Goal: Task Accomplishment & Management: Use online tool/utility

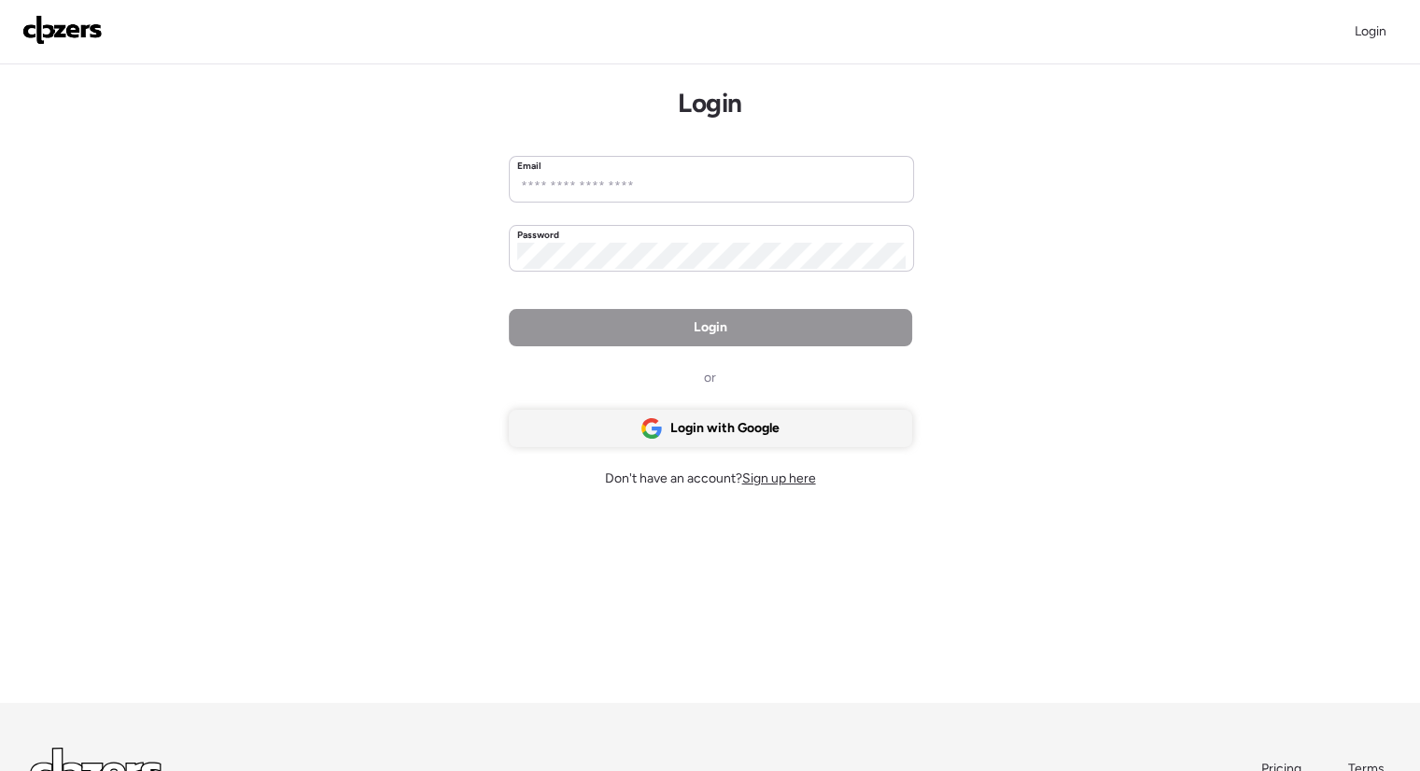
click at [691, 415] on div "Login with Google" at bounding box center [710, 428] width 403 height 37
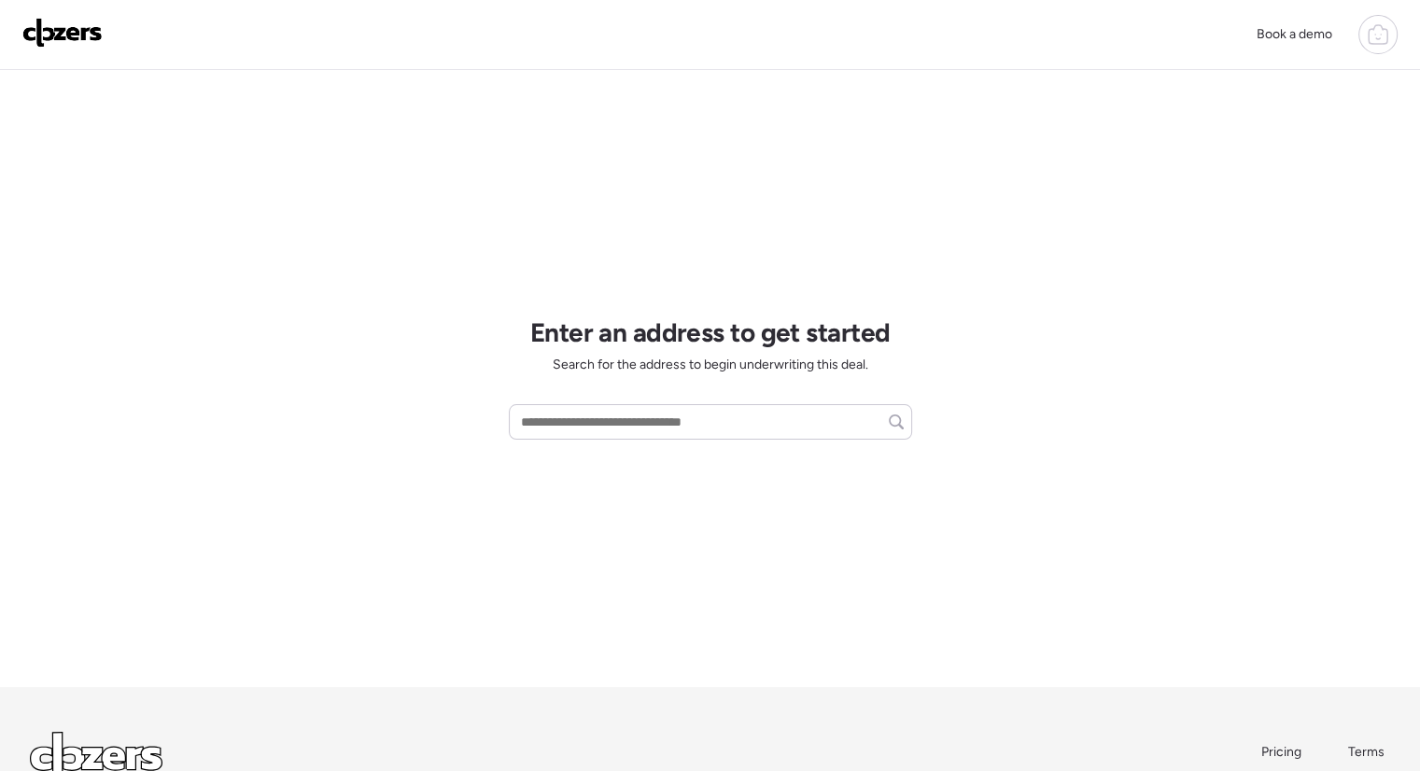
click at [1361, 29] on div at bounding box center [1378, 34] width 39 height 39
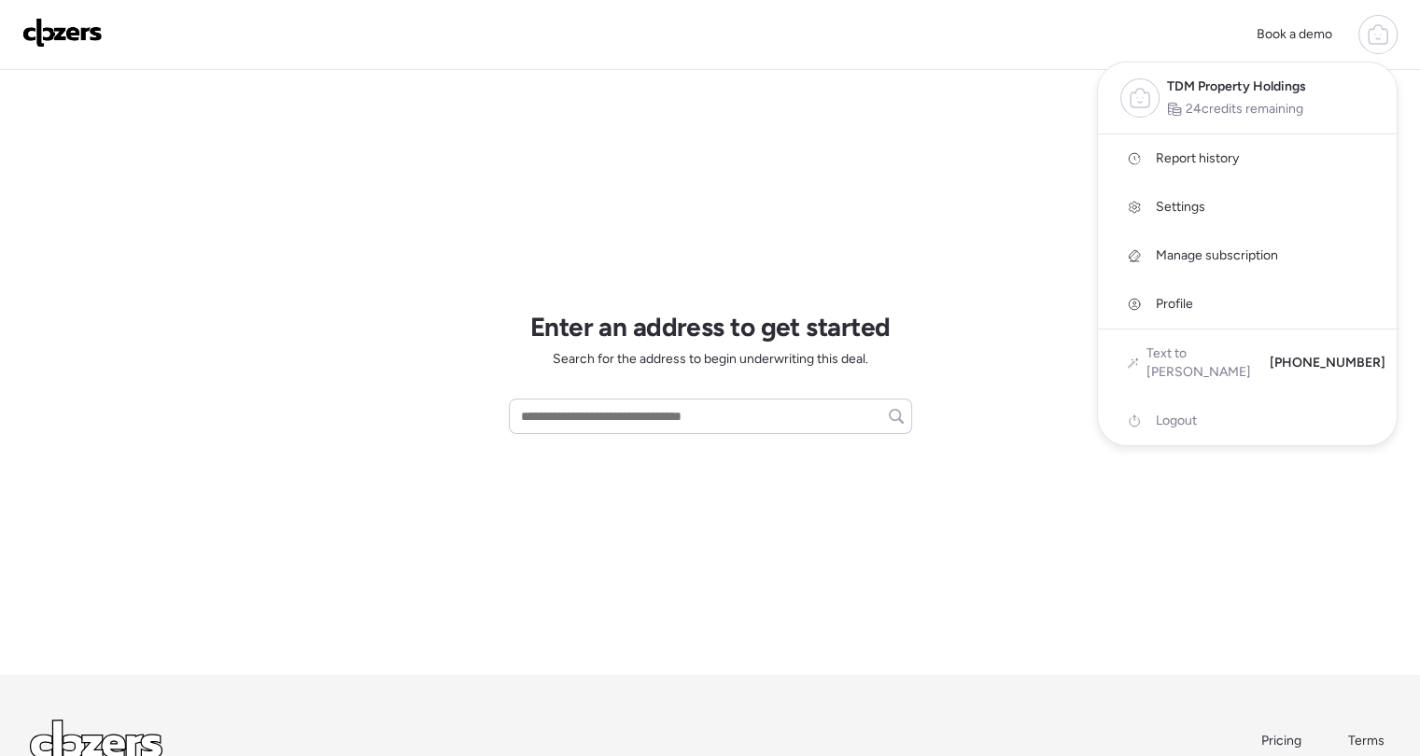
click at [1179, 160] on span "Report history" at bounding box center [1197, 158] width 83 height 19
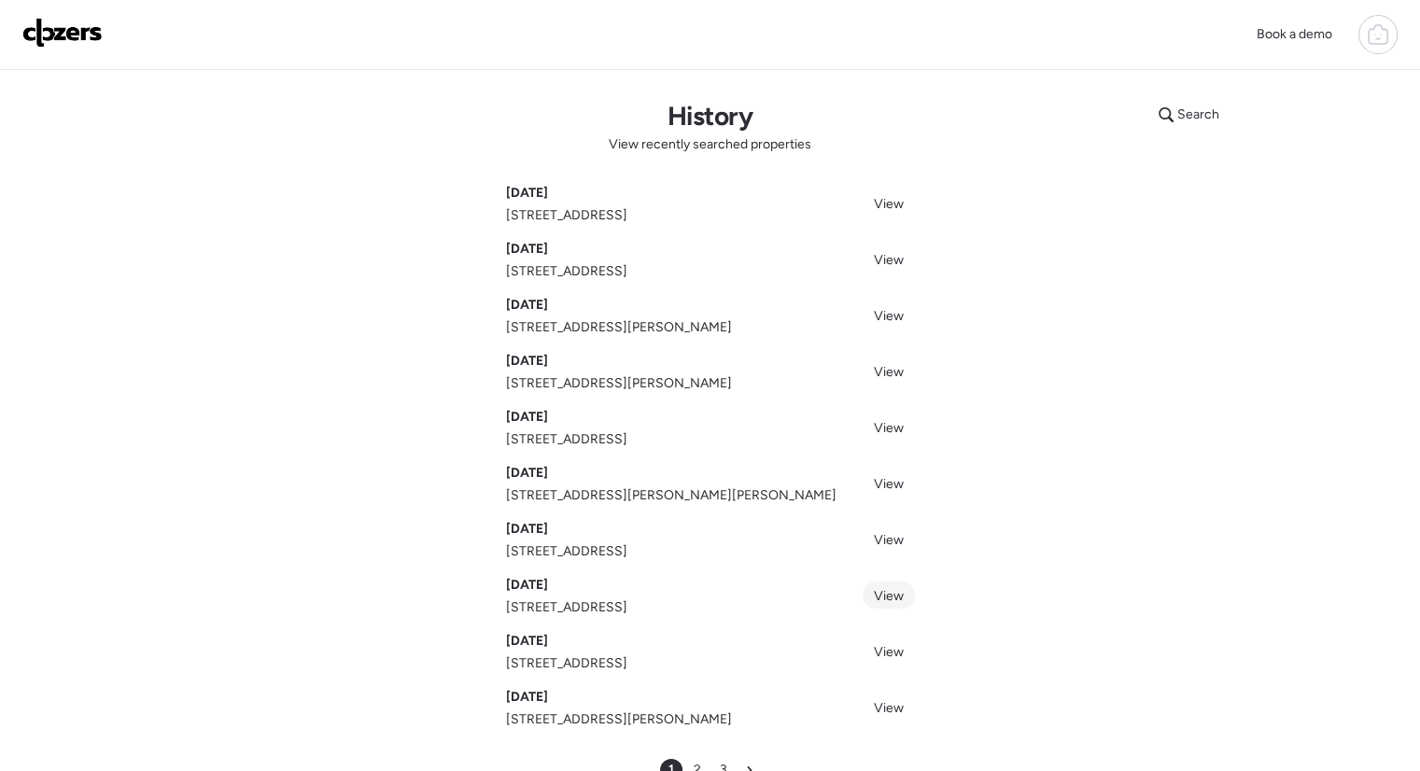
click at [889, 593] on span "View" at bounding box center [889, 596] width 30 height 16
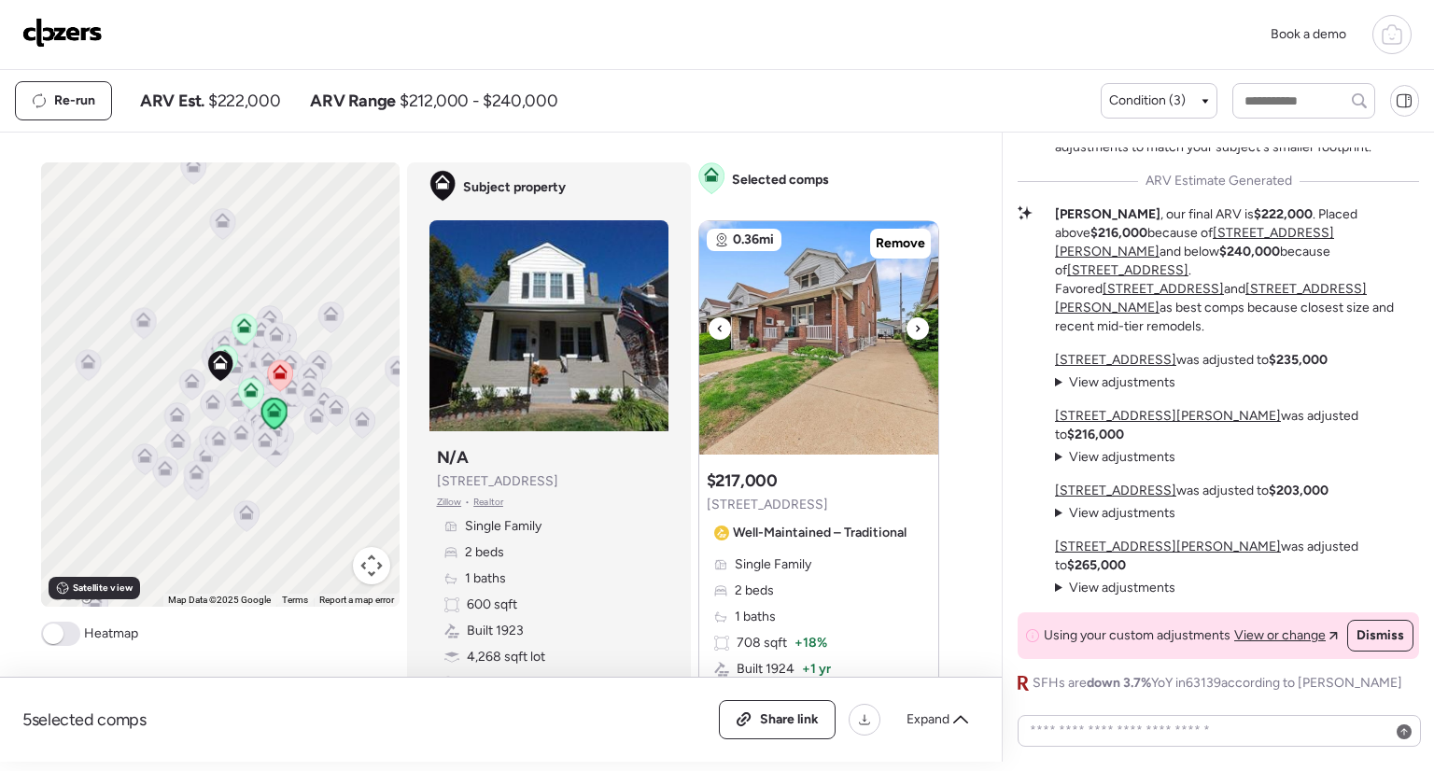
click at [914, 329] on icon at bounding box center [917, 328] width 7 height 22
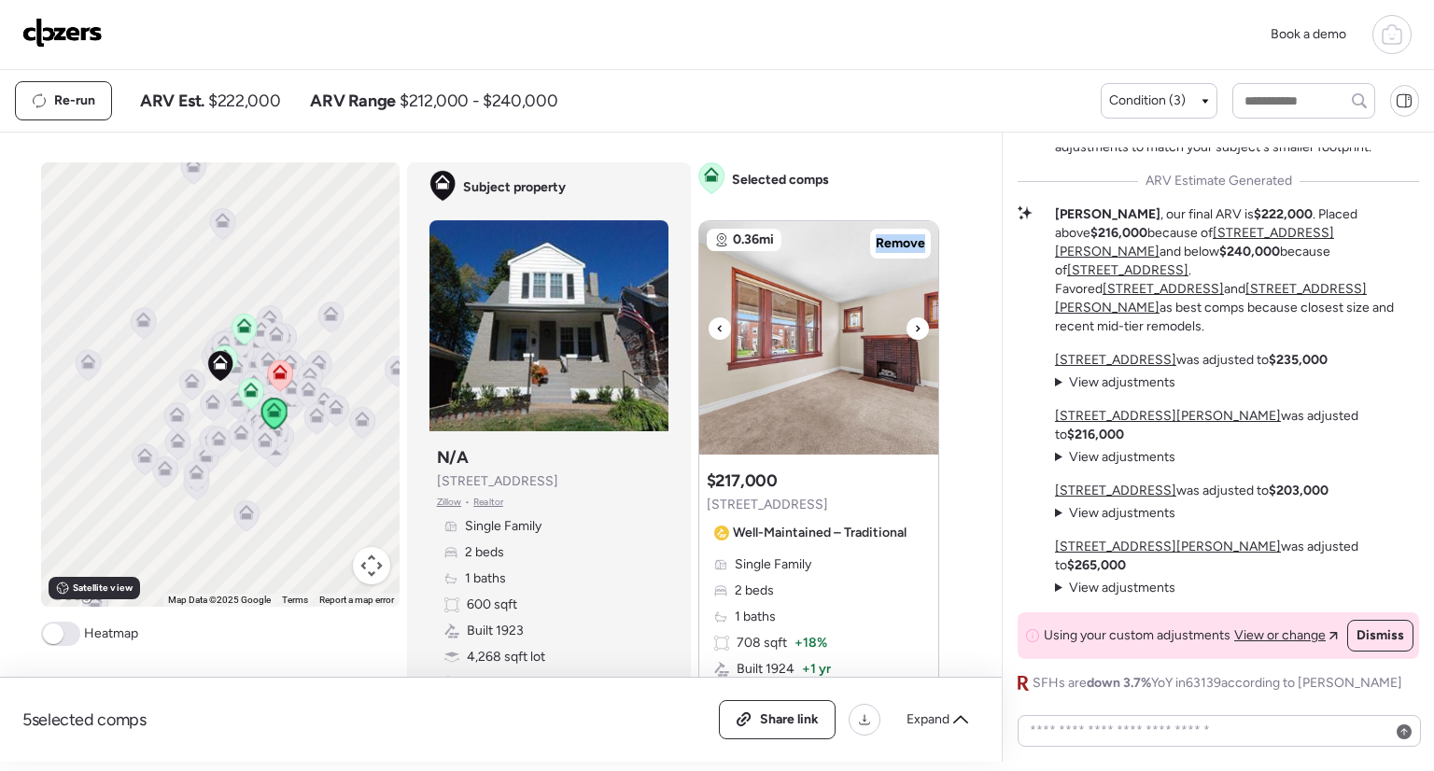
click at [914, 329] on icon at bounding box center [917, 328] width 7 height 22
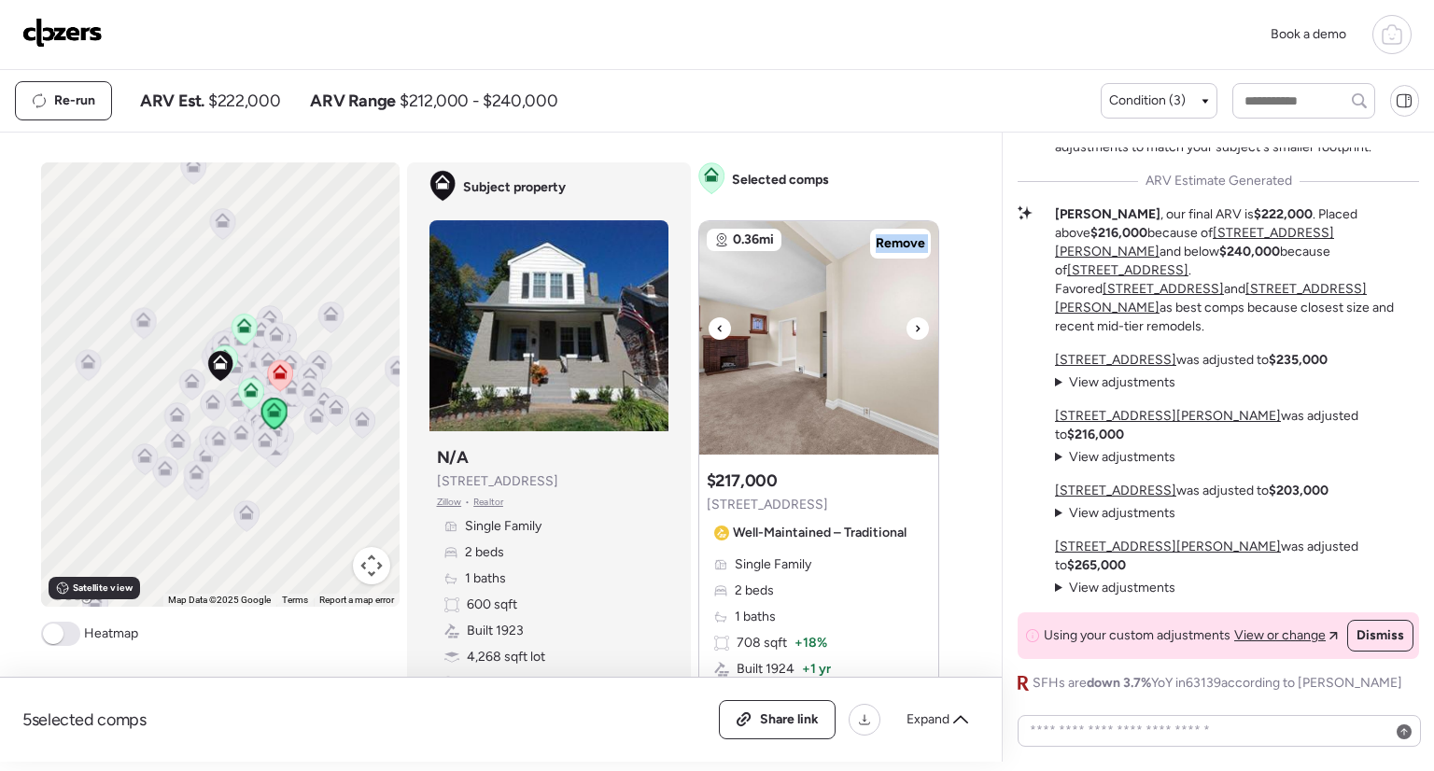
click at [914, 329] on icon at bounding box center [917, 328] width 7 height 22
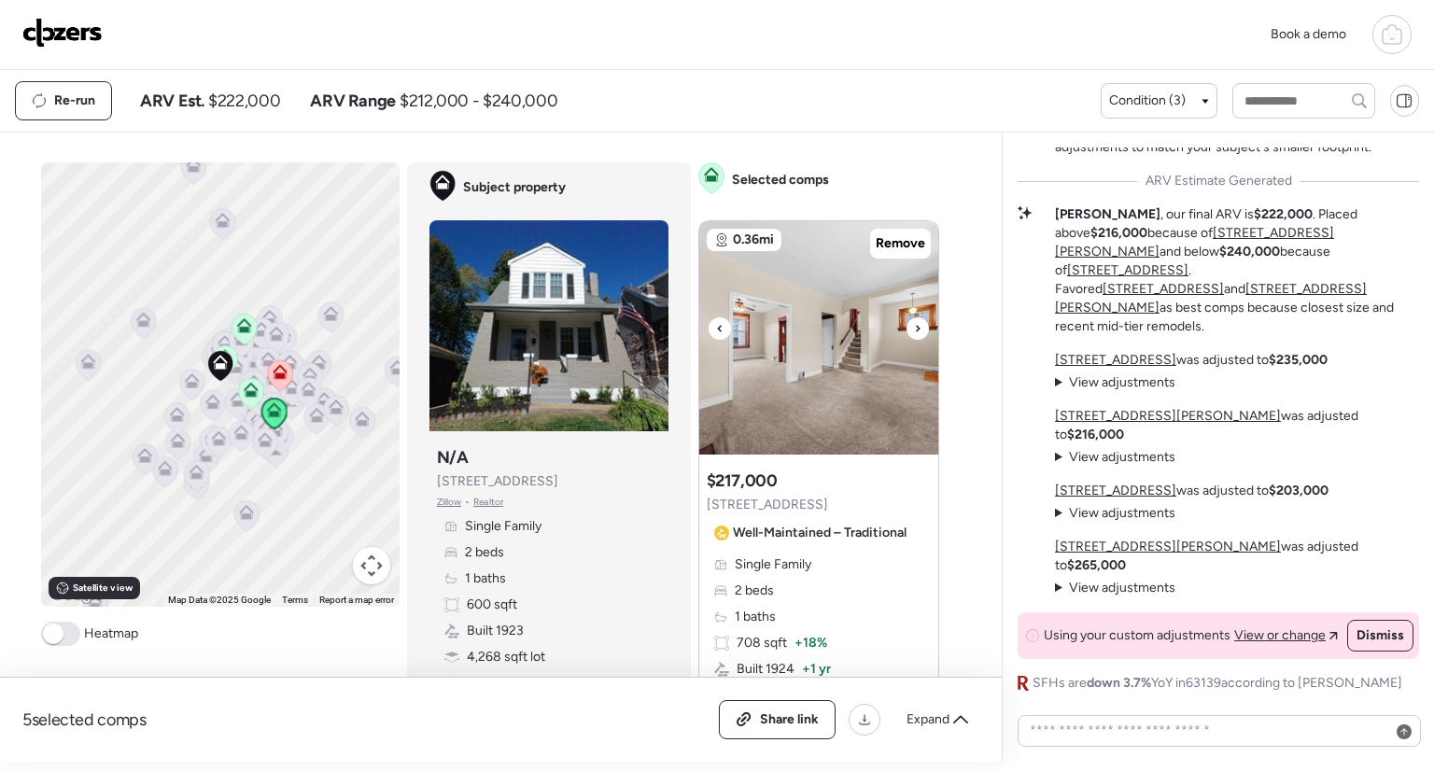
click at [914, 329] on icon at bounding box center [917, 328] width 7 height 22
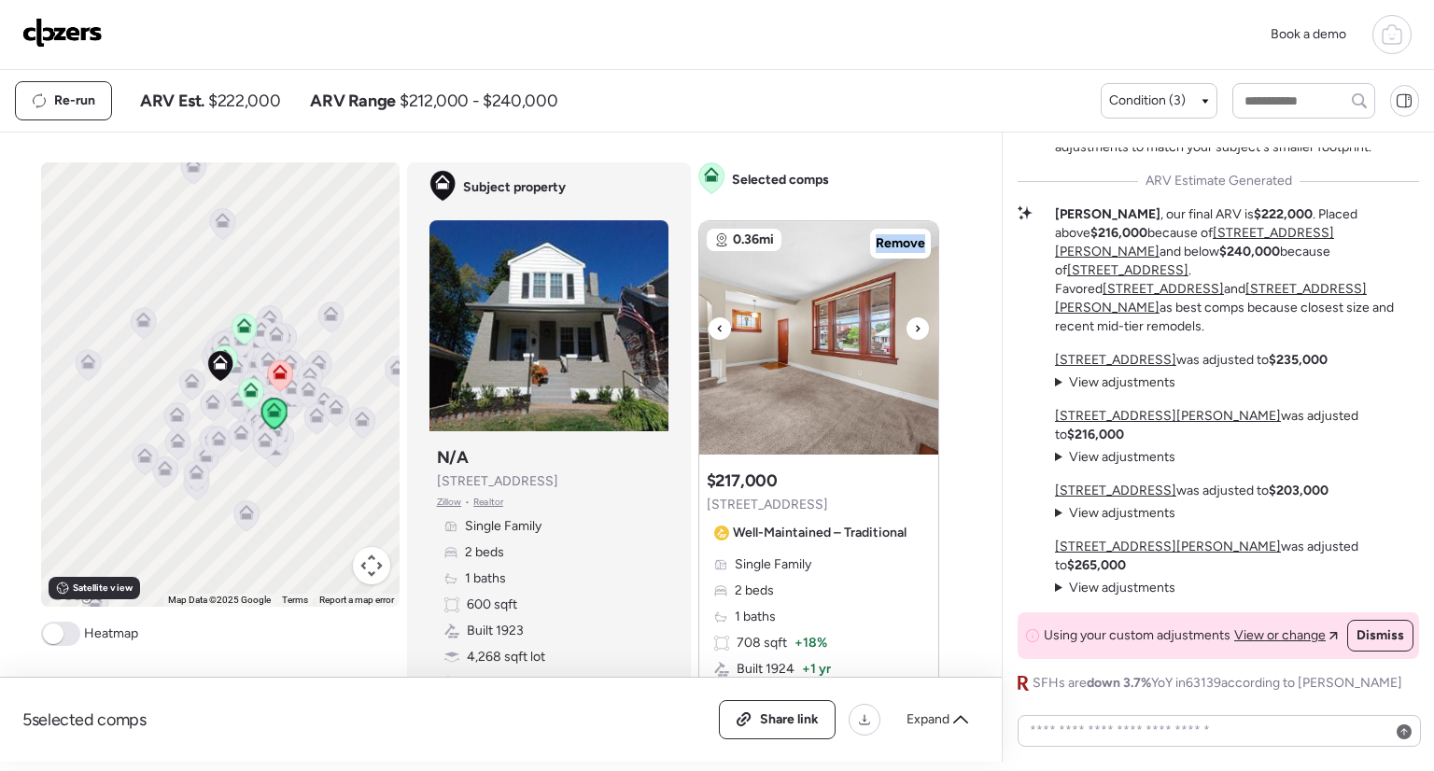
click at [914, 329] on icon at bounding box center [917, 328] width 7 height 22
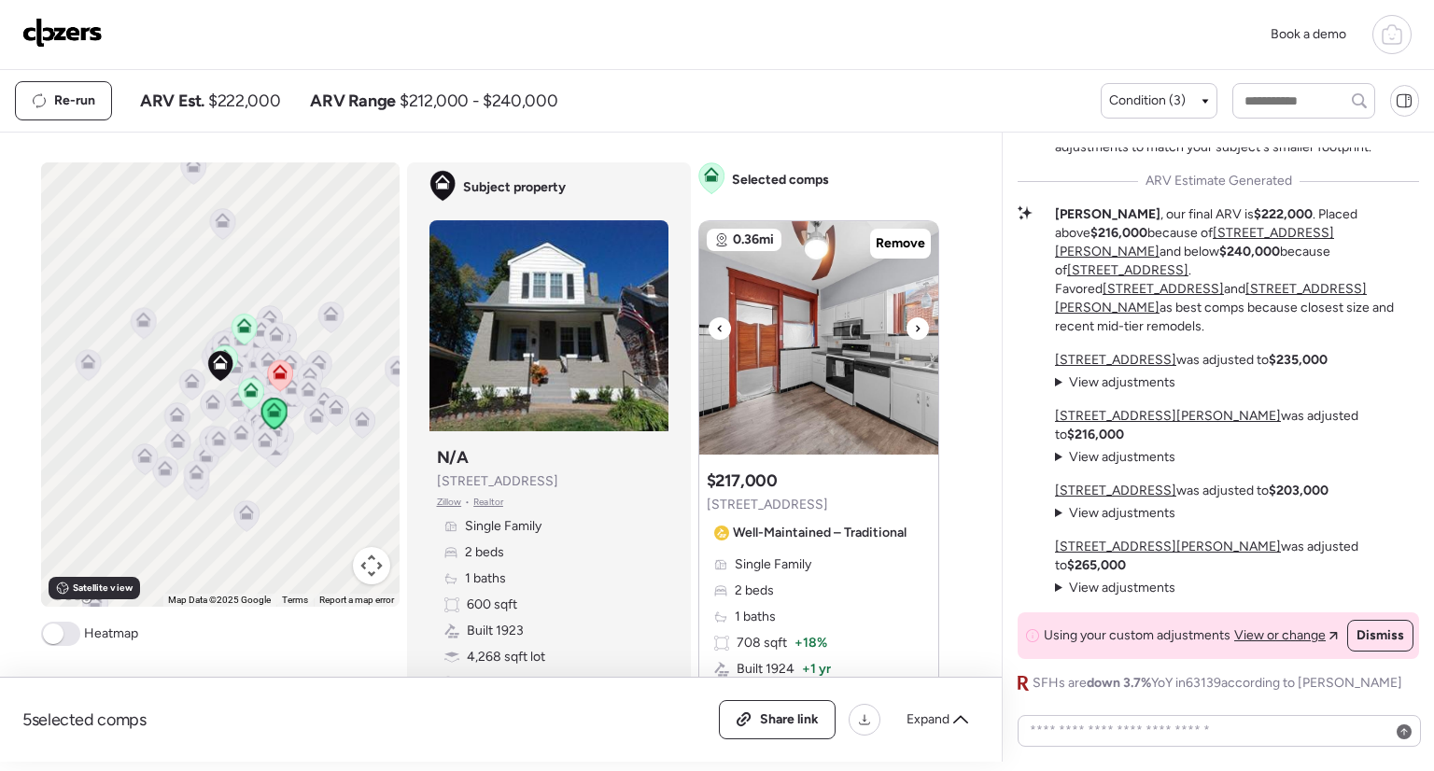
click at [914, 329] on icon at bounding box center [917, 328] width 7 height 22
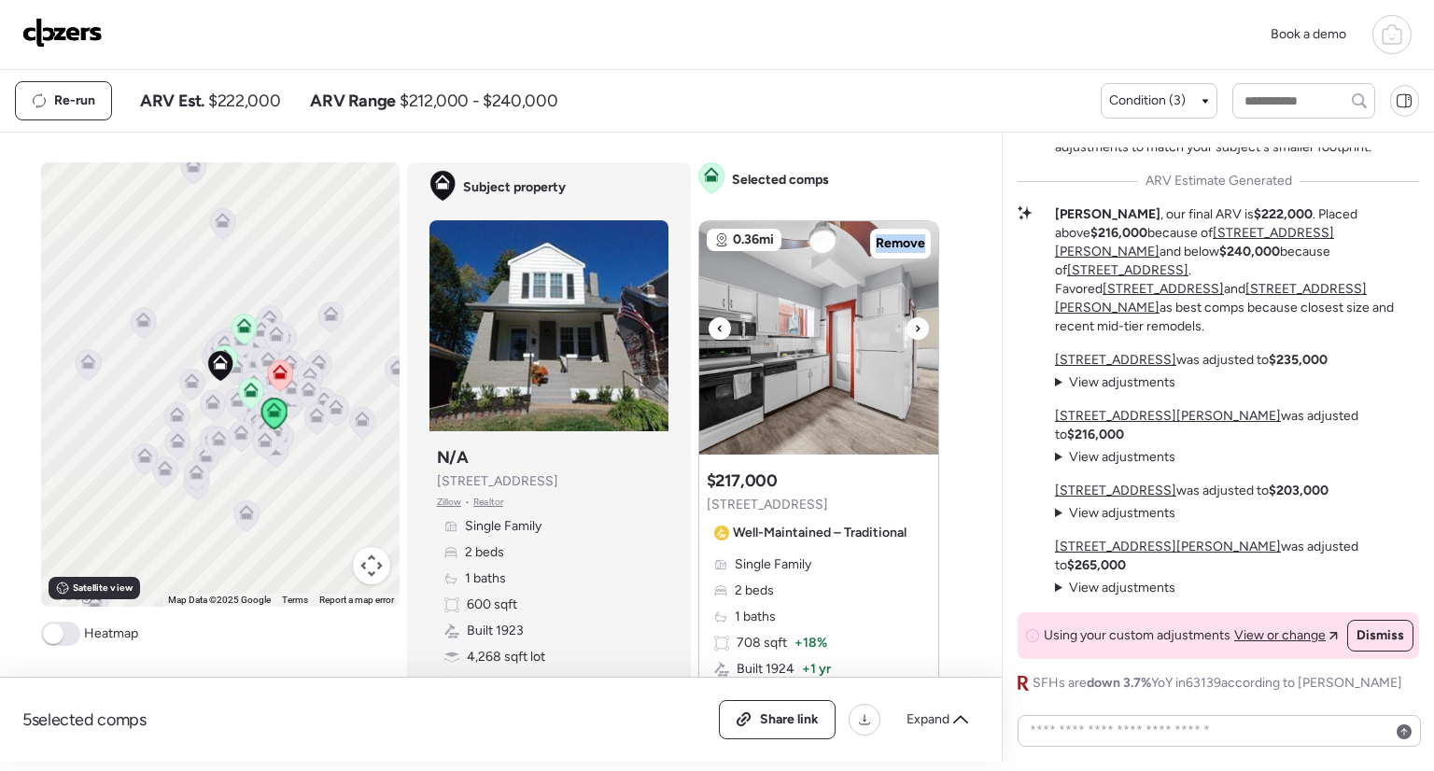
click at [914, 329] on icon at bounding box center [917, 328] width 7 height 22
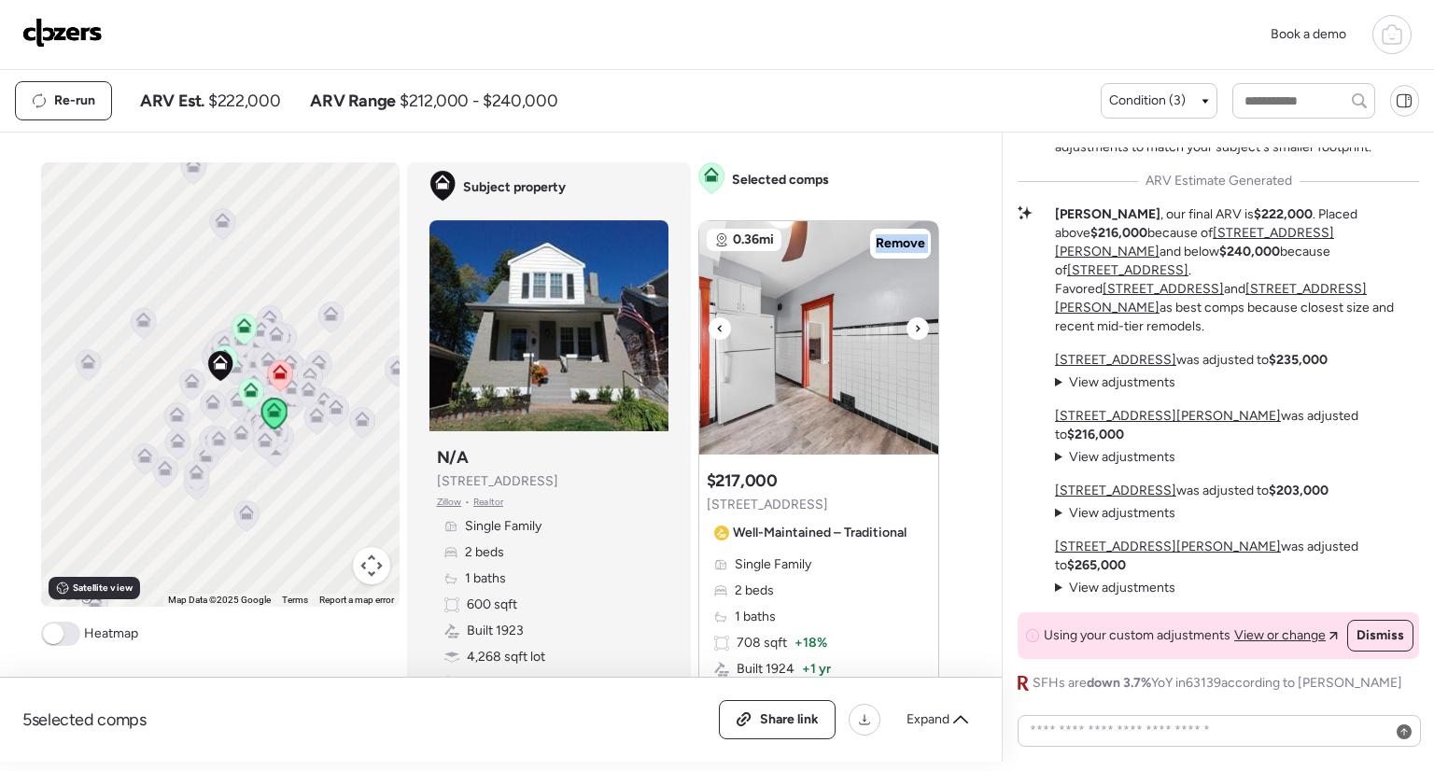
click at [914, 329] on icon at bounding box center [917, 328] width 7 height 22
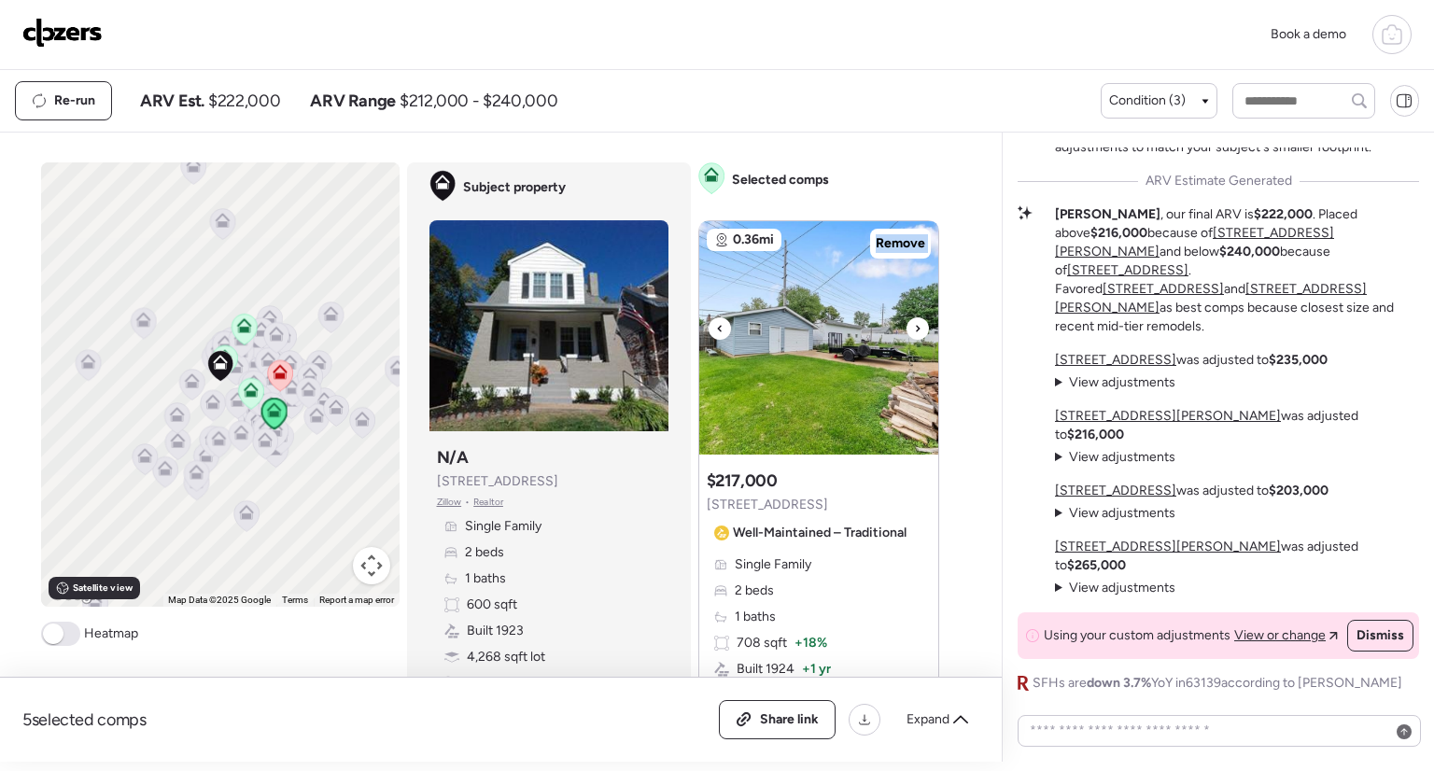
click at [914, 329] on icon at bounding box center [917, 328] width 7 height 22
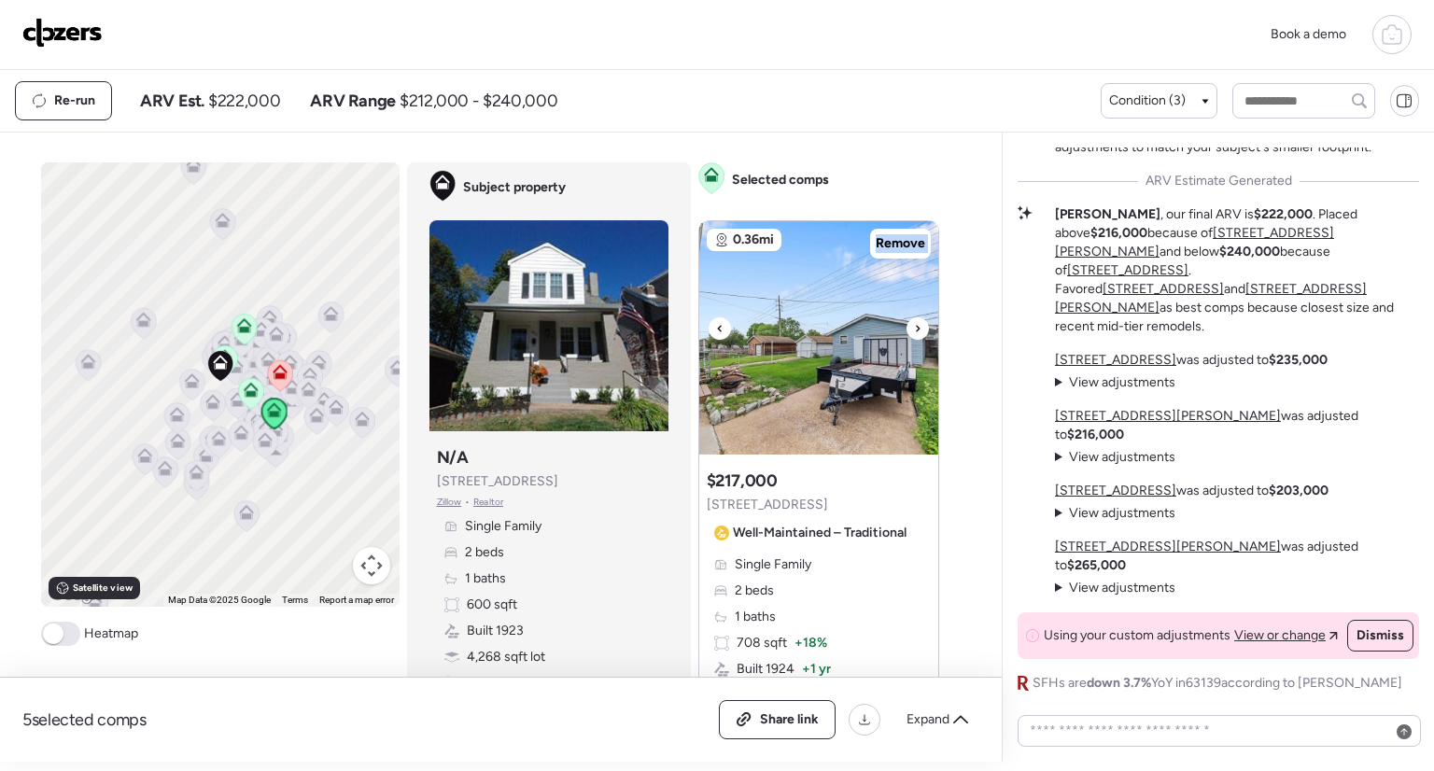
click at [914, 329] on icon at bounding box center [917, 328] width 7 height 22
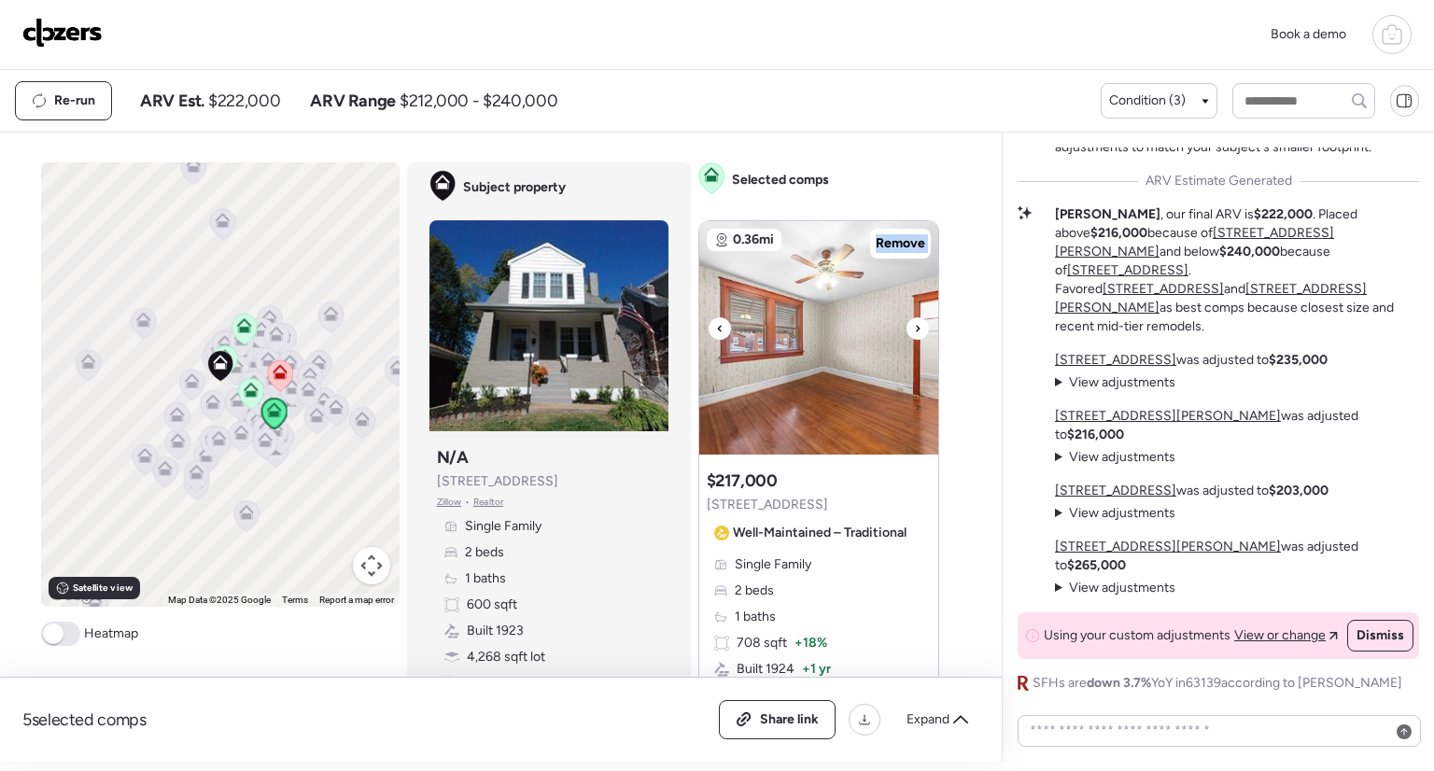
click at [914, 329] on icon at bounding box center [917, 328] width 7 height 22
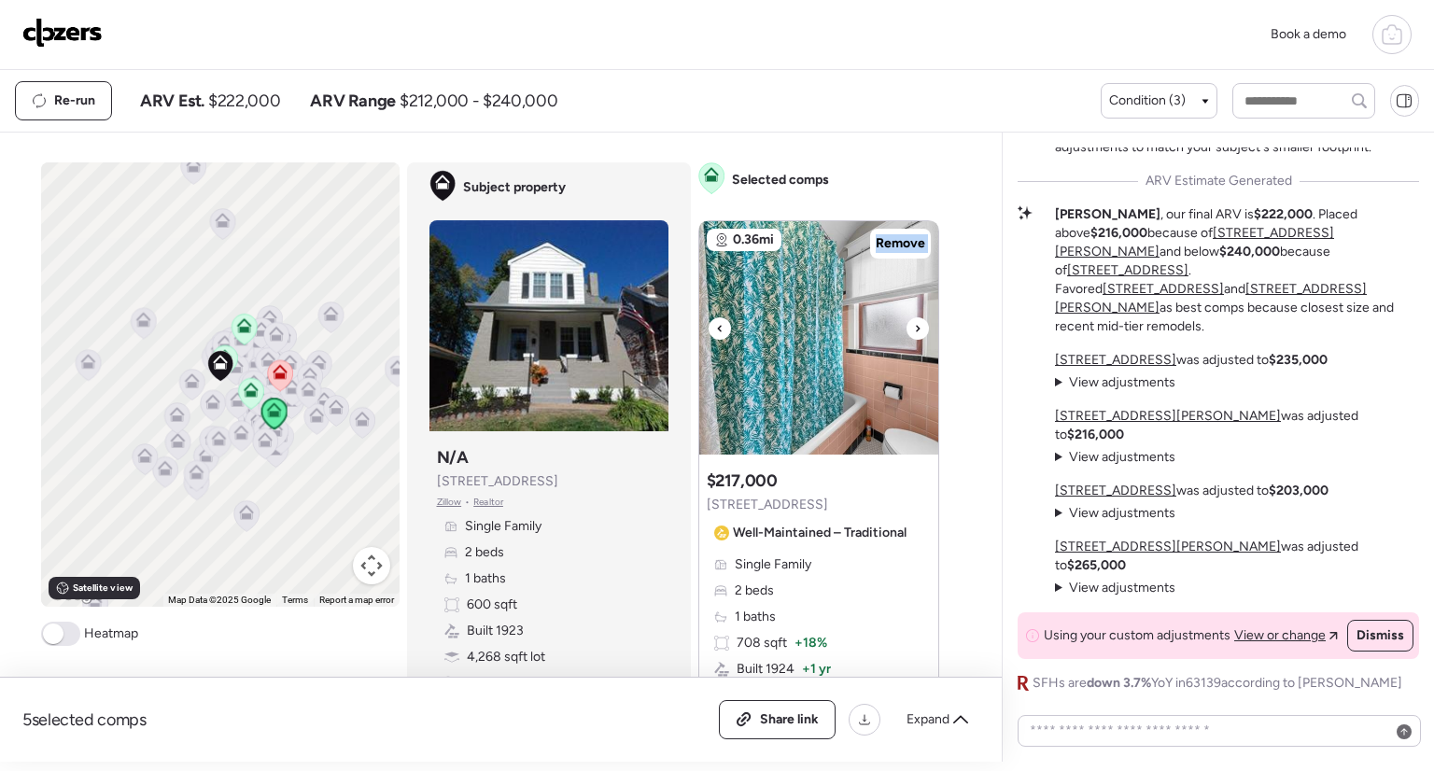
click at [914, 329] on icon at bounding box center [917, 328] width 7 height 22
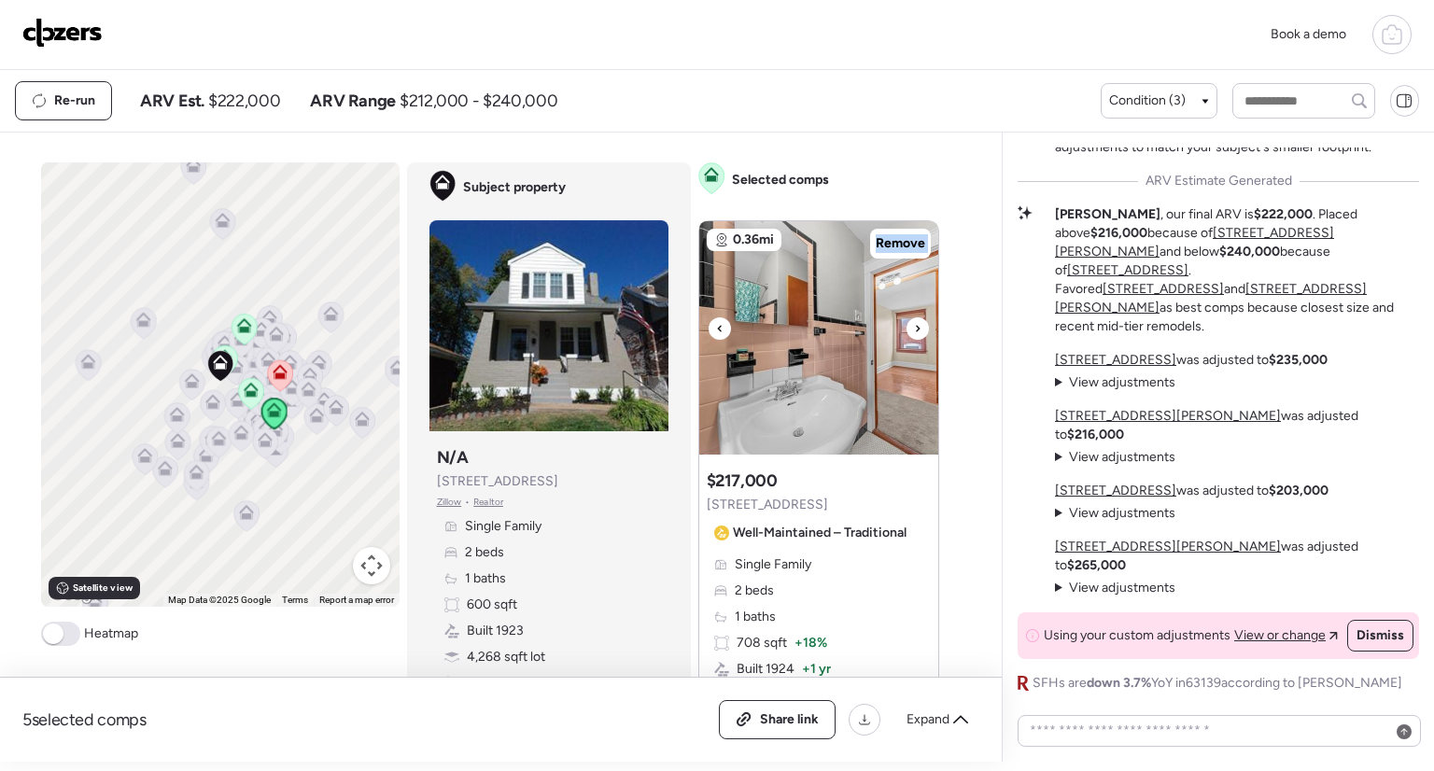
click at [914, 329] on icon at bounding box center [917, 328] width 7 height 22
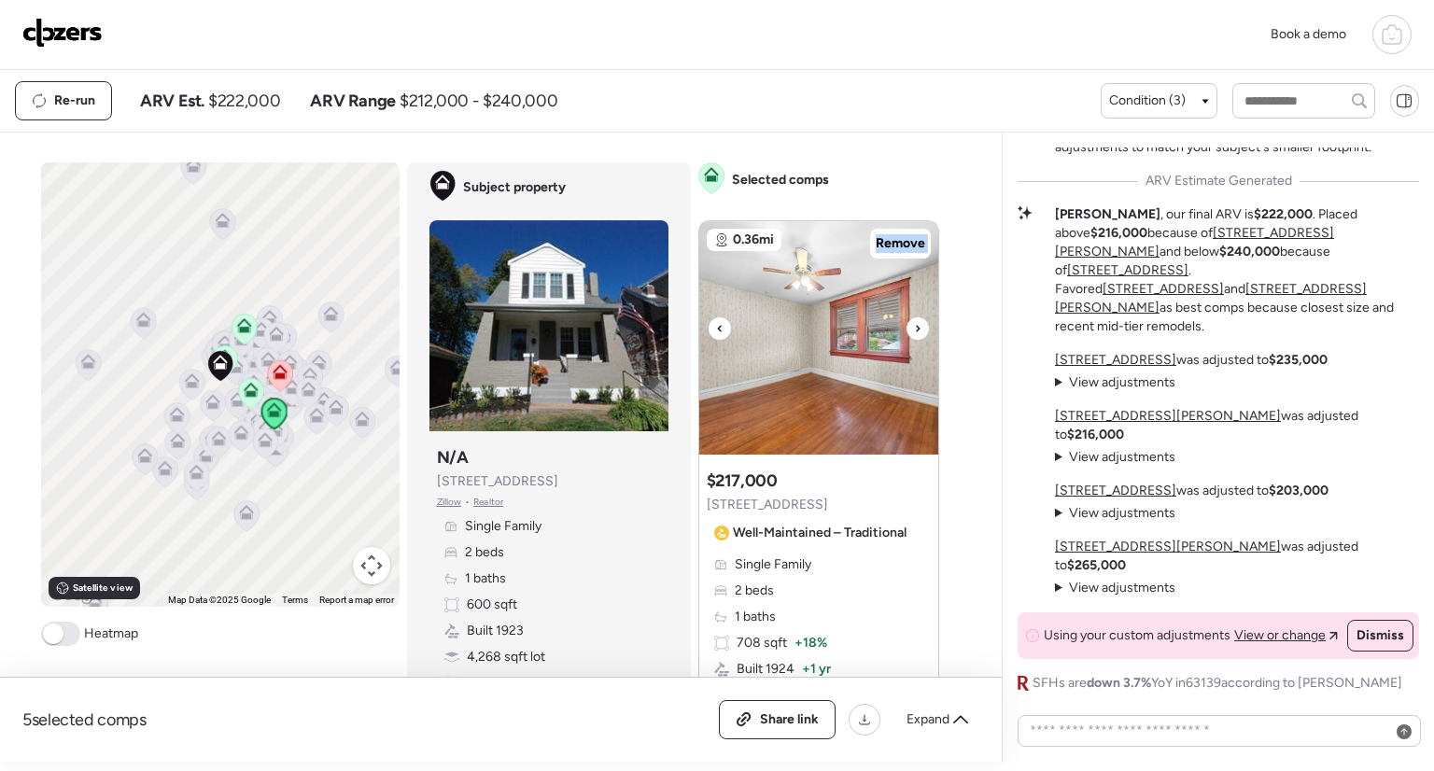
click at [914, 329] on icon at bounding box center [917, 328] width 7 height 22
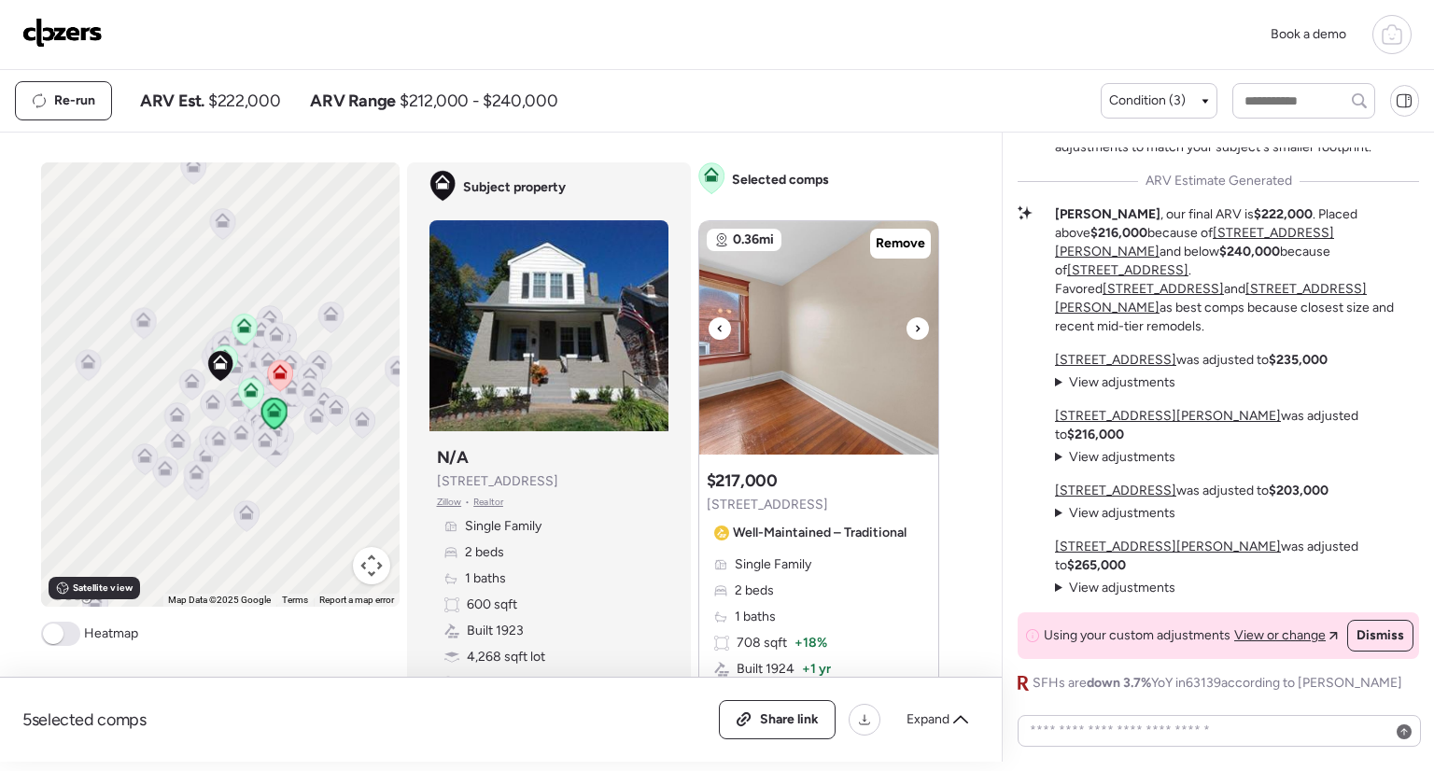
click at [914, 329] on icon at bounding box center [917, 328] width 7 height 22
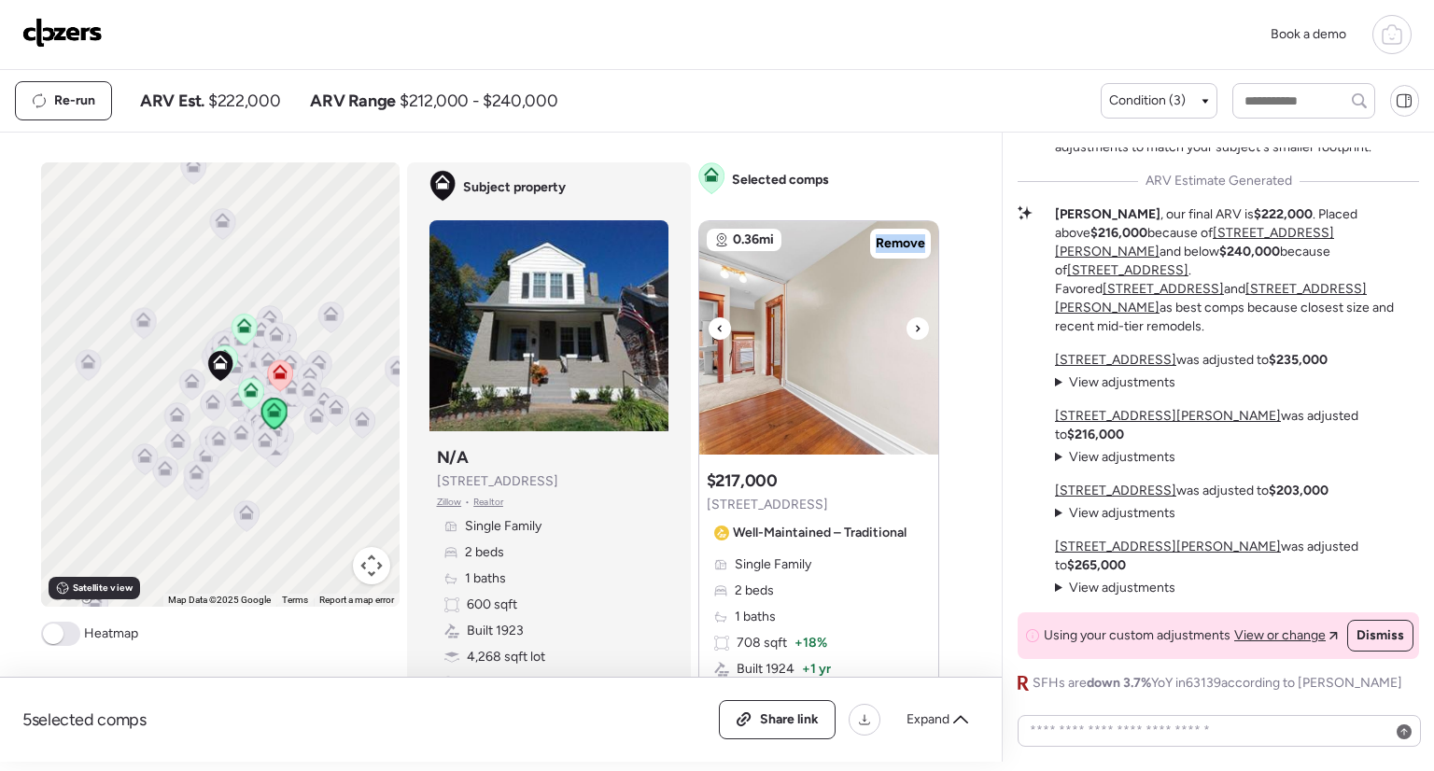
click at [914, 329] on icon at bounding box center [917, 328] width 7 height 22
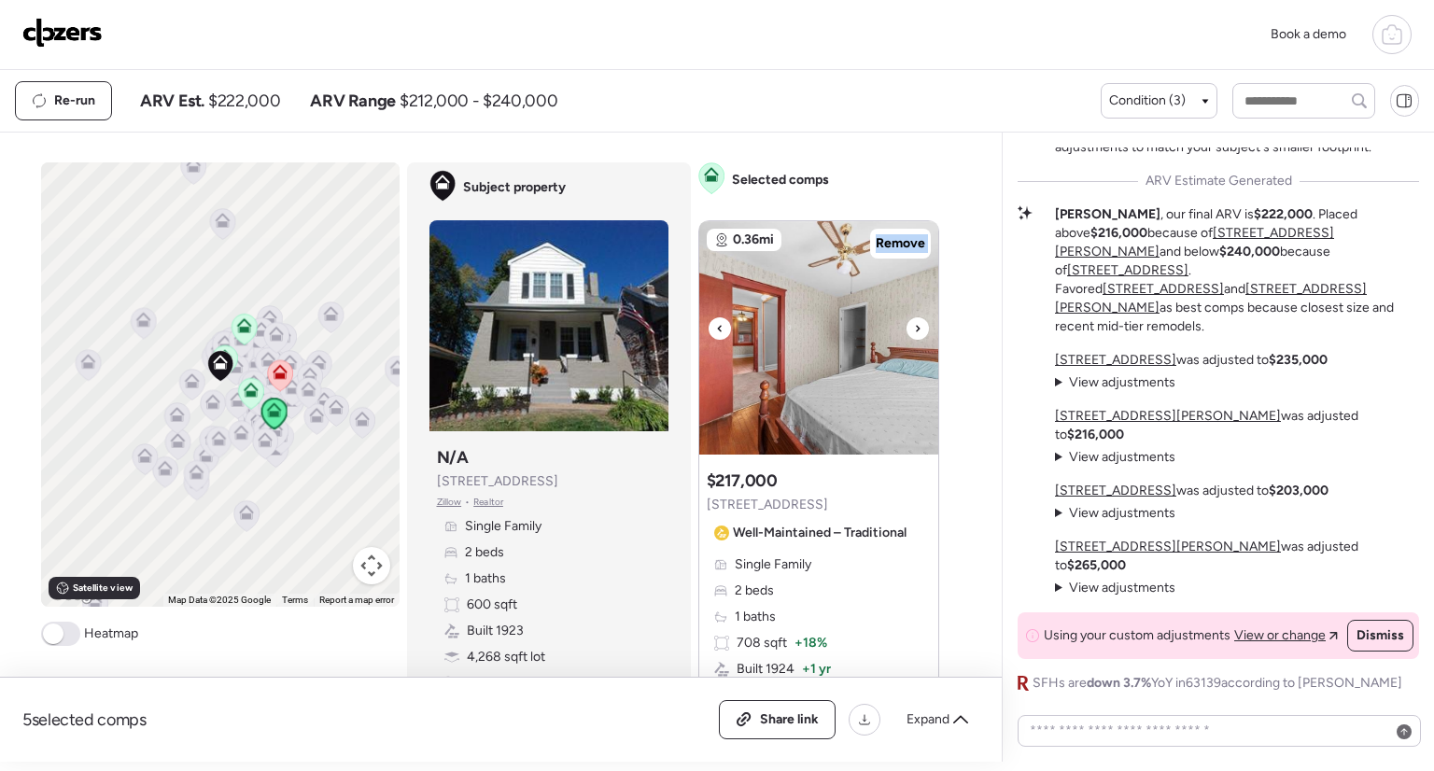
click at [914, 329] on icon at bounding box center [917, 328] width 7 height 22
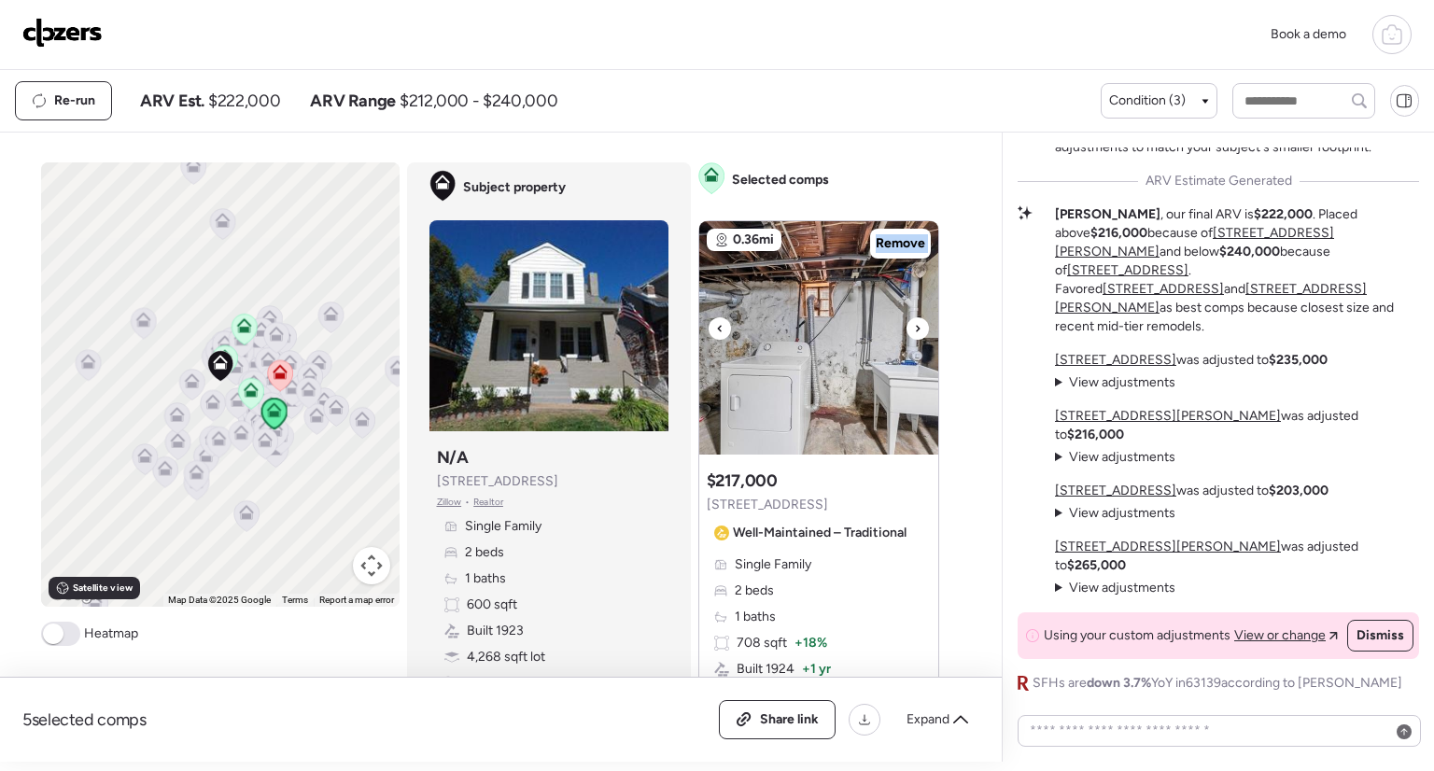
click at [914, 329] on icon at bounding box center [917, 328] width 7 height 22
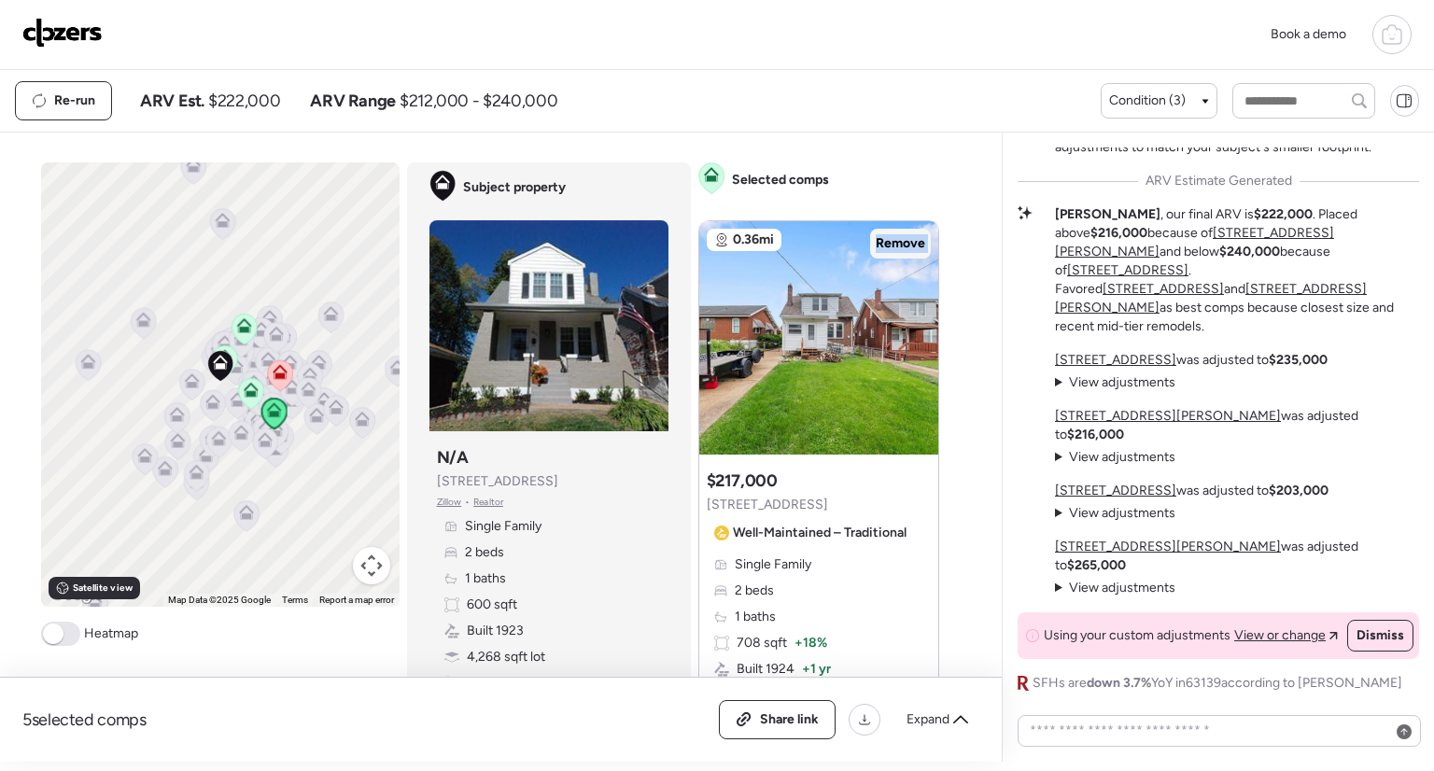
click at [899, 242] on span "Remove" at bounding box center [900, 243] width 49 height 19
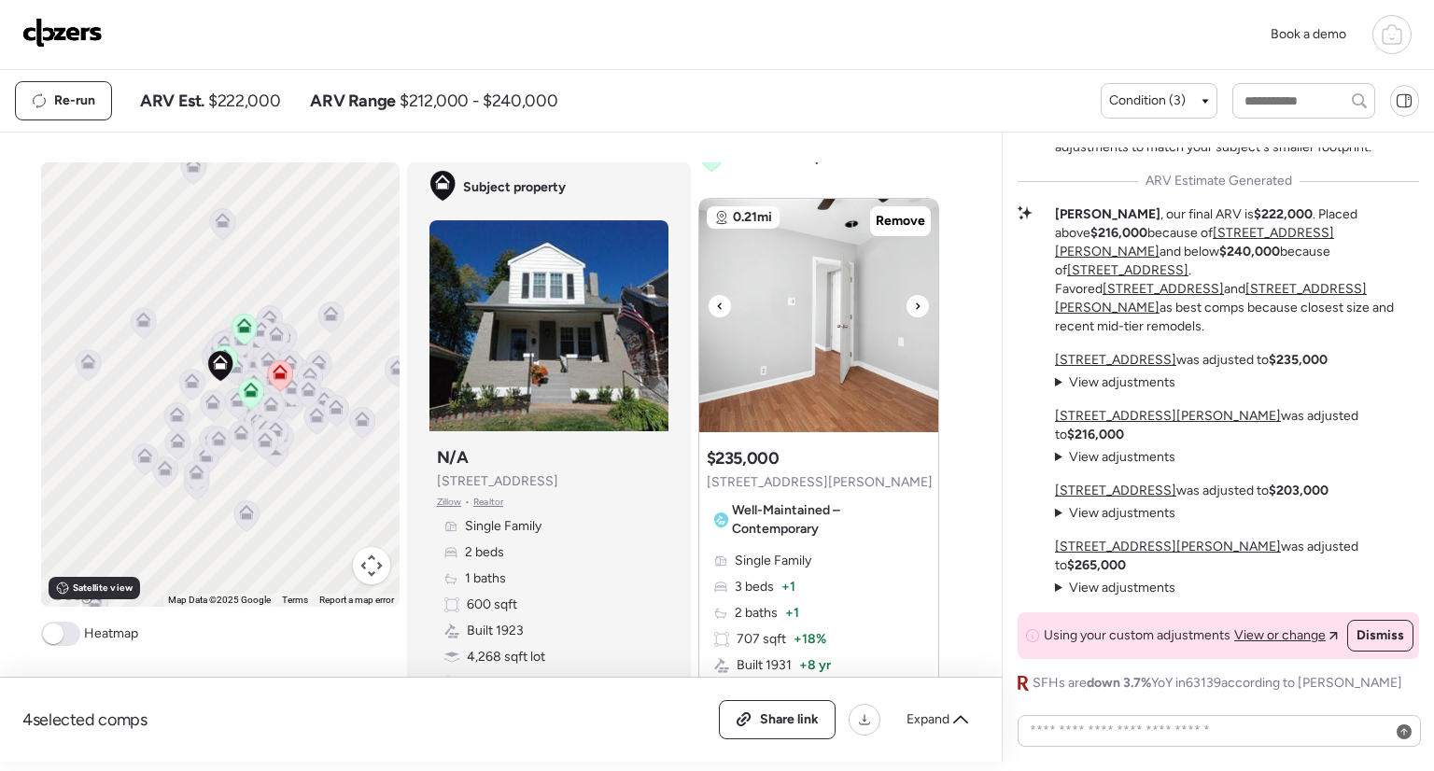
scroll to position [24, 0]
click at [914, 296] on icon at bounding box center [917, 304] width 7 height 22
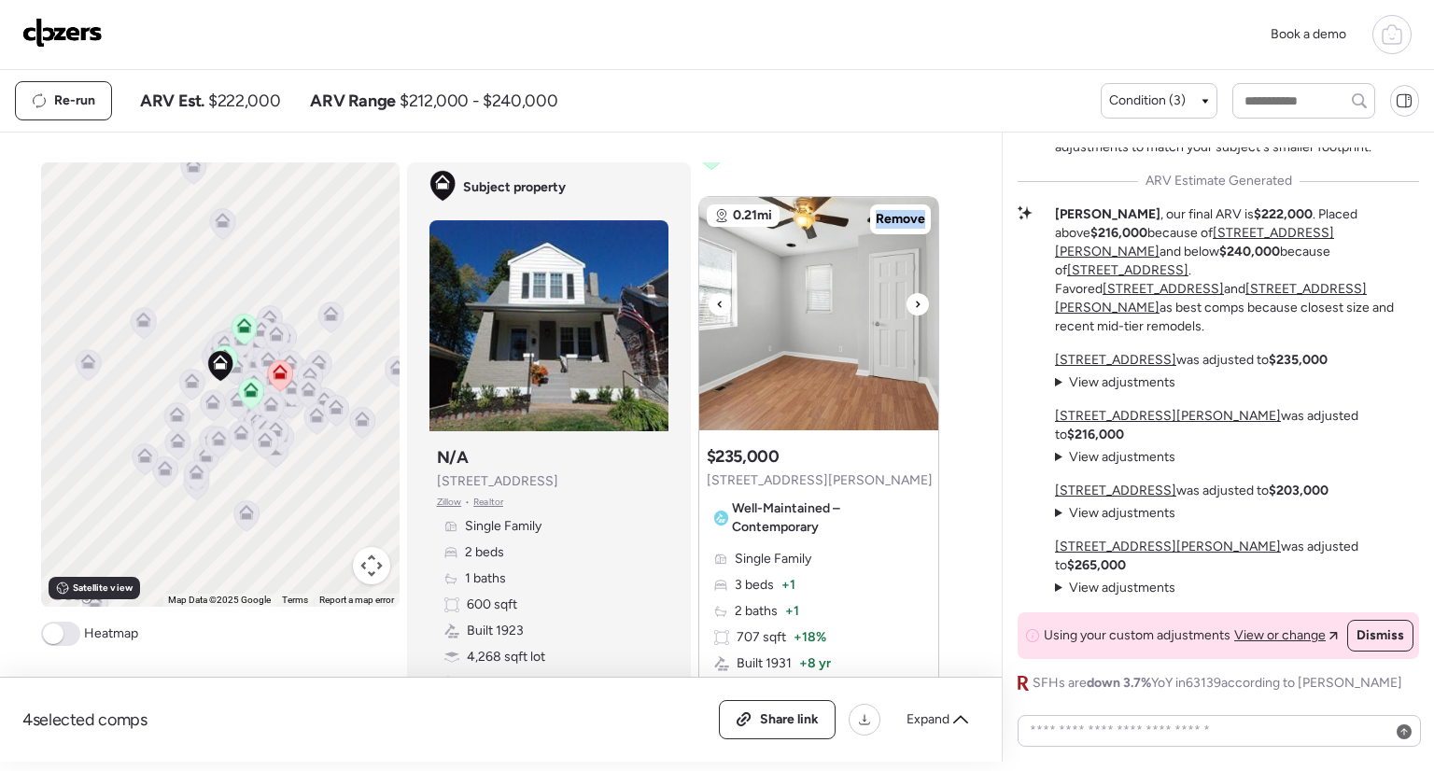
click at [914, 296] on icon at bounding box center [917, 304] width 7 height 22
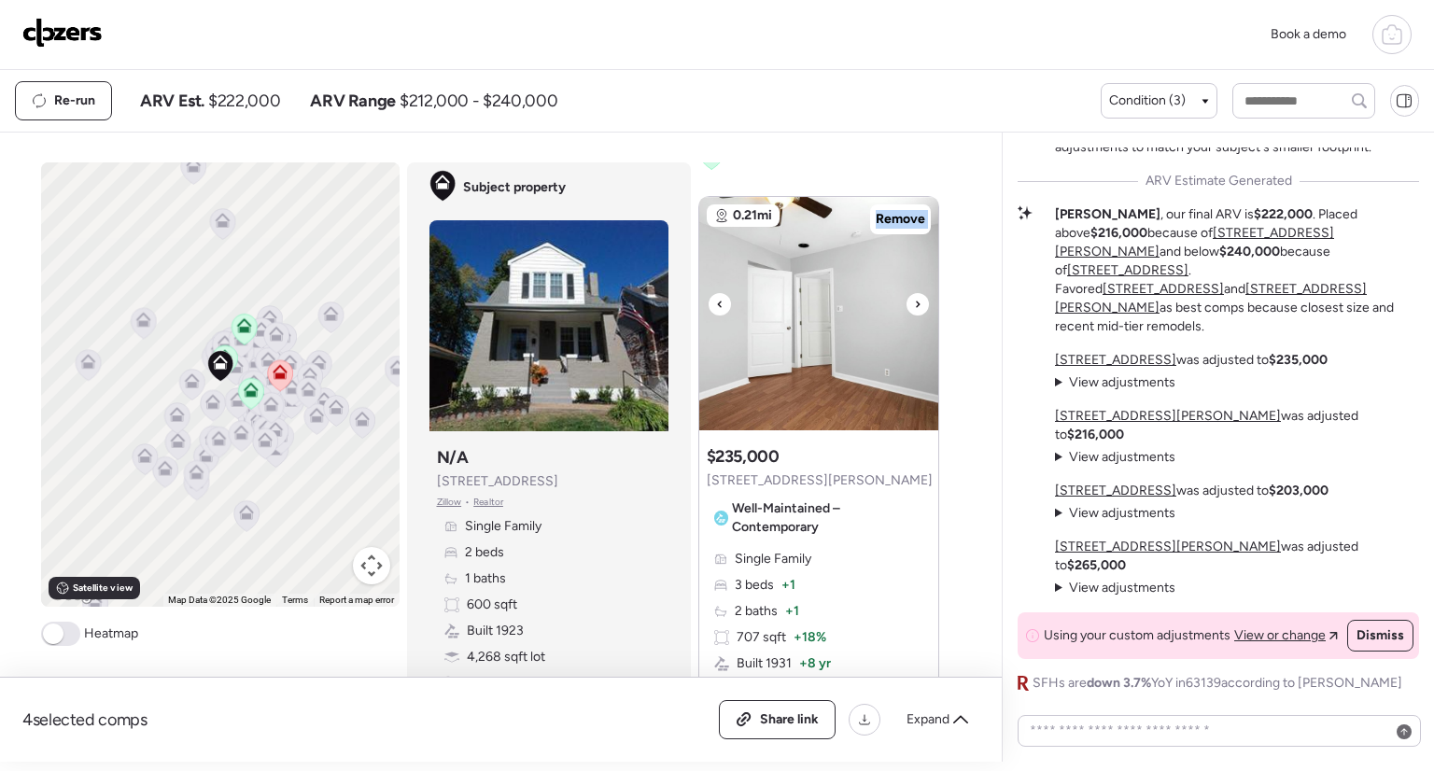
click at [914, 296] on icon at bounding box center [917, 304] width 7 height 22
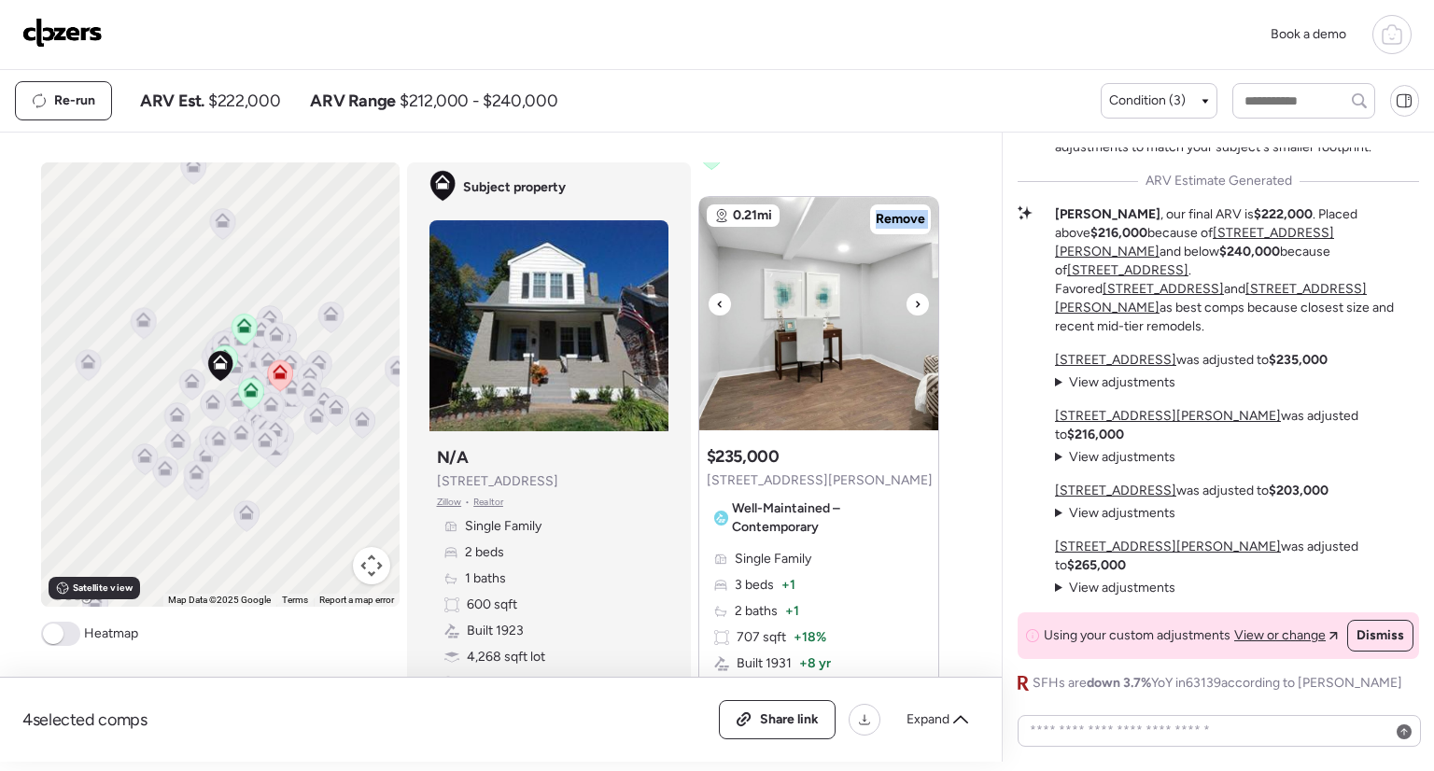
click at [914, 296] on icon at bounding box center [917, 304] width 7 height 22
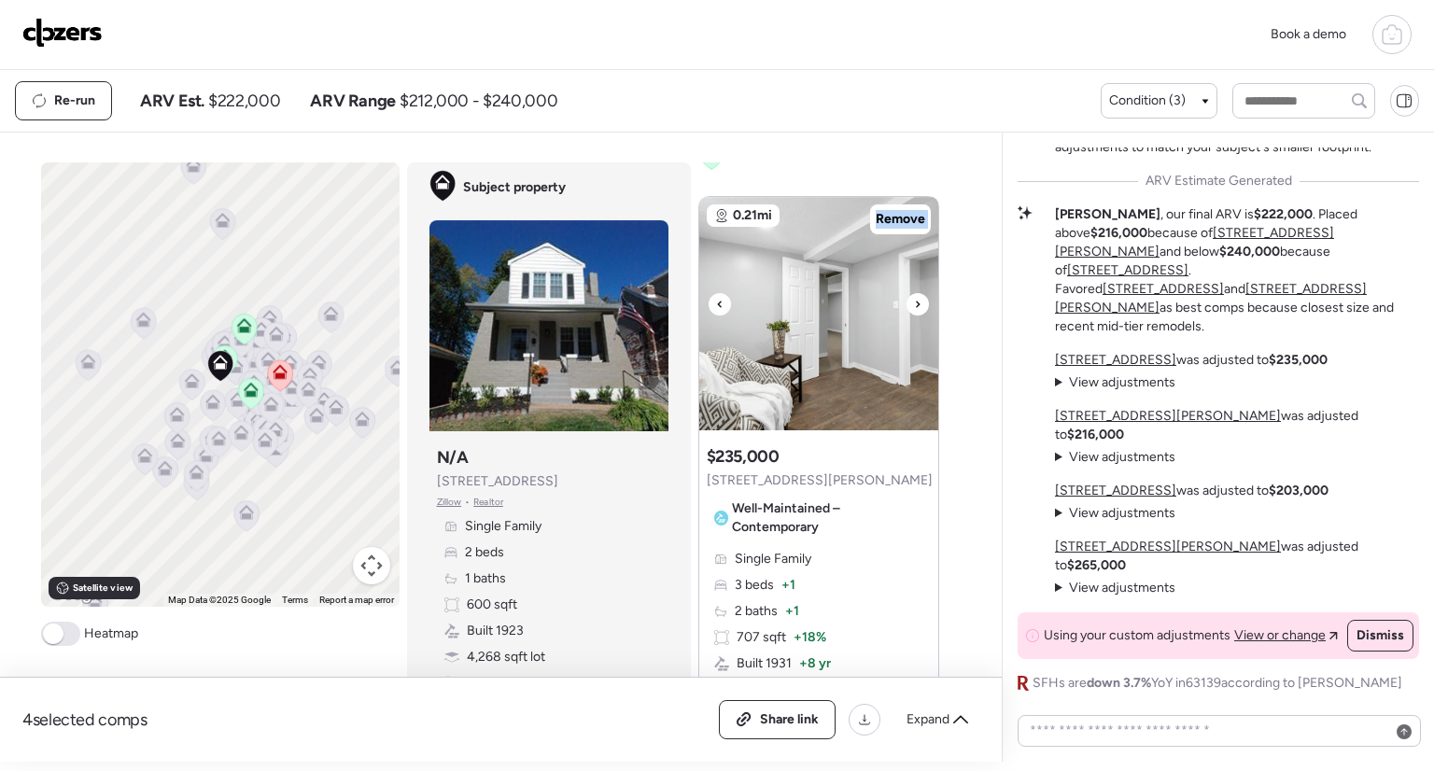
click at [914, 296] on icon at bounding box center [917, 304] width 7 height 22
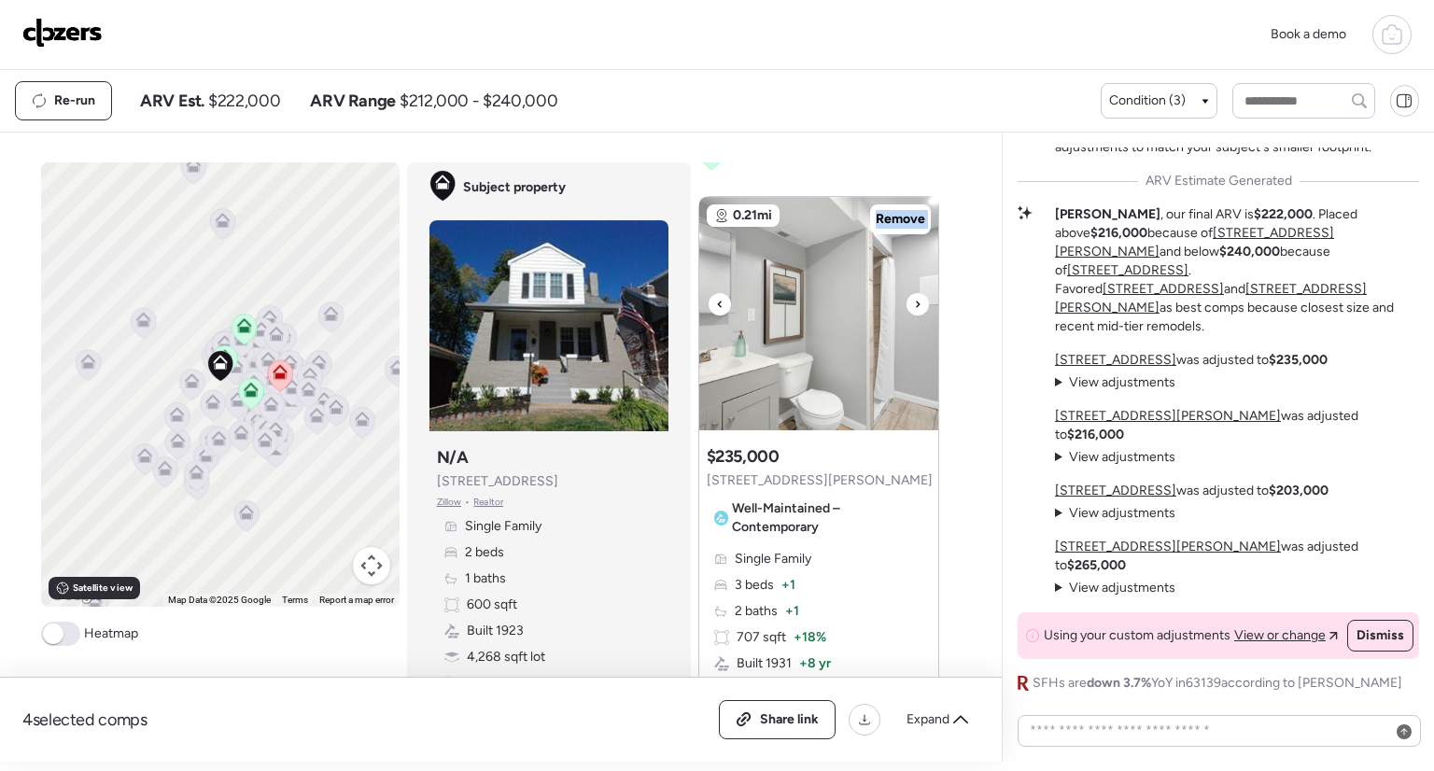
click at [914, 296] on icon at bounding box center [917, 304] width 7 height 22
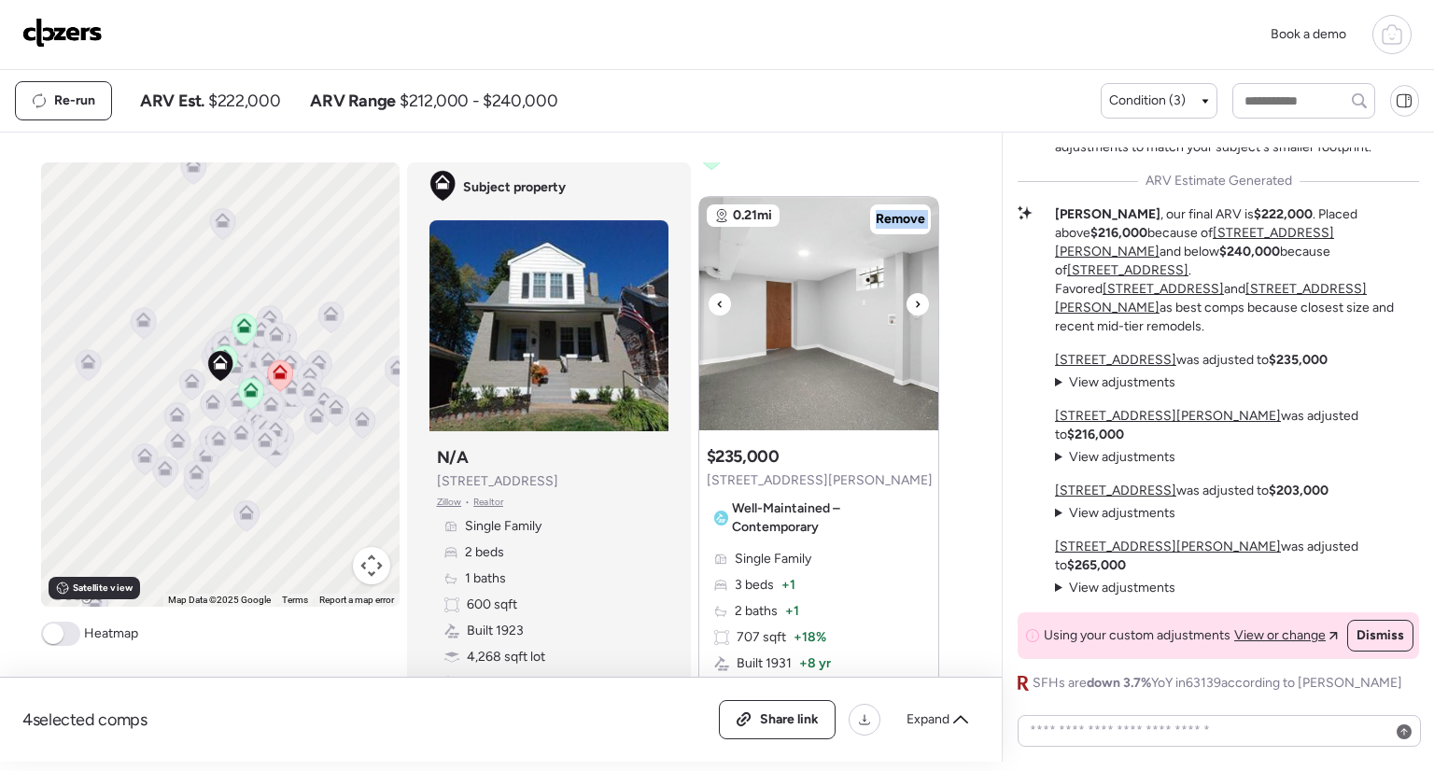
click at [914, 296] on icon at bounding box center [917, 304] width 7 height 22
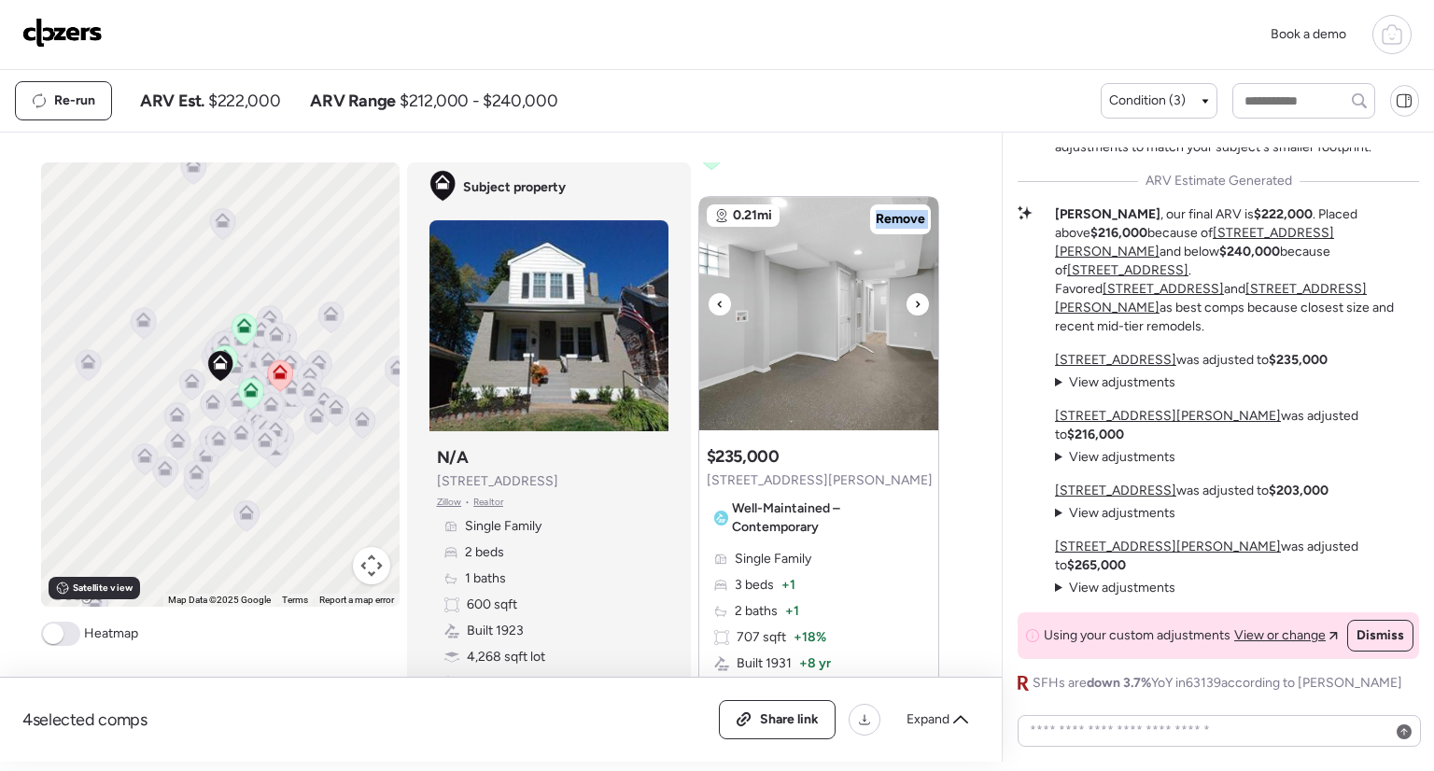
click at [914, 296] on icon at bounding box center [917, 304] width 7 height 22
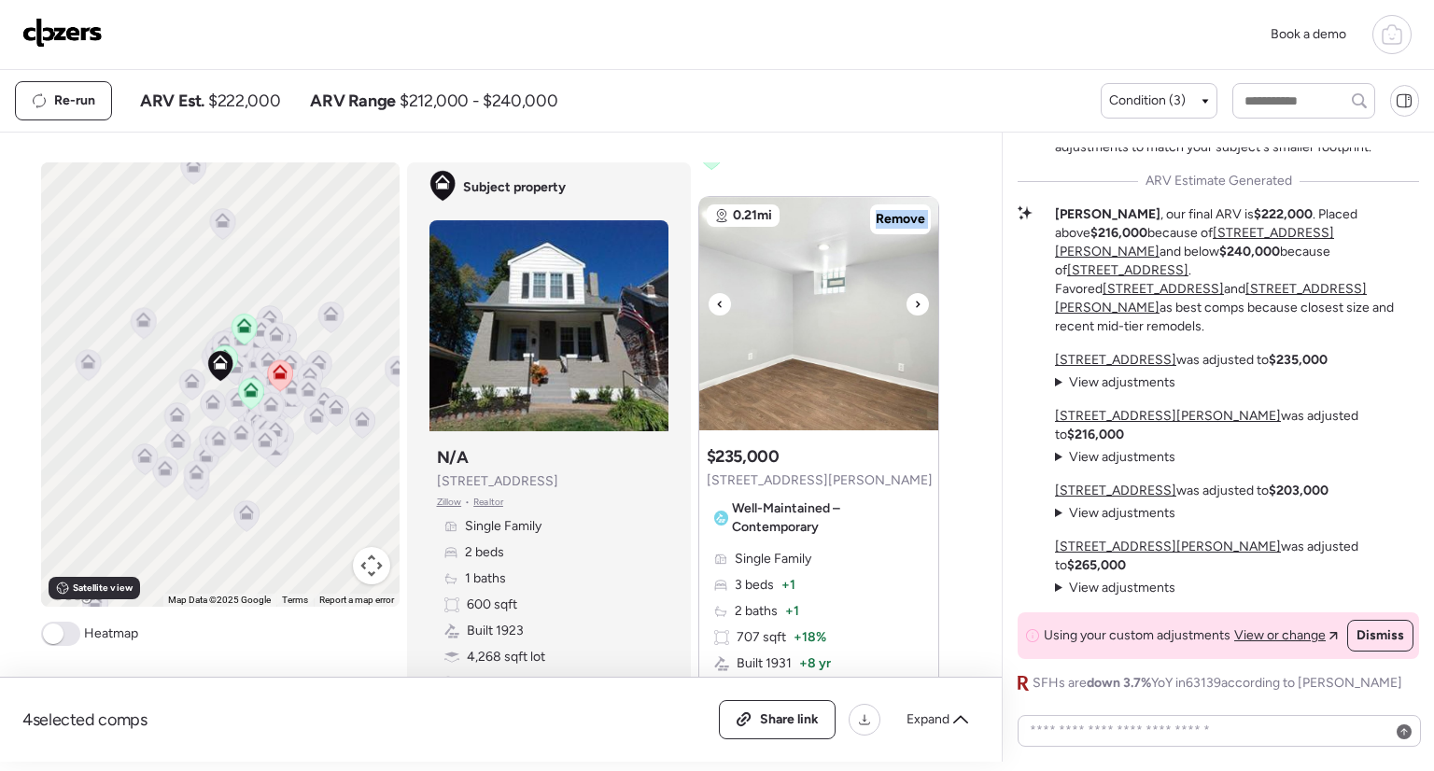
click at [914, 296] on icon at bounding box center [917, 304] width 7 height 22
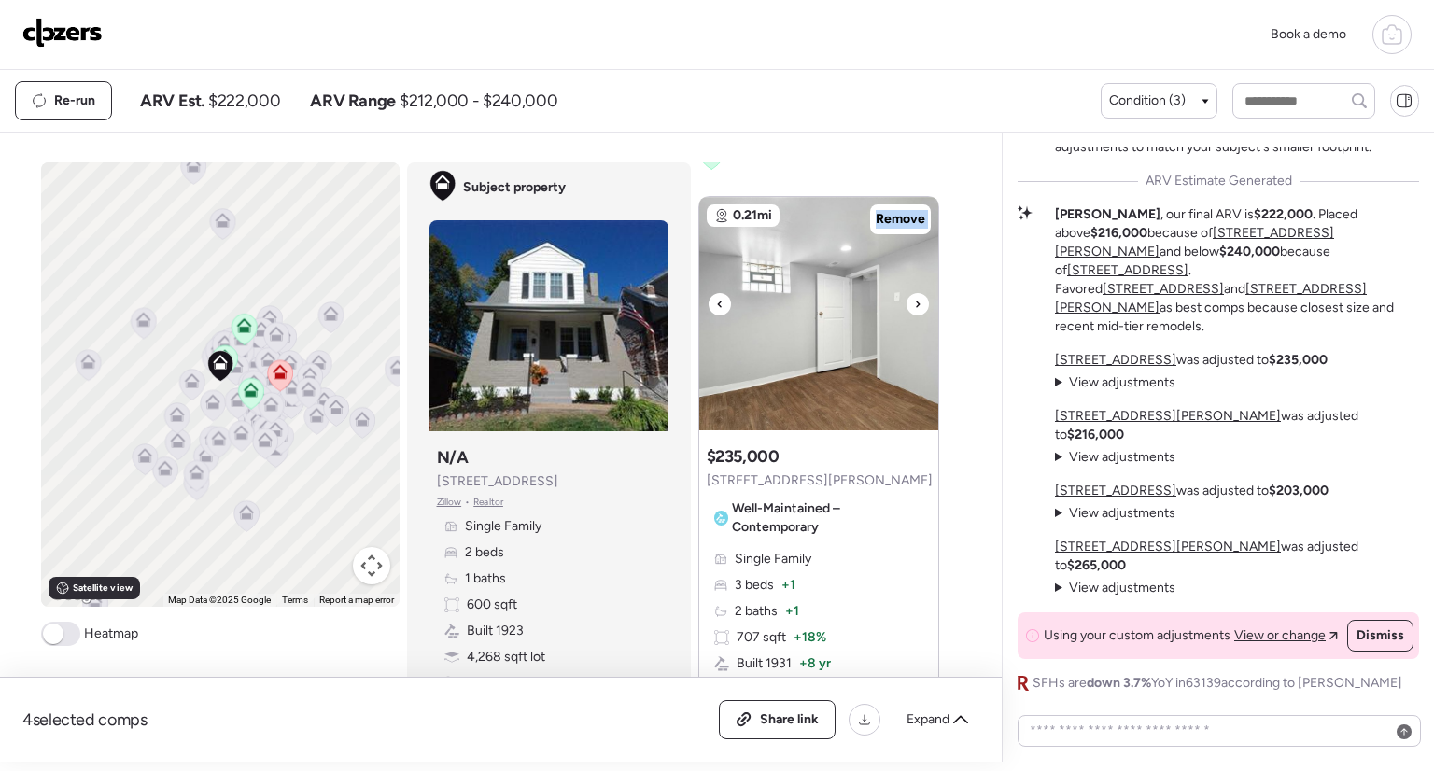
click at [914, 296] on icon at bounding box center [917, 304] width 7 height 22
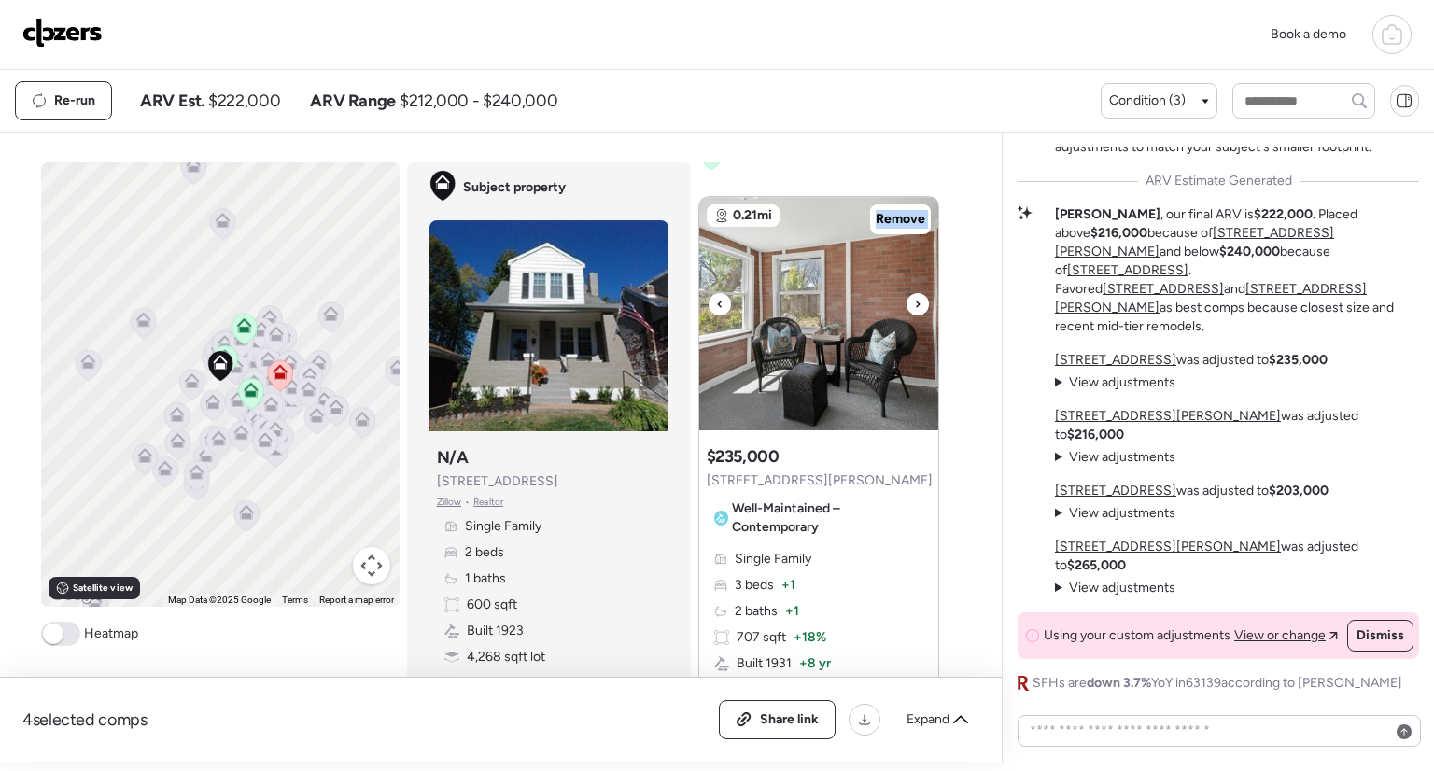
click at [914, 296] on icon at bounding box center [917, 304] width 7 height 22
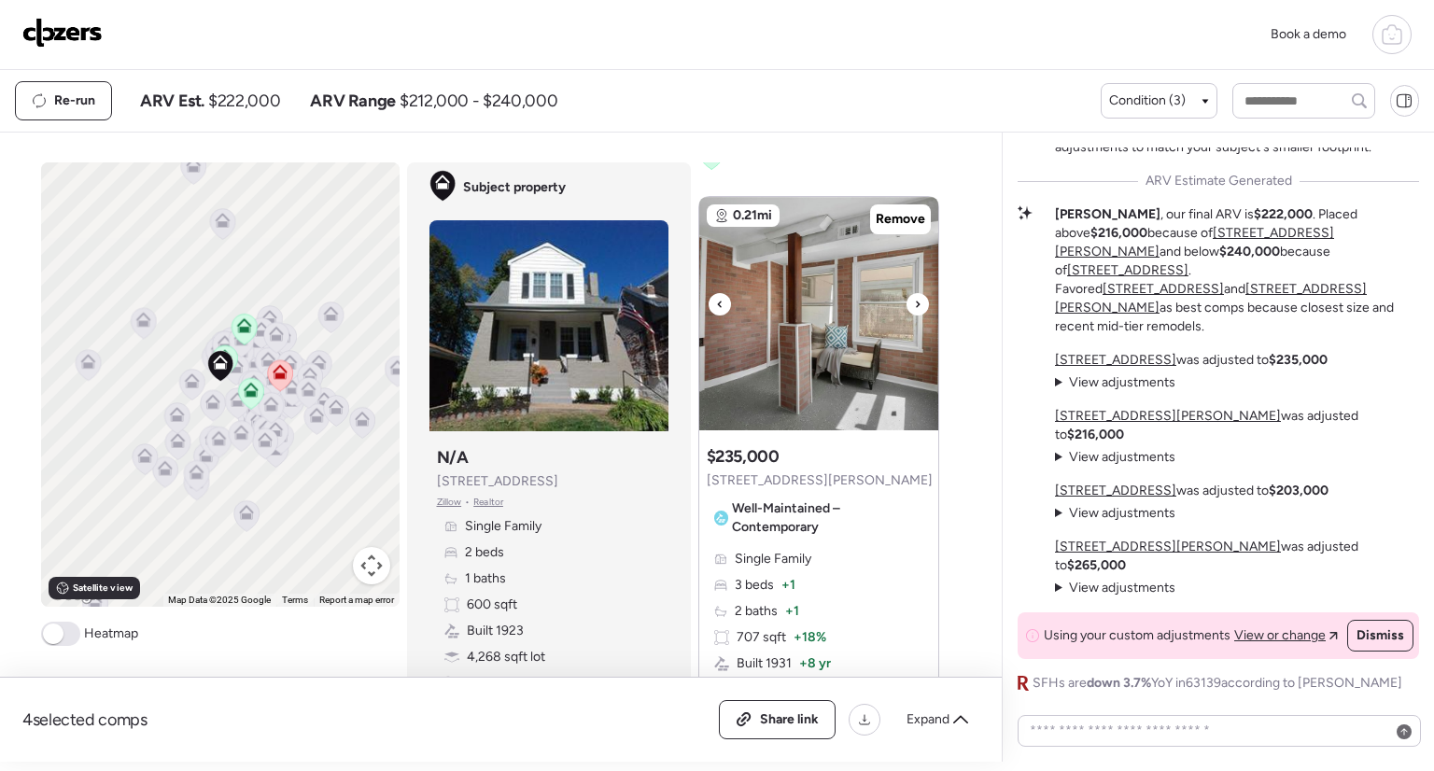
click at [914, 296] on icon at bounding box center [917, 304] width 7 height 22
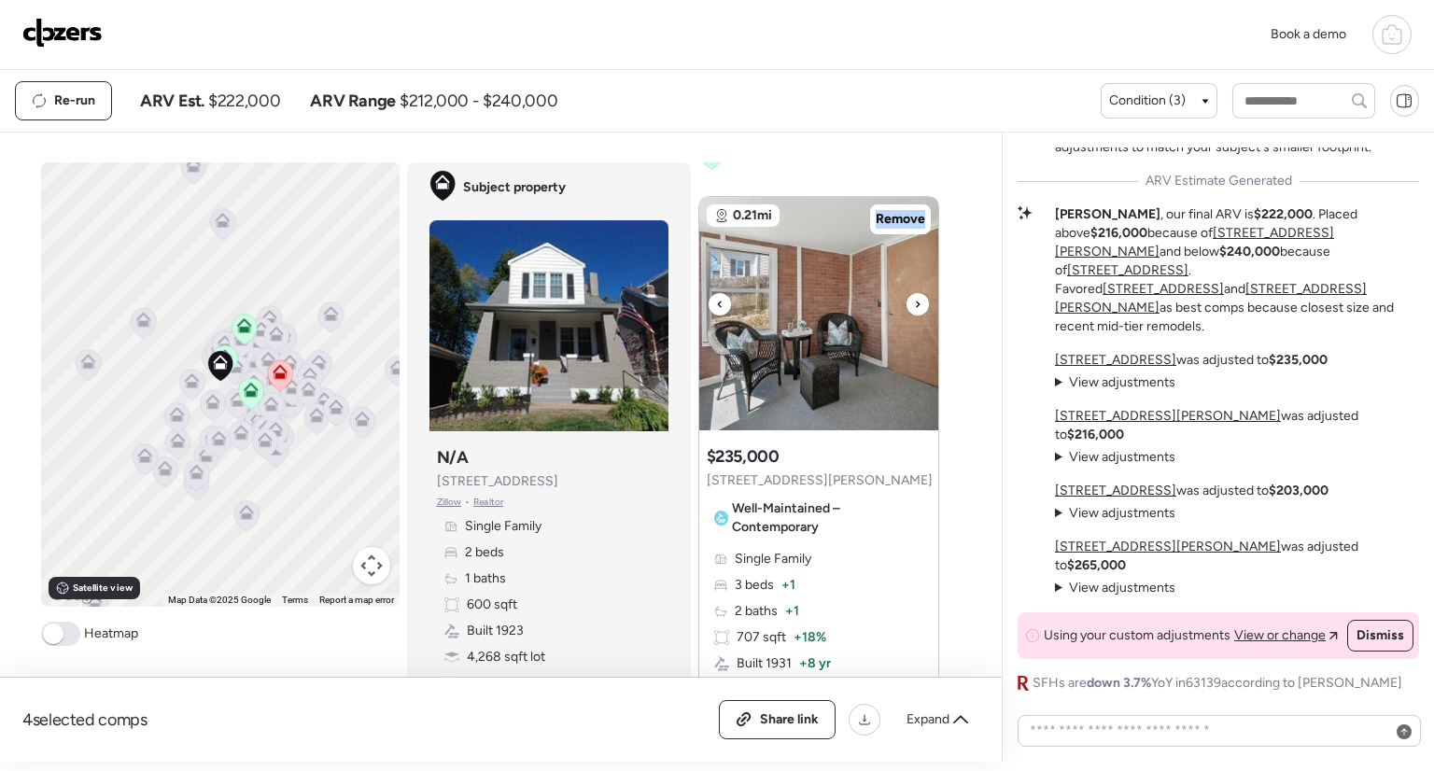
click at [914, 296] on icon at bounding box center [917, 304] width 7 height 22
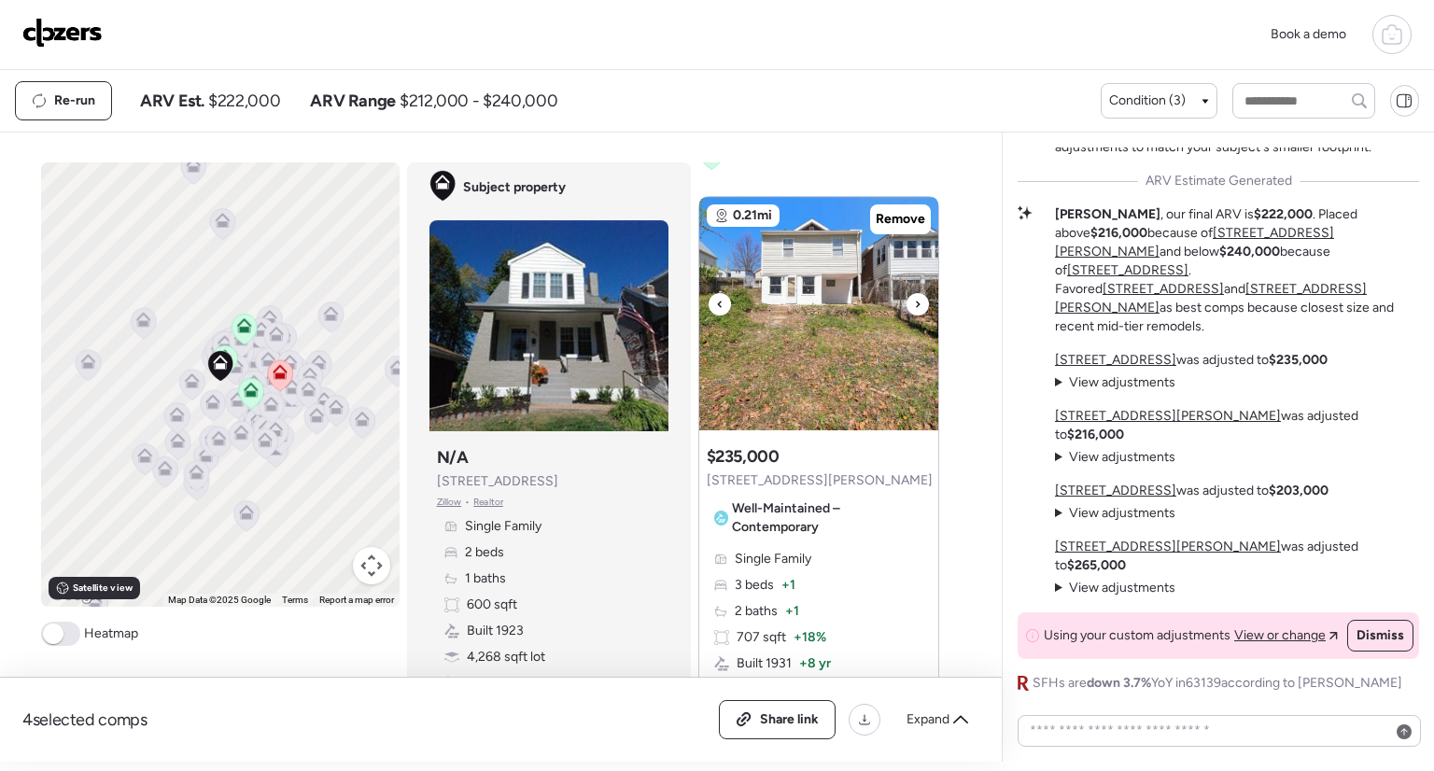
click at [914, 296] on icon at bounding box center [917, 304] width 7 height 22
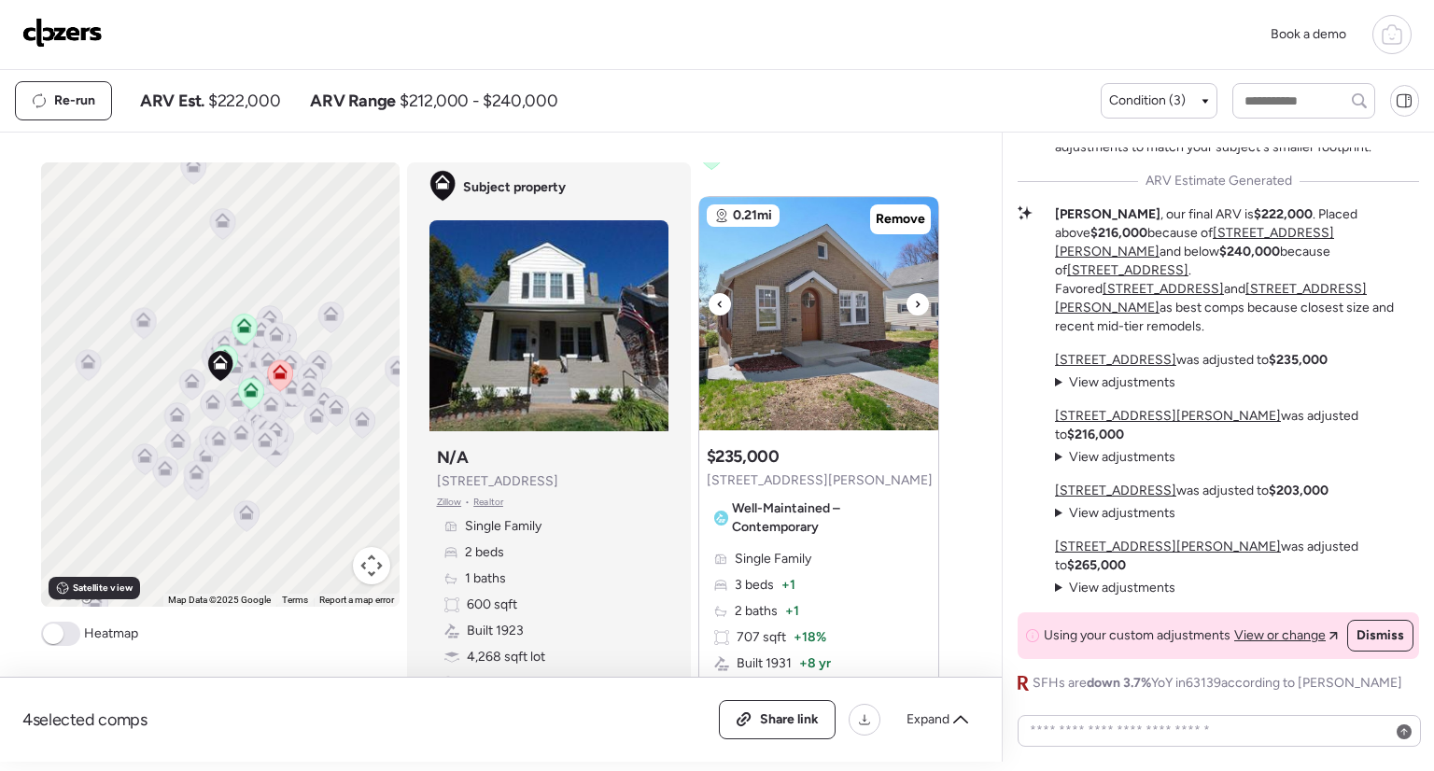
click at [914, 296] on icon at bounding box center [917, 304] width 7 height 22
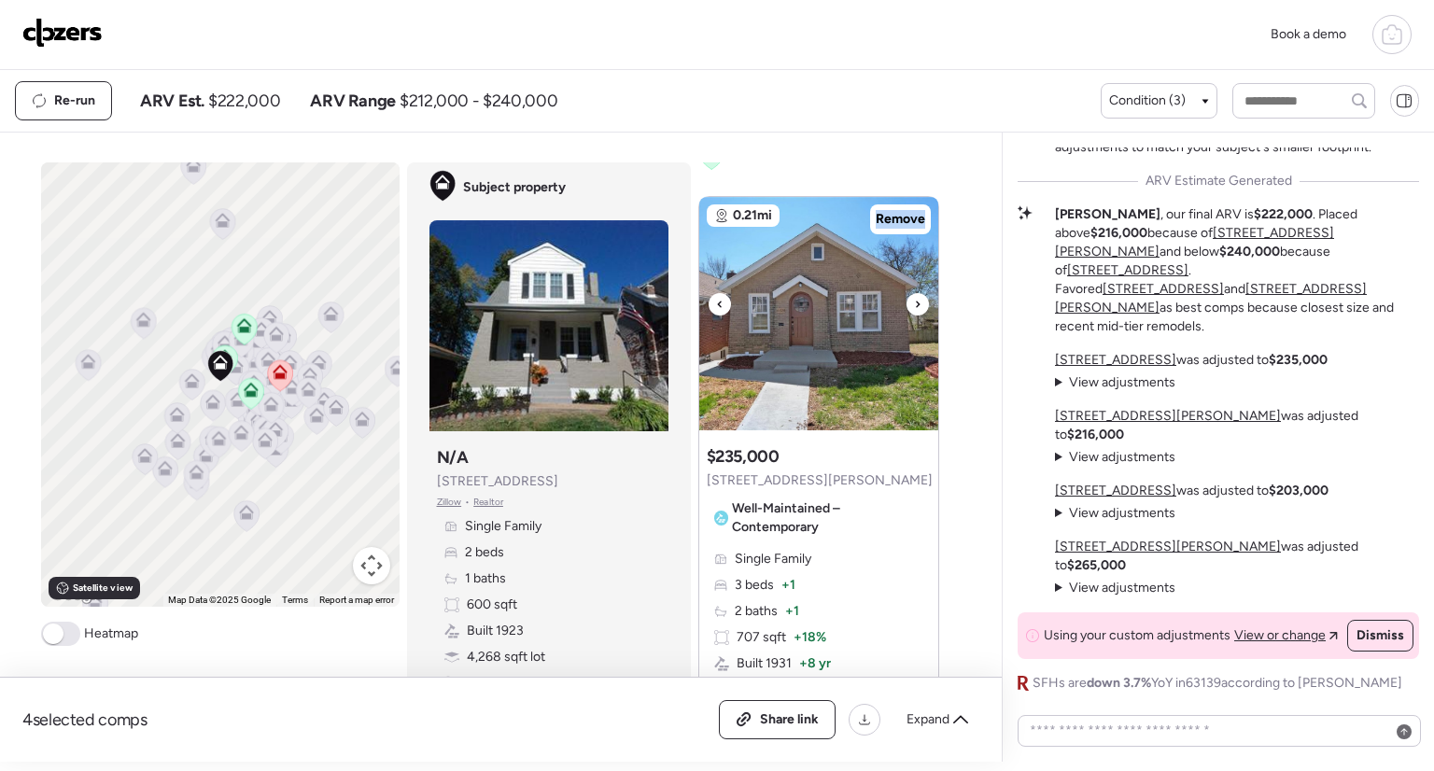
click at [914, 296] on icon at bounding box center [917, 304] width 7 height 22
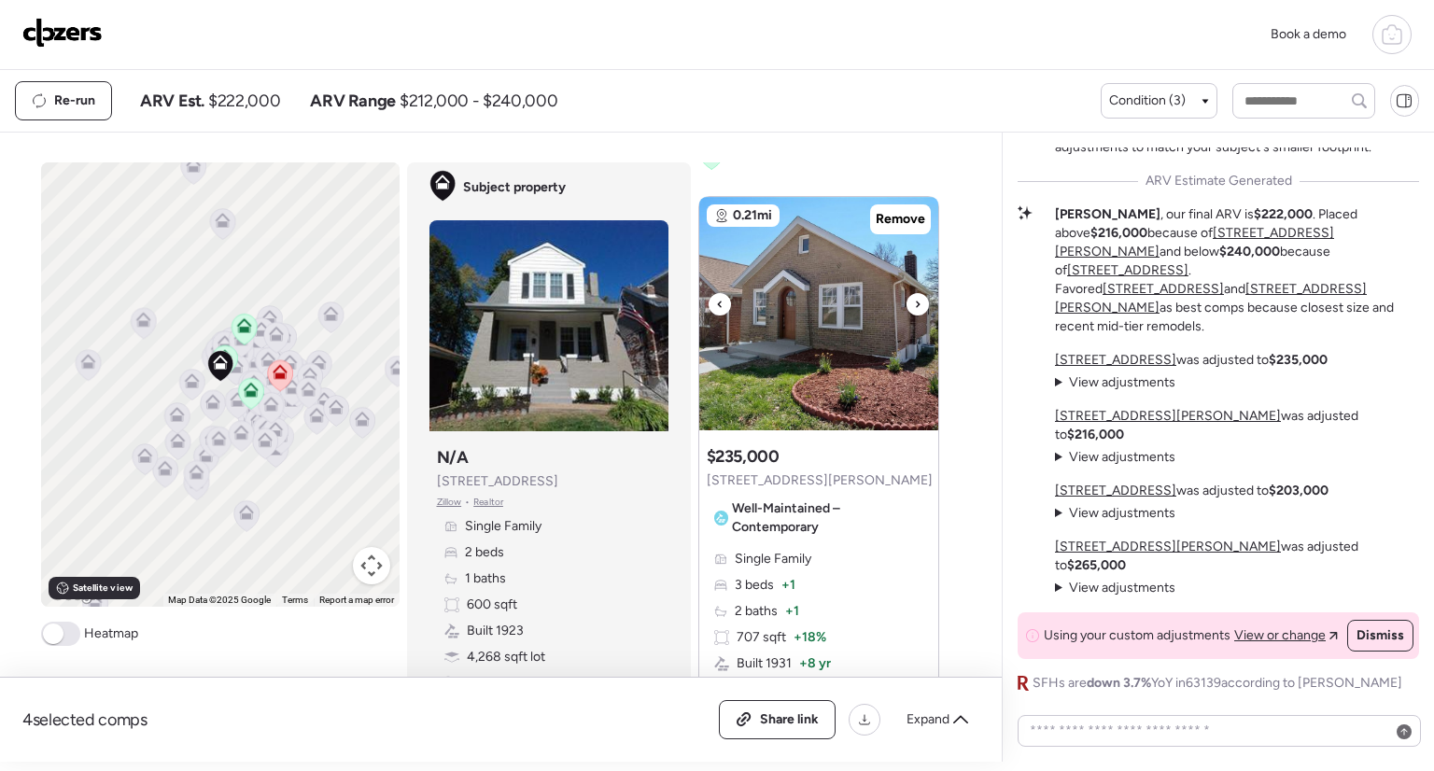
click at [914, 296] on icon at bounding box center [917, 304] width 7 height 22
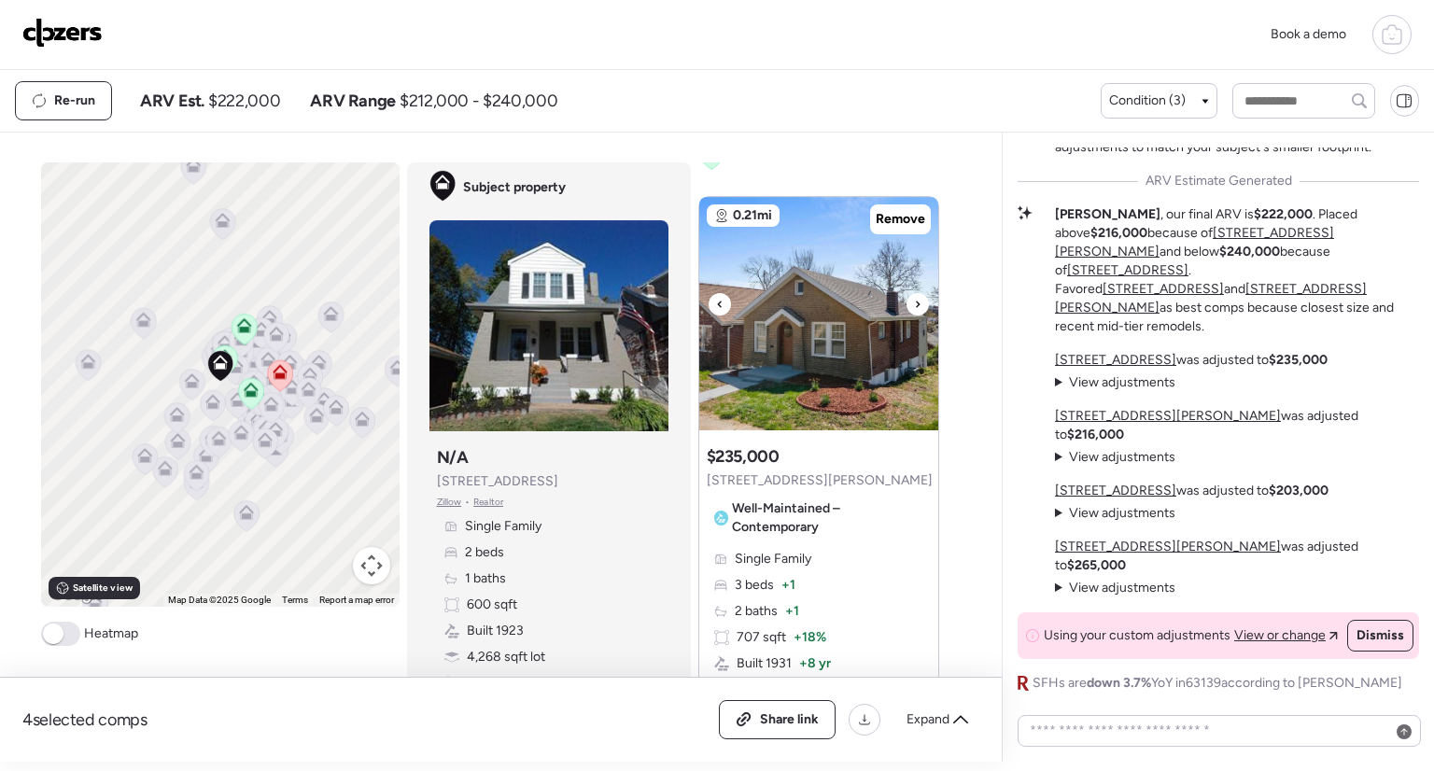
click at [914, 296] on icon at bounding box center [917, 304] width 7 height 22
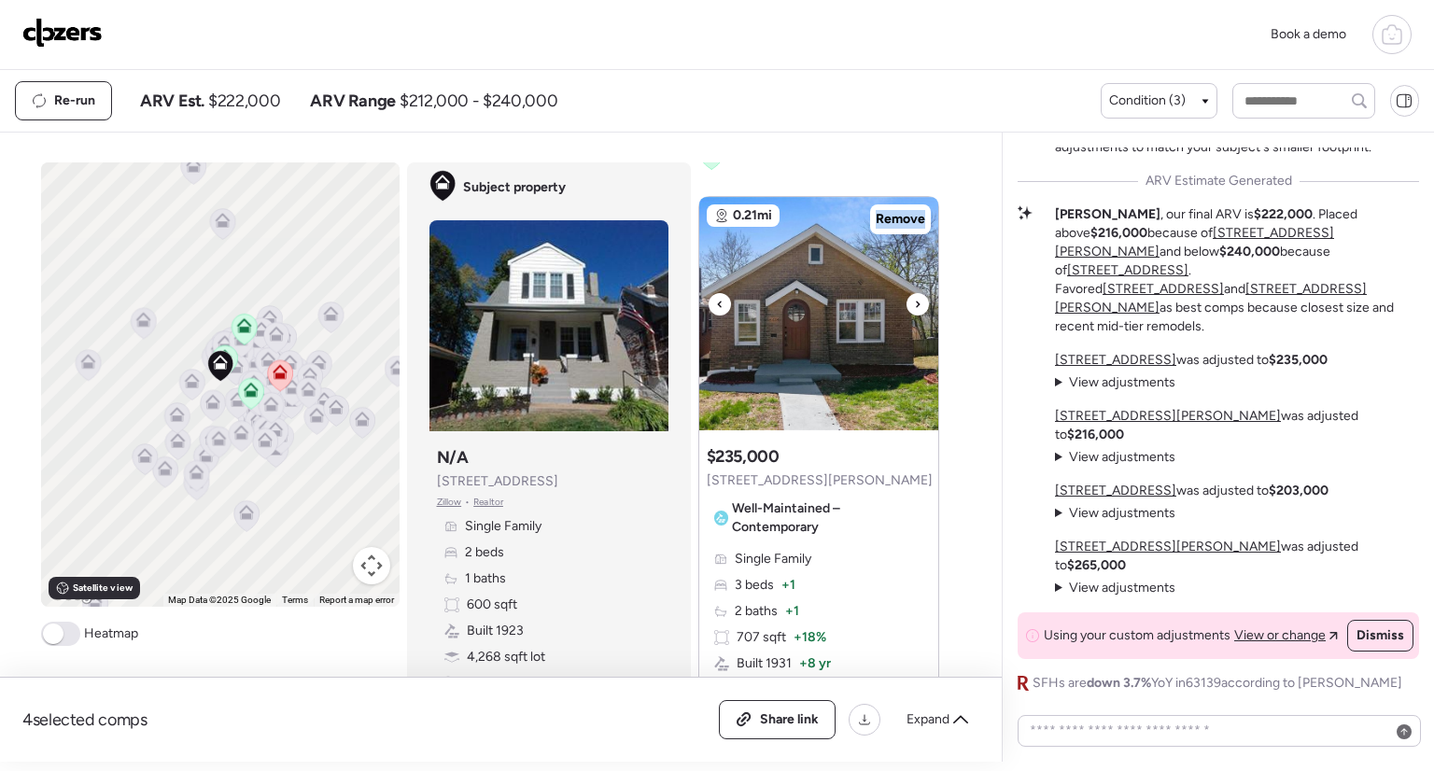
click at [914, 296] on icon at bounding box center [917, 304] width 7 height 22
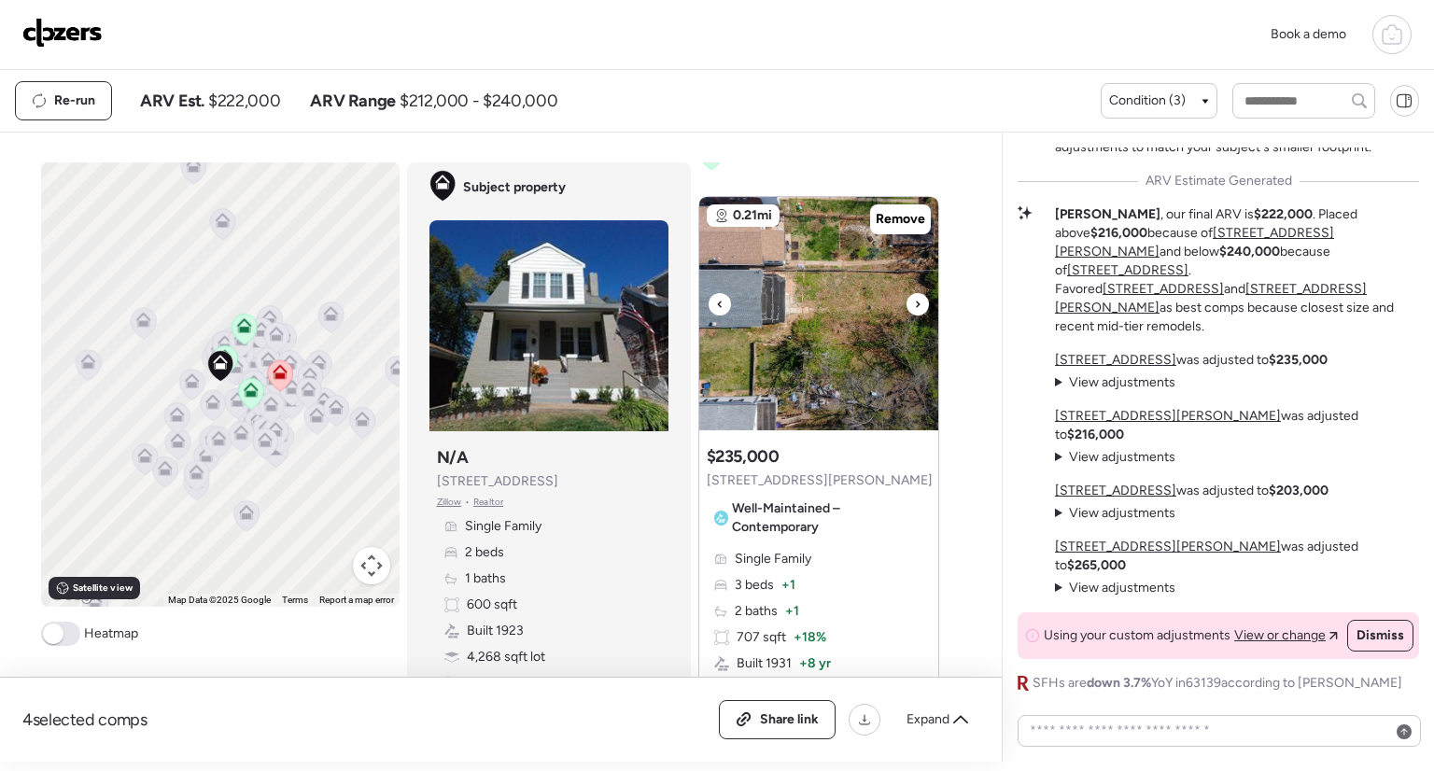
click at [914, 296] on icon at bounding box center [917, 304] width 7 height 22
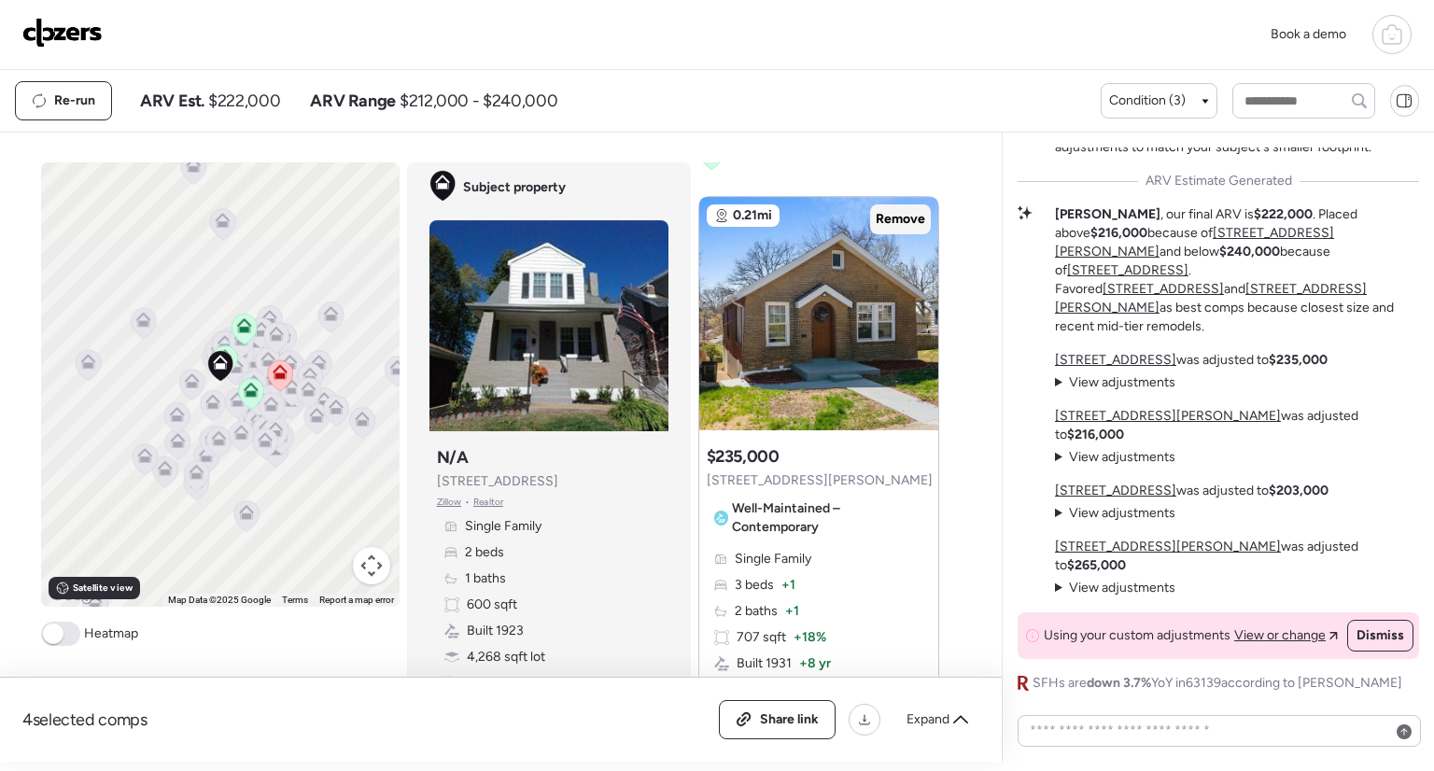
click at [895, 217] on span "Remove" at bounding box center [900, 219] width 49 height 19
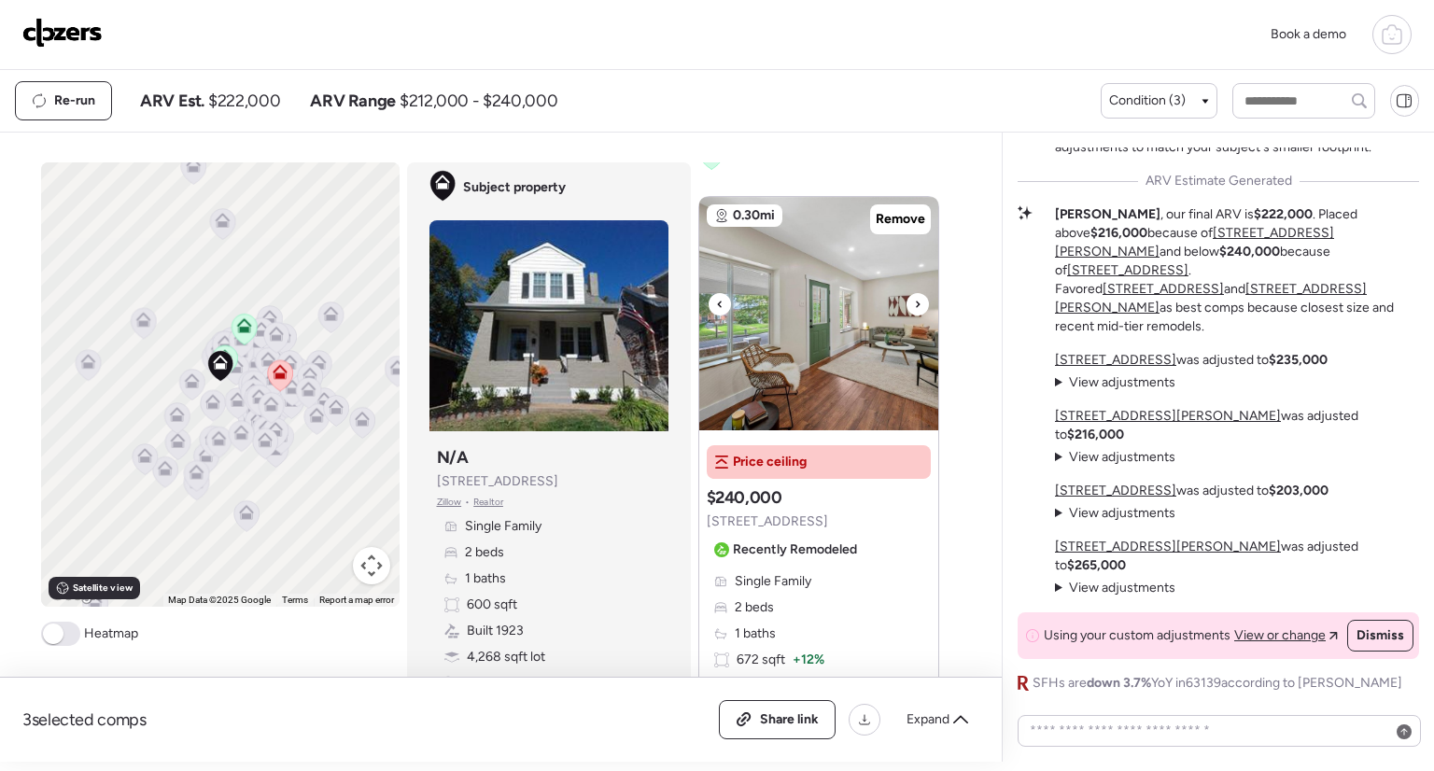
click at [914, 295] on icon at bounding box center [917, 304] width 7 height 22
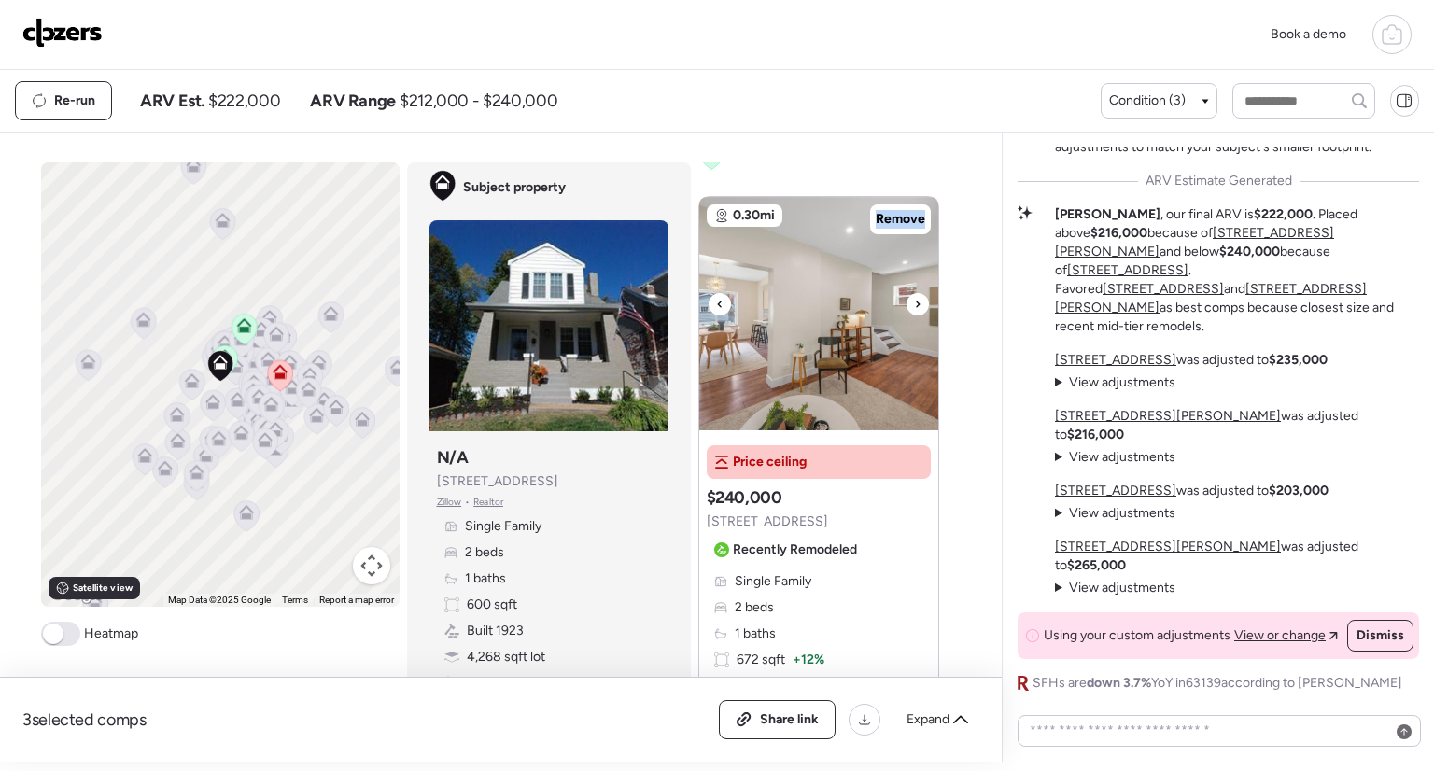
click at [914, 295] on icon at bounding box center [917, 304] width 7 height 22
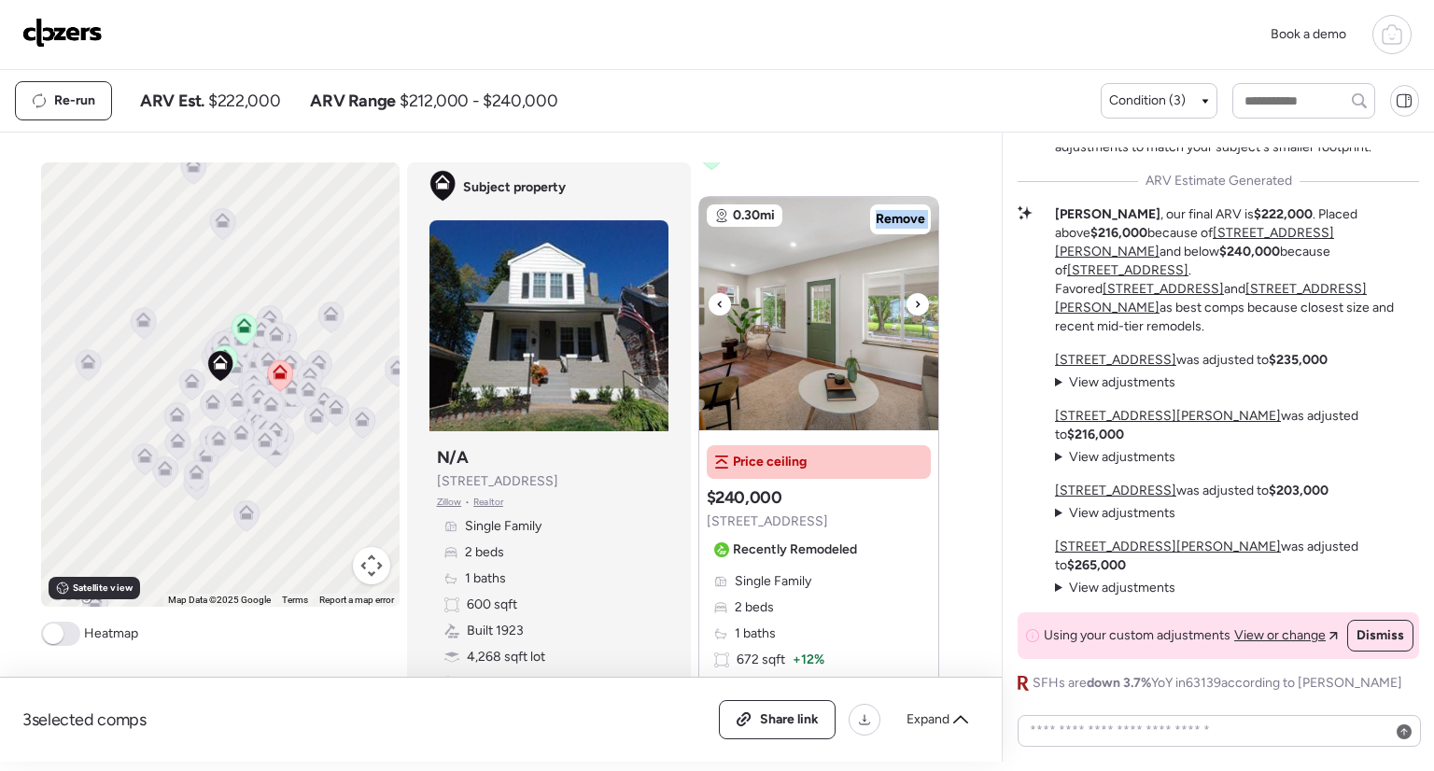
click at [914, 295] on icon at bounding box center [917, 304] width 7 height 22
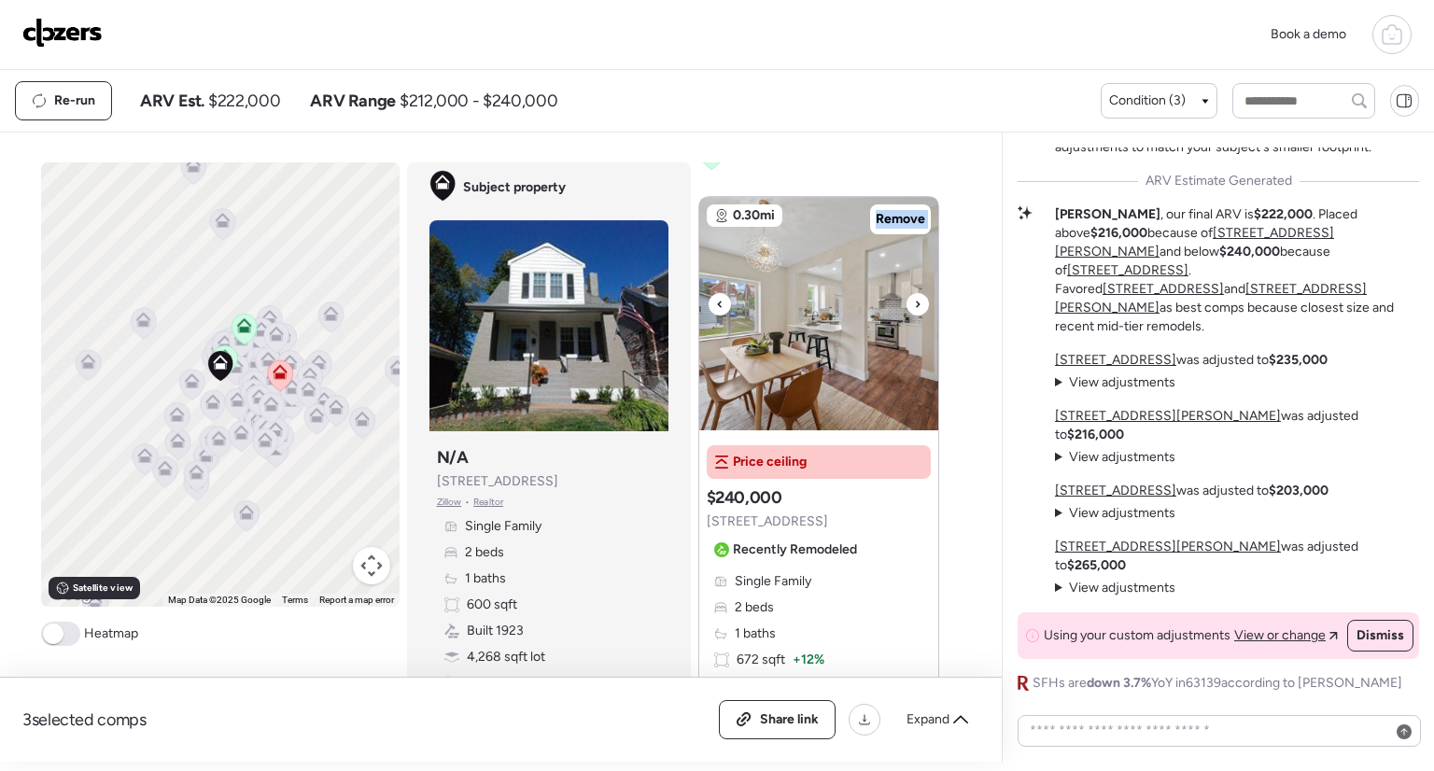
click at [914, 295] on icon at bounding box center [917, 304] width 7 height 22
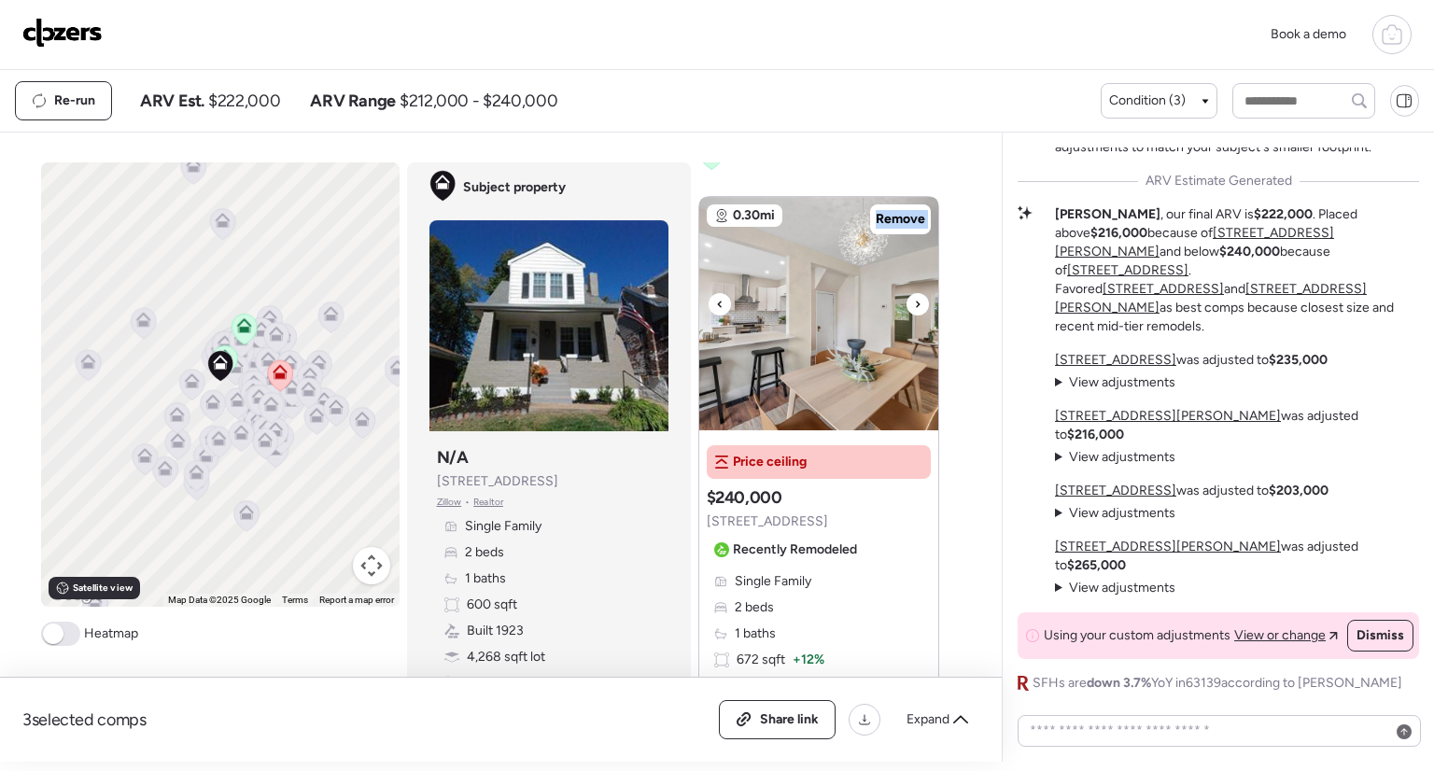
click at [914, 295] on icon at bounding box center [917, 304] width 7 height 22
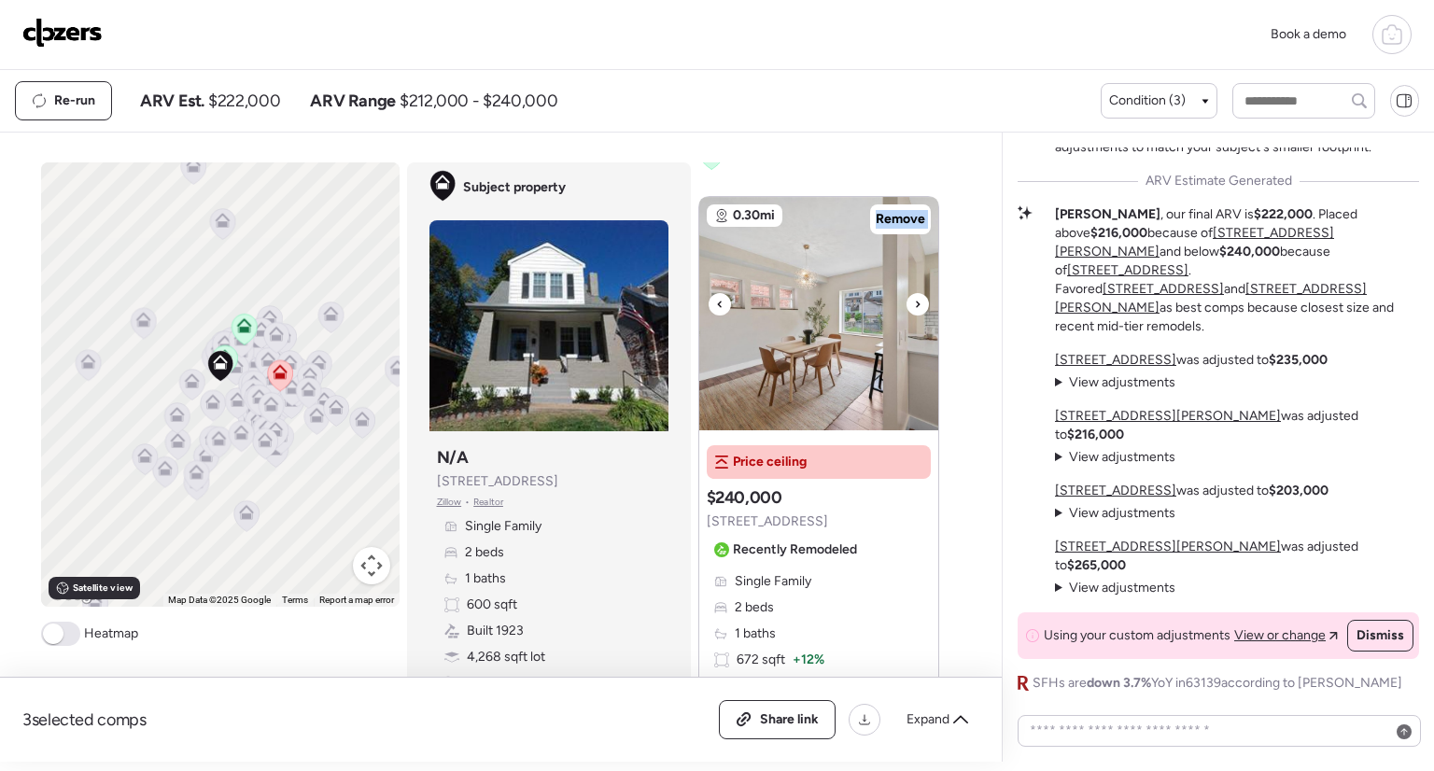
click at [914, 295] on icon at bounding box center [917, 304] width 7 height 22
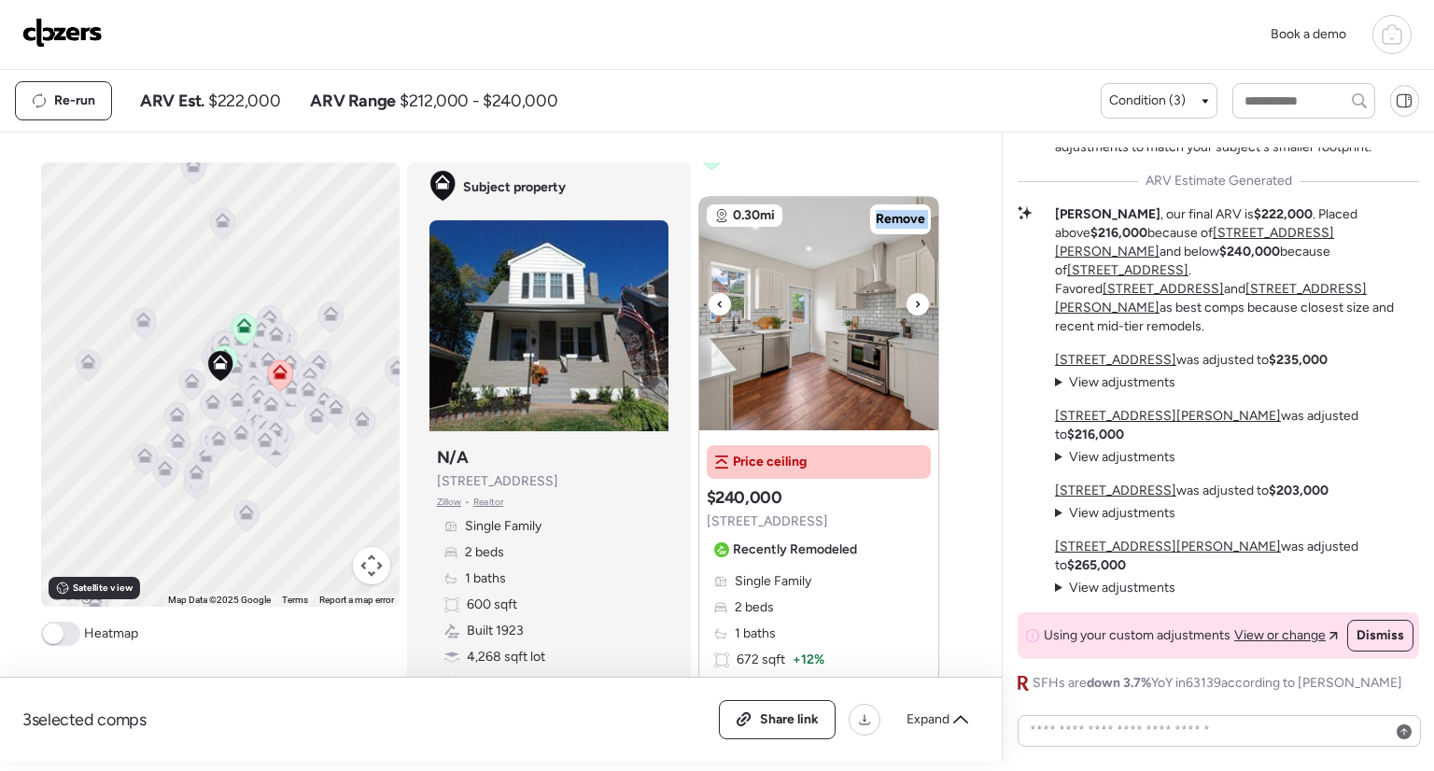
click at [914, 295] on icon at bounding box center [917, 304] width 7 height 22
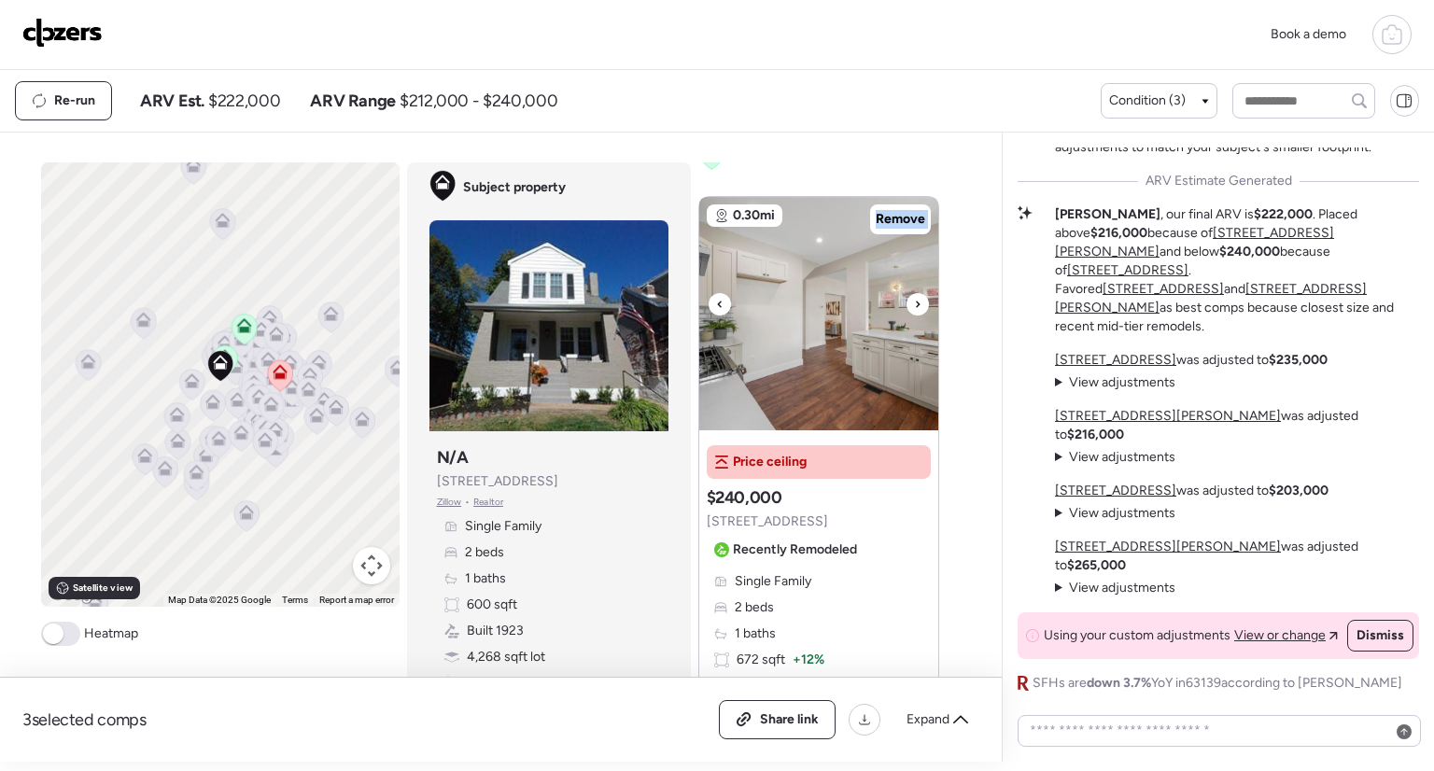
click at [914, 295] on icon at bounding box center [917, 304] width 7 height 22
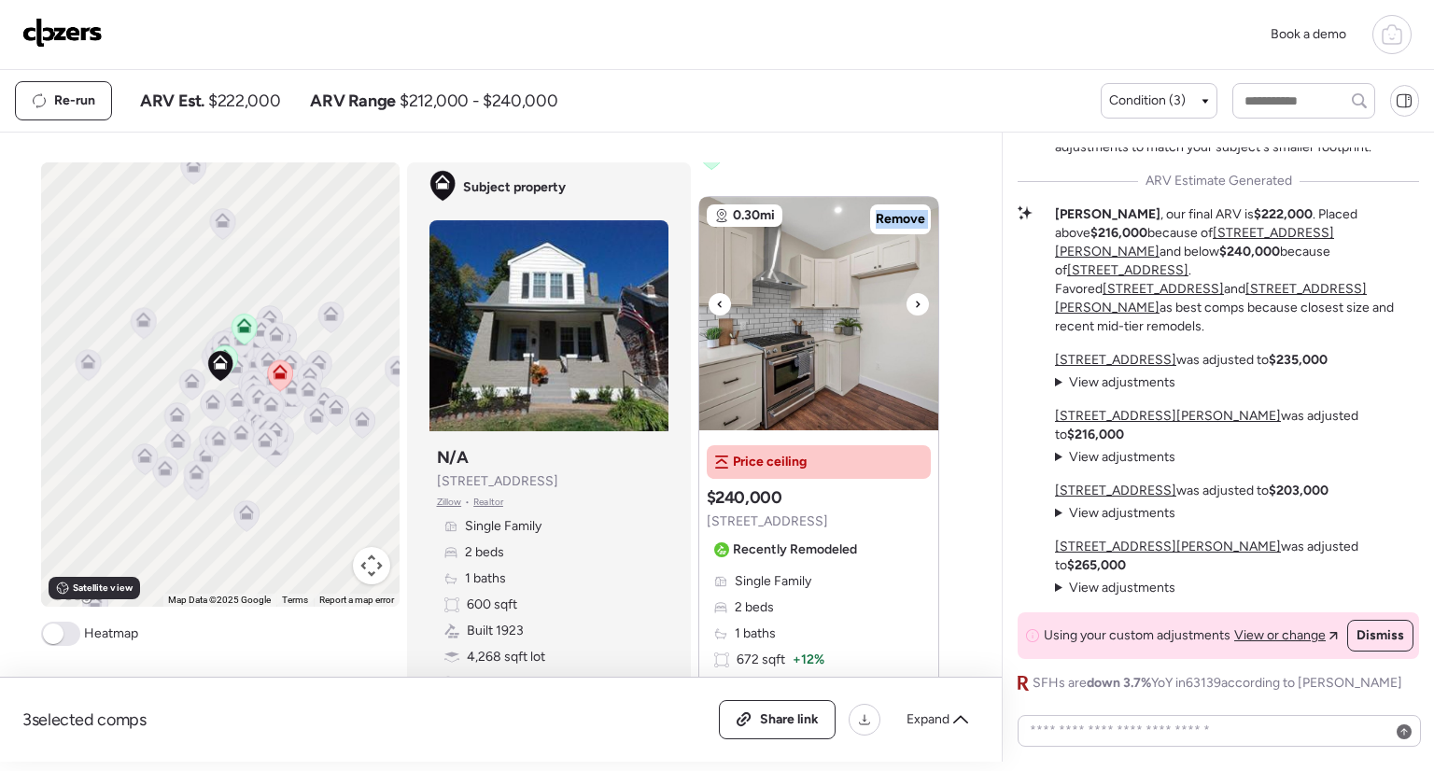
click at [914, 295] on icon at bounding box center [917, 304] width 7 height 22
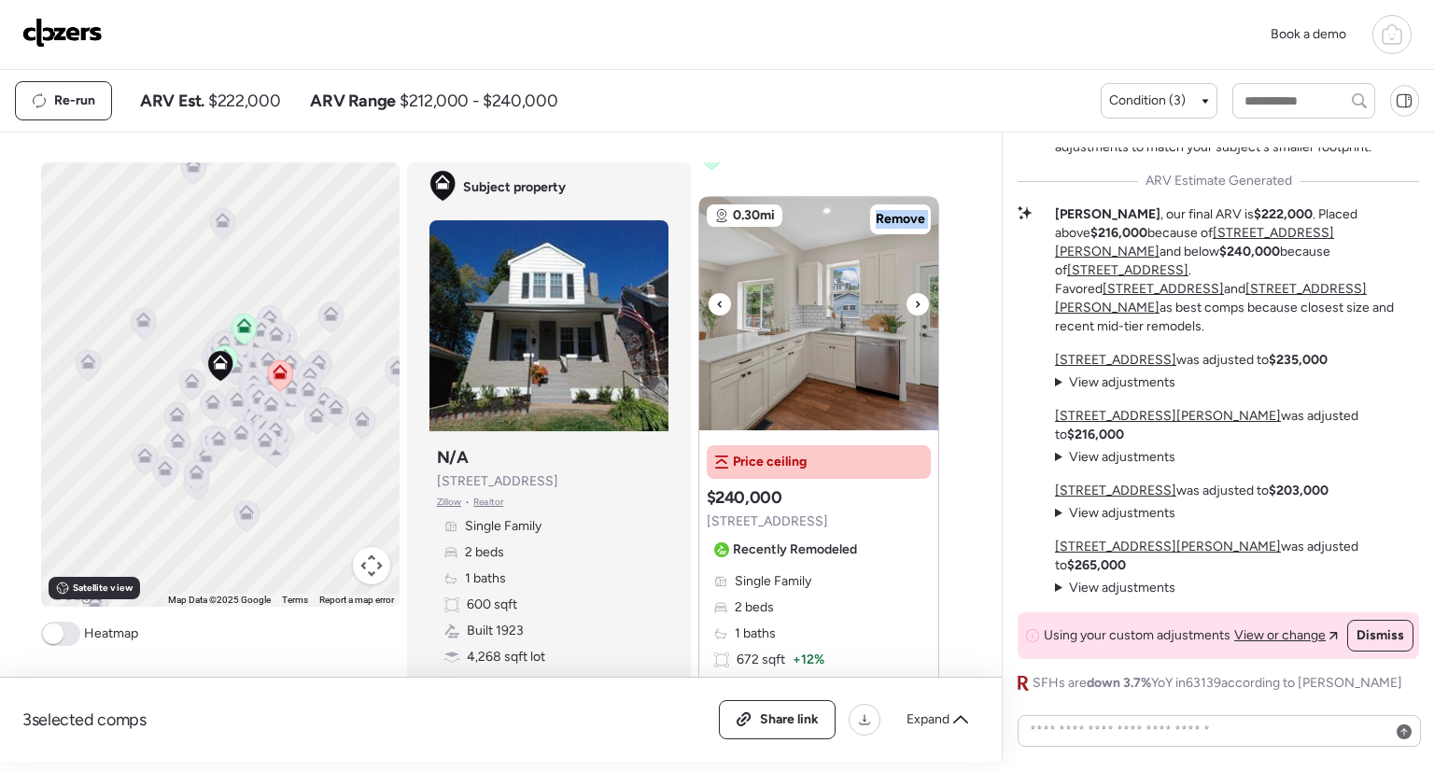
click at [914, 295] on icon at bounding box center [917, 304] width 7 height 22
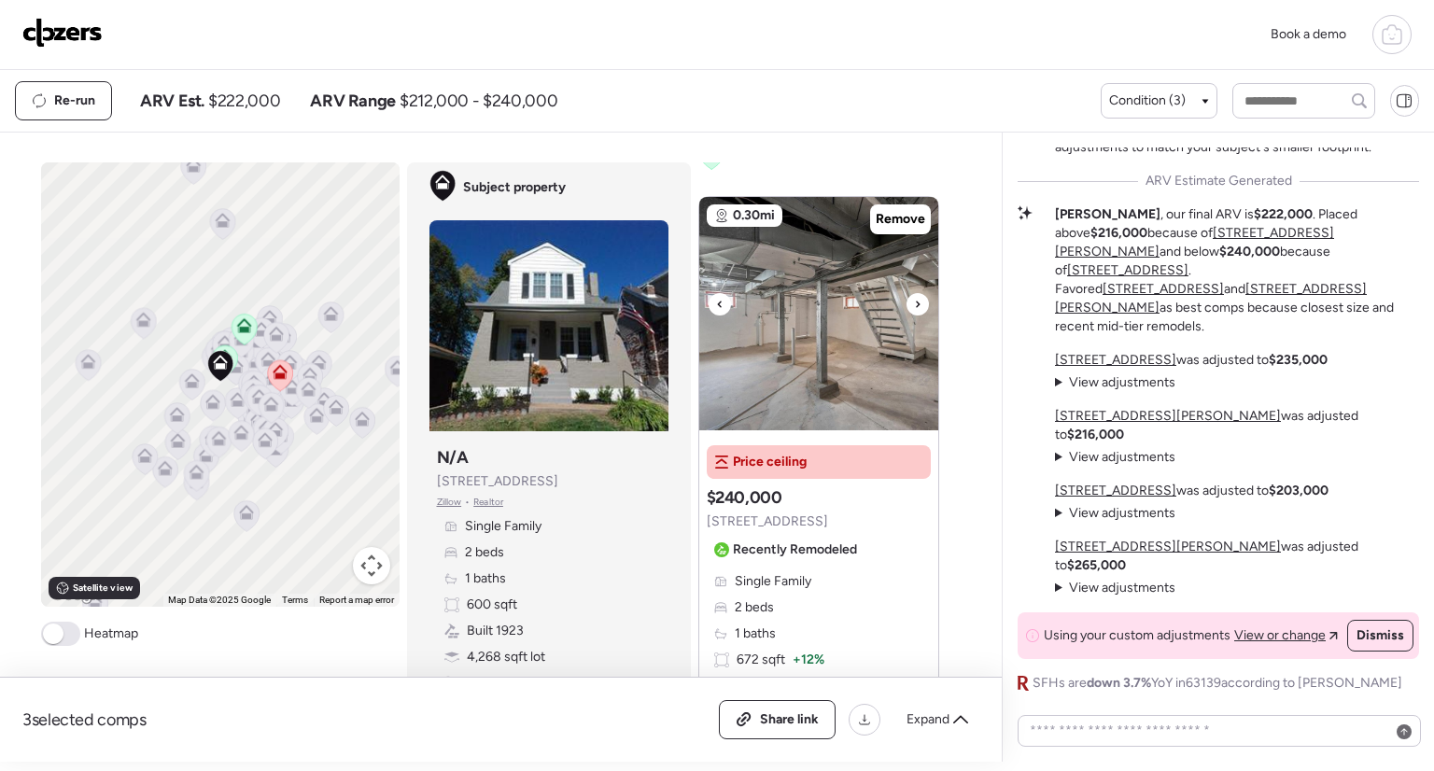
click at [914, 295] on icon at bounding box center [917, 304] width 7 height 22
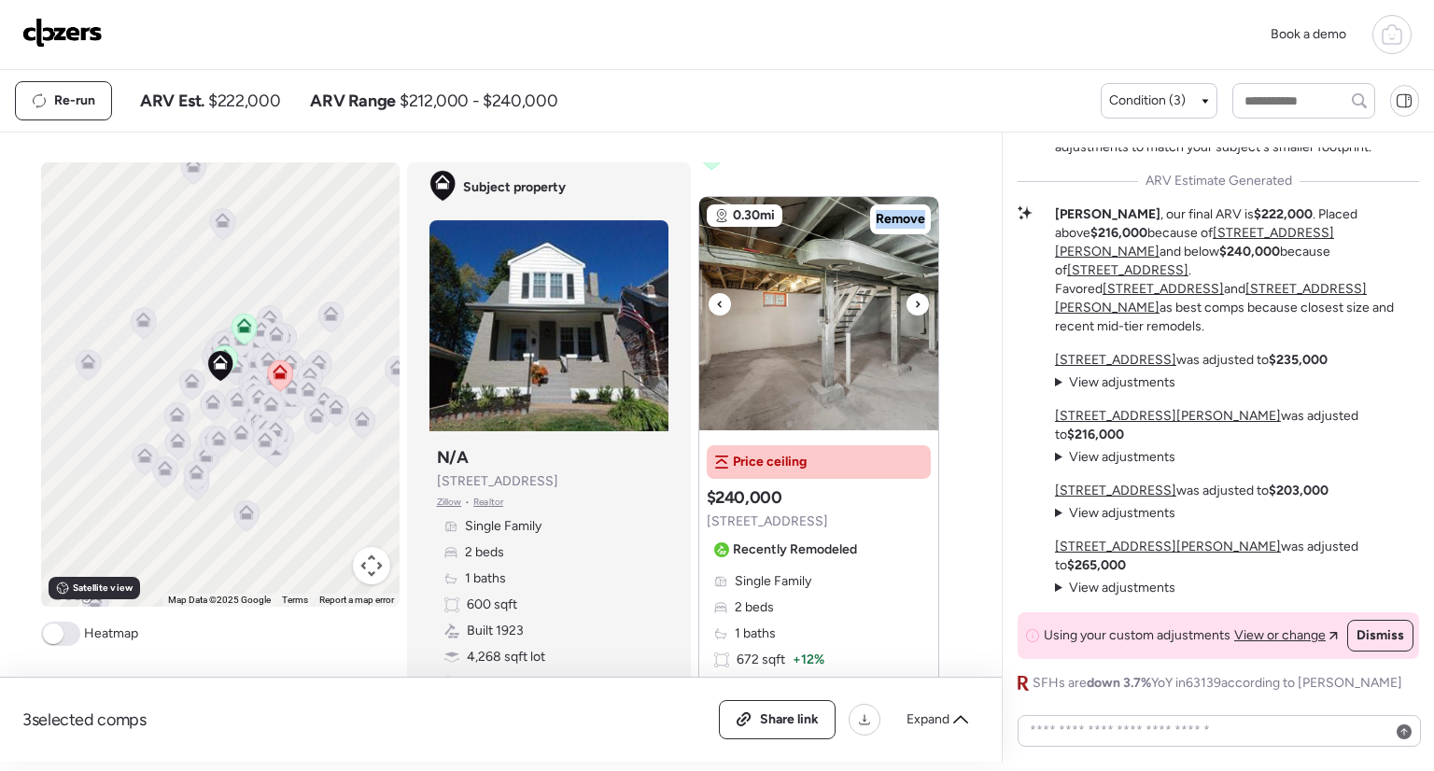
click at [914, 295] on icon at bounding box center [917, 304] width 7 height 22
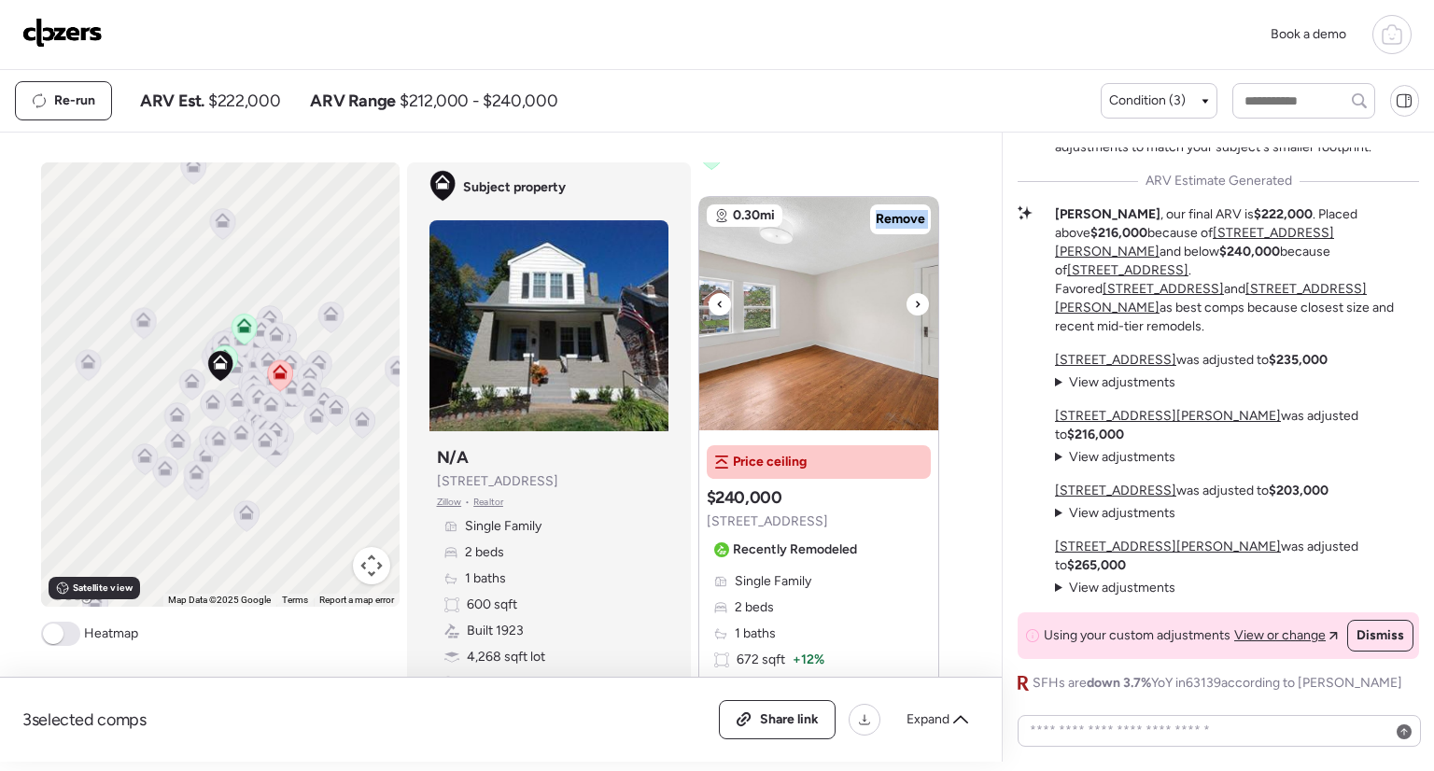
click at [914, 295] on icon at bounding box center [917, 304] width 7 height 22
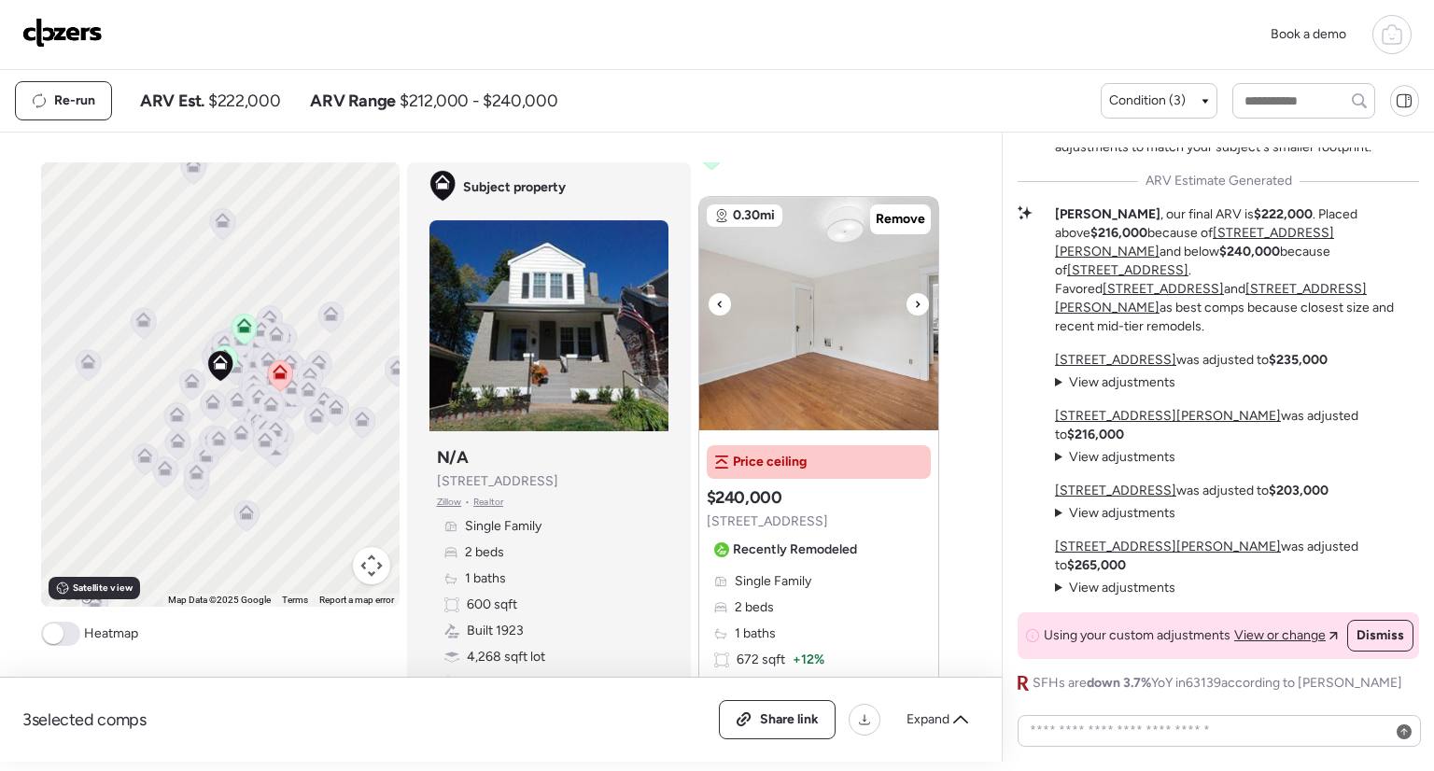
click at [914, 295] on icon at bounding box center [917, 304] width 7 height 22
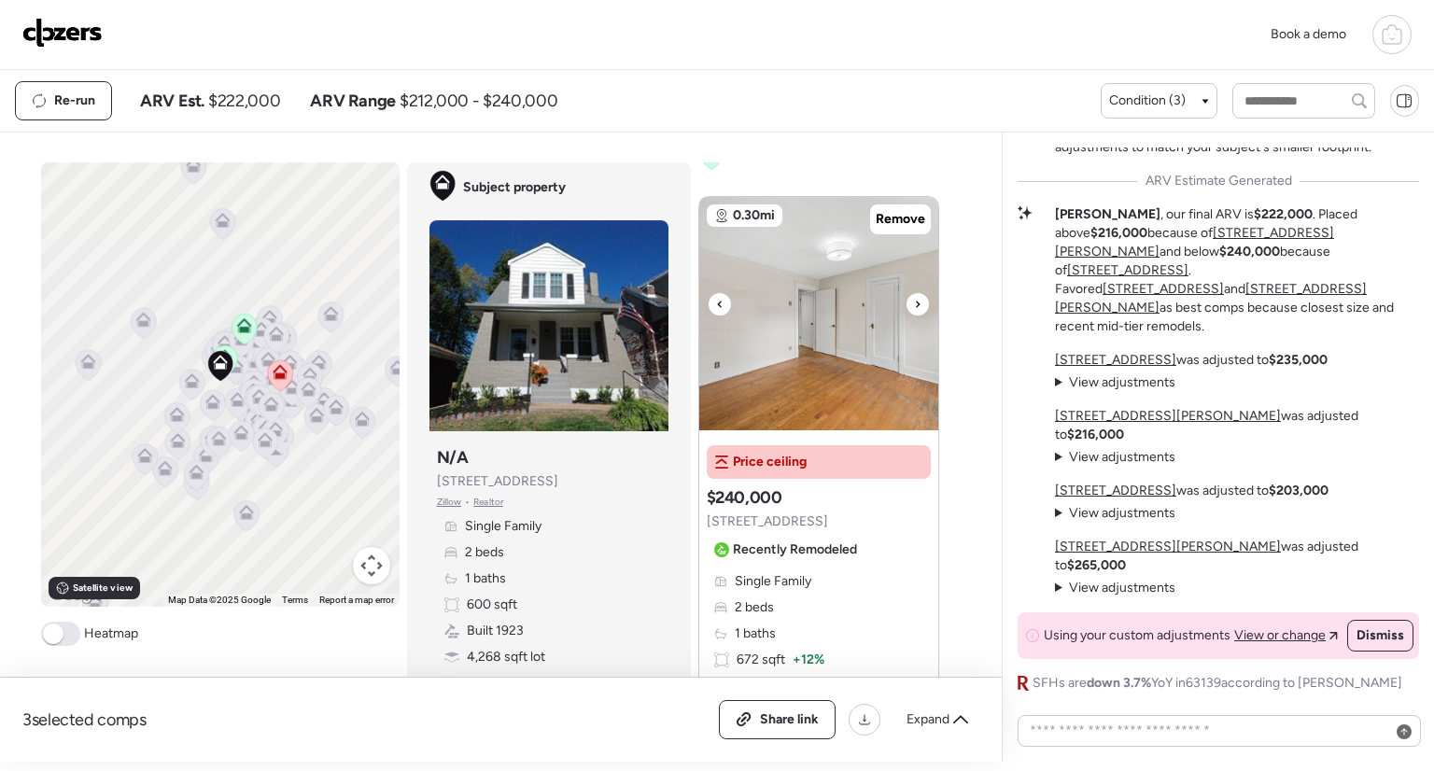
click at [914, 295] on icon at bounding box center [917, 304] width 7 height 22
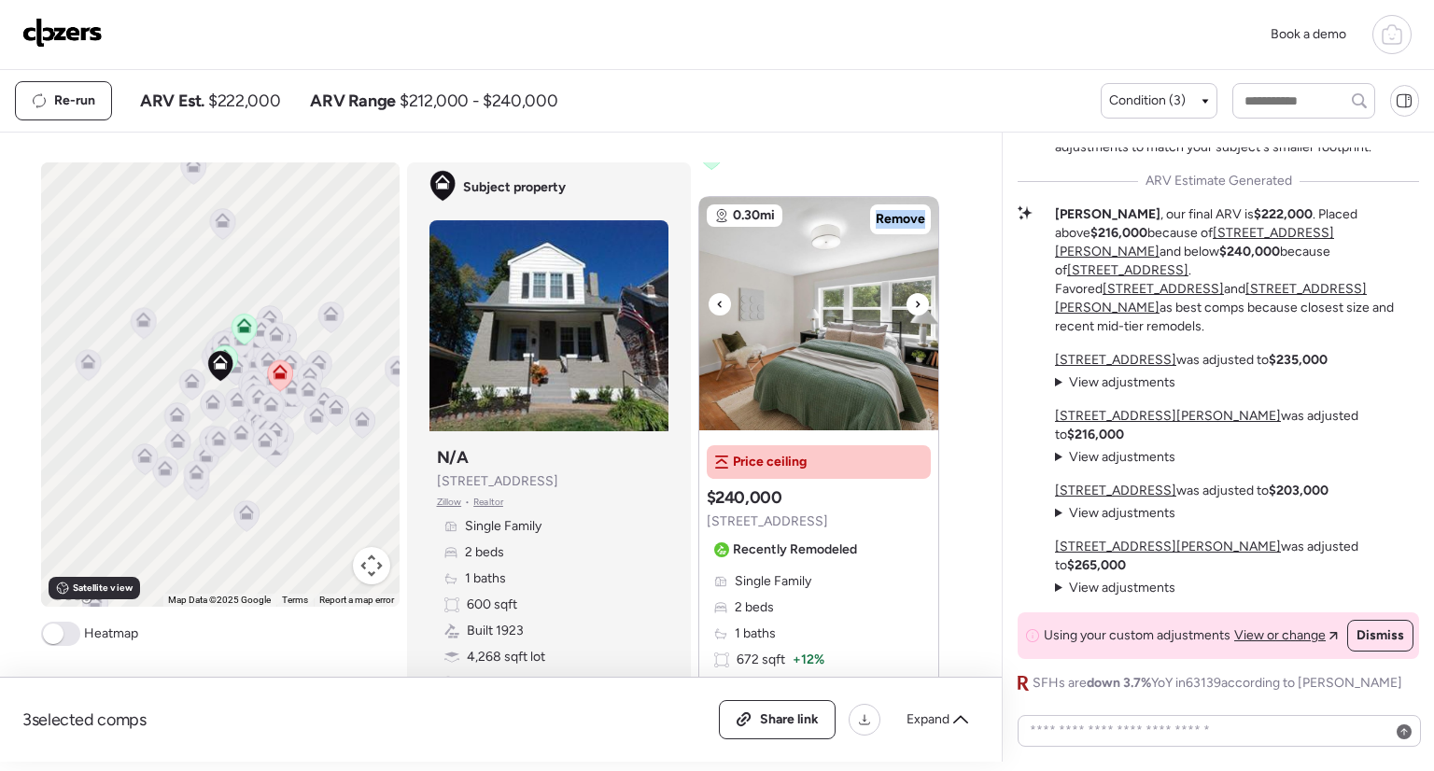
click at [914, 295] on icon at bounding box center [917, 304] width 7 height 22
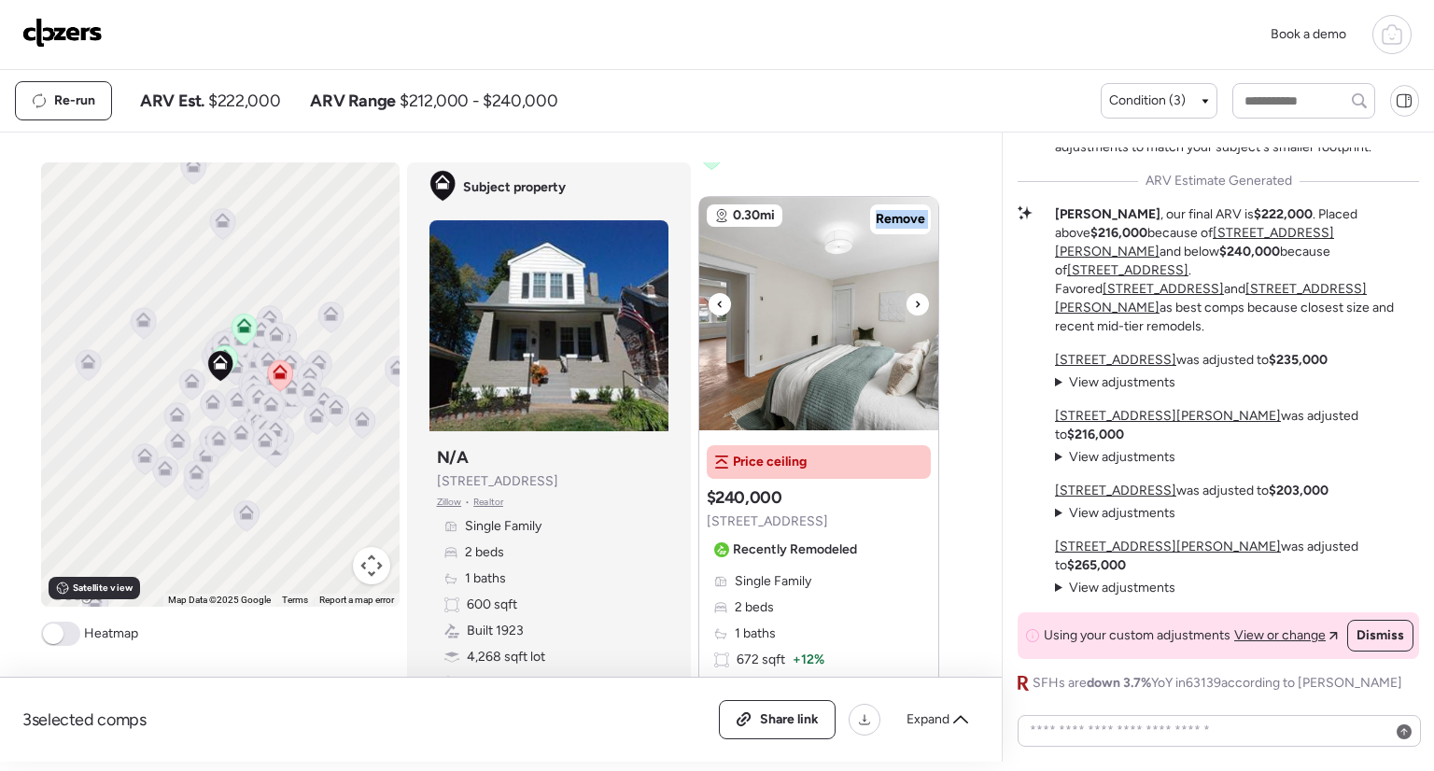
click at [914, 295] on icon at bounding box center [917, 304] width 7 height 22
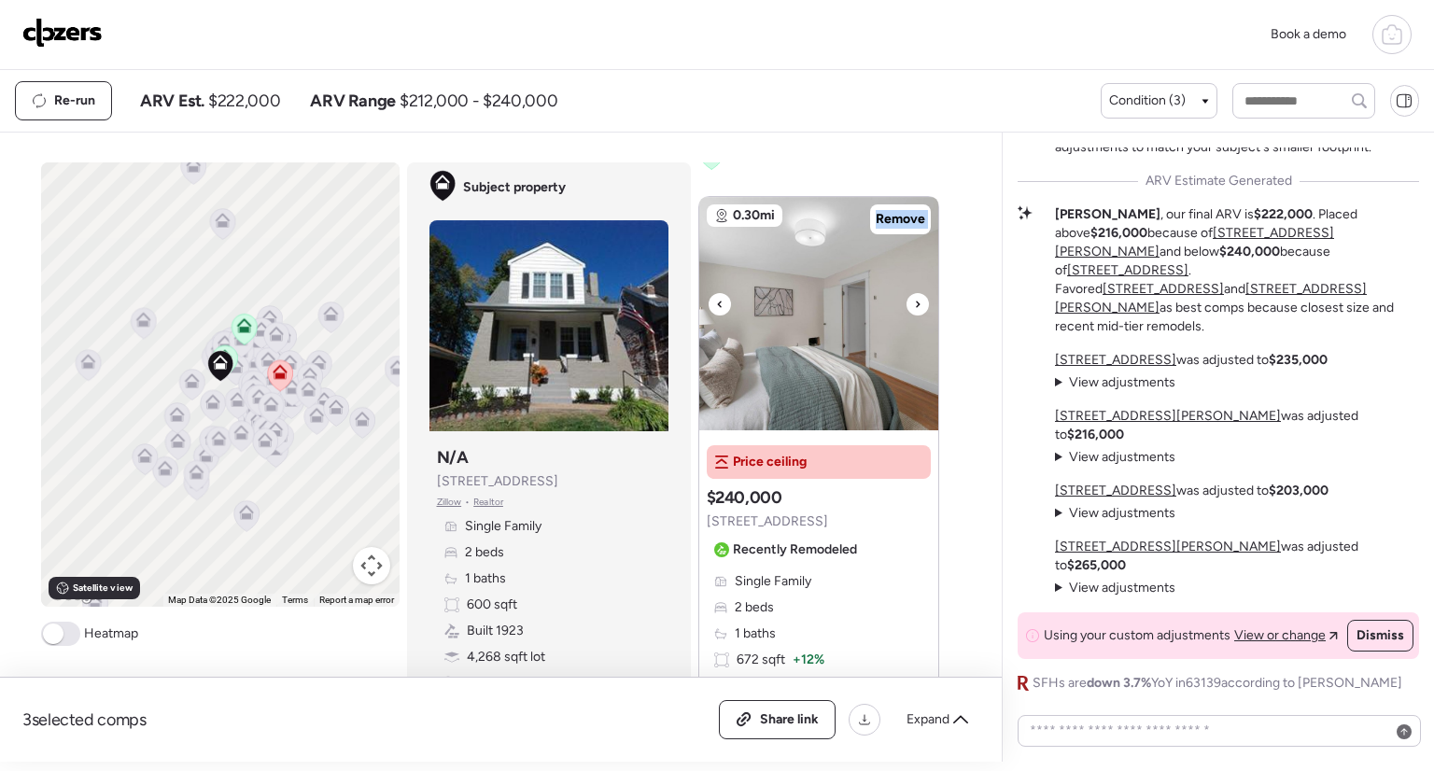
click at [914, 295] on icon at bounding box center [917, 304] width 7 height 22
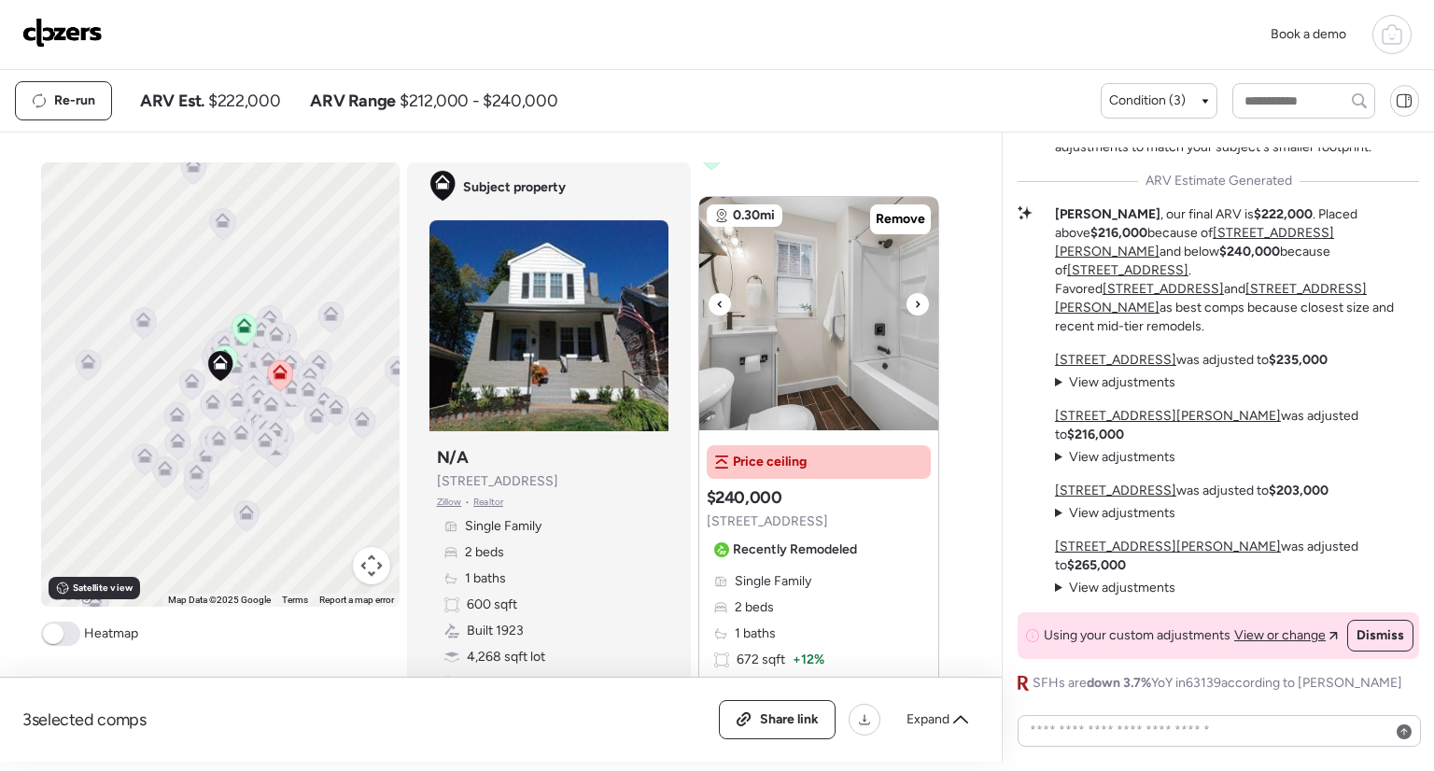
click at [914, 295] on icon at bounding box center [917, 304] width 7 height 22
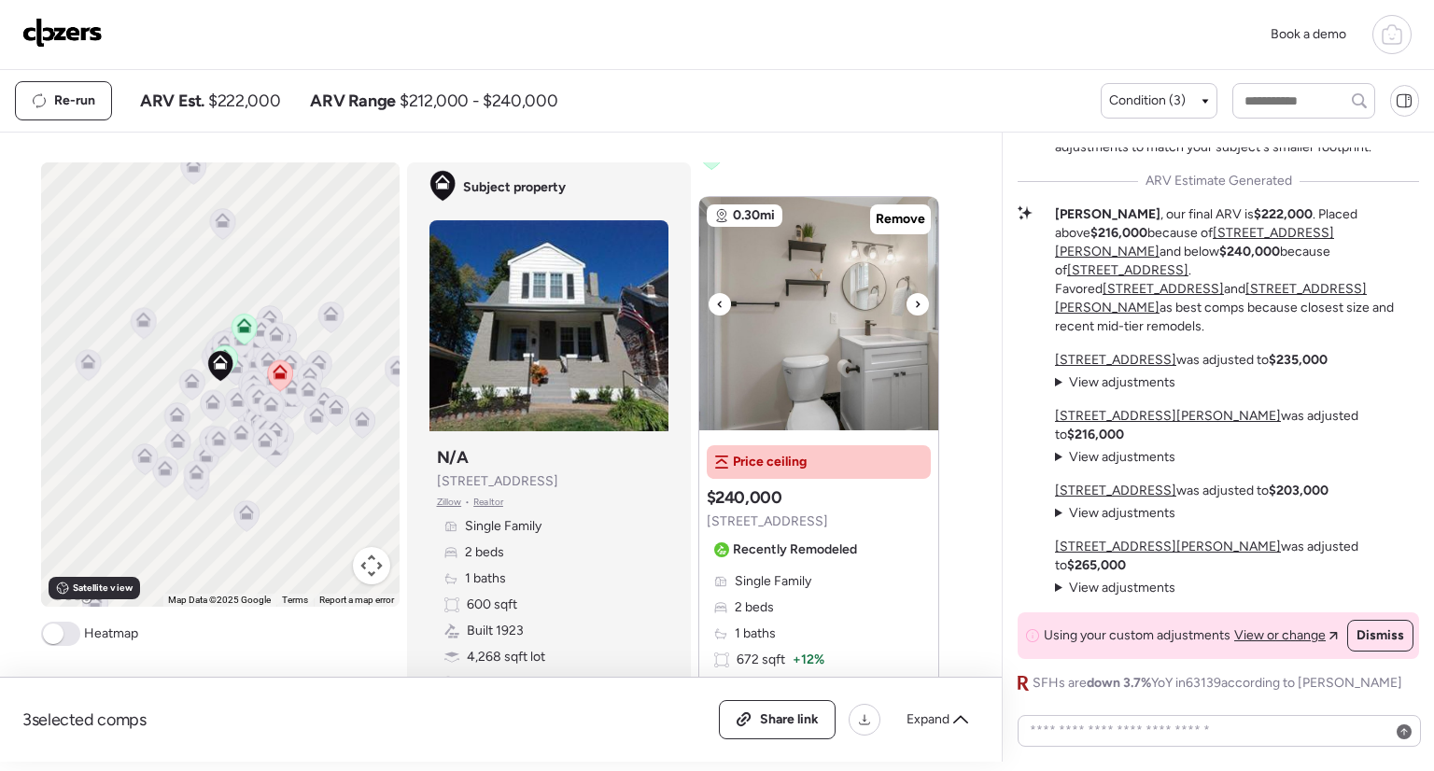
click at [914, 295] on icon at bounding box center [917, 304] width 7 height 22
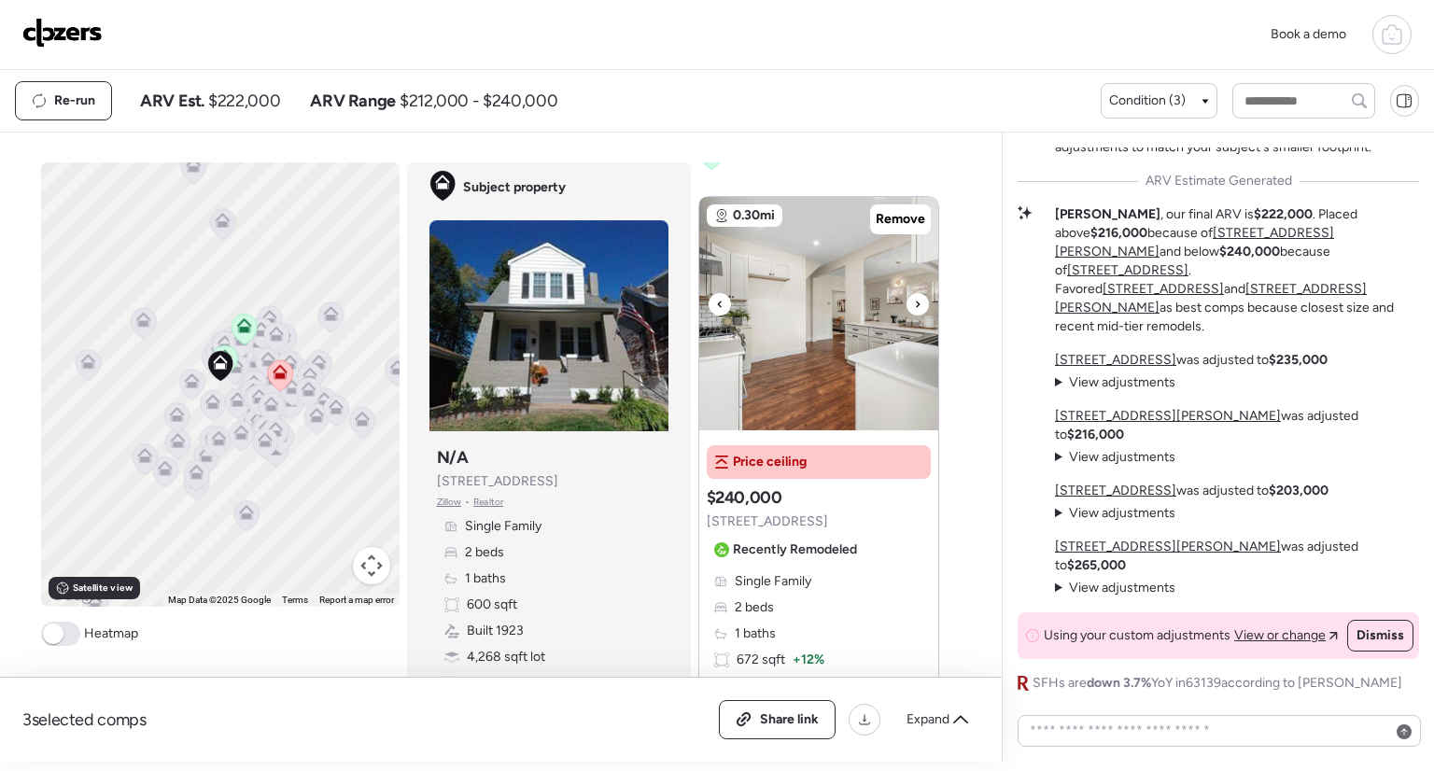
click at [914, 295] on icon at bounding box center [917, 304] width 7 height 22
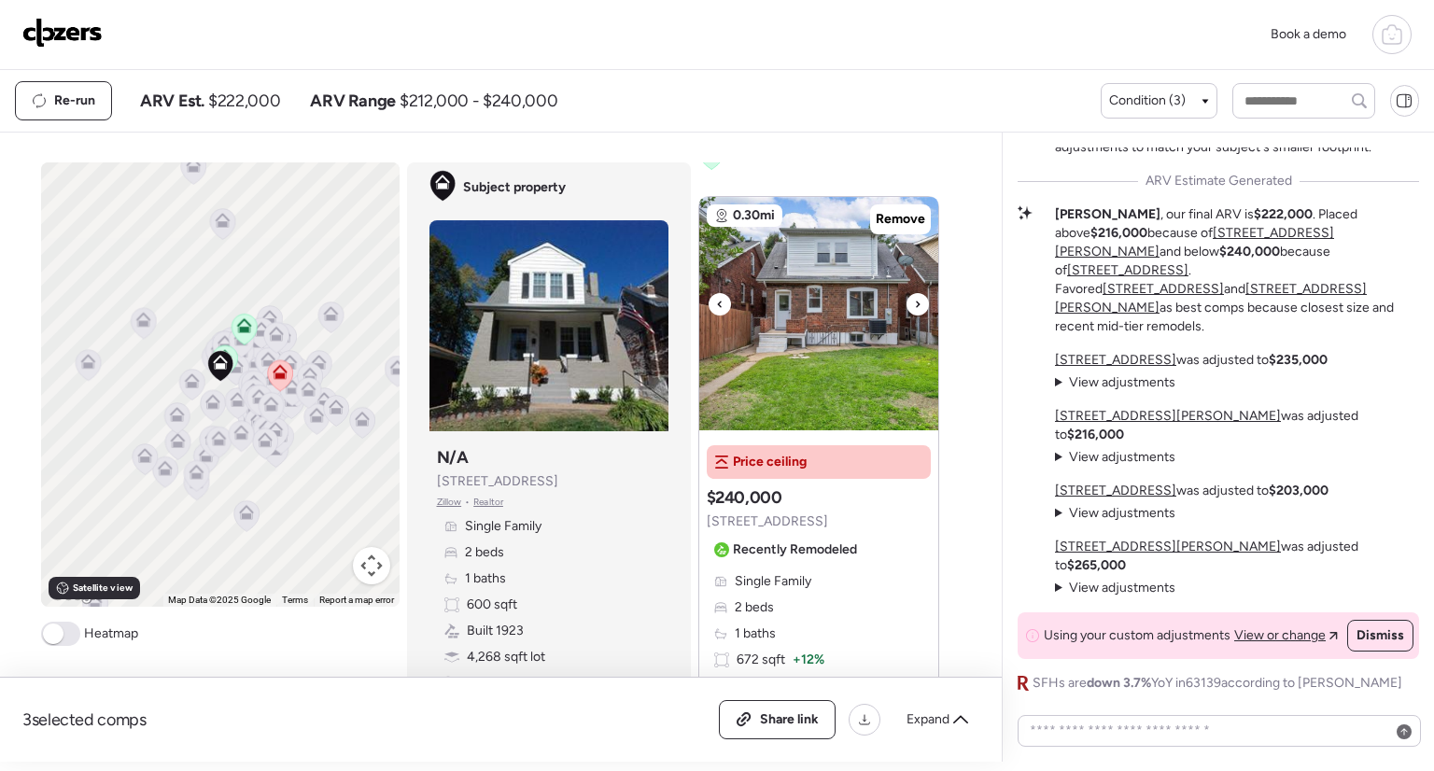
click at [914, 295] on icon at bounding box center [917, 304] width 7 height 22
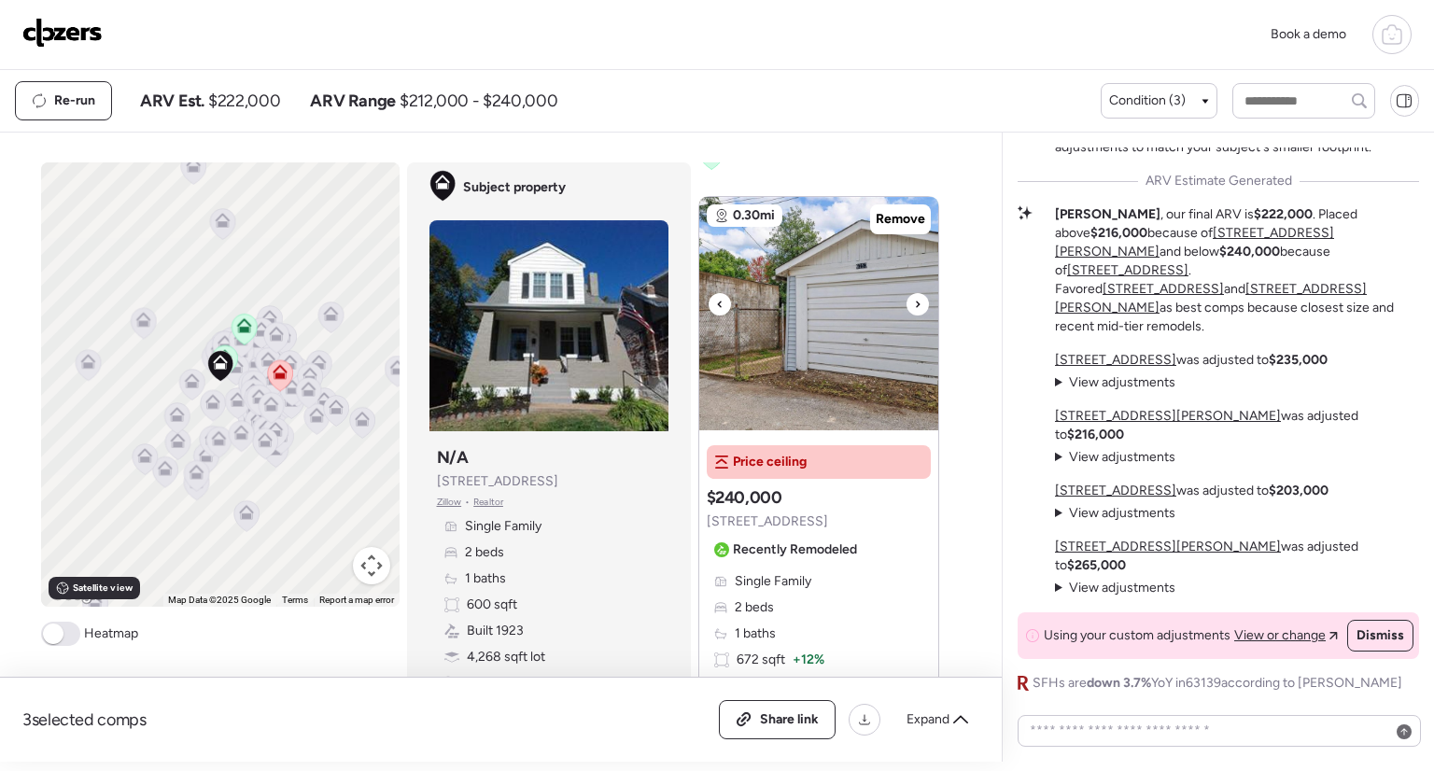
click at [914, 295] on icon at bounding box center [917, 304] width 7 height 22
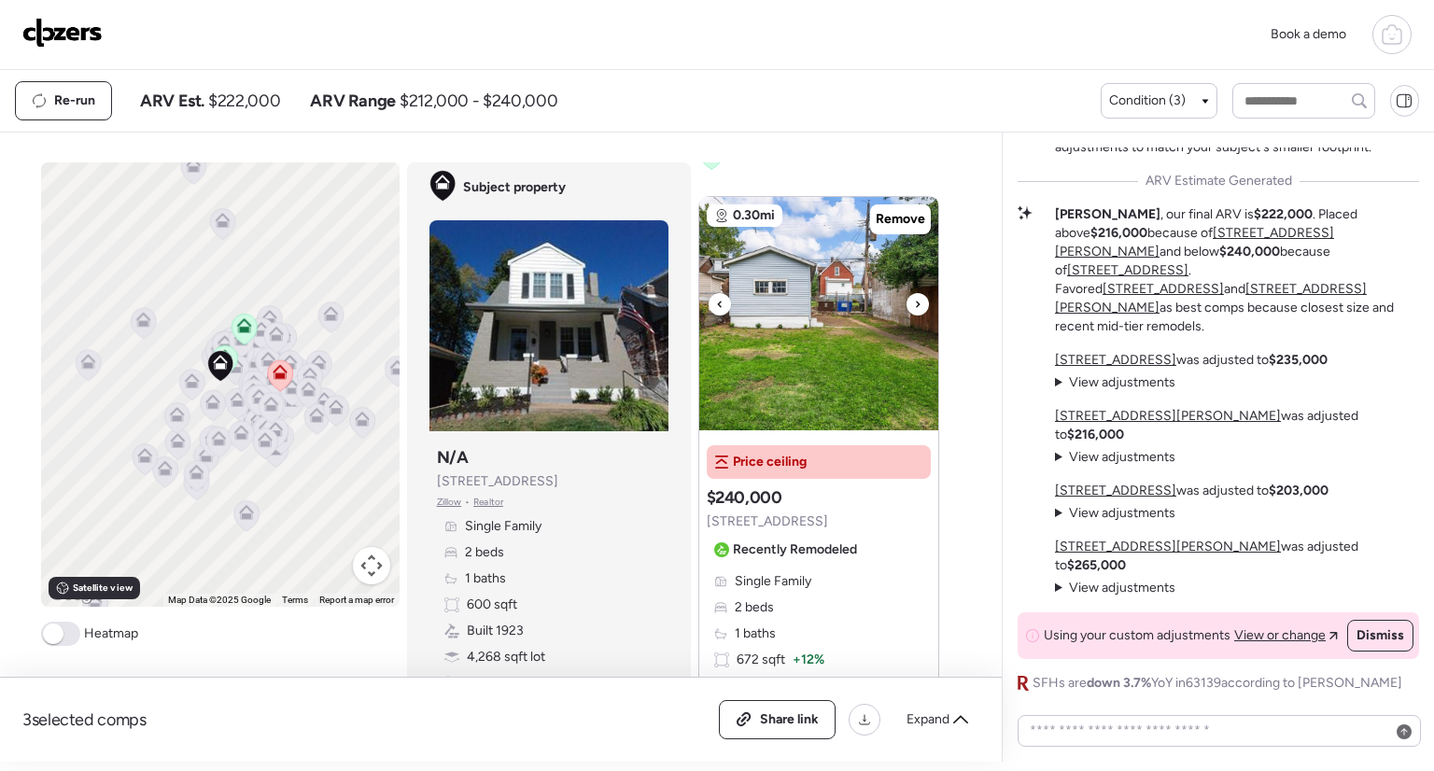
click at [914, 295] on icon at bounding box center [917, 304] width 7 height 22
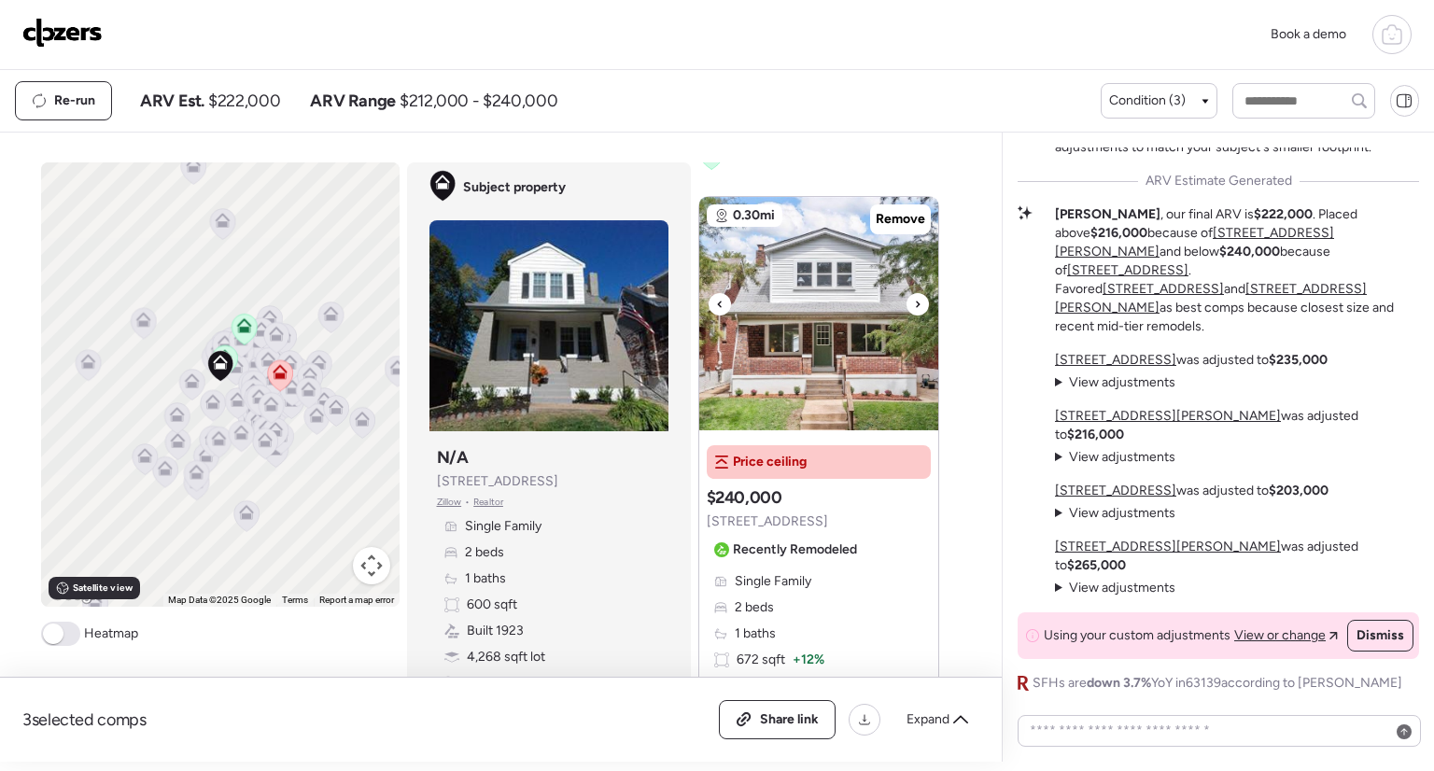
click at [914, 295] on icon at bounding box center [917, 304] width 7 height 22
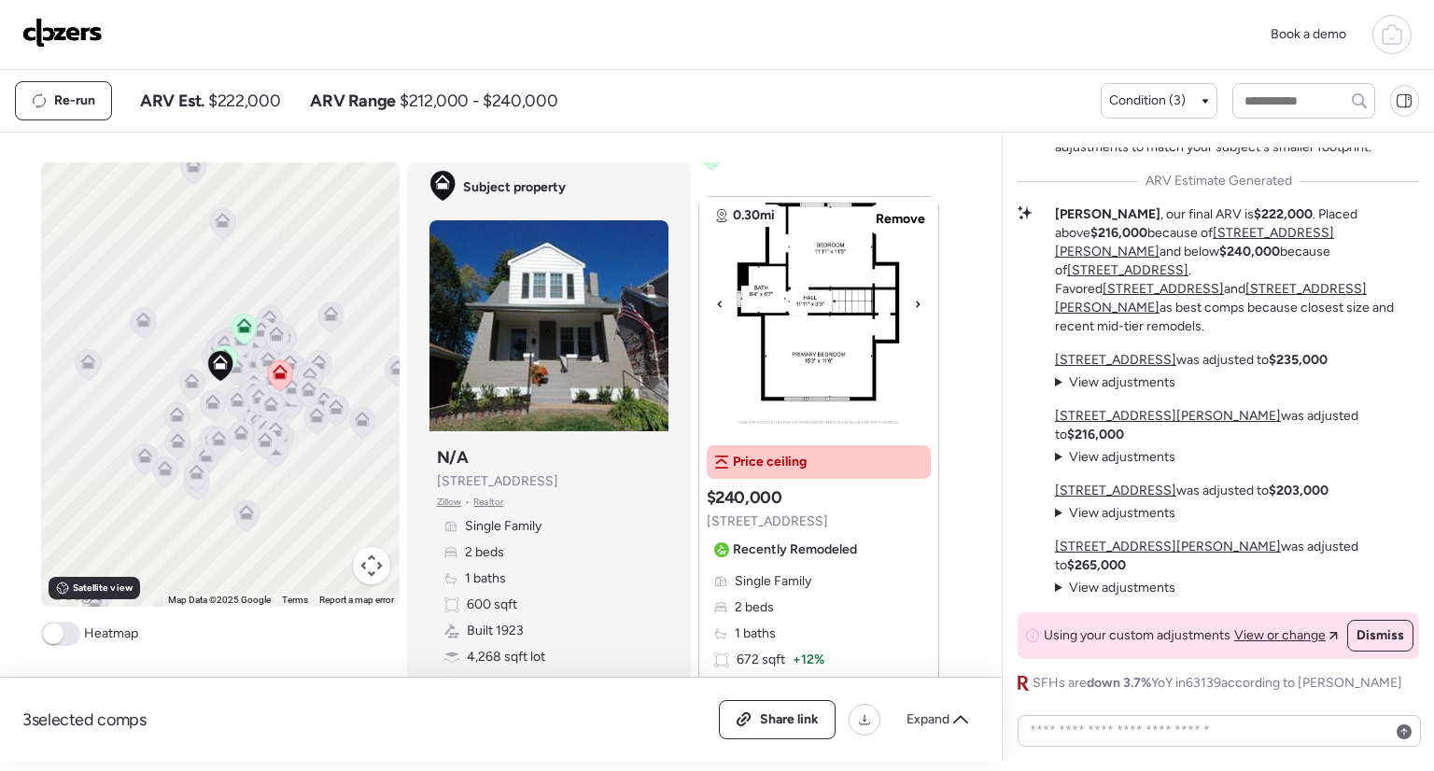
click at [717, 302] on icon at bounding box center [719, 304] width 4 height 7
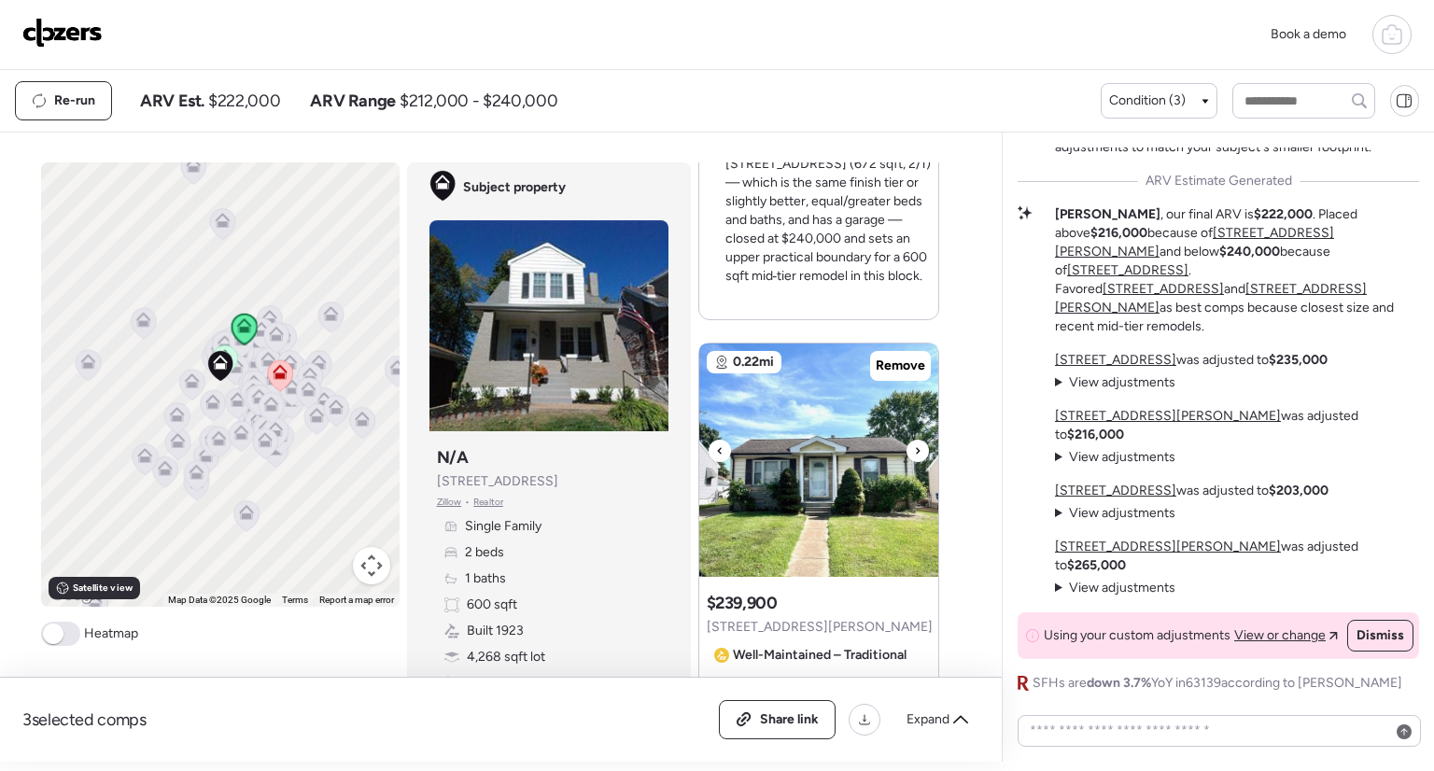
scroll to position [846, 0]
click at [914, 447] on icon at bounding box center [917, 451] width 7 height 22
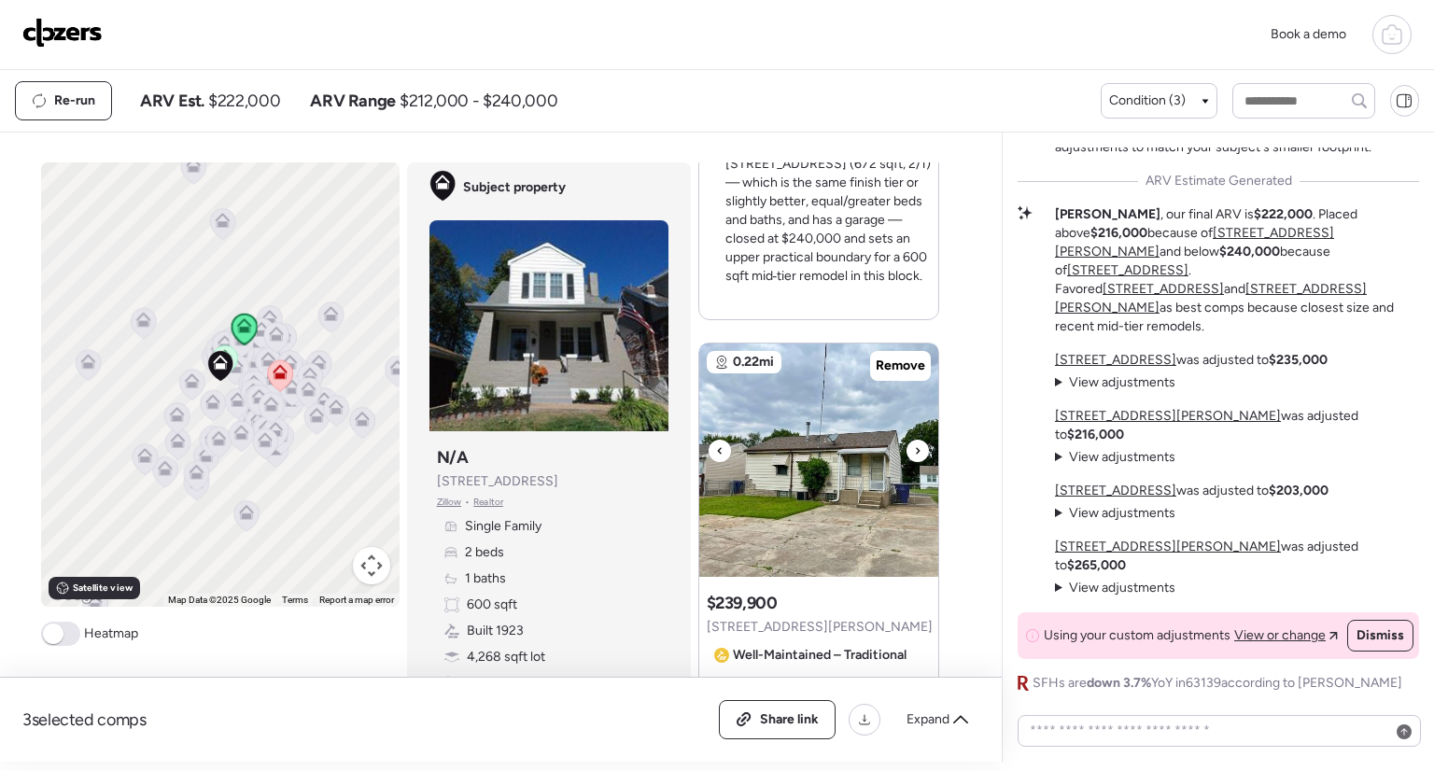
click at [914, 447] on icon at bounding box center [917, 451] width 7 height 22
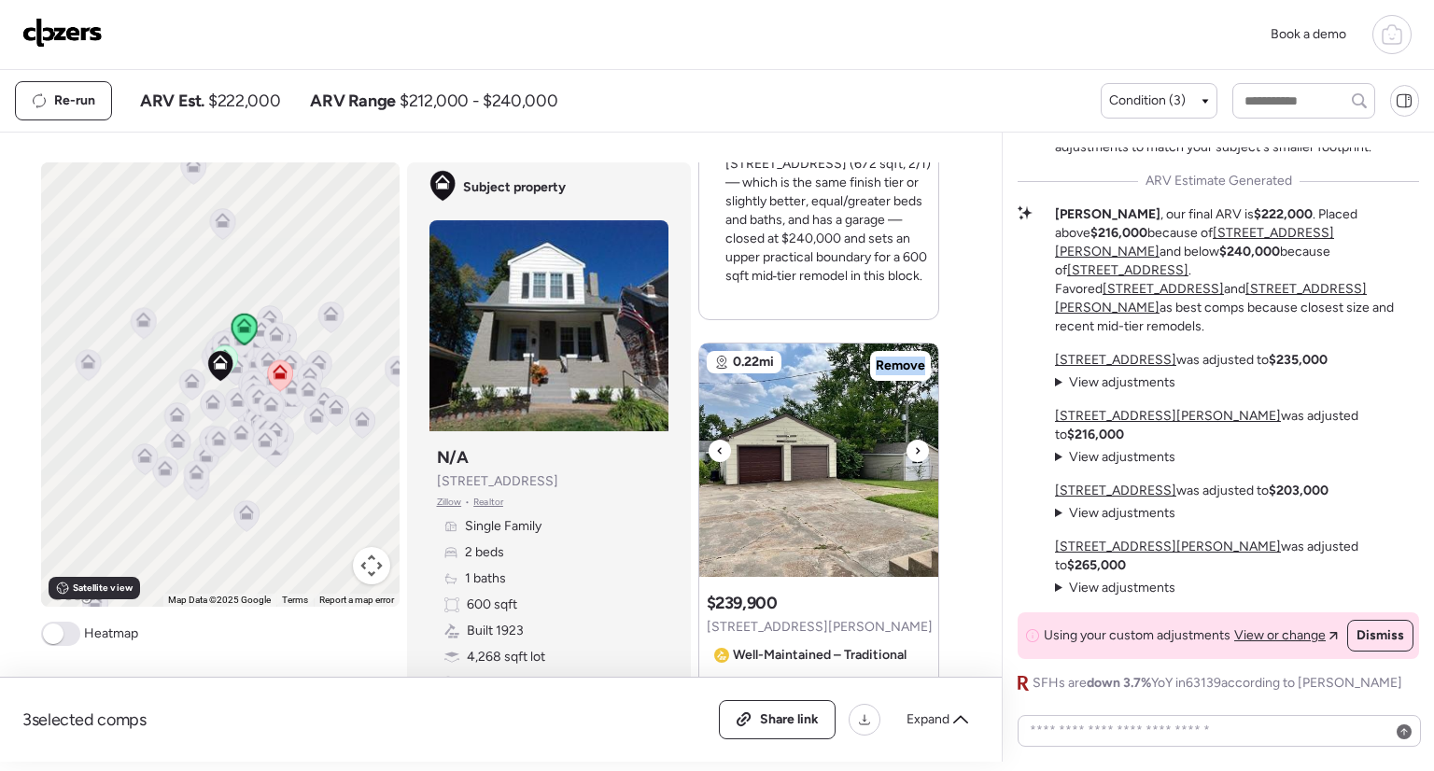
click at [914, 447] on icon at bounding box center [917, 451] width 7 height 22
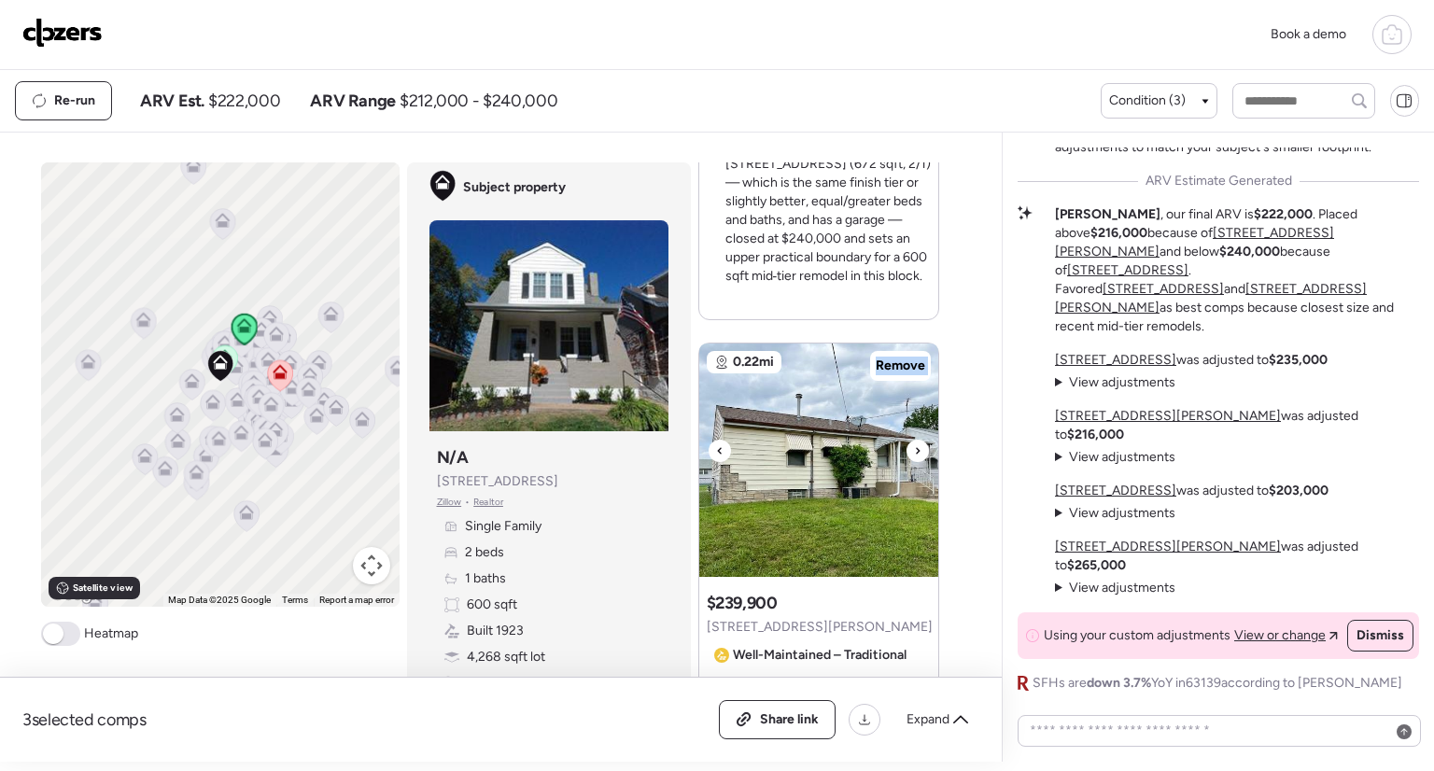
click at [914, 447] on icon at bounding box center [917, 451] width 7 height 22
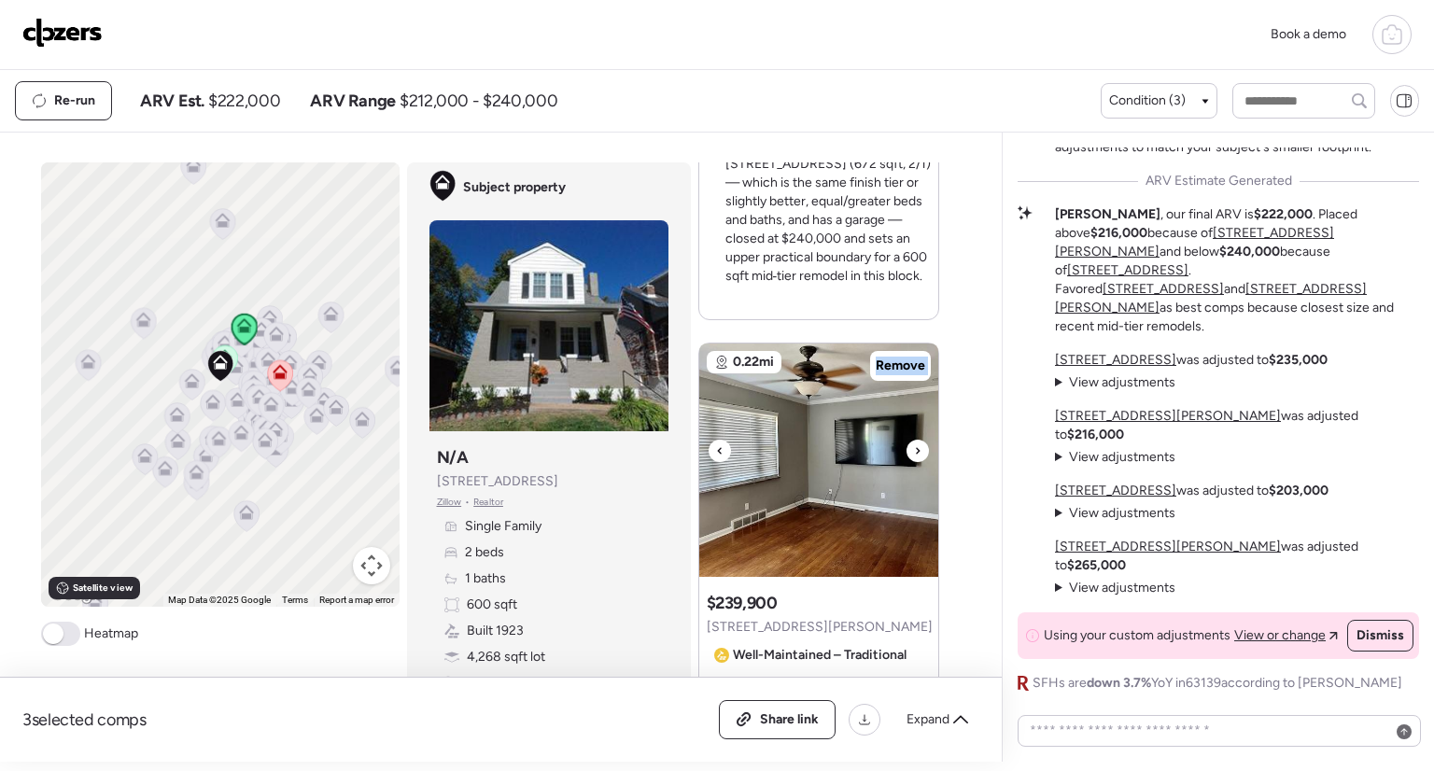
click at [914, 447] on icon at bounding box center [917, 451] width 7 height 22
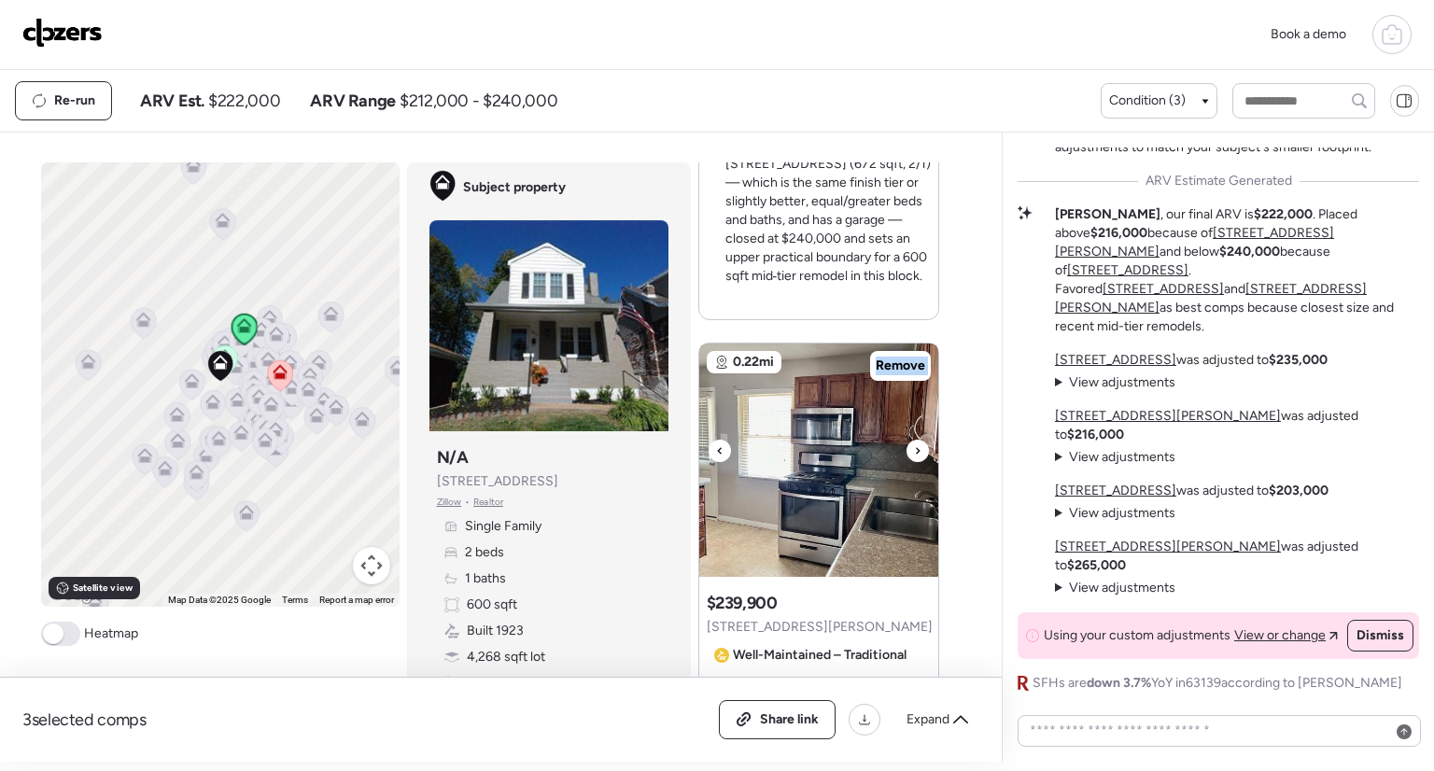
click at [914, 447] on icon at bounding box center [917, 451] width 7 height 22
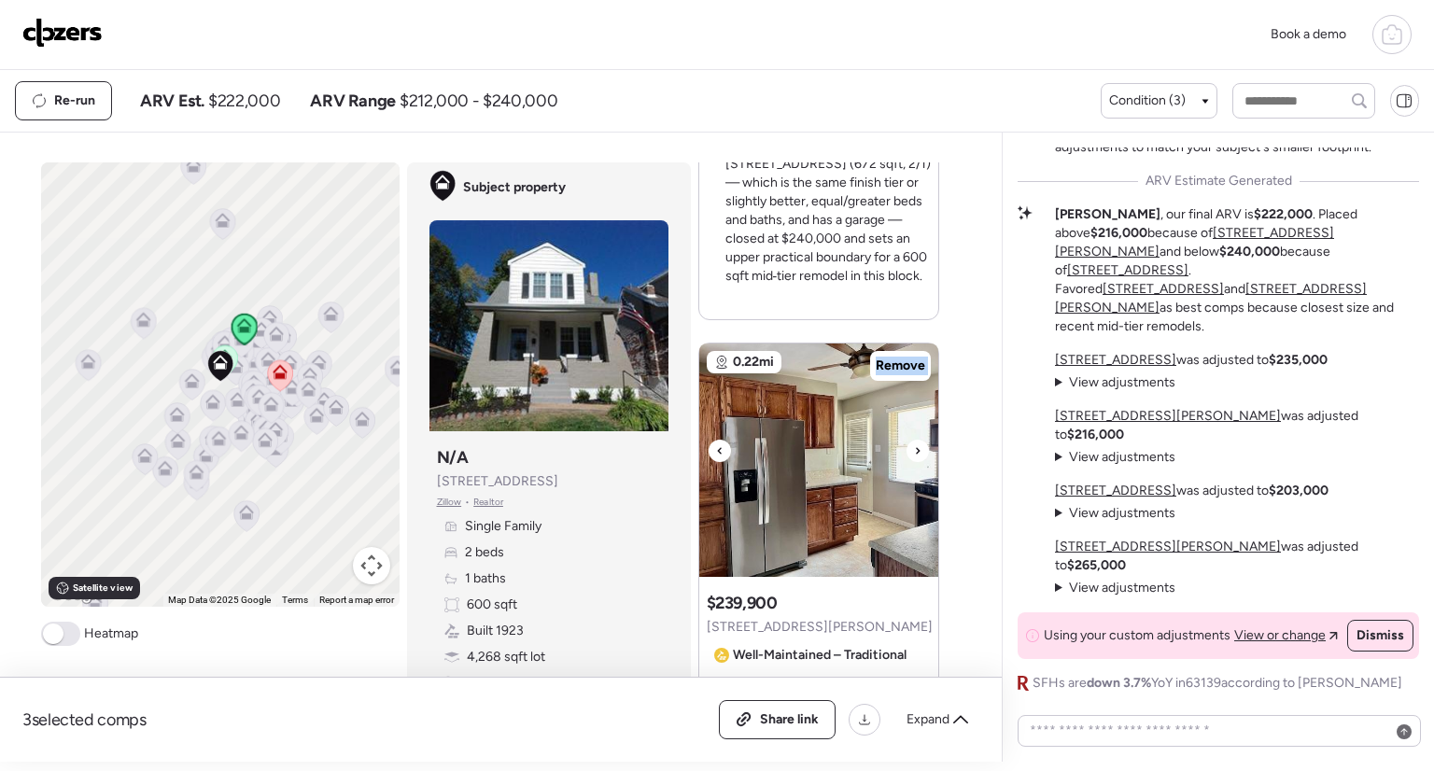
click at [914, 447] on icon at bounding box center [917, 451] width 7 height 22
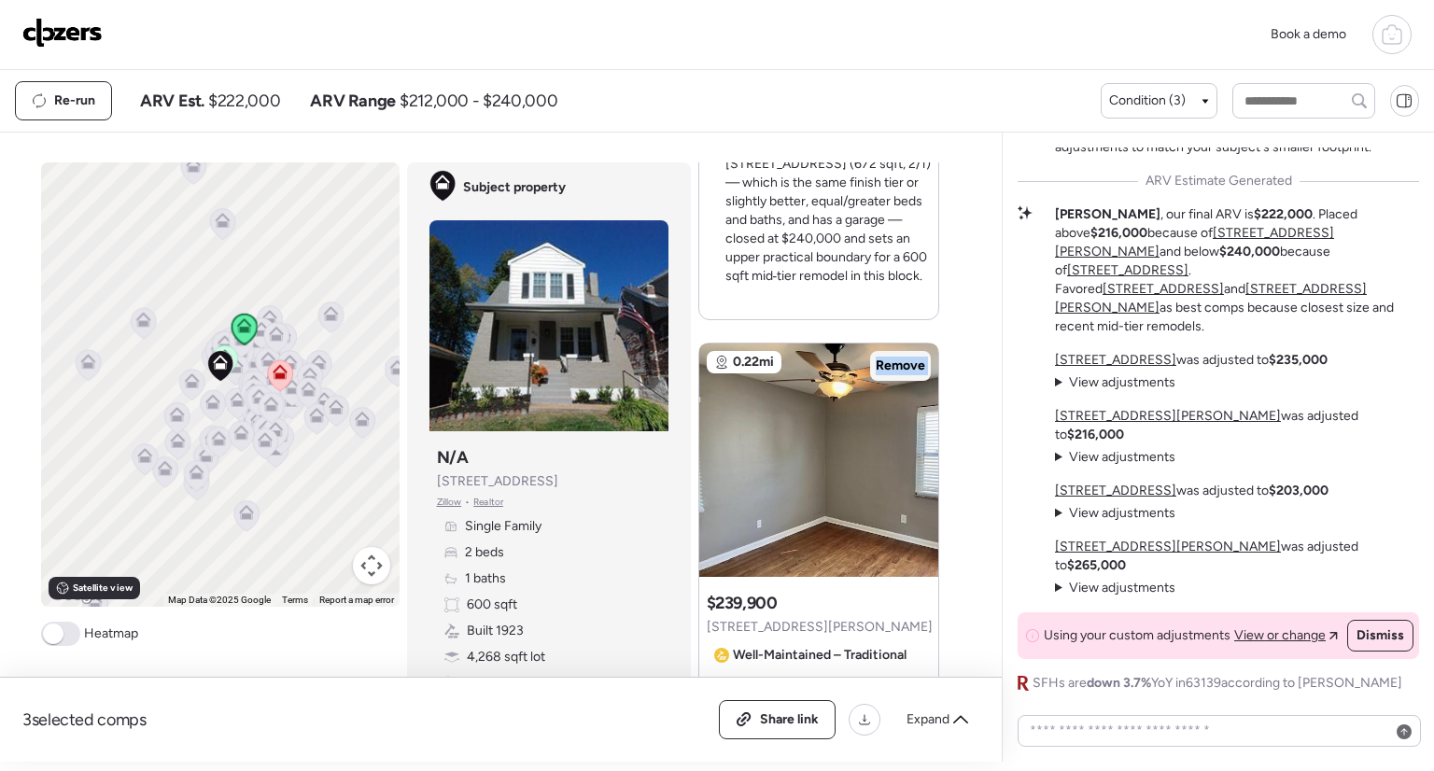
click at [900, 368] on span "Remove" at bounding box center [900, 366] width 49 height 19
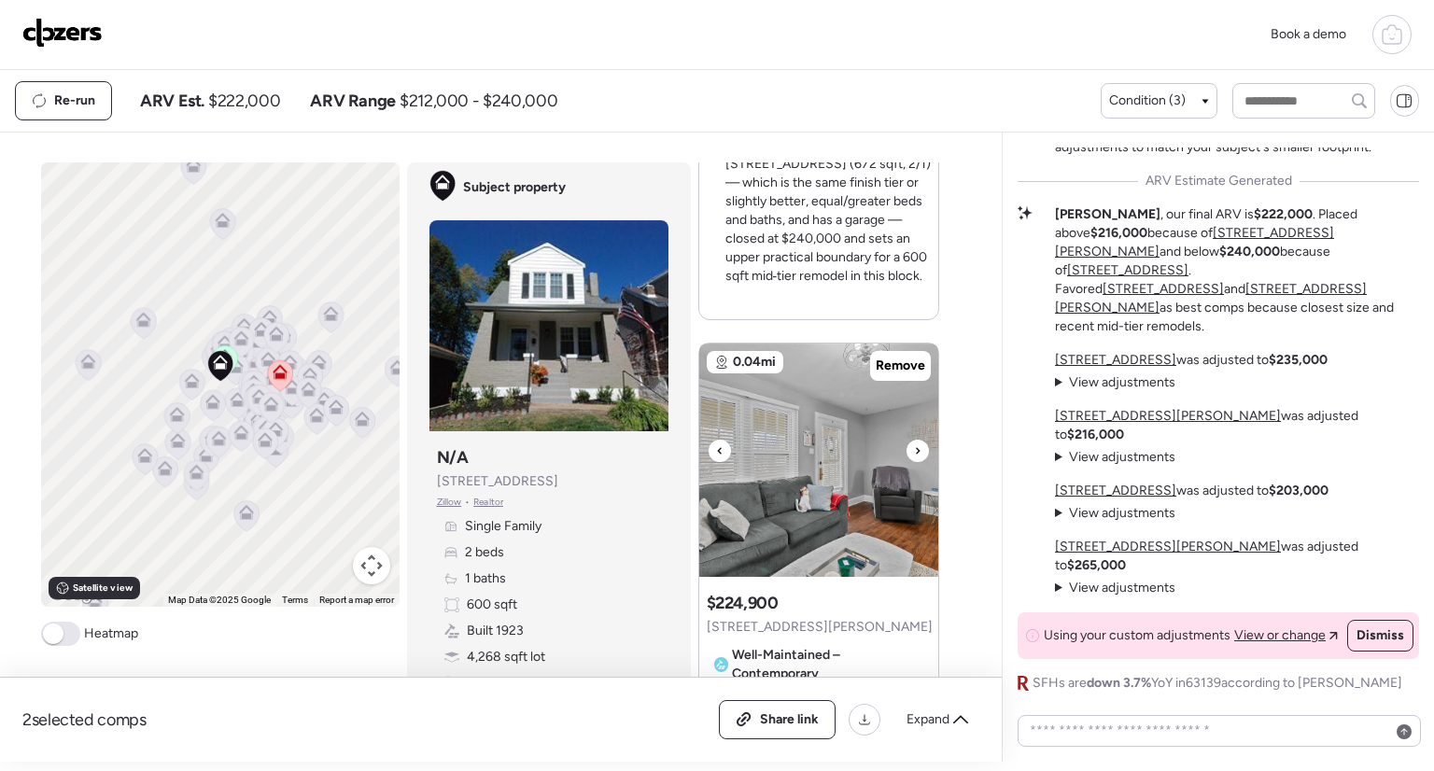
scroll to position [869, 0]
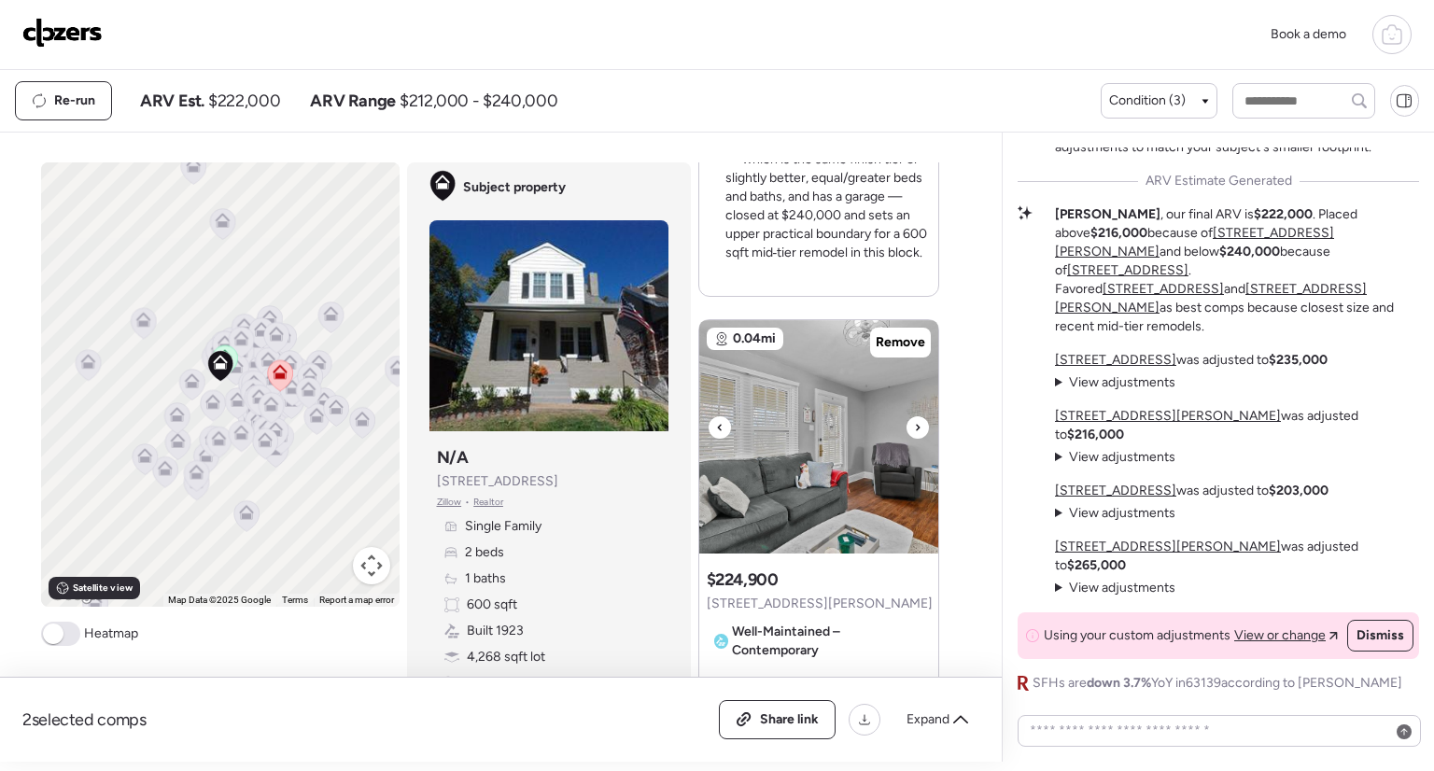
click at [914, 427] on icon at bounding box center [917, 427] width 7 height 22
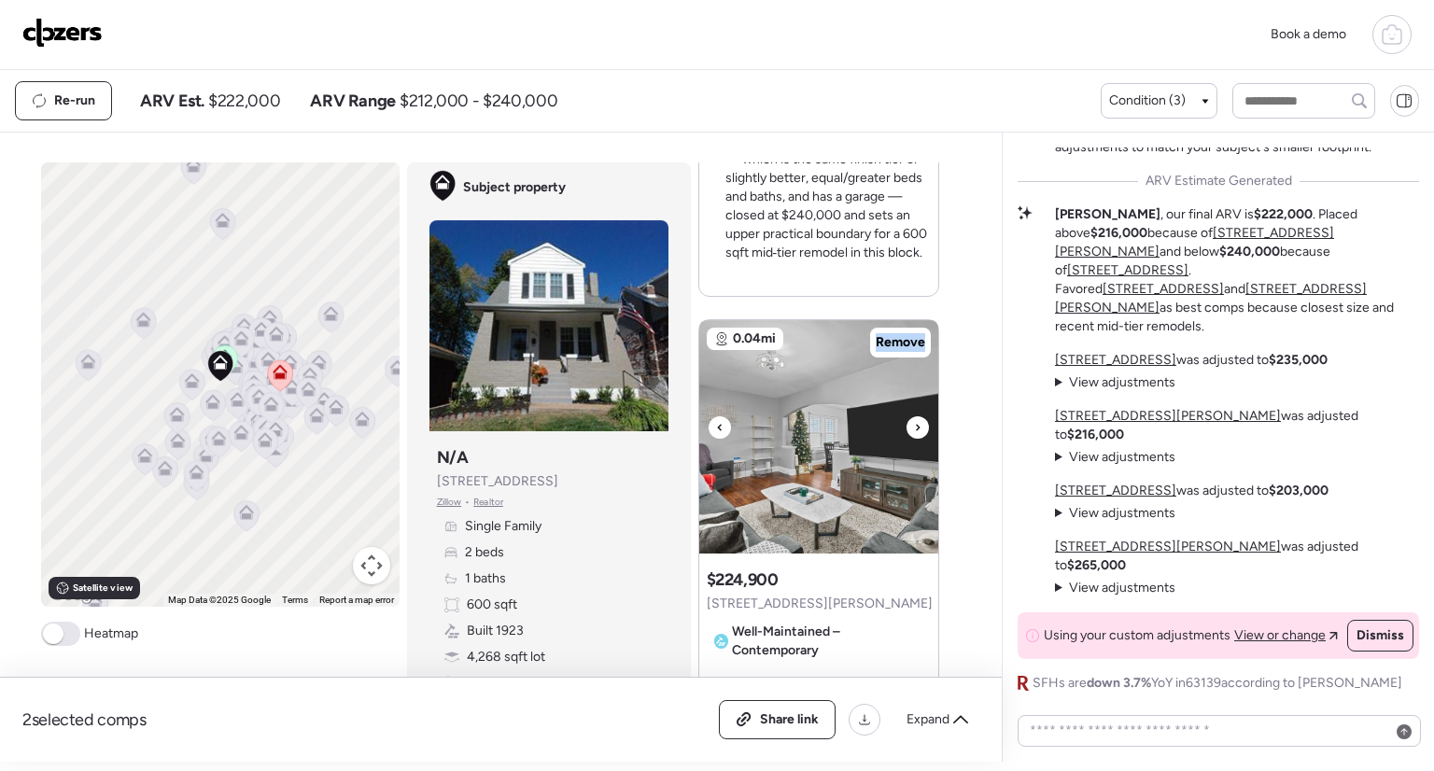
click at [914, 427] on icon at bounding box center [917, 427] width 7 height 22
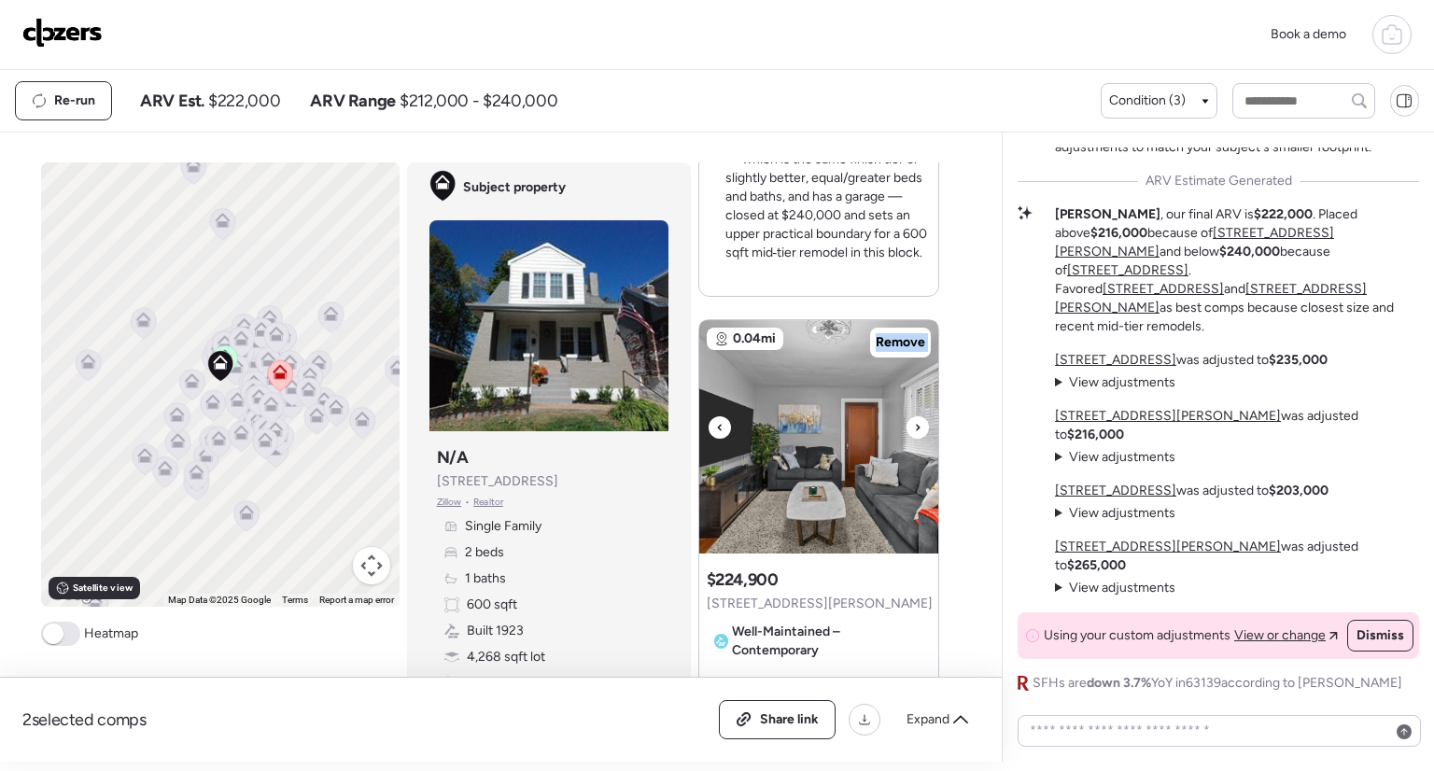
click at [914, 427] on icon at bounding box center [917, 427] width 7 height 22
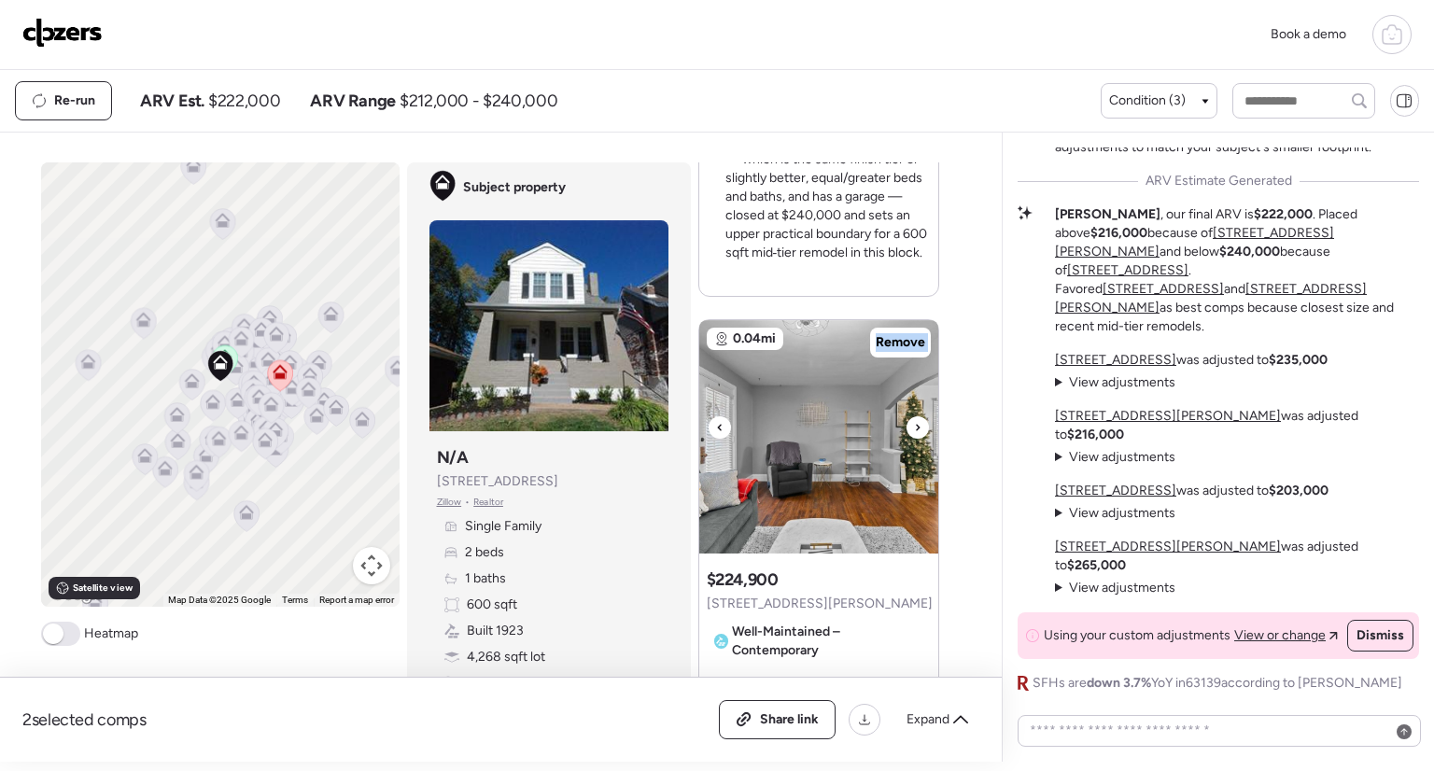
click at [914, 427] on icon at bounding box center [917, 427] width 7 height 22
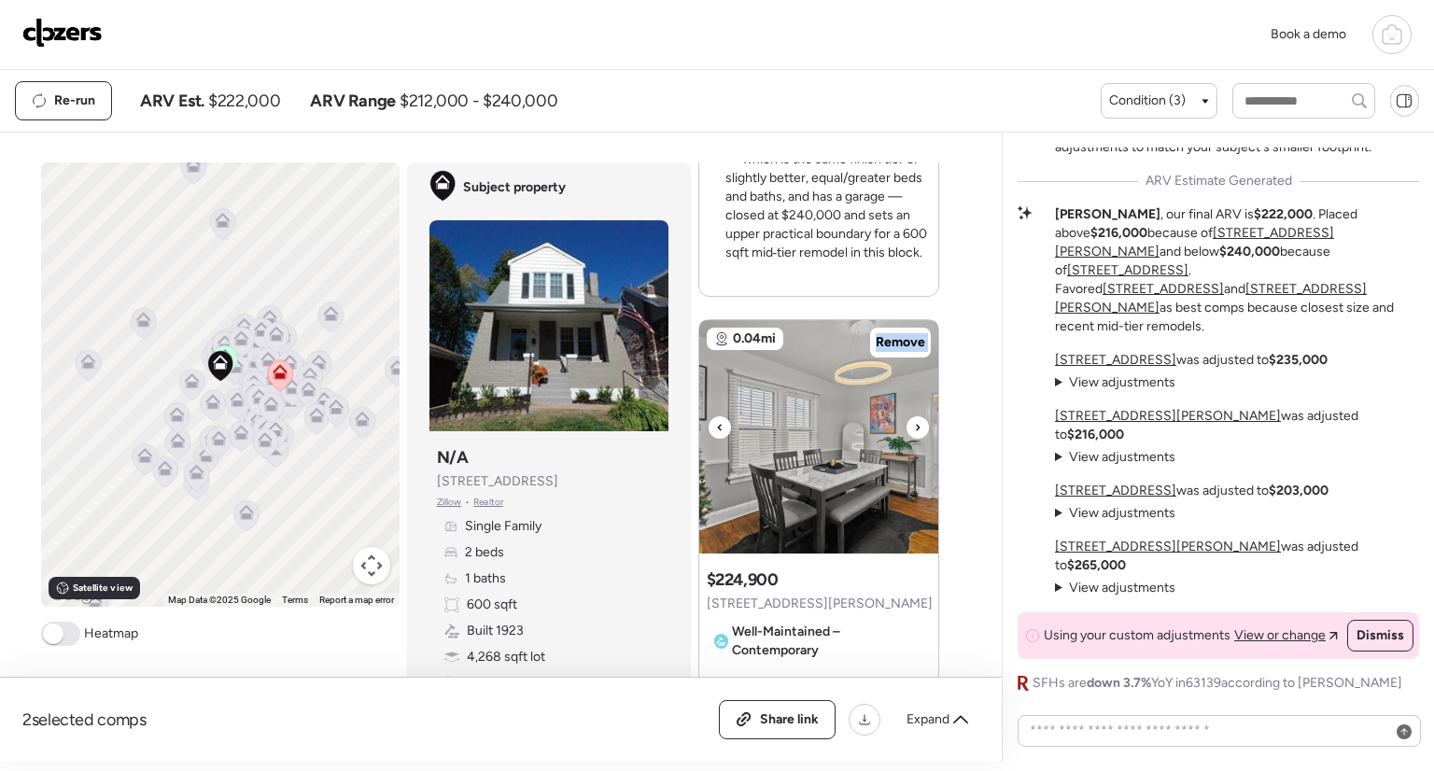
click at [914, 427] on icon at bounding box center [917, 427] width 7 height 22
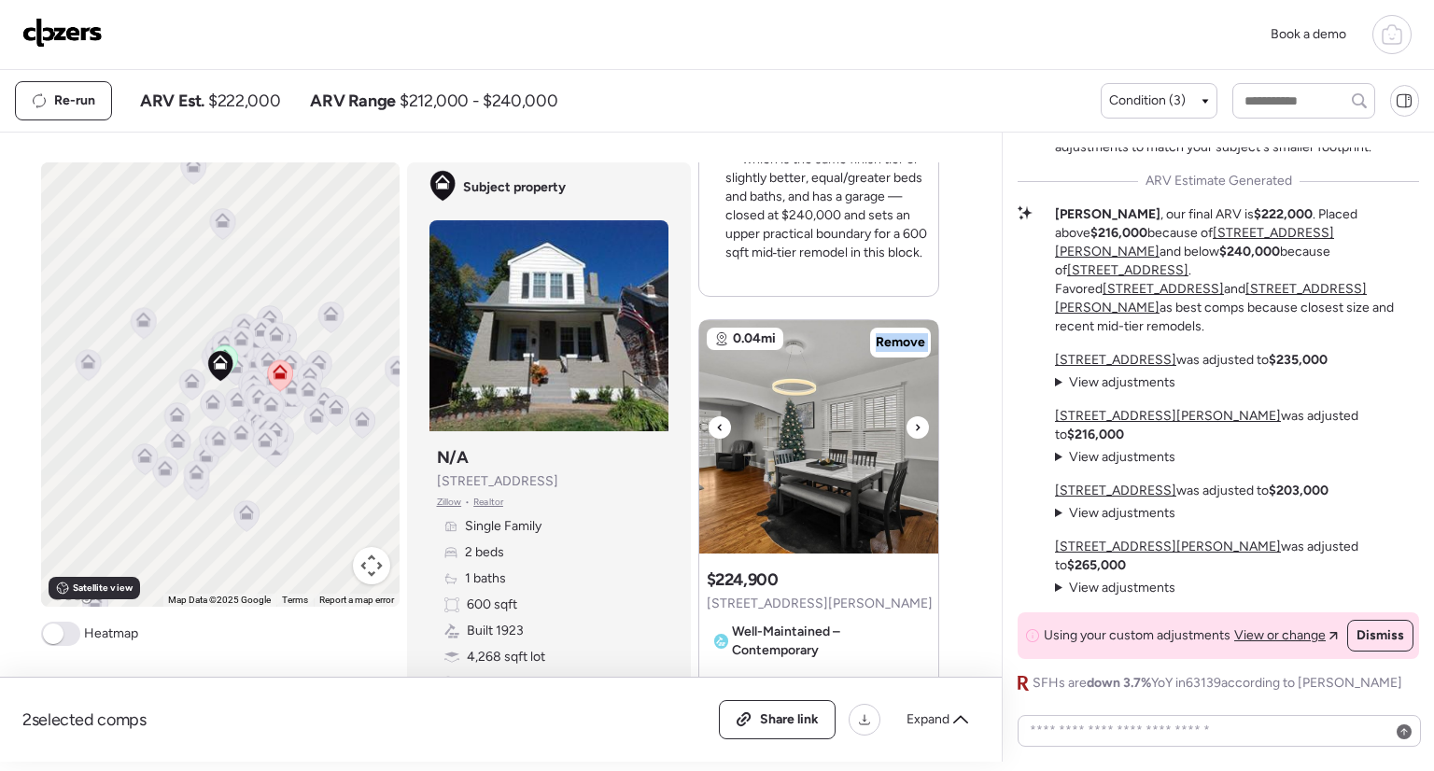
click at [914, 427] on icon at bounding box center [917, 427] width 7 height 22
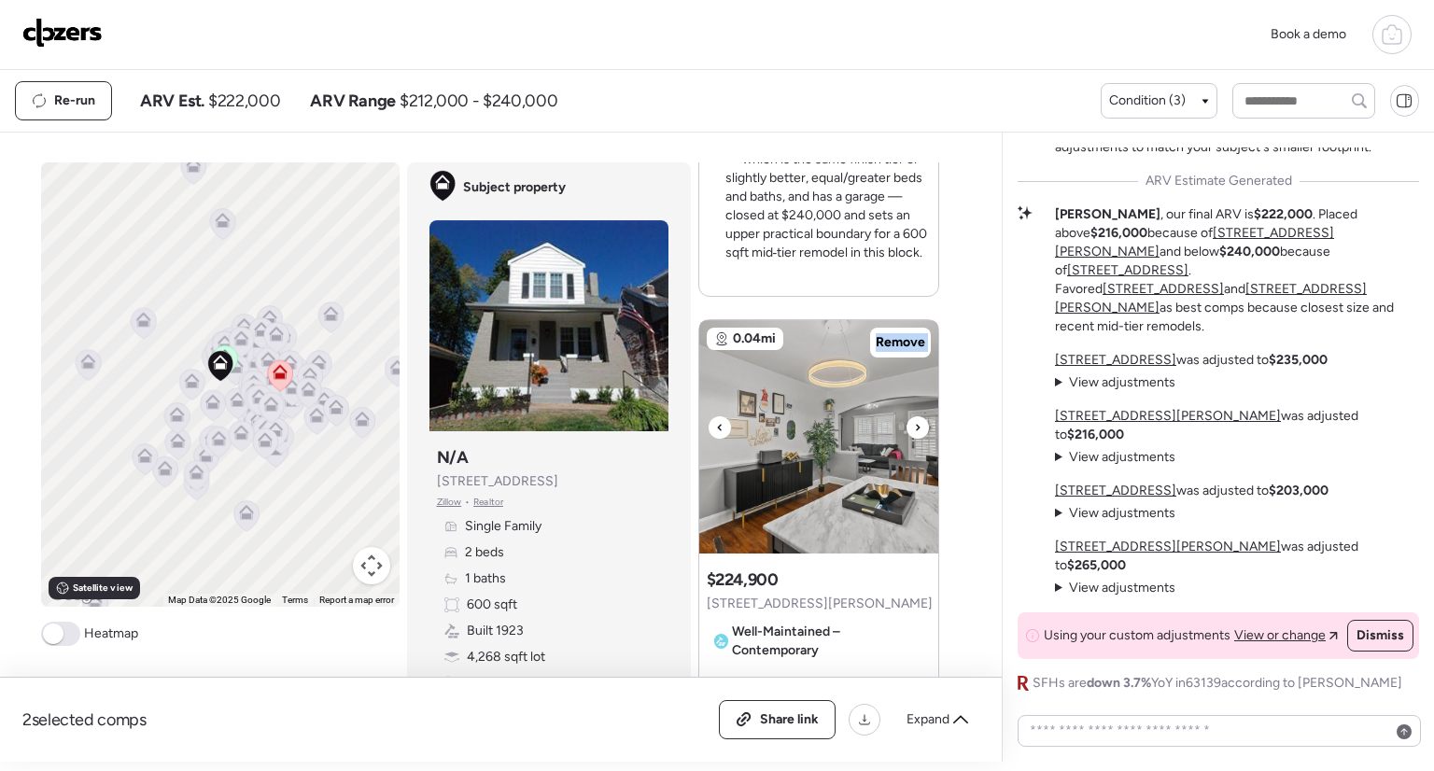
click at [914, 427] on icon at bounding box center [917, 427] width 7 height 22
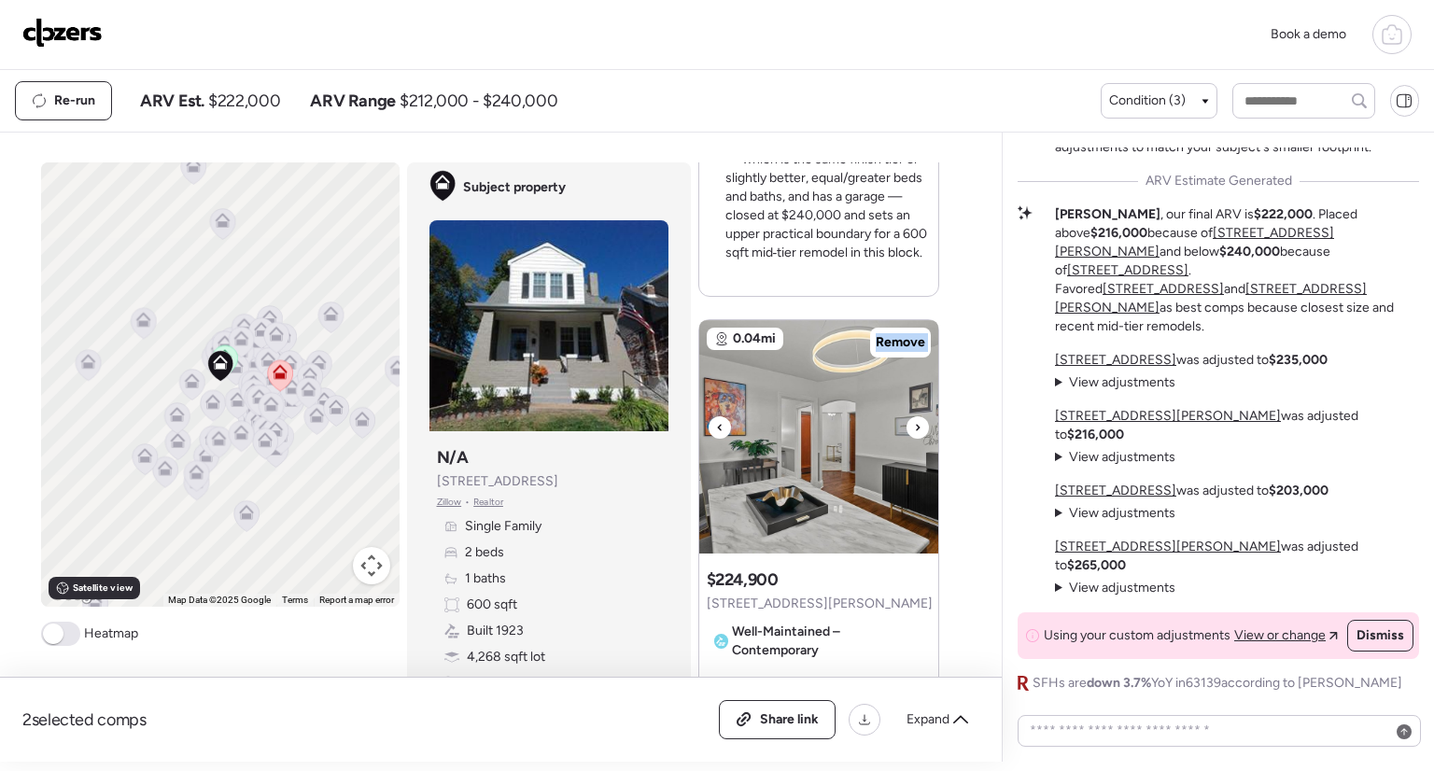
click at [914, 427] on icon at bounding box center [917, 427] width 7 height 22
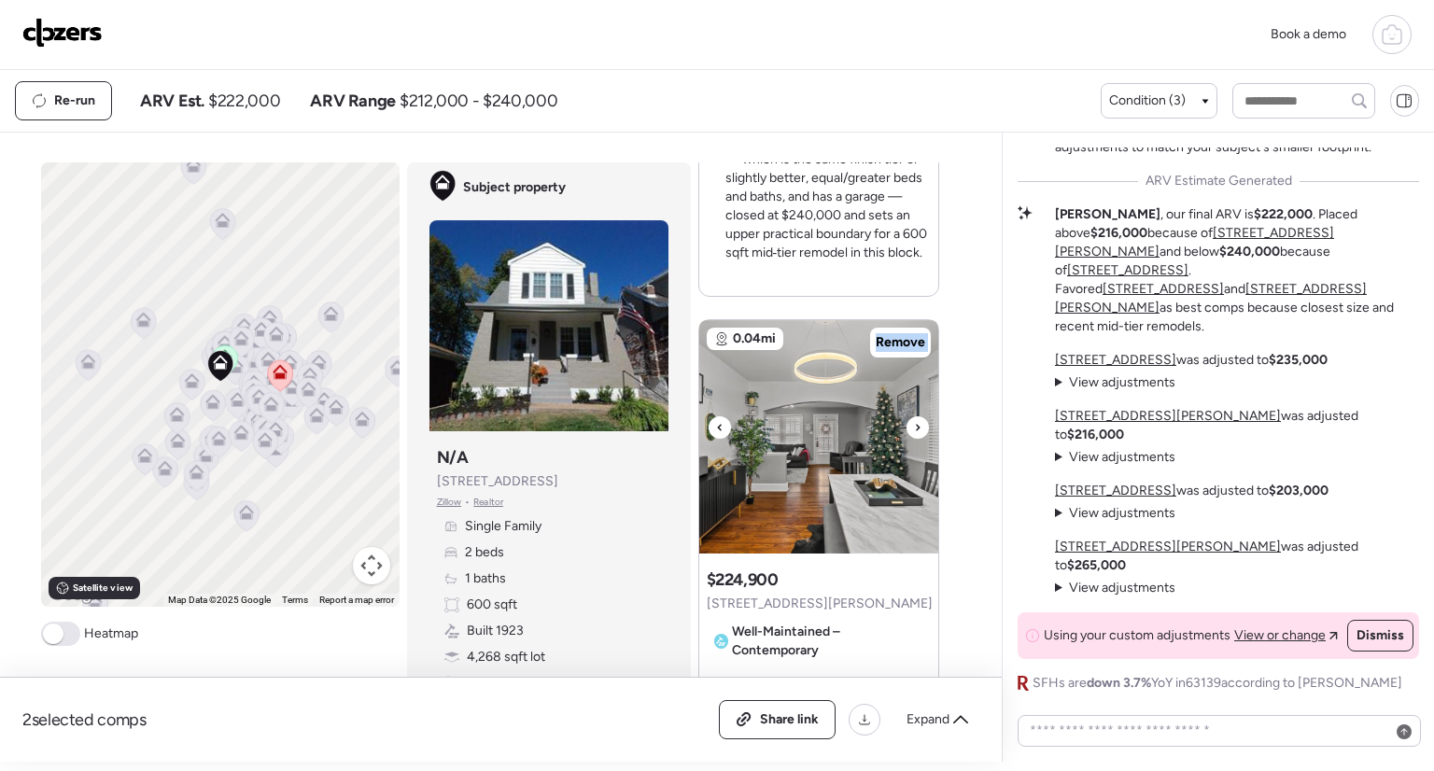
click at [914, 427] on icon at bounding box center [917, 427] width 7 height 22
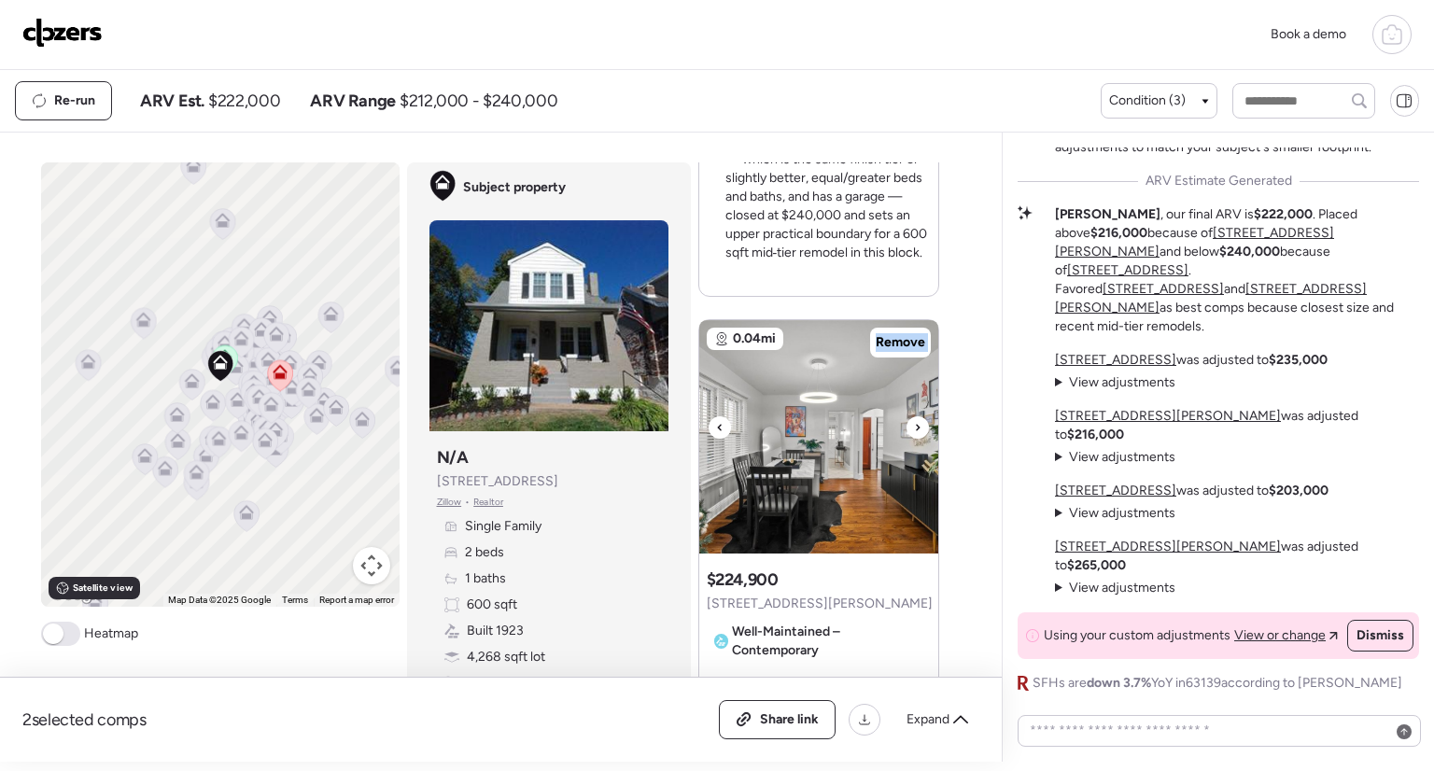
click at [914, 427] on icon at bounding box center [917, 427] width 7 height 22
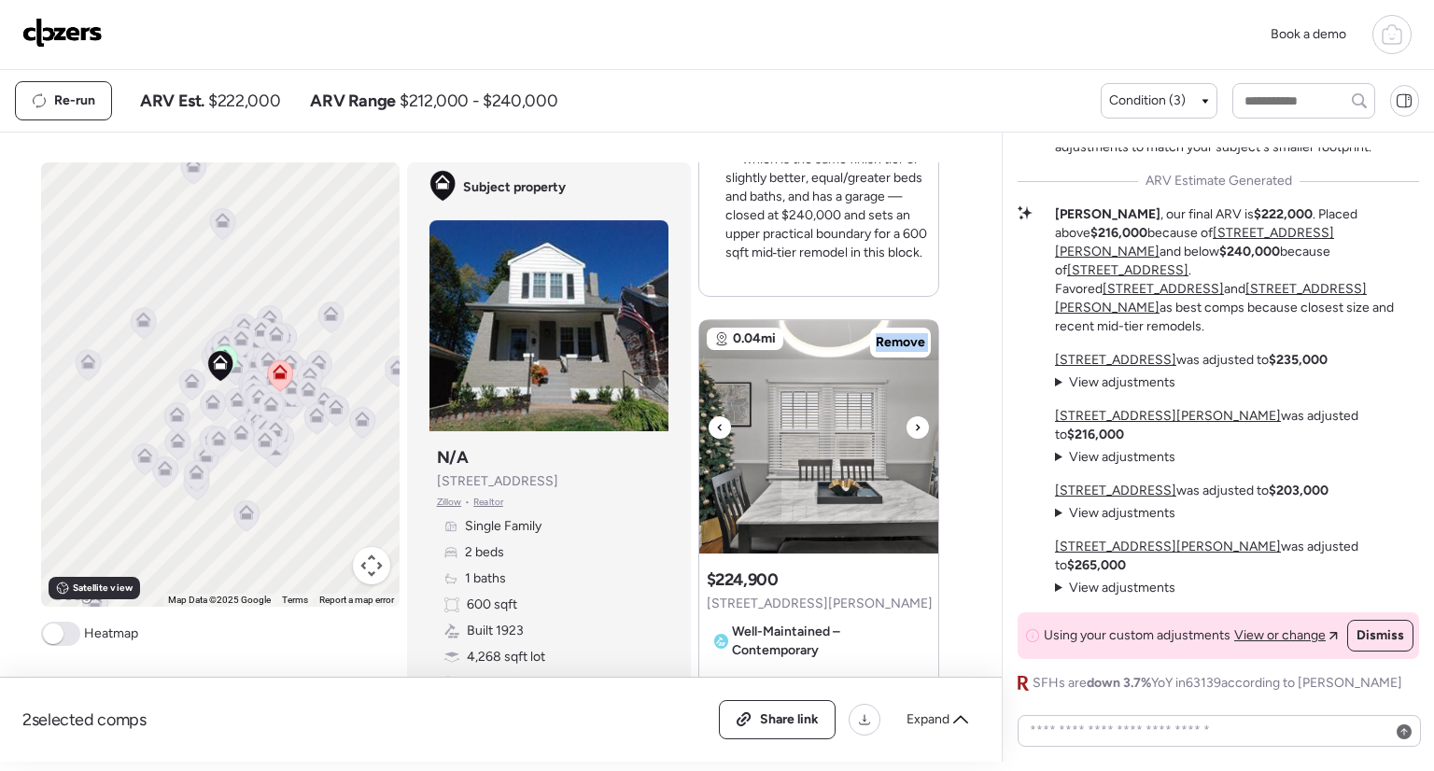
click at [914, 427] on icon at bounding box center [917, 427] width 7 height 22
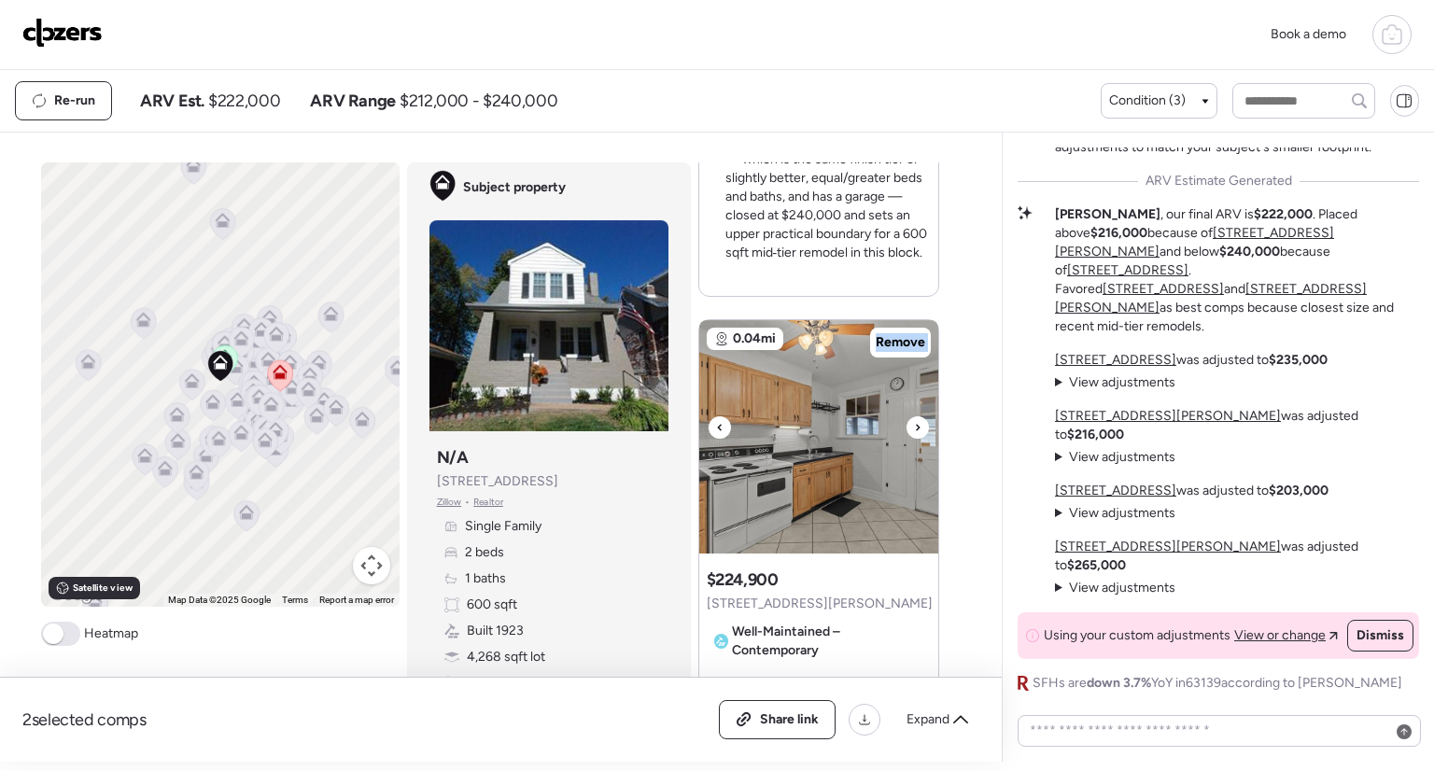
click at [914, 427] on icon at bounding box center [917, 427] width 7 height 22
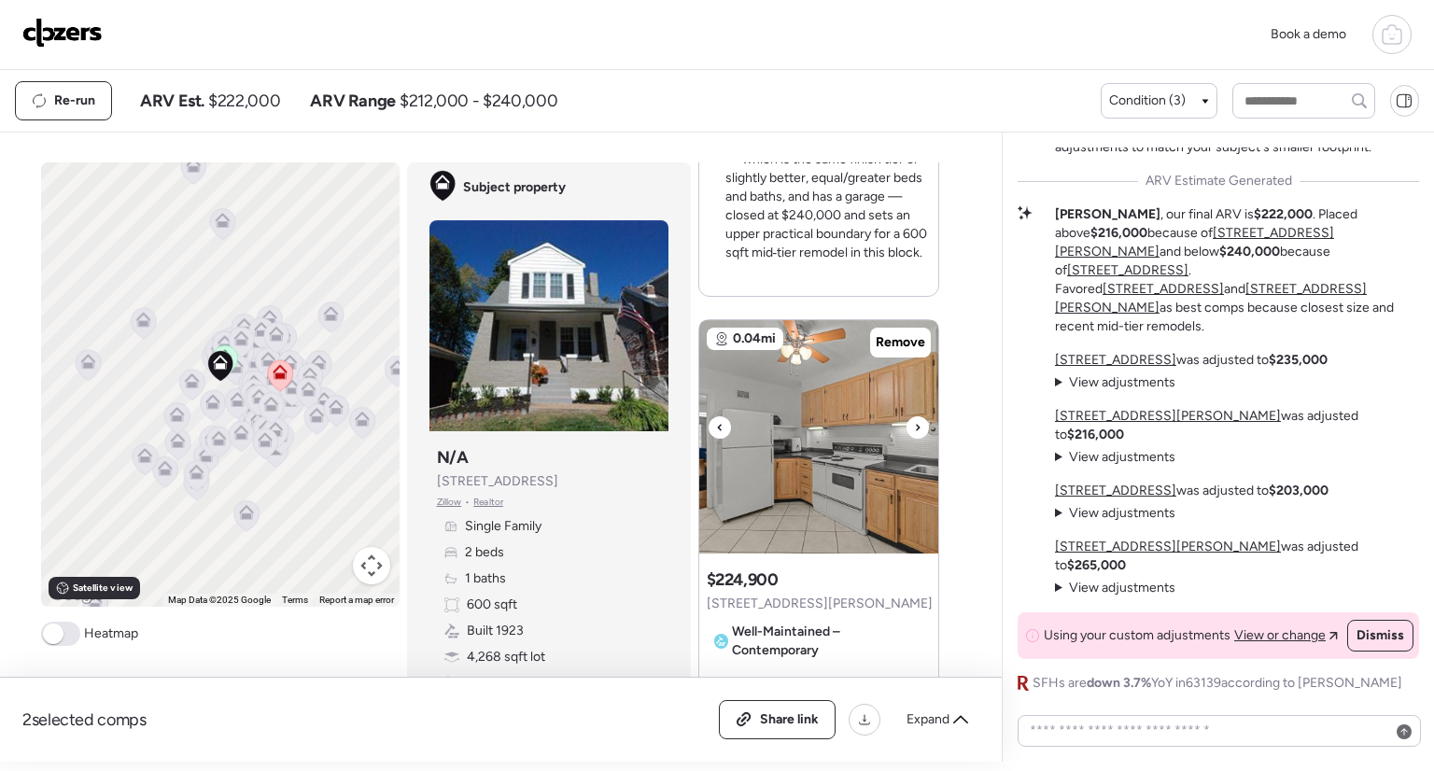
click at [914, 427] on icon at bounding box center [917, 427] width 7 height 22
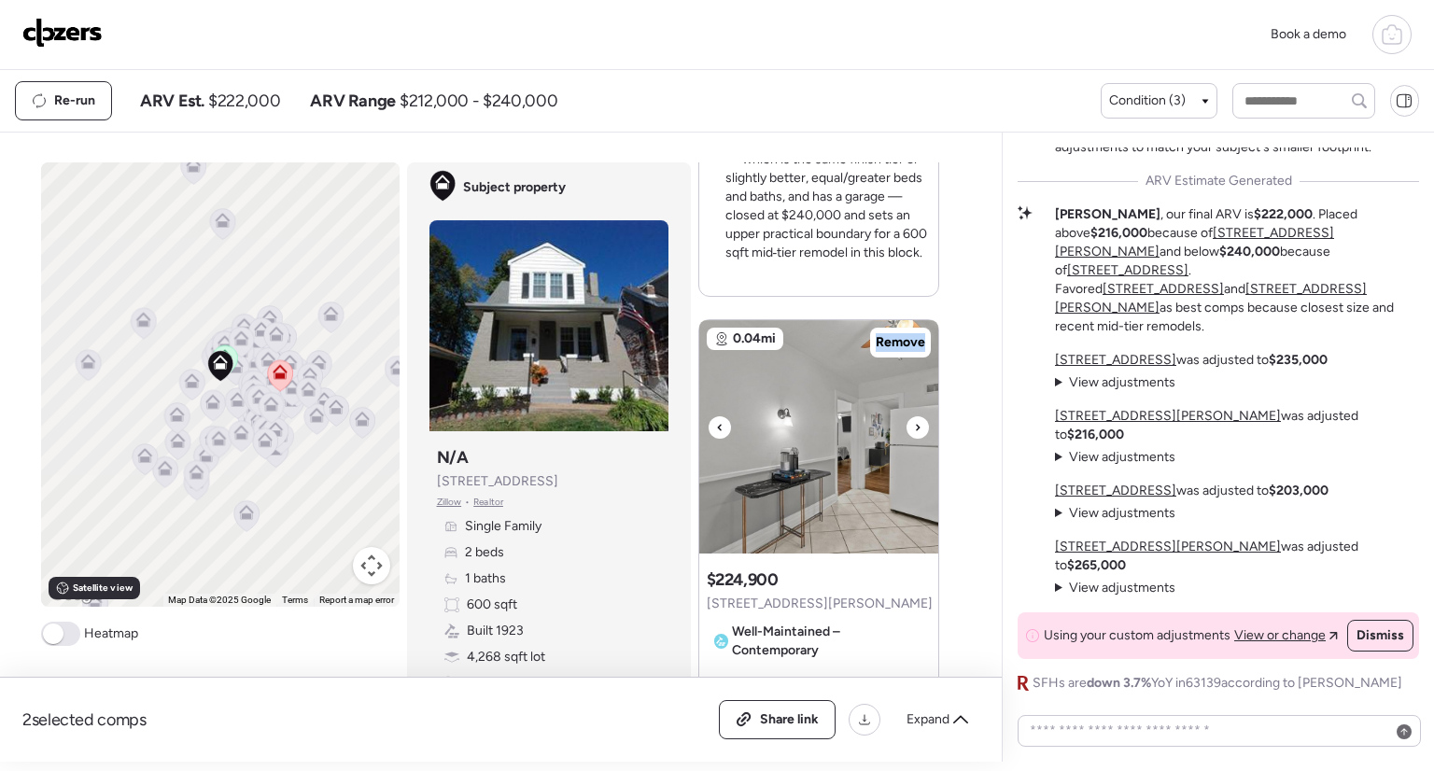
click at [914, 427] on icon at bounding box center [917, 427] width 7 height 22
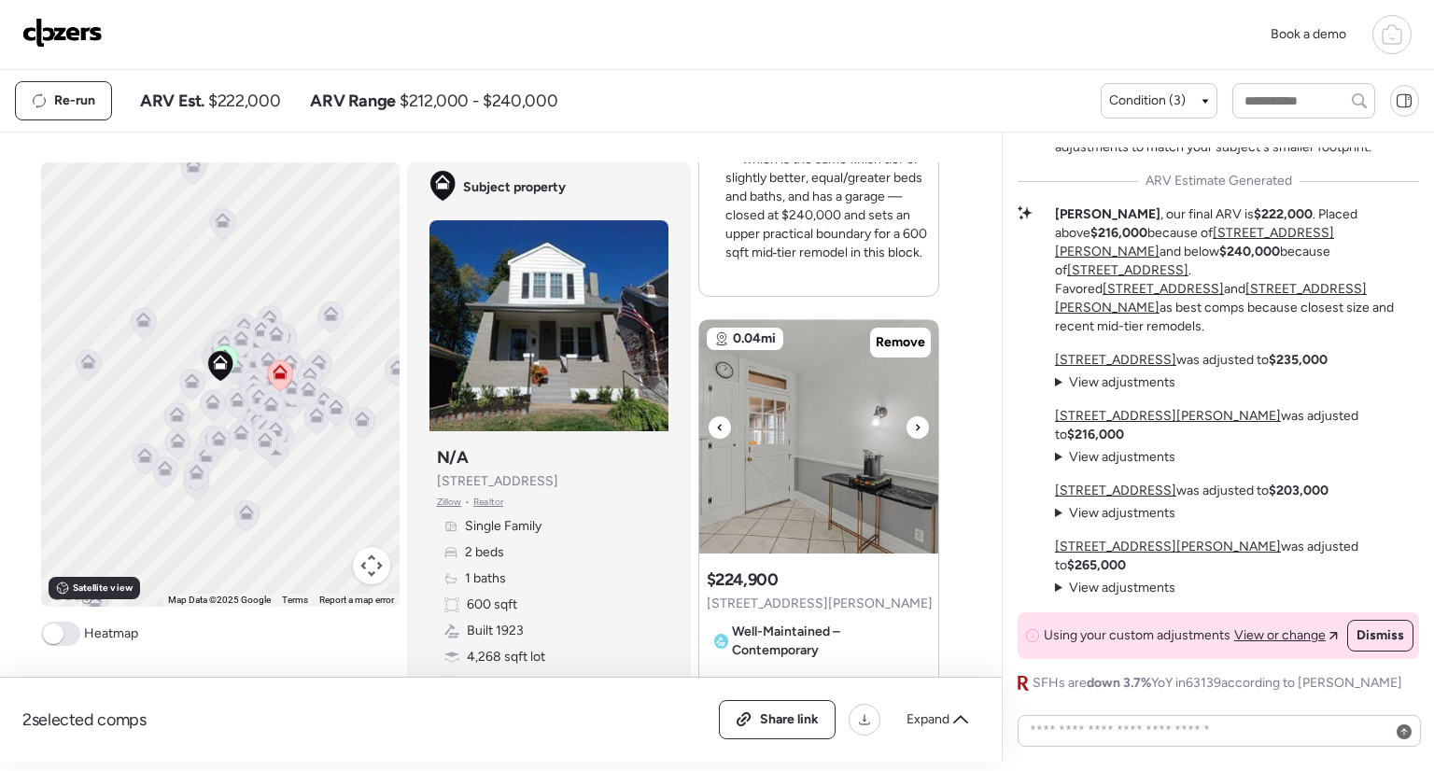
click at [914, 427] on icon at bounding box center [917, 427] width 7 height 22
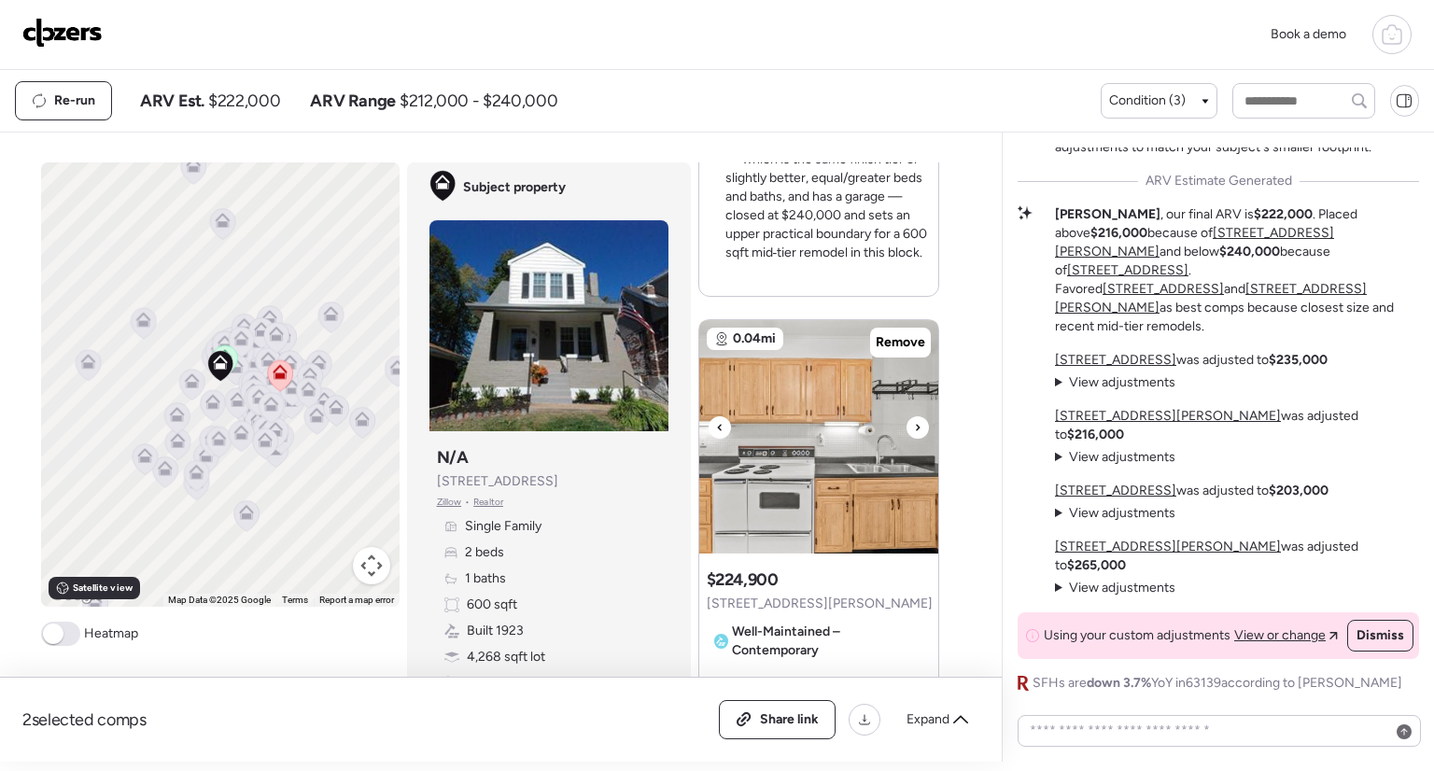
click at [914, 427] on icon at bounding box center [917, 427] width 7 height 22
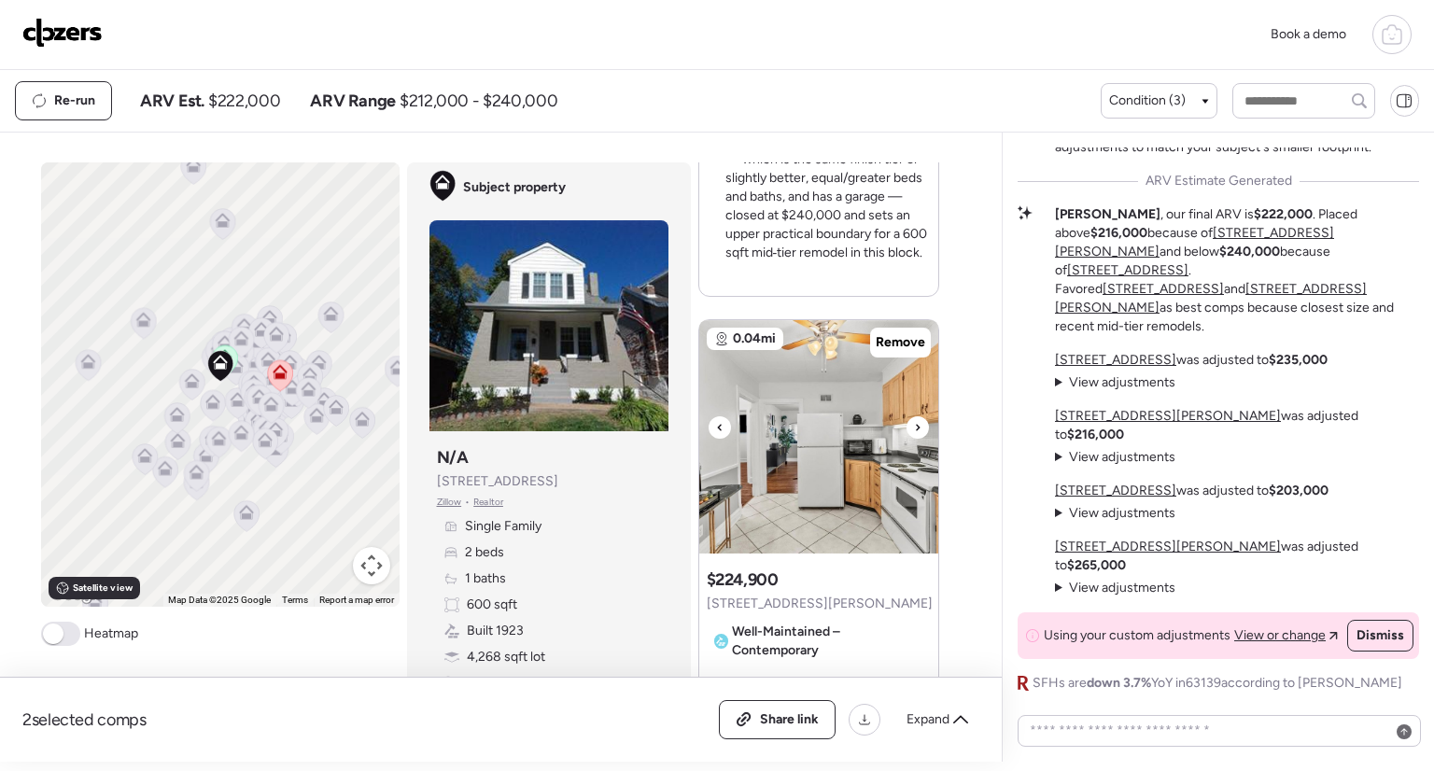
click at [914, 427] on icon at bounding box center [917, 427] width 7 height 22
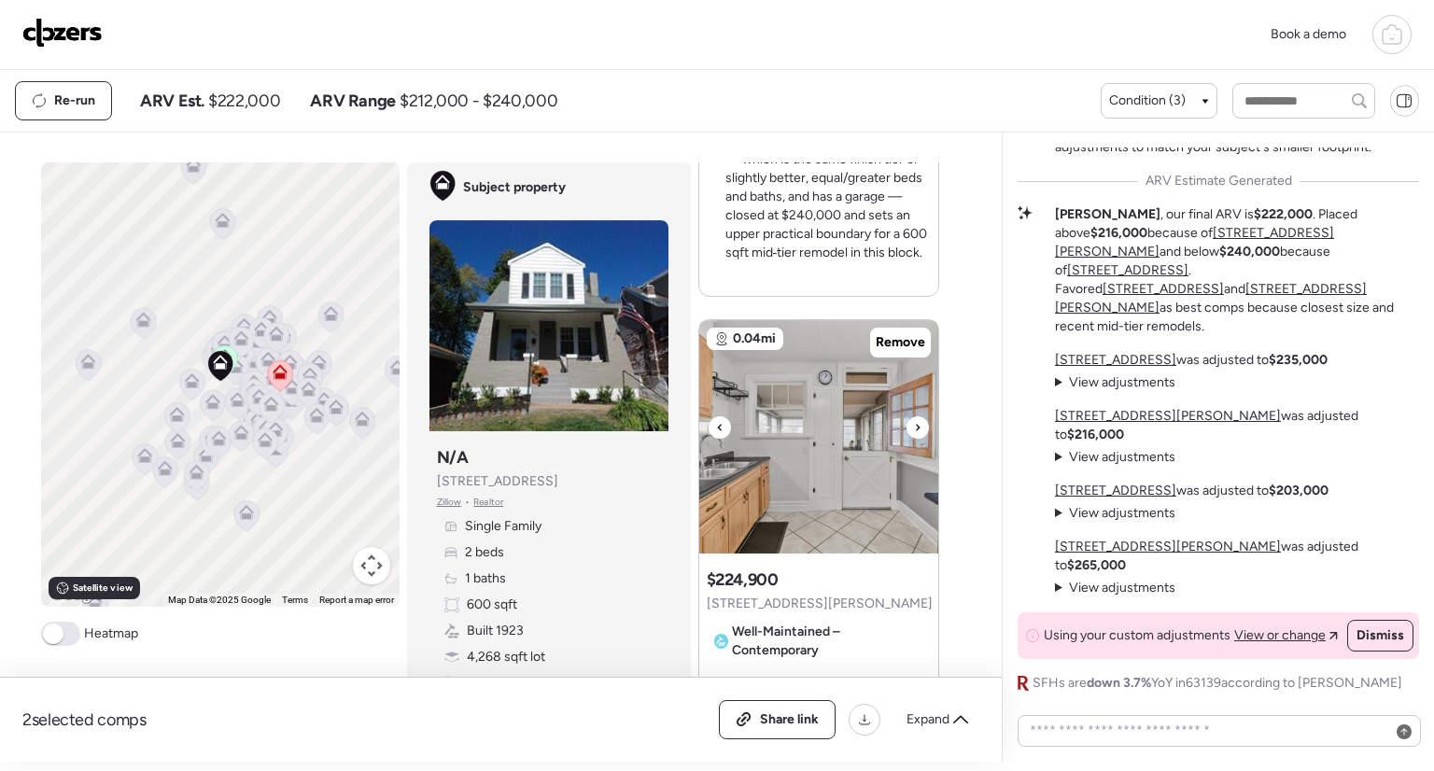
click at [914, 427] on icon at bounding box center [917, 427] width 7 height 22
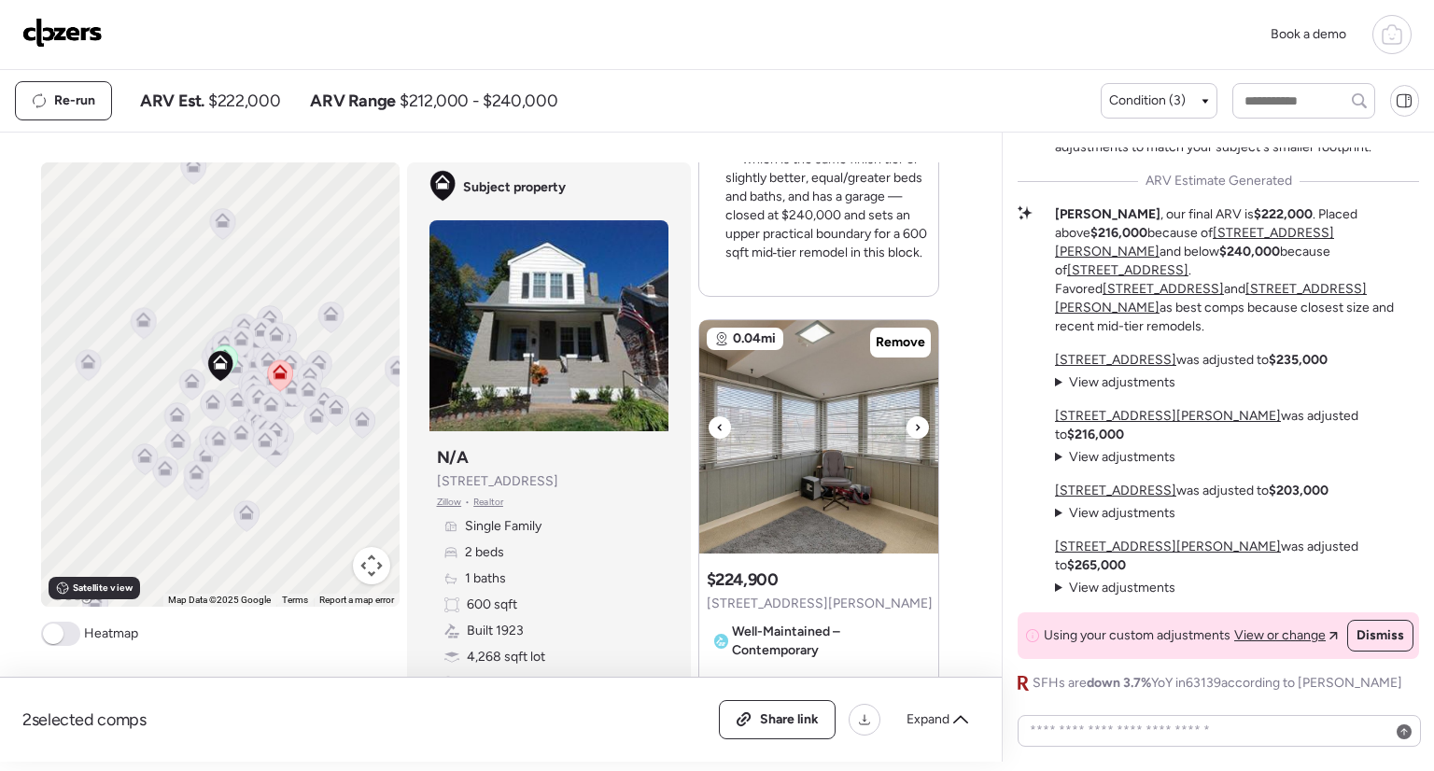
click at [914, 427] on icon at bounding box center [917, 427] width 7 height 22
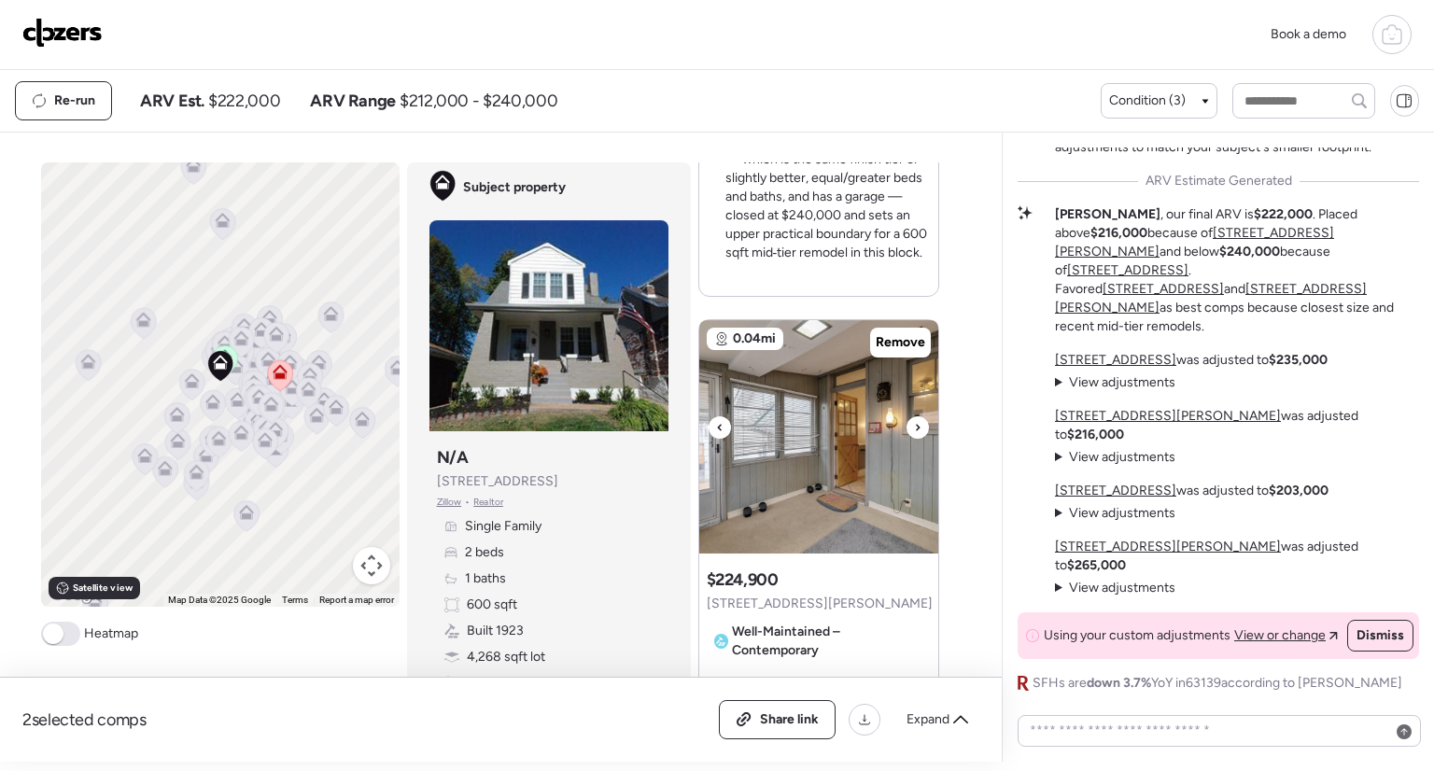
click at [914, 427] on icon at bounding box center [917, 427] width 7 height 22
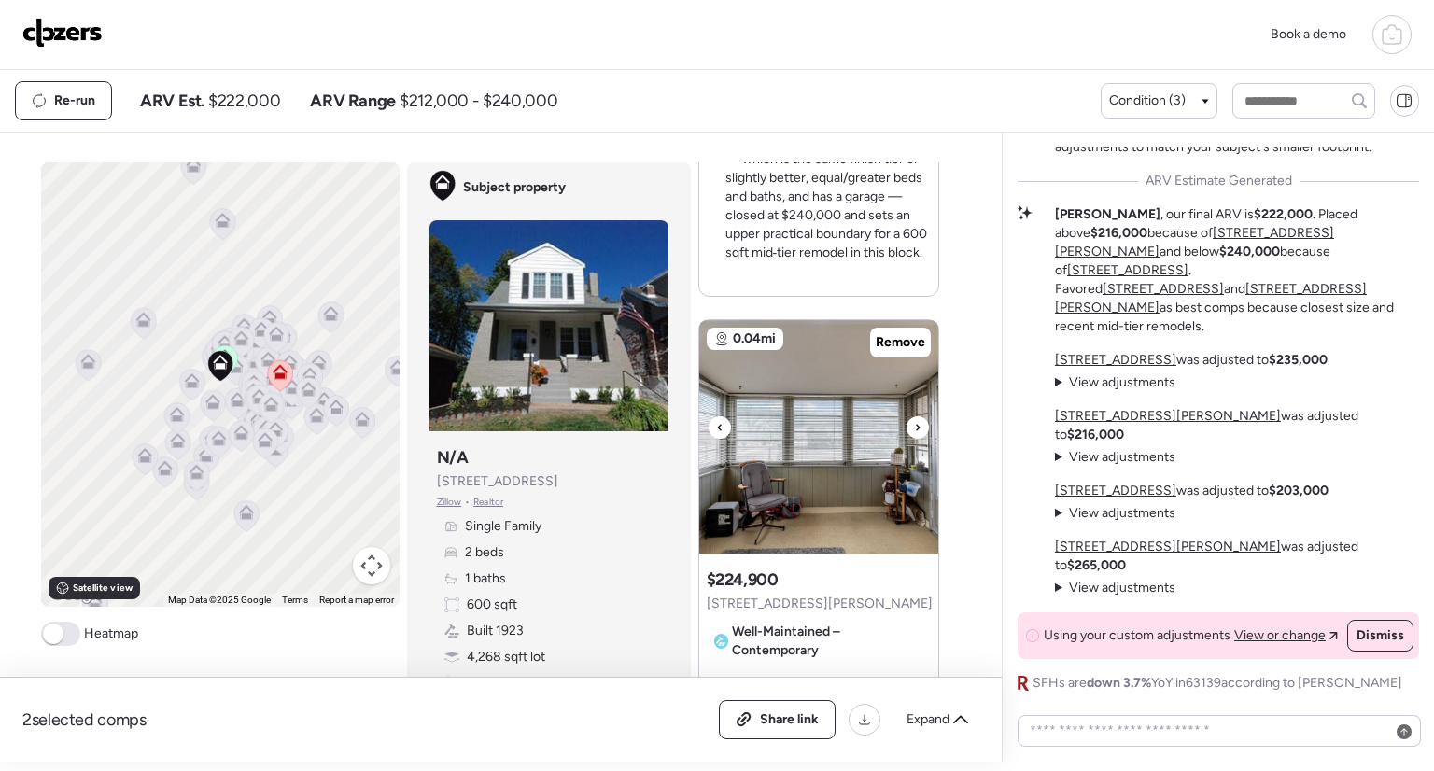
click at [914, 427] on icon at bounding box center [917, 427] width 7 height 22
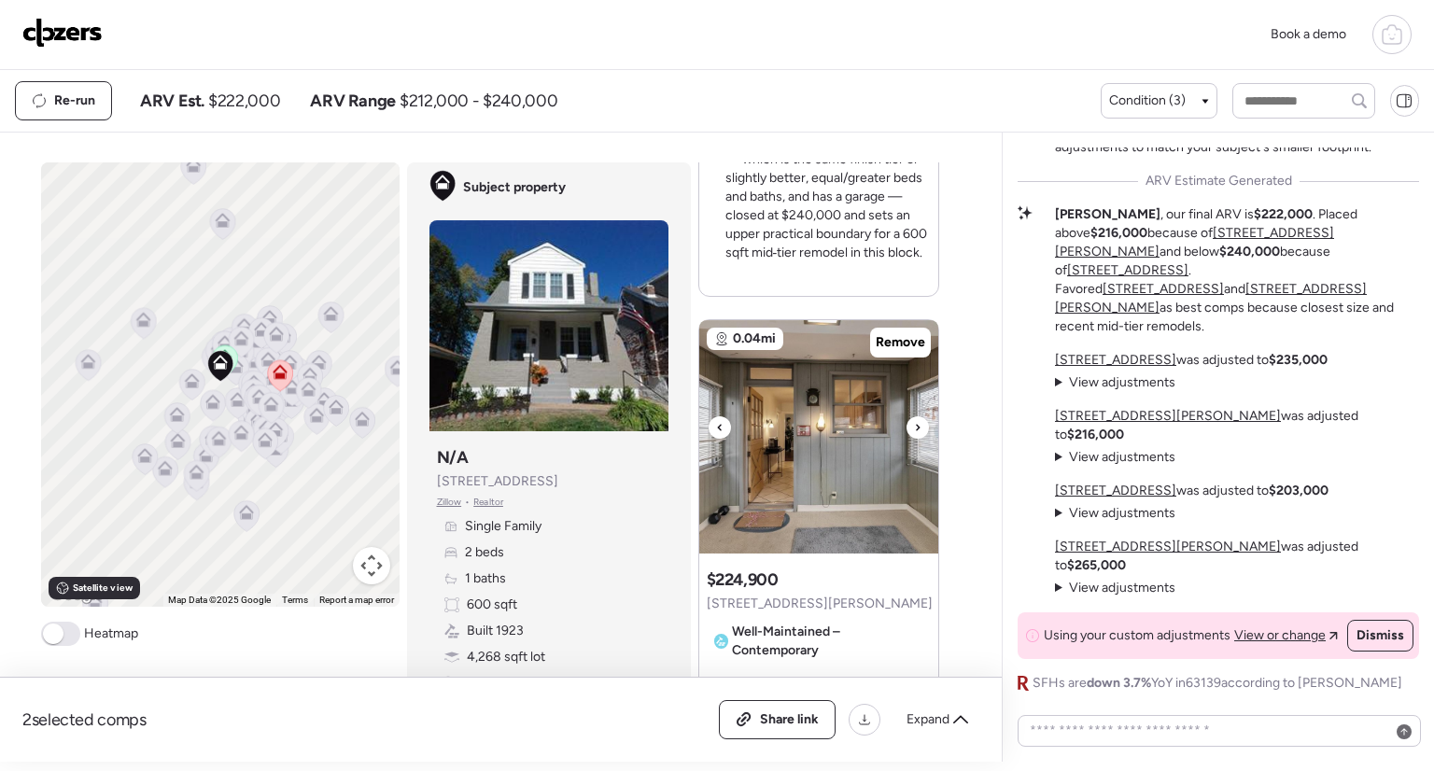
click at [914, 427] on icon at bounding box center [917, 427] width 7 height 22
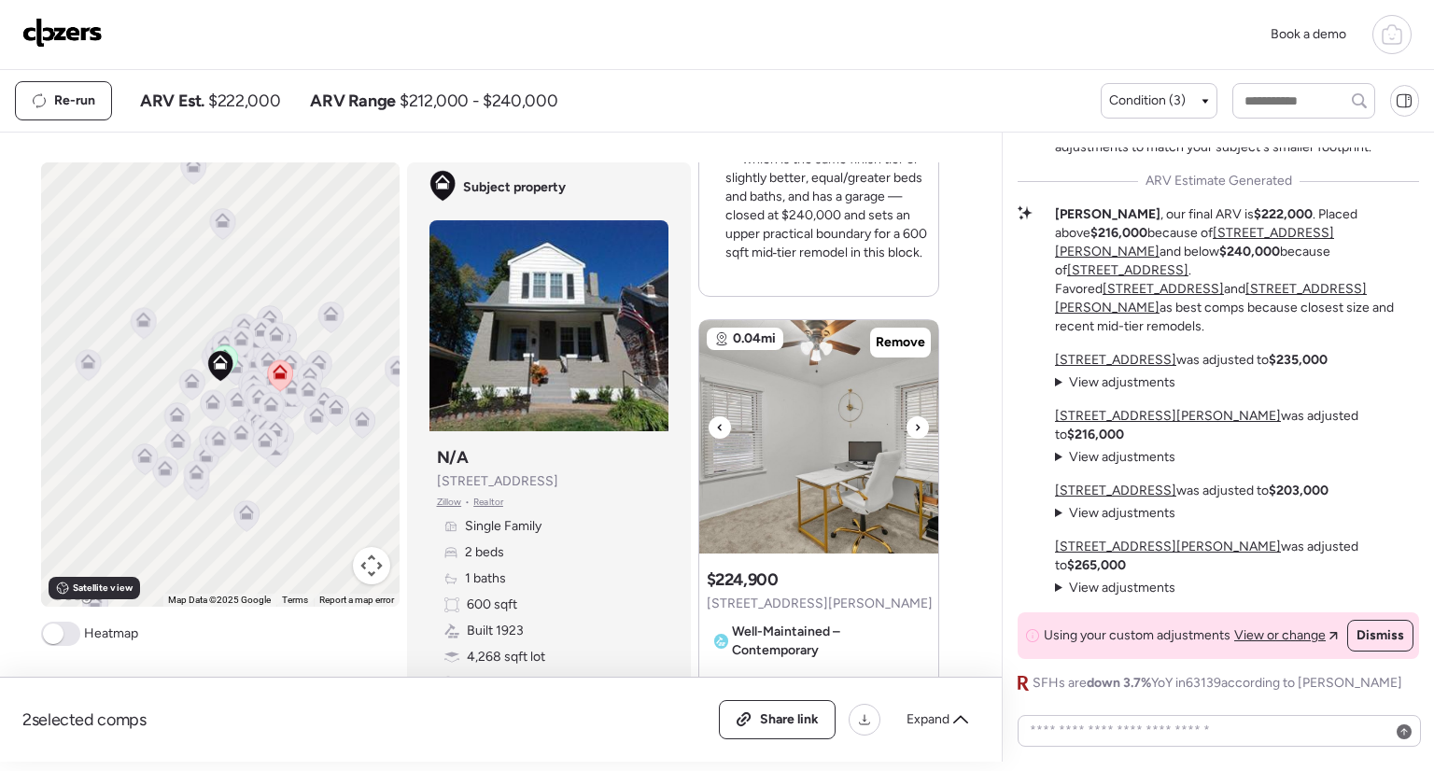
click at [914, 427] on icon at bounding box center [917, 427] width 7 height 22
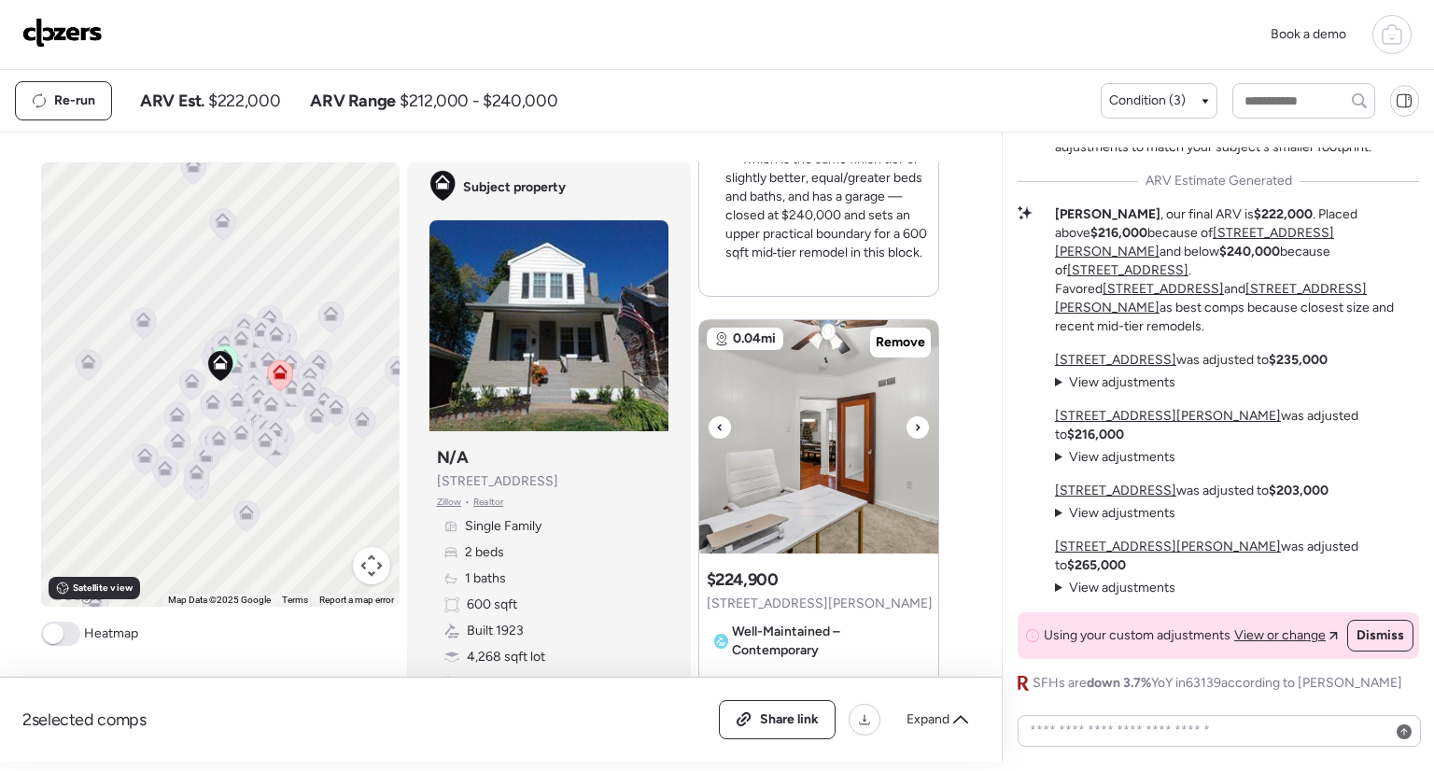
click at [914, 427] on icon at bounding box center [917, 427] width 7 height 22
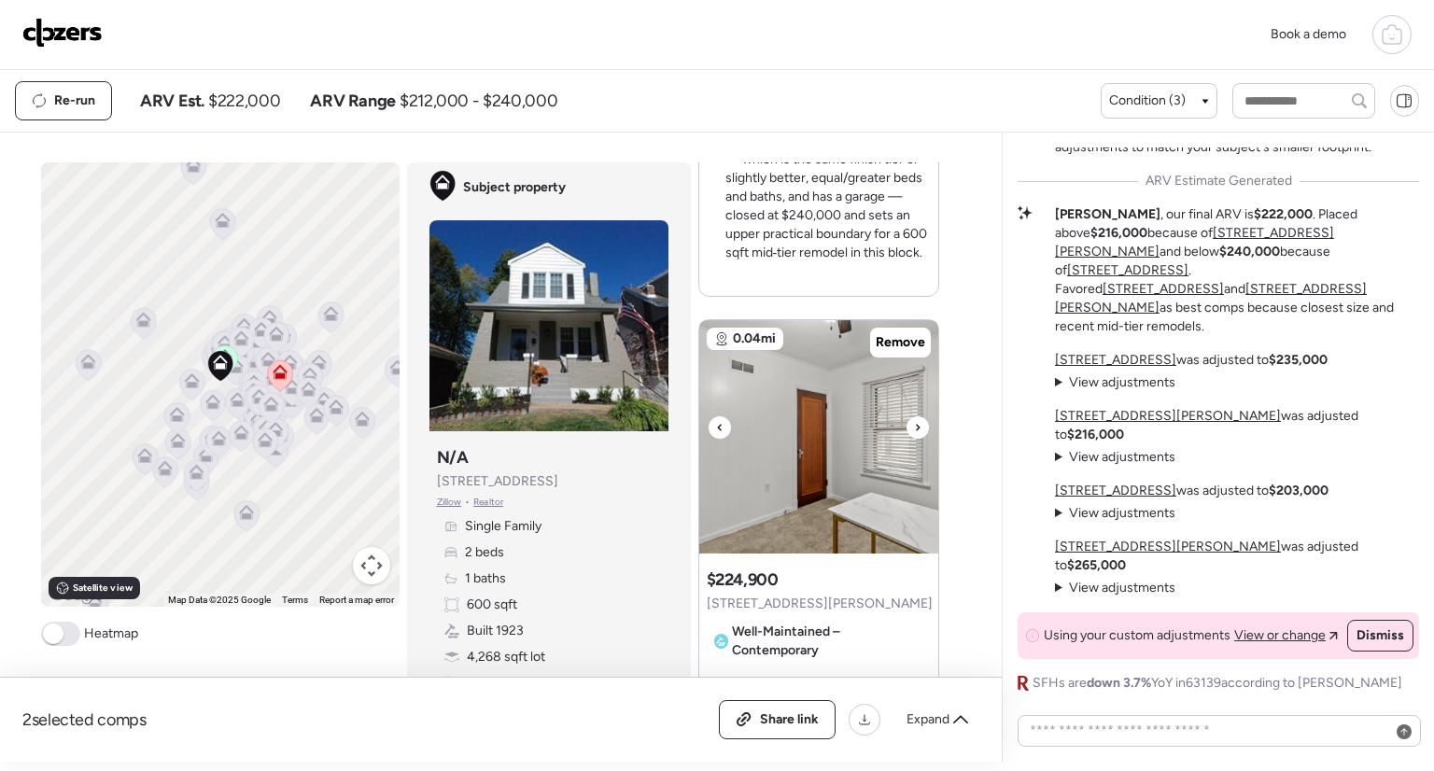
click at [914, 427] on icon at bounding box center [917, 427] width 7 height 22
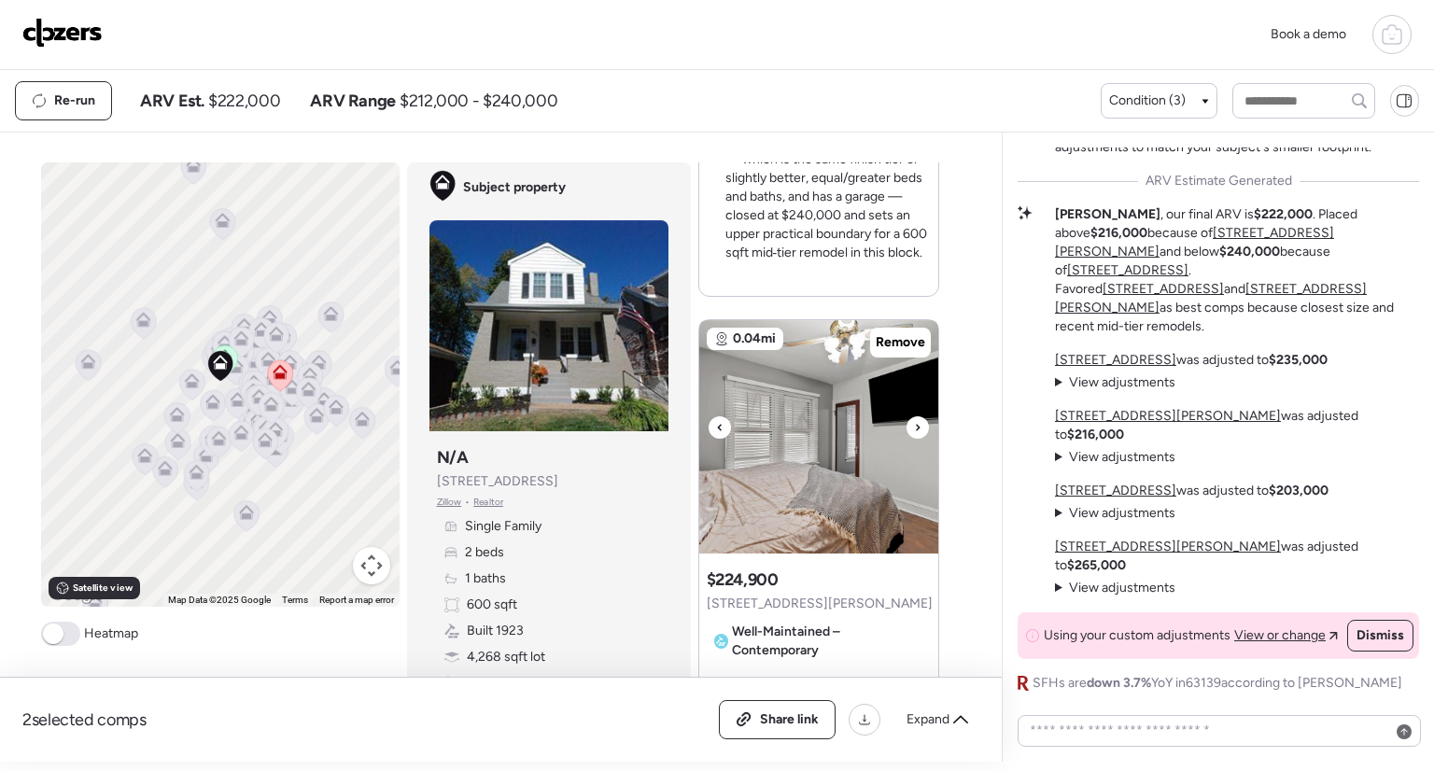
click at [914, 427] on icon at bounding box center [917, 427] width 7 height 22
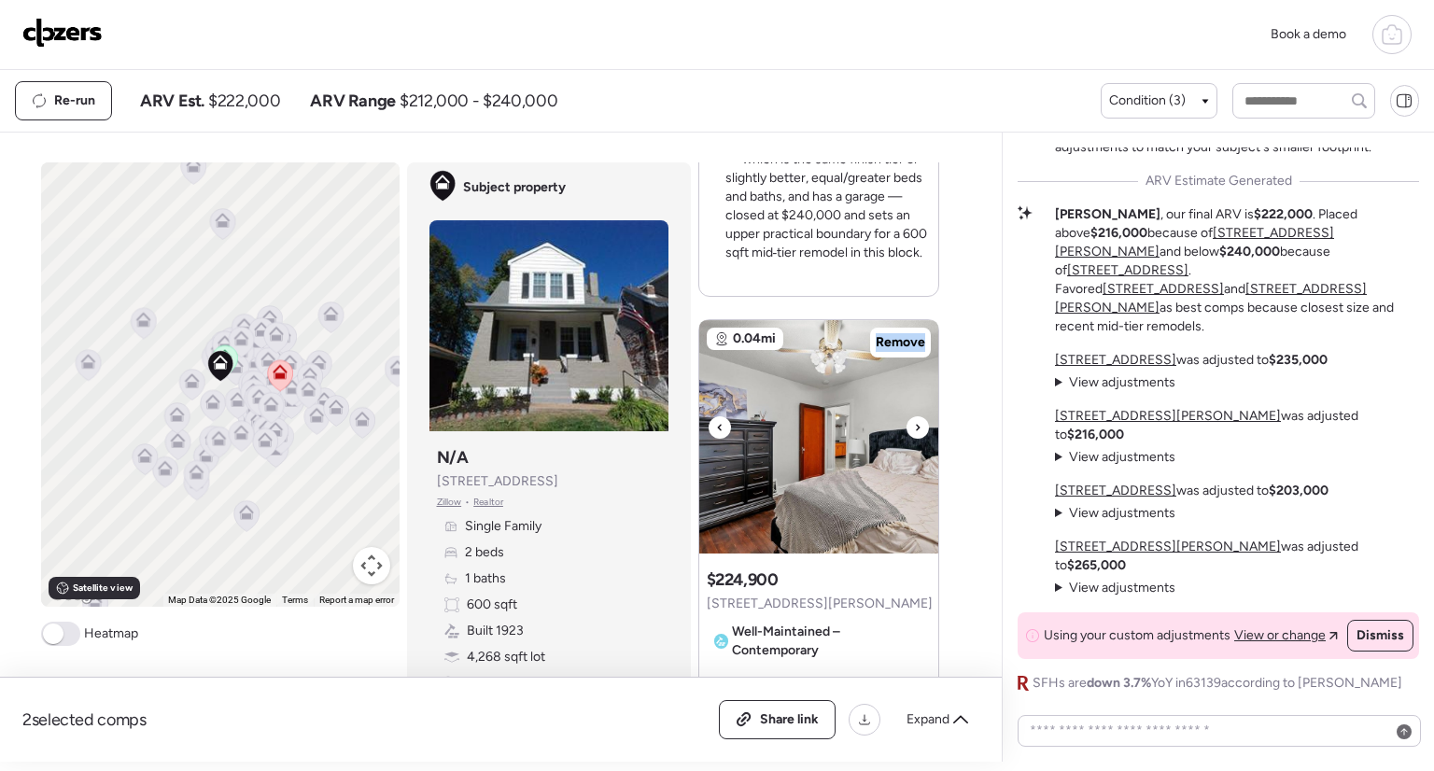
click at [914, 427] on icon at bounding box center [917, 427] width 7 height 22
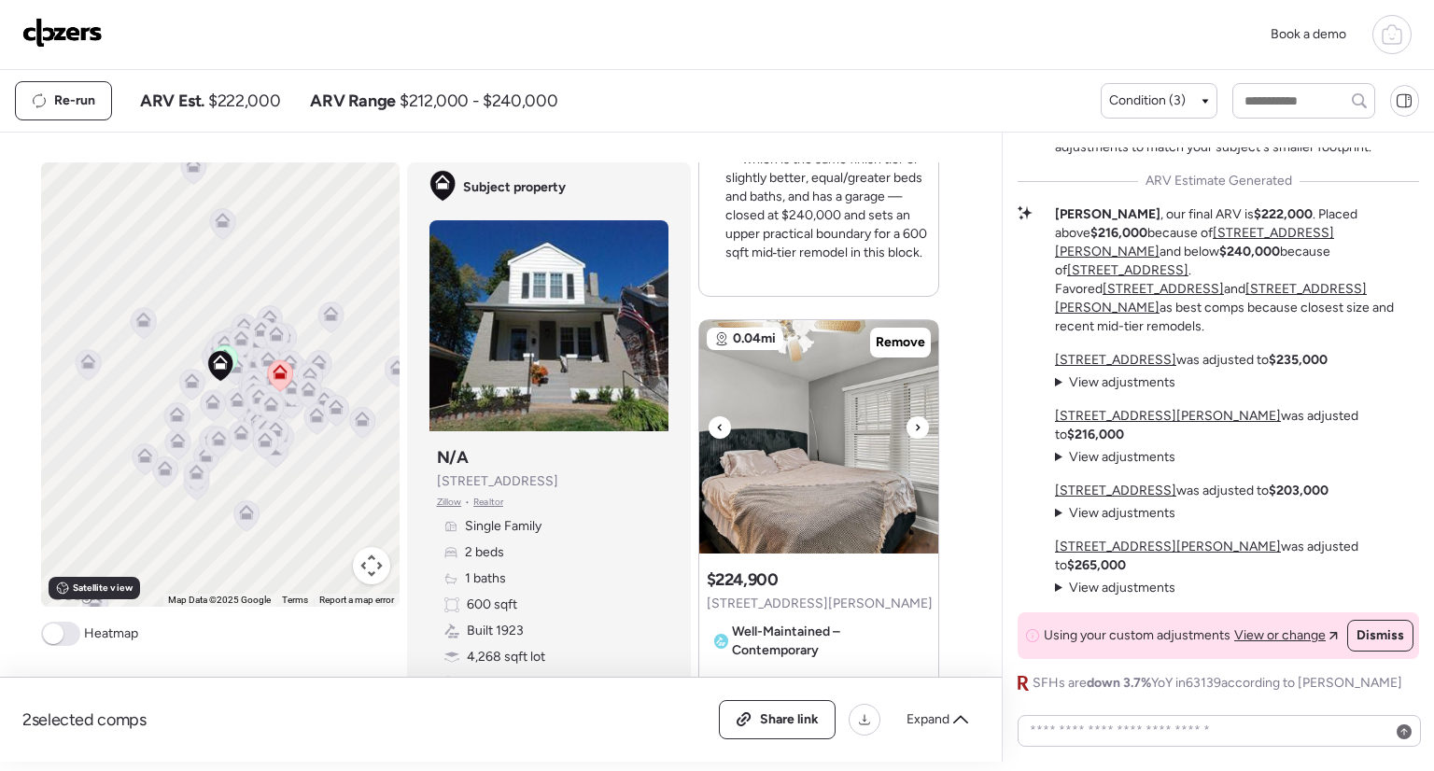
click at [914, 427] on icon at bounding box center [917, 427] width 7 height 22
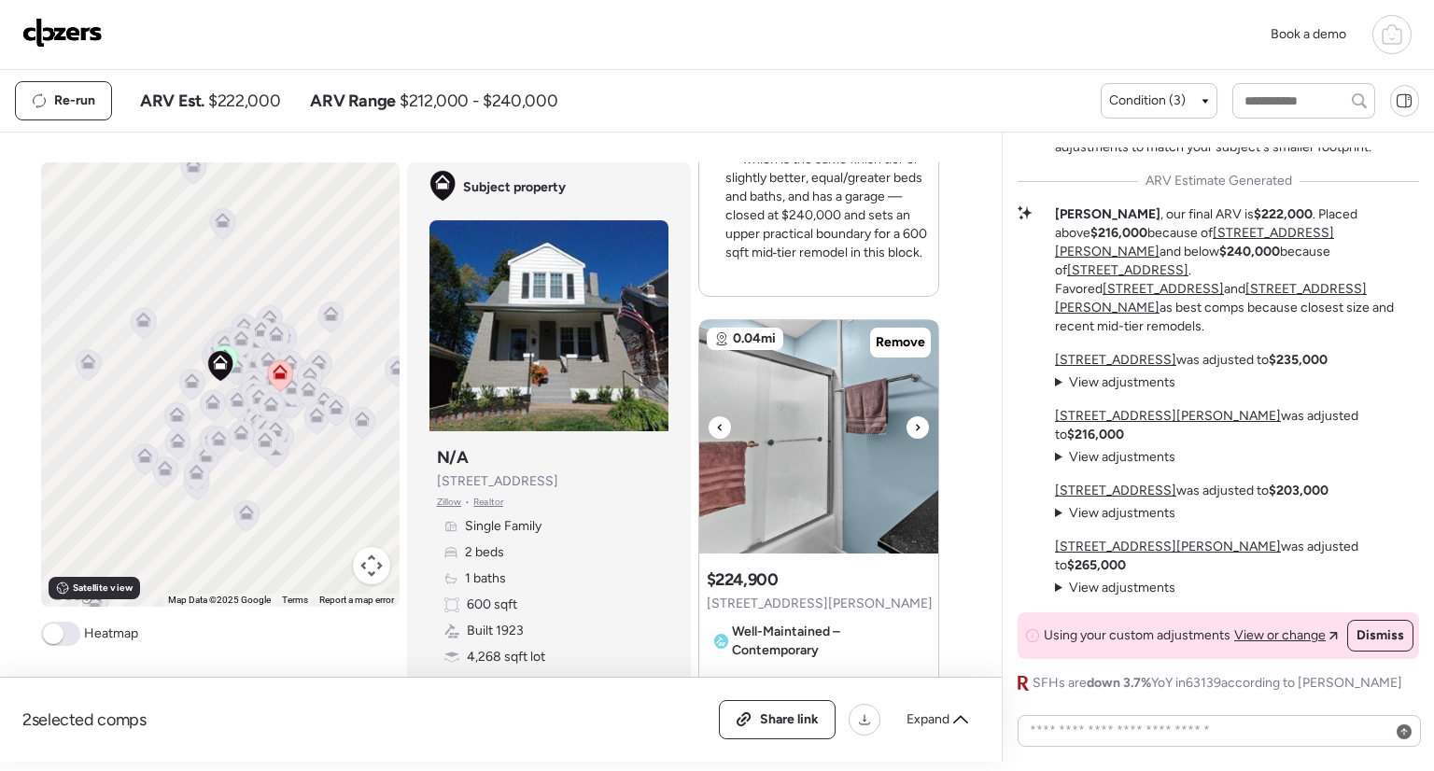
click at [914, 427] on icon at bounding box center [917, 427] width 7 height 22
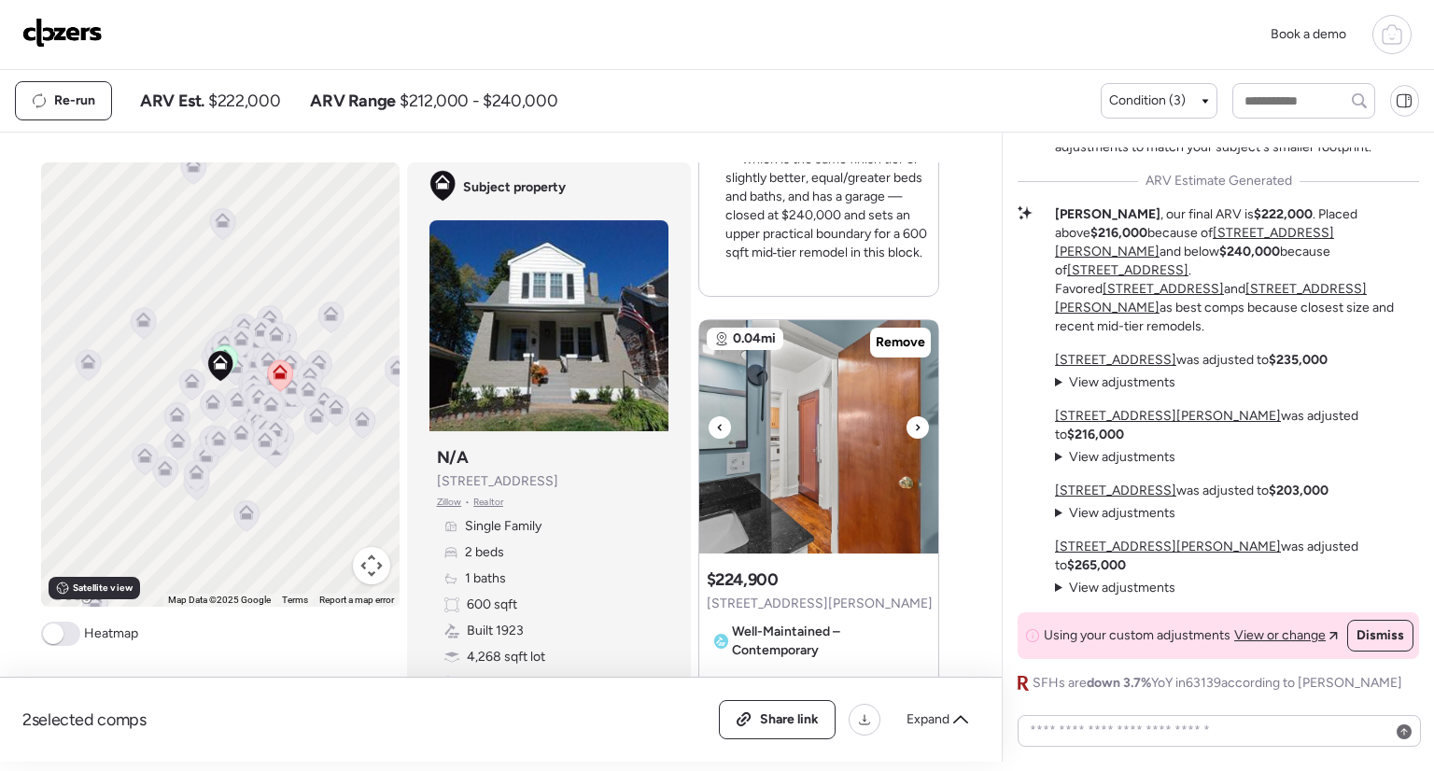
click at [914, 427] on icon at bounding box center [917, 427] width 7 height 22
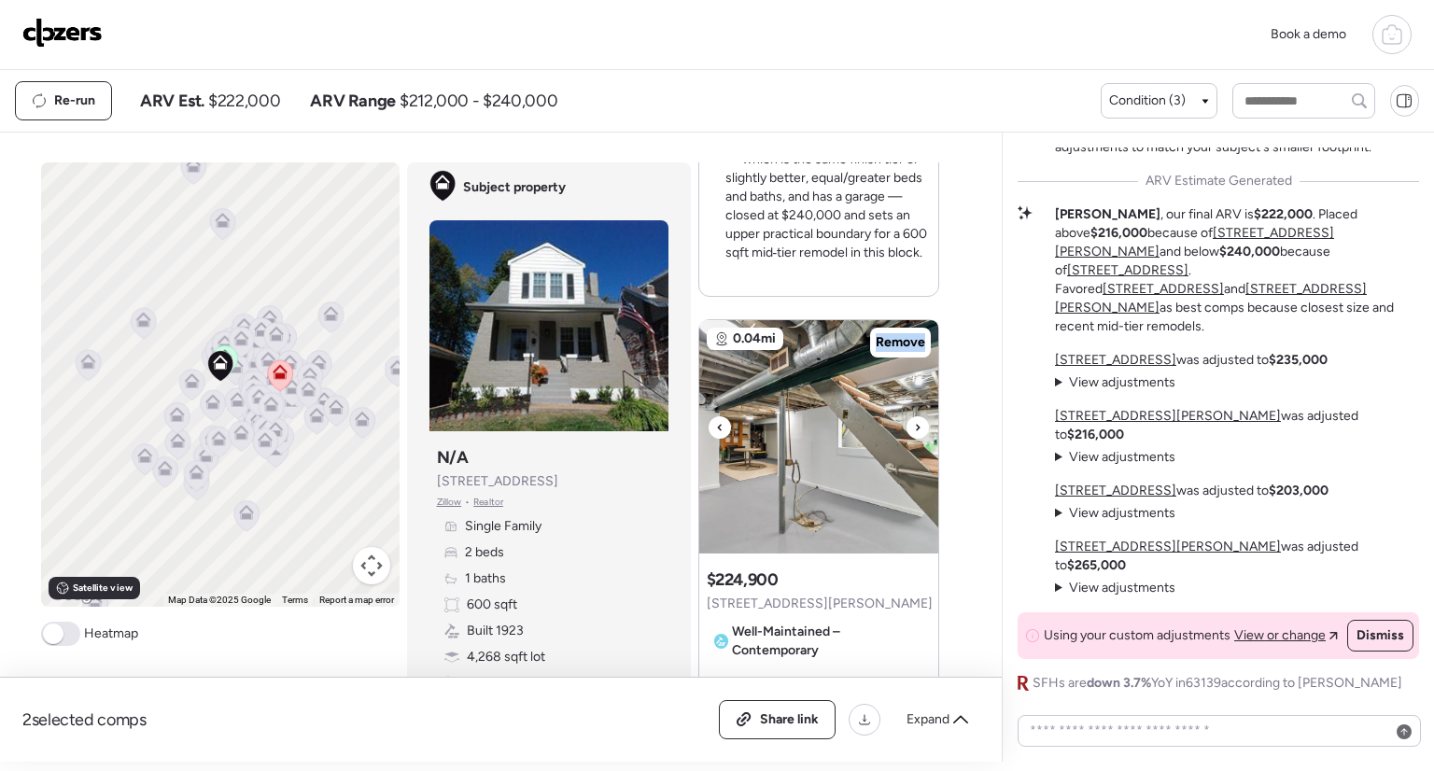
click at [914, 427] on icon at bounding box center [917, 427] width 7 height 22
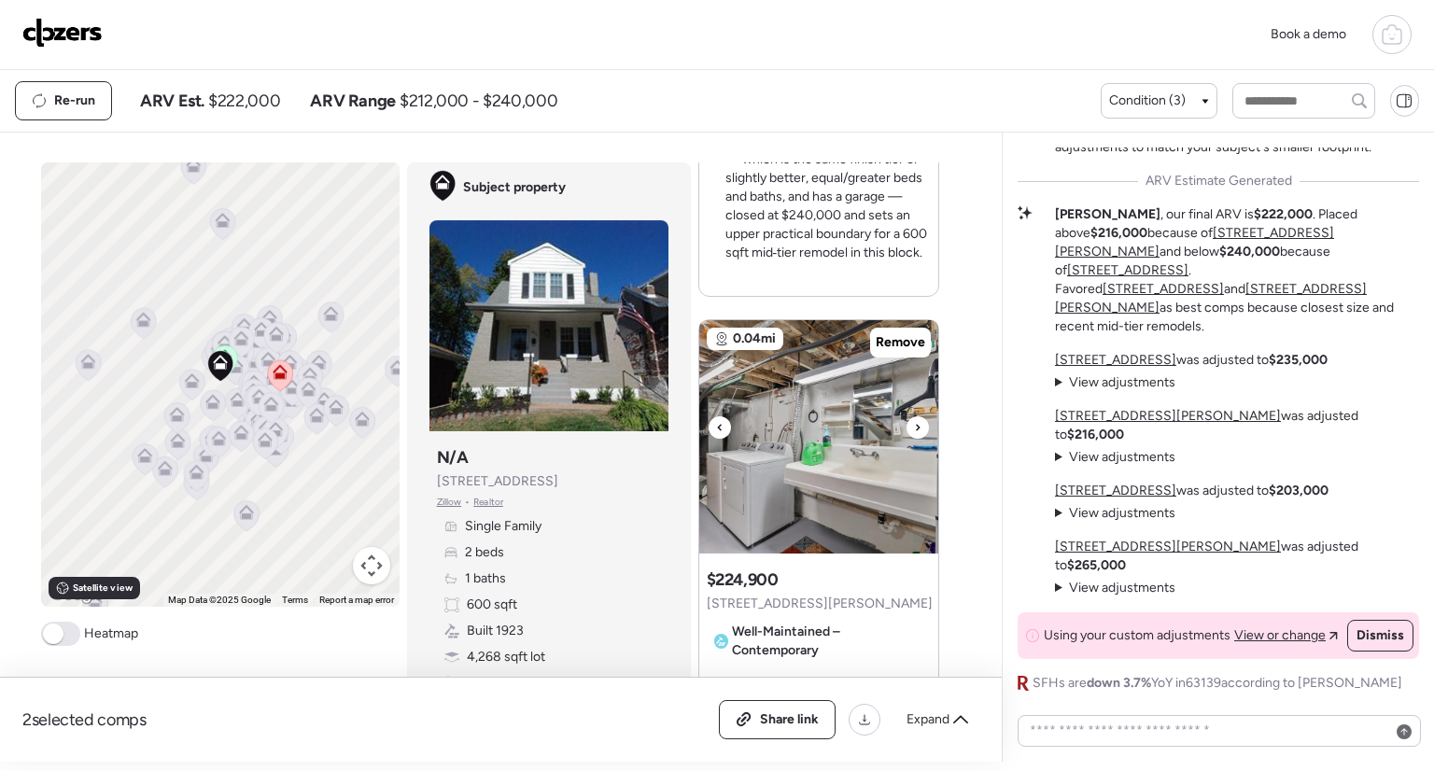
click at [914, 427] on icon at bounding box center [917, 427] width 7 height 22
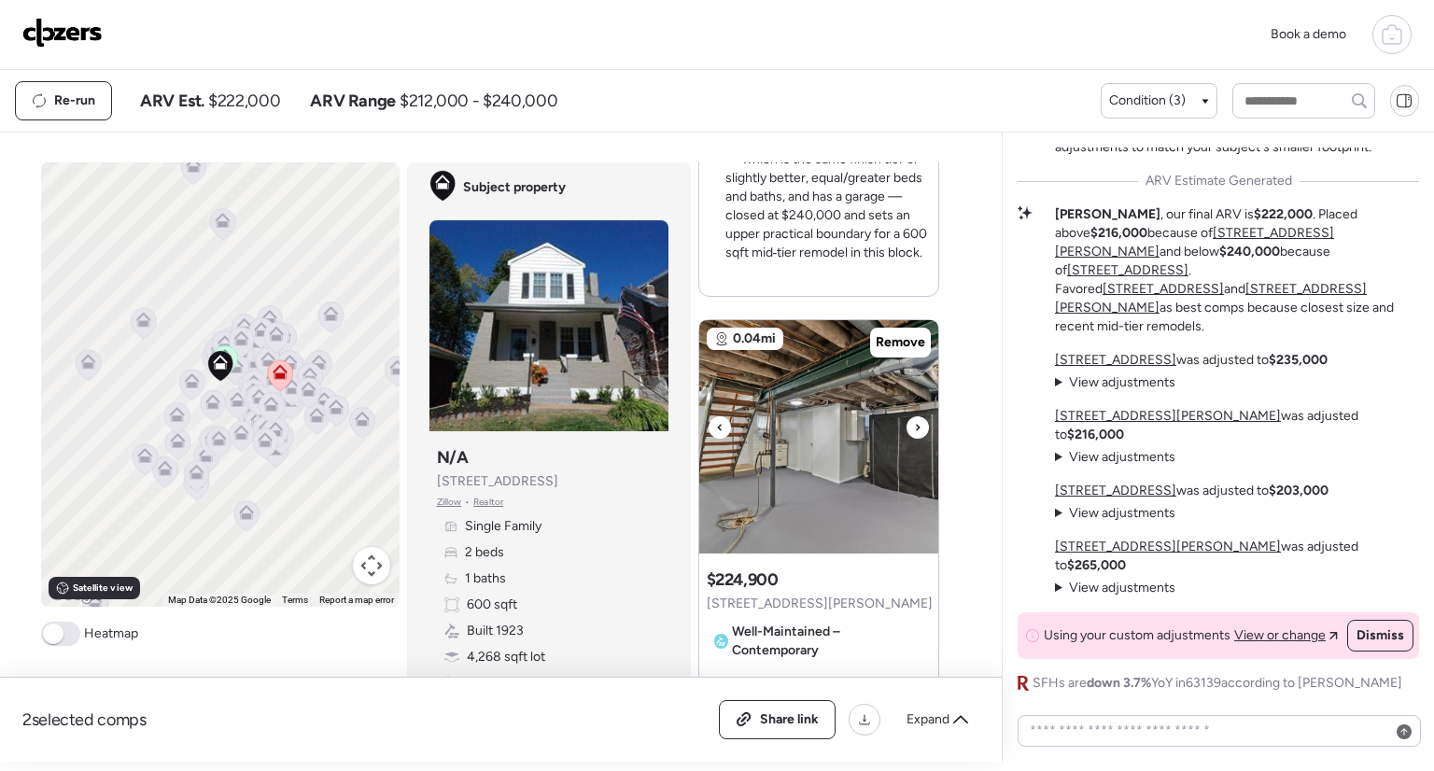
click at [914, 427] on icon at bounding box center [917, 427] width 7 height 22
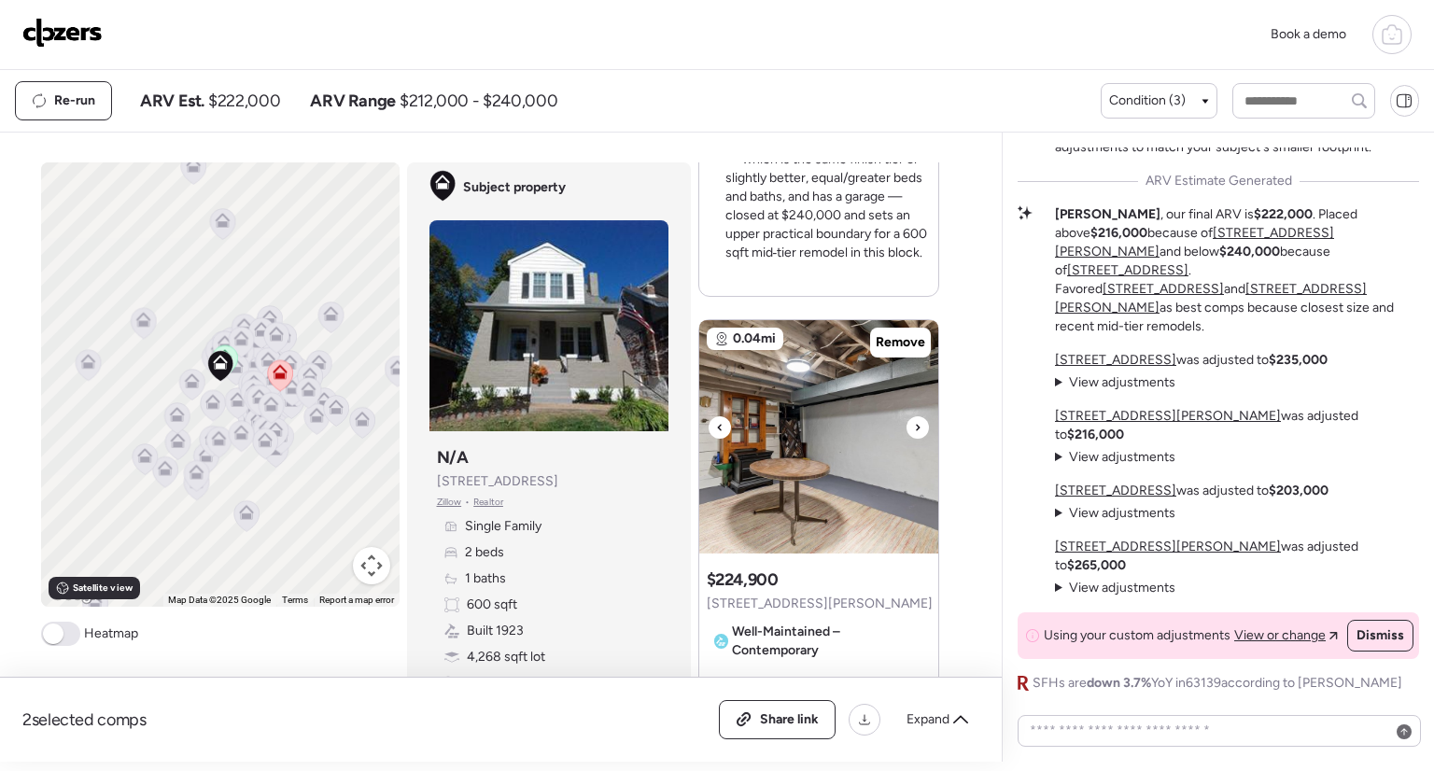
click at [914, 427] on icon at bounding box center [917, 427] width 7 height 22
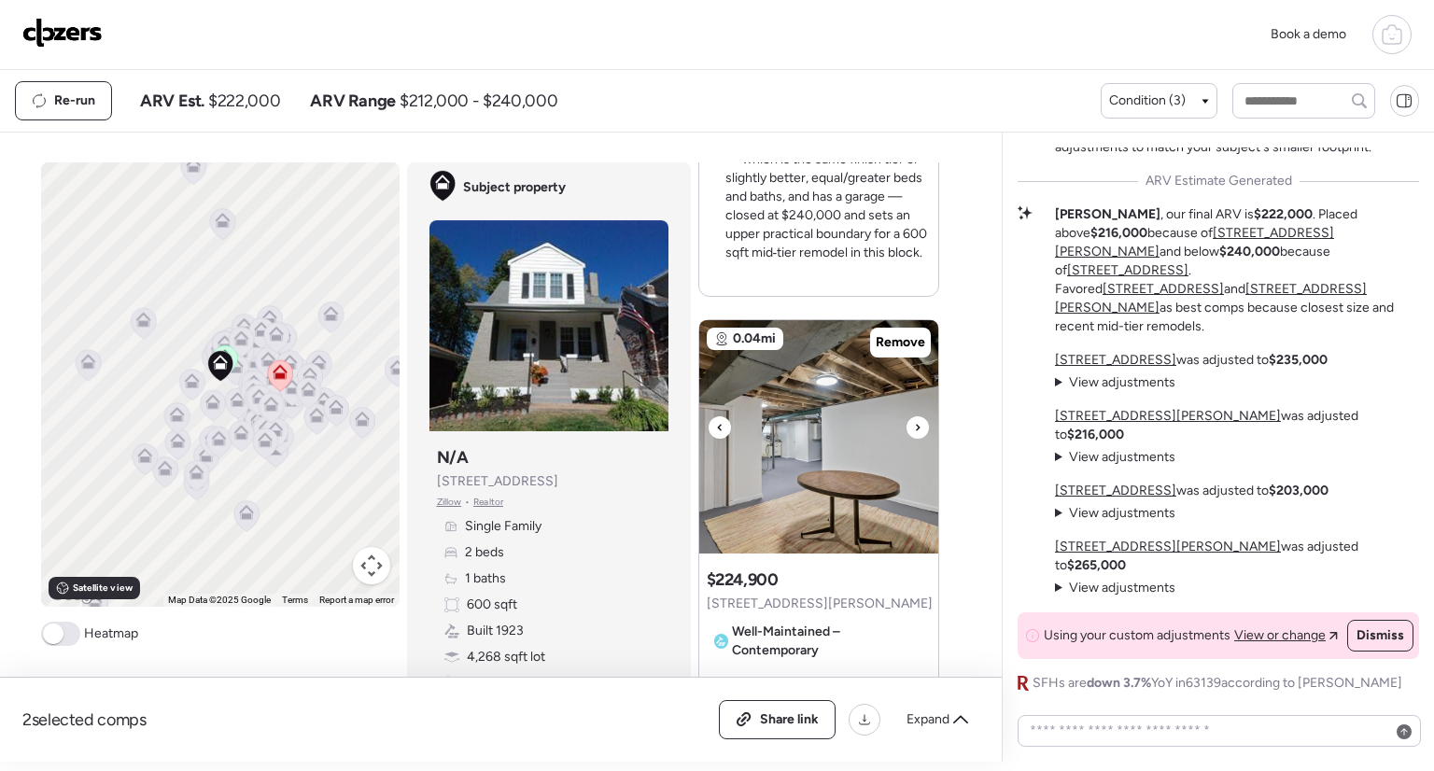
click at [914, 427] on icon at bounding box center [917, 427] width 7 height 22
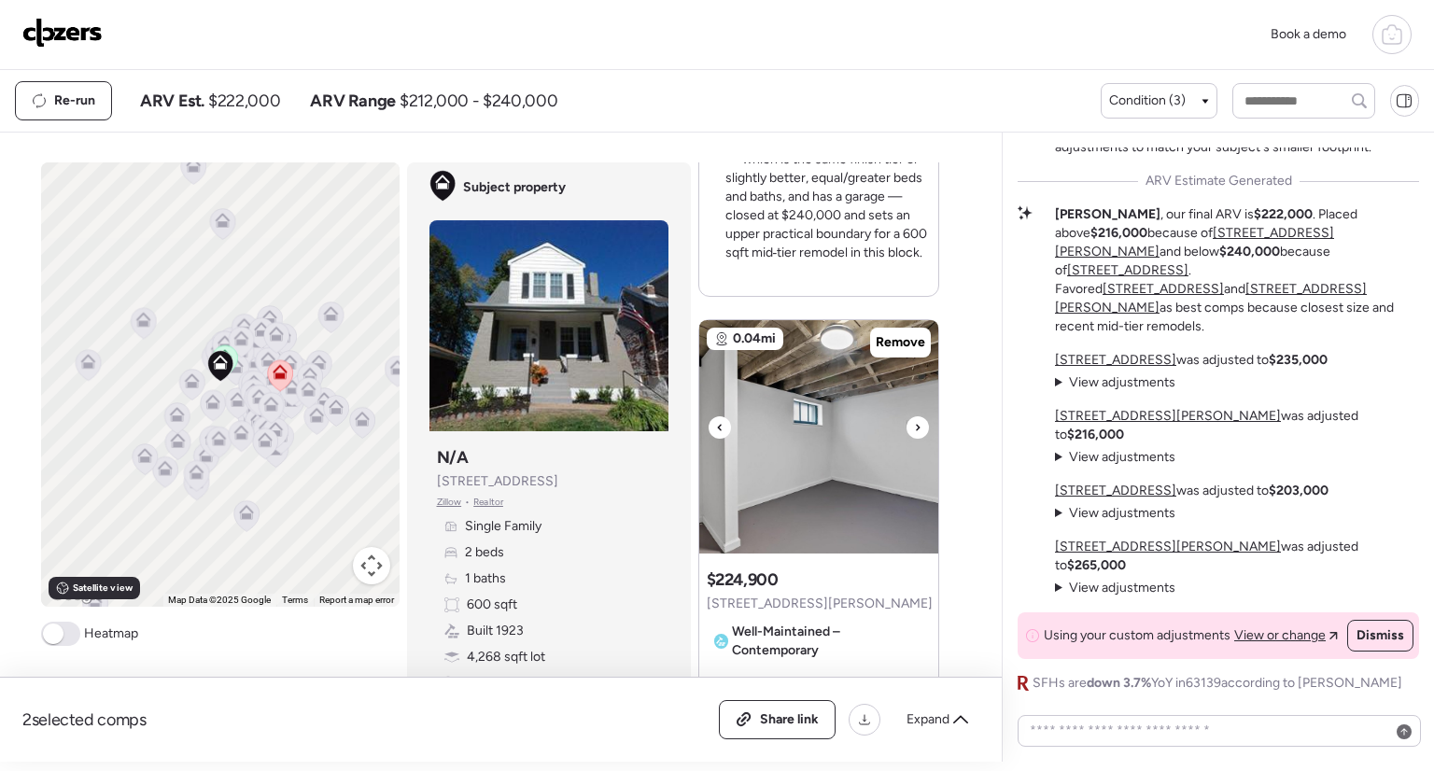
click at [914, 427] on icon at bounding box center [917, 427] width 7 height 22
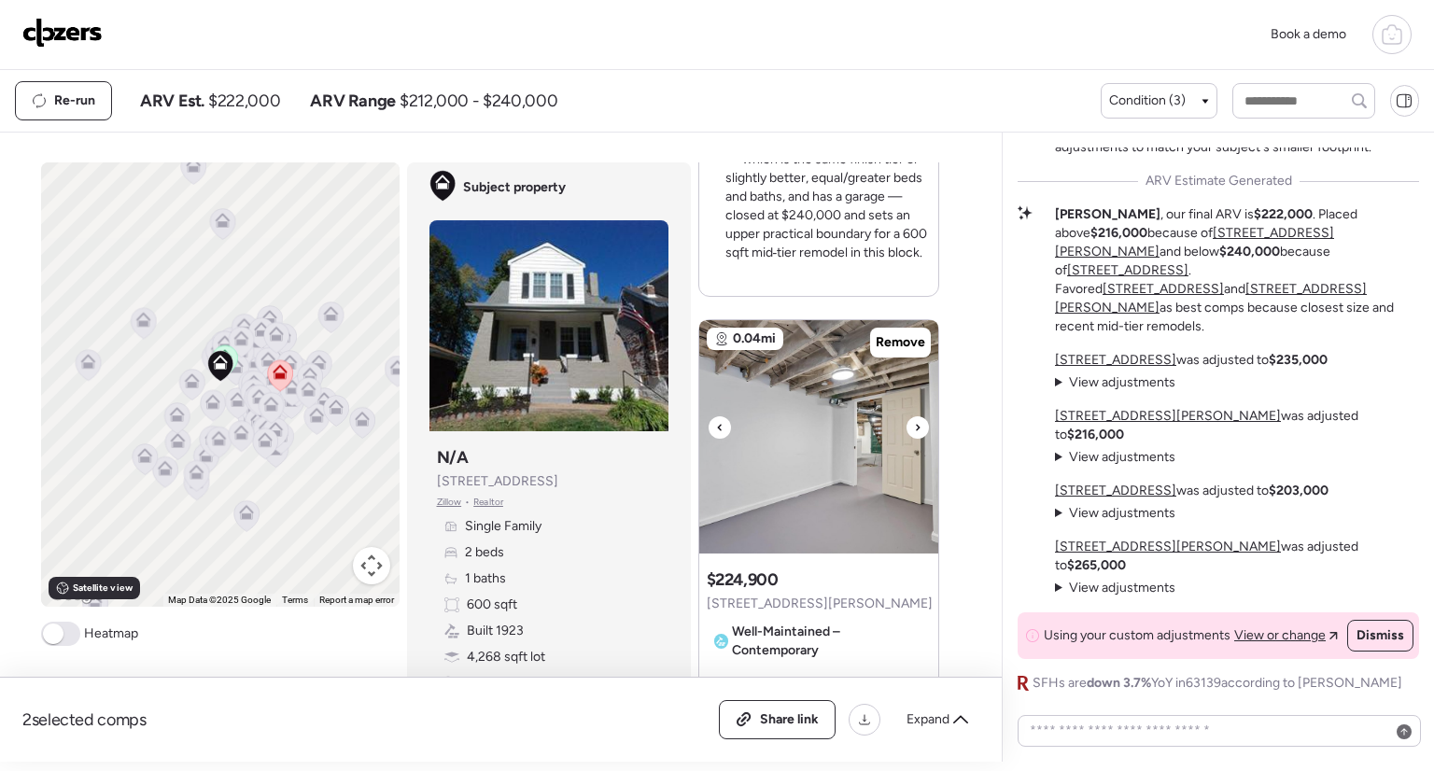
click at [914, 427] on icon at bounding box center [917, 427] width 7 height 22
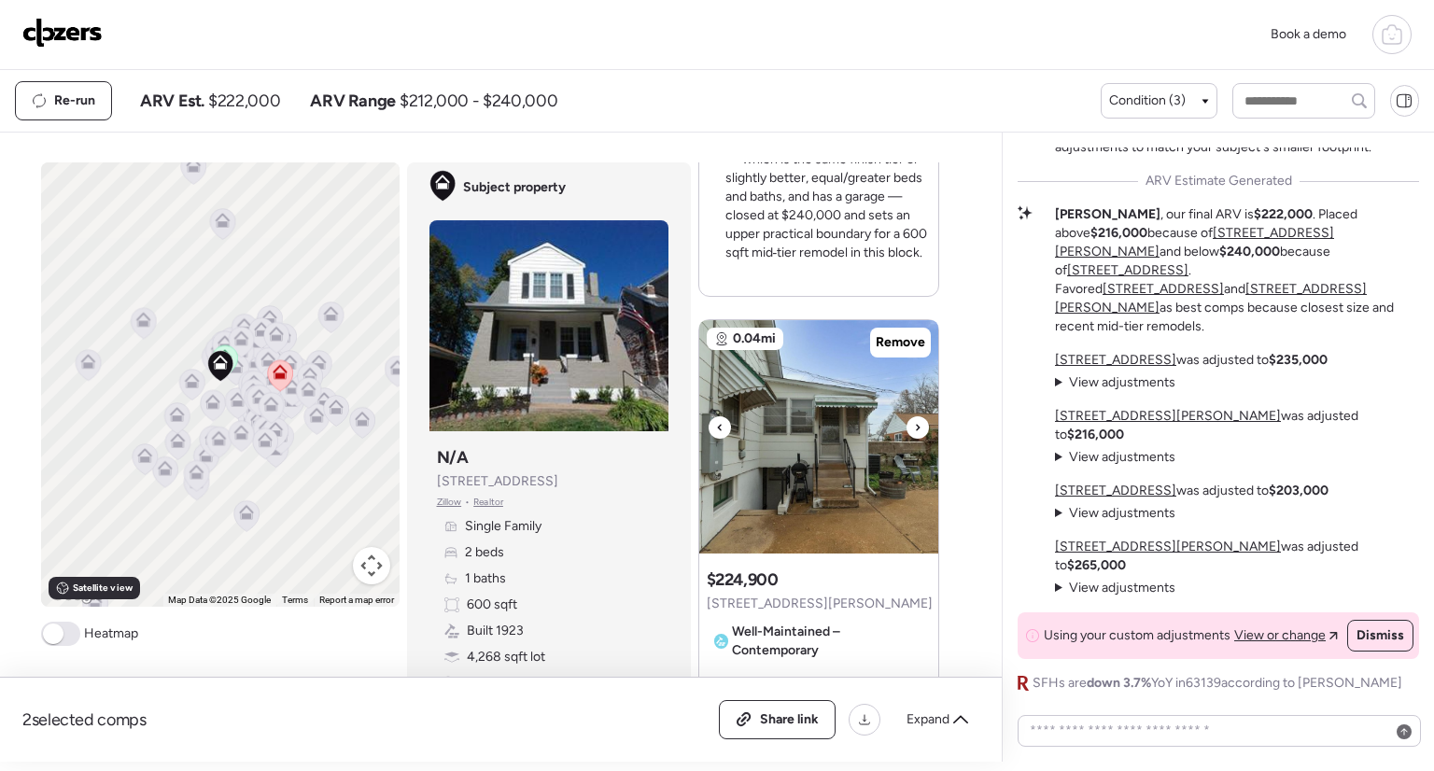
click at [914, 427] on icon at bounding box center [917, 427] width 7 height 22
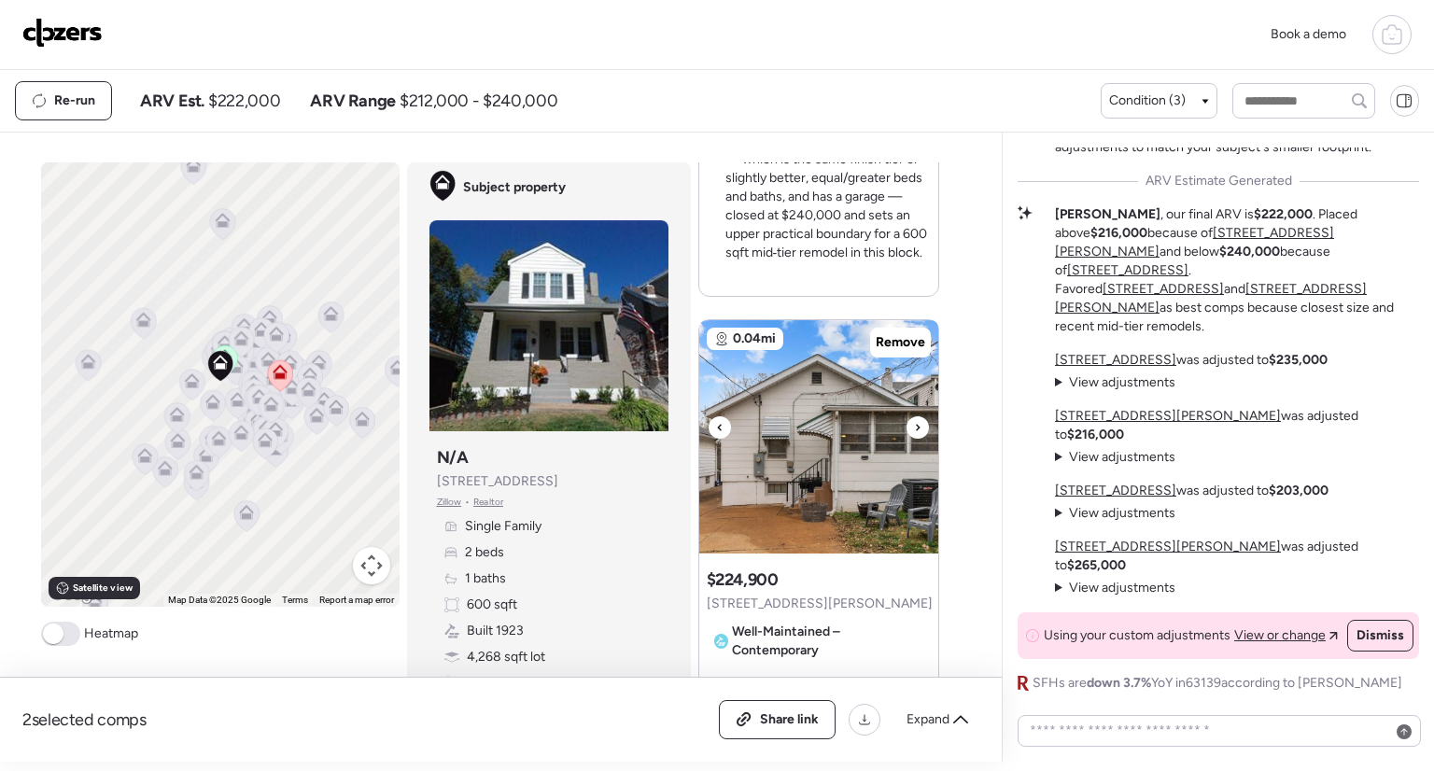
click at [914, 427] on icon at bounding box center [917, 427] width 7 height 22
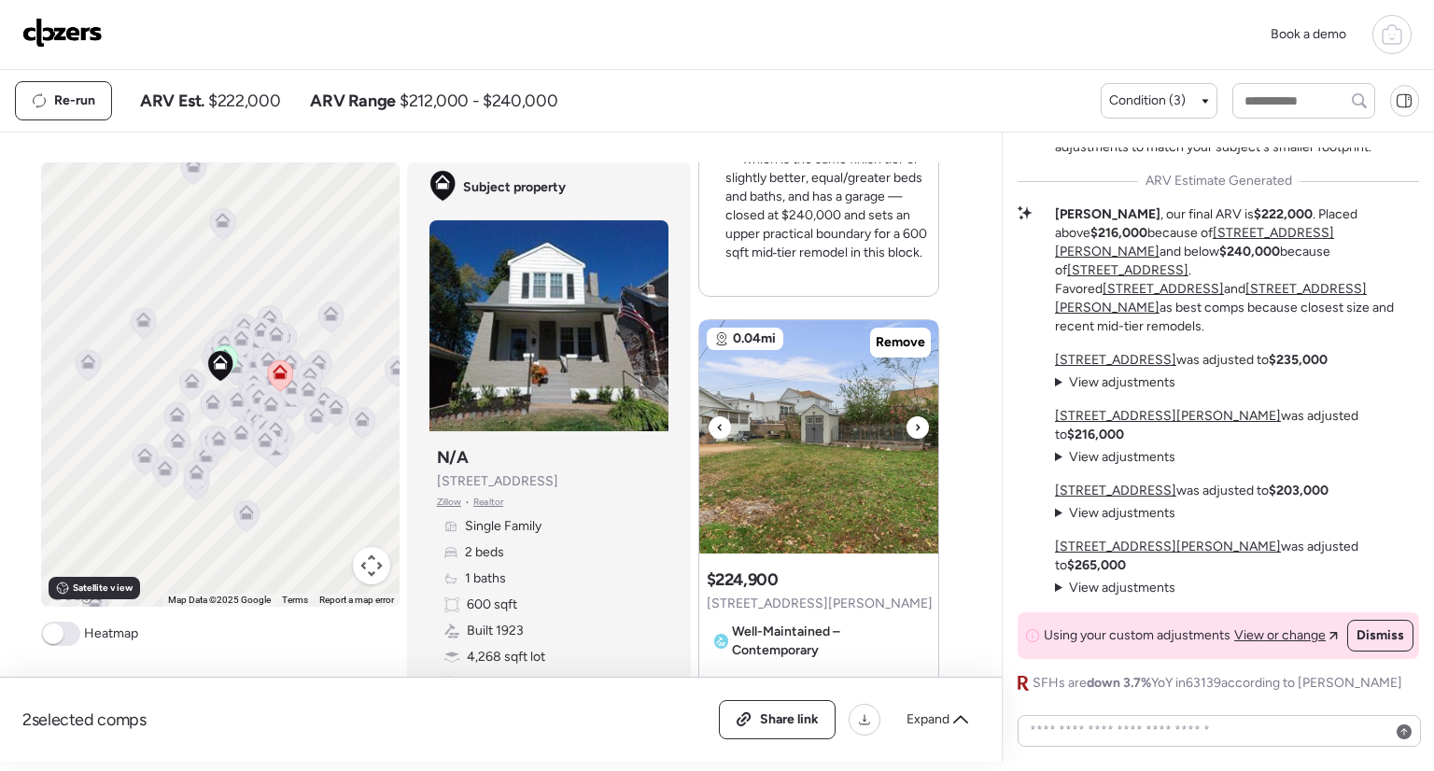
click at [914, 427] on icon at bounding box center [917, 427] width 7 height 22
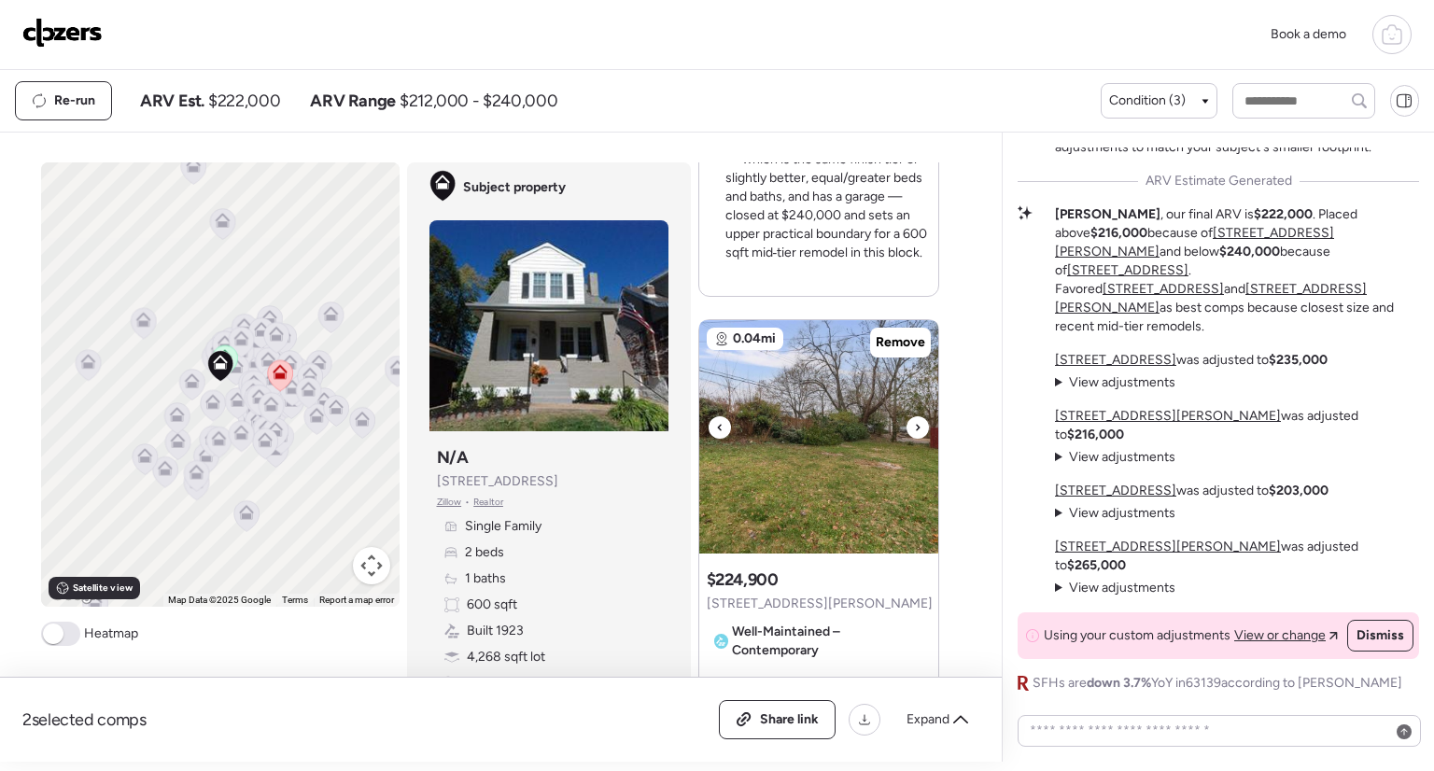
click at [914, 427] on icon at bounding box center [917, 427] width 7 height 22
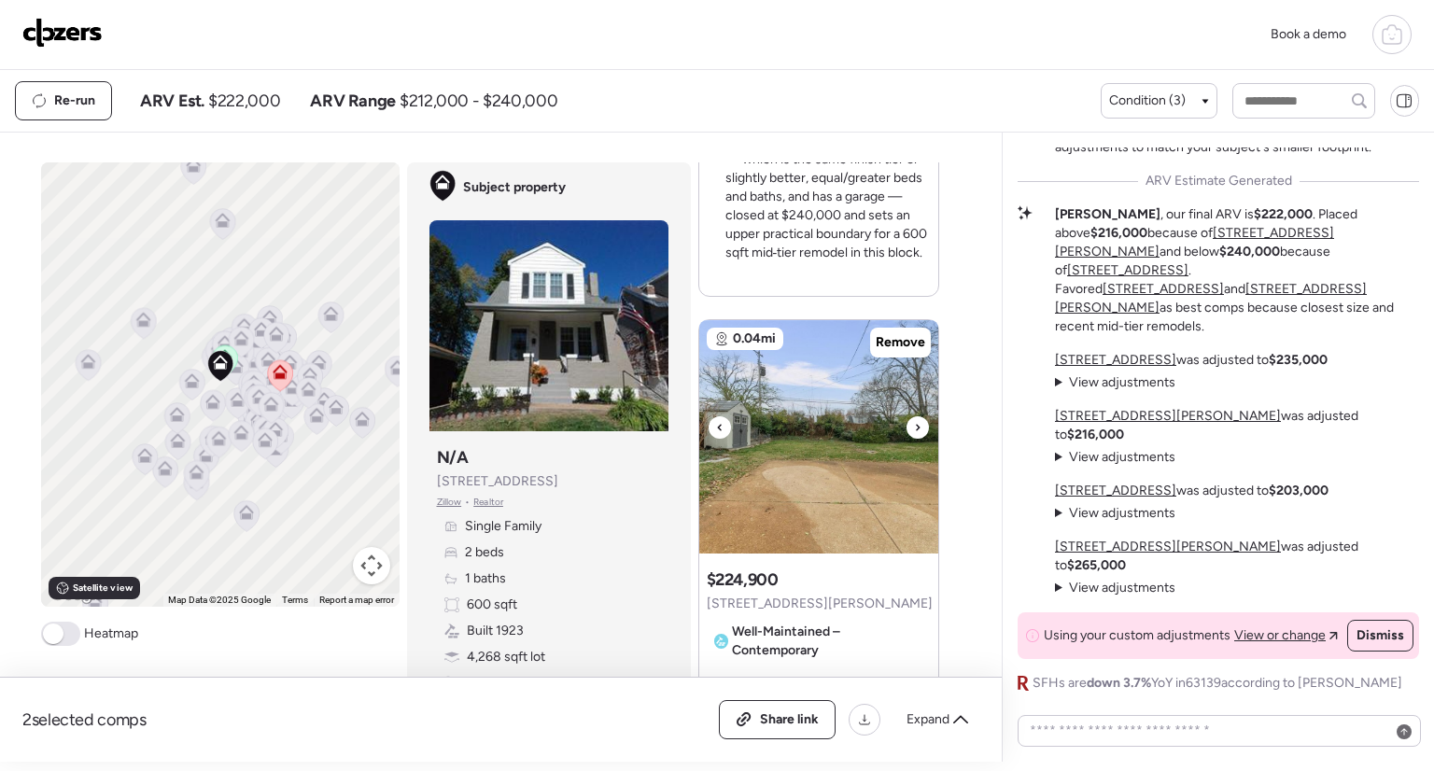
click at [914, 427] on icon at bounding box center [917, 427] width 7 height 22
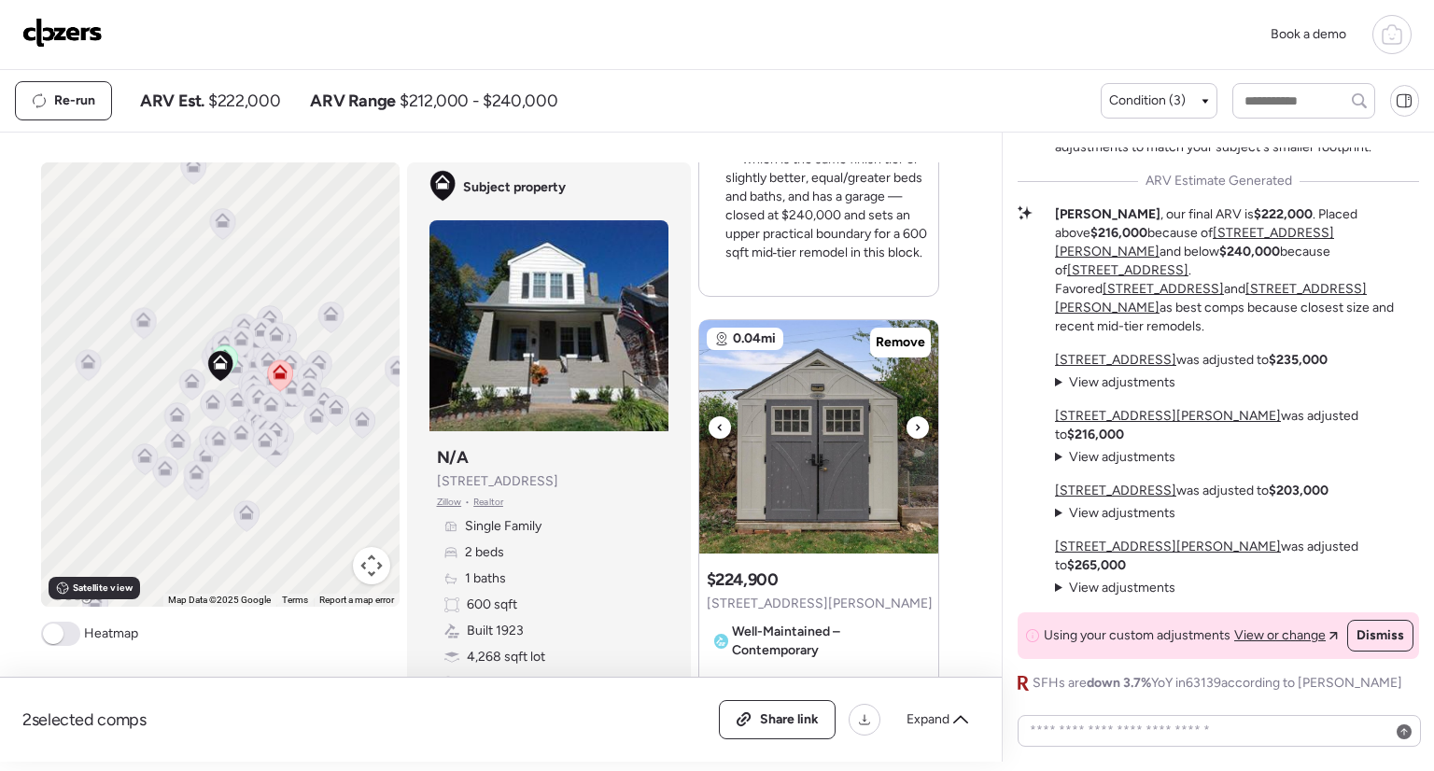
click at [914, 427] on icon at bounding box center [917, 427] width 7 height 22
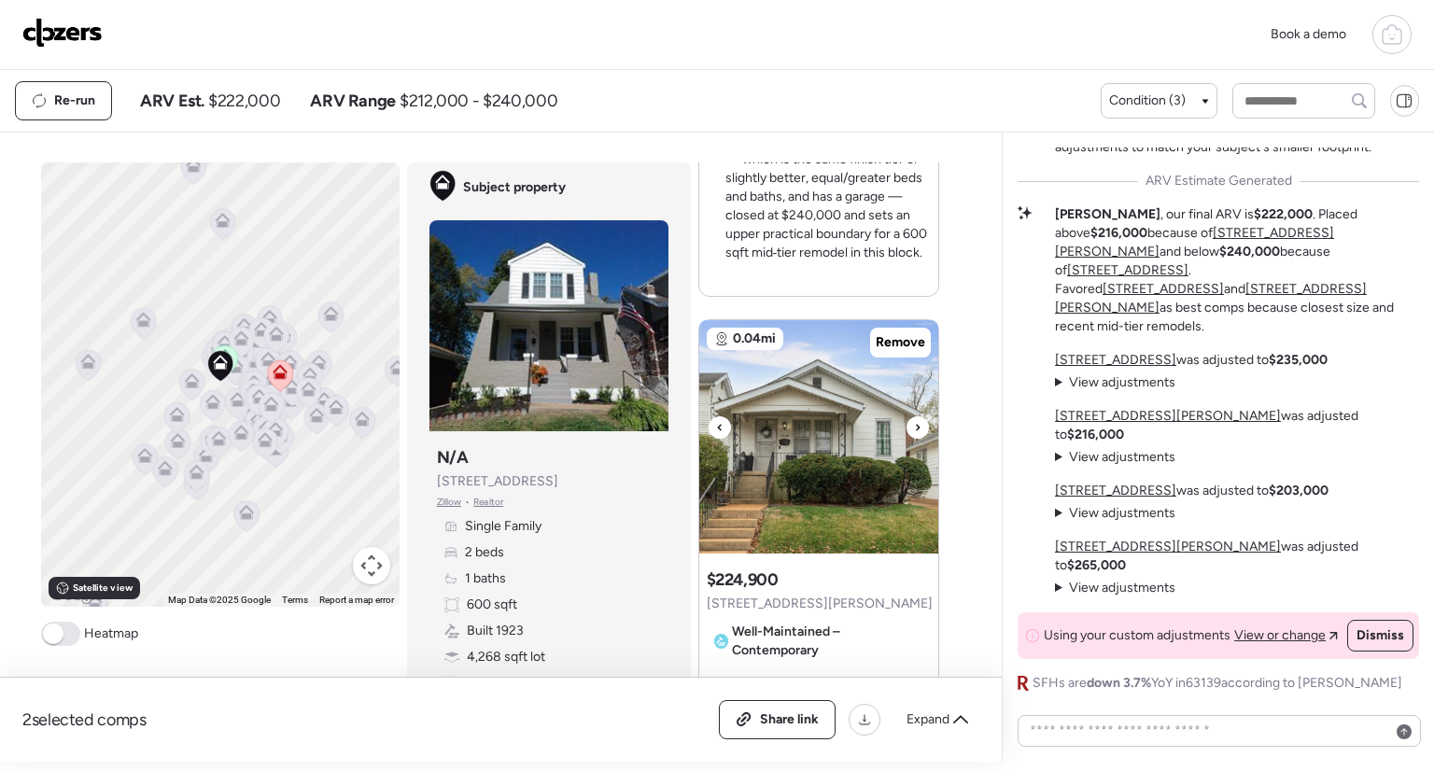
click at [914, 427] on icon at bounding box center [917, 427] width 7 height 22
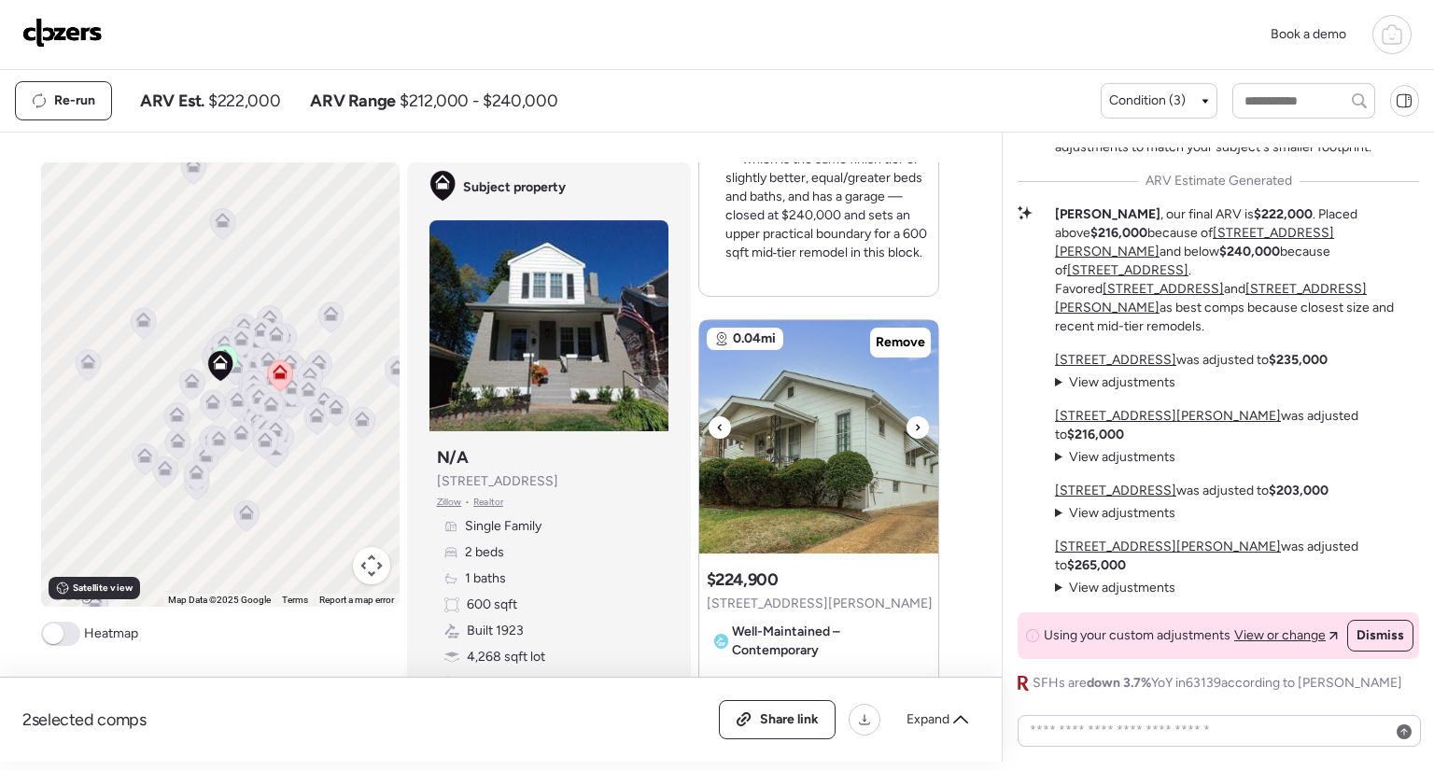
click at [709, 420] on div at bounding box center [720, 427] width 22 height 22
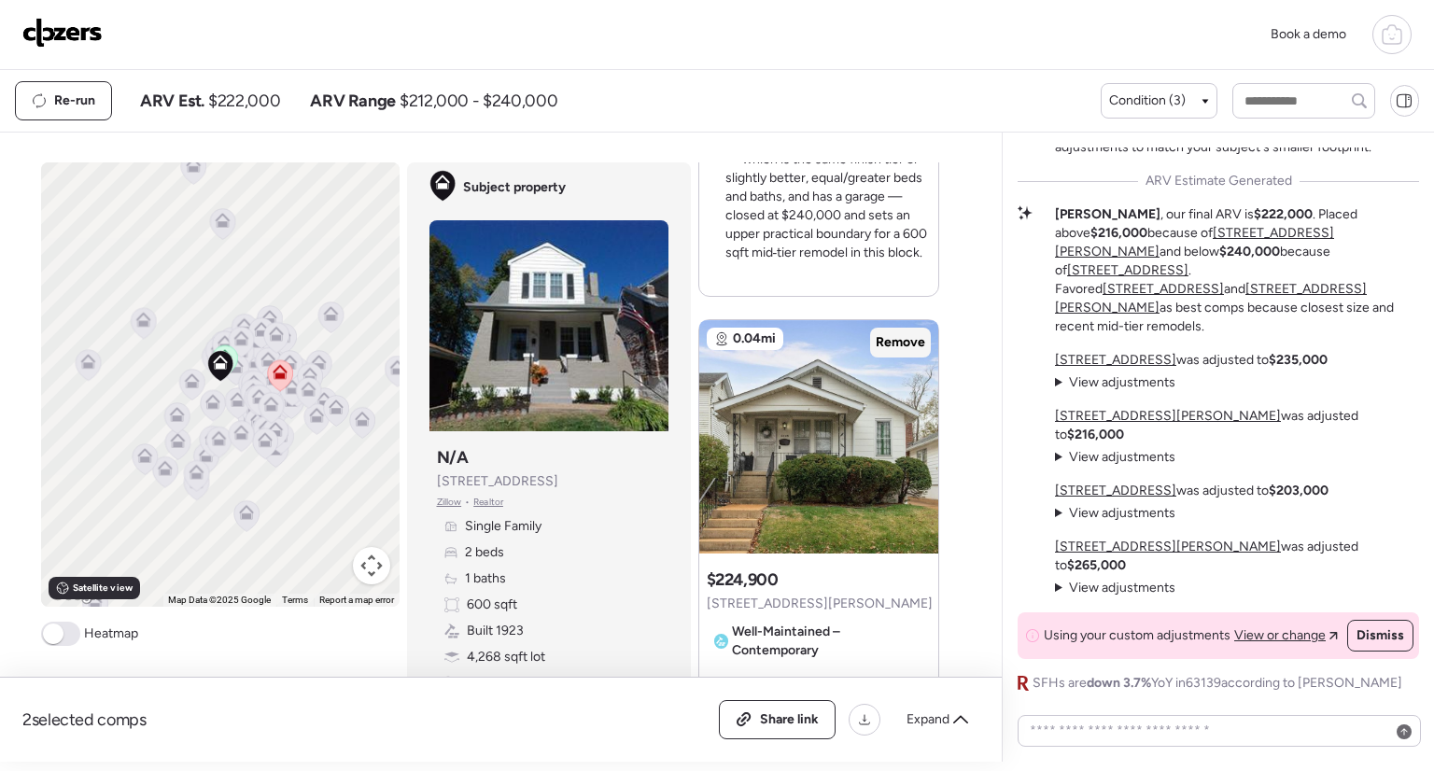
click at [894, 340] on span "Remove" at bounding box center [900, 342] width 49 height 19
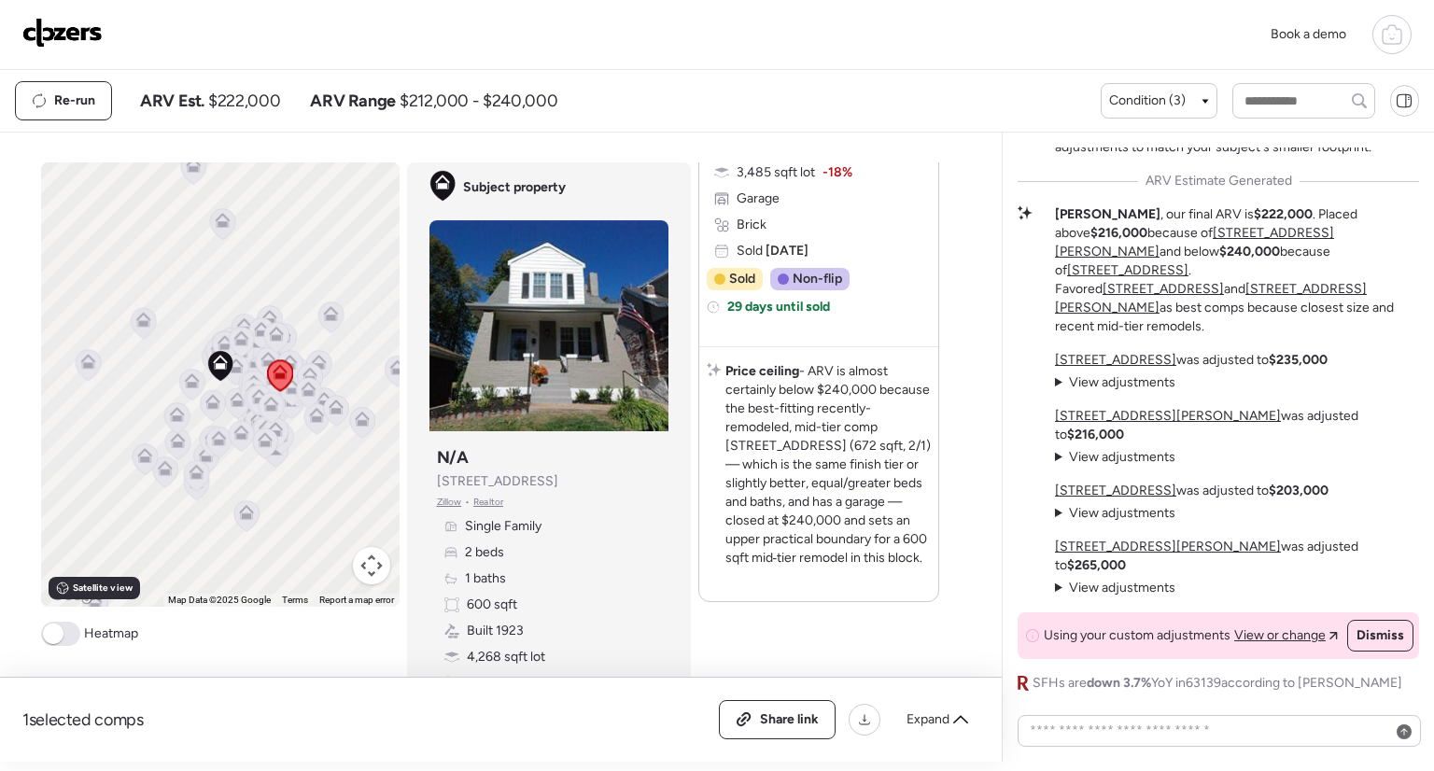
scroll to position [551, 0]
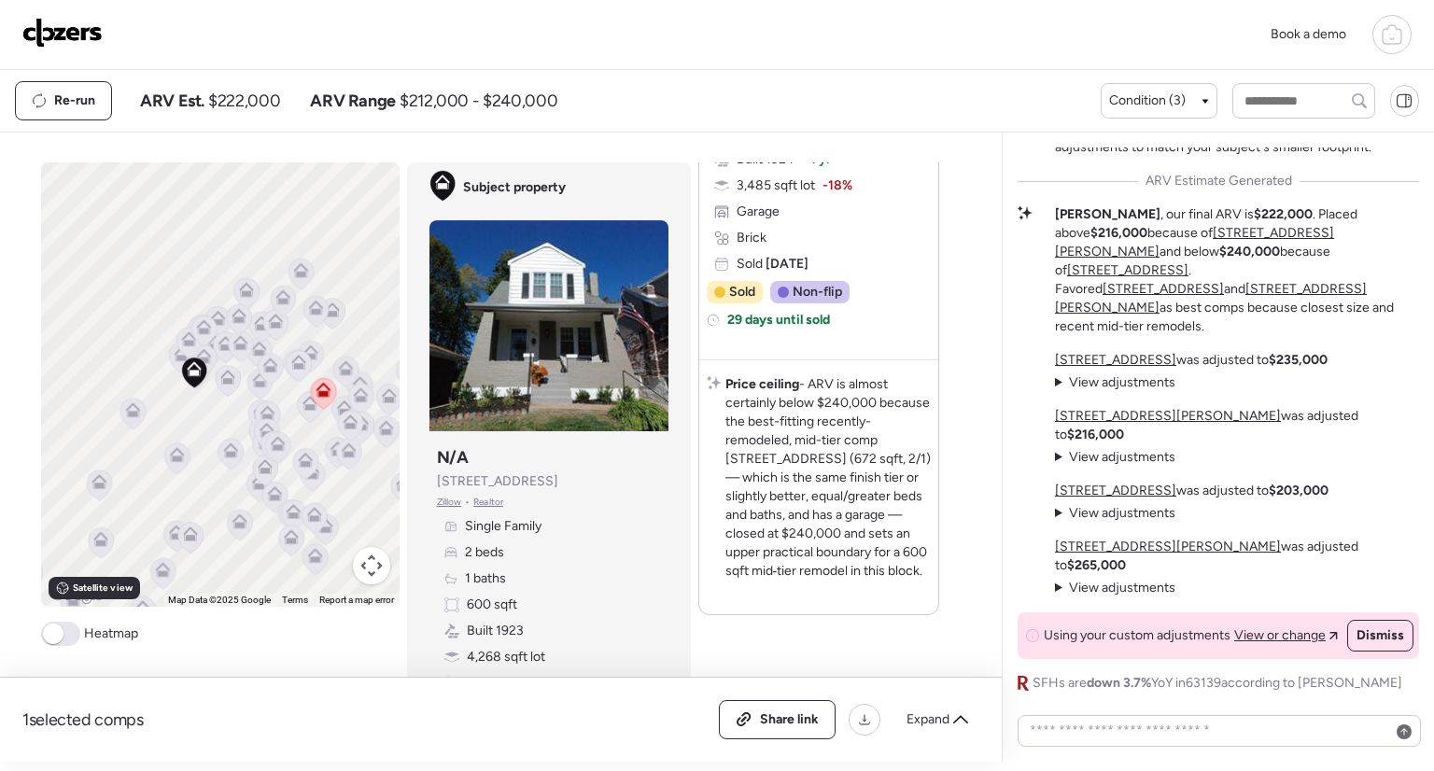
click at [219, 389] on icon at bounding box center [227, 381] width 25 height 31
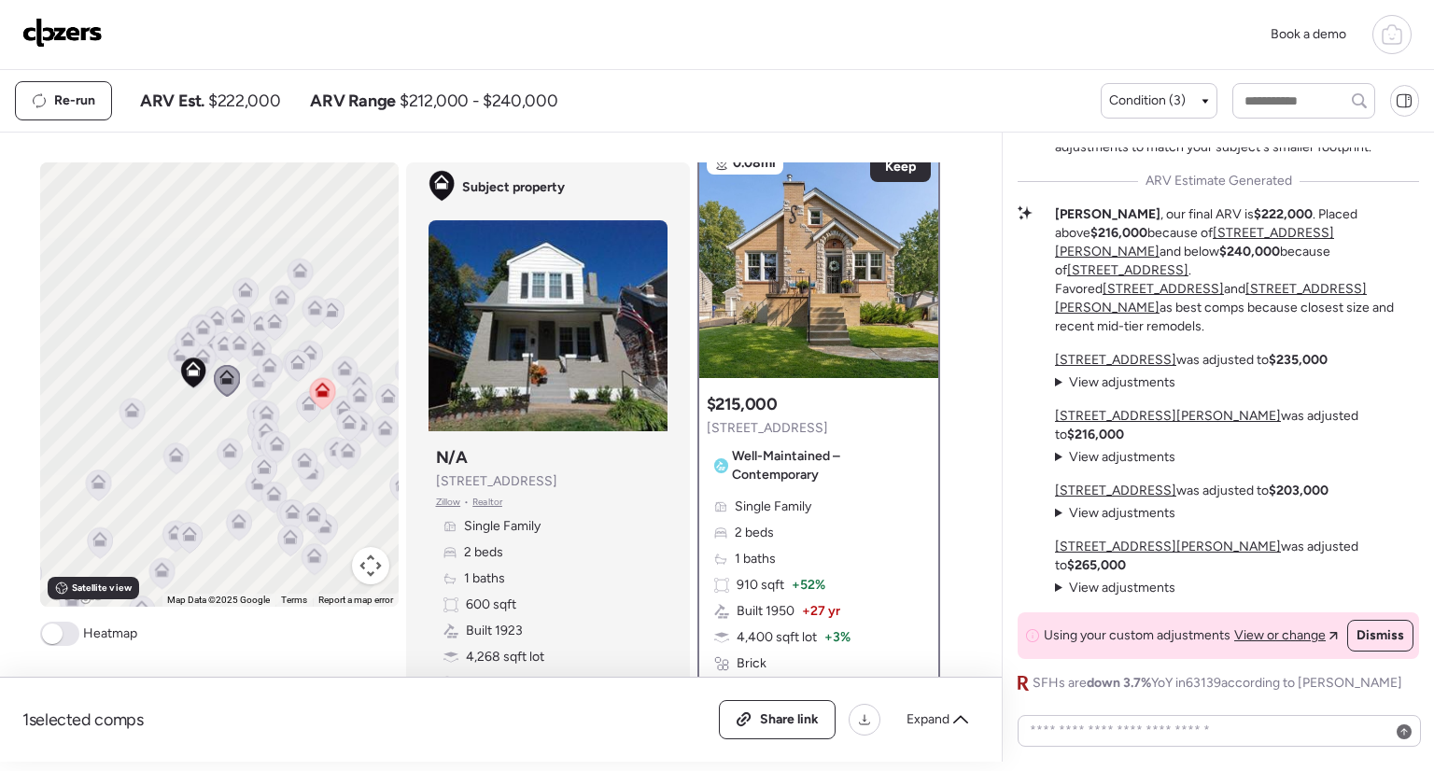
scroll to position [0, 0]
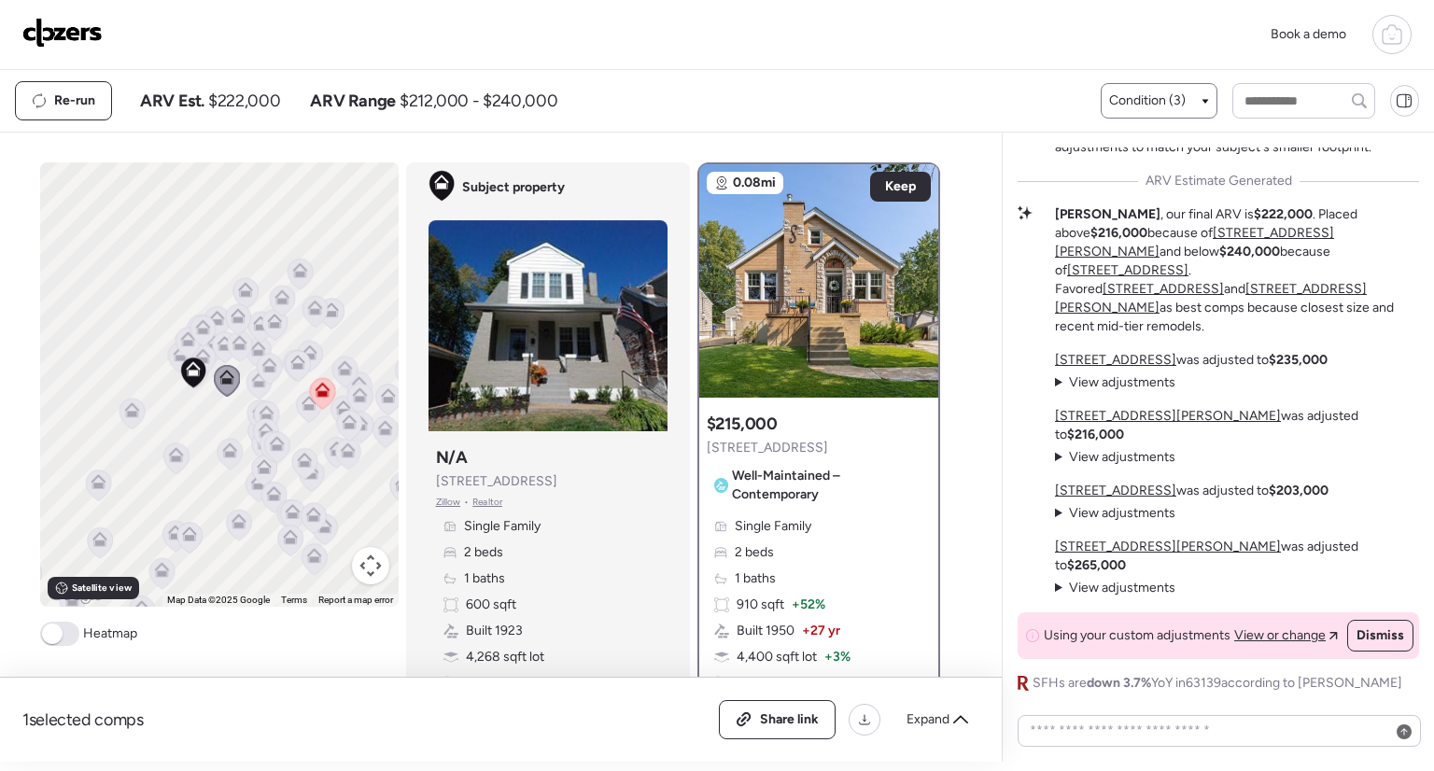
click at [1195, 103] on div "Condition (3)" at bounding box center [1158, 101] width 99 height 19
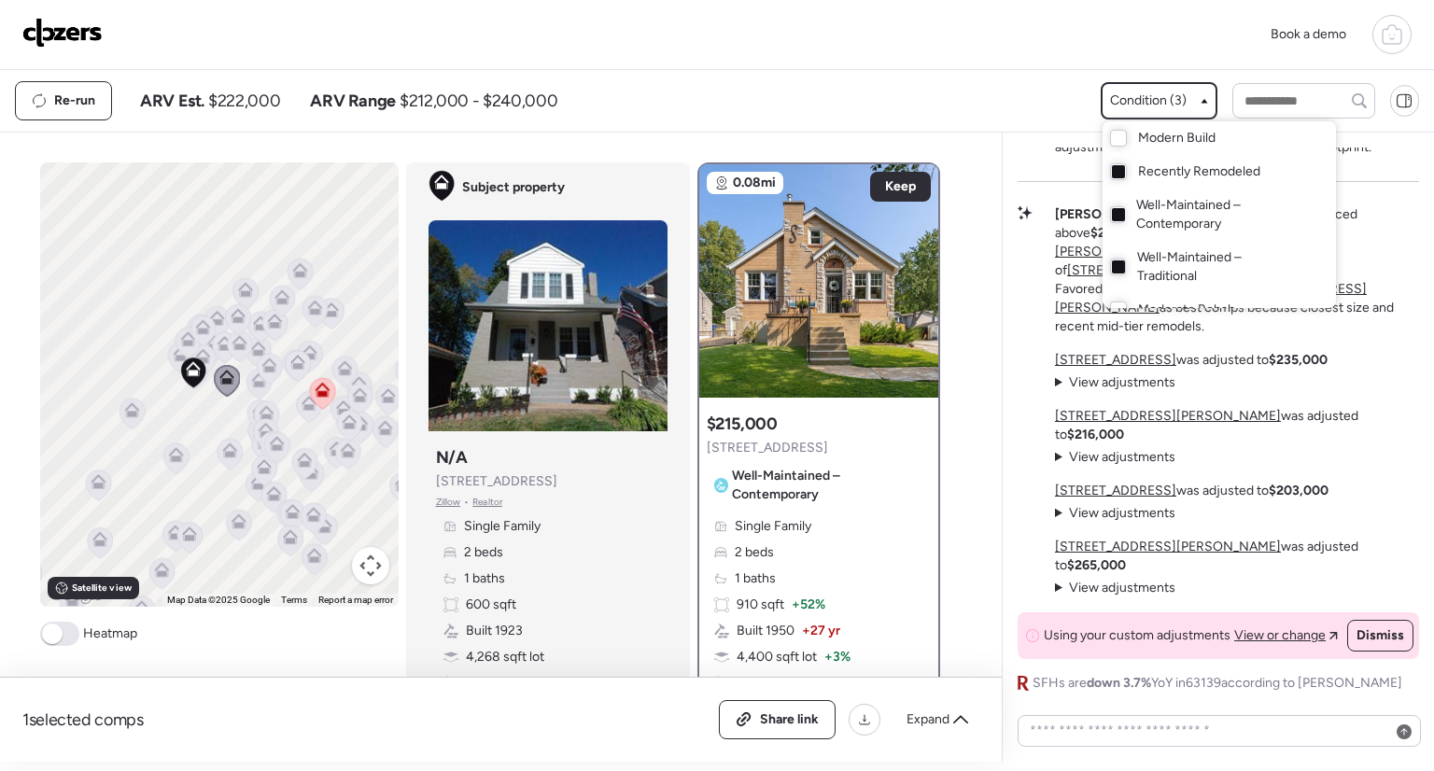
click at [1128, 218] on div "Well-Maintained – Contemporary" at bounding box center [1219, 215] width 233 height 52
click at [1110, 272] on div at bounding box center [1118, 267] width 16 height 17
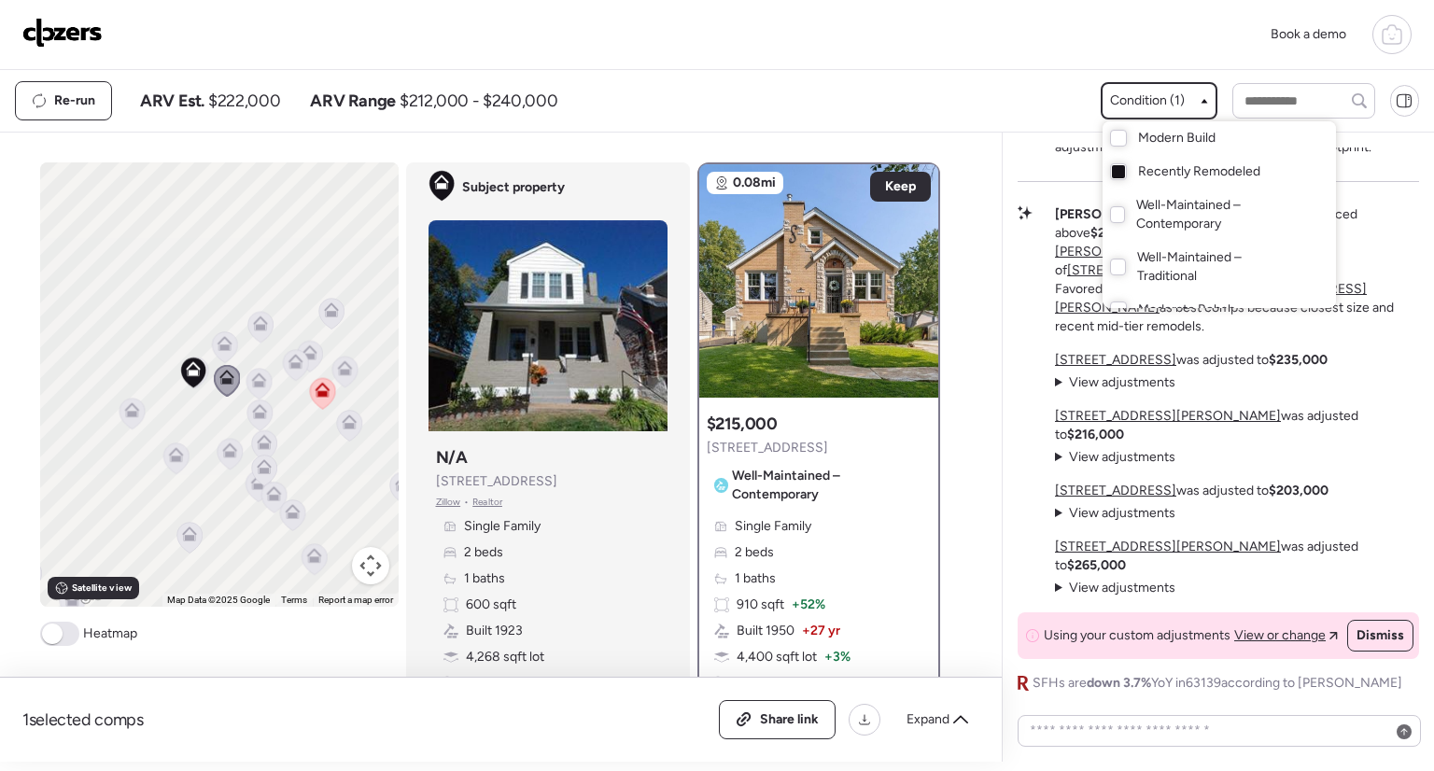
click at [219, 336] on div at bounding box center [717, 333] width 1434 height 771
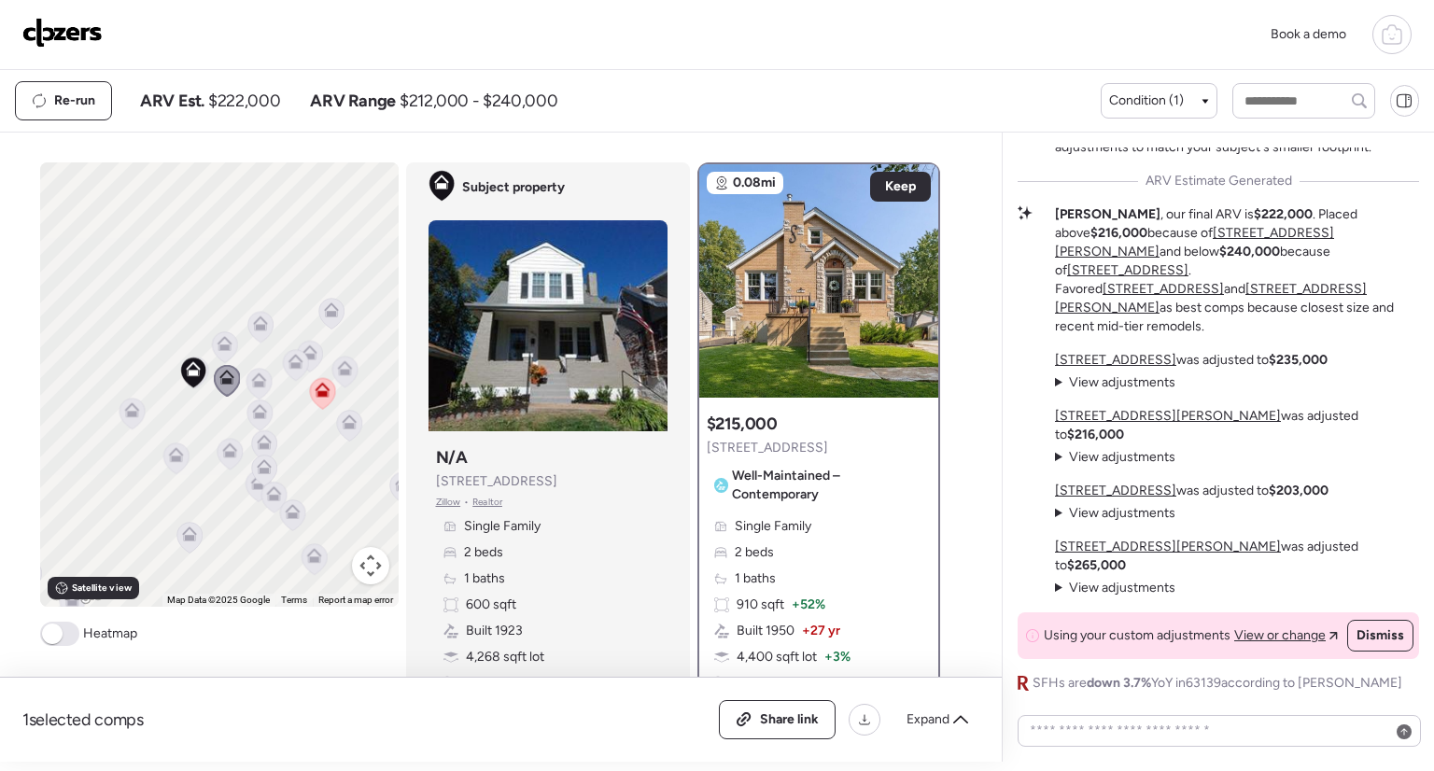
click at [220, 345] on icon at bounding box center [224, 348] width 12 height 6
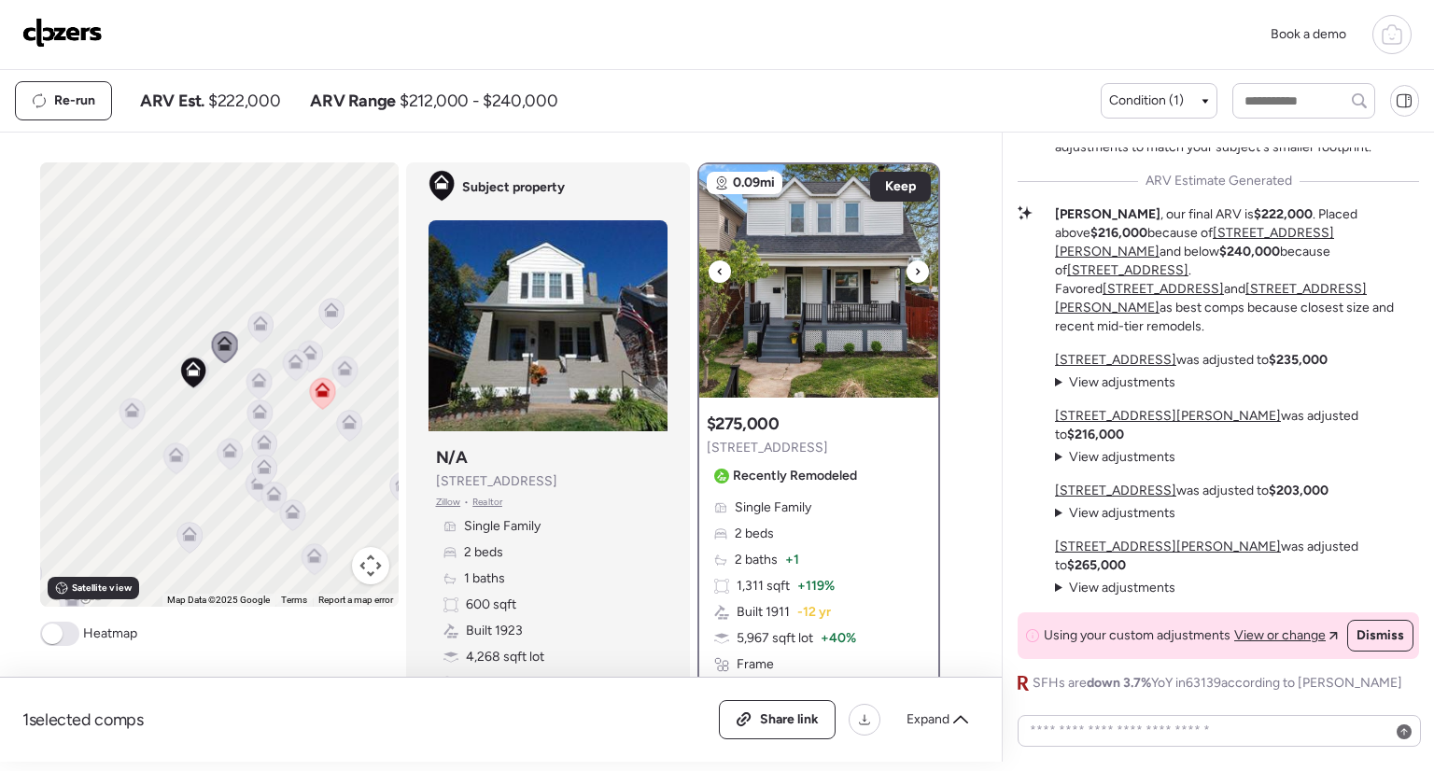
click at [914, 275] on icon at bounding box center [917, 272] width 7 height 22
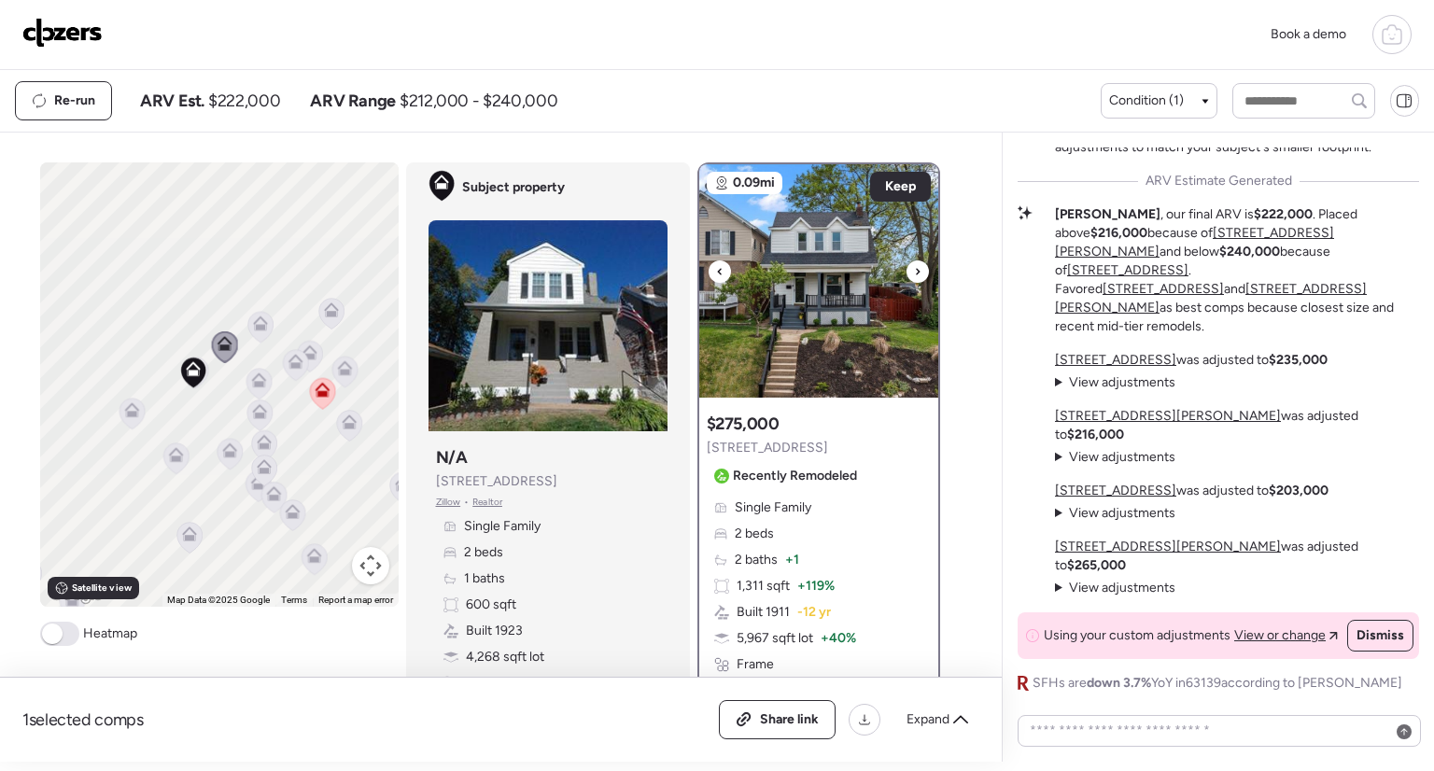
click at [718, 277] on div at bounding box center [720, 272] width 22 height 22
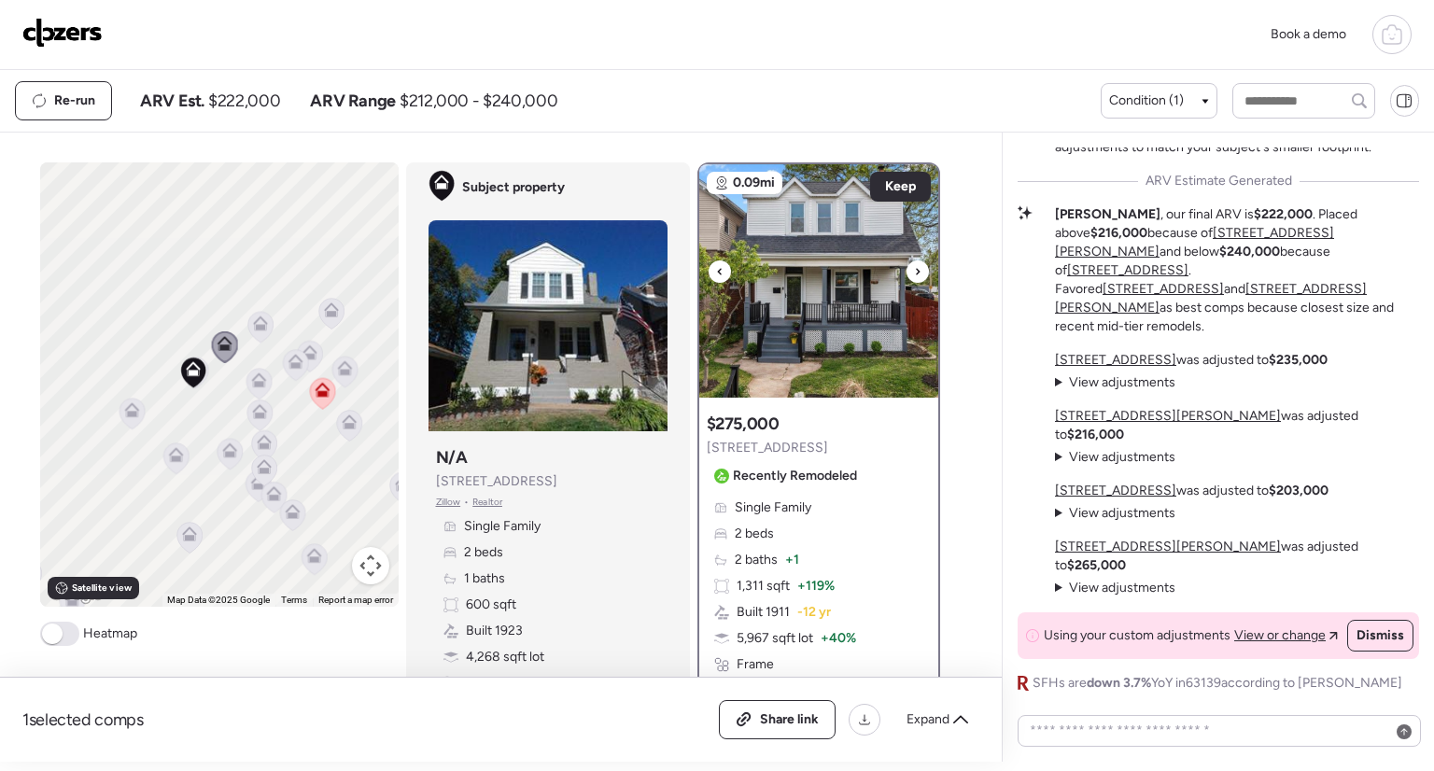
click at [718, 277] on div at bounding box center [720, 272] width 22 height 22
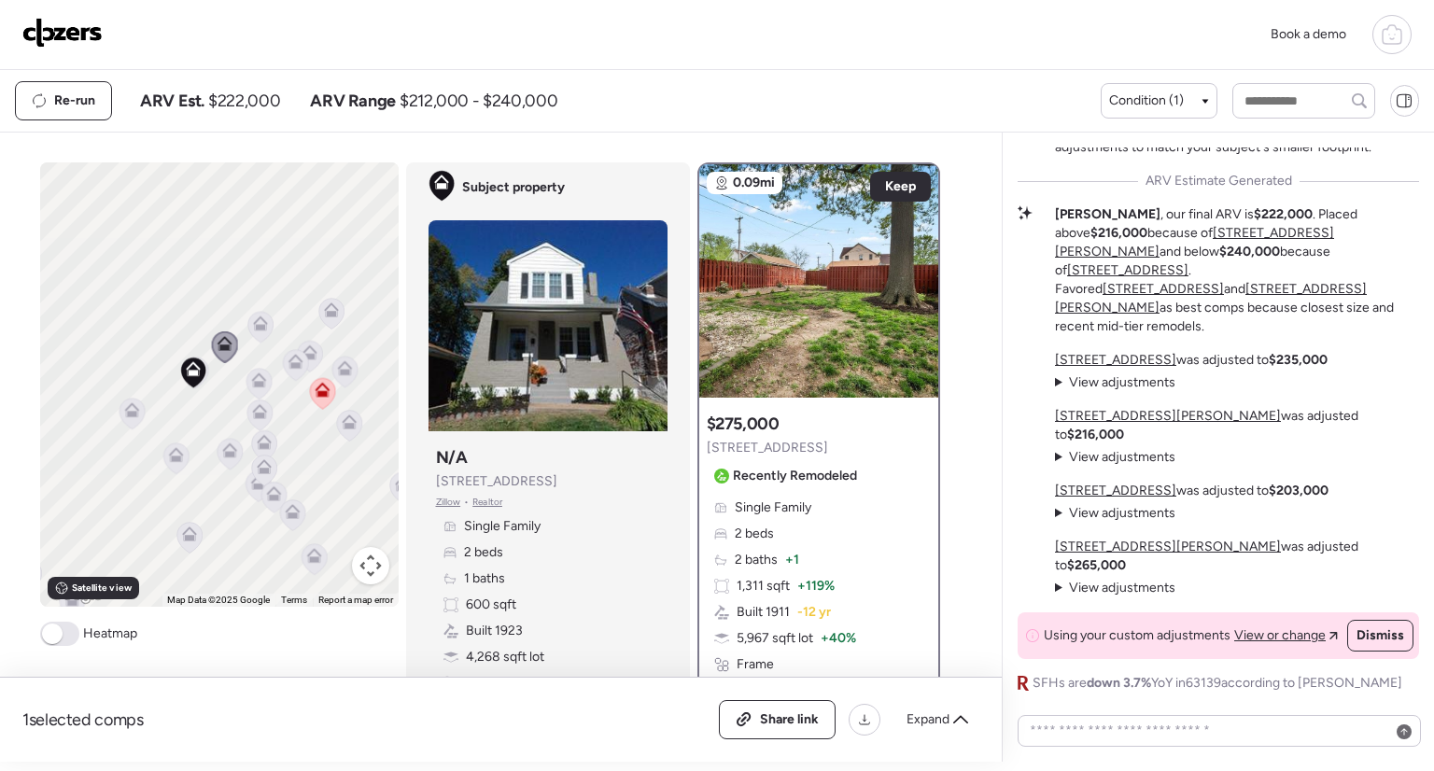
click at [265, 386] on div "To activate drag with keyboard, press Alt + Enter. Once in keyboard drag state,…" at bounding box center [219, 384] width 359 height 444
click at [255, 384] on icon at bounding box center [258, 384] width 12 height 6
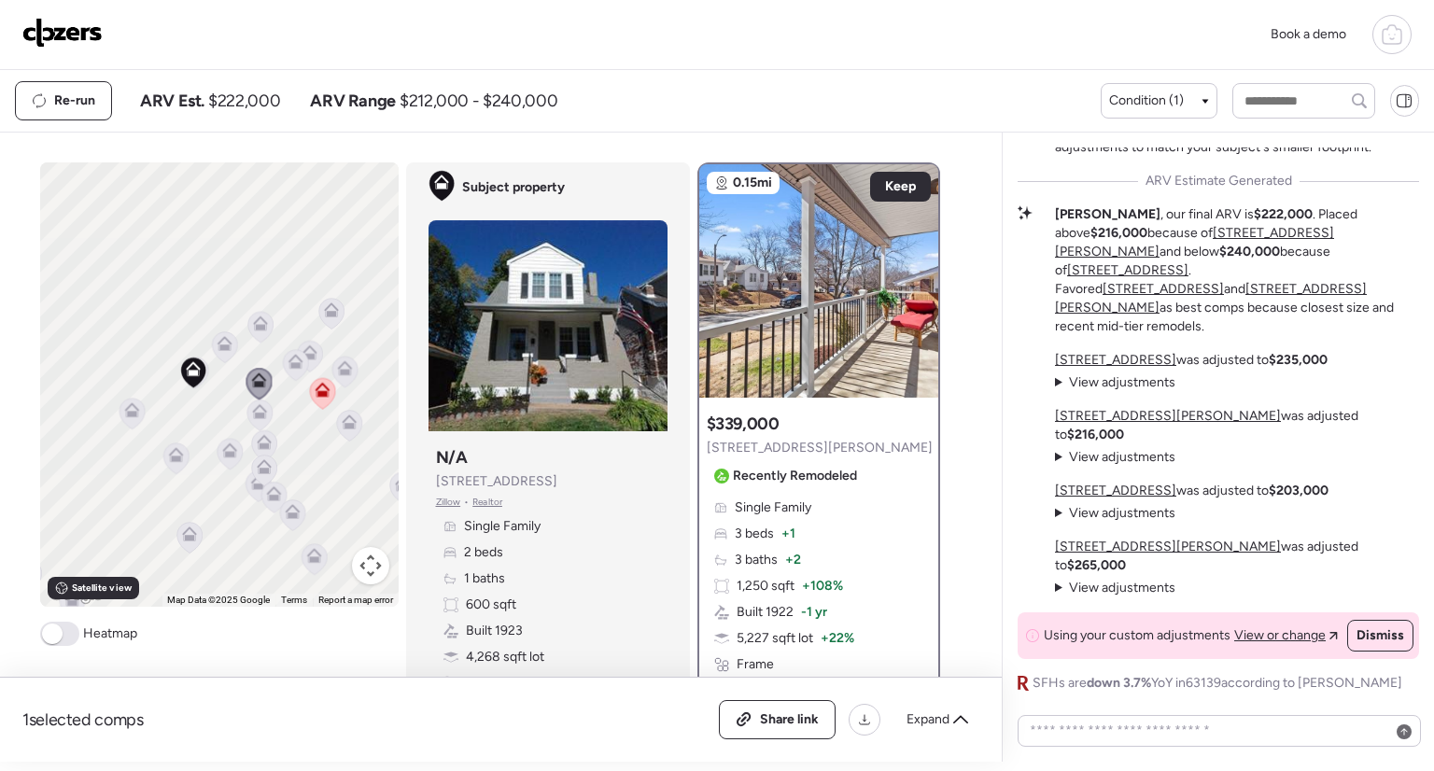
click at [256, 413] on icon at bounding box center [259, 416] width 12 height 6
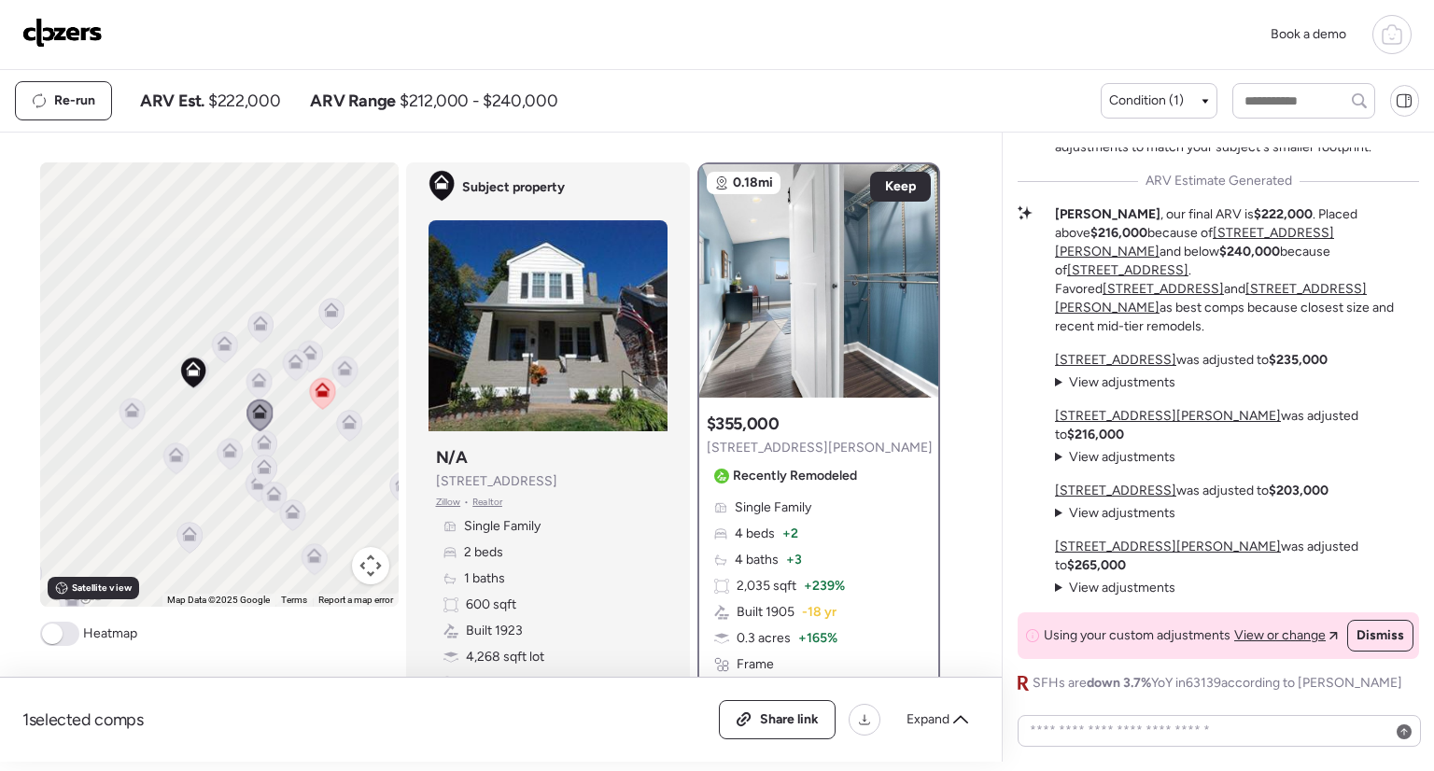
click at [254, 392] on icon at bounding box center [259, 384] width 25 height 31
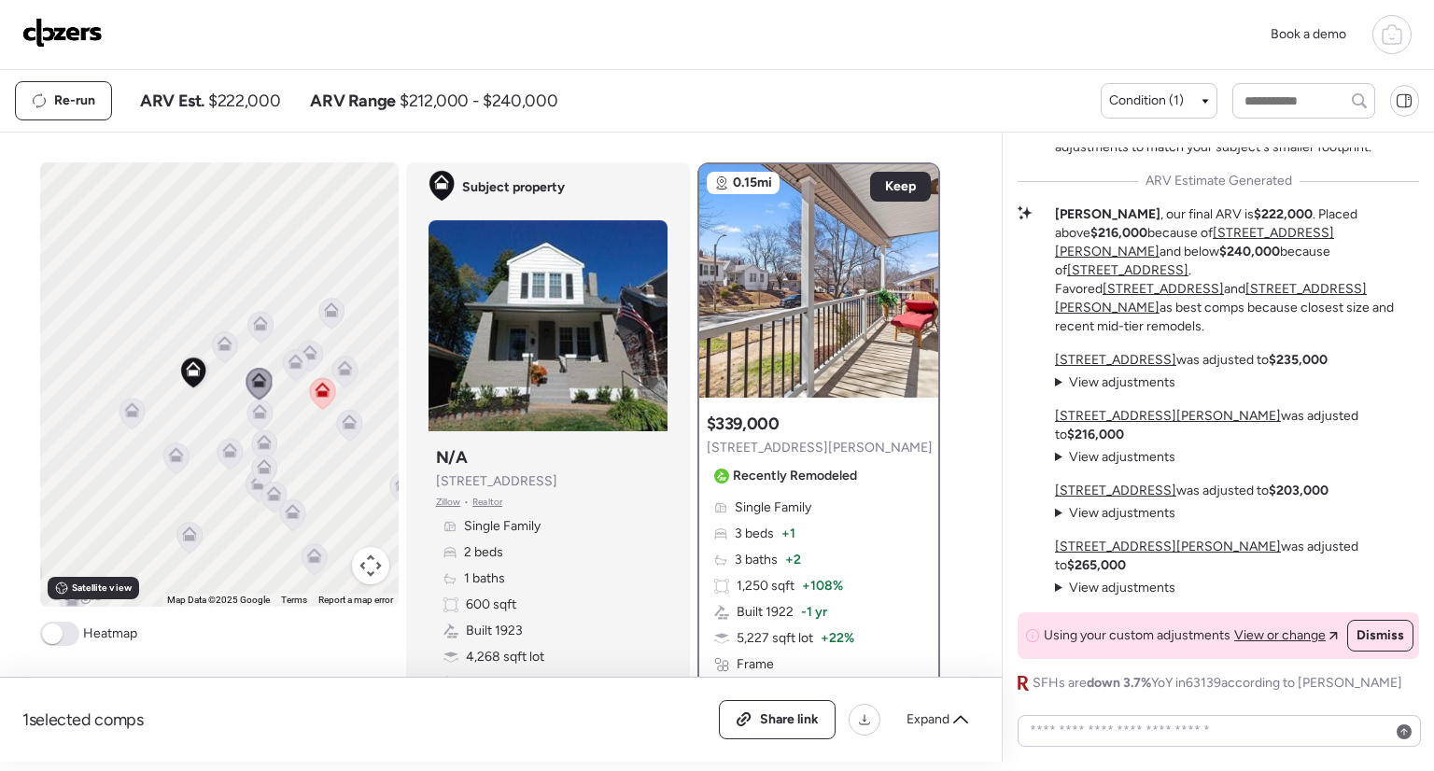
click at [1001, 49] on div "Book a demo" at bounding box center [717, 34] width 1390 height 39
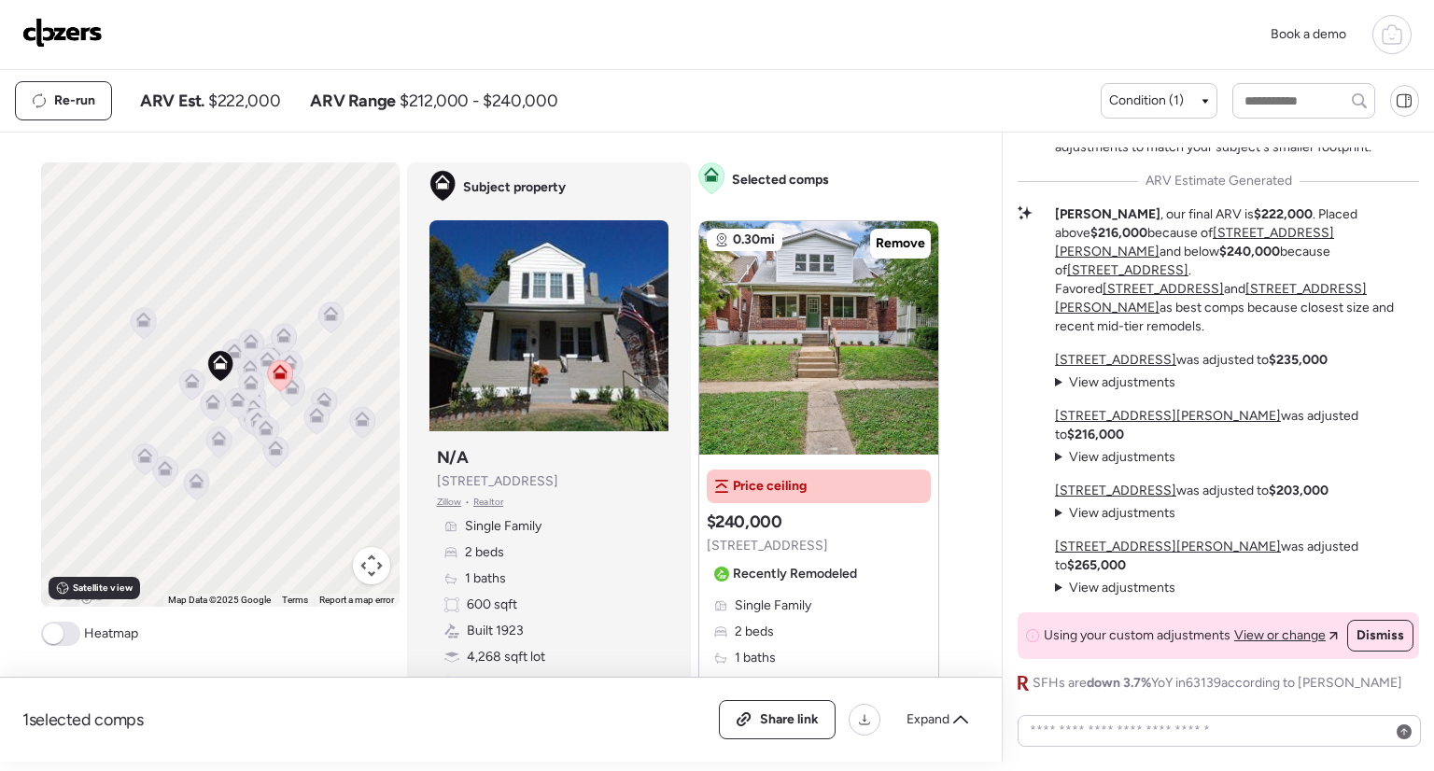
click at [185, 382] on icon at bounding box center [191, 385] width 12 height 6
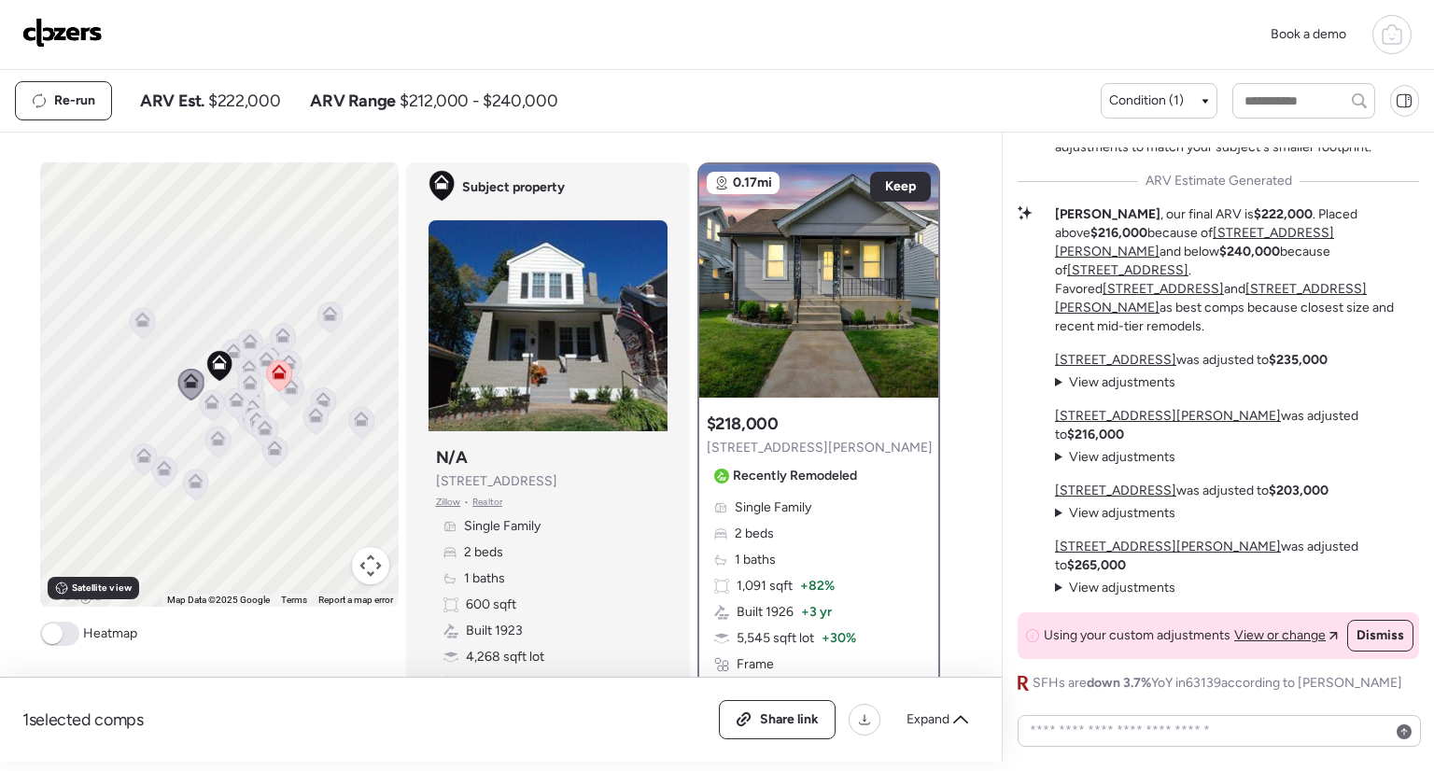
click at [205, 403] on icon at bounding box center [211, 406] width 12 height 6
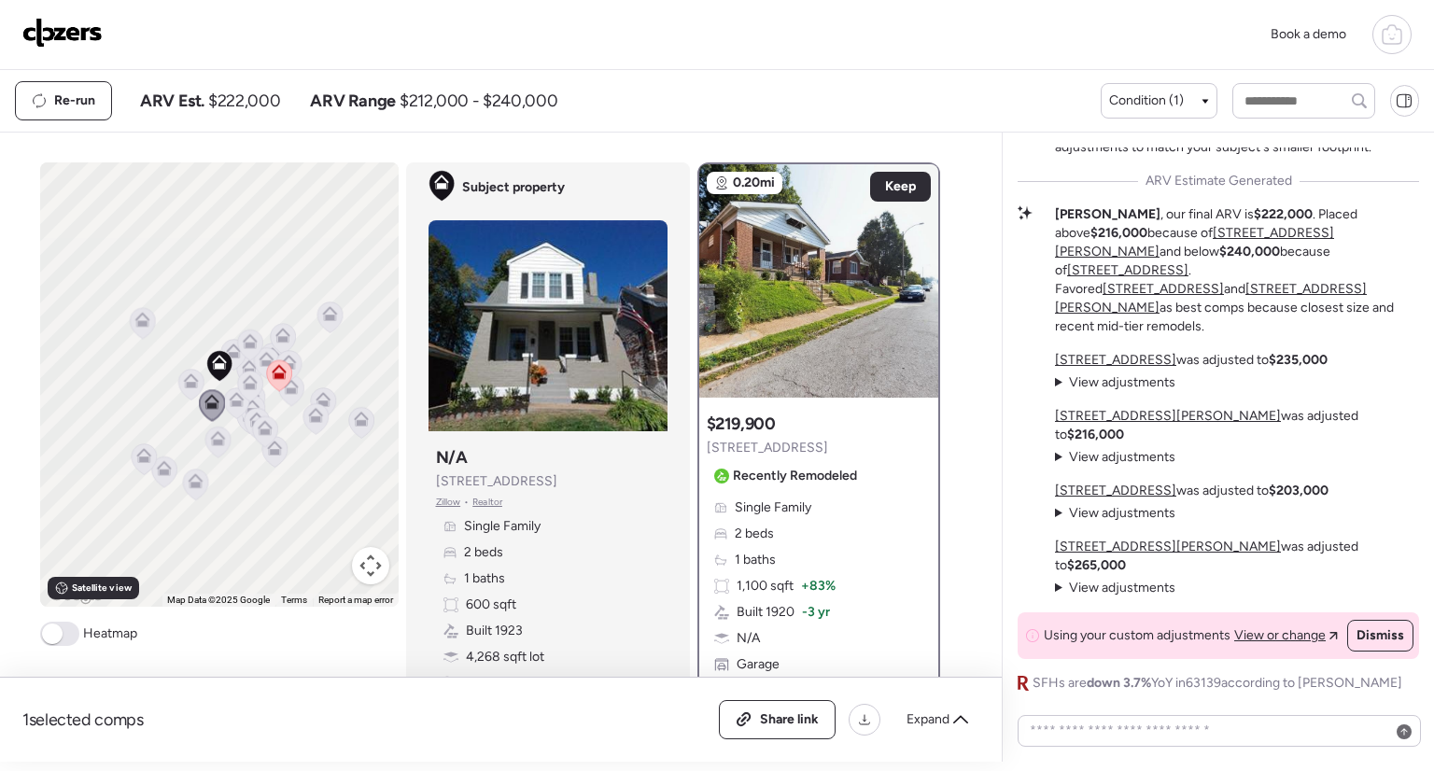
click at [229, 397] on icon at bounding box center [236, 399] width 15 height 15
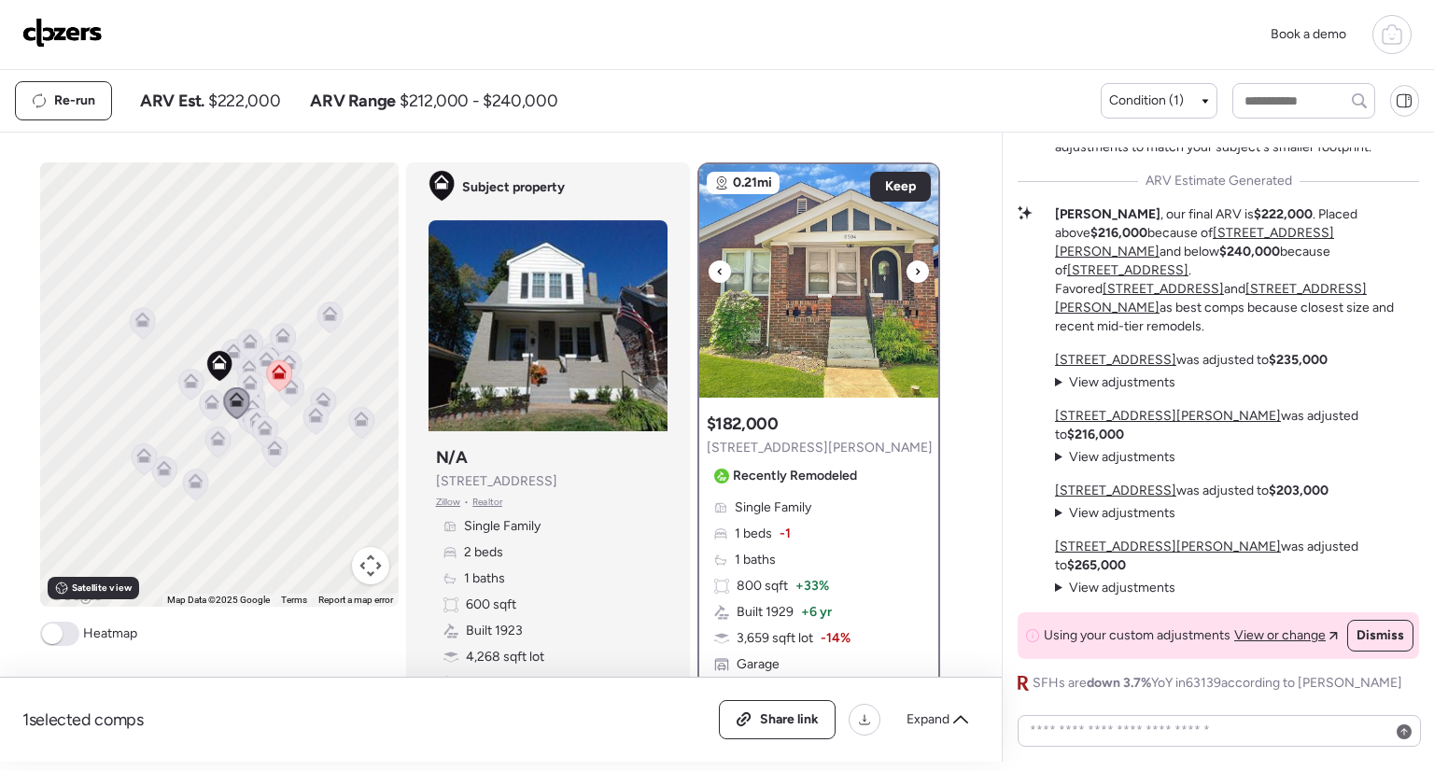
click at [914, 270] on icon at bounding box center [917, 272] width 7 height 22
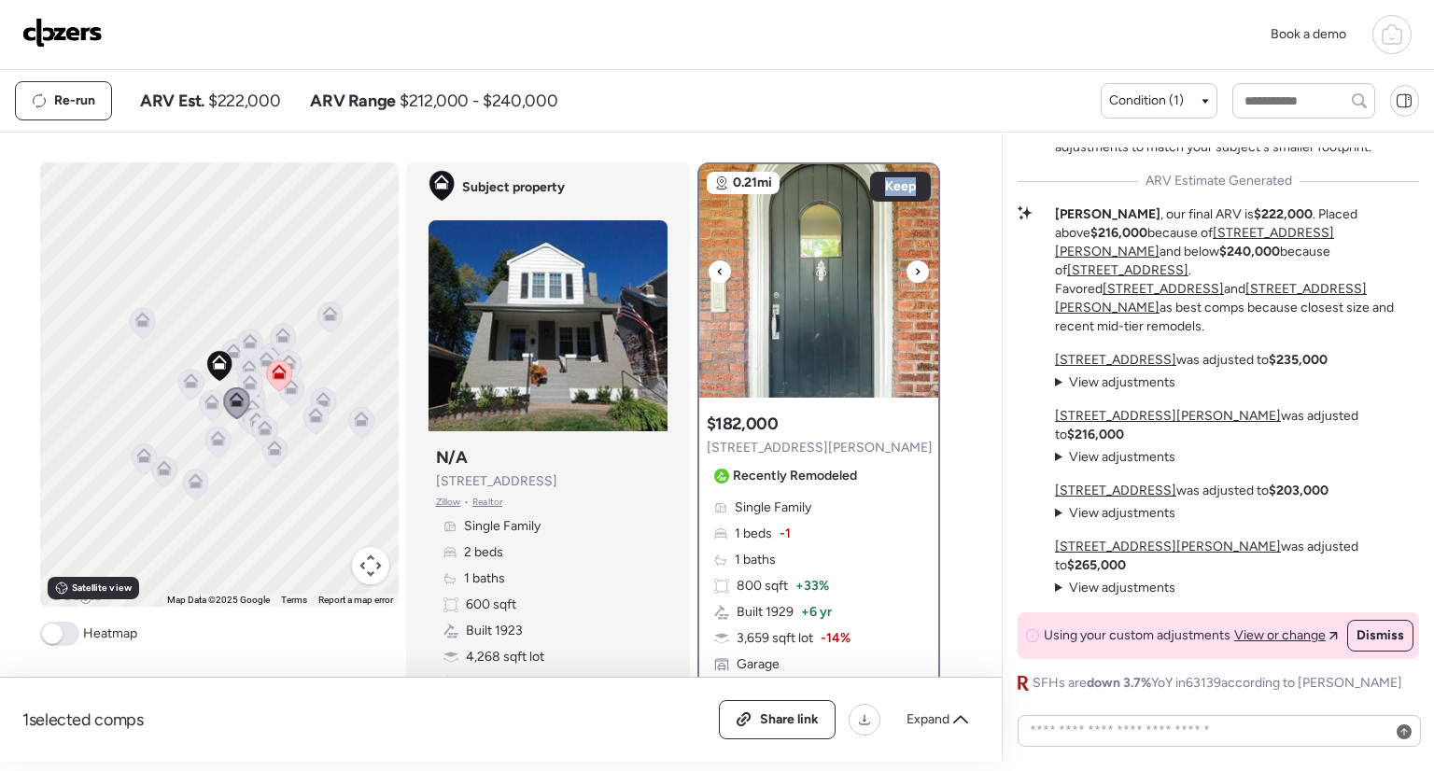
click at [914, 270] on icon at bounding box center [917, 272] width 7 height 22
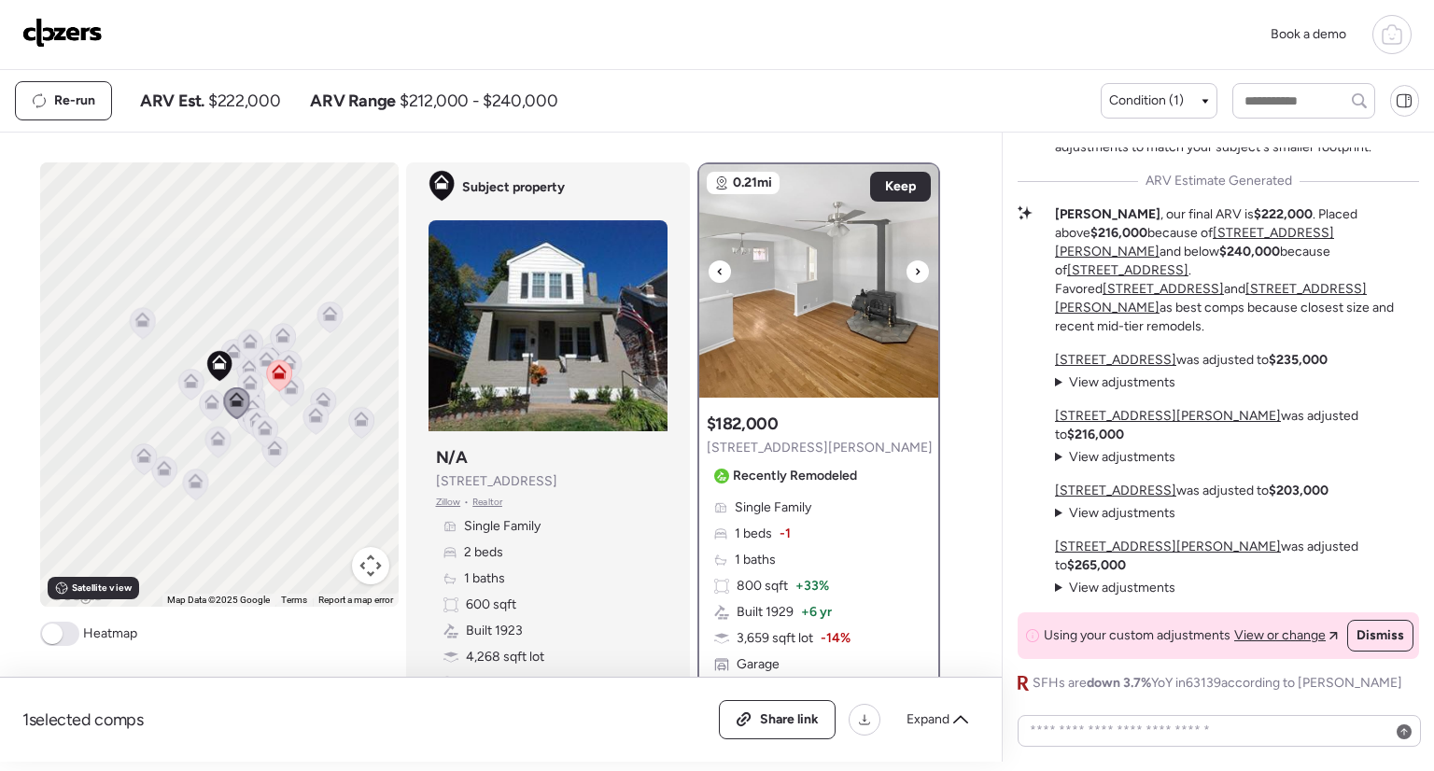
click at [914, 270] on icon at bounding box center [917, 272] width 7 height 22
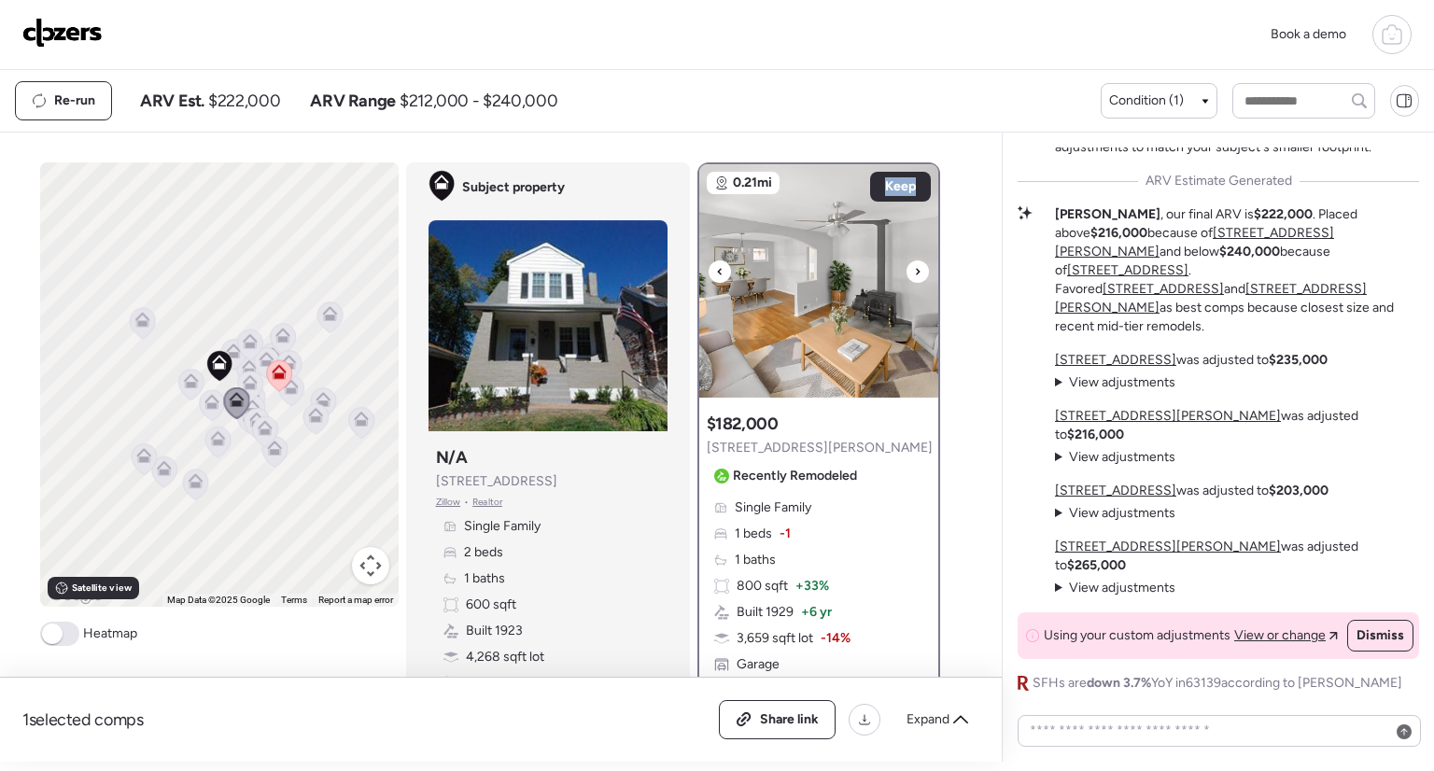
click at [914, 270] on icon at bounding box center [917, 272] width 7 height 22
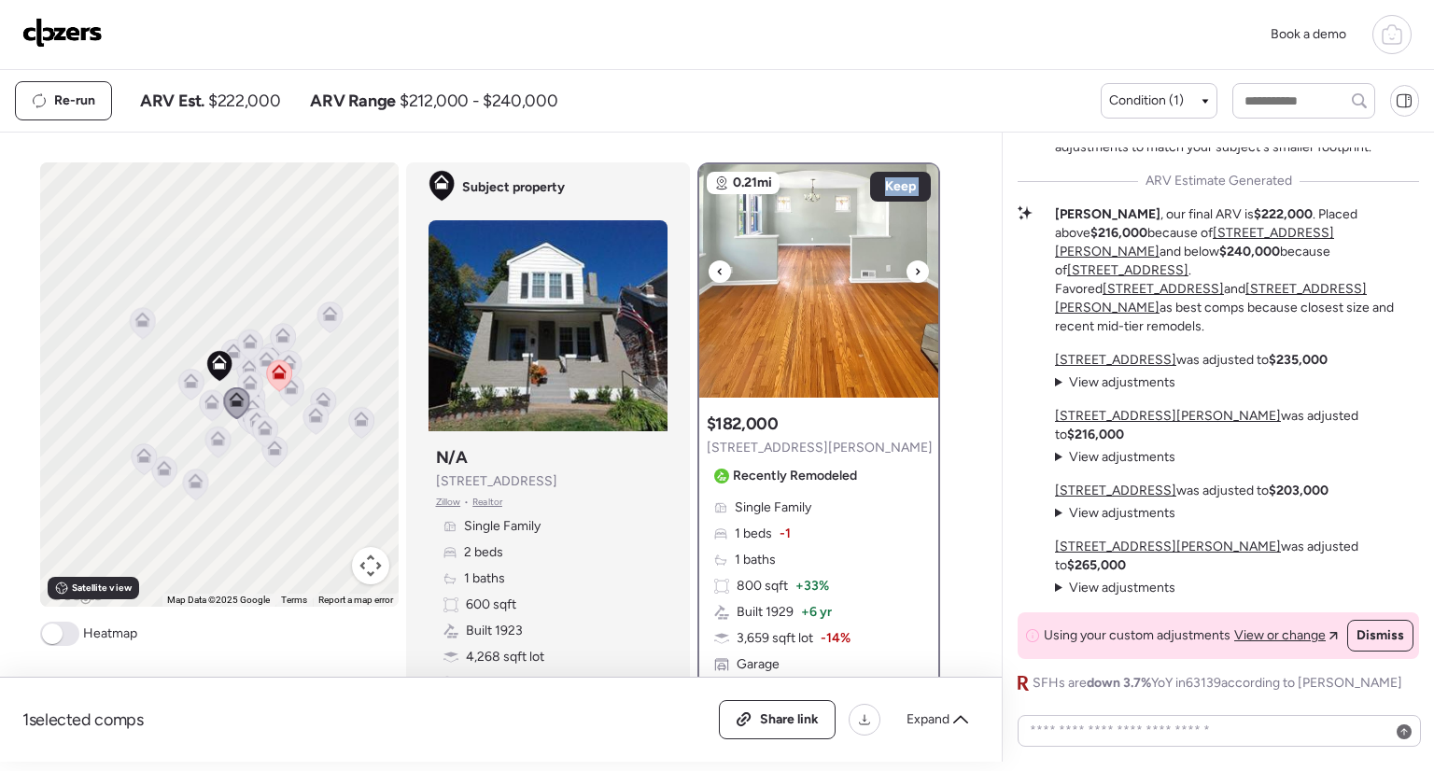
click at [914, 270] on icon at bounding box center [917, 272] width 7 height 22
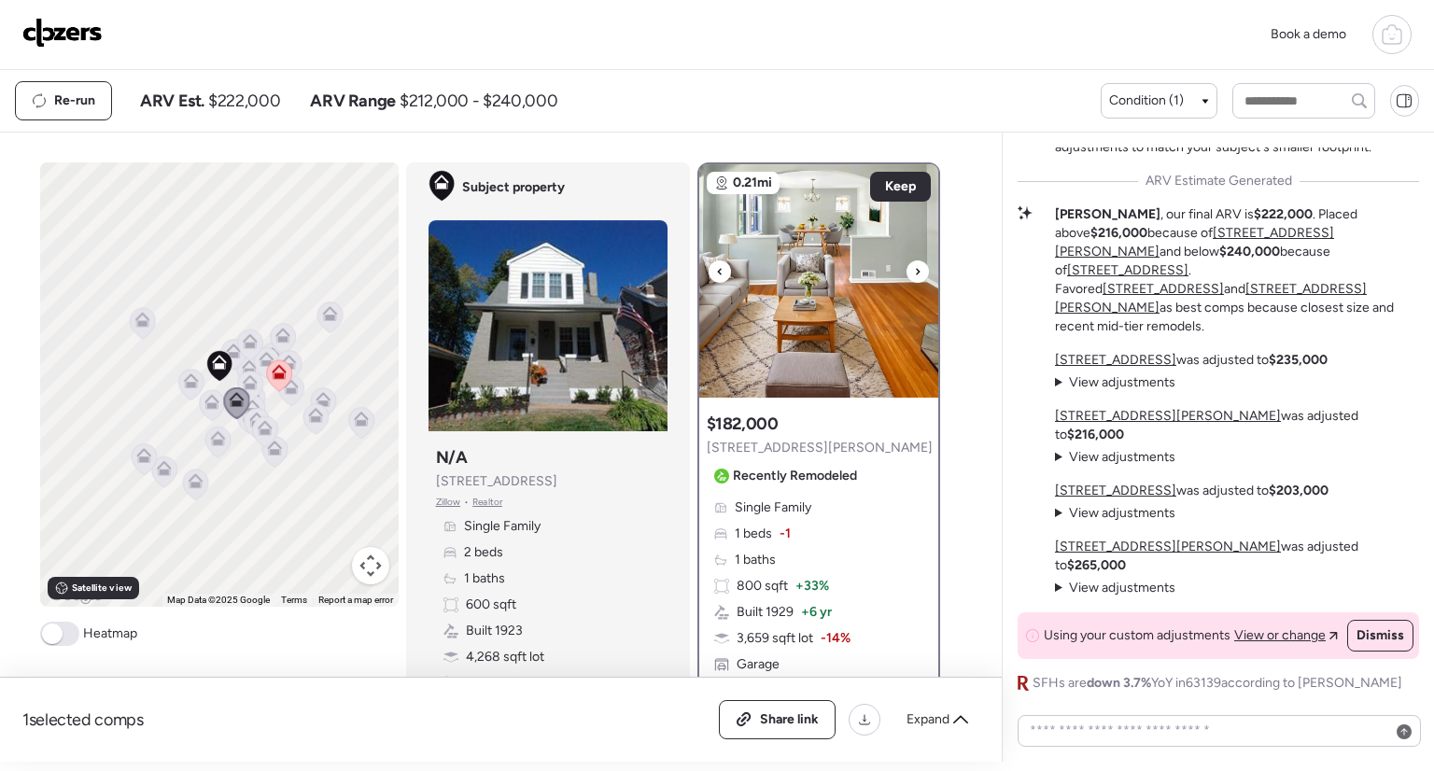
click at [914, 270] on icon at bounding box center [917, 272] width 7 height 22
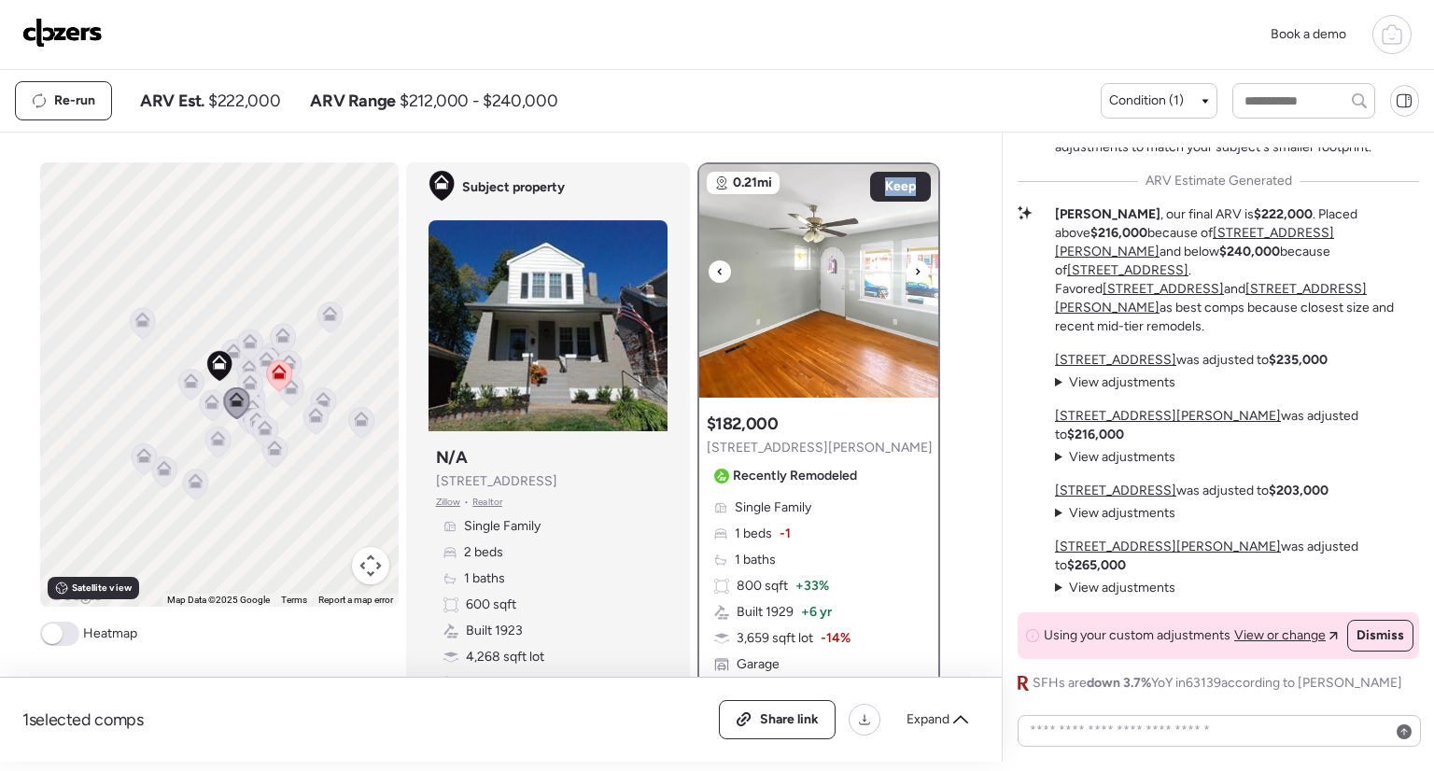
click at [914, 270] on icon at bounding box center [917, 272] width 7 height 22
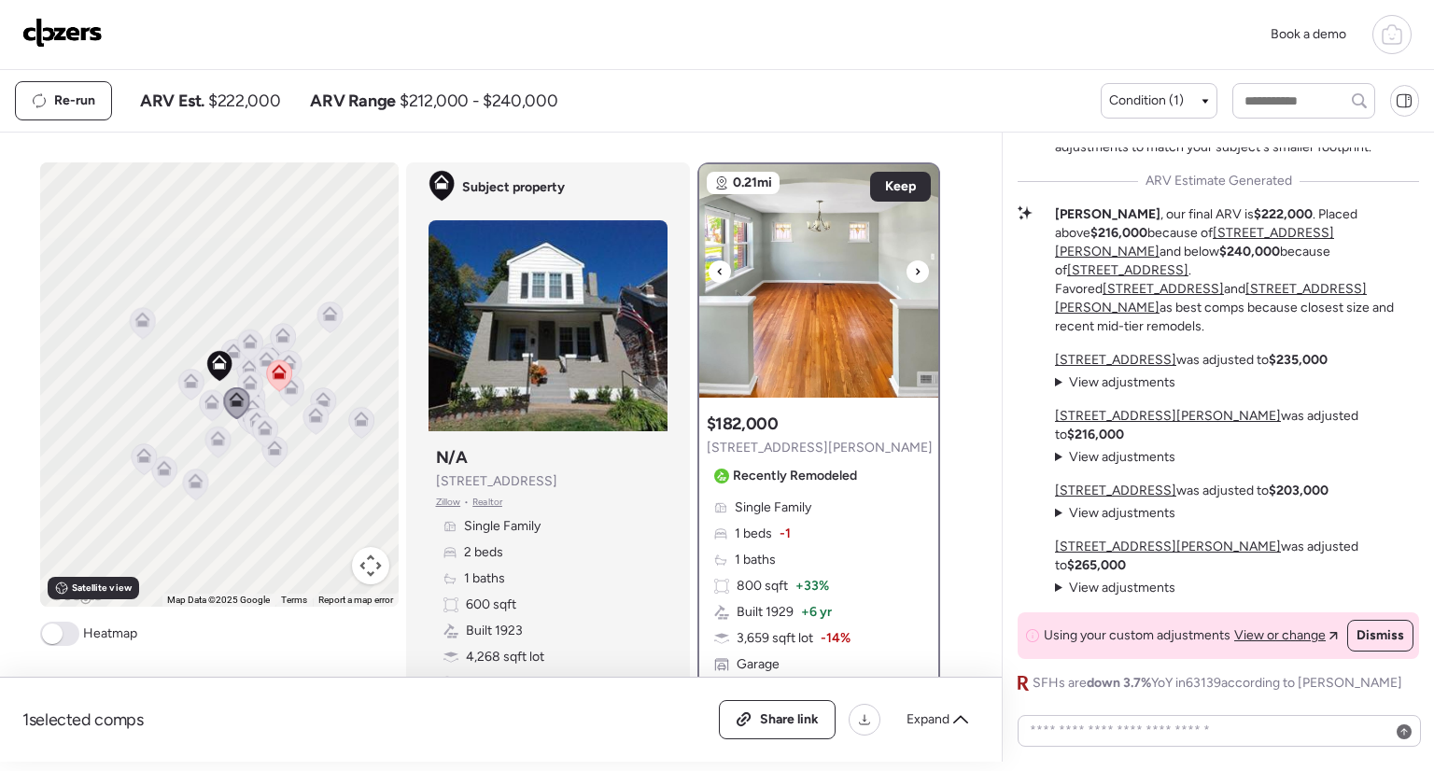
click at [914, 270] on icon at bounding box center [917, 272] width 7 height 22
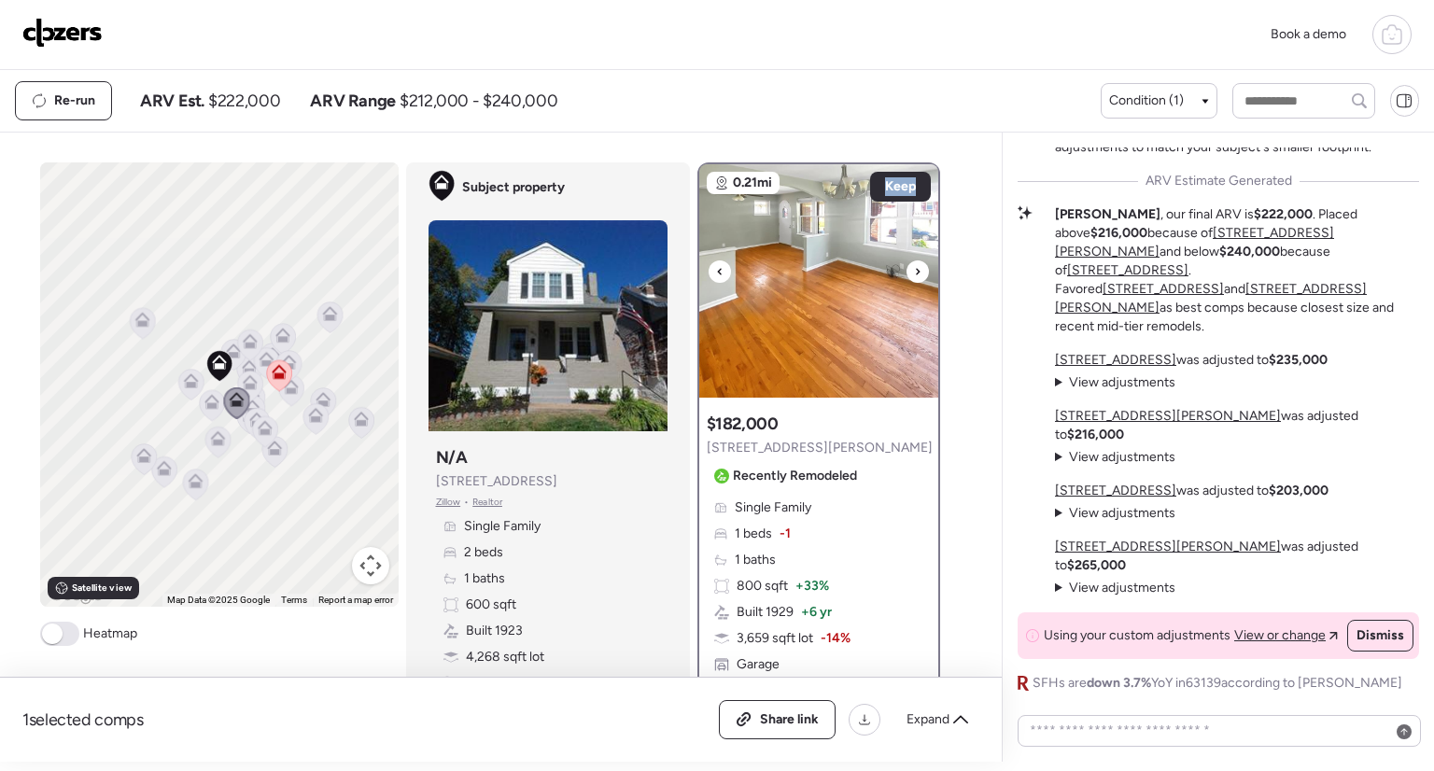
click at [914, 270] on icon at bounding box center [917, 272] width 7 height 22
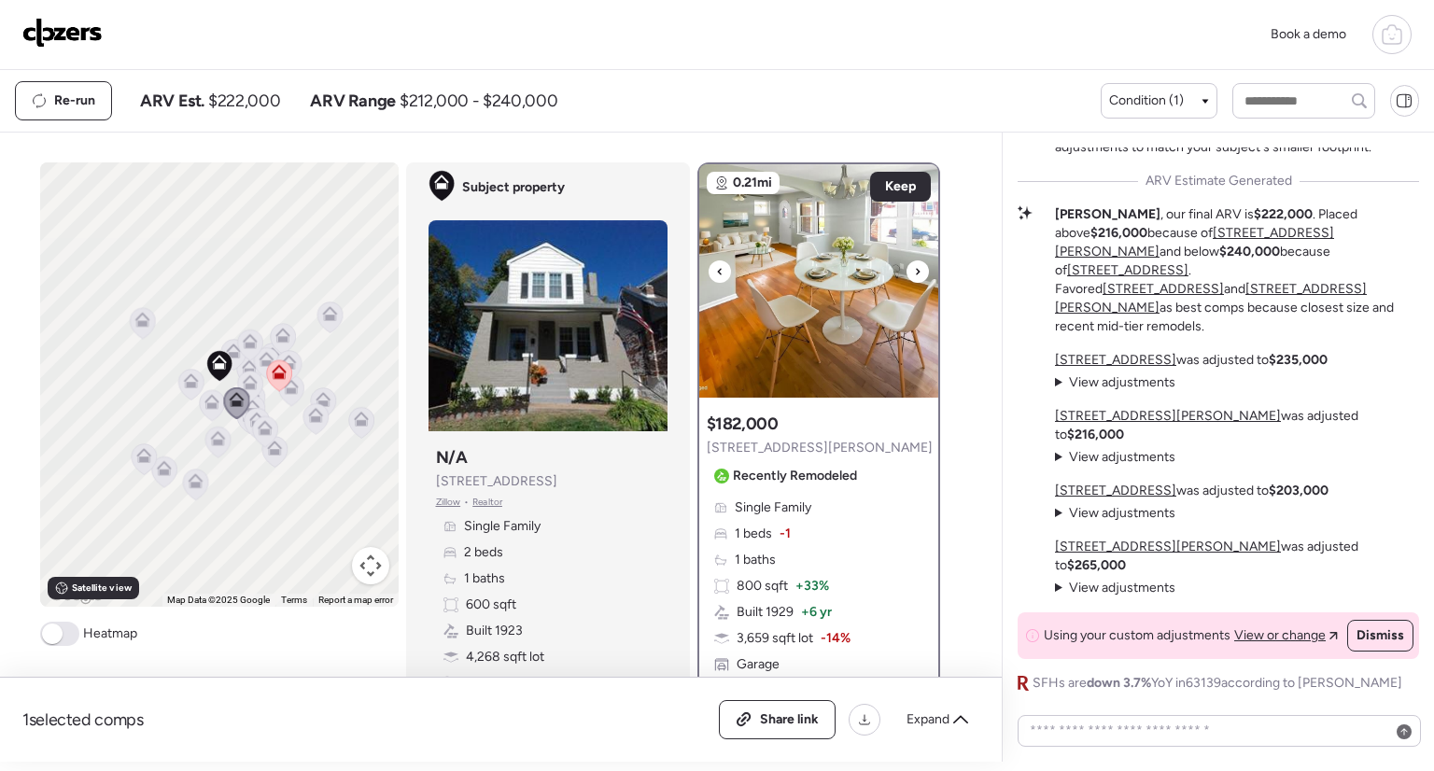
click at [914, 270] on icon at bounding box center [917, 272] width 7 height 22
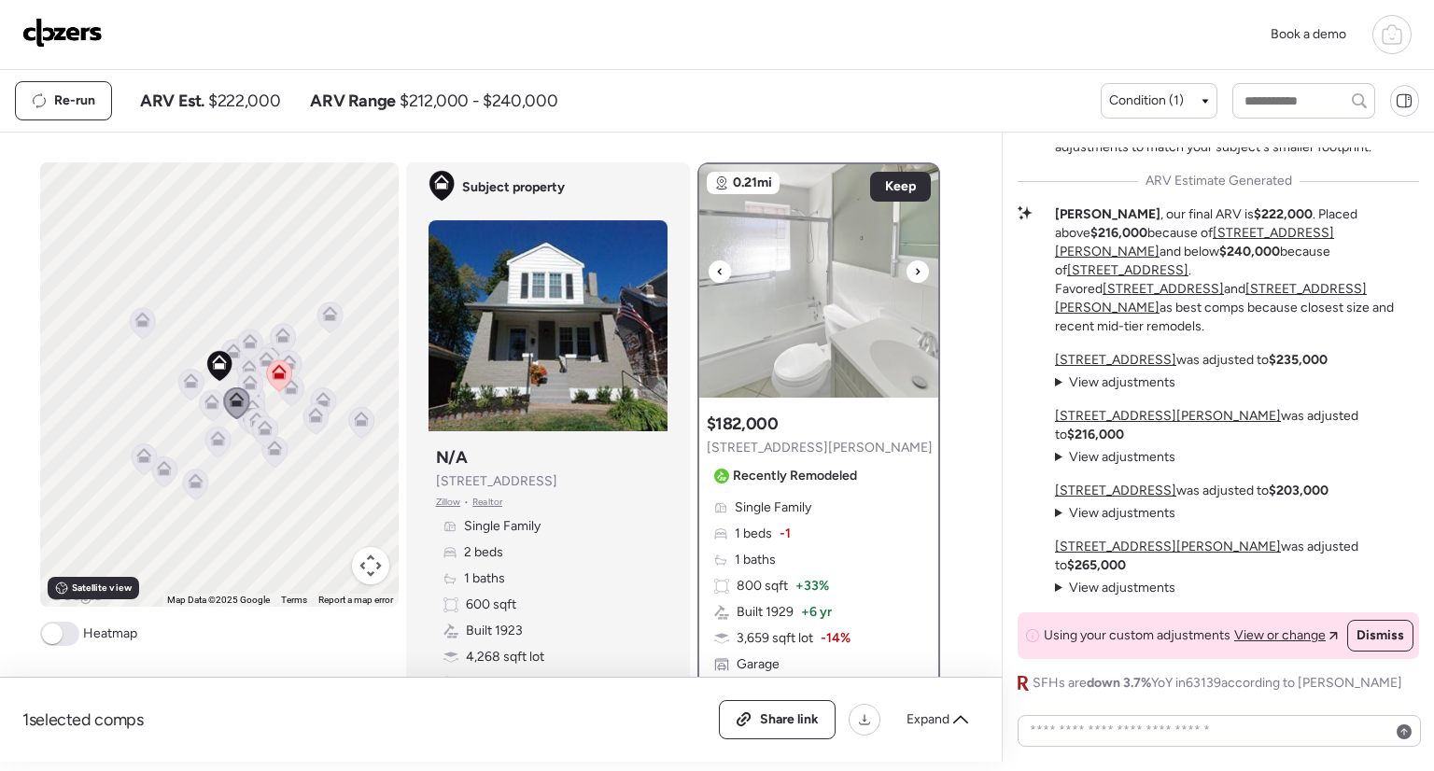
click at [914, 270] on icon at bounding box center [917, 272] width 7 height 22
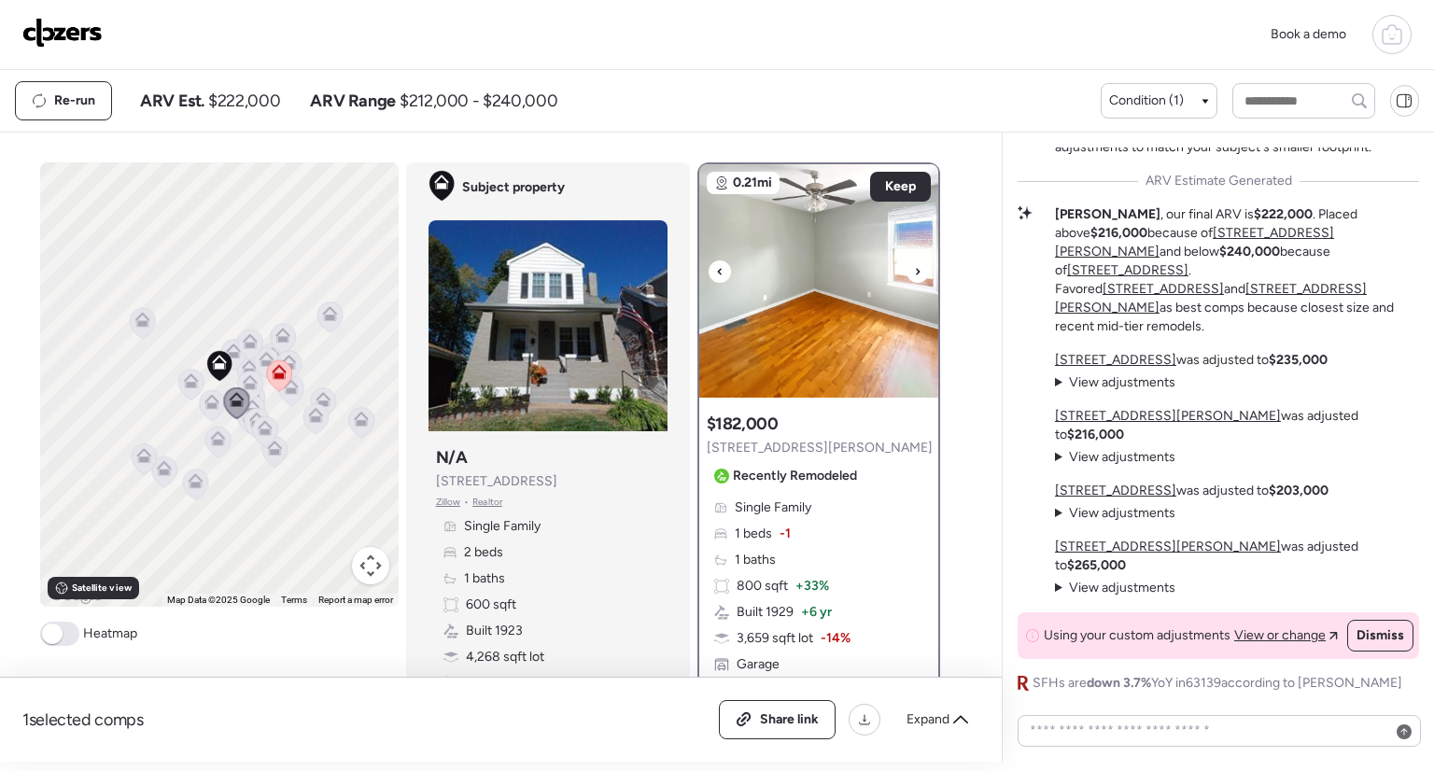
click at [914, 270] on icon at bounding box center [917, 272] width 7 height 22
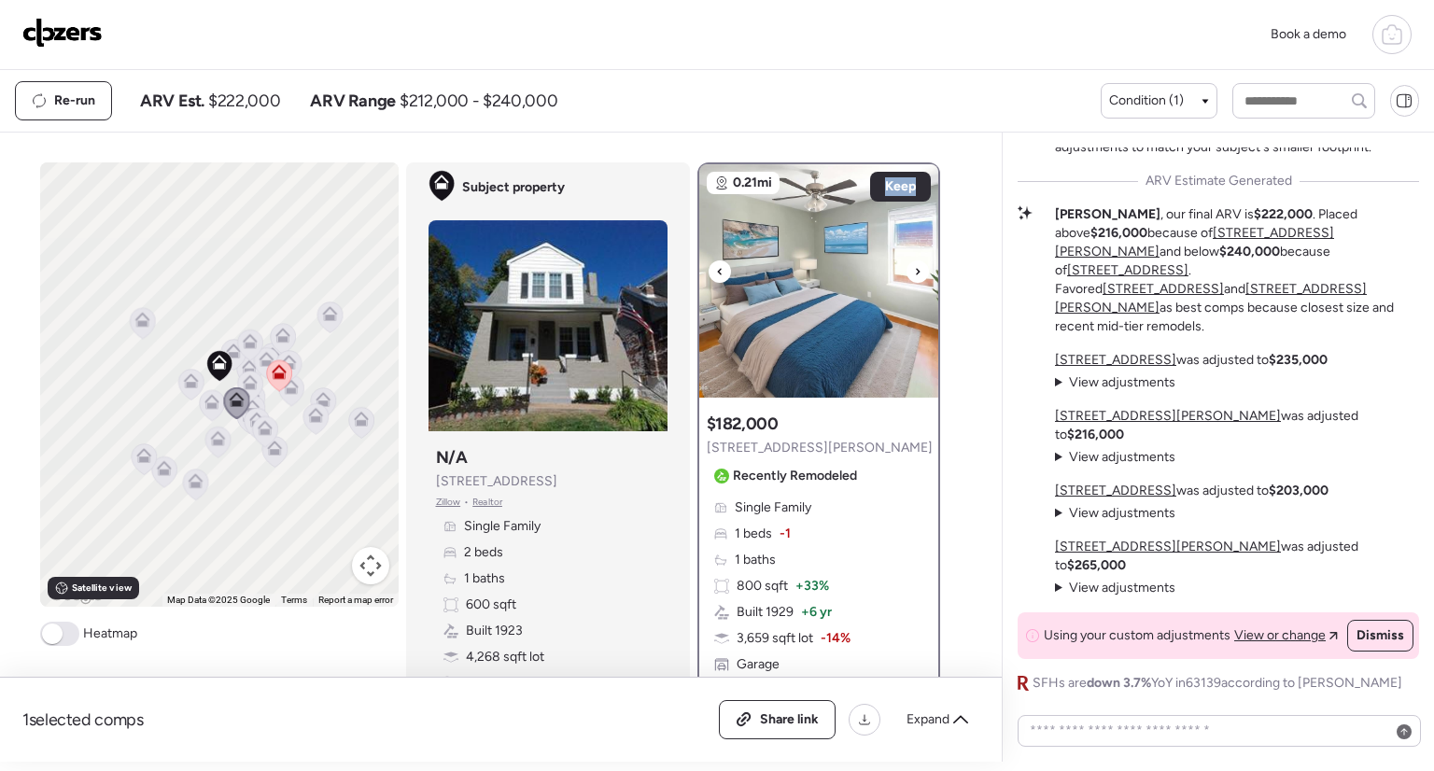
click at [914, 270] on icon at bounding box center [917, 272] width 7 height 22
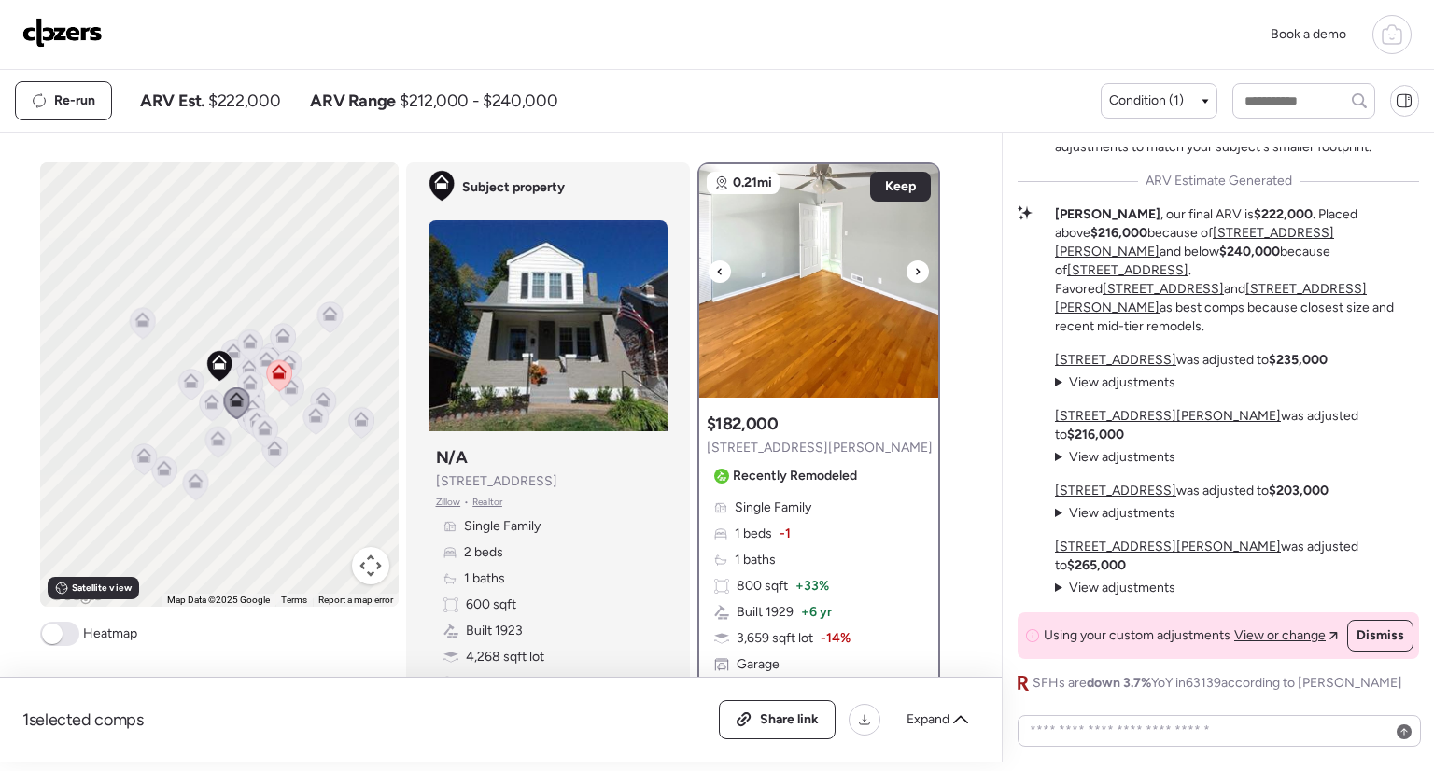
click at [914, 270] on icon at bounding box center [917, 272] width 7 height 22
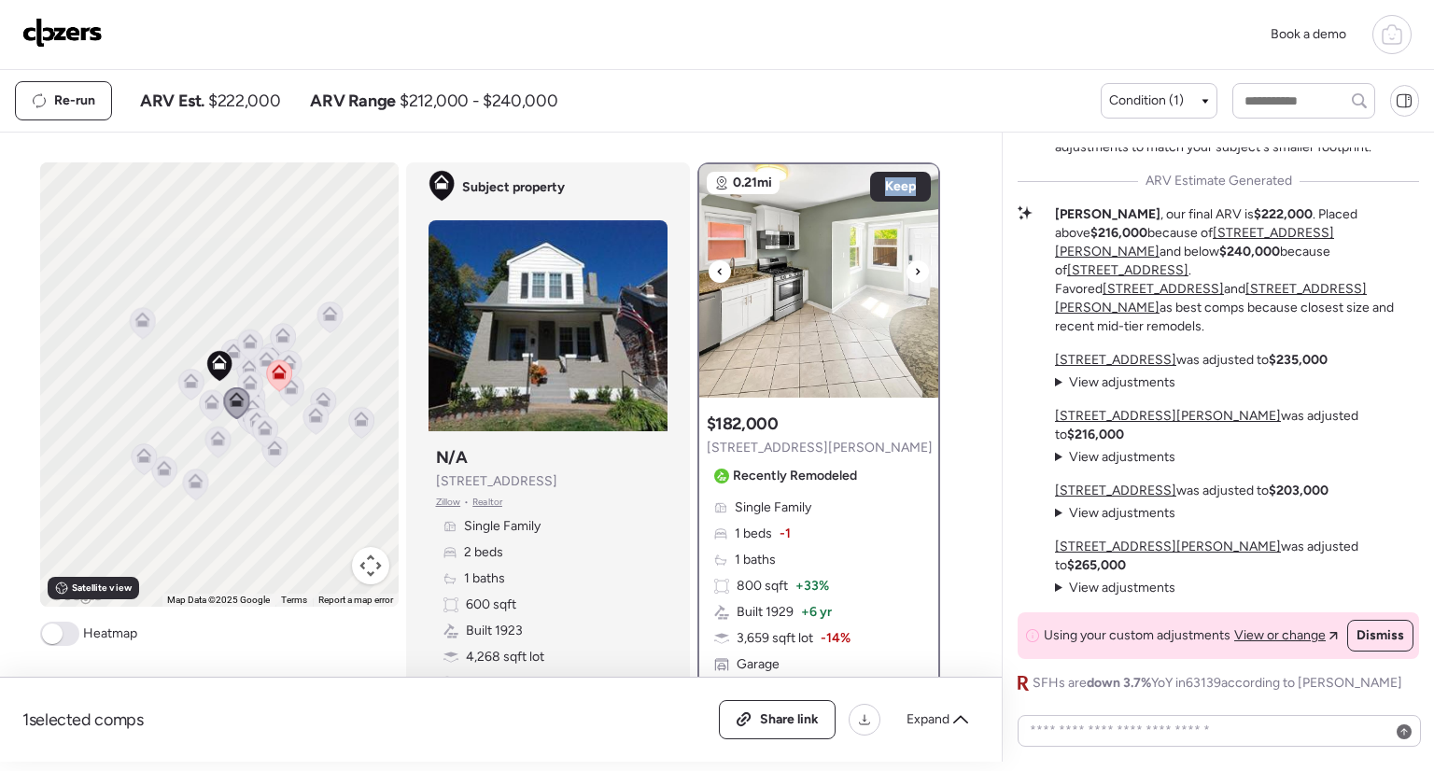
click at [914, 270] on icon at bounding box center [917, 272] width 7 height 22
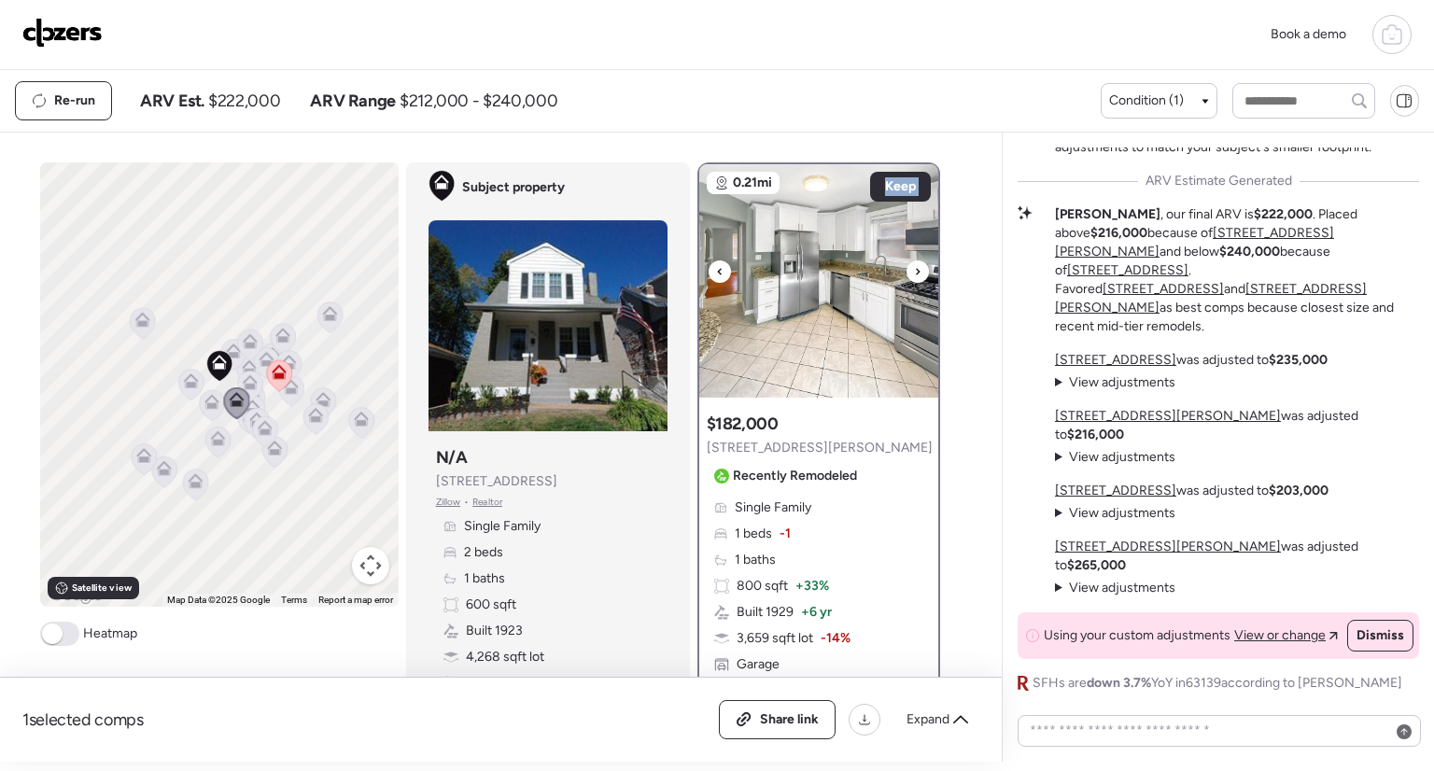
click at [914, 270] on icon at bounding box center [917, 272] width 7 height 22
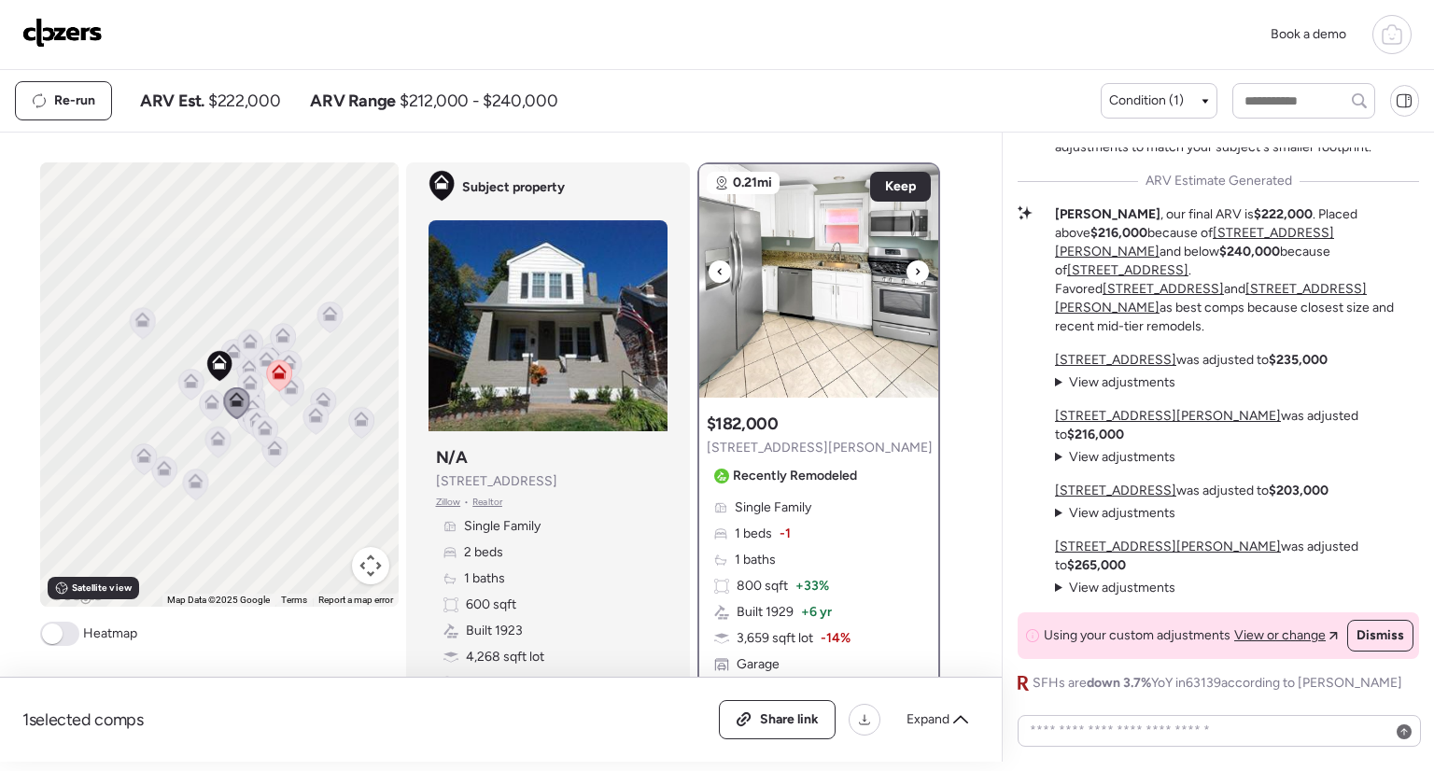
click at [914, 270] on icon at bounding box center [917, 272] width 7 height 22
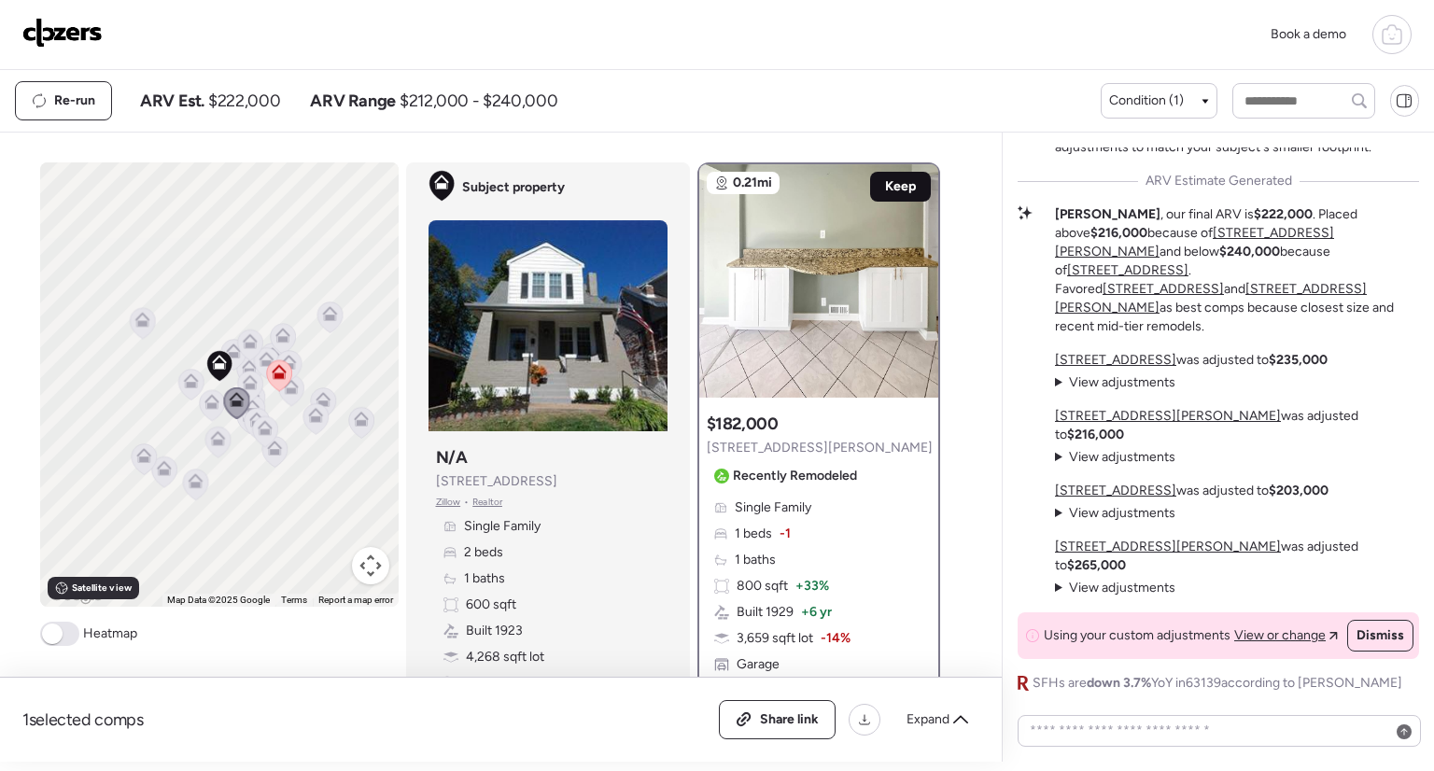
click at [893, 188] on span "Keep" at bounding box center [900, 186] width 31 height 19
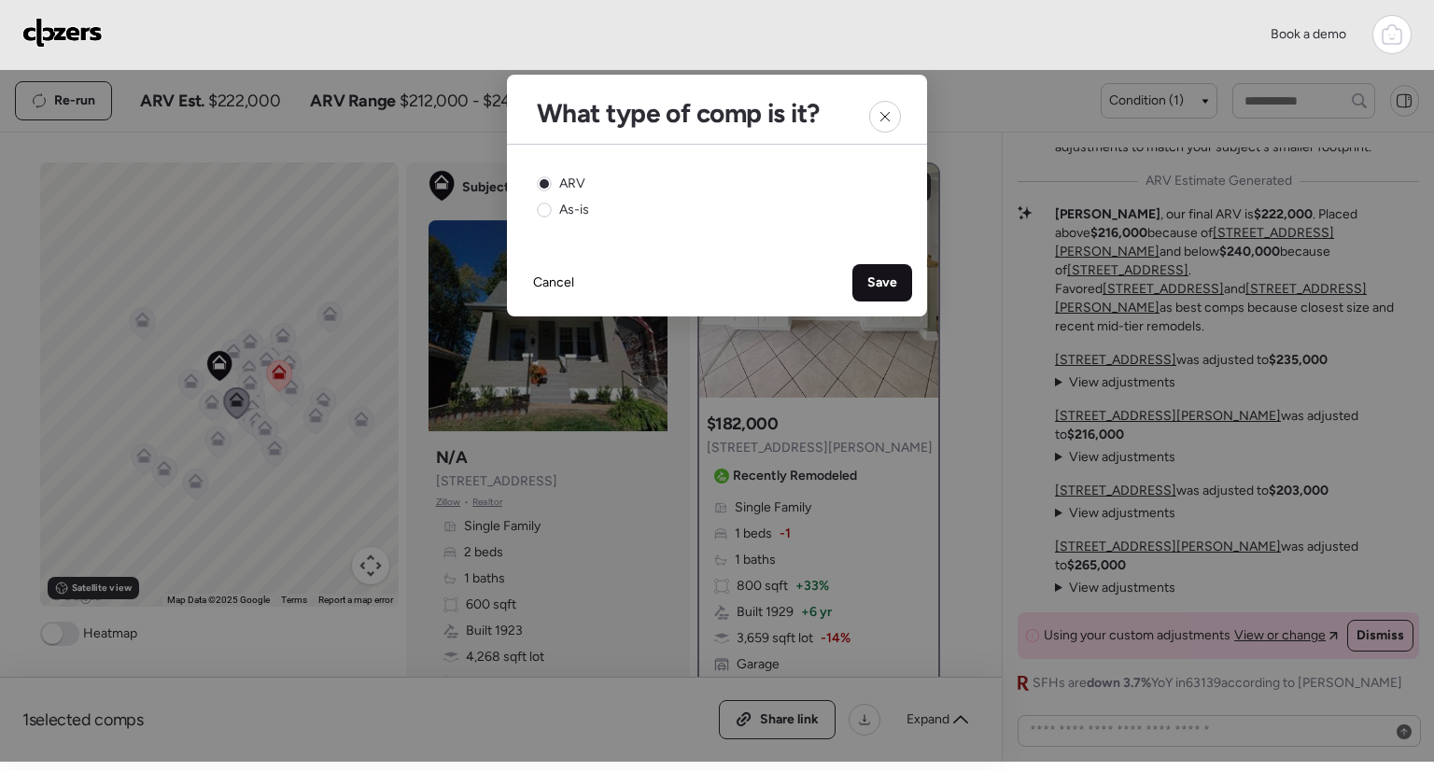
click at [884, 277] on span "Save" at bounding box center [883, 283] width 30 height 19
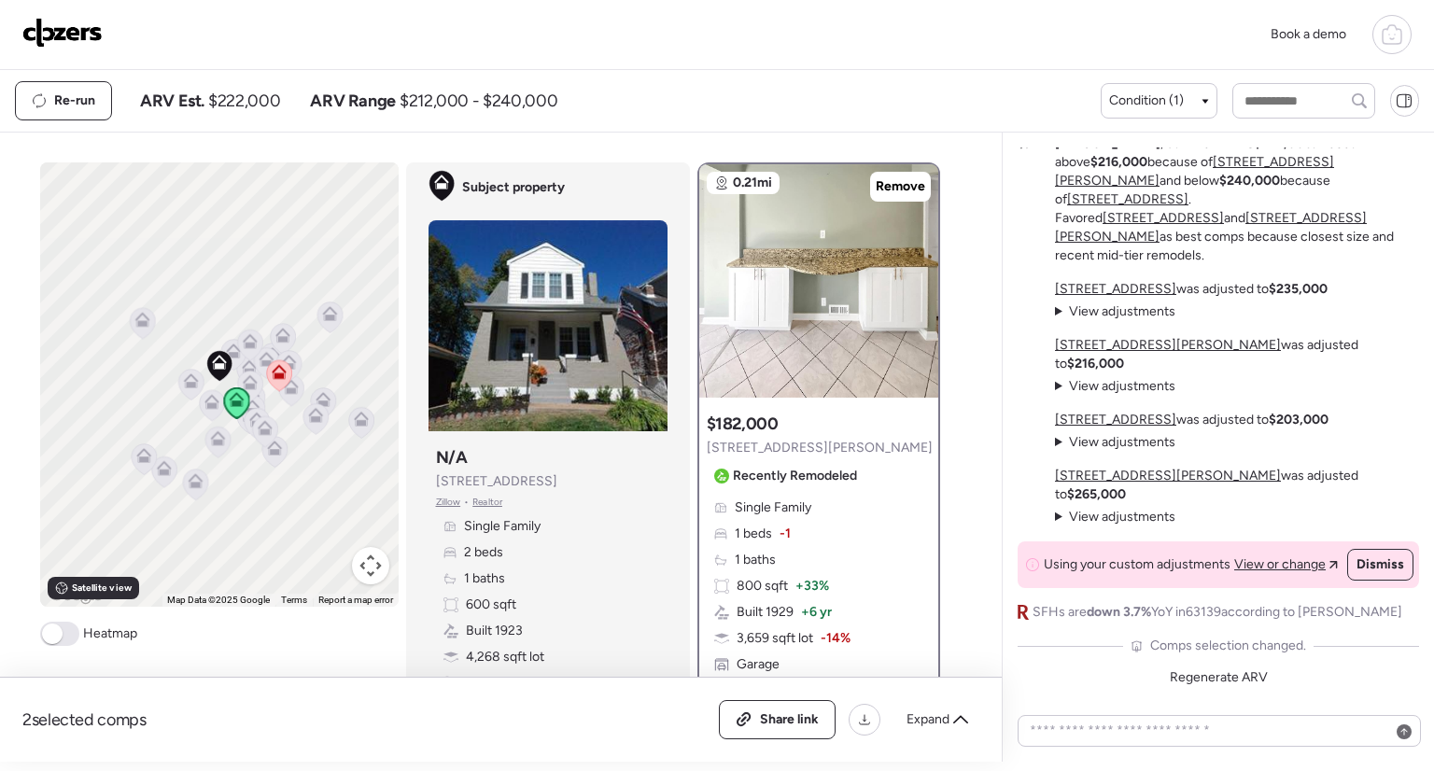
click at [249, 378] on icon at bounding box center [249, 382] width 15 height 15
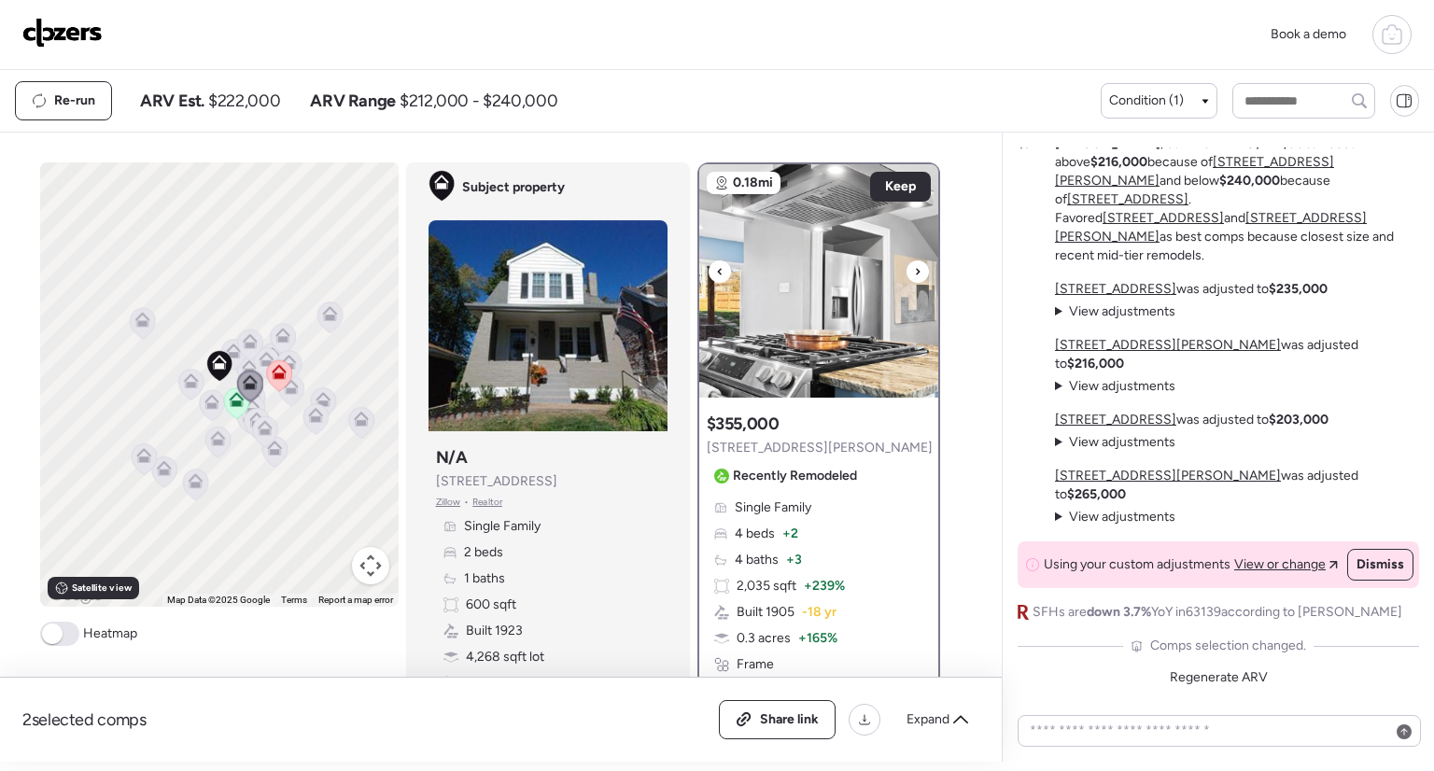
click at [716, 274] on icon at bounding box center [719, 272] width 7 height 22
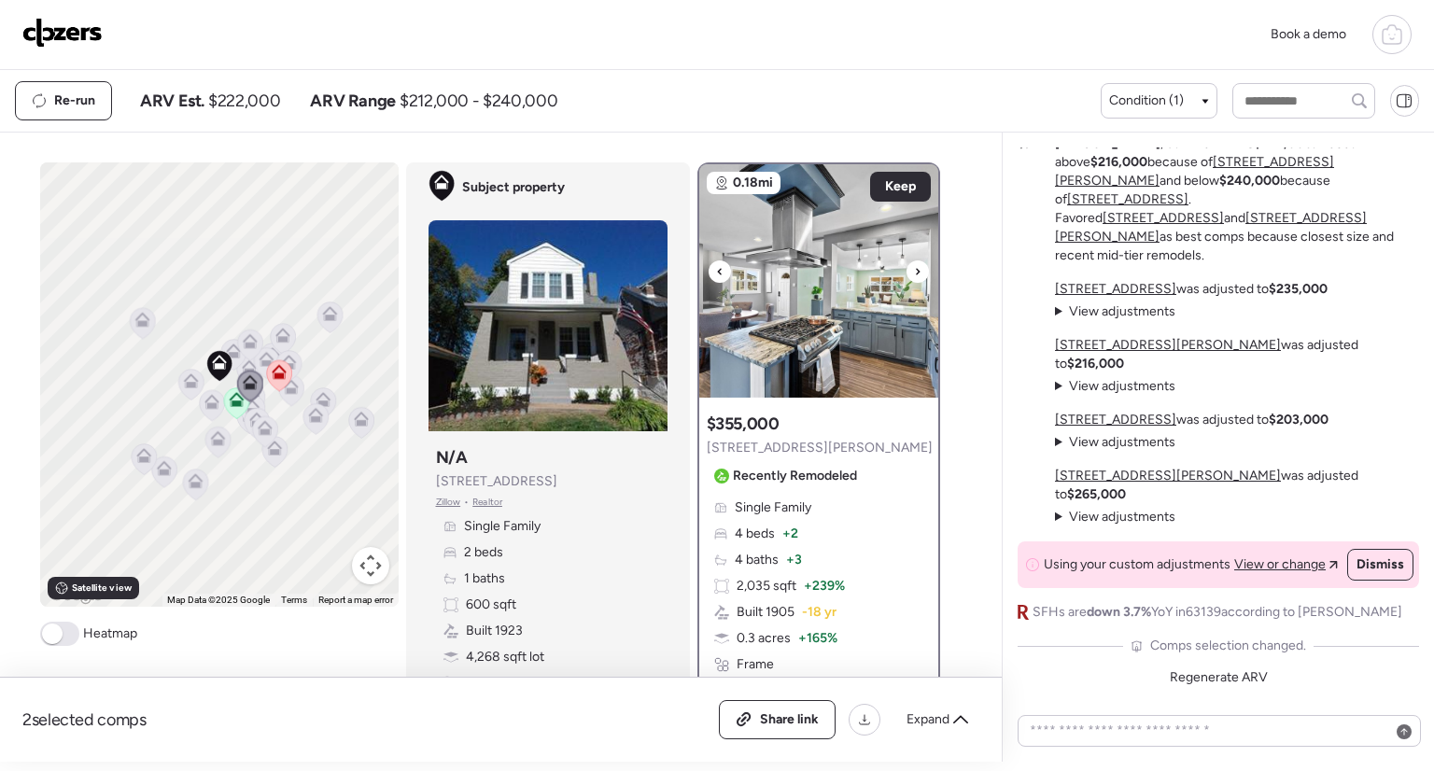
click at [716, 274] on icon at bounding box center [719, 272] width 7 height 22
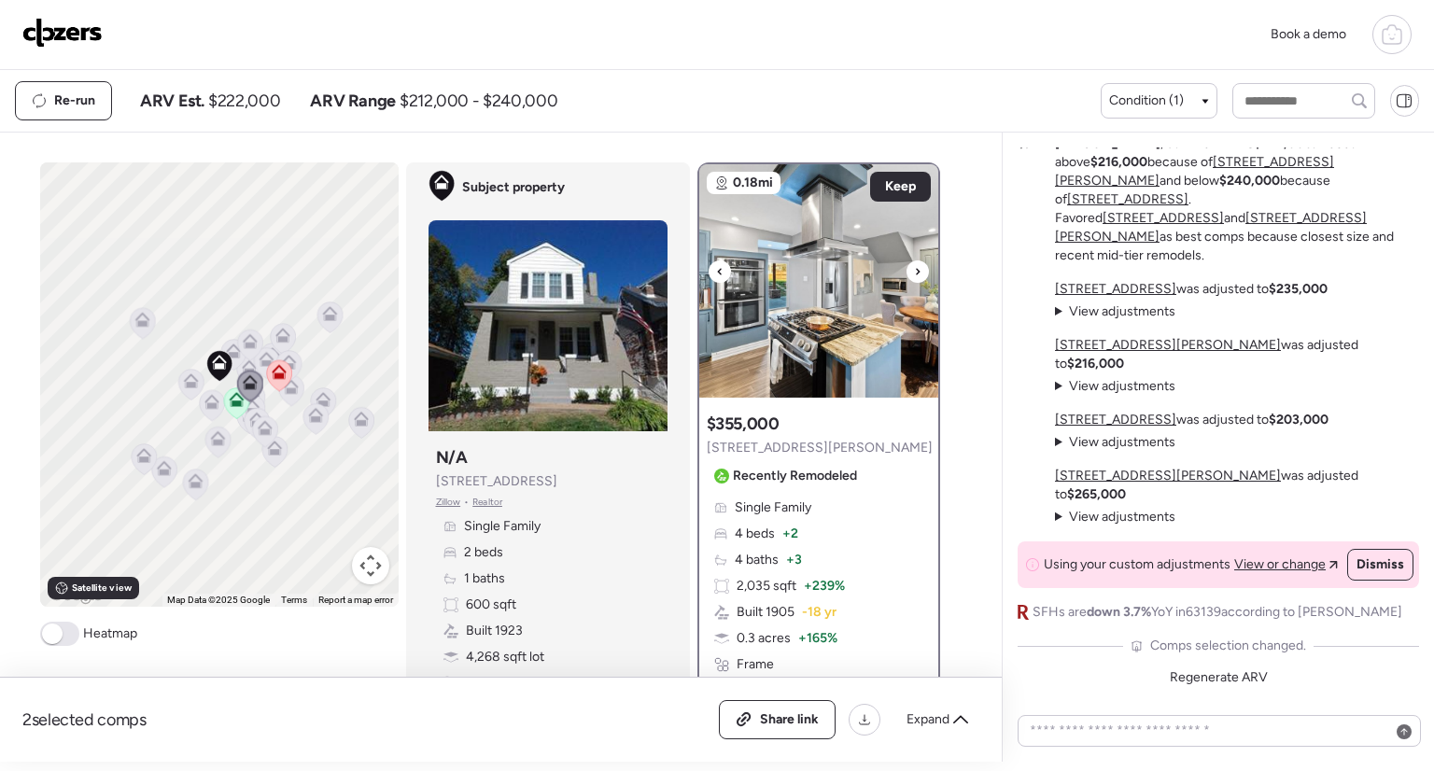
click at [716, 274] on icon at bounding box center [719, 272] width 7 height 22
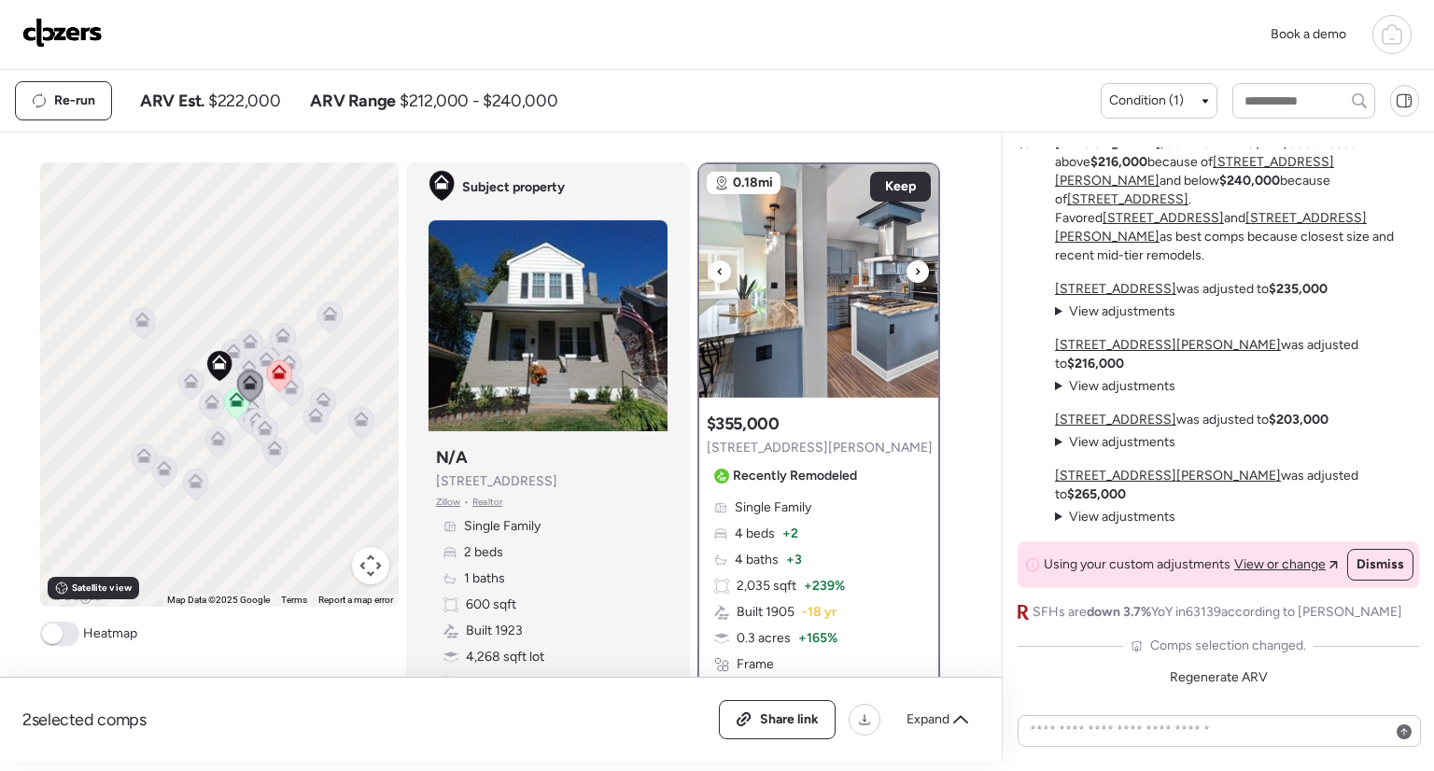
click at [716, 274] on icon at bounding box center [719, 272] width 7 height 22
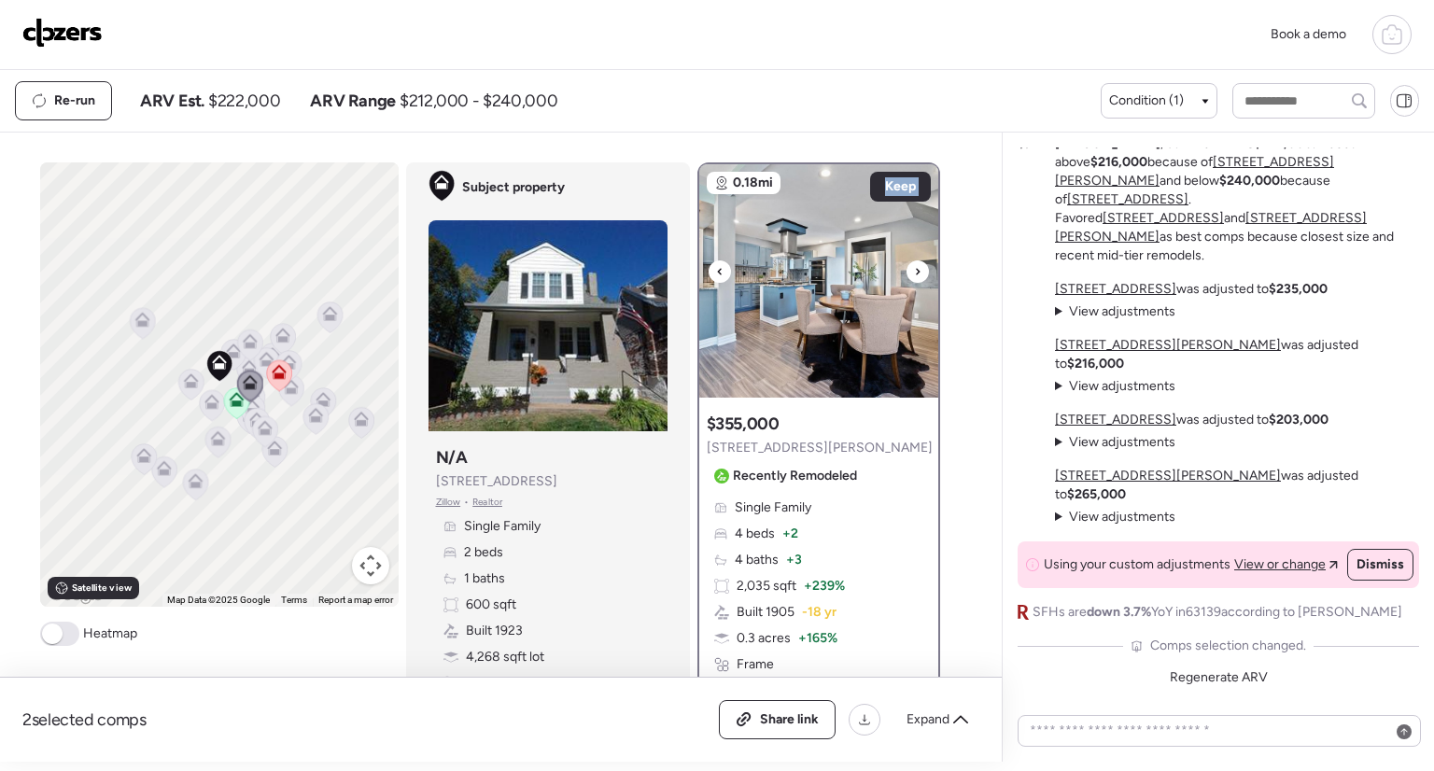
click at [716, 274] on icon at bounding box center [719, 272] width 7 height 22
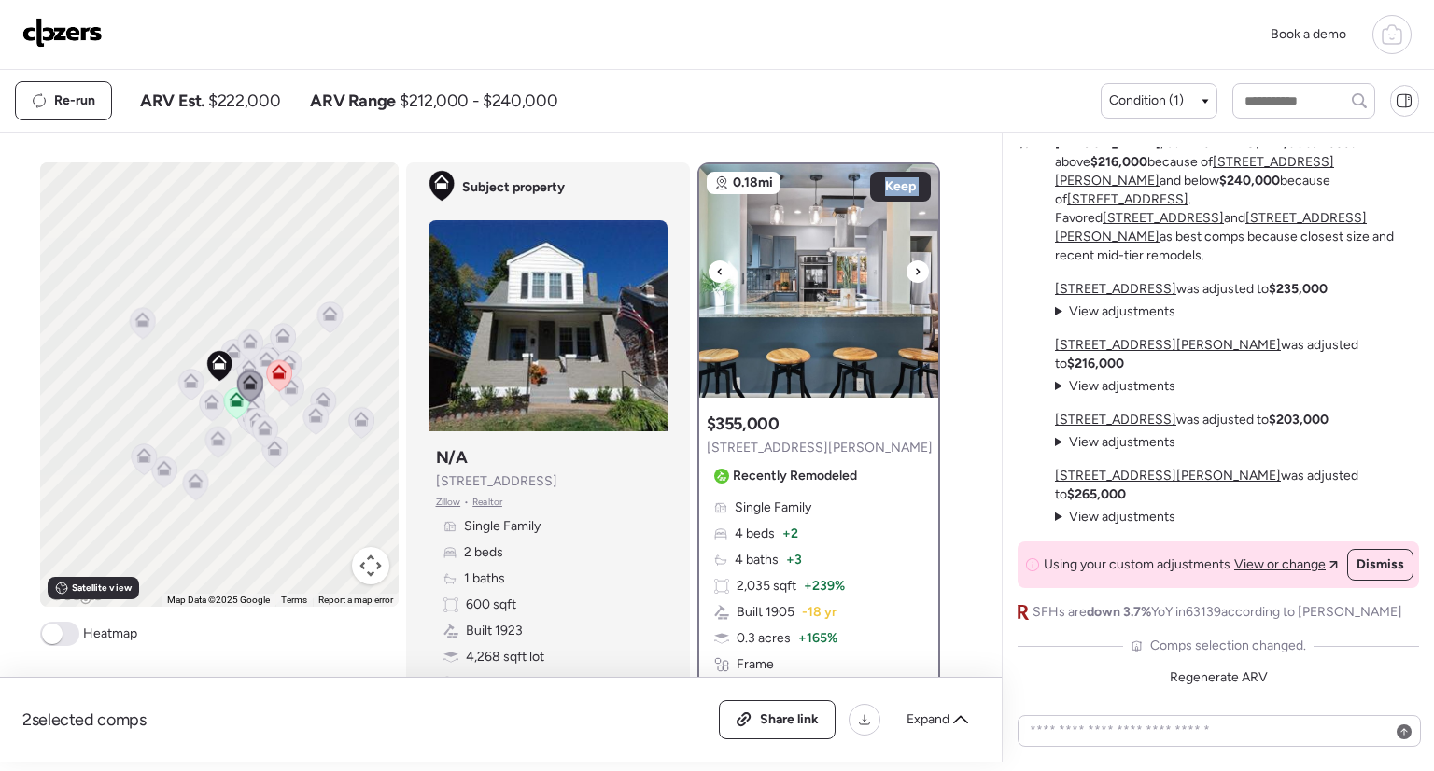
click at [716, 274] on icon at bounding box center [719, 272] width 7 height 22
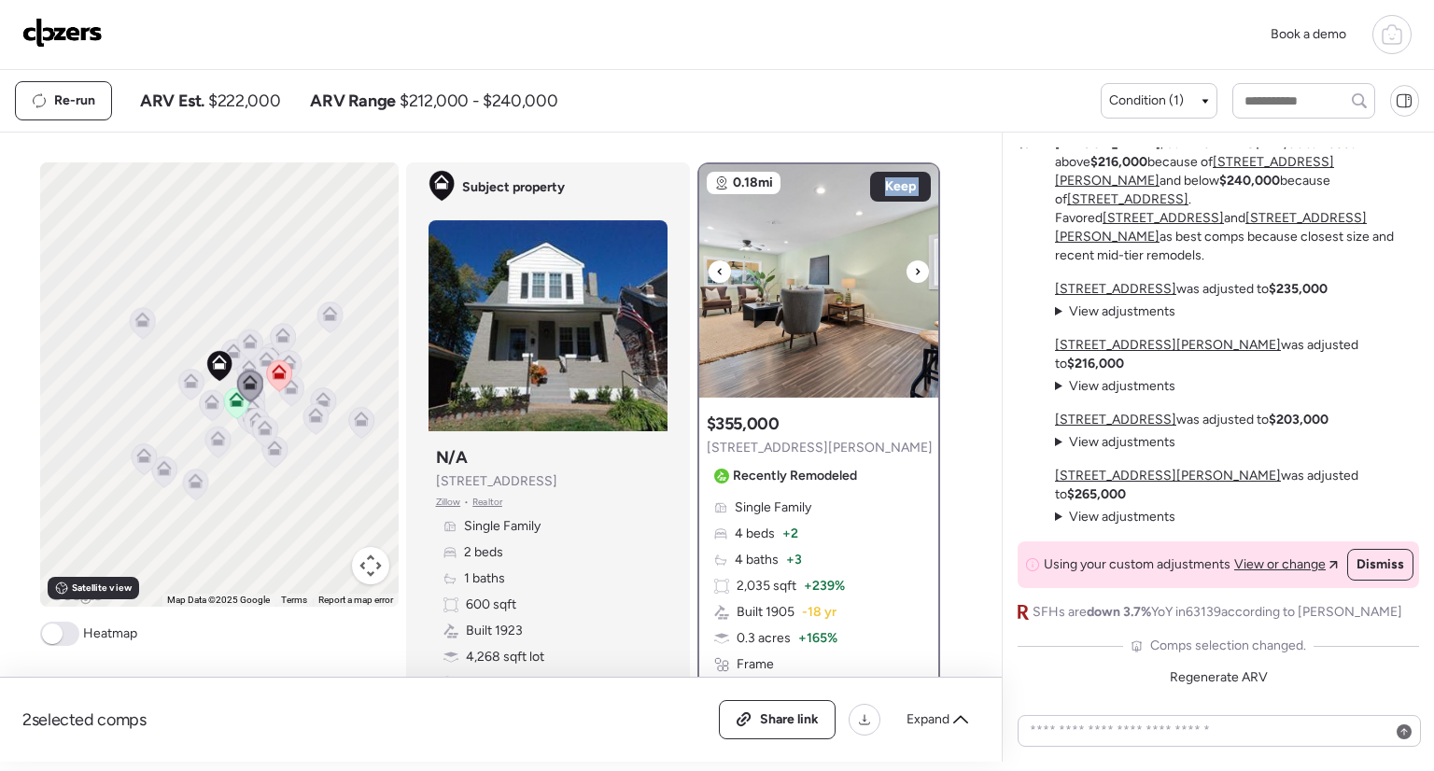
click at [716, 274] on icon at bounding box center [719, 272] width 7 height 22
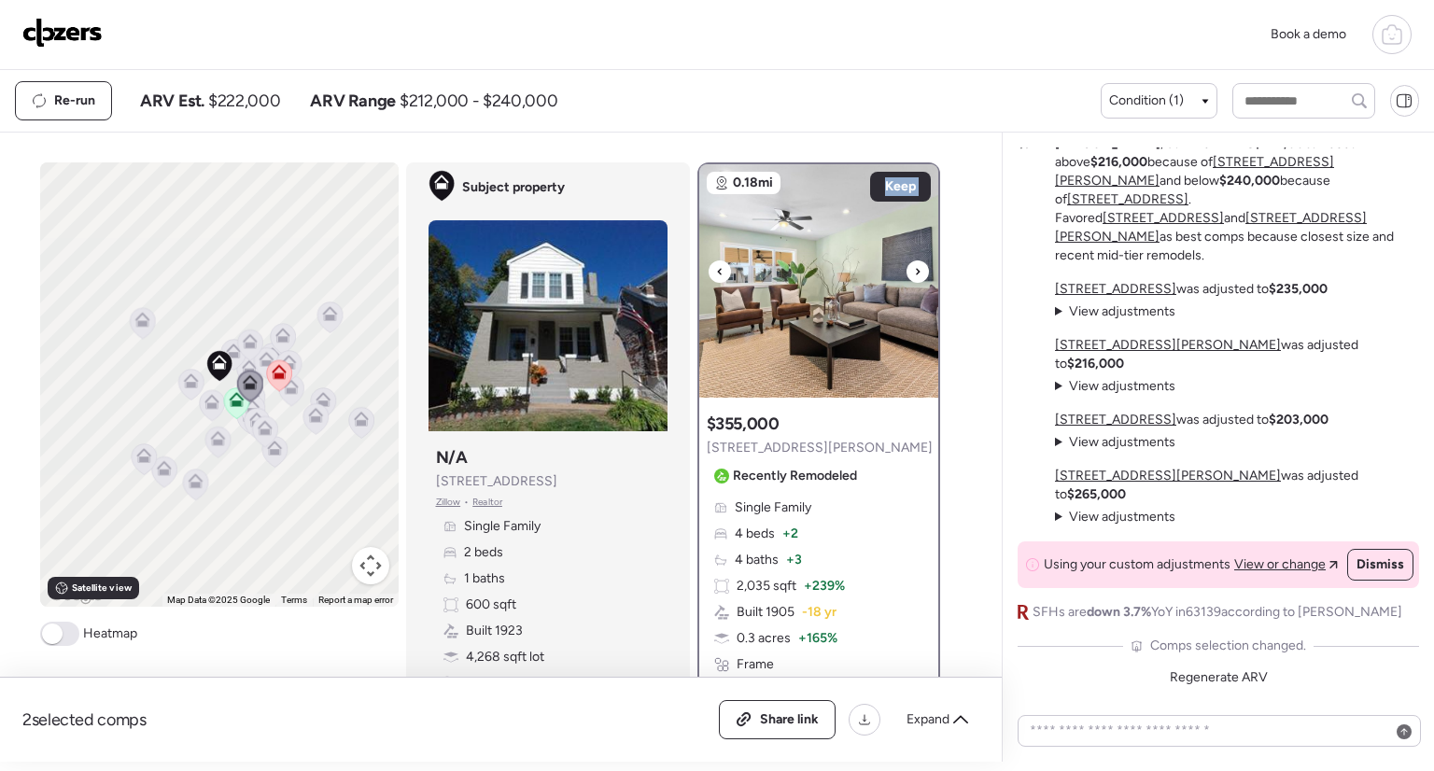
click at [716, 274] on icon at bounding box center [719, 272] width 7 height 22
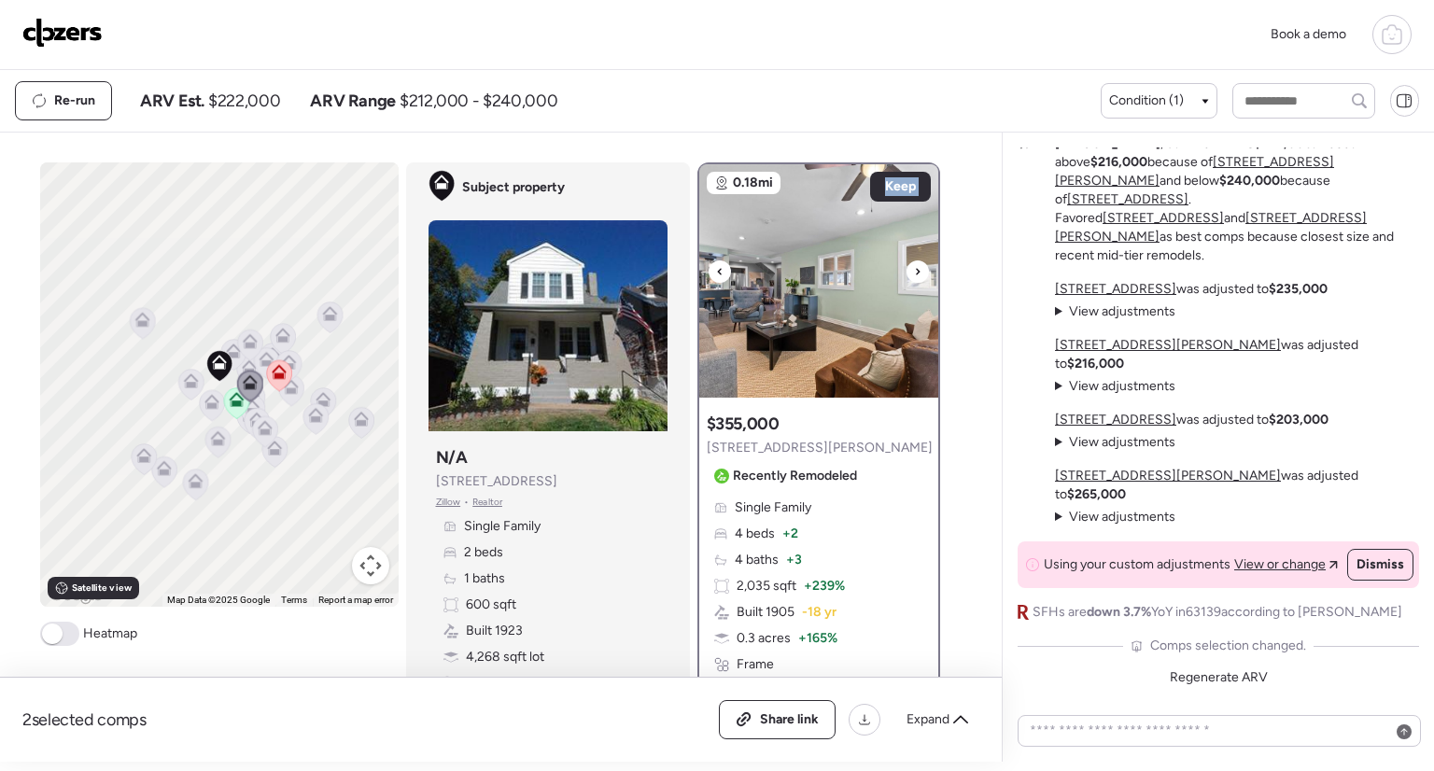
click at [716, 274] on icon at bounding box center [719, 272] width 7 height 22
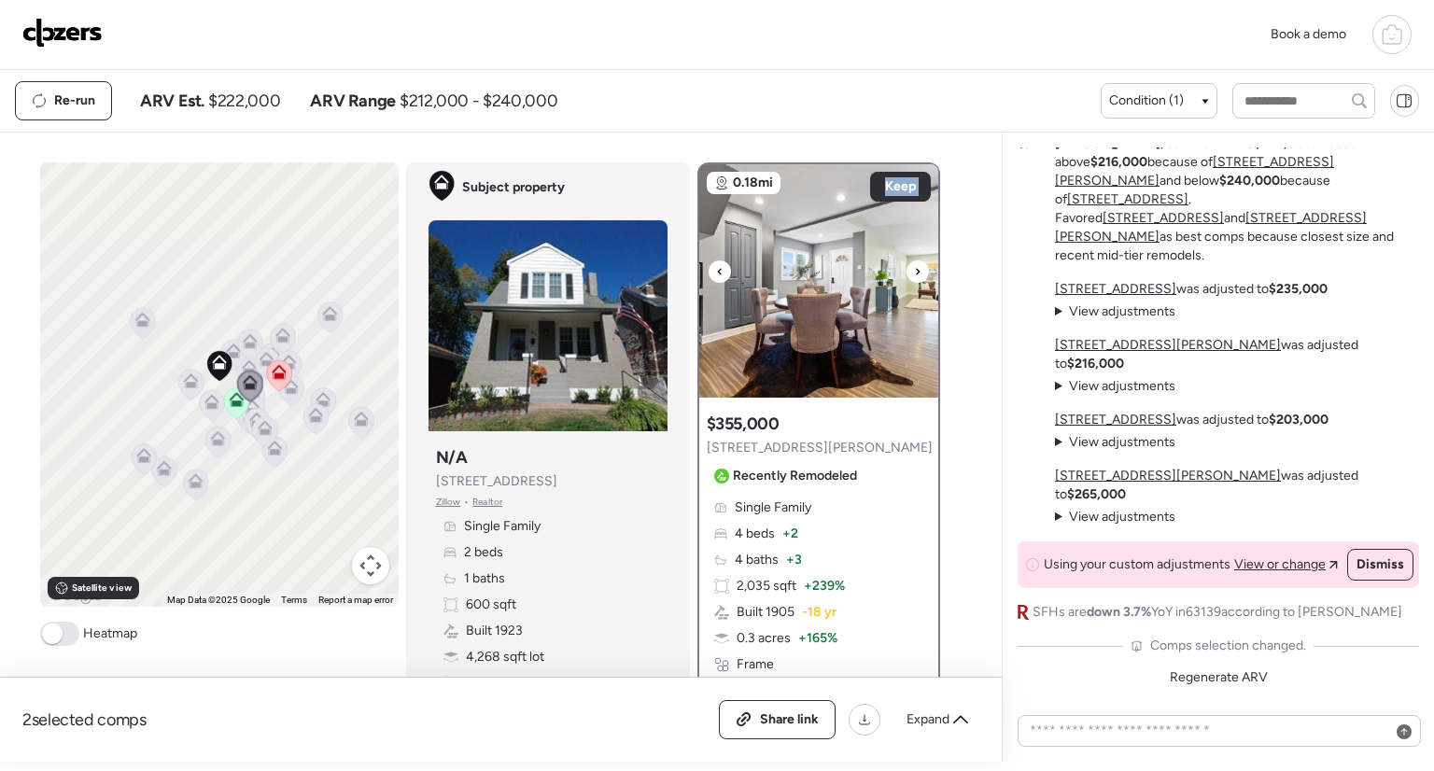
click at [716, 274] on icon at bounding box center [719, 272] width 7 height 22
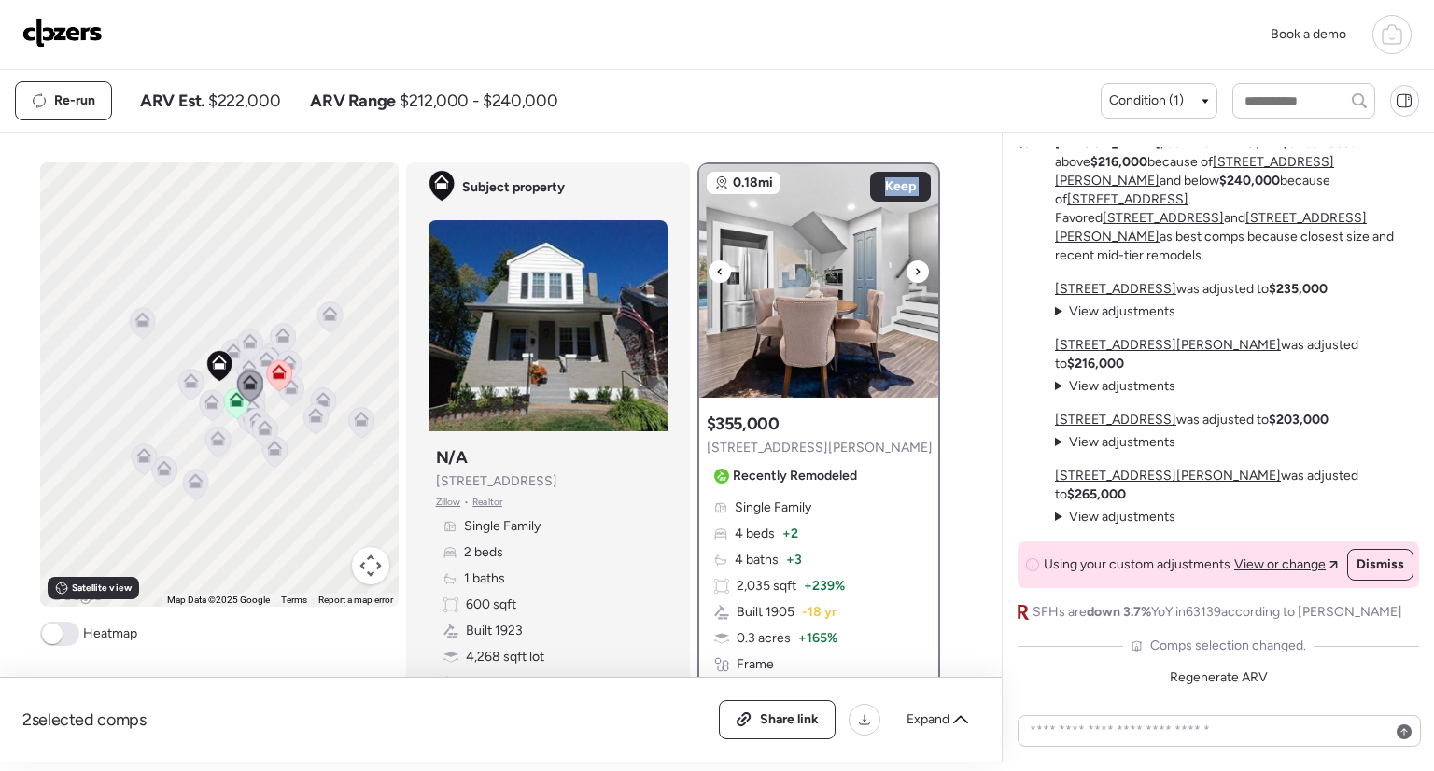
click at [716, 274] on icon at bounding box center [719, 272] width 7 height 22
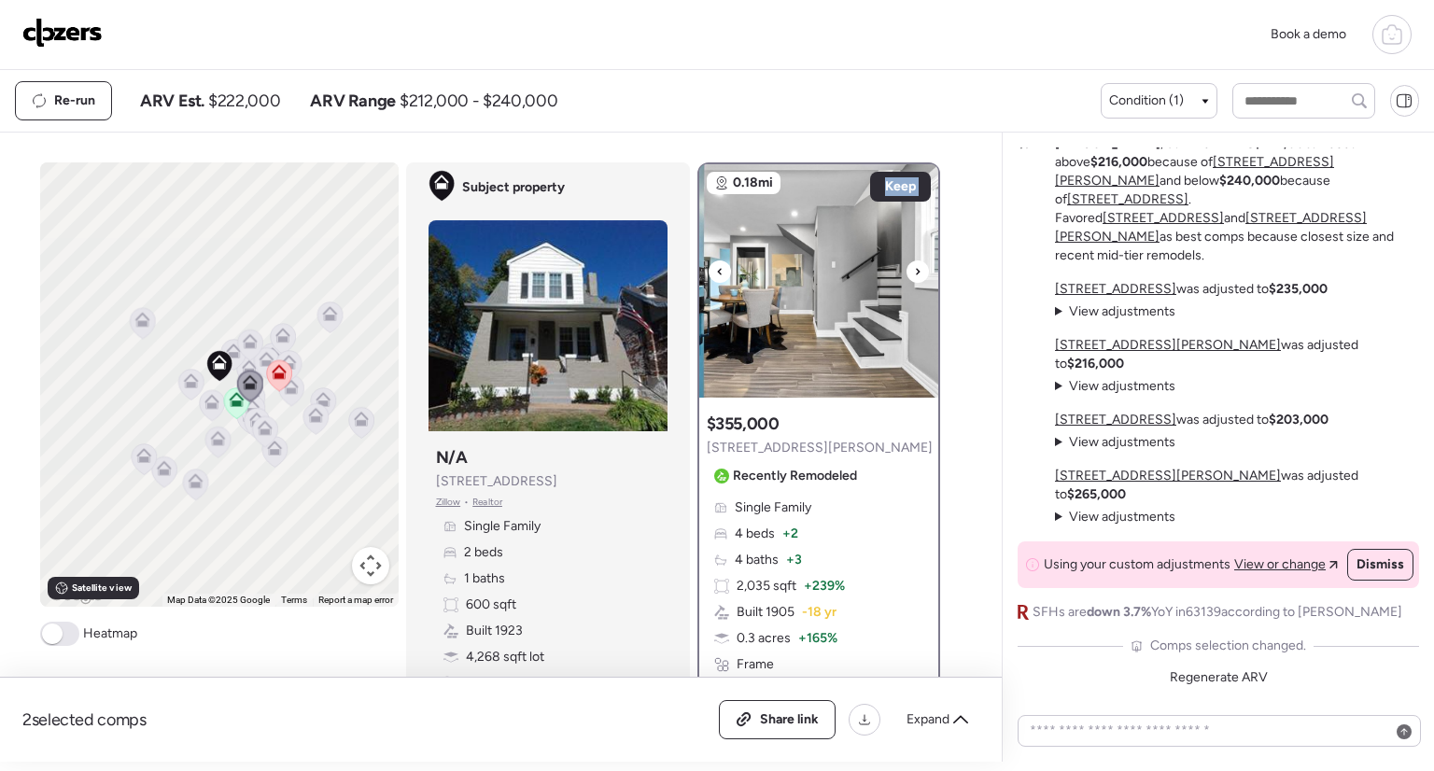
click at [716, 274] on icon at bounding box center [719, 272] width 7 height 22
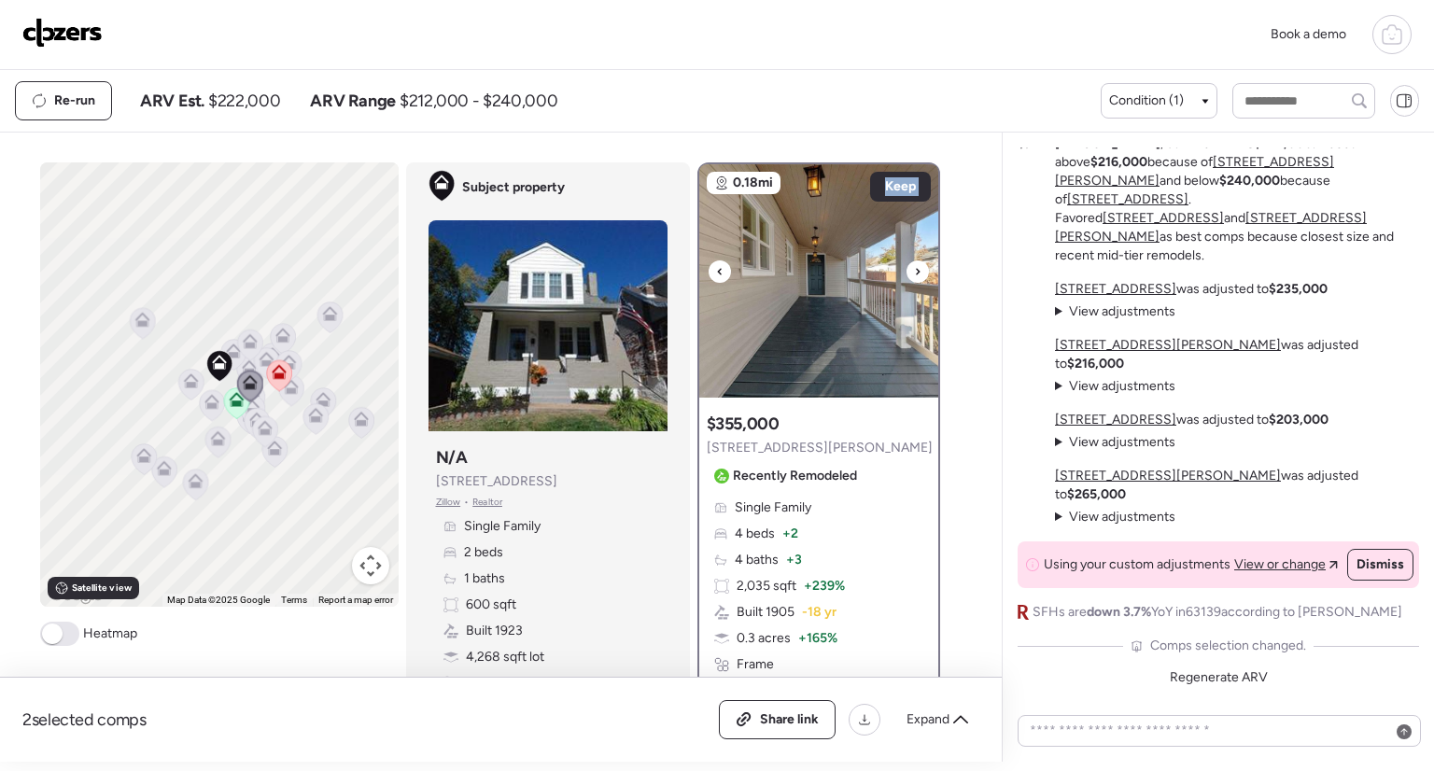
click at [716, 274] on icon at bounding box center [719, 272] width 7 height 22
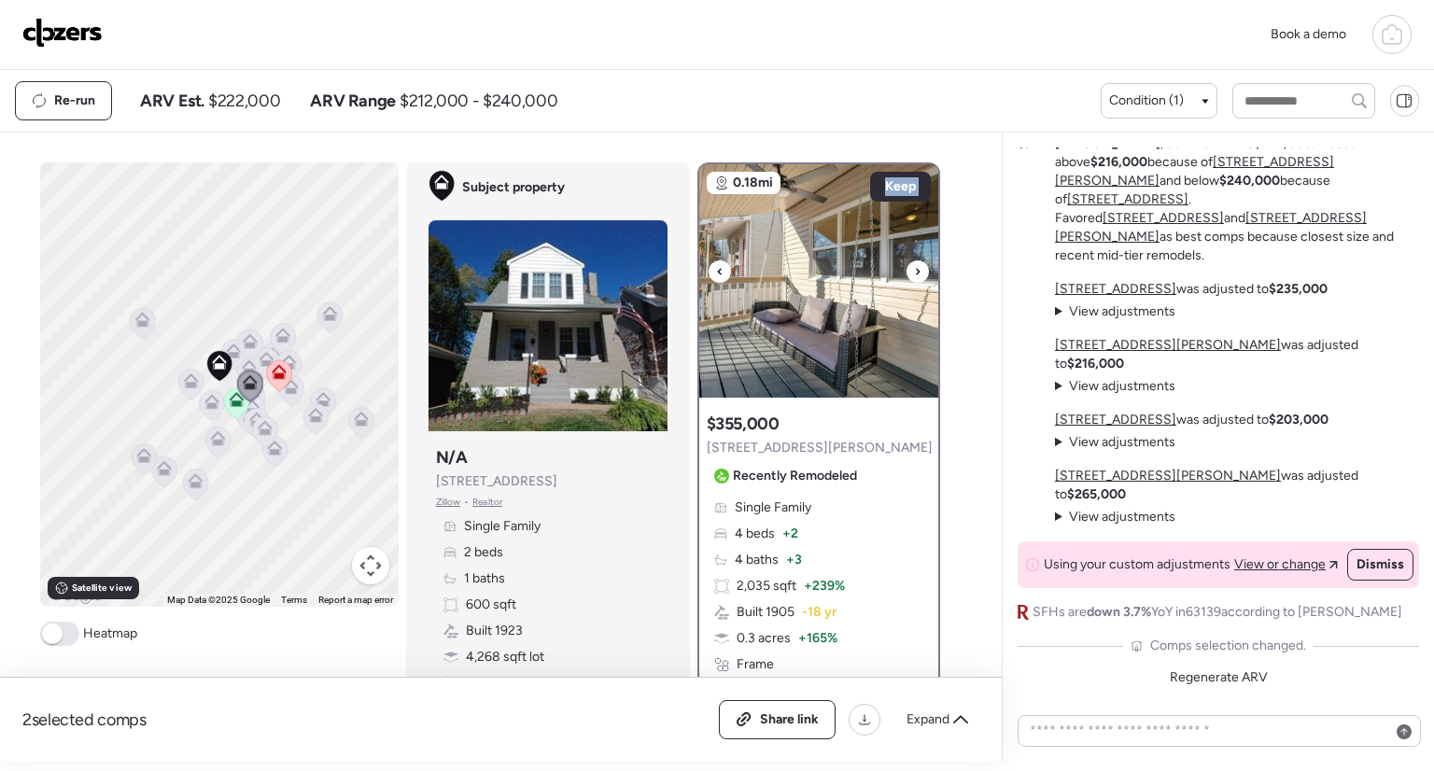
click at [716, 274] on icon at bounding box center [719, 272] width 7 height 22
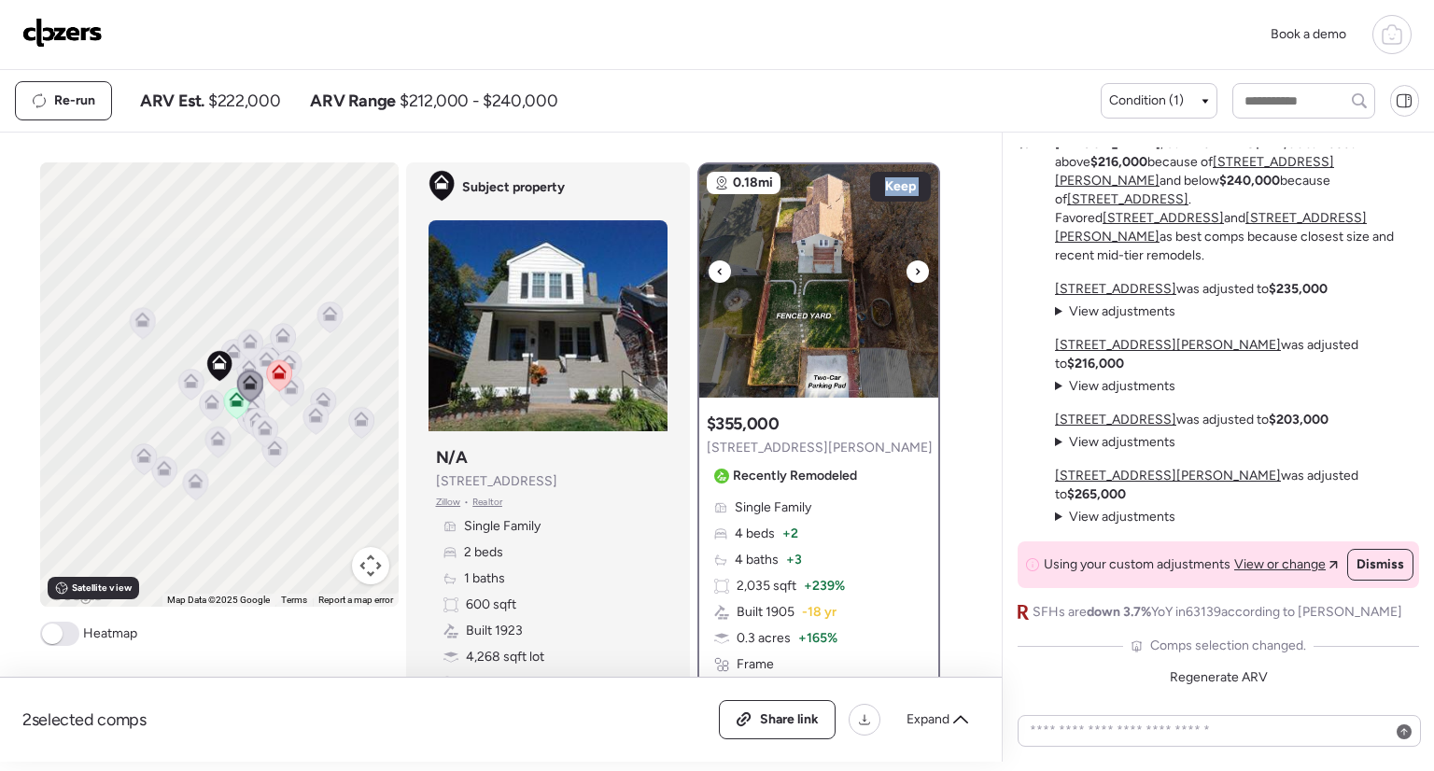
click at [716, 274] on icon at bounding box center [719, 272] width 7 height 22
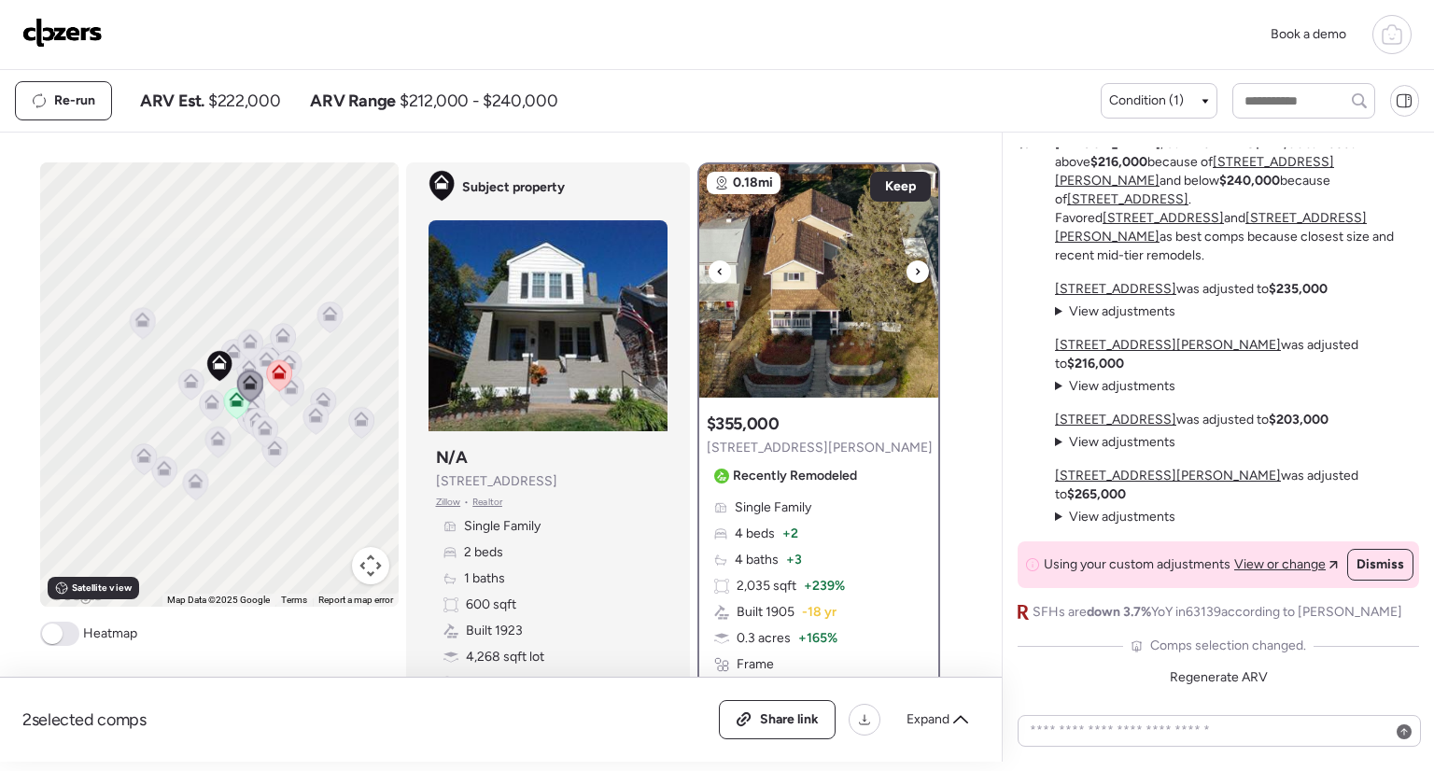
click at [716, 274] on icon at bounding box center [719, 272] width 7 height 22
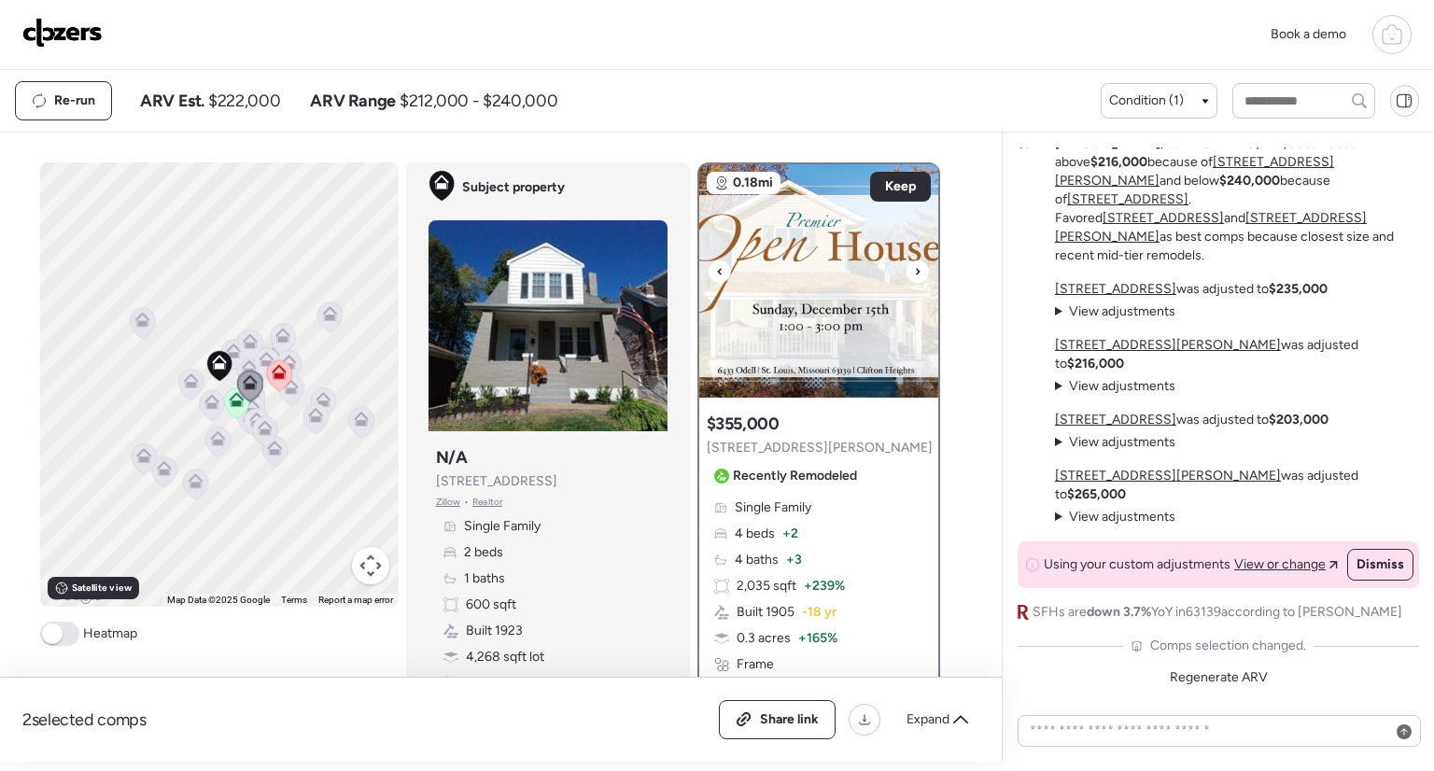
click at [716, 274] on icon at bounding box center [719, 272] width 7 height 22
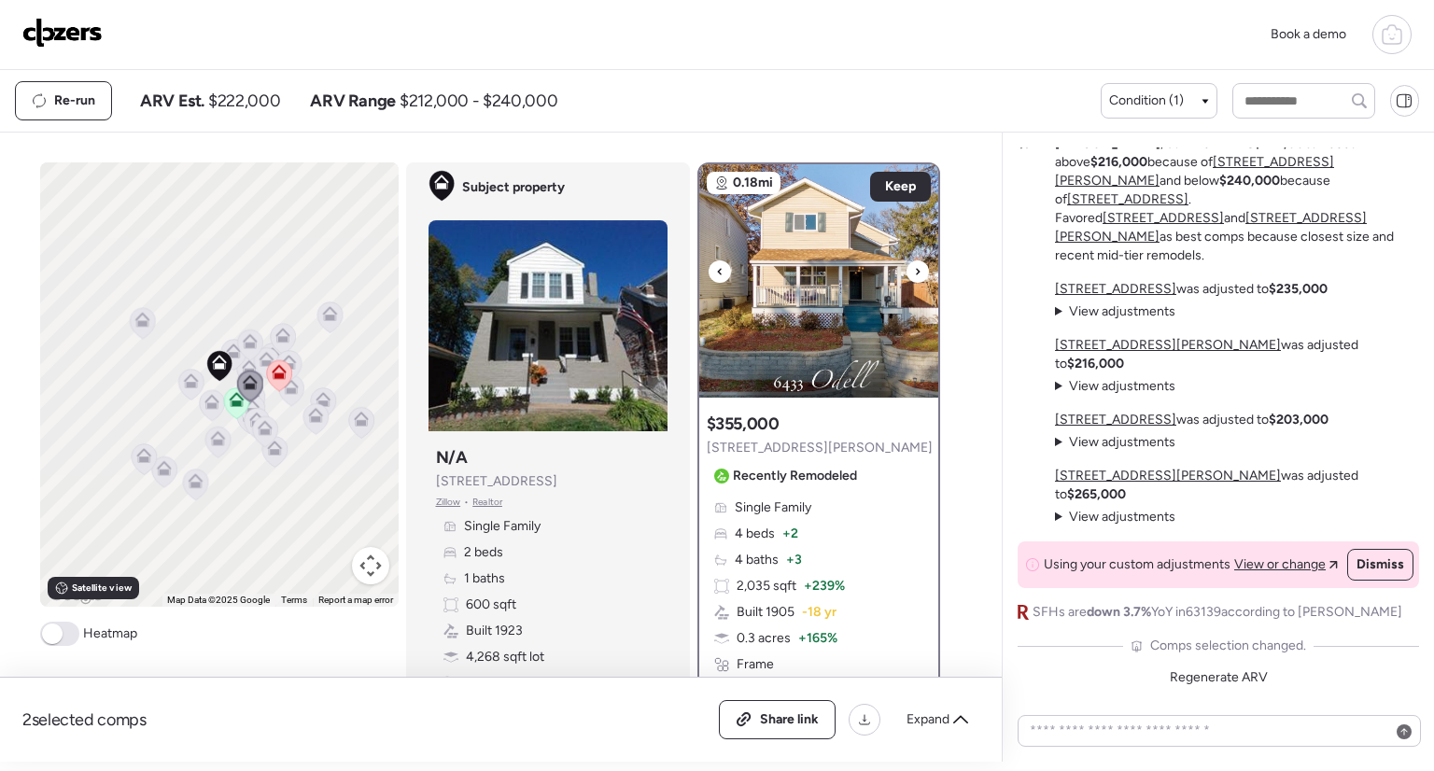
click at [716, 274] on icon at bounding box center [719, 272] width 7 height 22
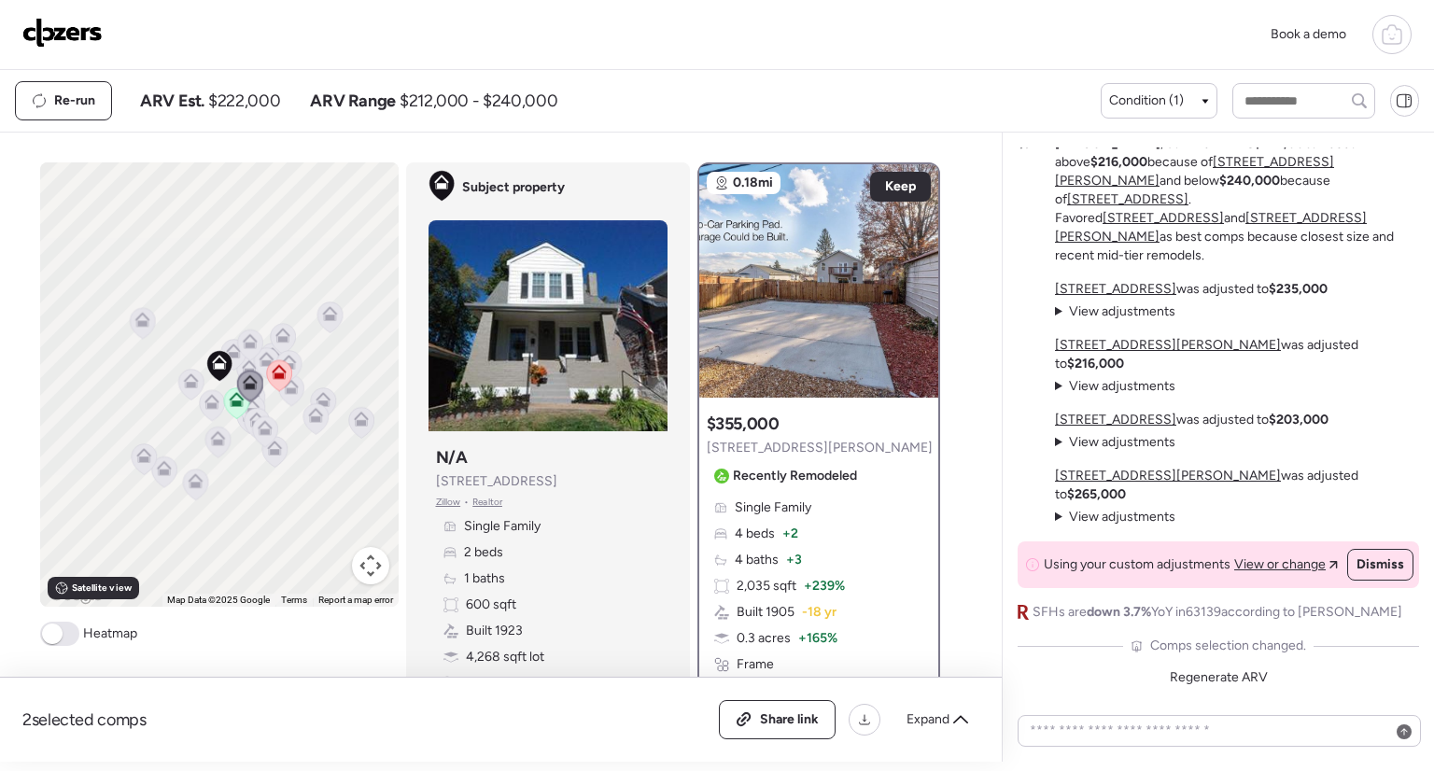
click at [237, 349] on icon at bounding box center [249, 345] width 25 height 31
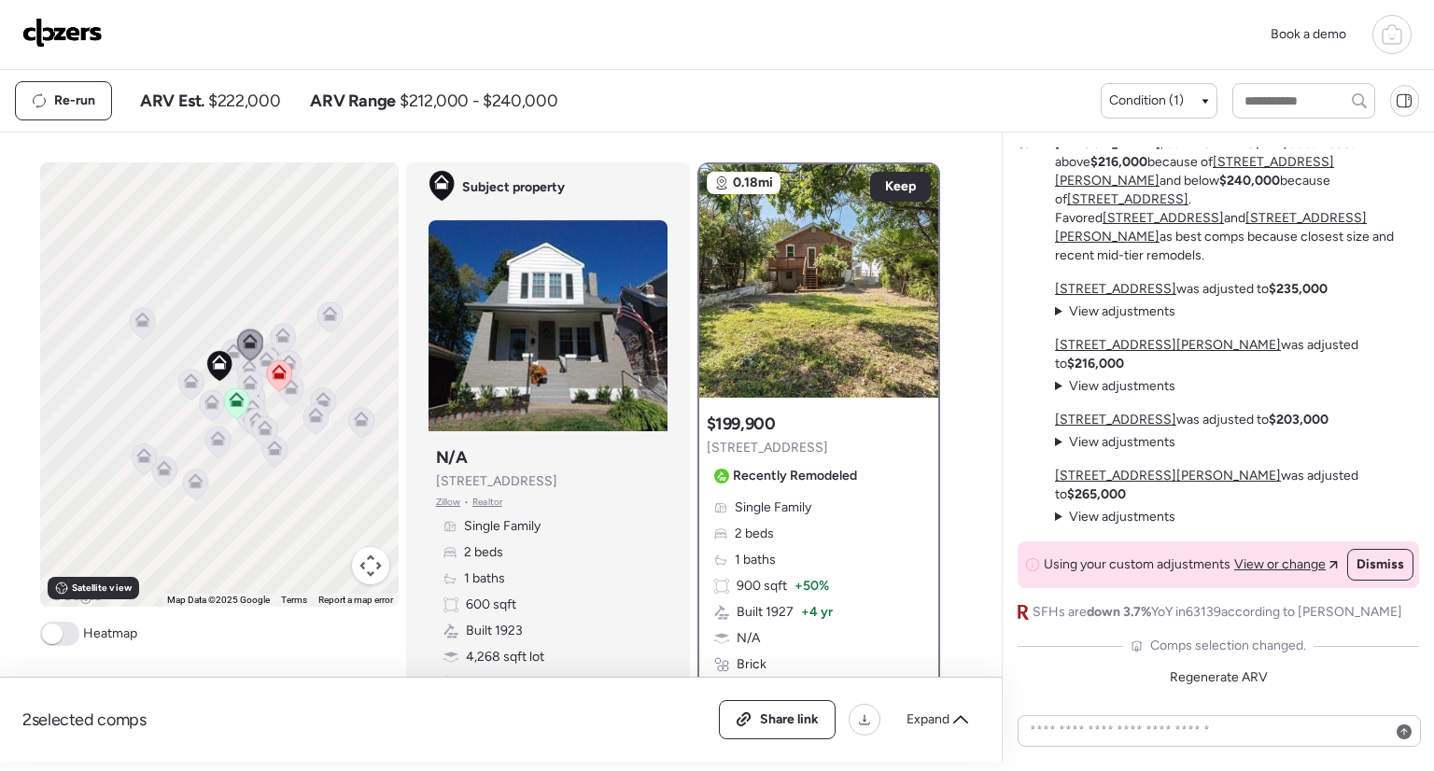
click at [228, 354] on icon at bounding box center [233, 355] width 12 height 6
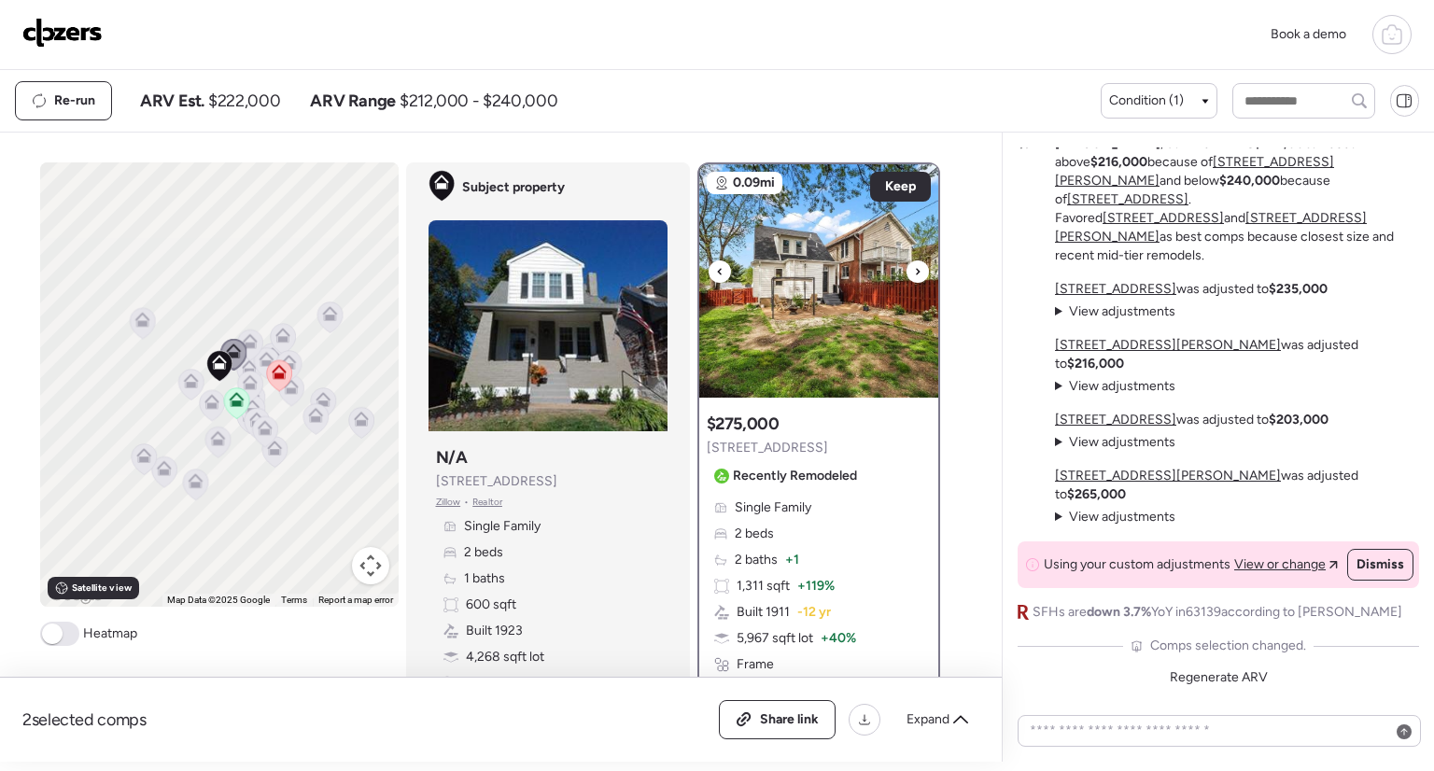
click at [709, 265] on div at bounding box center [720, 272] width 22 height 22
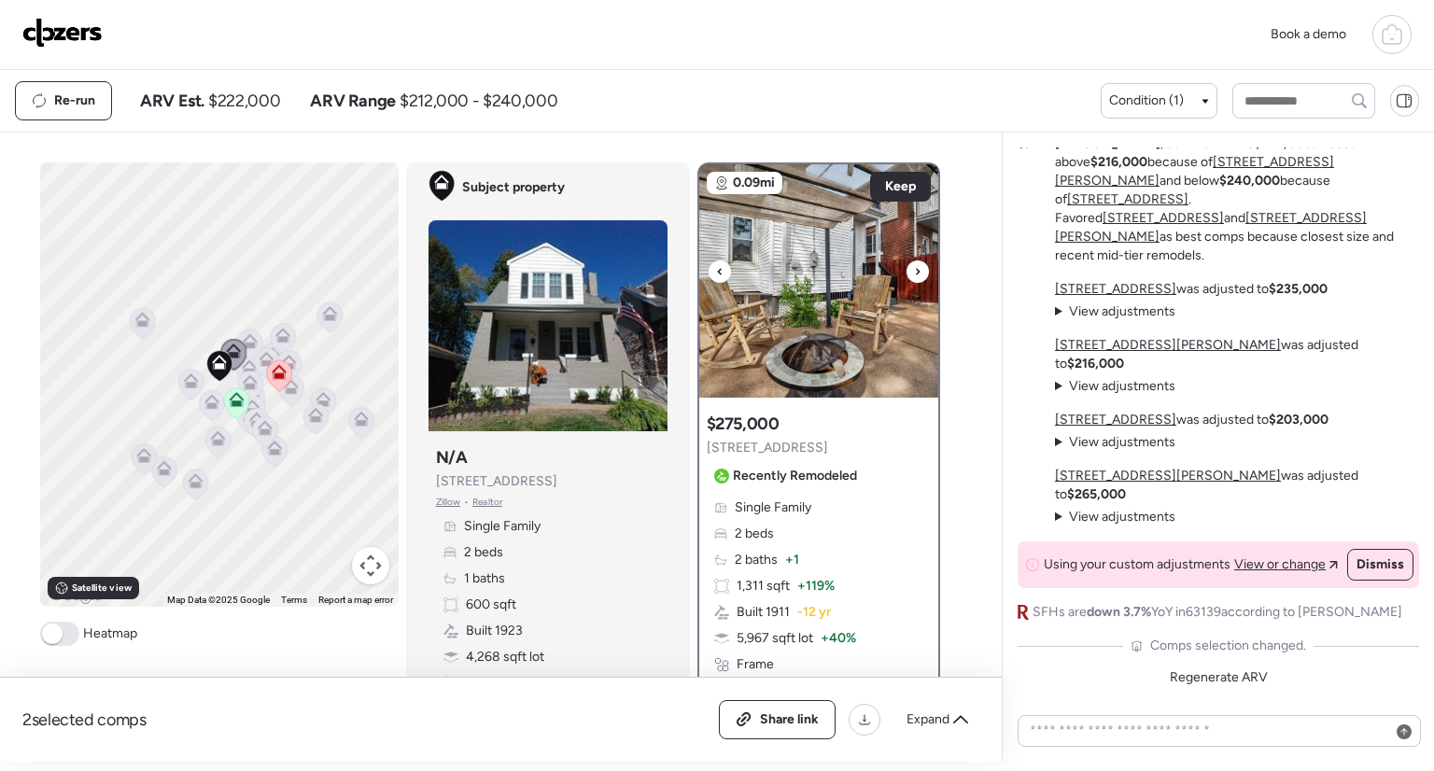
click at [709, 265] on div at bounding box center [720, 272] width 22 height 22
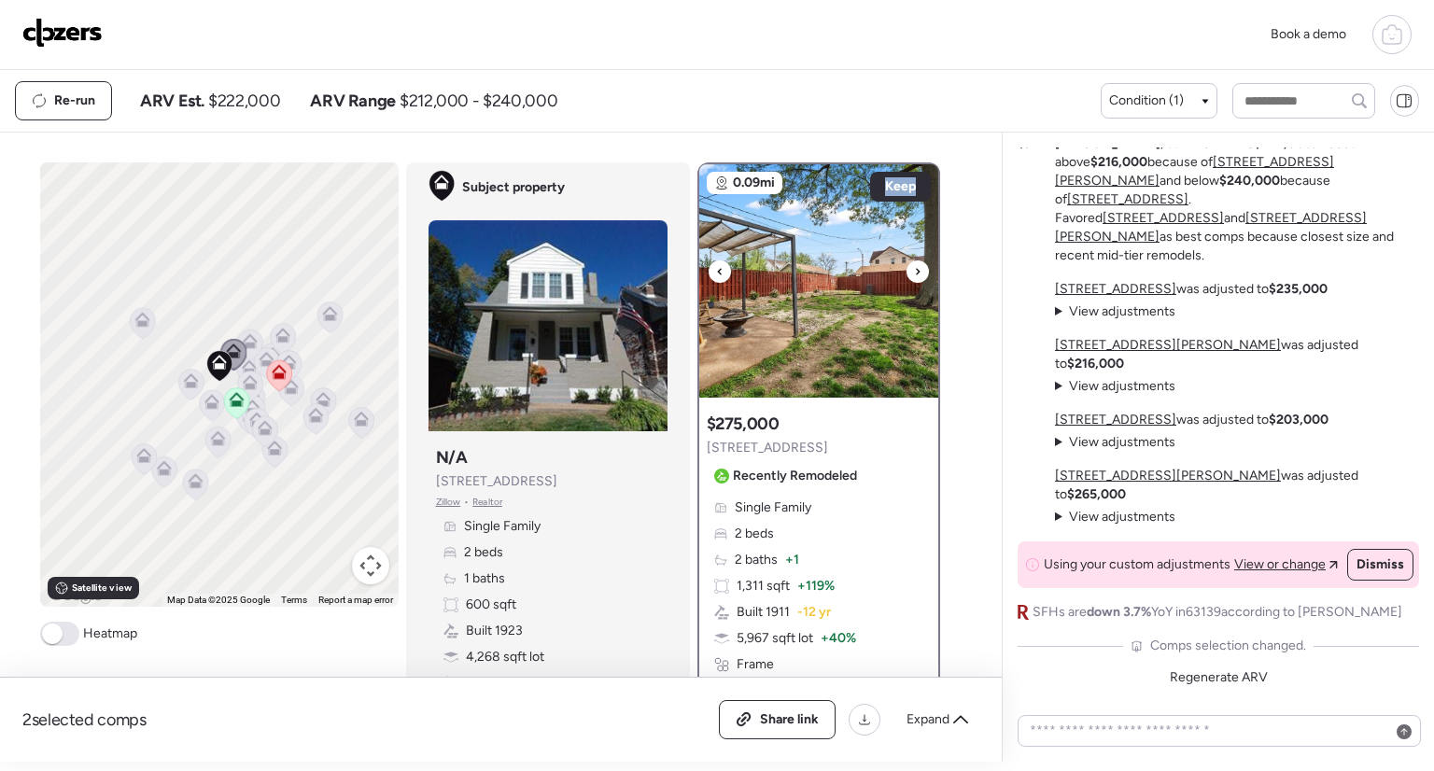
click at [709, 265] on div at bounding box center [720, 272] width 22 height 22
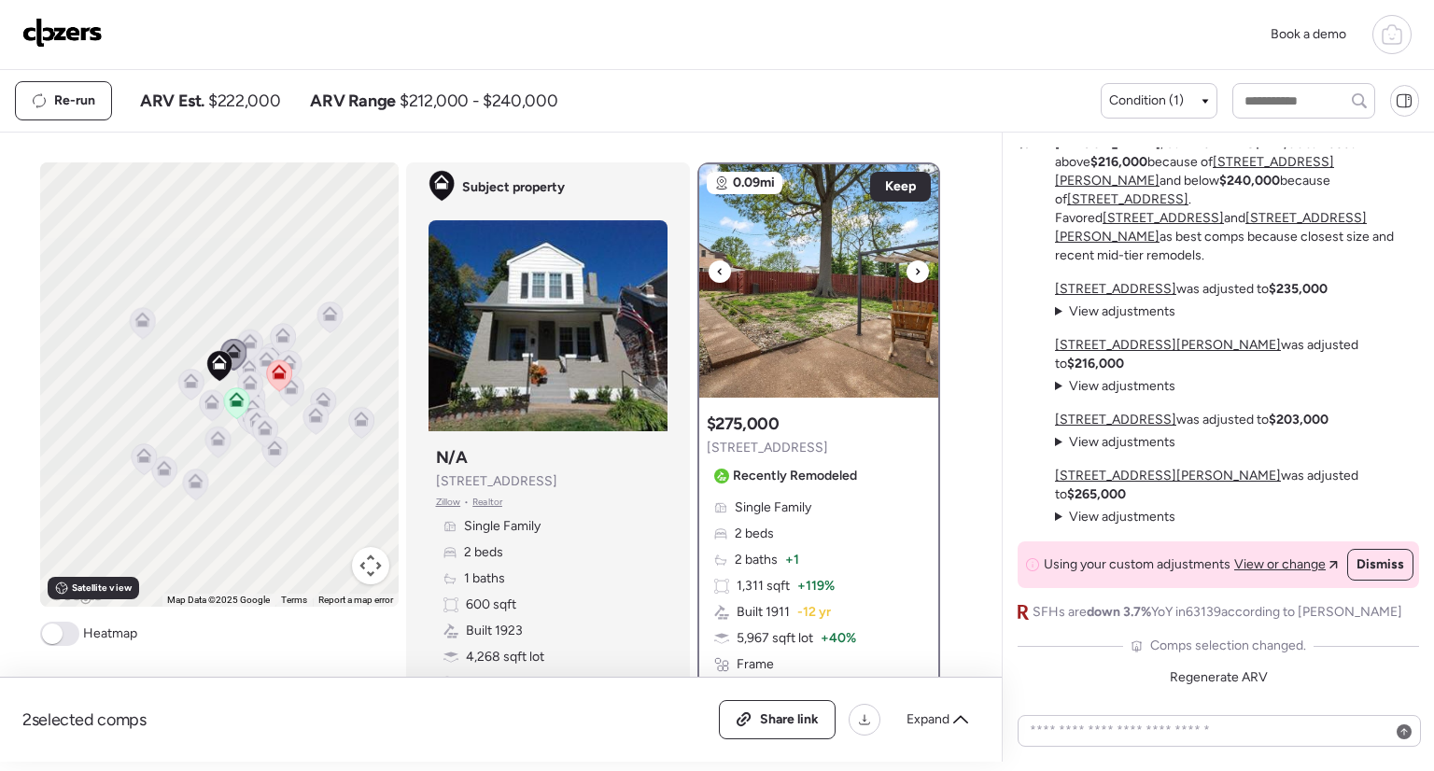
click at [709, 265] on div at bounding box center [720, 272] width 22 height 22
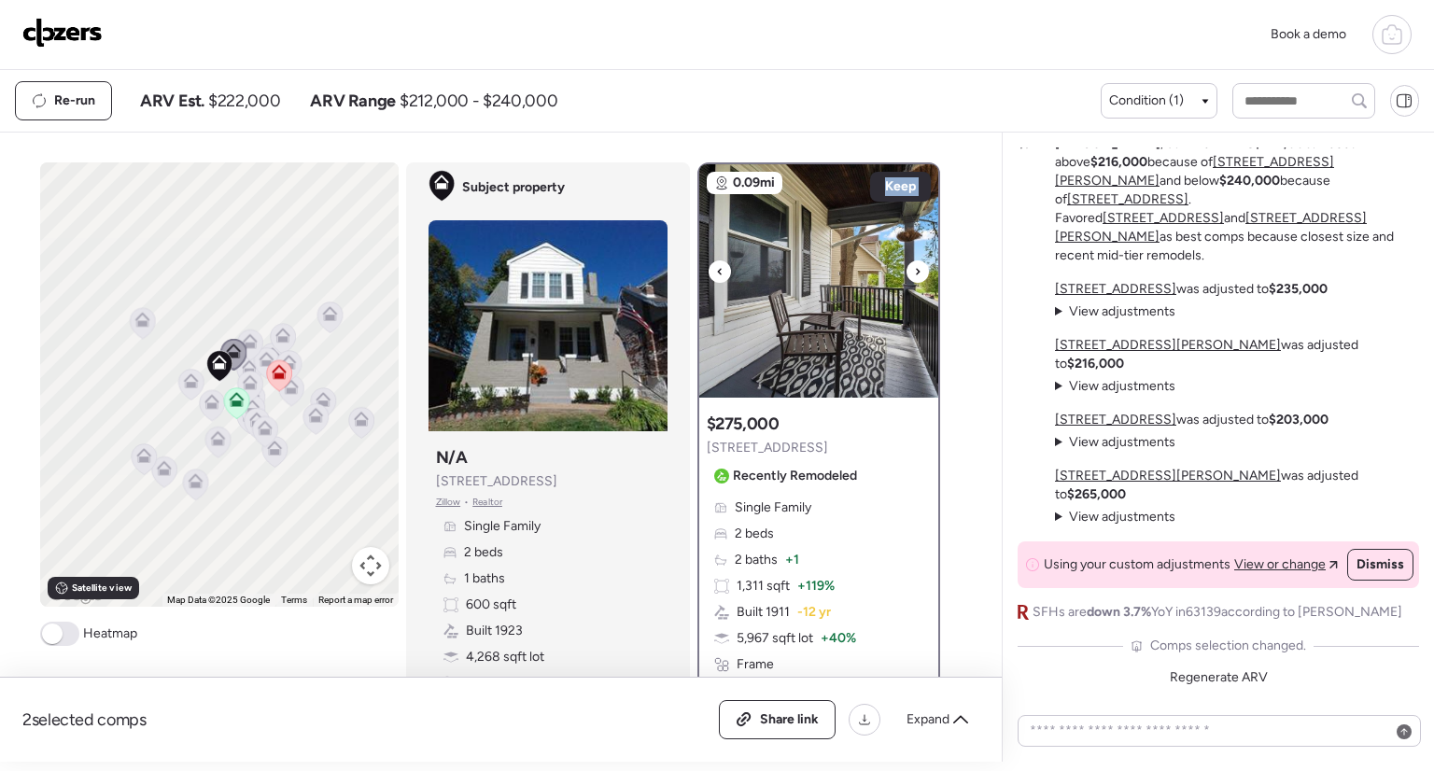
click at [709, 265] on div at bounding box center [720, 272] width 22 height 22
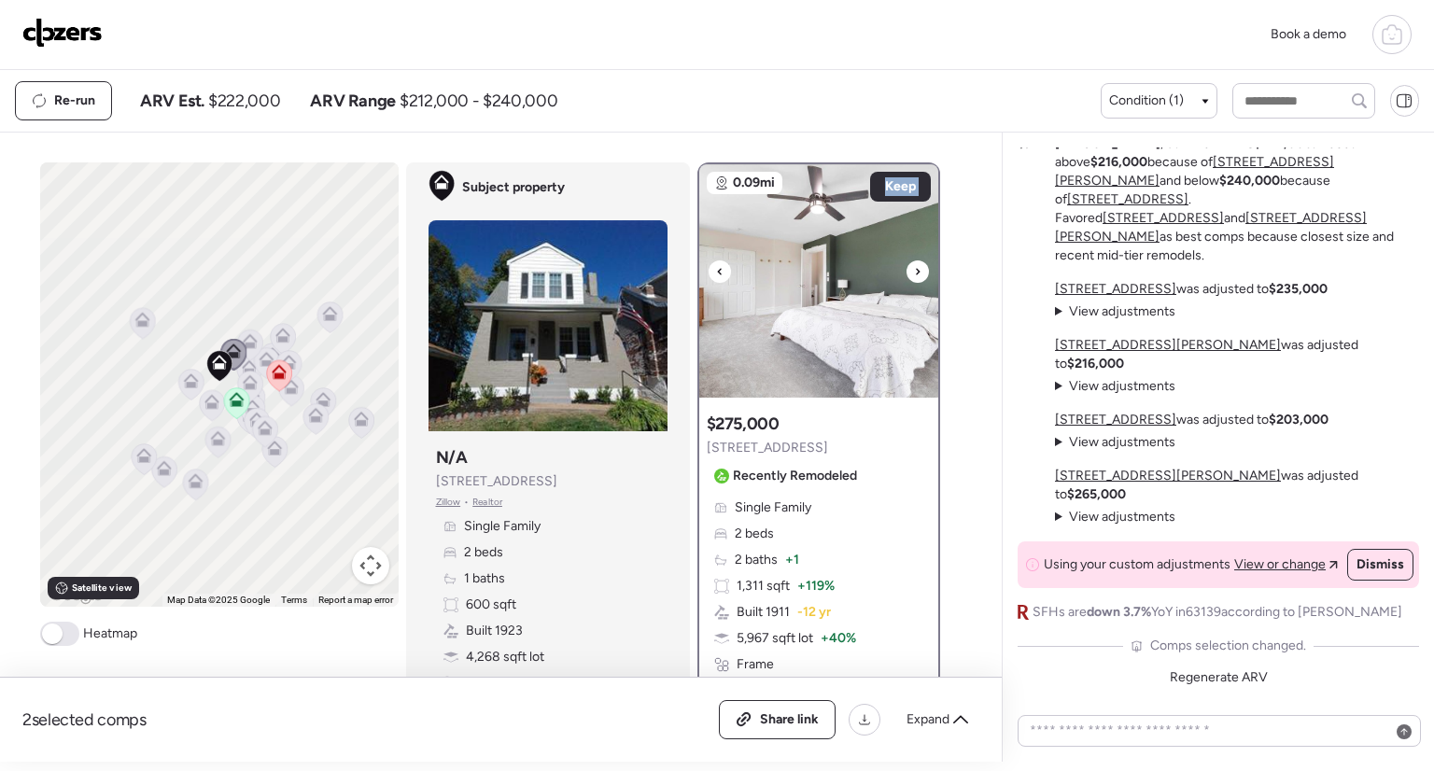
click at [709, 265] on div at bounding box center [720, 272] width 22 height 22
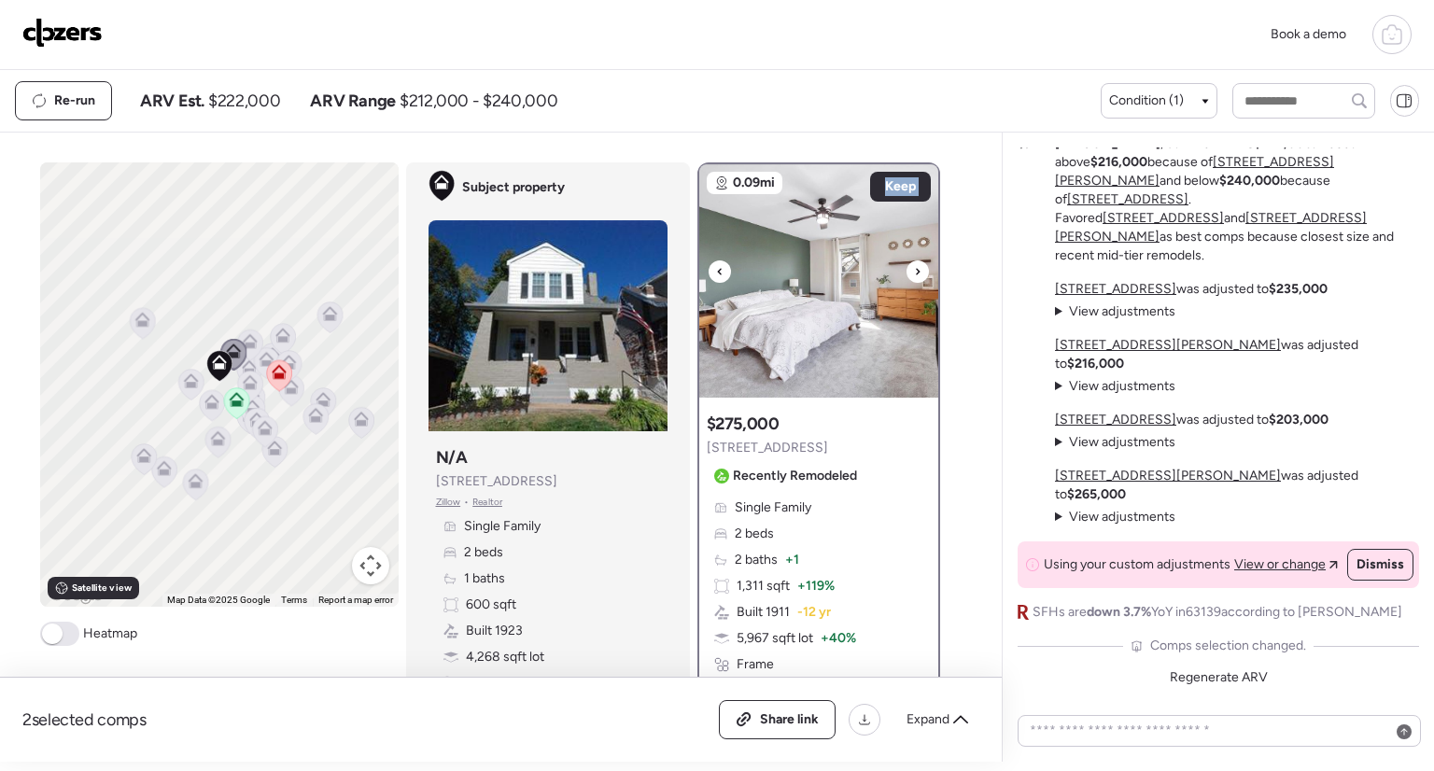
click at [709, 265] on div at bounding box center [720, 272] width 22 height 22
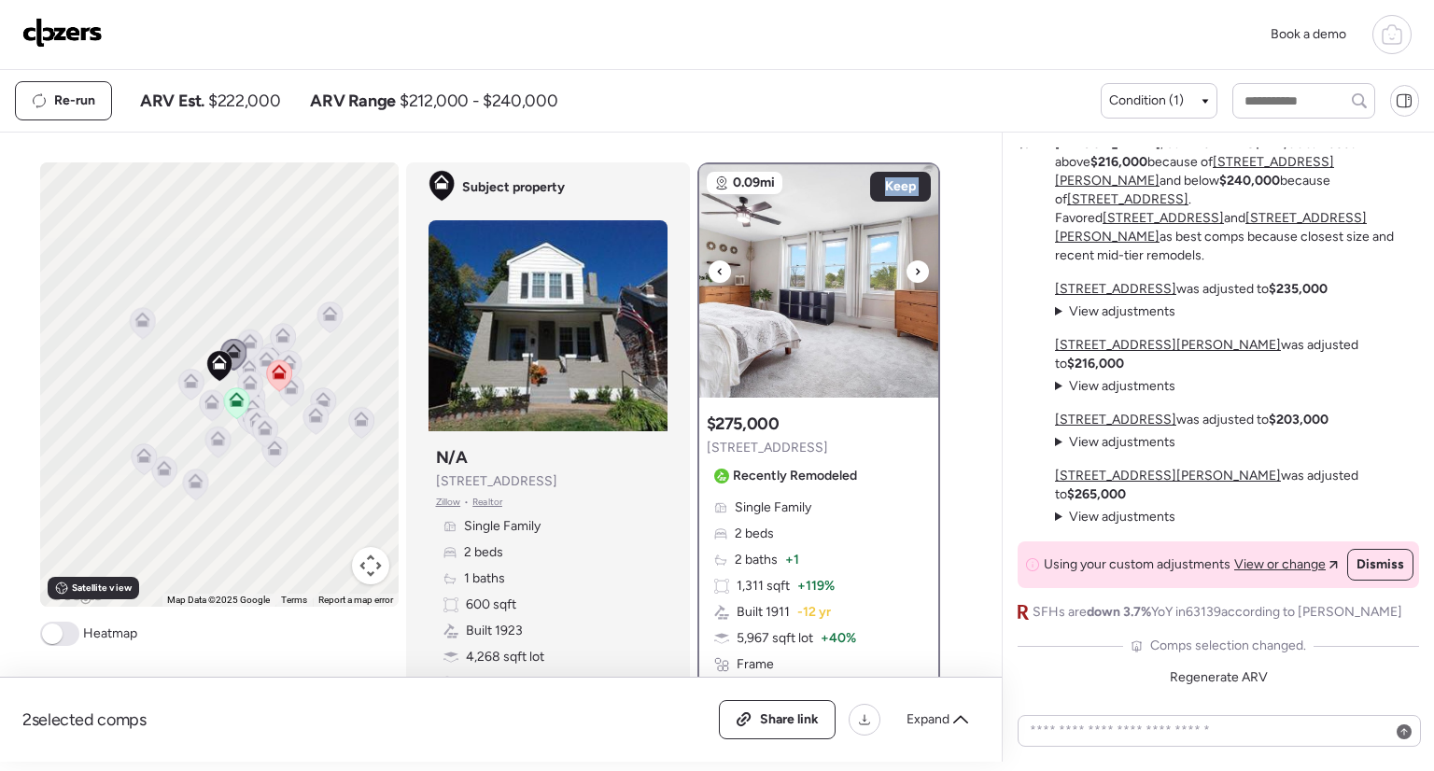
click at [709, 265] on div at bounding box center [720, 272] width 22 height 22
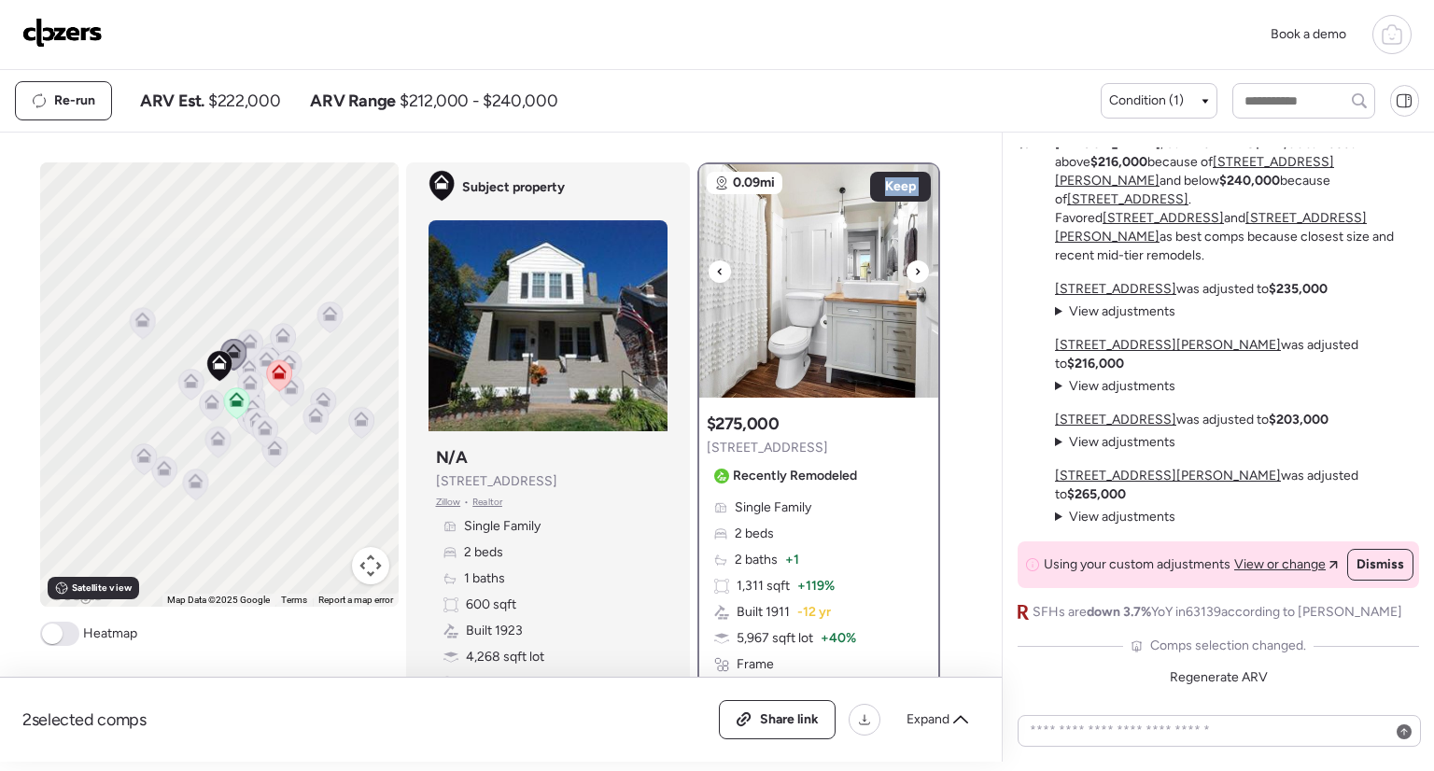
click at [709, 265] on div at bounding box center [720, 272] width 22 height 22
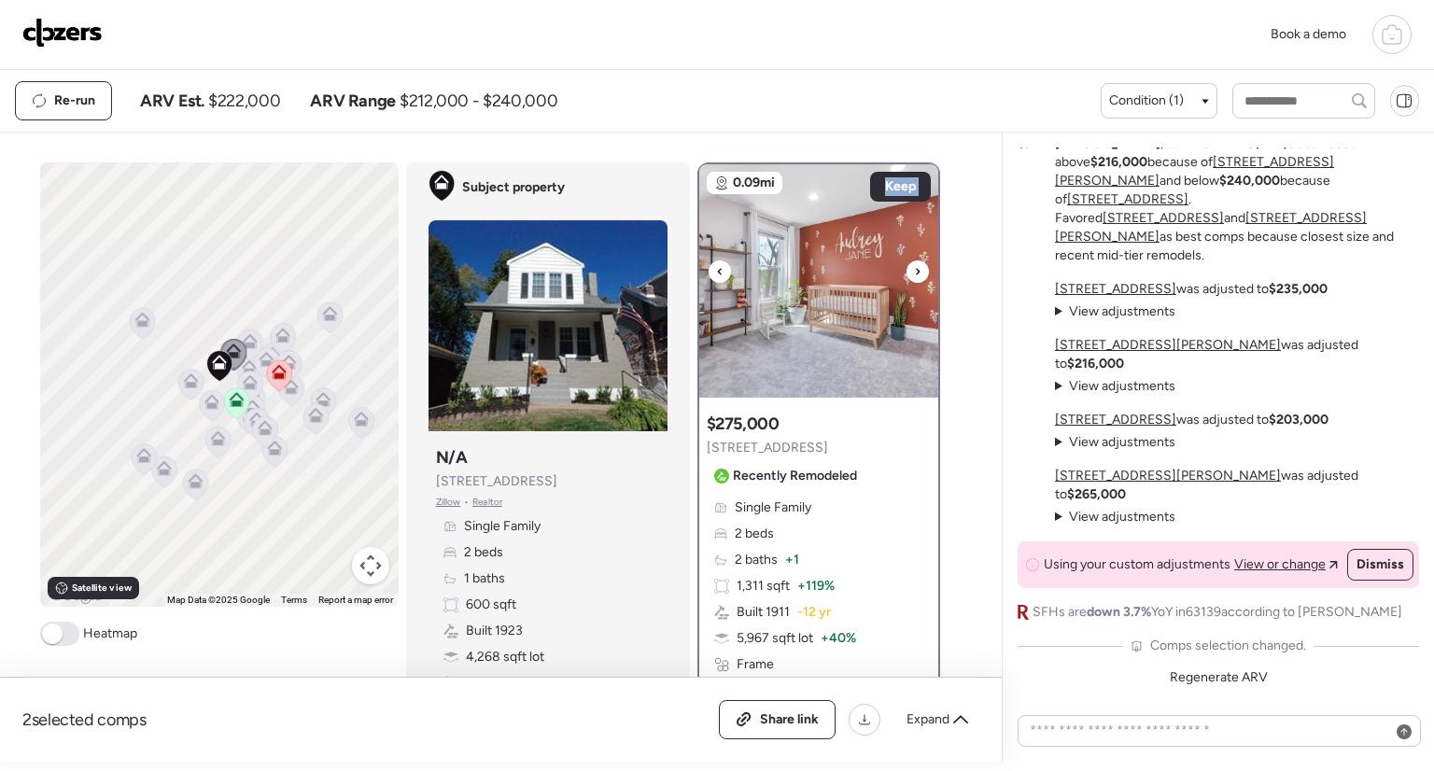
click at [709, 265] on div at bounding box center [720, 272] width 22 height 22
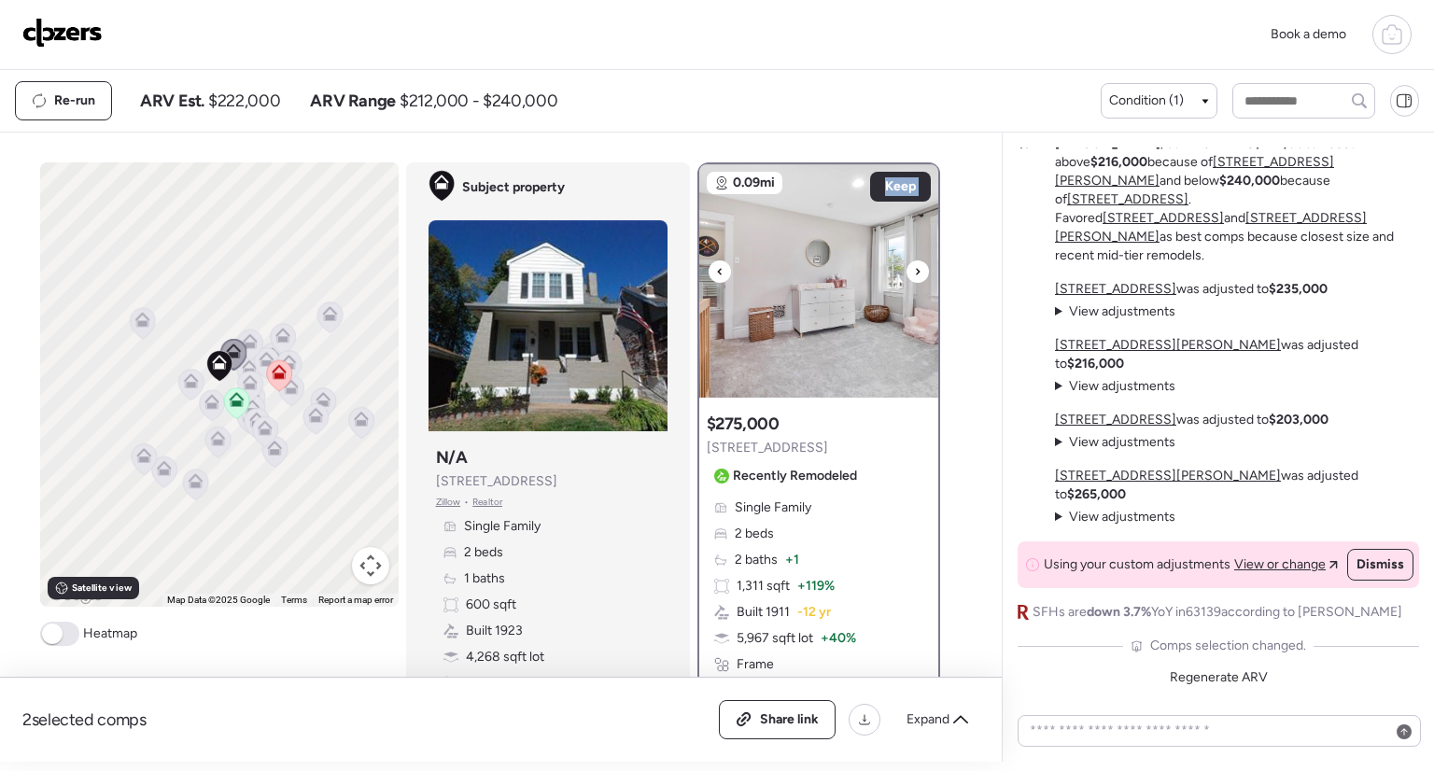
click at [709, 265] on div at bounding box center [720, 272] width 22 height 22
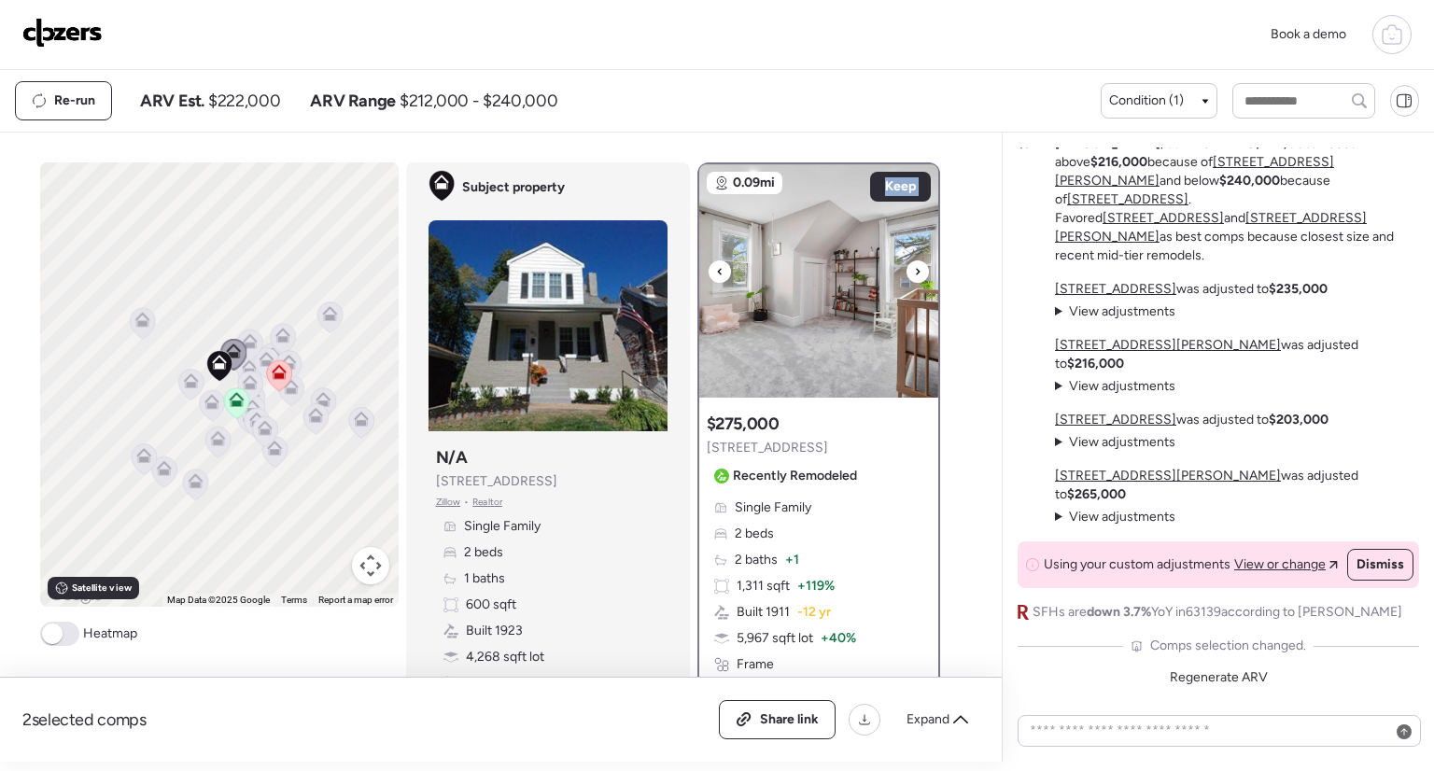
click at [709, 265] on div at bounding box center [720, 272] width 22 height 22
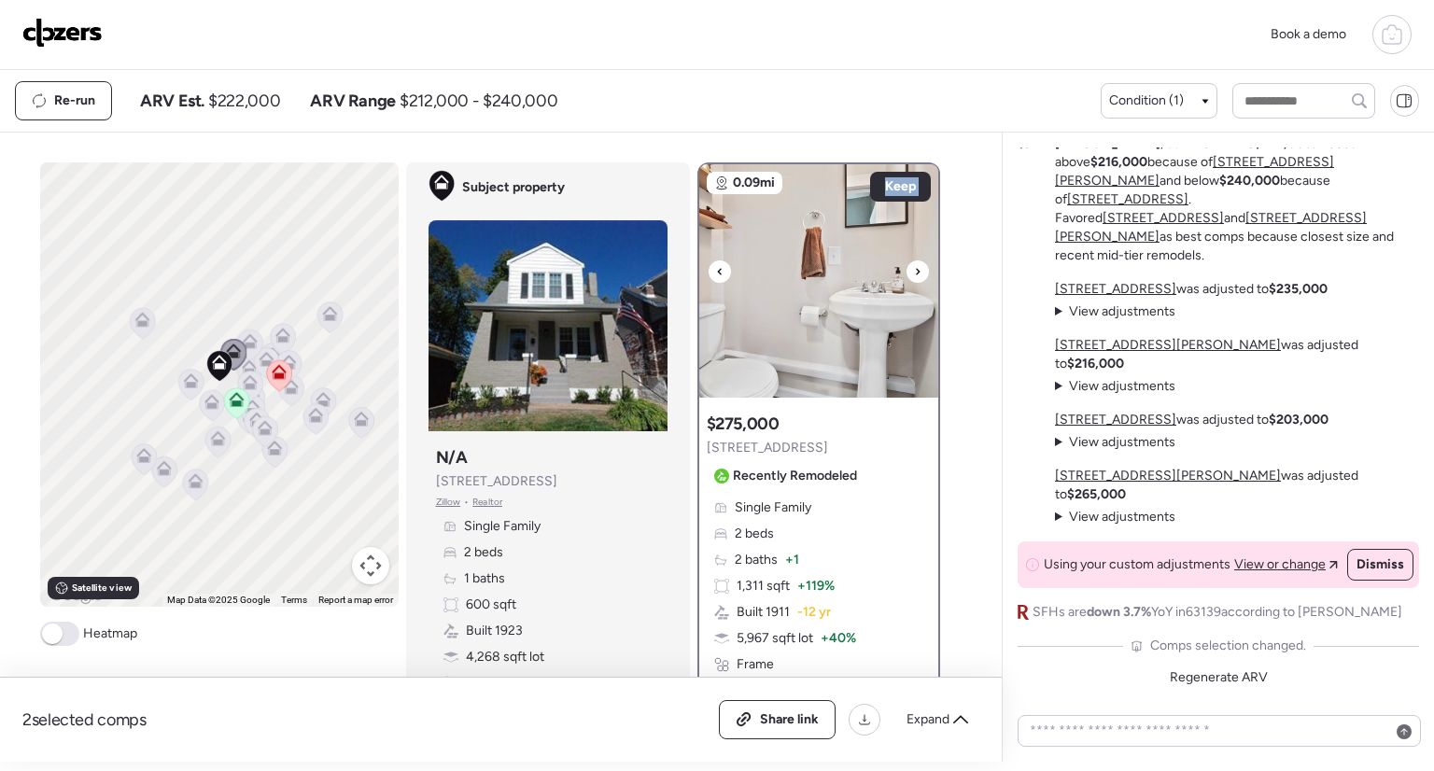
click at [709, 265] on div at bounding box center [720, 272] width 22 height 22
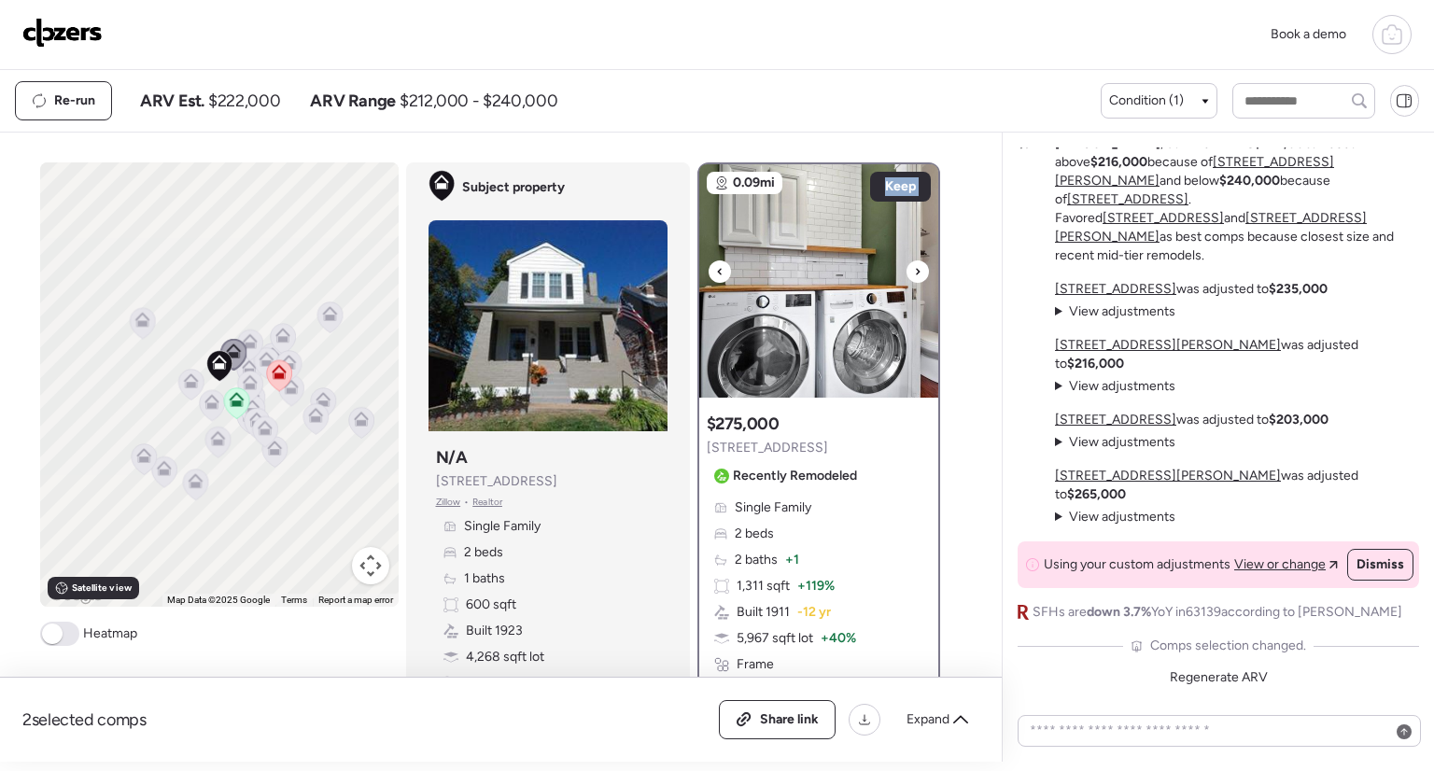
click at [709, 265] on div at bounding box center [720, 272] width 22 height 22
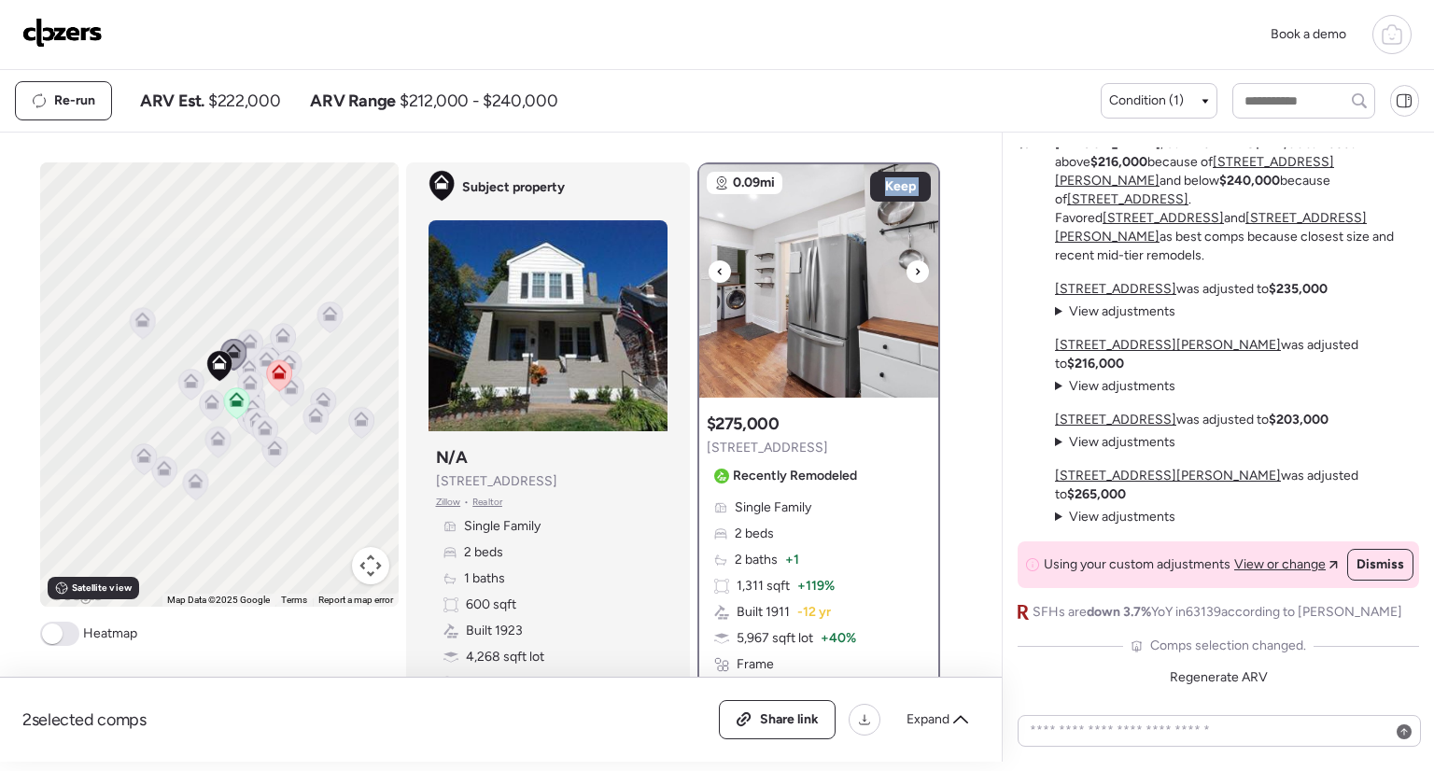
click at [709, 265] on div at bounding box center [720, 272] width 22 height 22
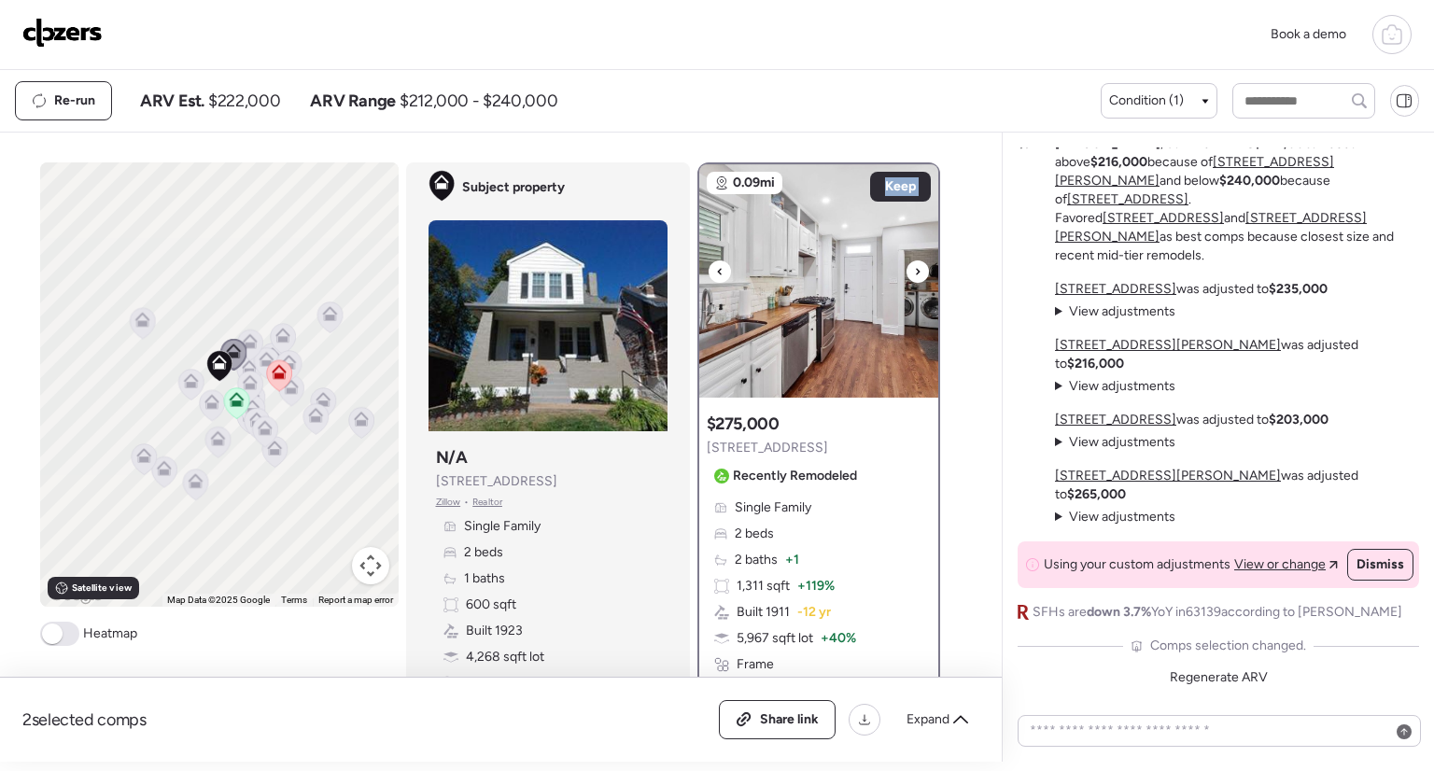
click at [709, 265] on div at bounding box center [720, 272] width 22 height 22
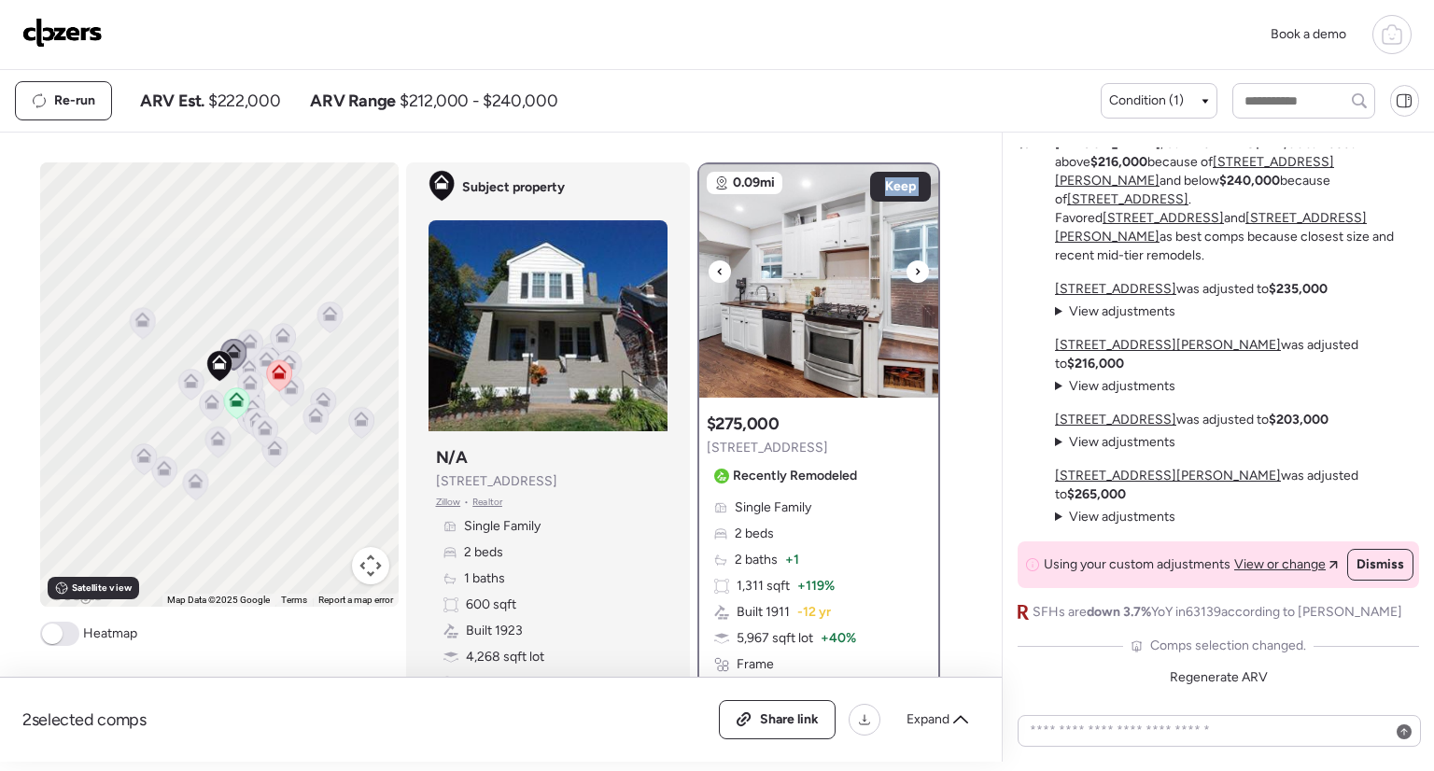
click at [709, 265] on div at bounding box center [720, 272] width 22 height 22
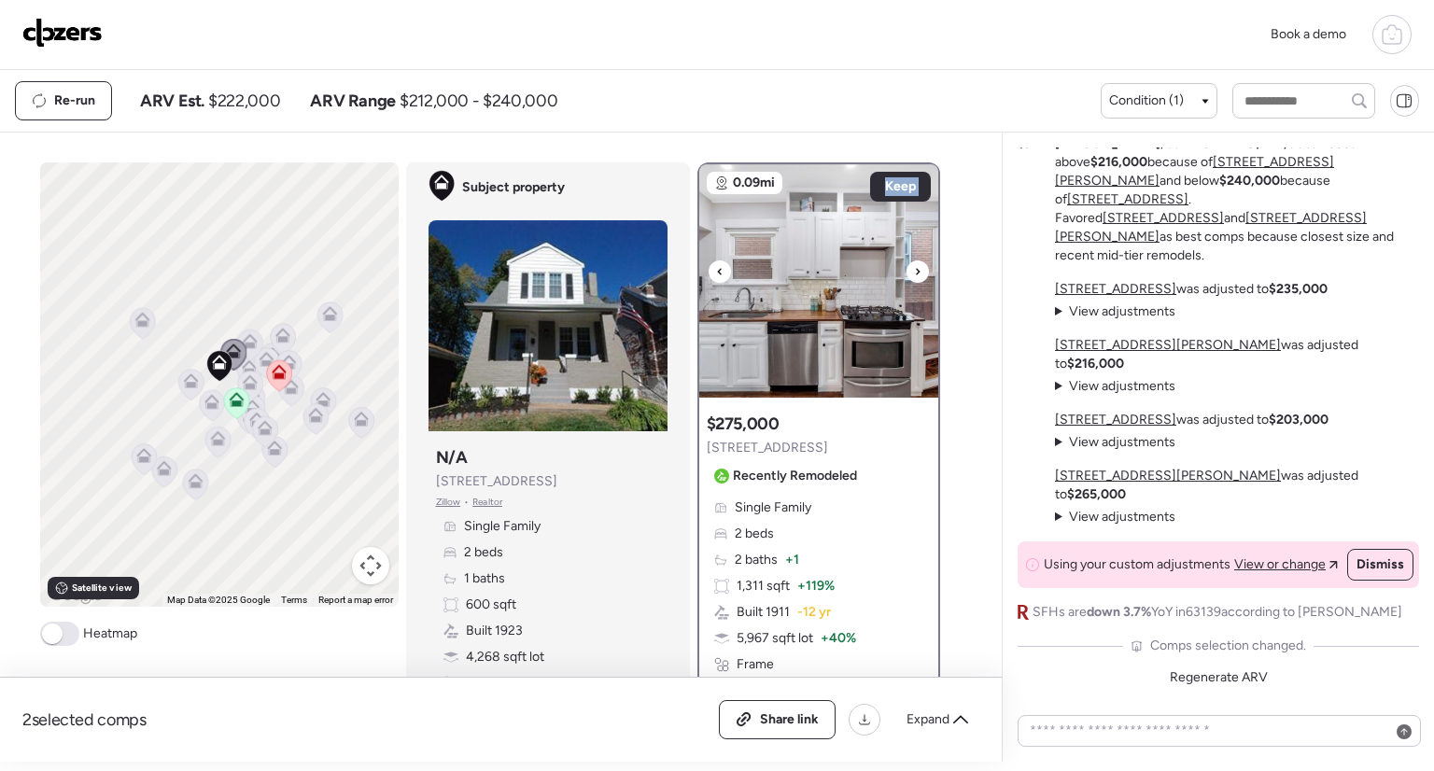
click at [709, 265] on div at bounding box center [720, 272] width 22 height 22
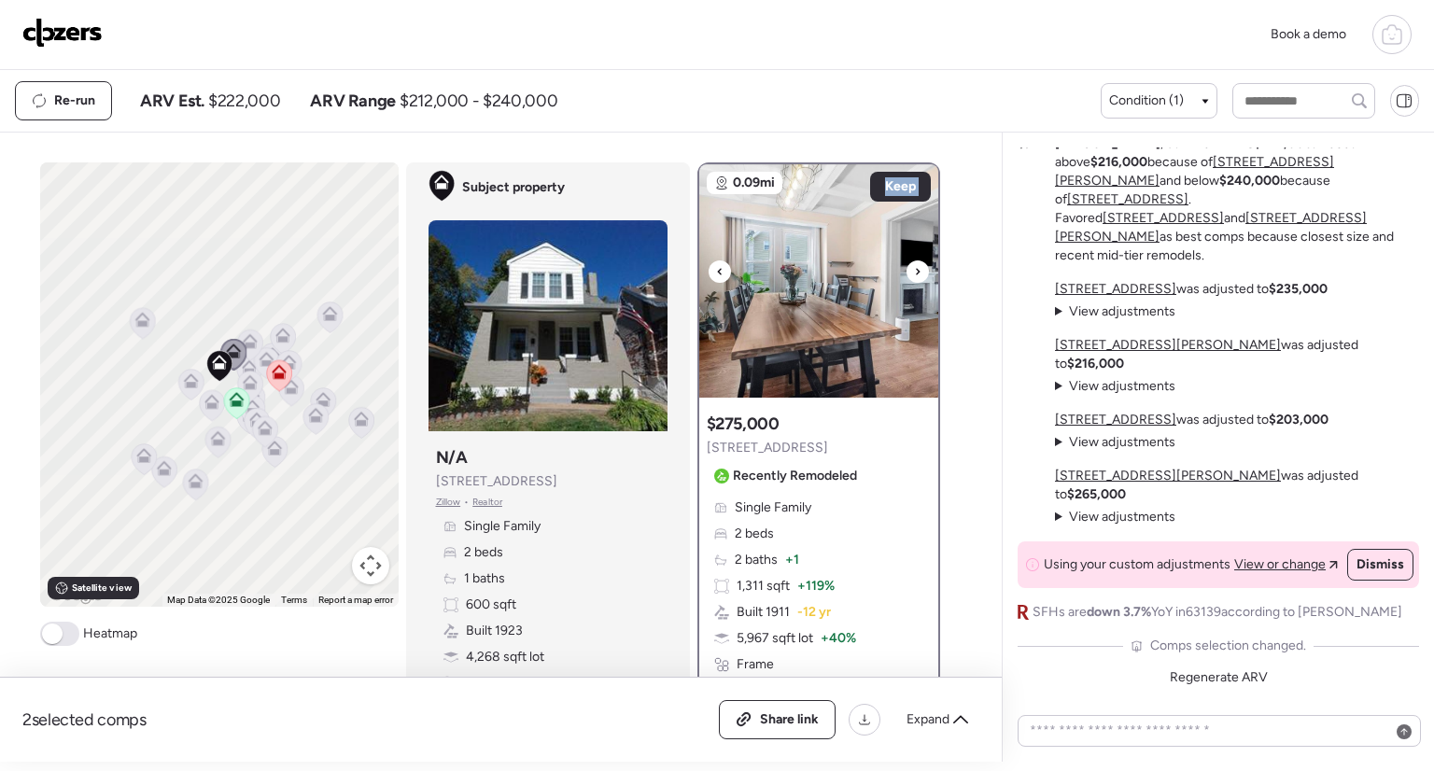
click at [709, 265] on div at bounding box center [720, 272] width 22 height 22
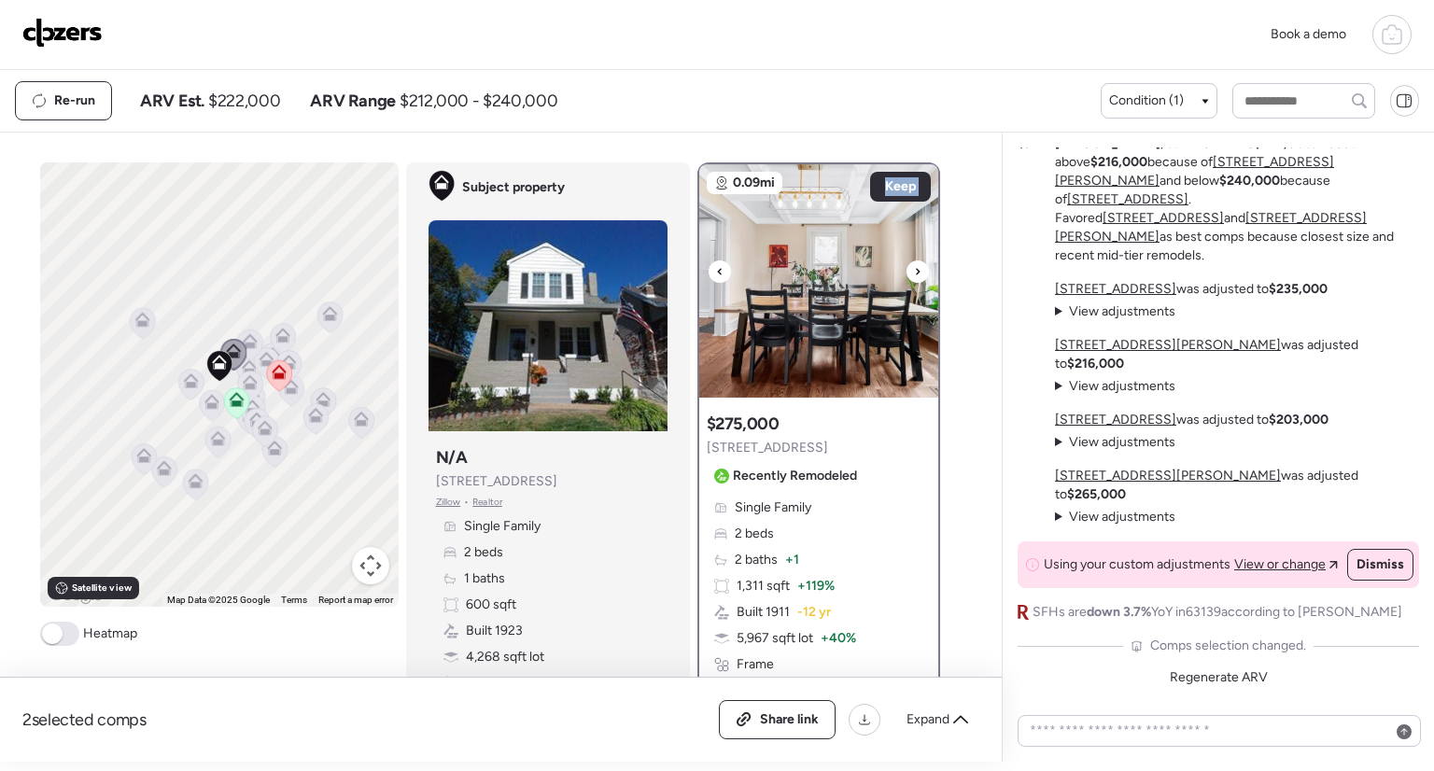
click at [709, 265] on div at bounding box center [720, 272] width 22 height 22
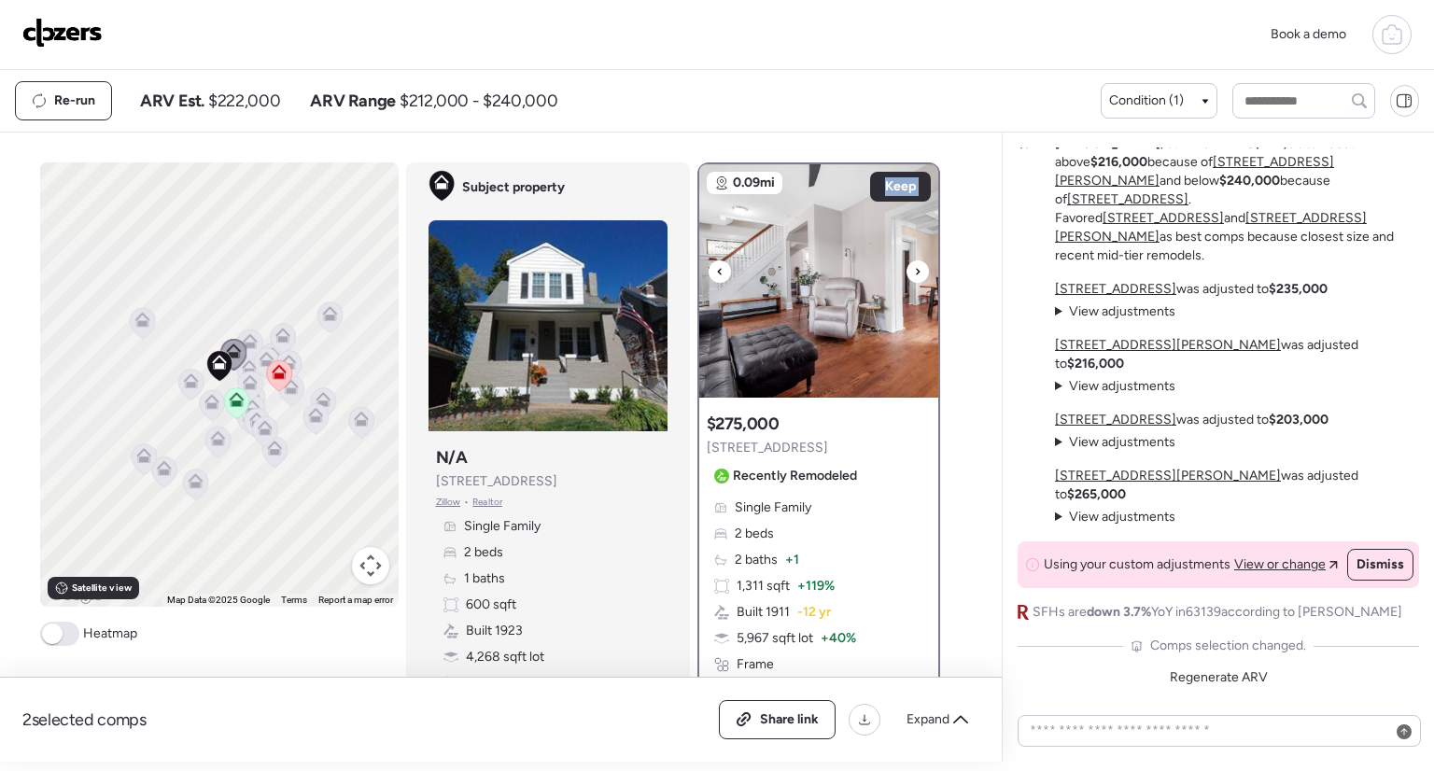
click at [709, 265] on div at bounding box center [720, 272] width 22 height 22
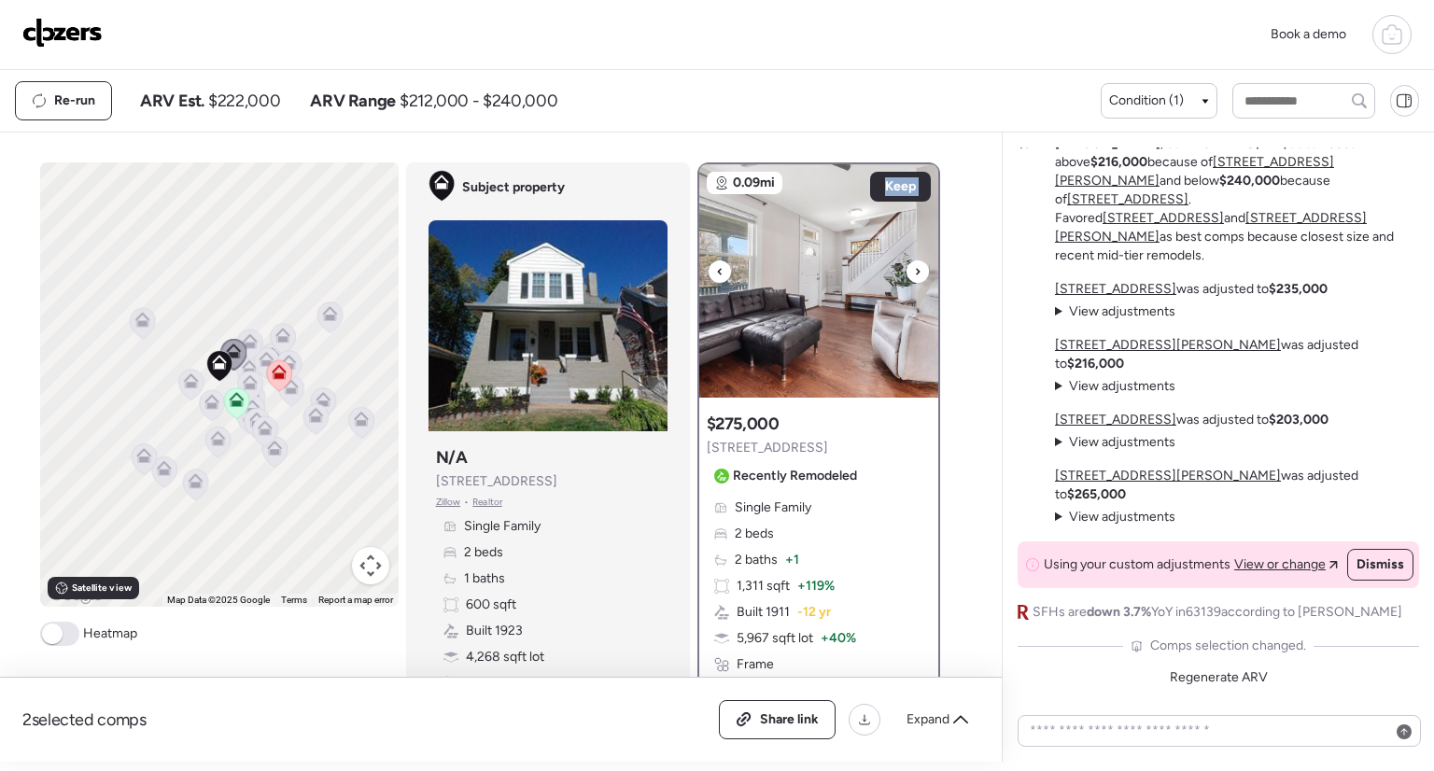
click at [709, 265] on div at bounding box center [720, 272] width 22 height 22
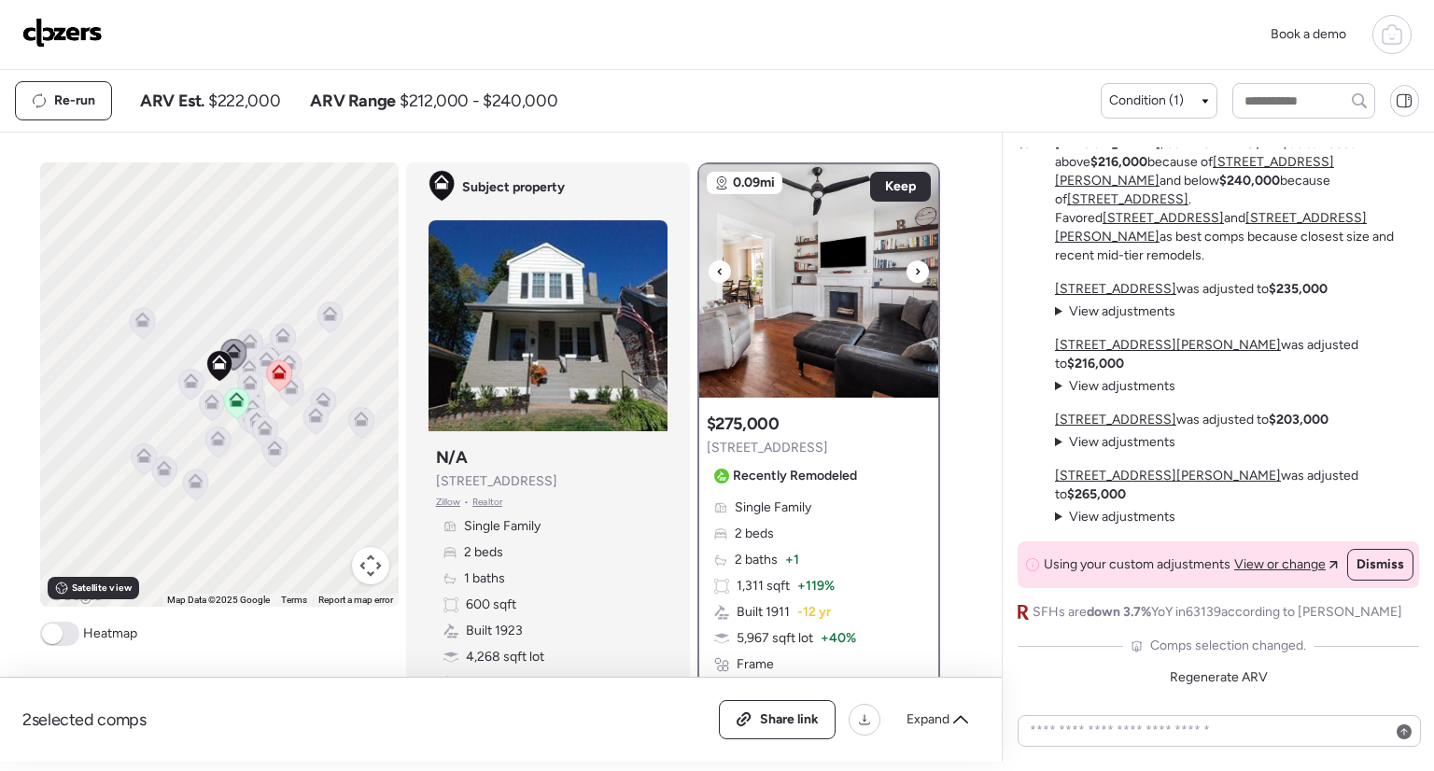
click at [709, 265] on div at bounding box center [720, 272] width 22 height 22
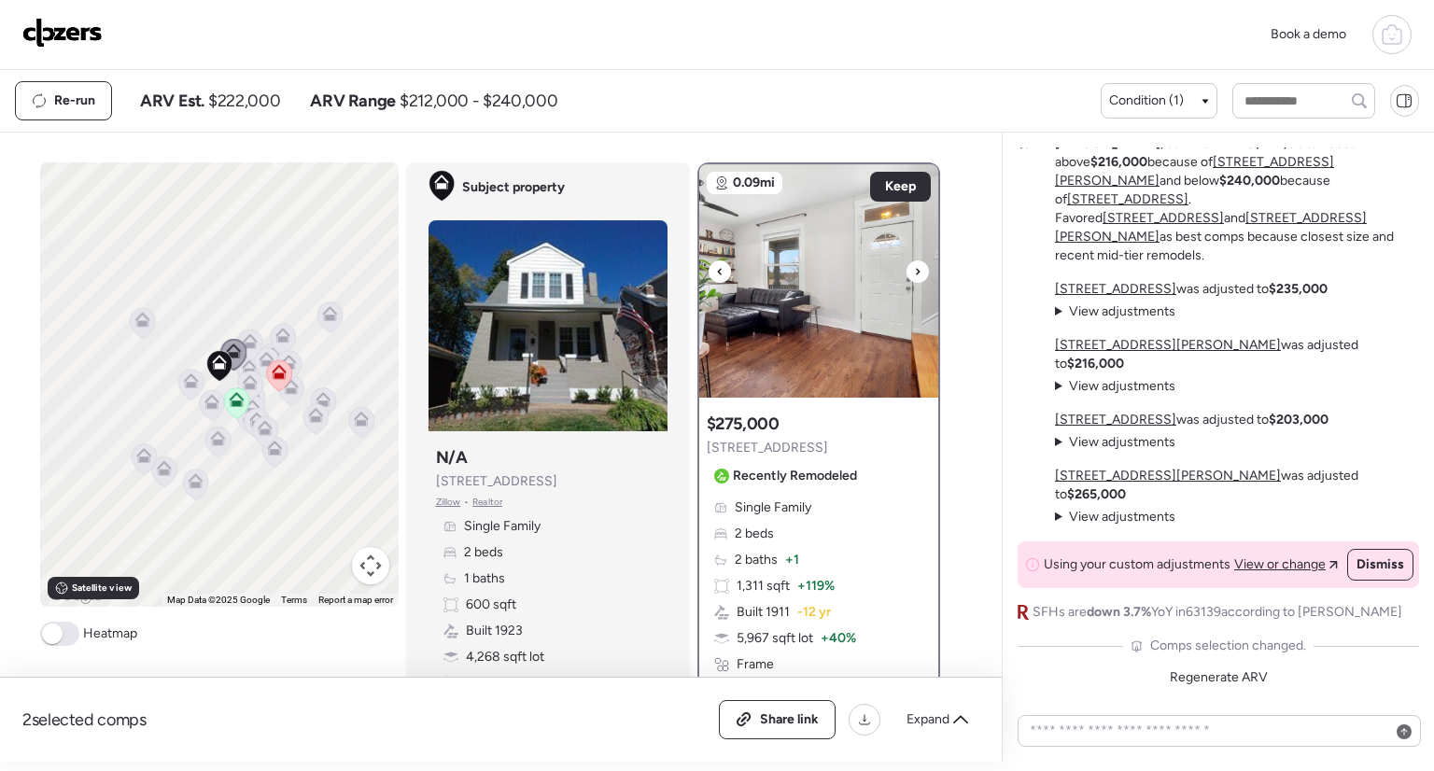
click at [709, 265] on div at bounding box center [720, 272] width 22 height 22
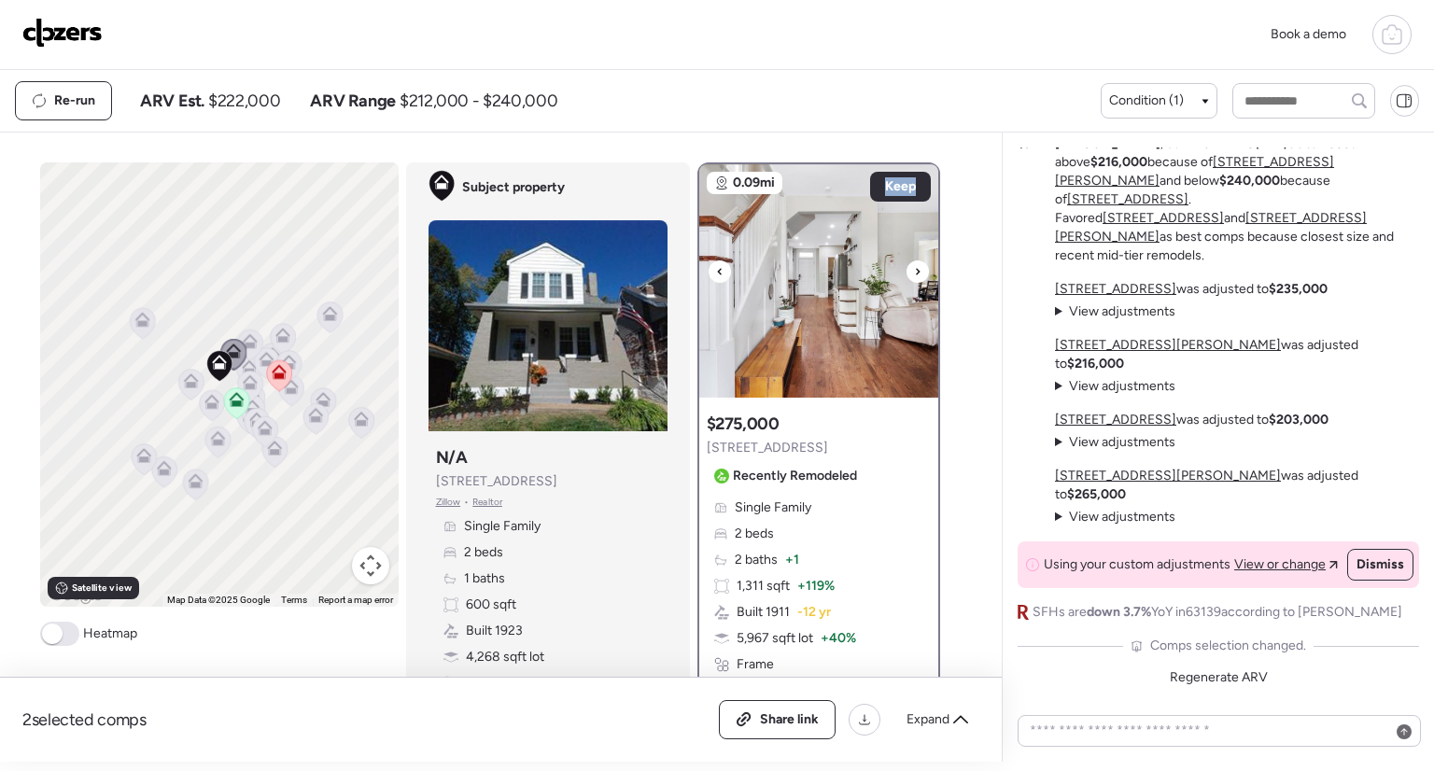
click at [709, 265] on div at bounding box center [720, 272] width 22 height 22
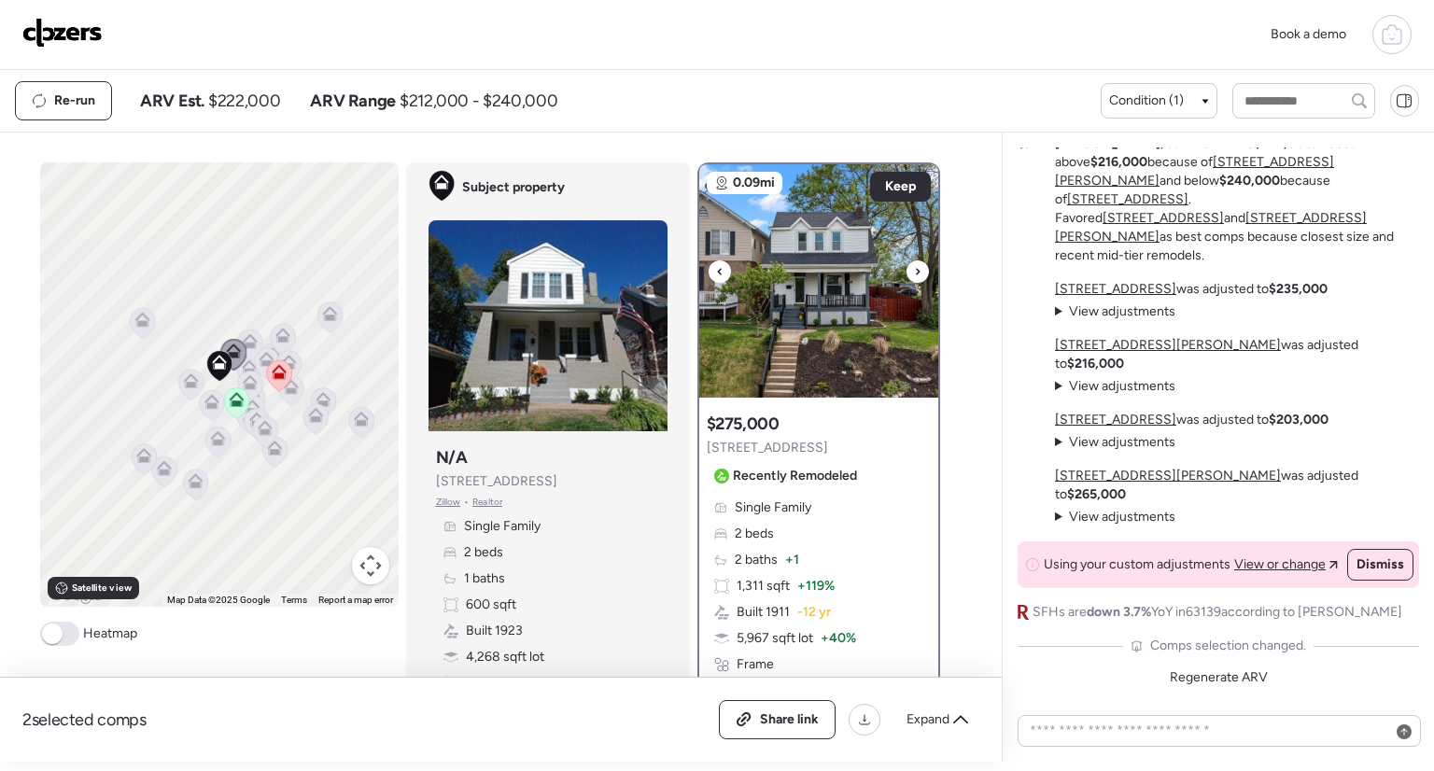
click at [709, 265] on div at bounding box center [720, 272] width 22 height 22
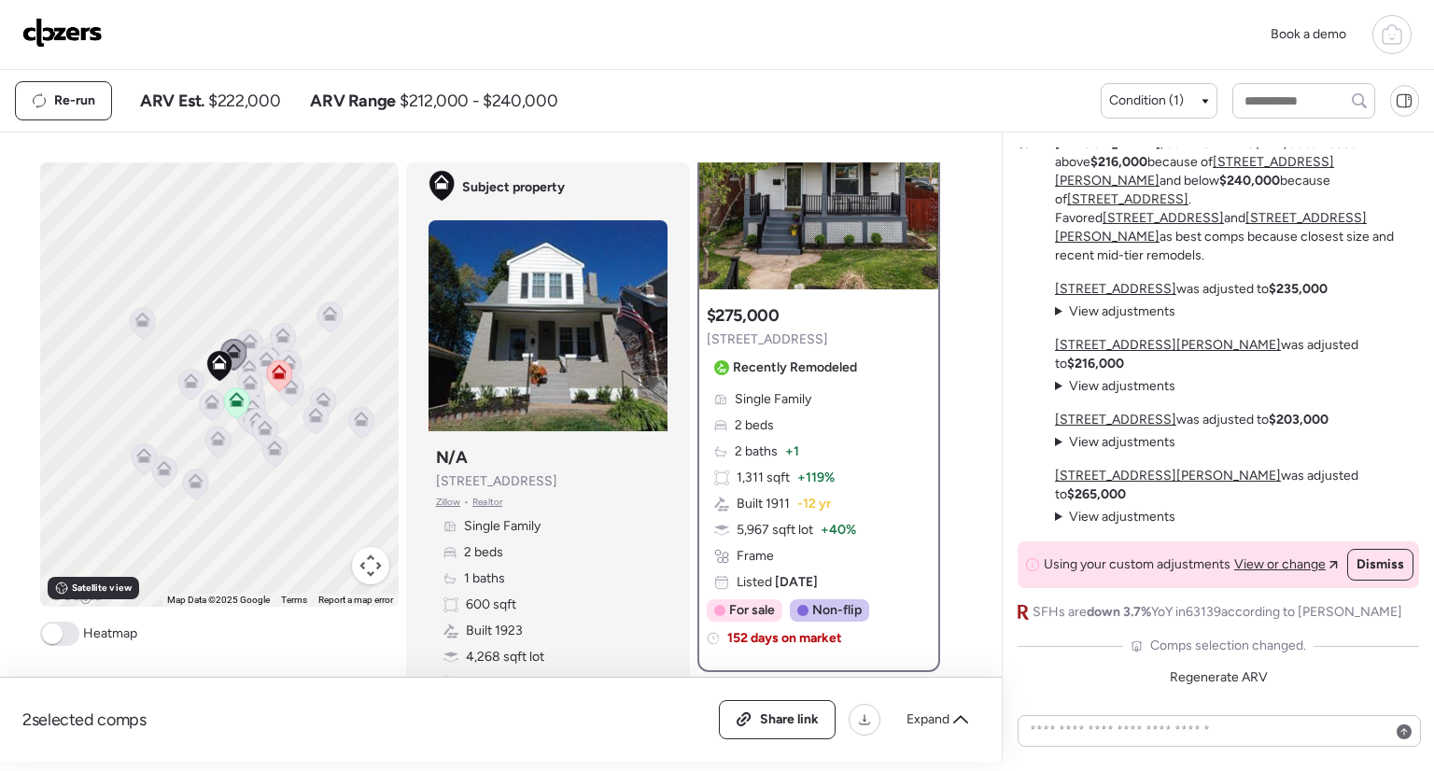
scroll to position [120, 0]
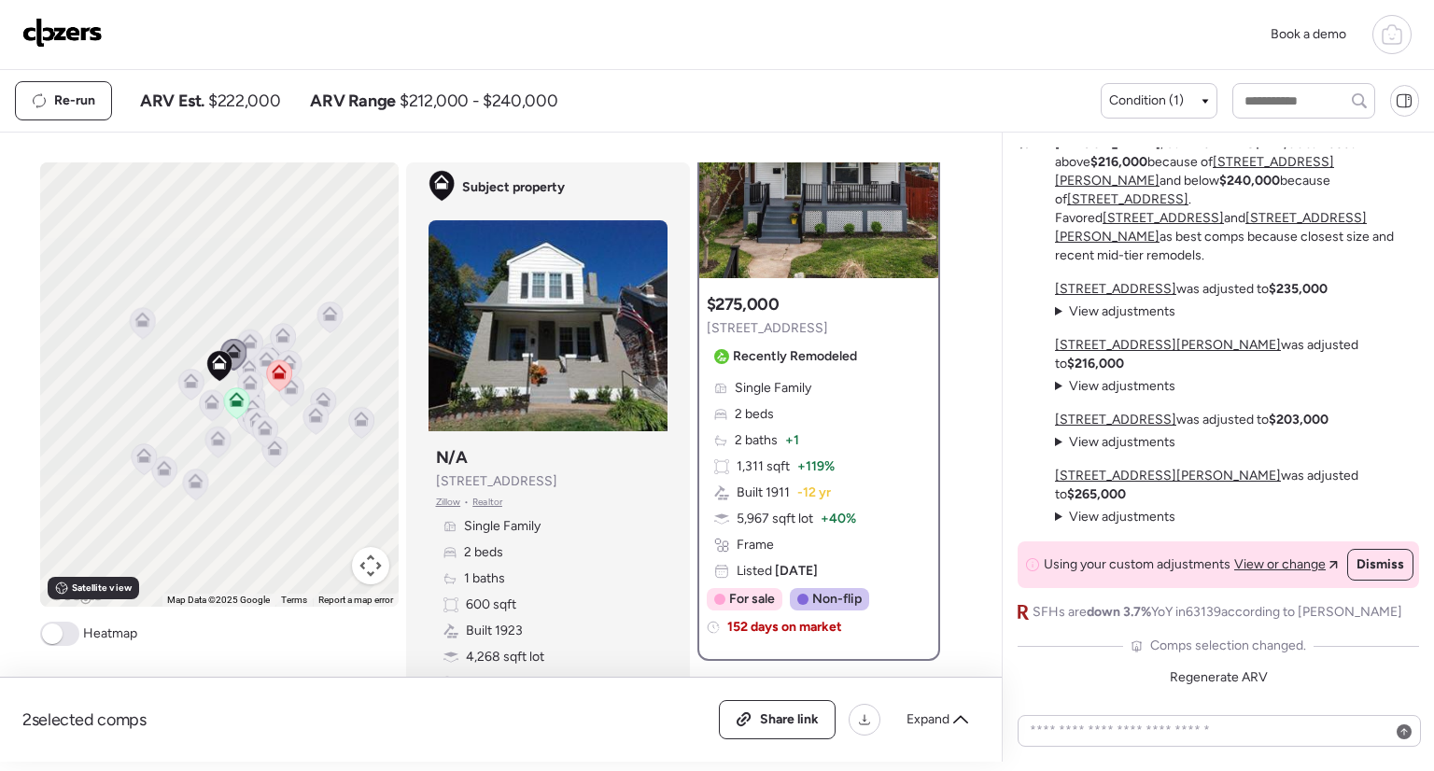
click at [239, 362] on icon at bounding box center [233, 355] width 26 height 32
click at [245, 371] on icon at bounding box center [249, 387] width 26 height 32
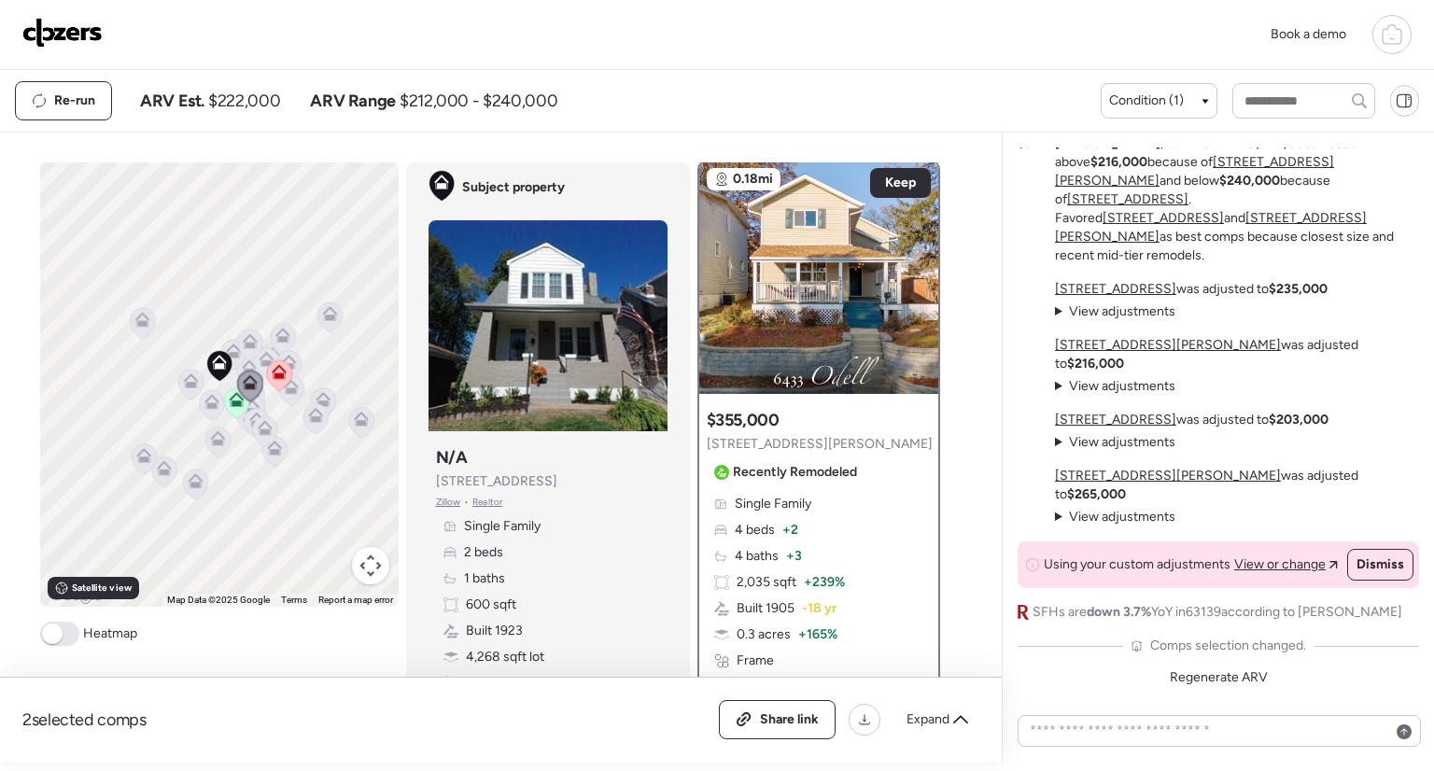
scroll to position [0, 0]
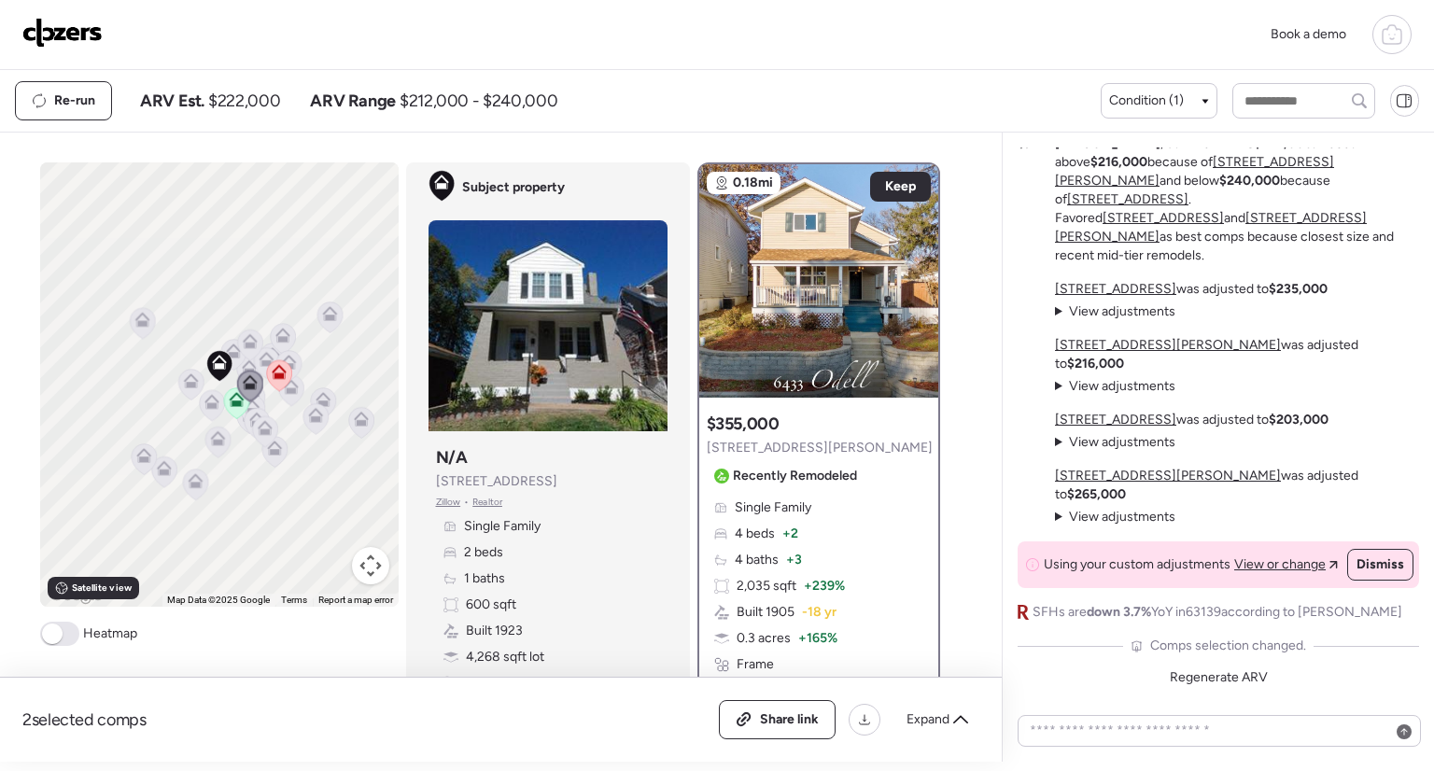
click at [243, 340] on icon at bounding box center [249, 341] width 15 height 15
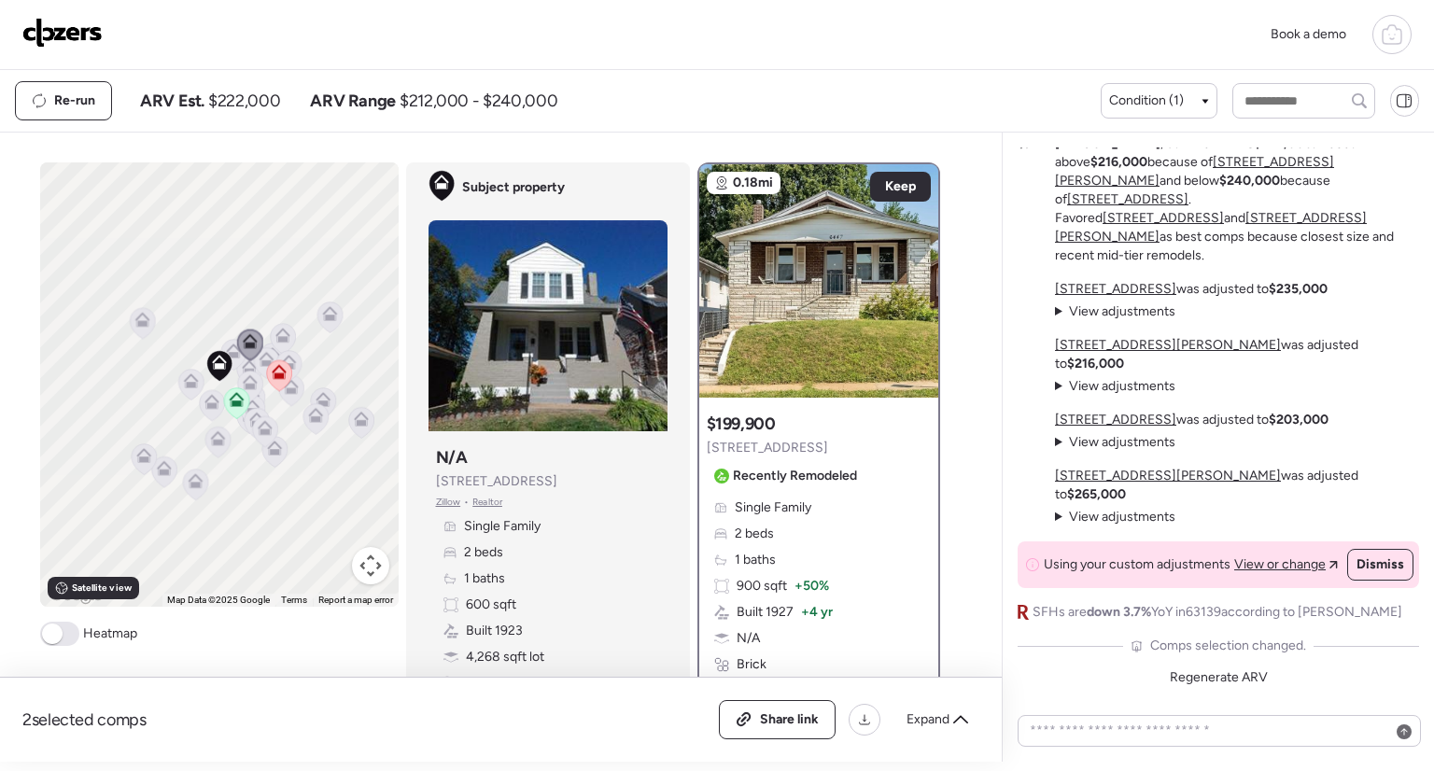
click at [224, 359] on div "To activate drag with keyboard, press Alt + Enter. Once in keyboard drag state,…" at bounding box center [219, 384] width 359 height 444
click at [254, 366] on icon at bounding box center [266, 363] width 25 height 31
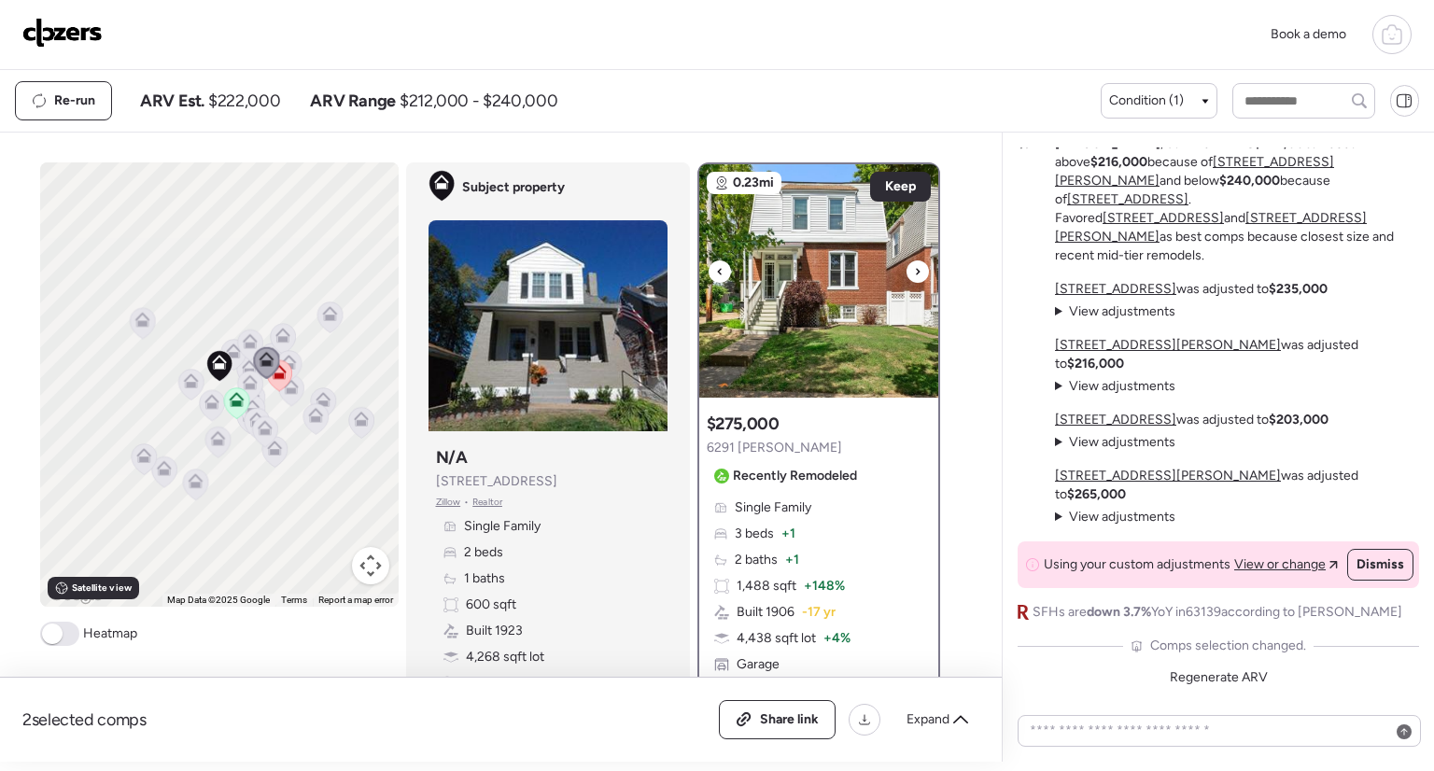
click at [914, 272] on icon at bounding box center [917, 272] width 7 height 22
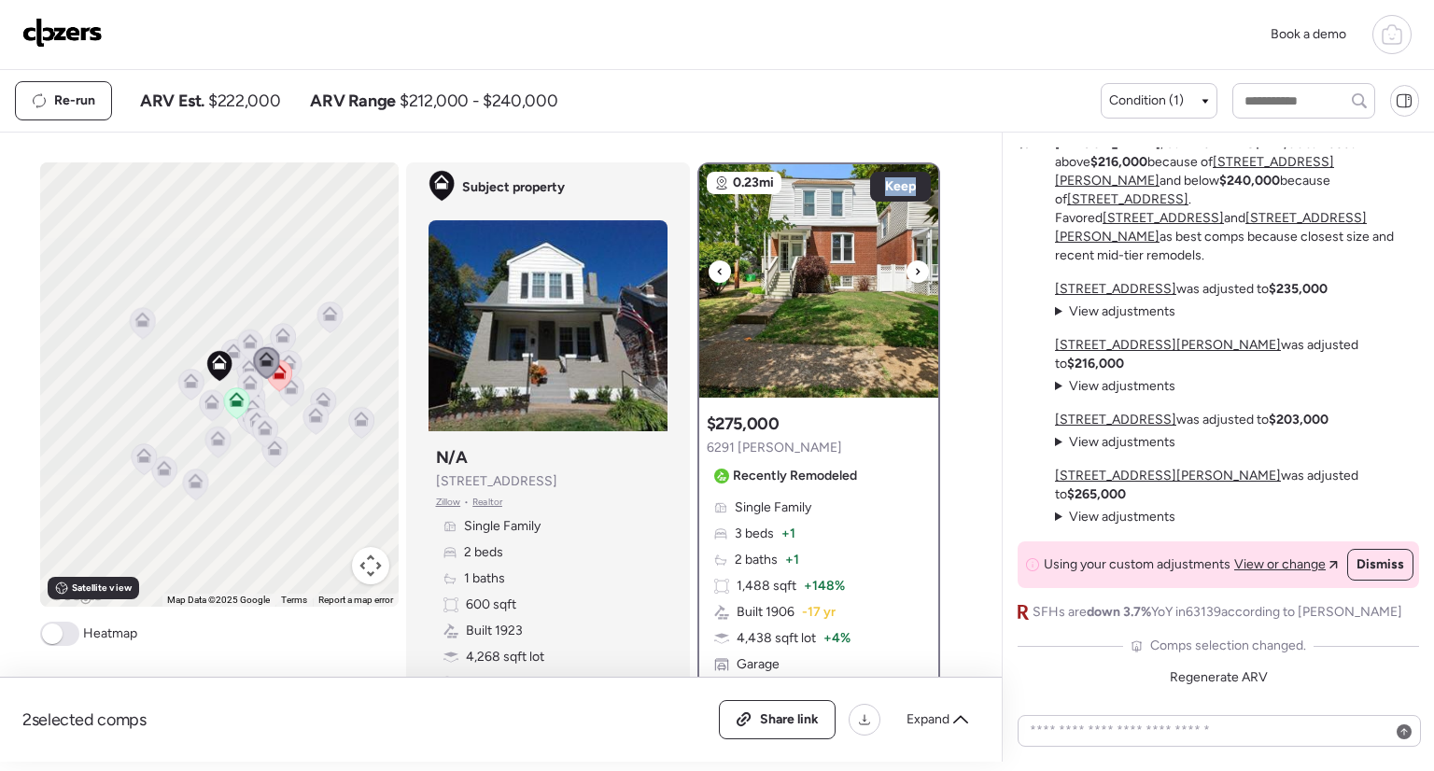
click at [914, 272] on icon at bounding box center [917, 272] width 7 height 22
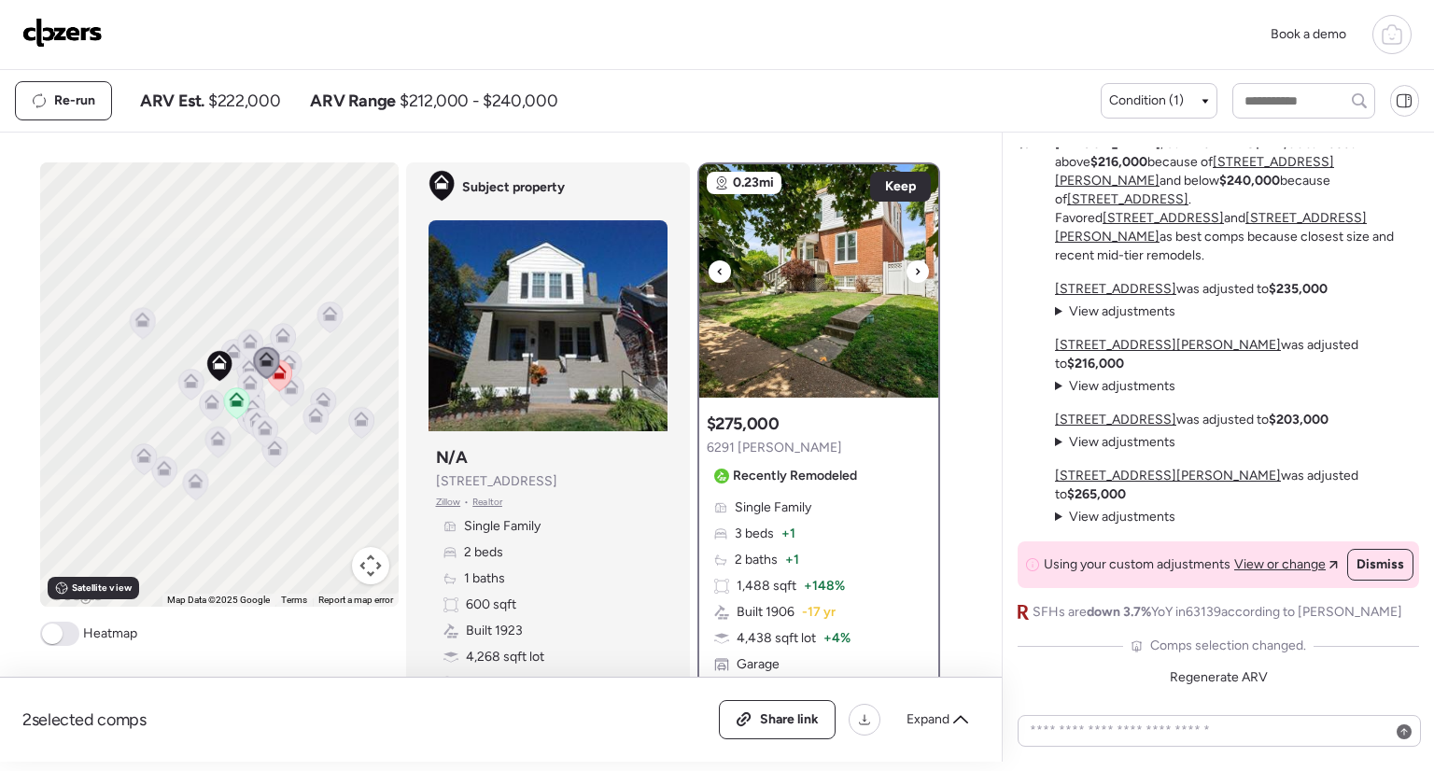
click at [914, 272] on icon at bounding box center [917, 272] width 7 height 22
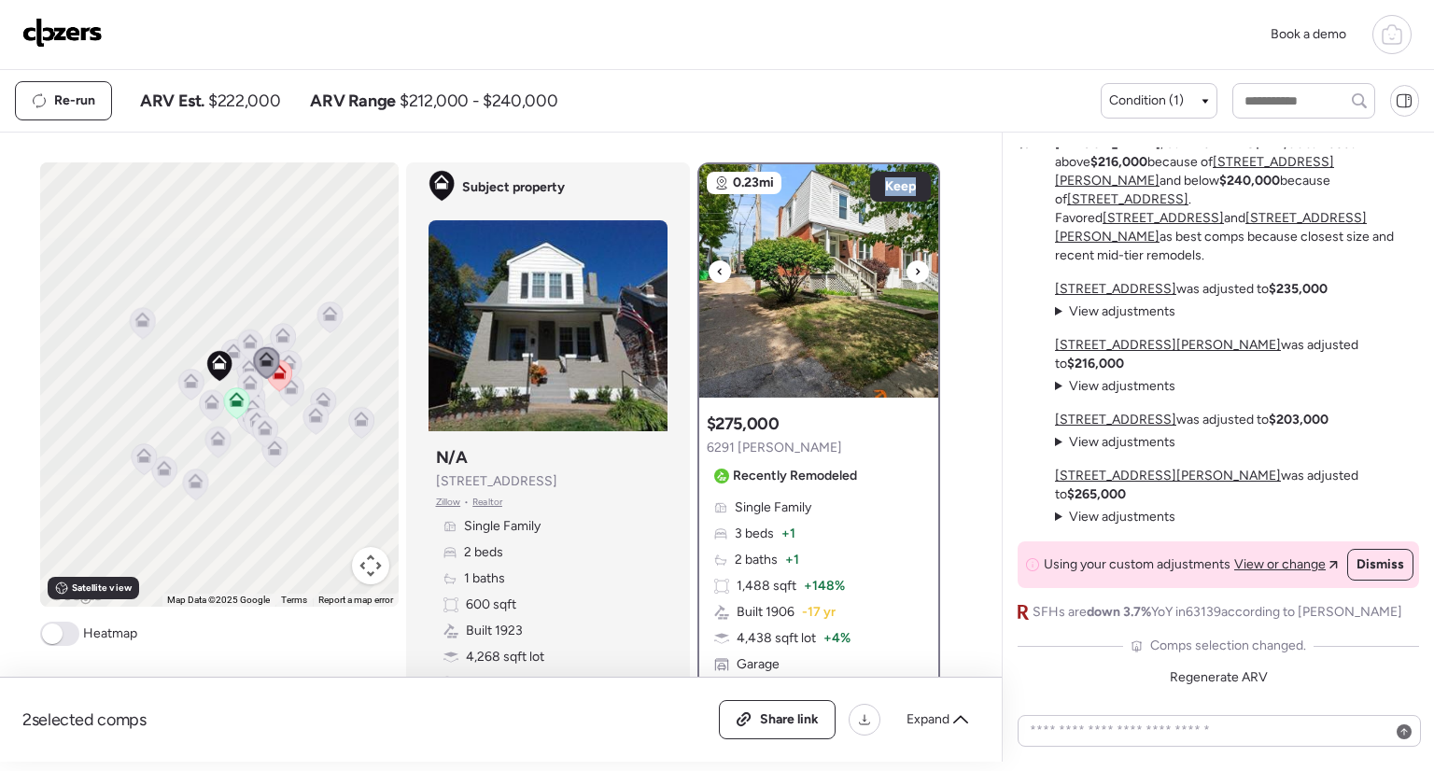
click at [914, 272] on icon at bounding box center [917, 272] width 7 height 22
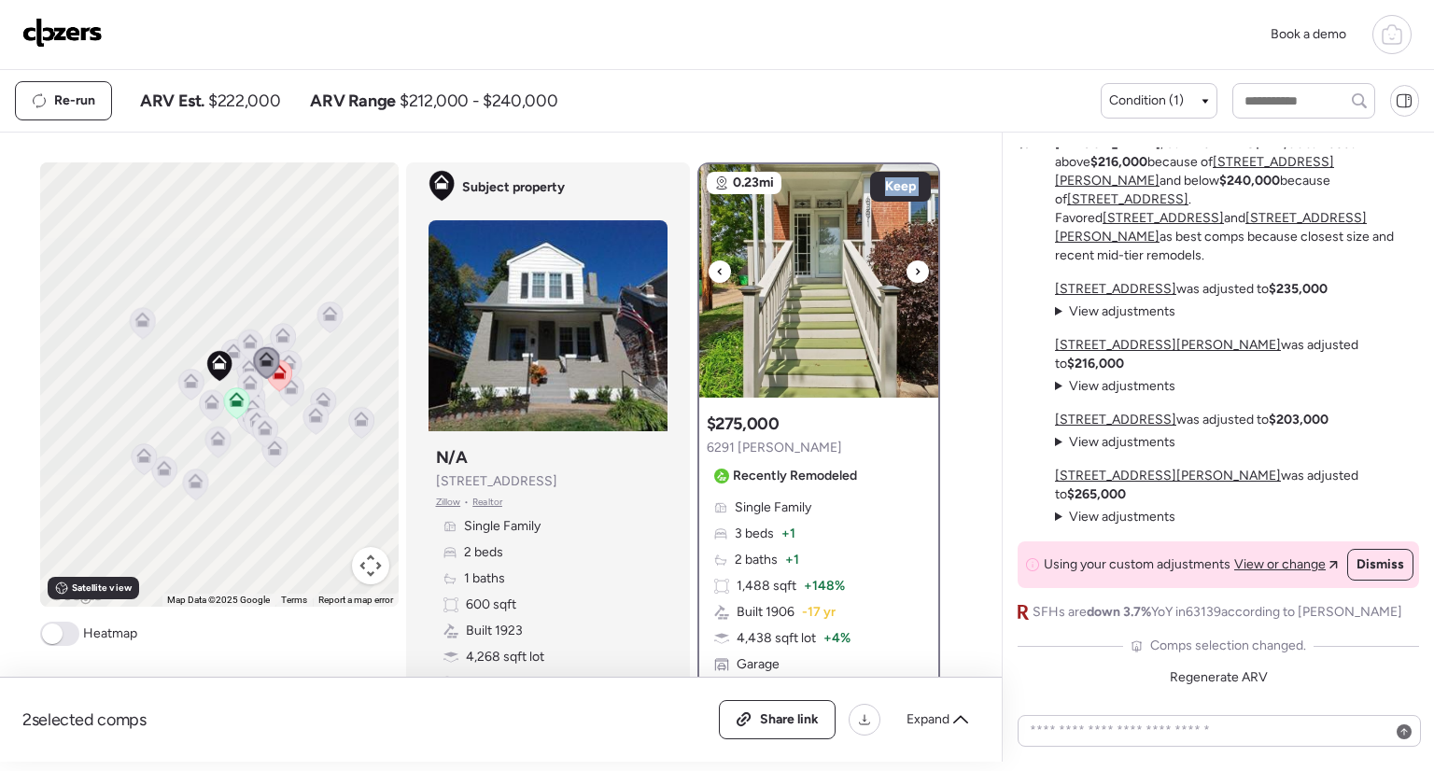
click at [914, 272] on icon at bounding box center [917, 272] width 7 height 22
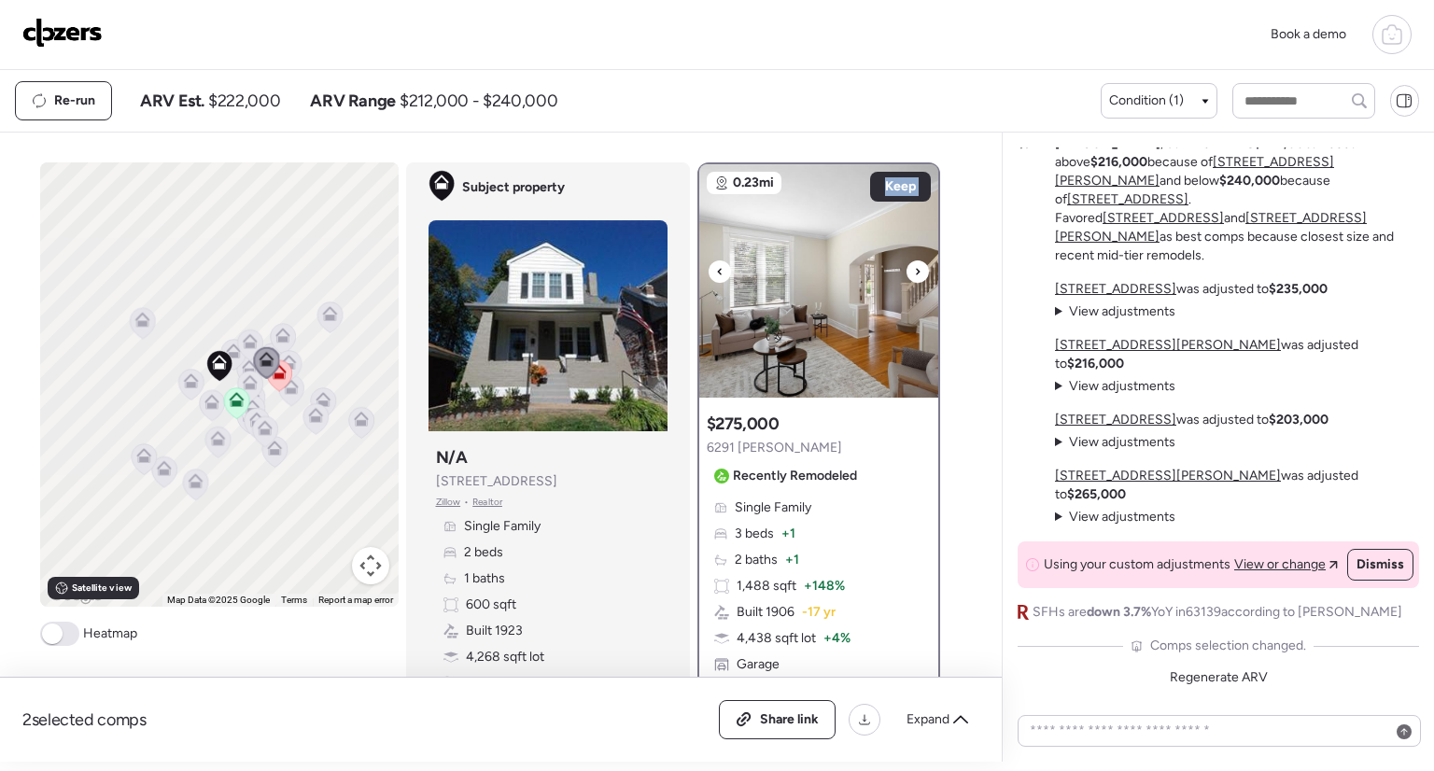
click at [914, 272] on icon at bounding box center [917, 272] width 7 height 22
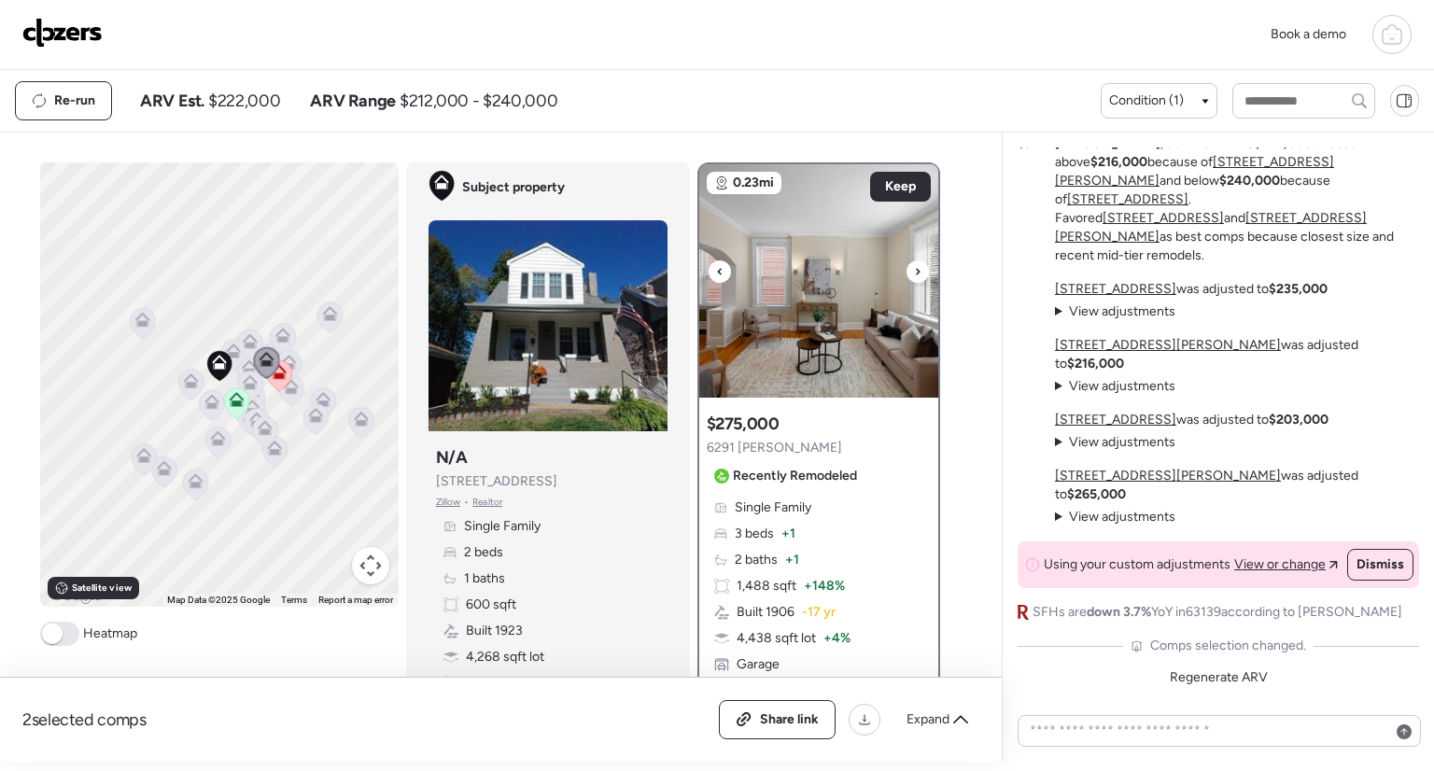
click at [914, 272] on icon at bounding box center [917, 272] width 7 height 22
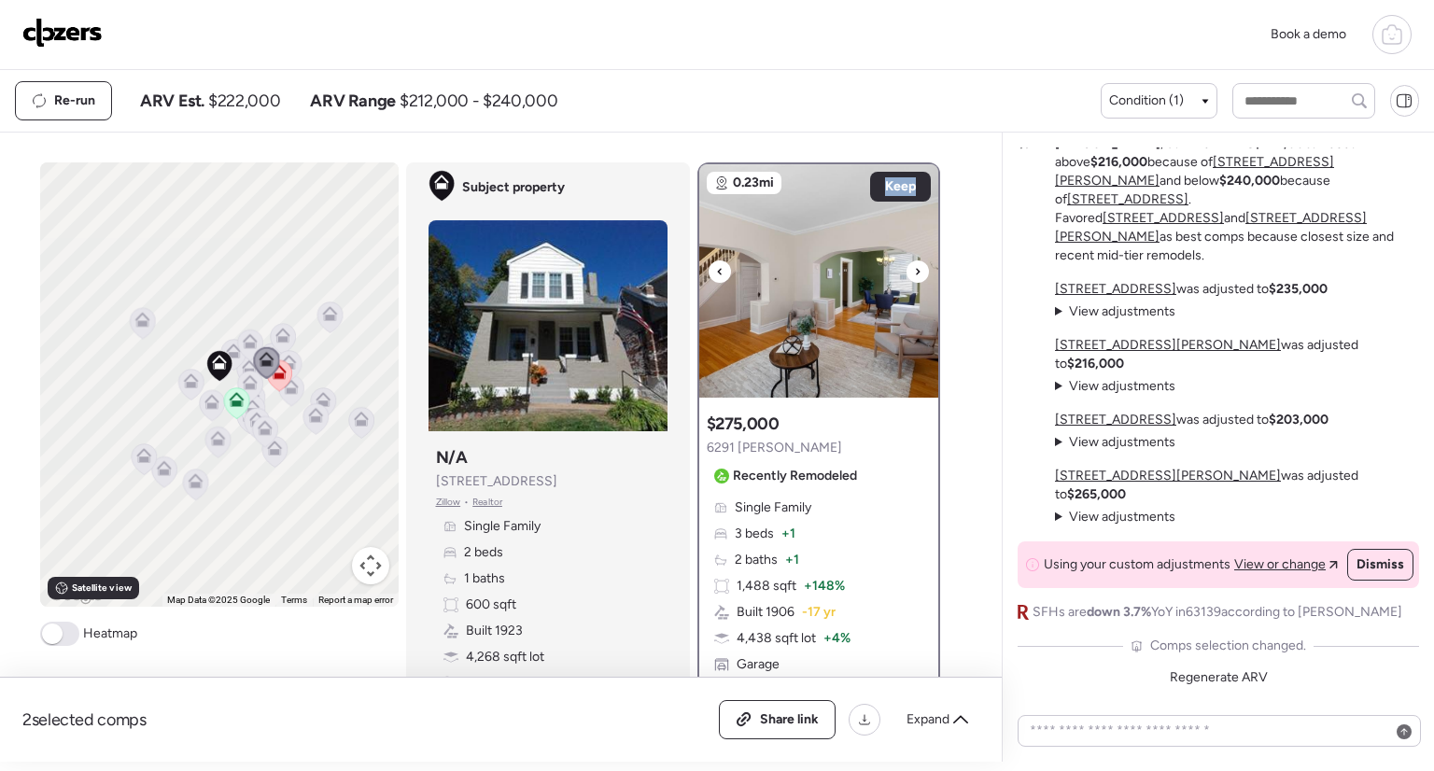
click at [914, 272] on icon at bounding box center [917, 272] width 7 height 22
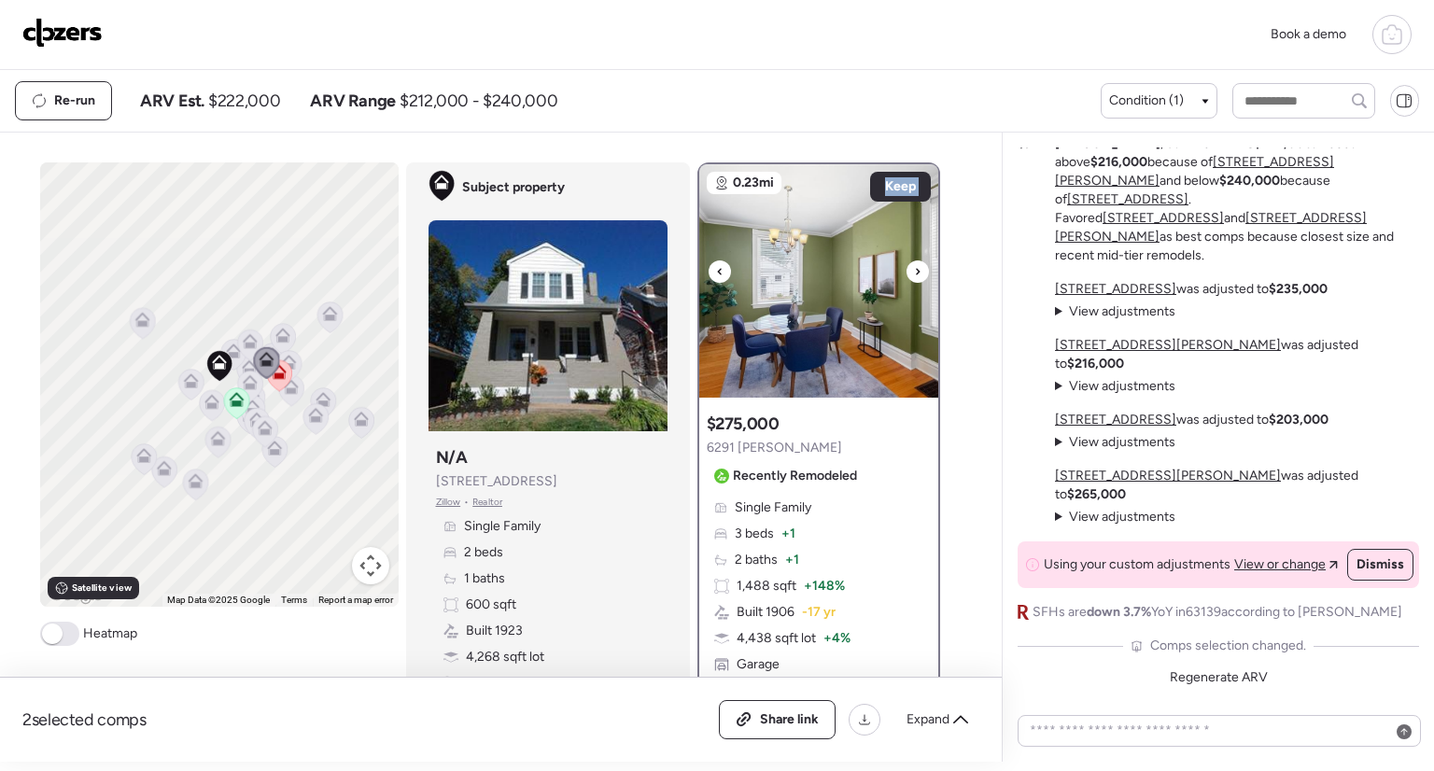
click at [914, 272] on icon at bounding box center [917, 272] width 7 height 22
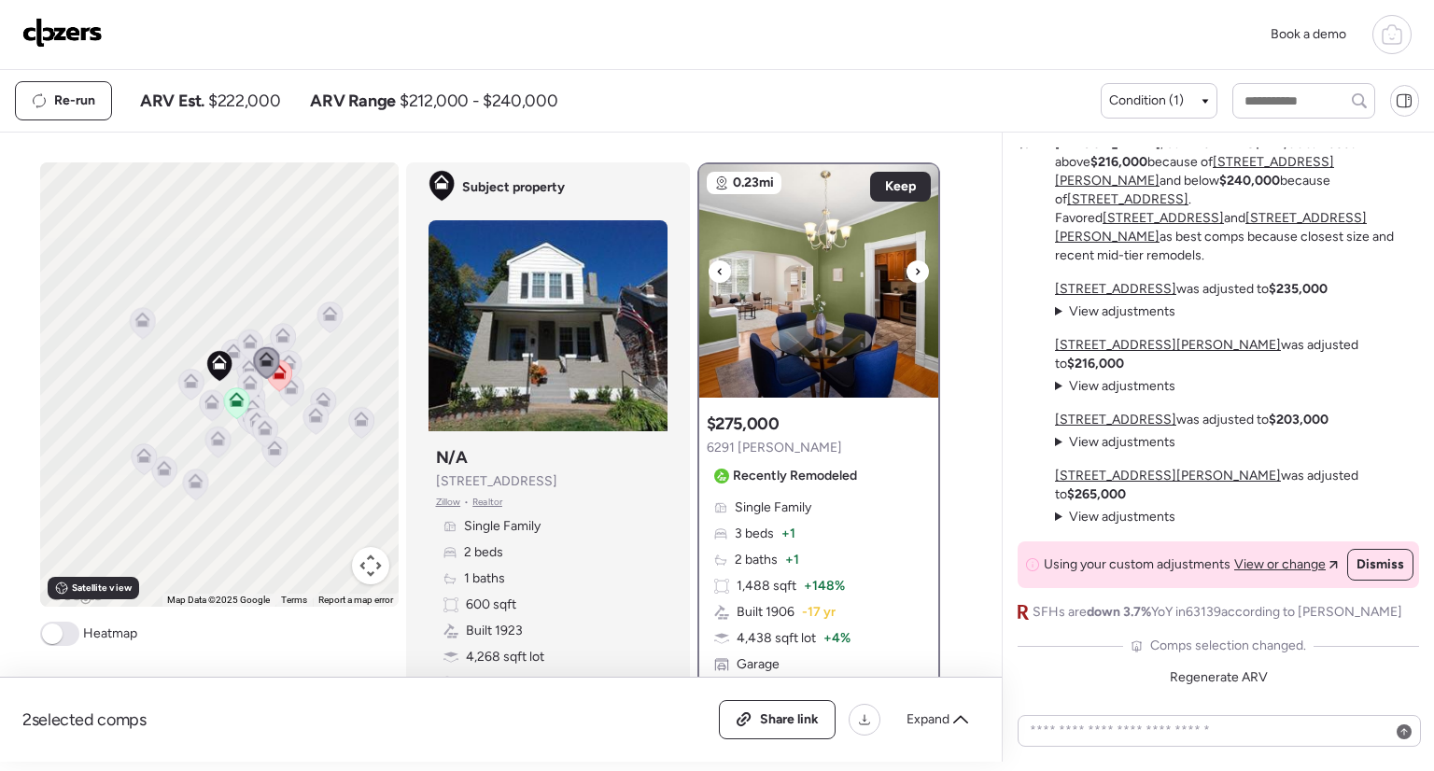
click at [914, 272] on icon at bounding box center [917, 272] width 7 height 22
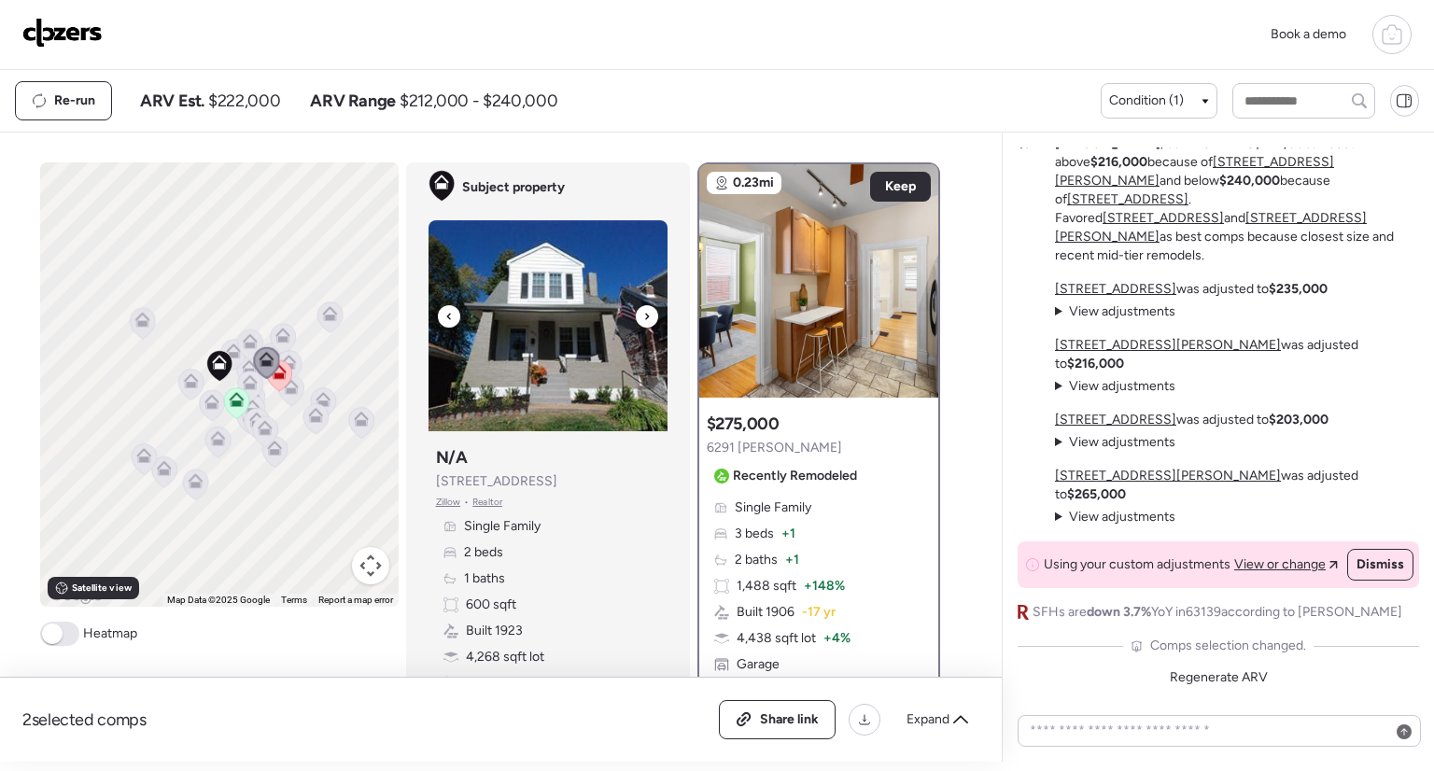
click at [643, 317] on icon at bounding box center [646, 316] width 7 height 22
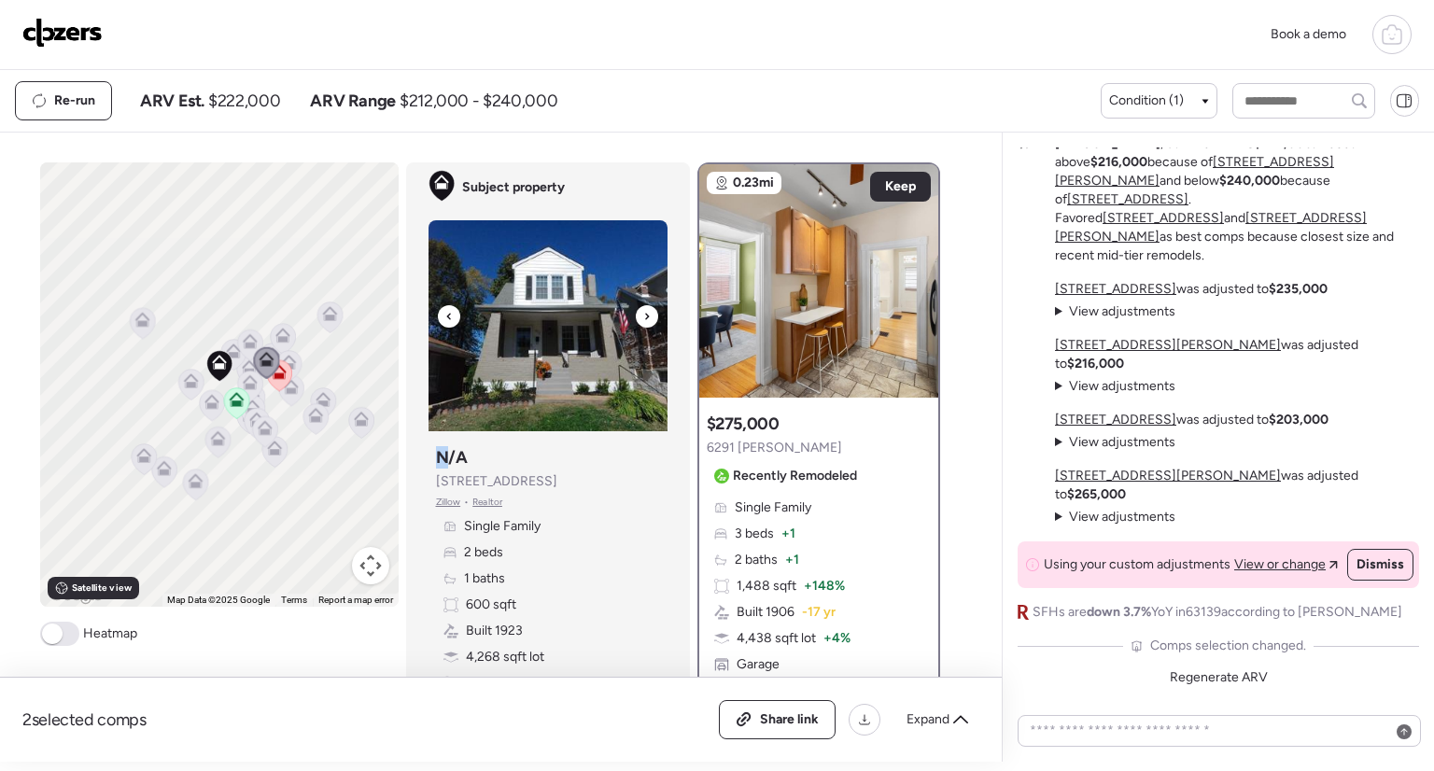
click at [643, 317] on icon at bounding box center [646, 316] width 7 height 22
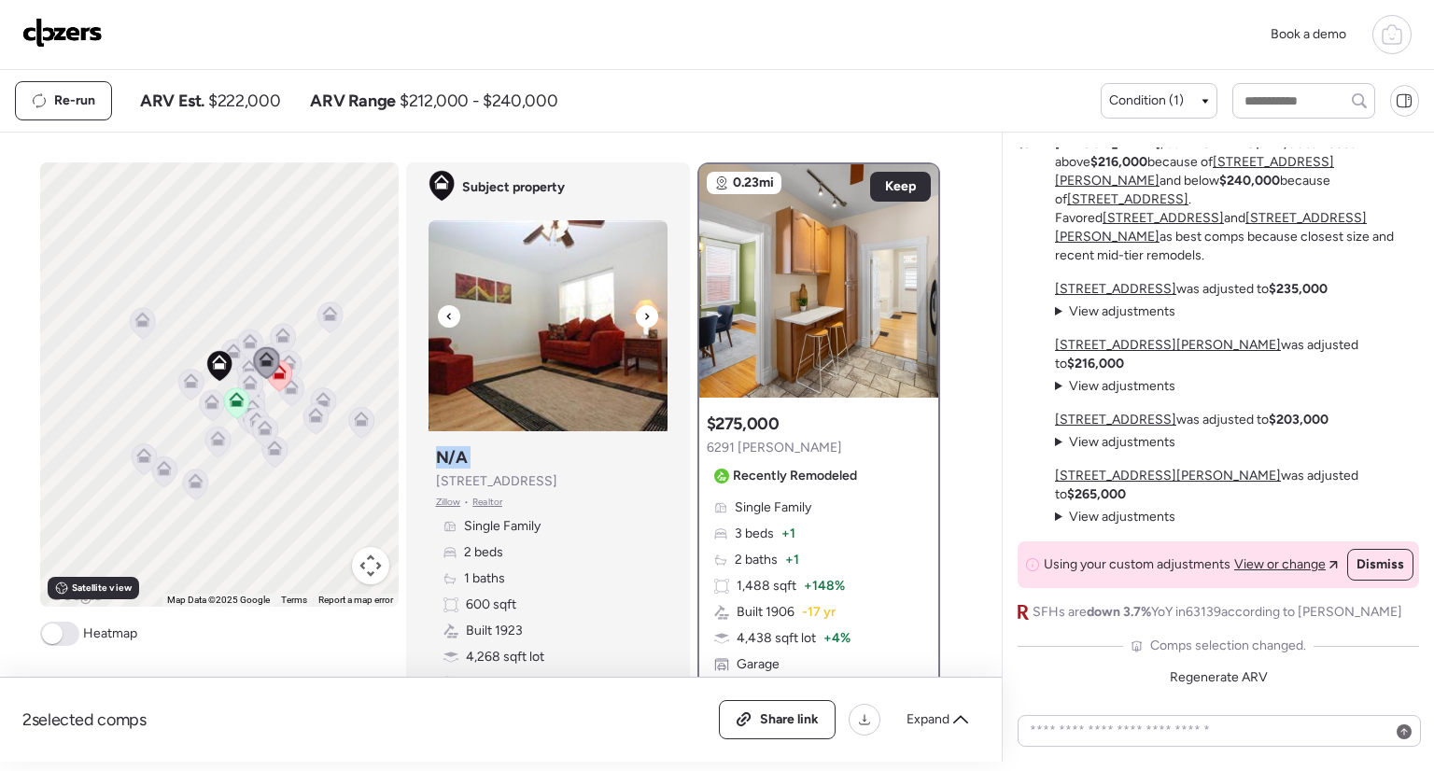
click at [643, 317] on icon at bounding box center [646, 316] width 7 height 22
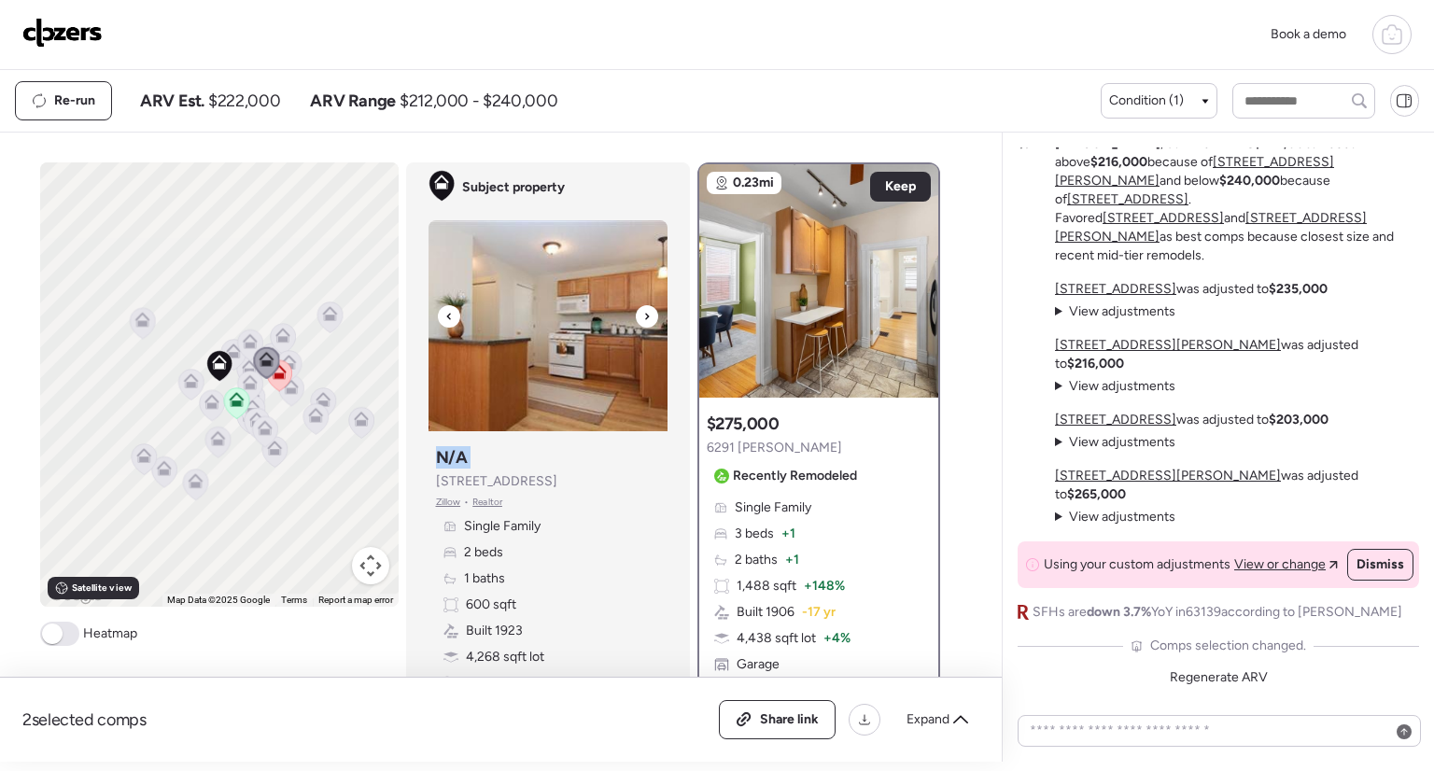
click at [643, 317] on icon at bounding box center [646, 316] width 7 height 22
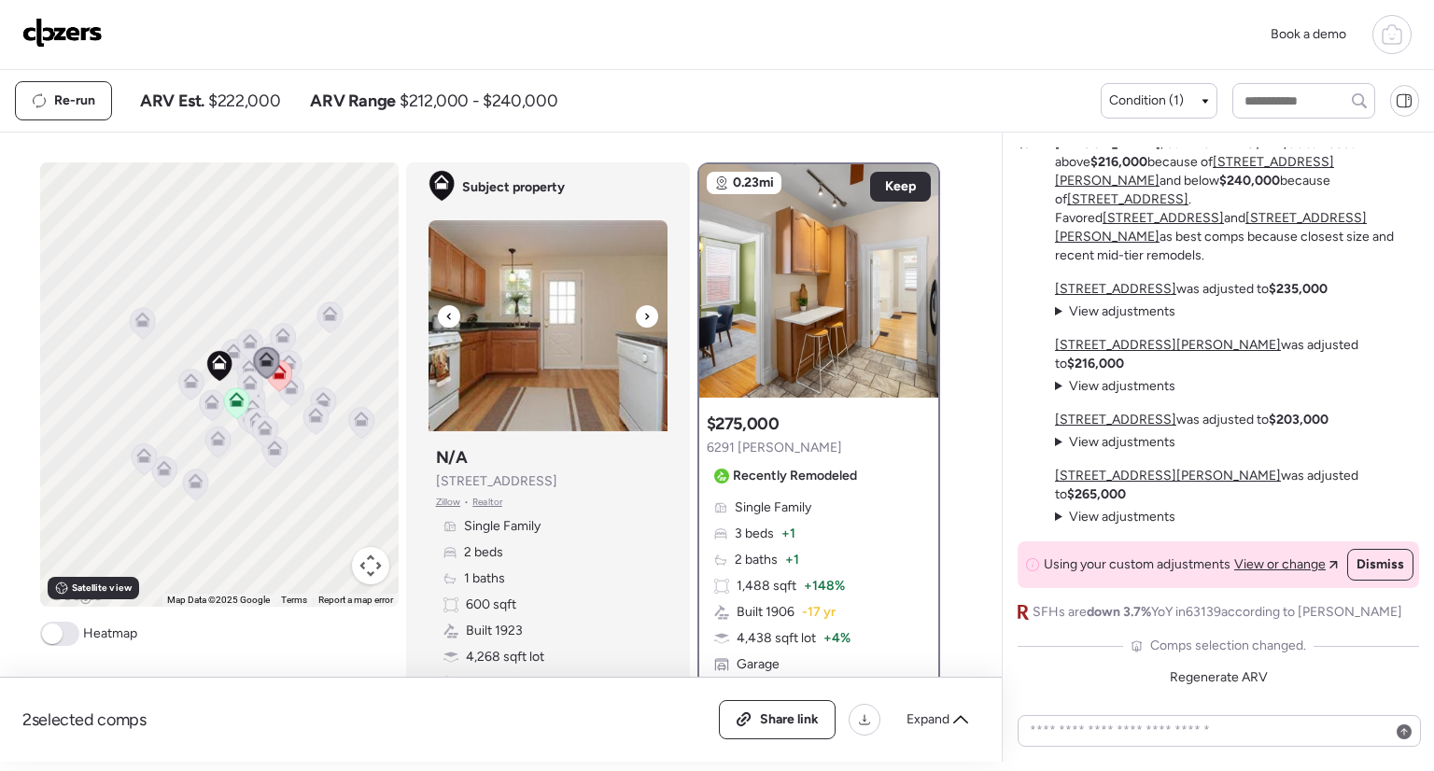
click at [643, 317] on icon at bounding box center [646, 316] width 7 height 22
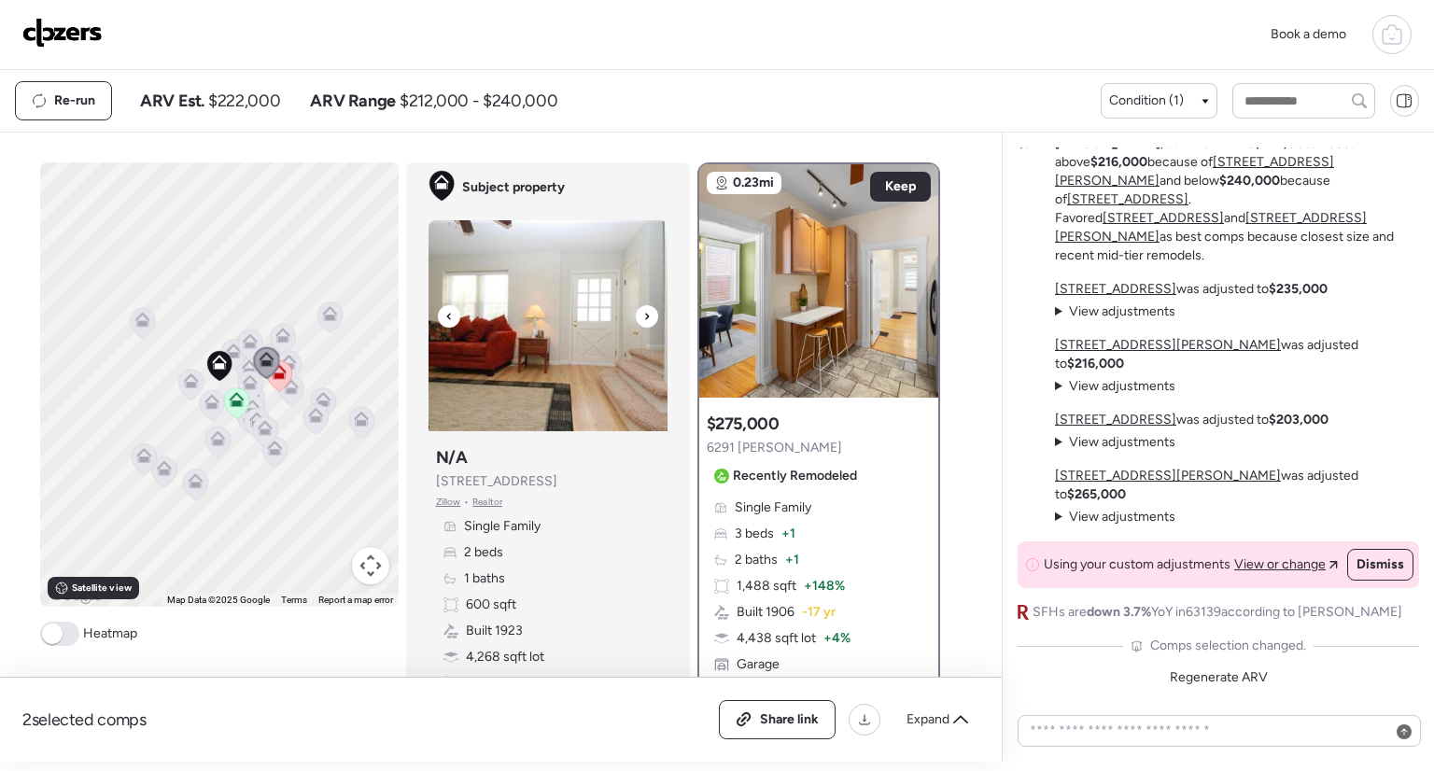
click at [643, 317] on icon at bounding box center [646, 316] width 7 height 22
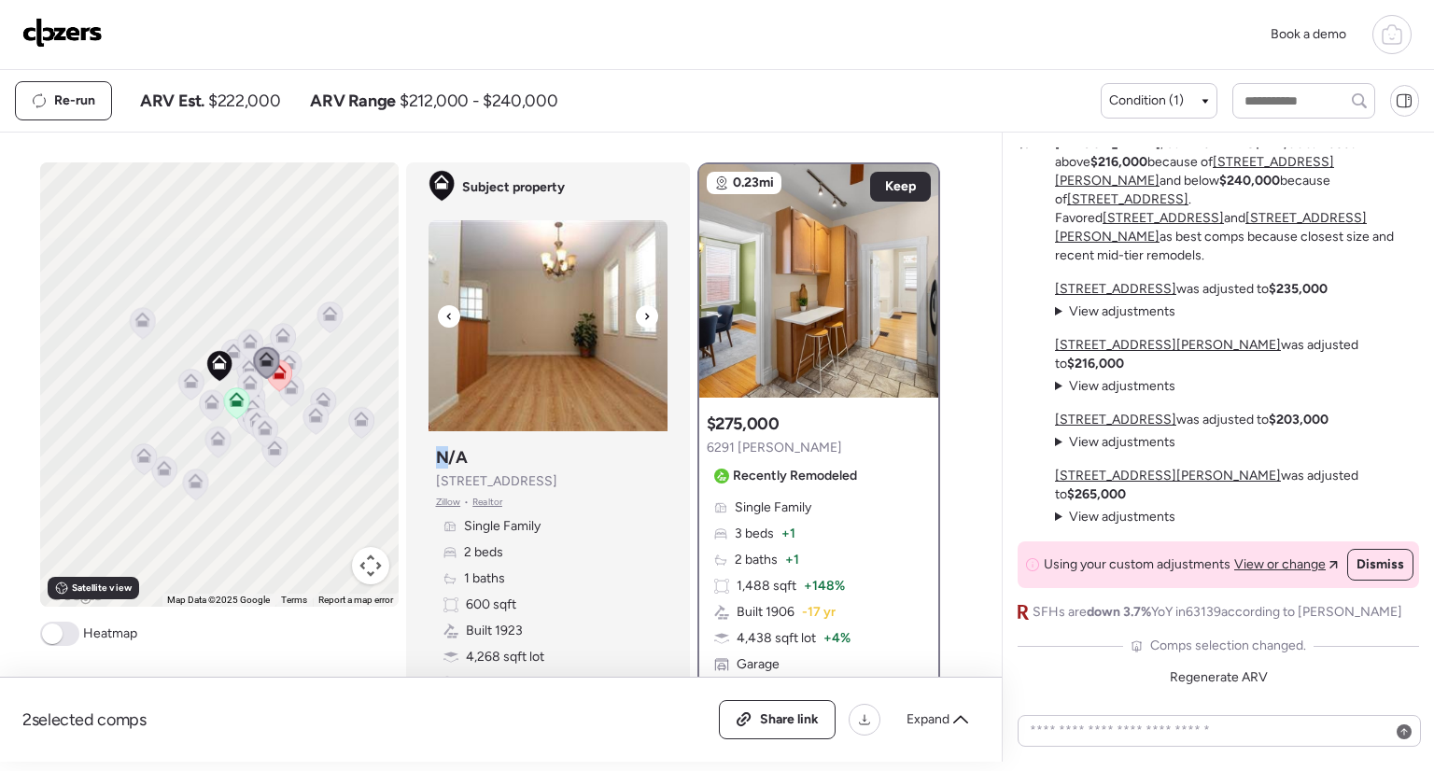
click at [643, 317] on icon at bounding box center [646, 316] width 7 height 22
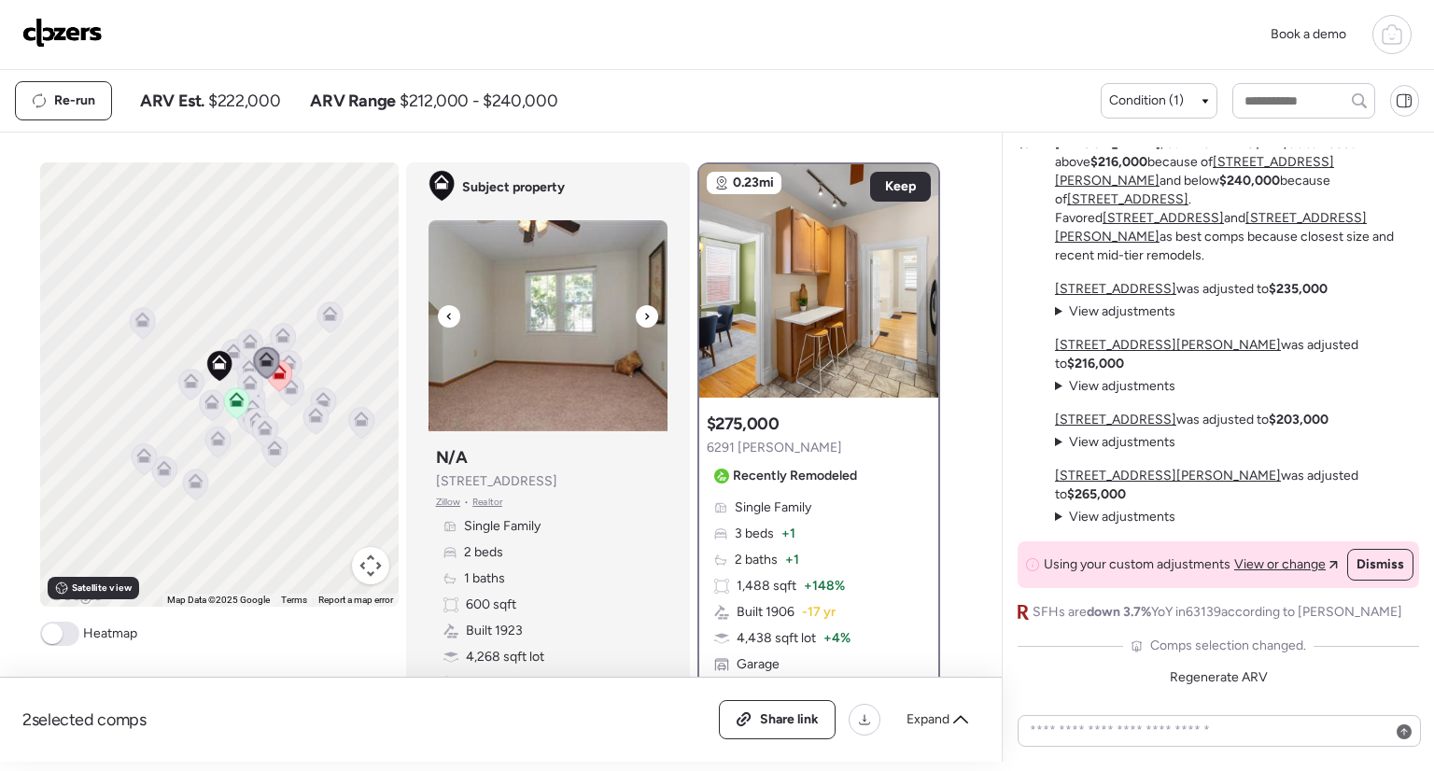
click at [643, 317] on icon at bounding box center [646, 316] width 7 height 22
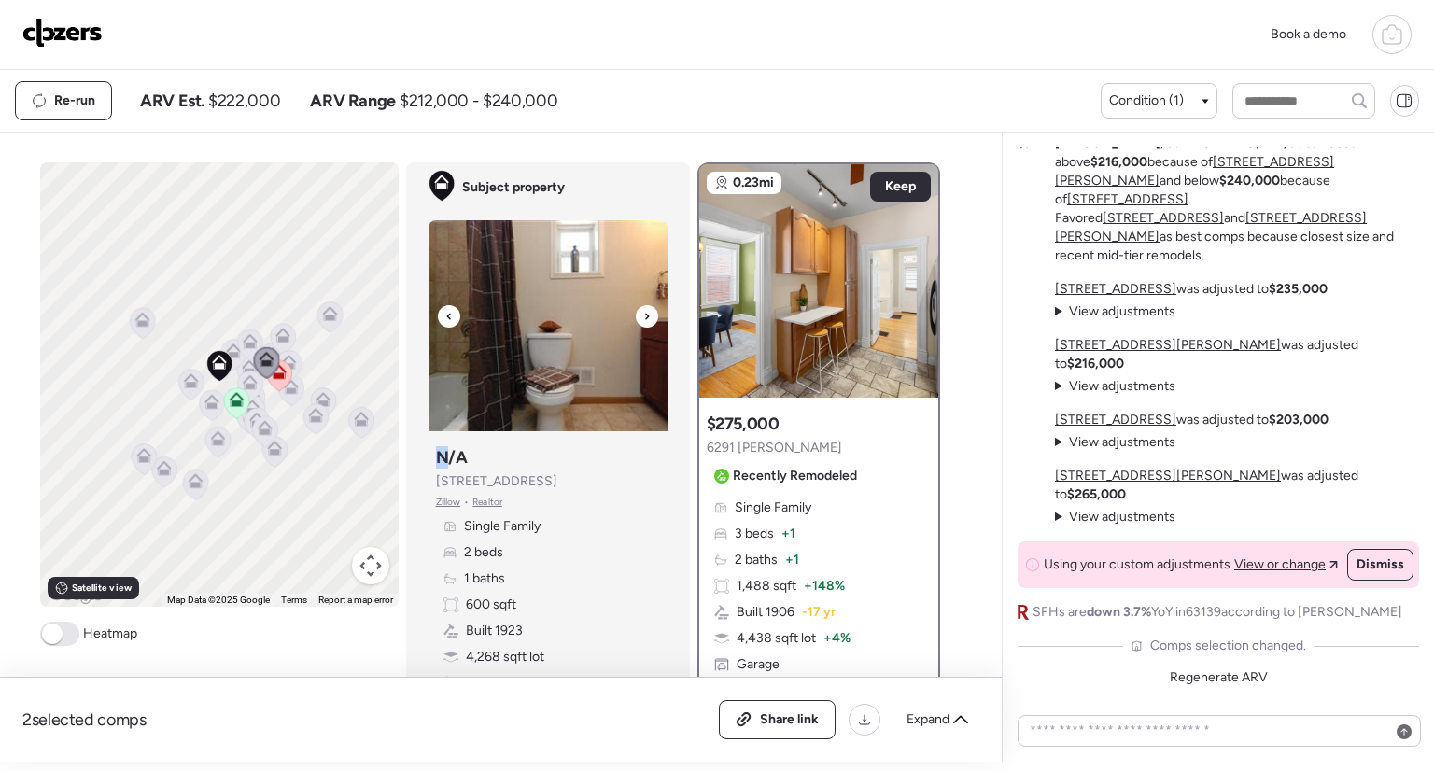
click at [643, 317] on icon at bounding box center [646, 316] width 7 height 22
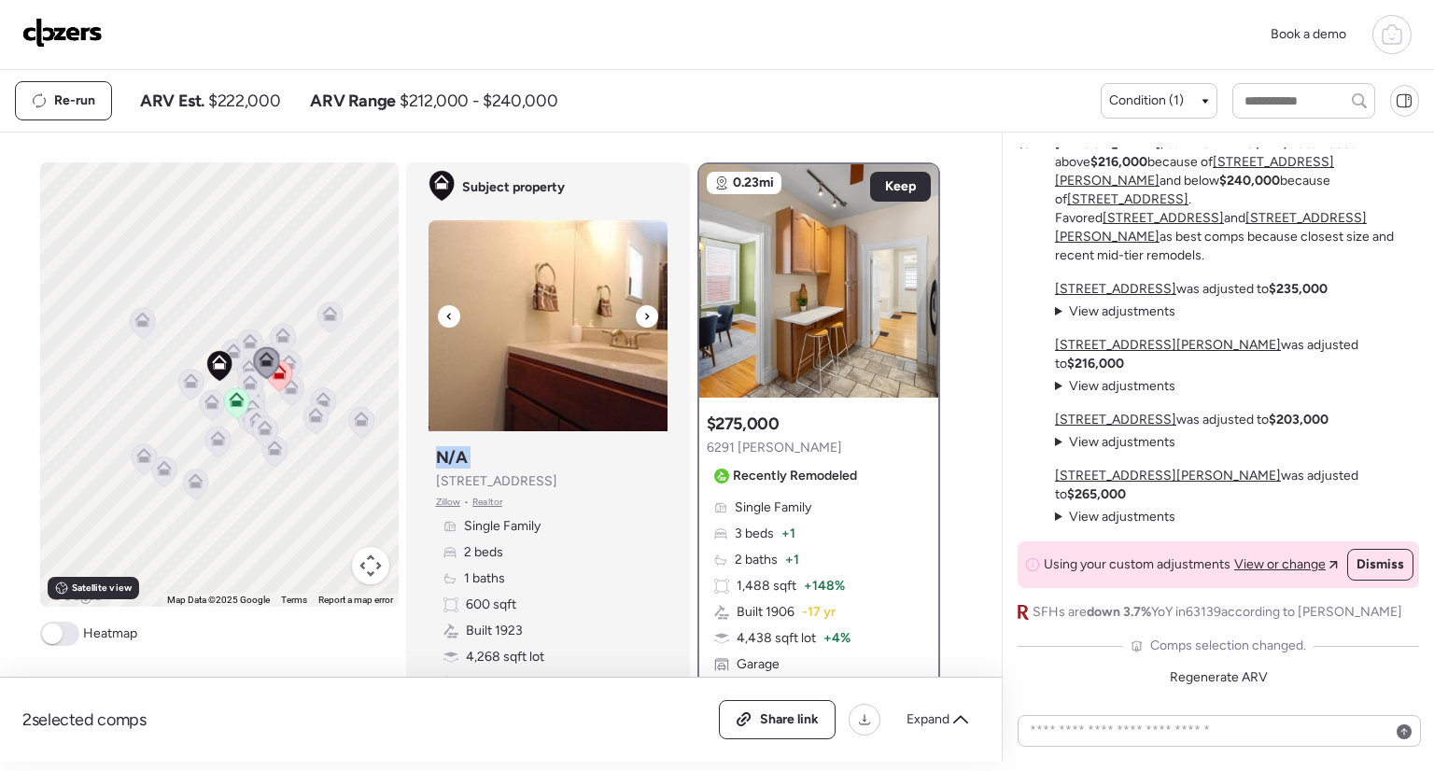
click at [643, 317] on icon at bounding box center [646, 316] width 7 height 22
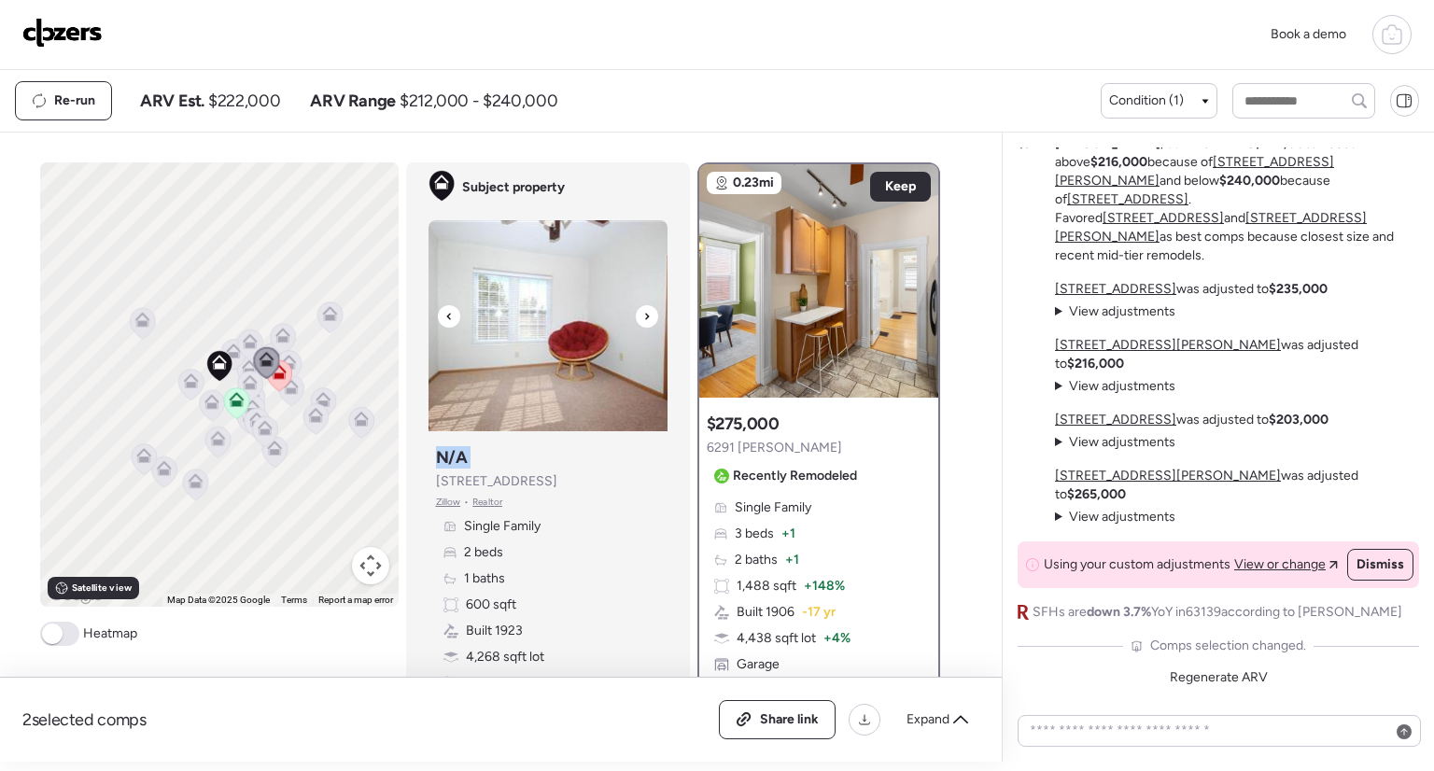
click at [643, 317] on icon at bounding box center [646, 316] width 7 height 22
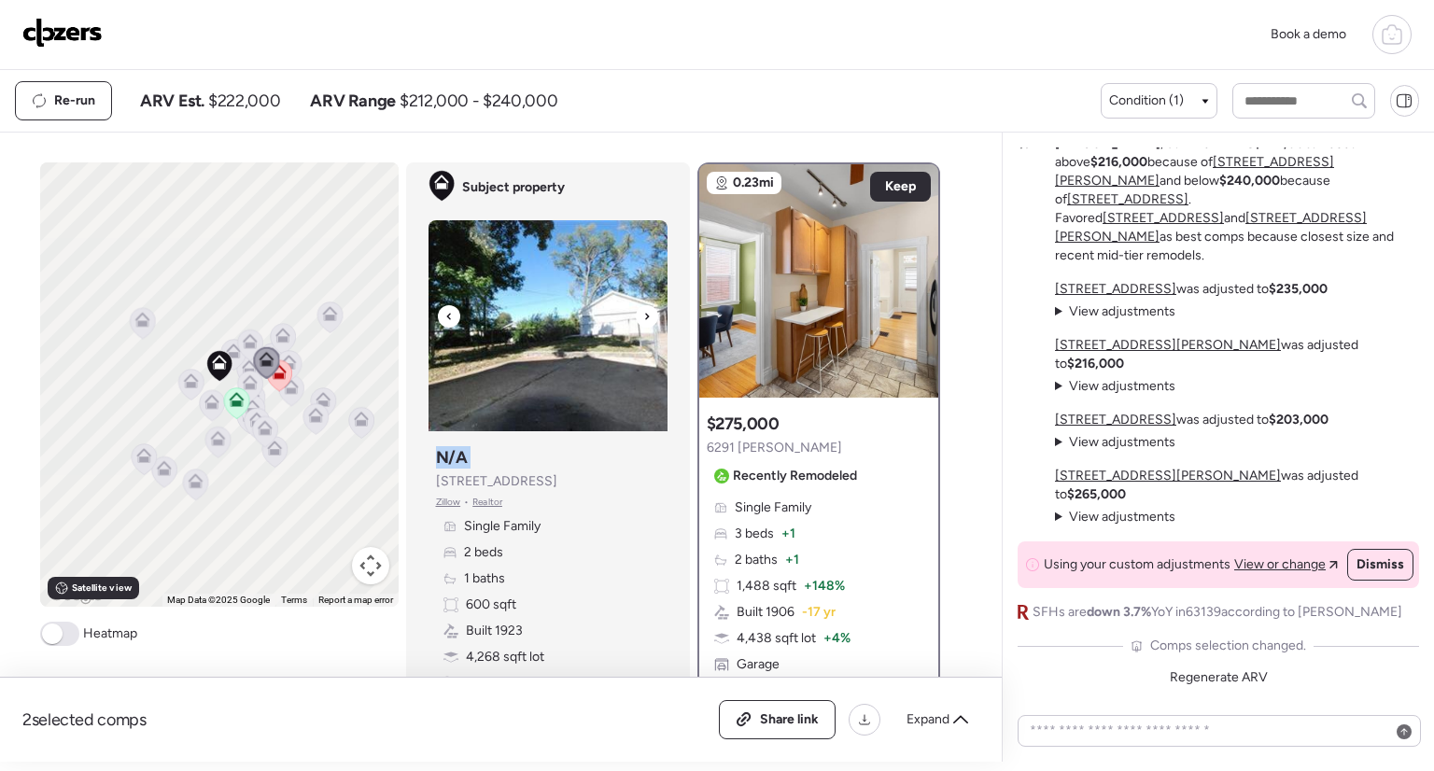
click at [643, 317] on icon at bounding box center [646, 316] width 7 height 22
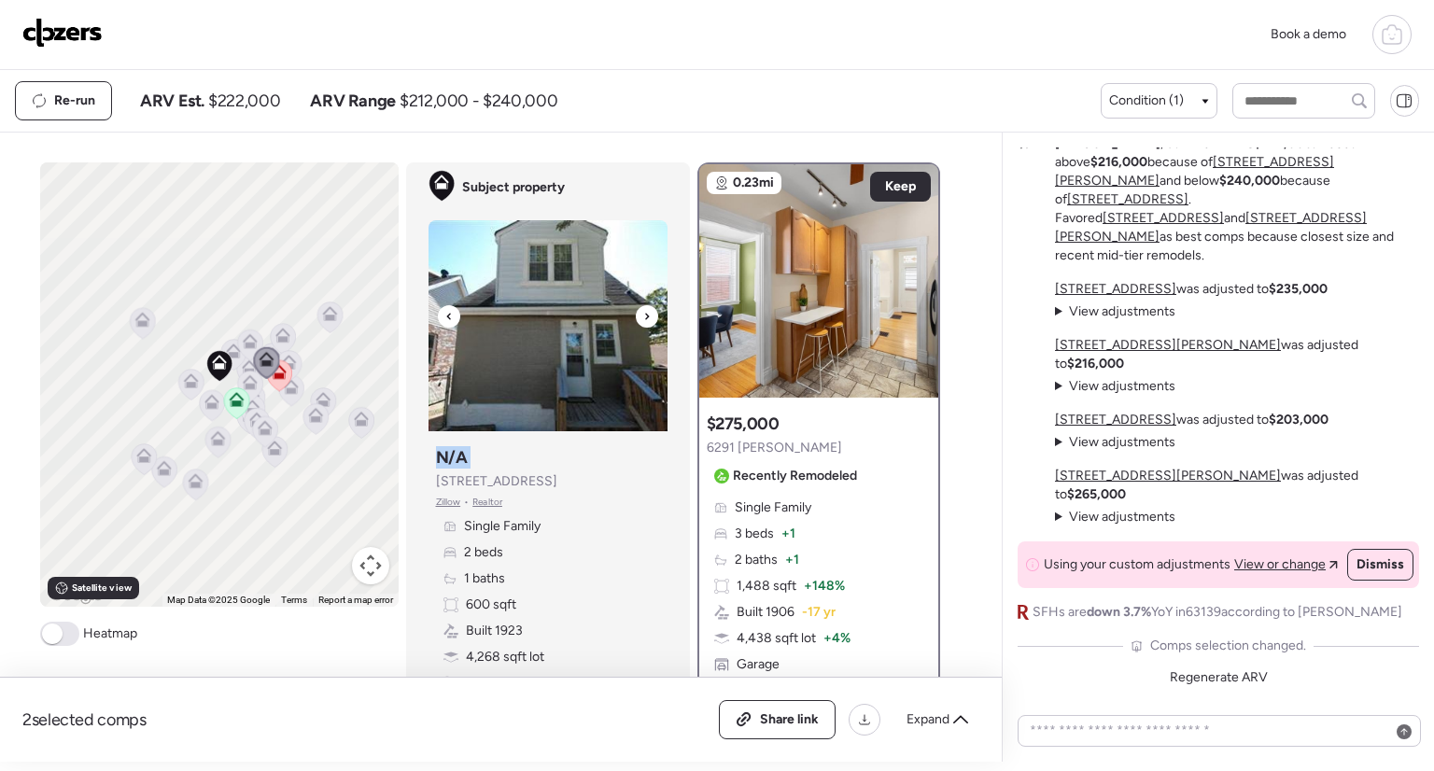
click at [643, 317] on icon at bounding box center [646, 316] width 7 height 22
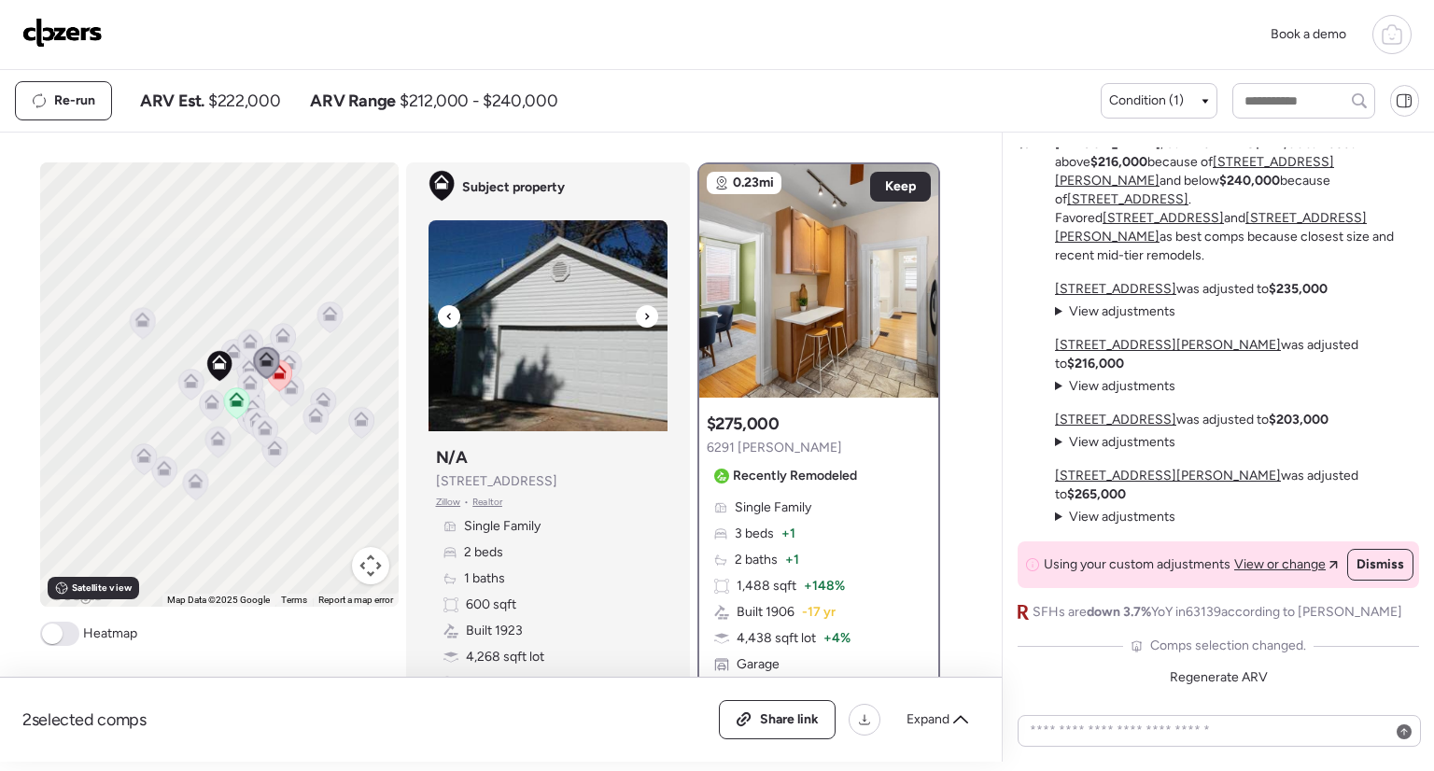
click at [643, 317] on icon at bounding box center [646, 316] width 7 height 22
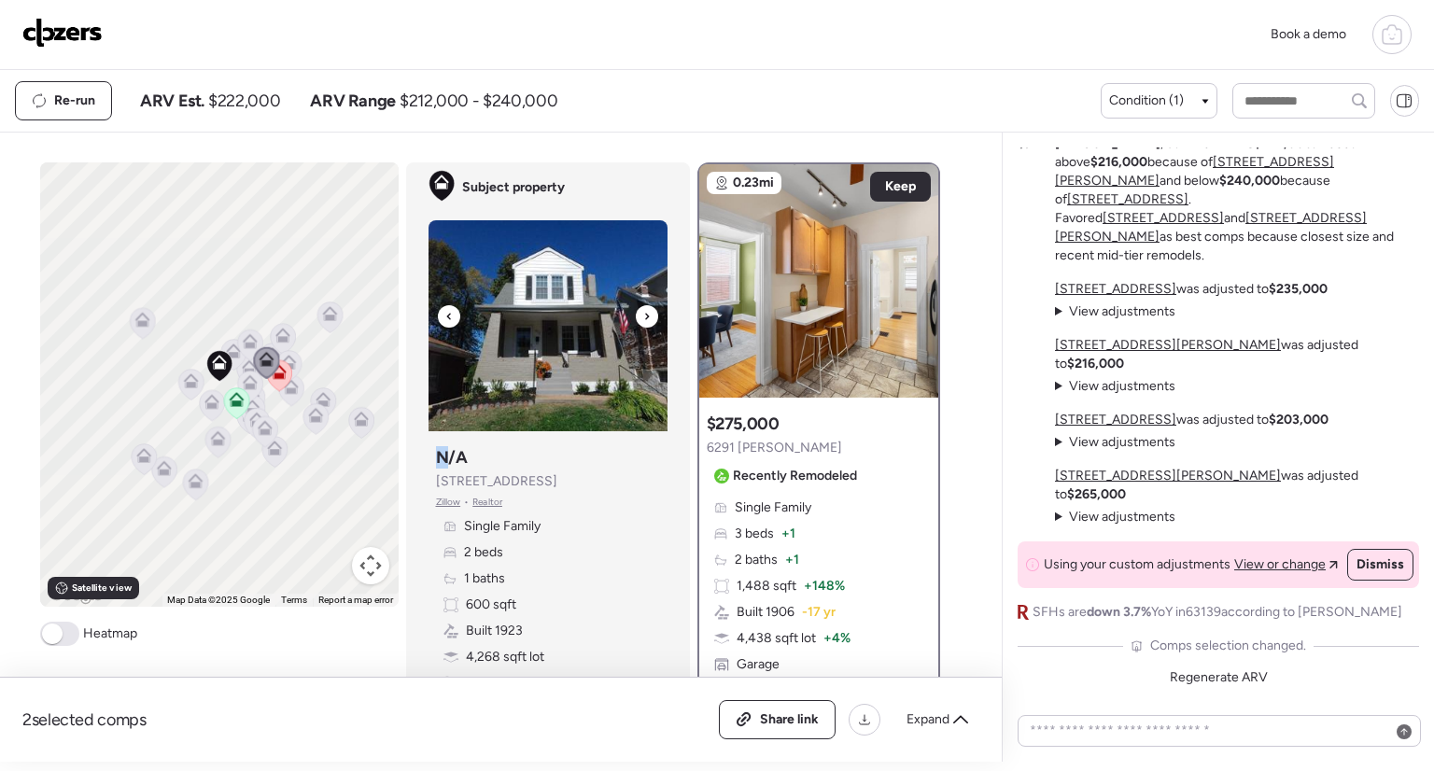
click at [643, 317] on icon at bounding box center [646, 316] width 7 height 22
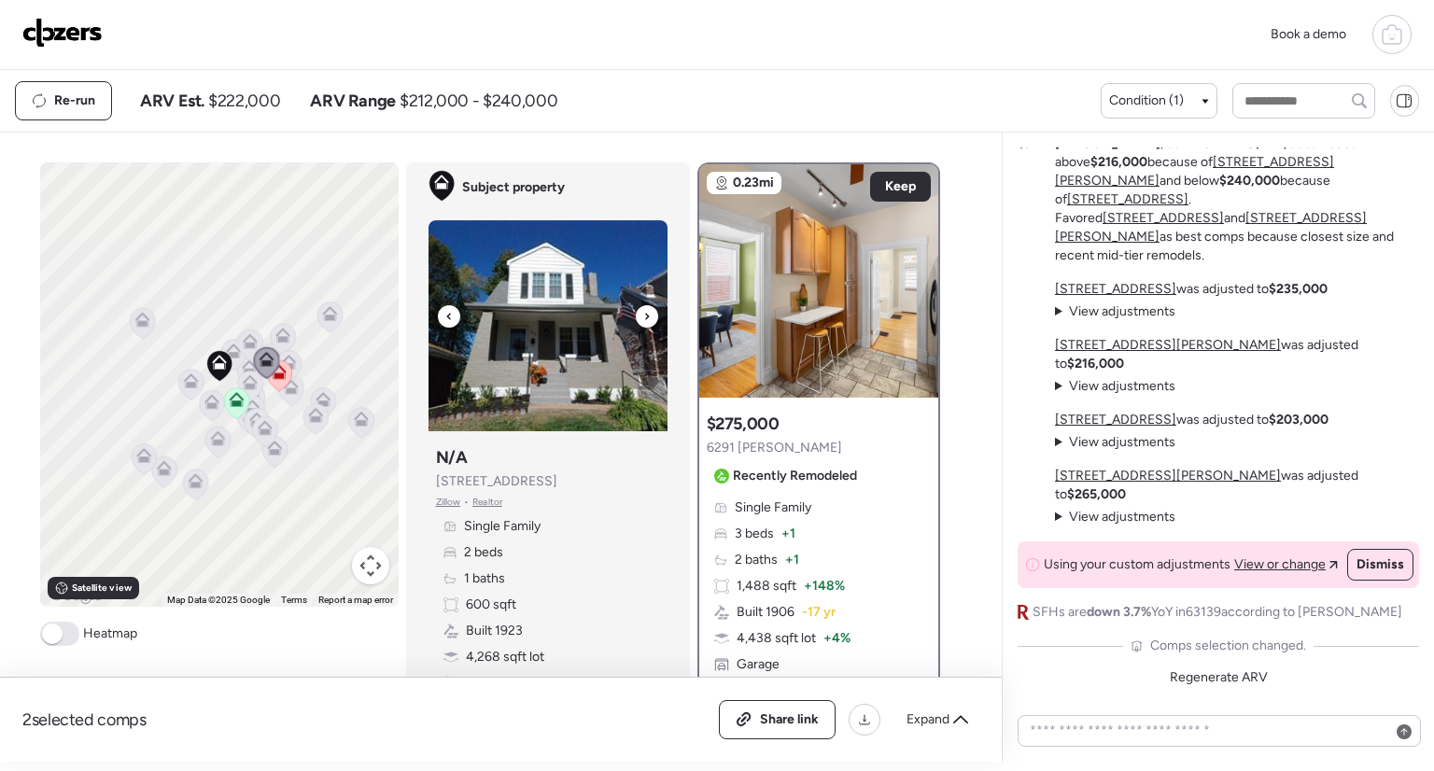
click at [643, 317] on icon at bounding box center [646, 316] width 7 height 22
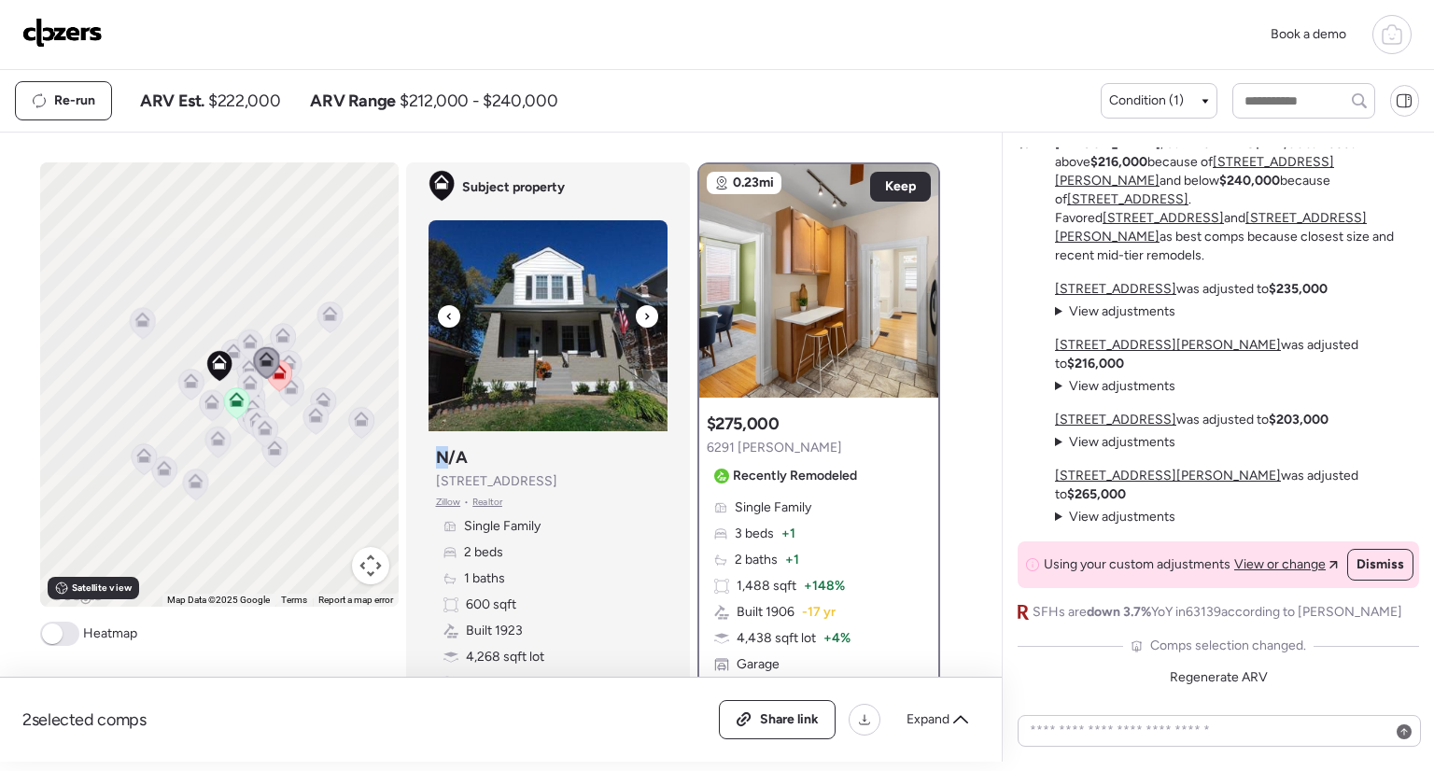
click at [643, 317] on icon at bounding box center [646, 316] width 7 height 22
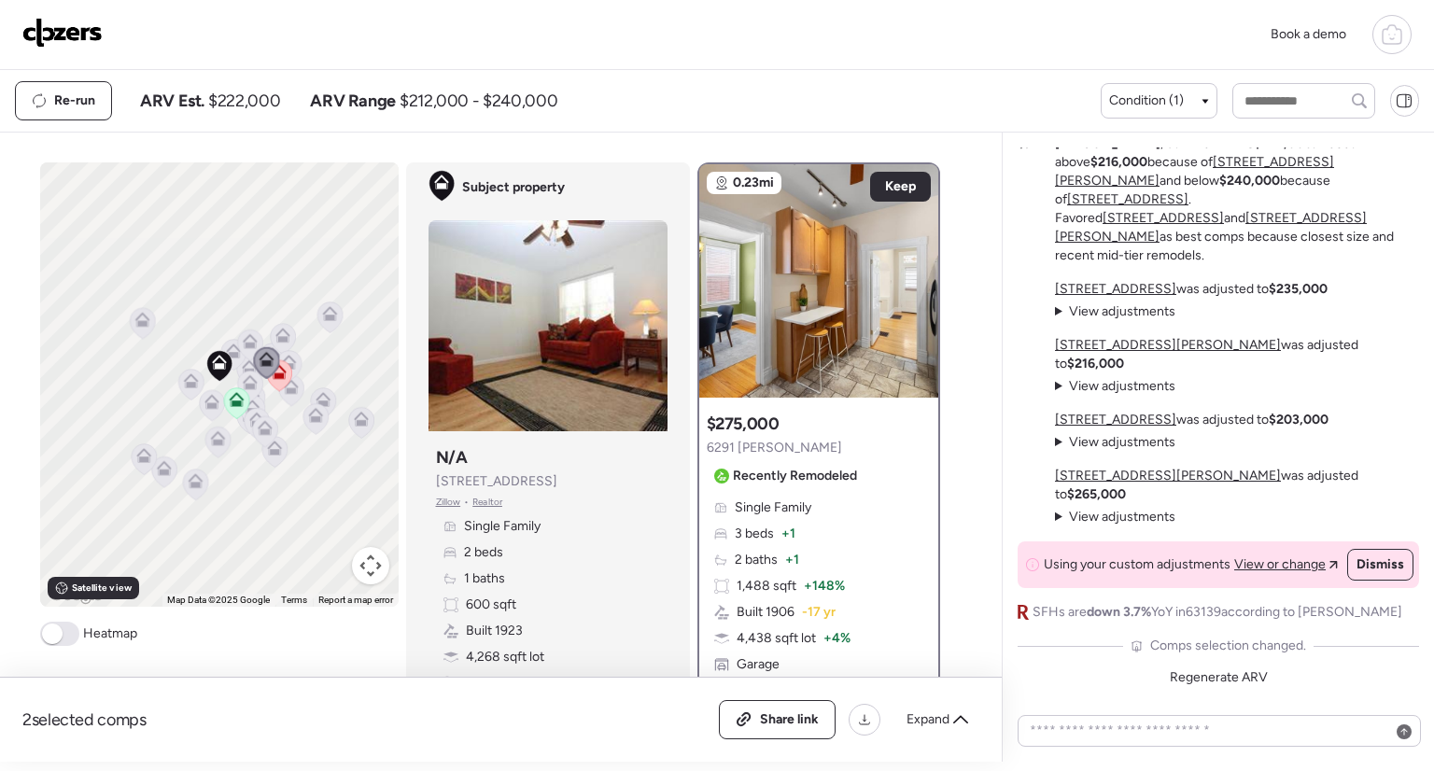
click at [60, 636] on span at bounding box center [59, 634] width 39 height 24
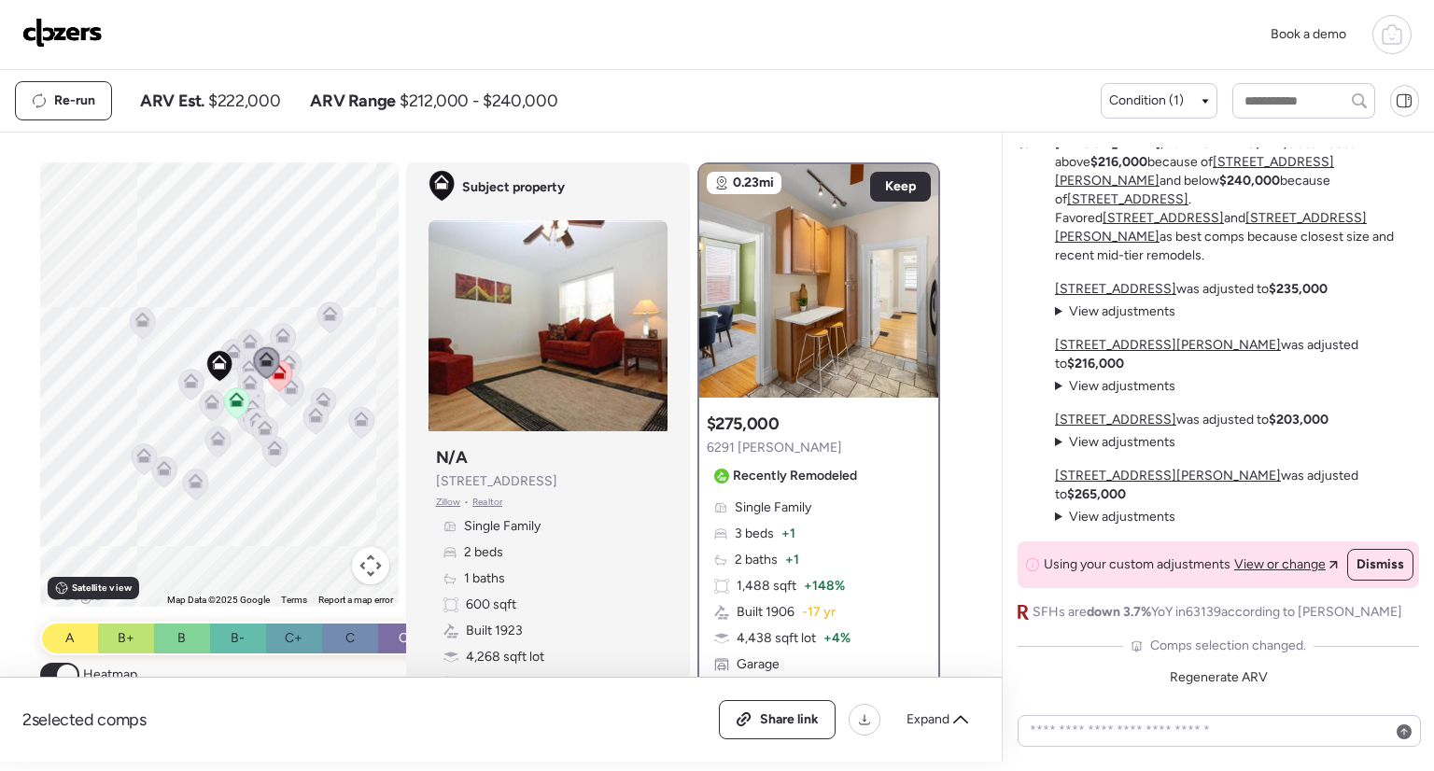
click at [62, 672] on span at bounding box center [67, 675] width 21 height 21
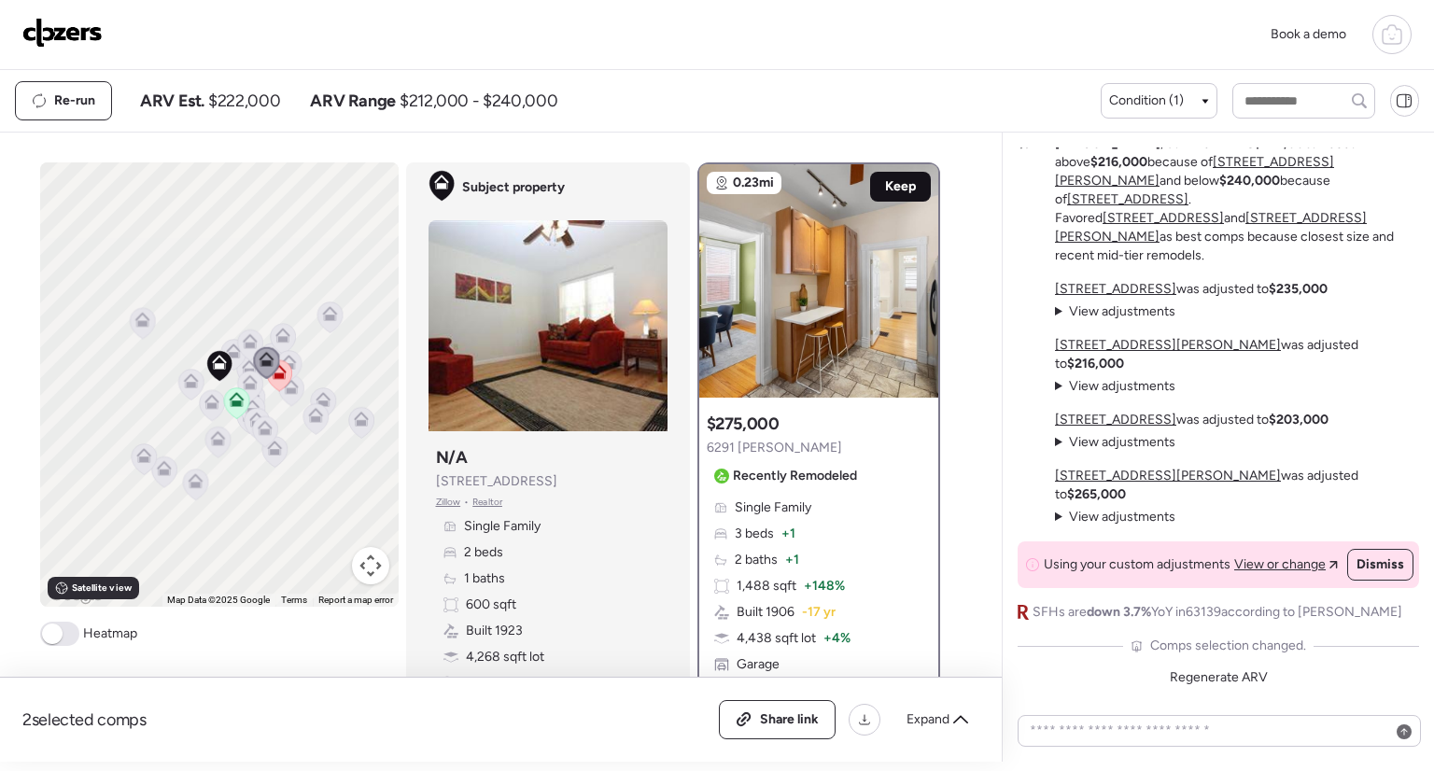
click at [903, 186] on span "Keep" at bounding box center [900, 186] width 31 height 19
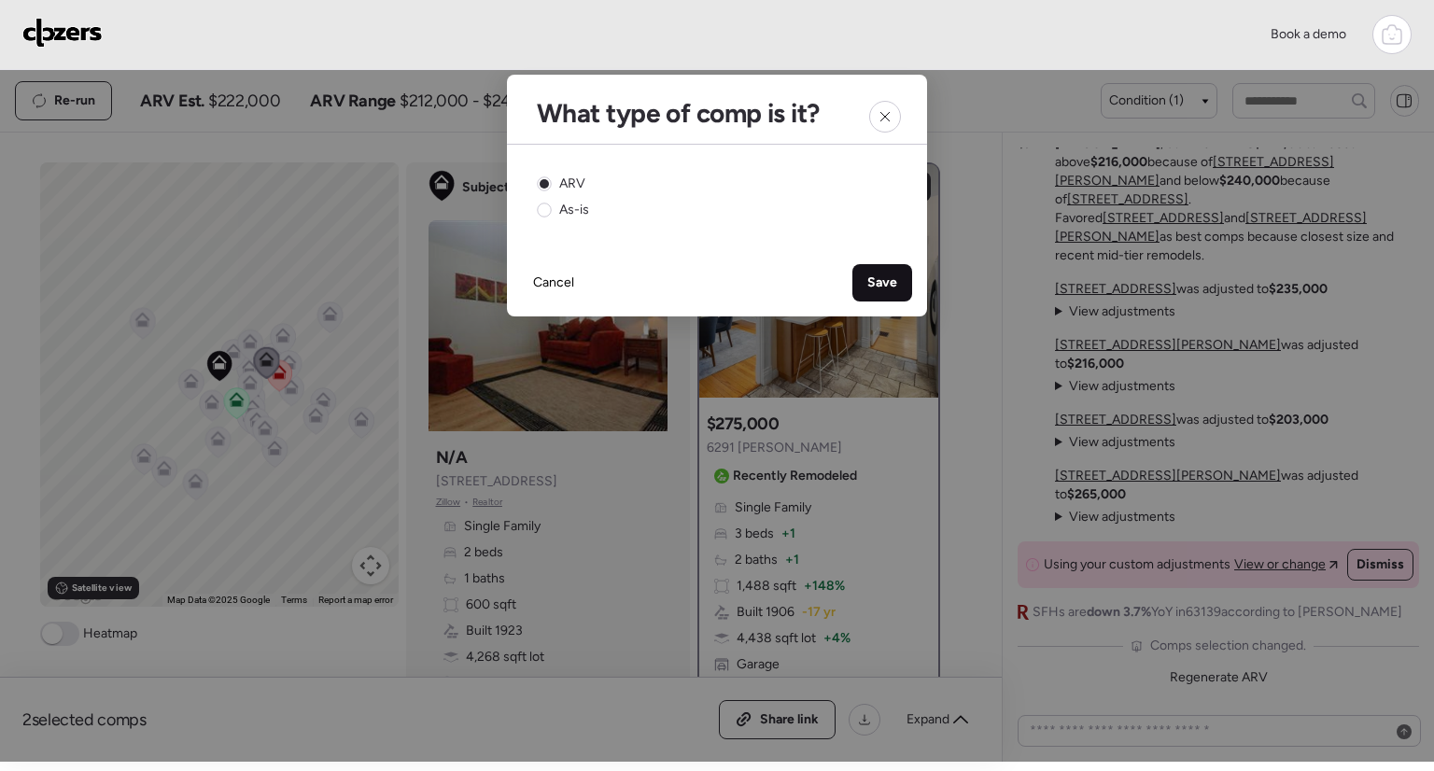
click at [883, 275] on span "Save" at bounding box center [883, 283] width 30 height 19
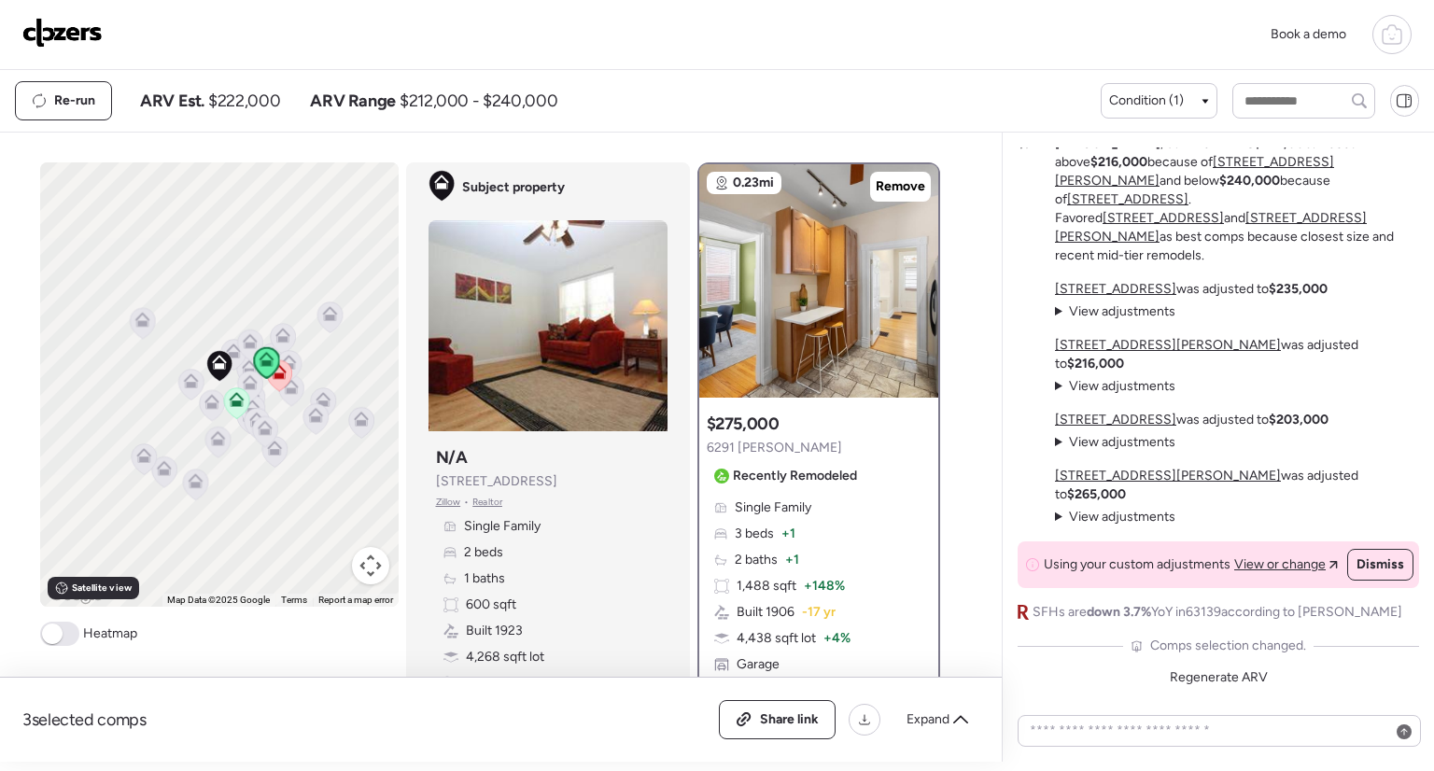
click at [246, 403] on icon at bounding box center [252, 407] width 15 height 15
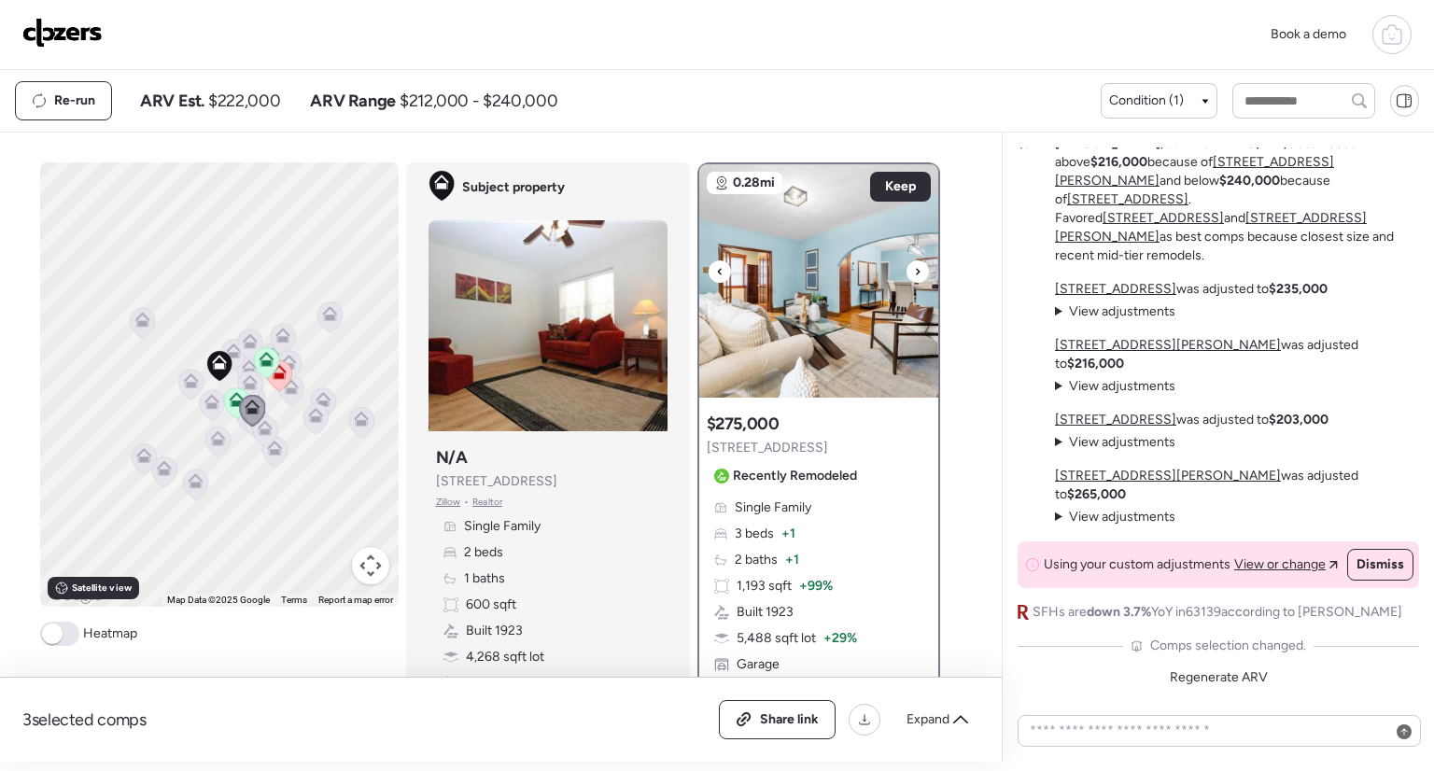
click at [915, 268] on div at bounding box center [918, 272] width 22 height 22
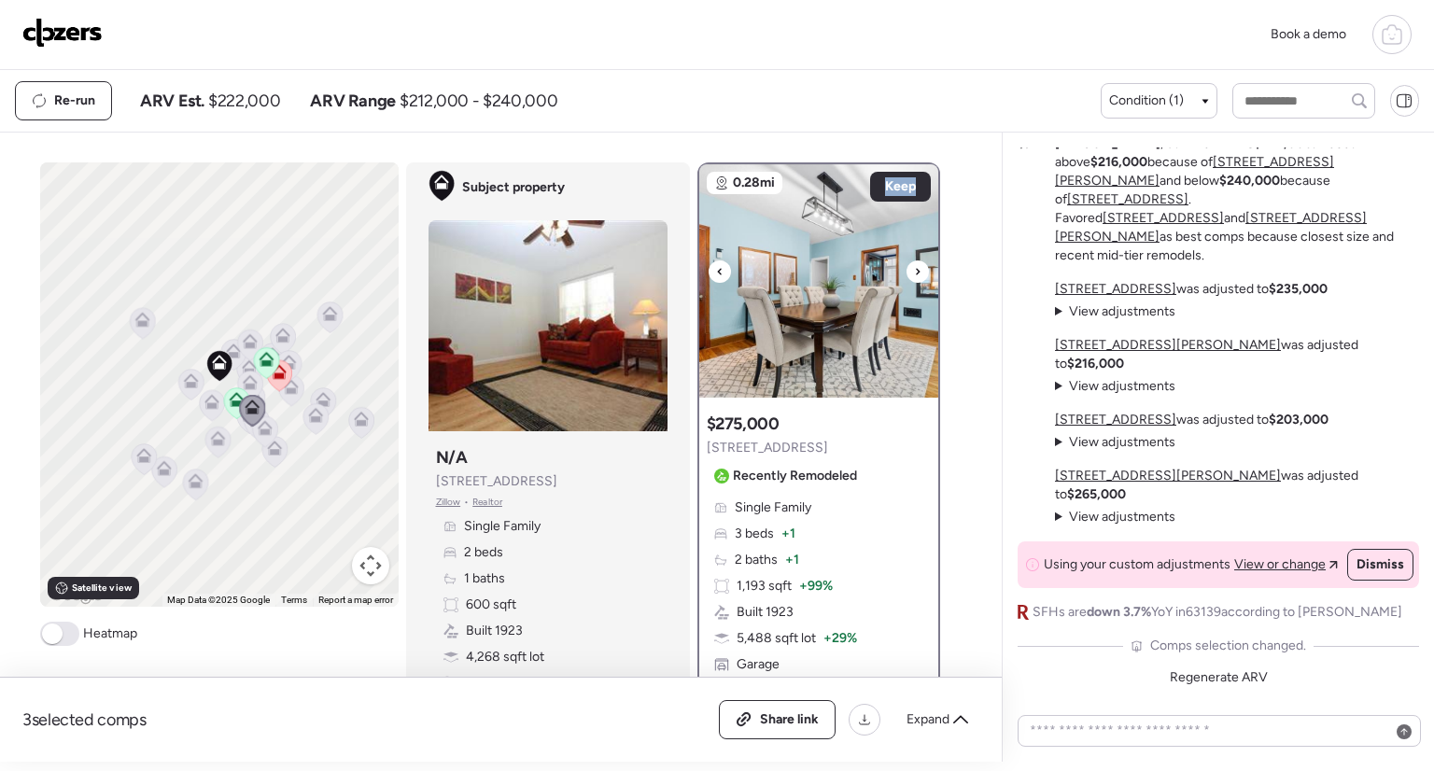
click at [915, 268] on div at bounding box center [918, 272] width 22 height 22
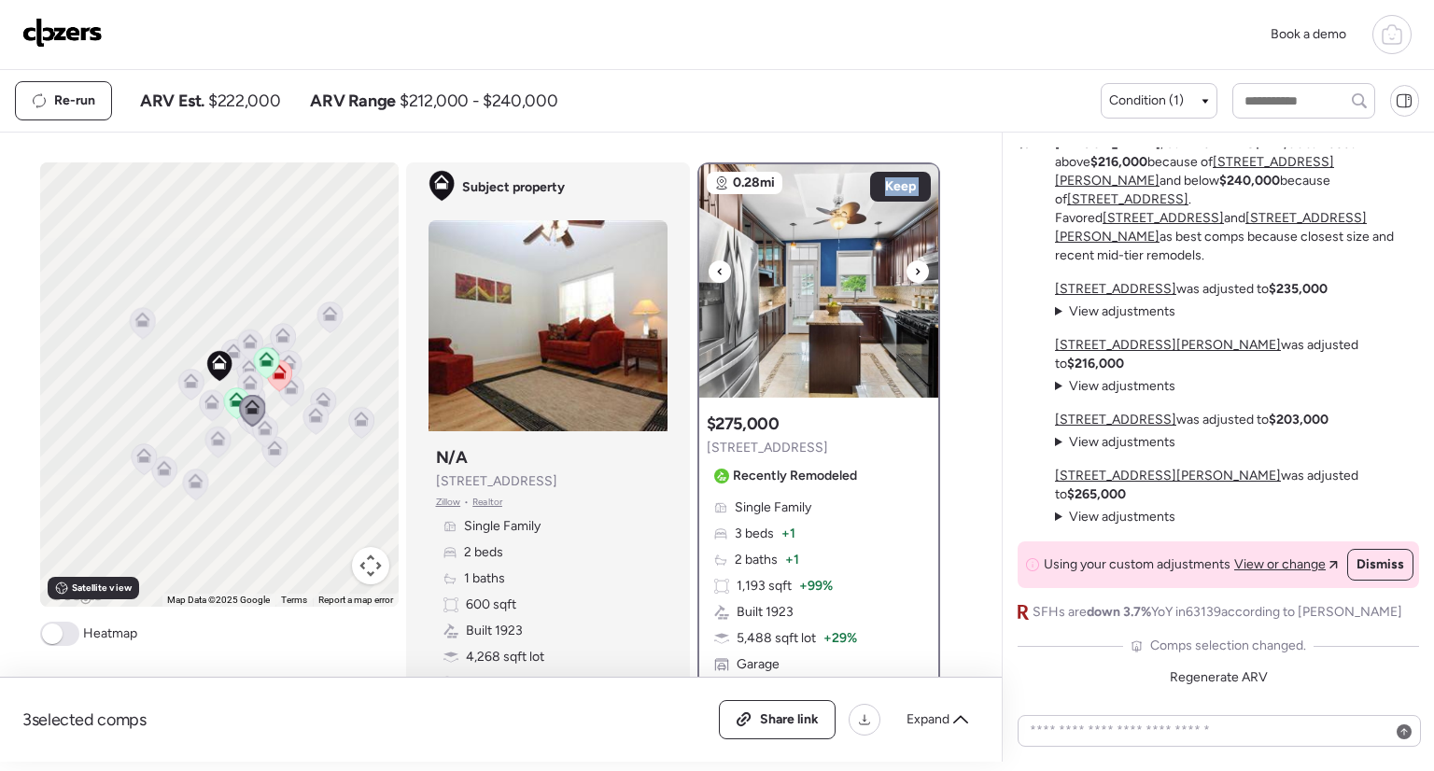
click at [915, 268] on div at bounding box center [918, 272] width 22 height 22
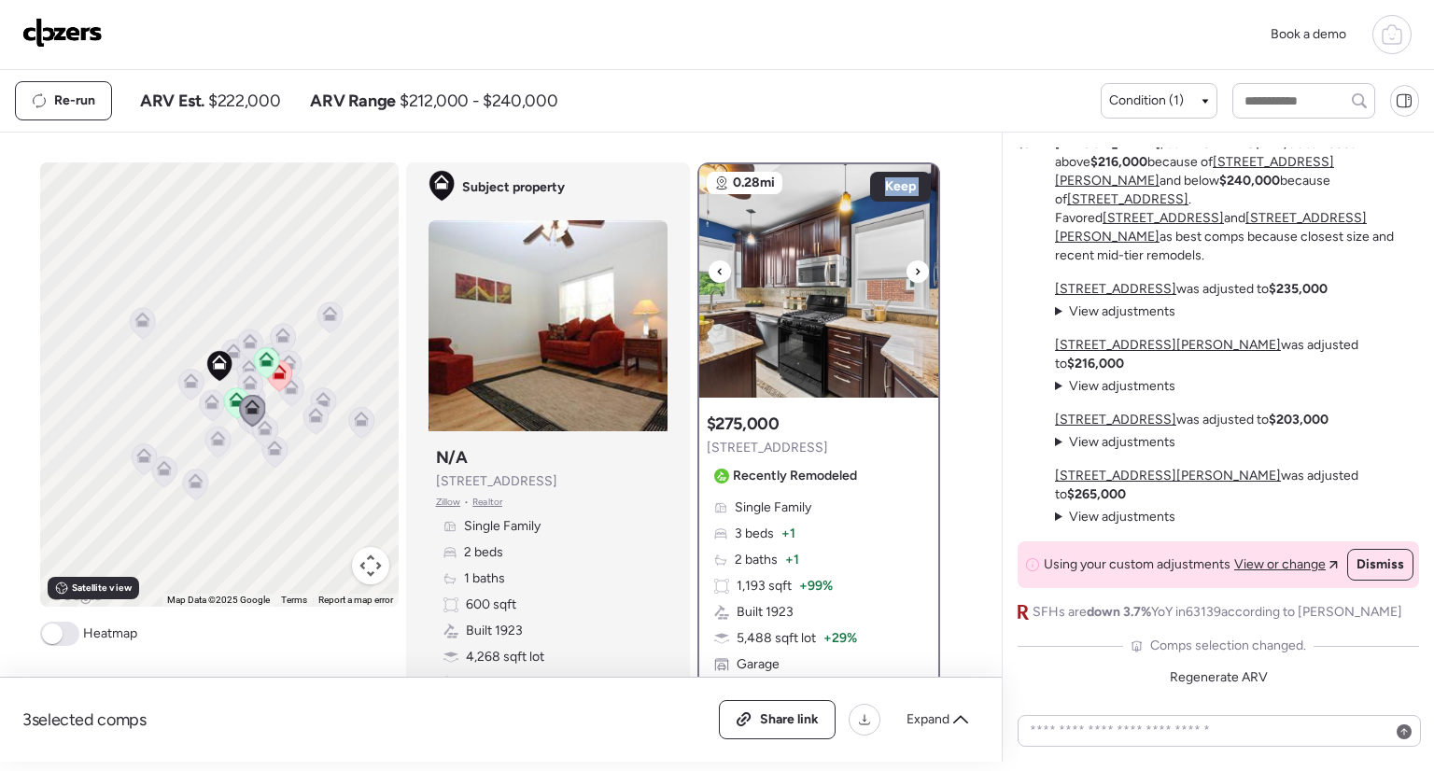
click at [915, 268] on div at bounding box center [918, 272] width 22 height 22
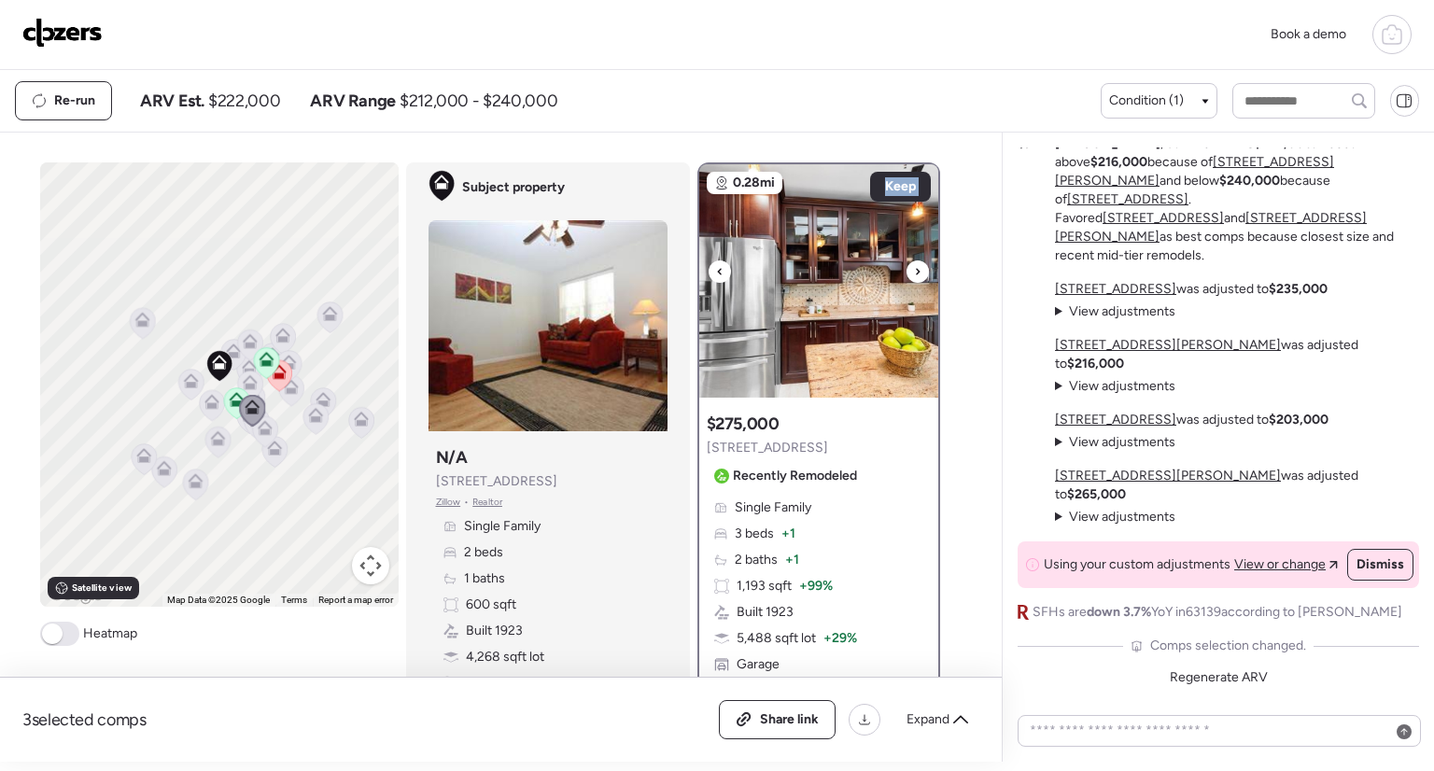
click at [915, 268] on div at bounding box center [918, 272] width 22 height 22
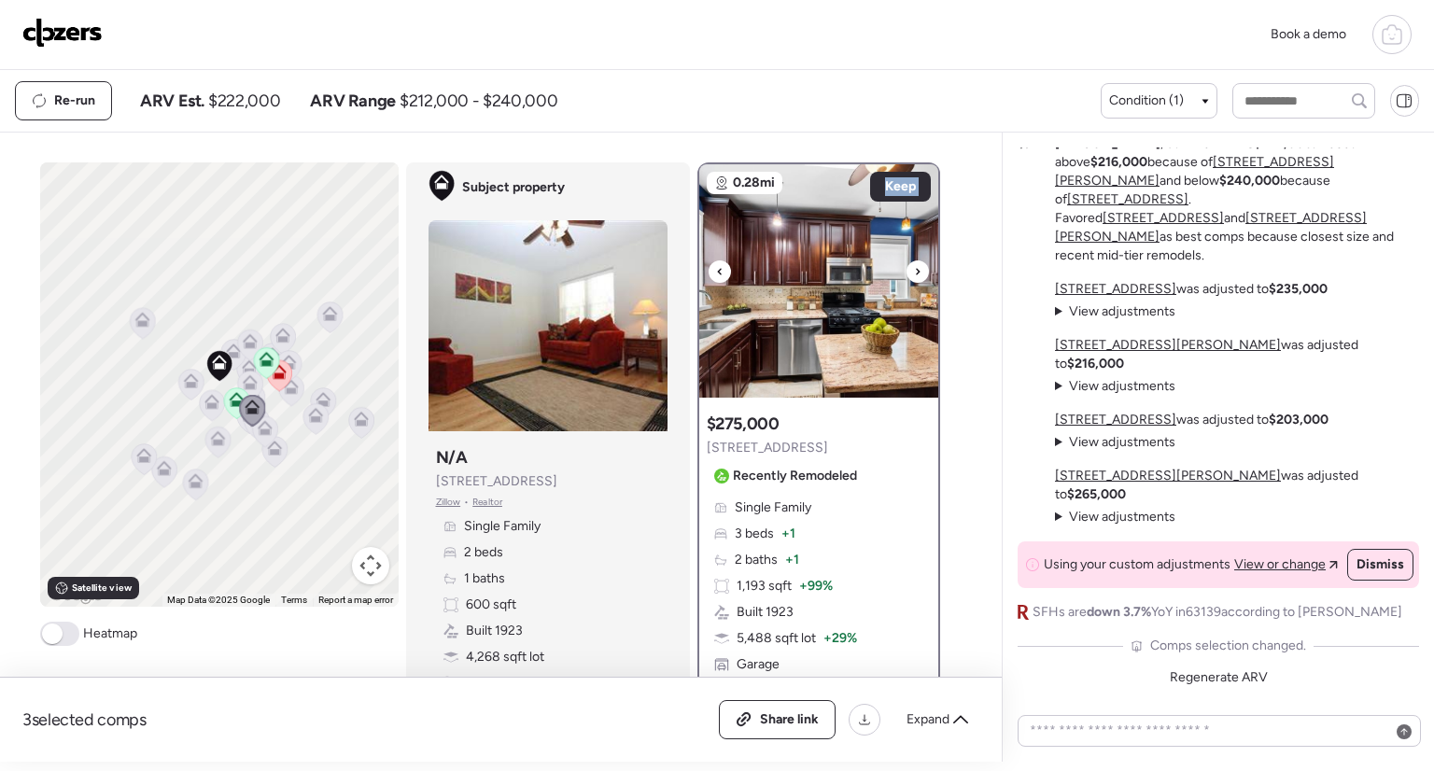
click at [915, 268] on div at bounding box center [918, 272] width 22 height 22
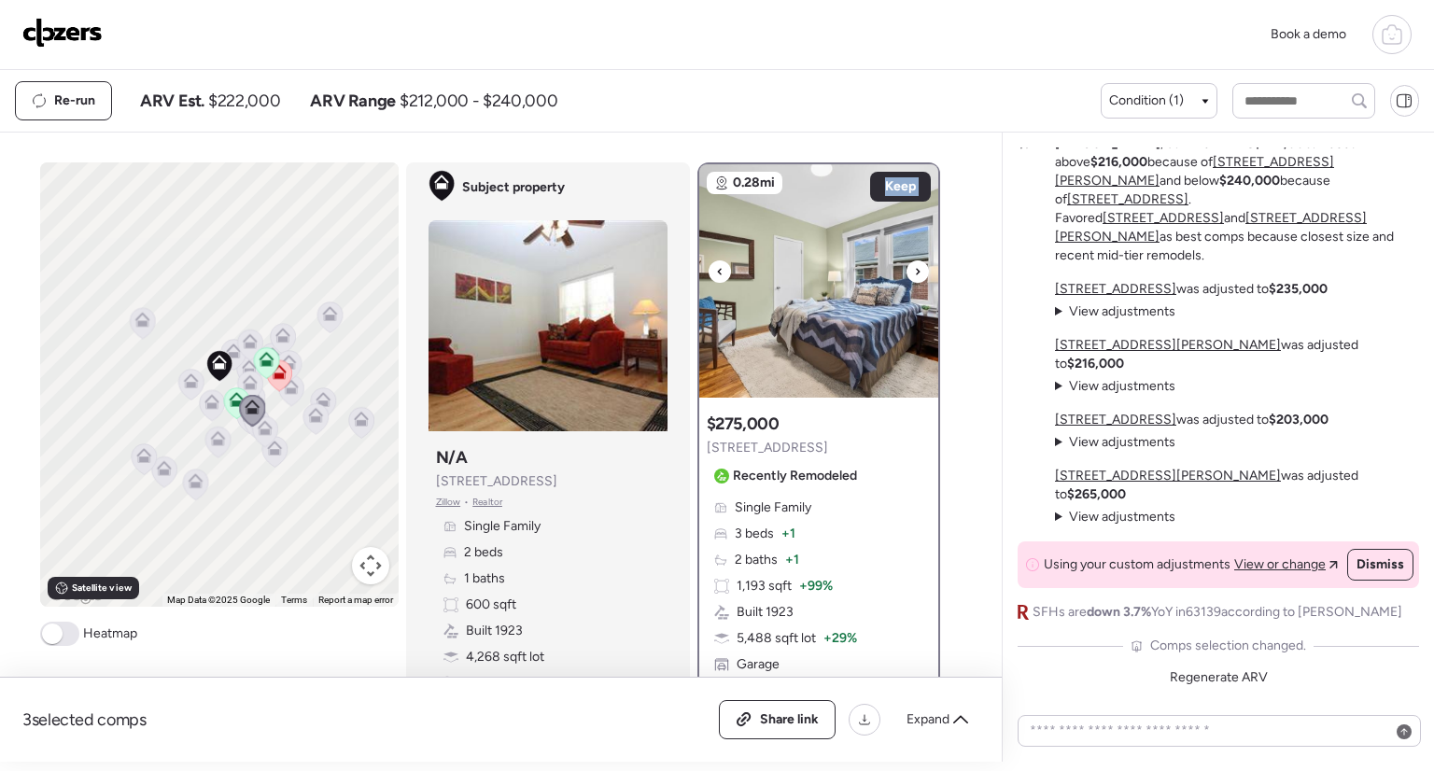
click at [915, 268] on div at bounding box center [918, 272] width 22 height 22
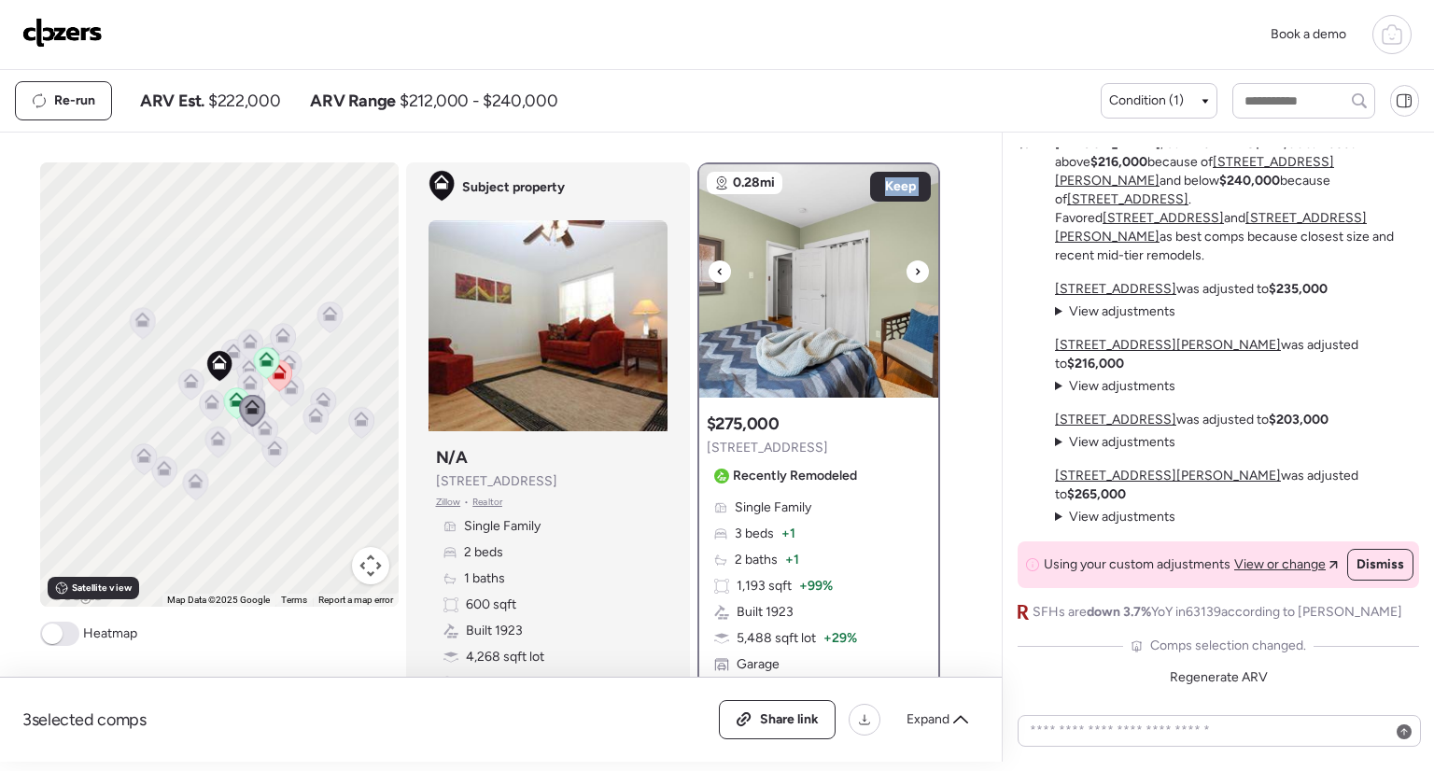
click at [915, 268] on div at bounding box center [918, 272] width 22 height 22
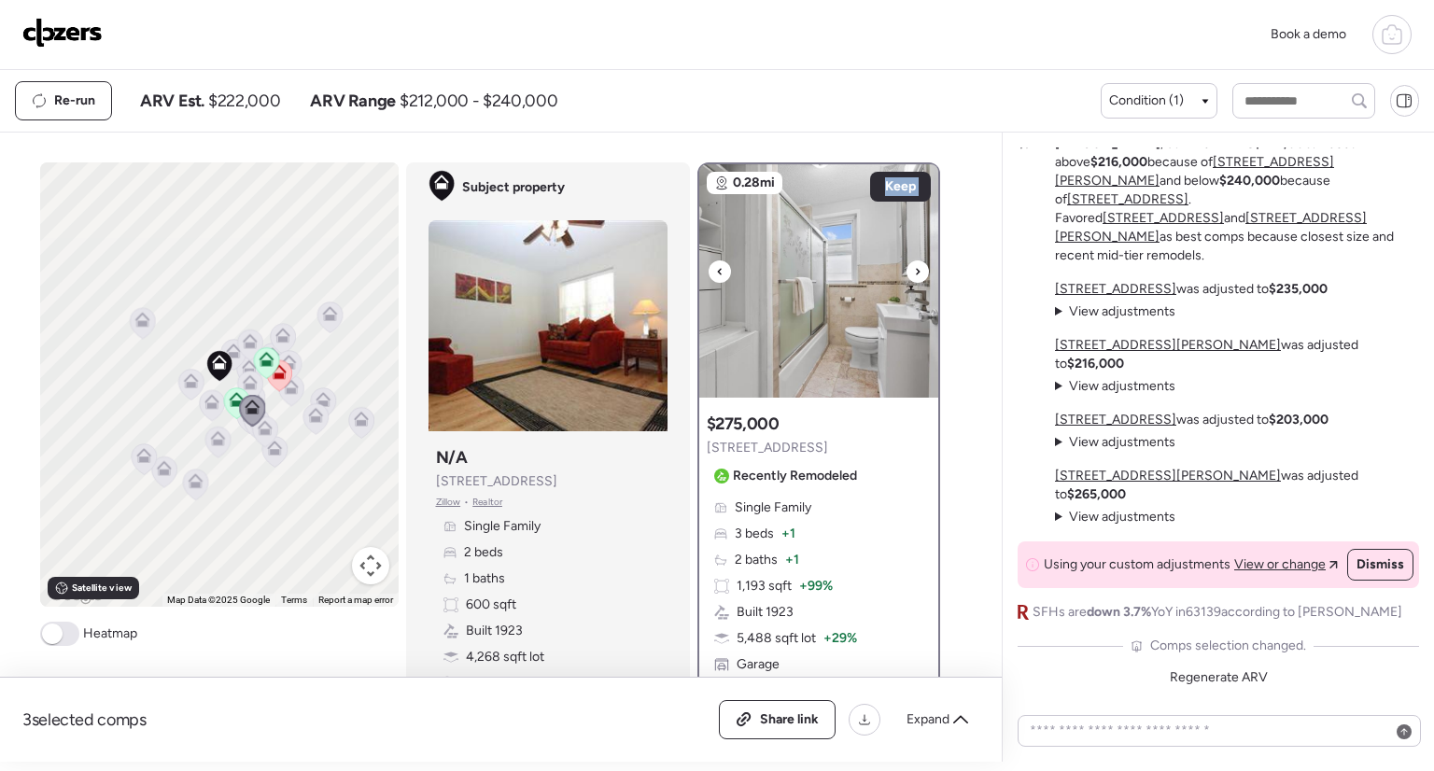
click at [915, 268] on div at bounding box center [918, 272] width 22 height 22
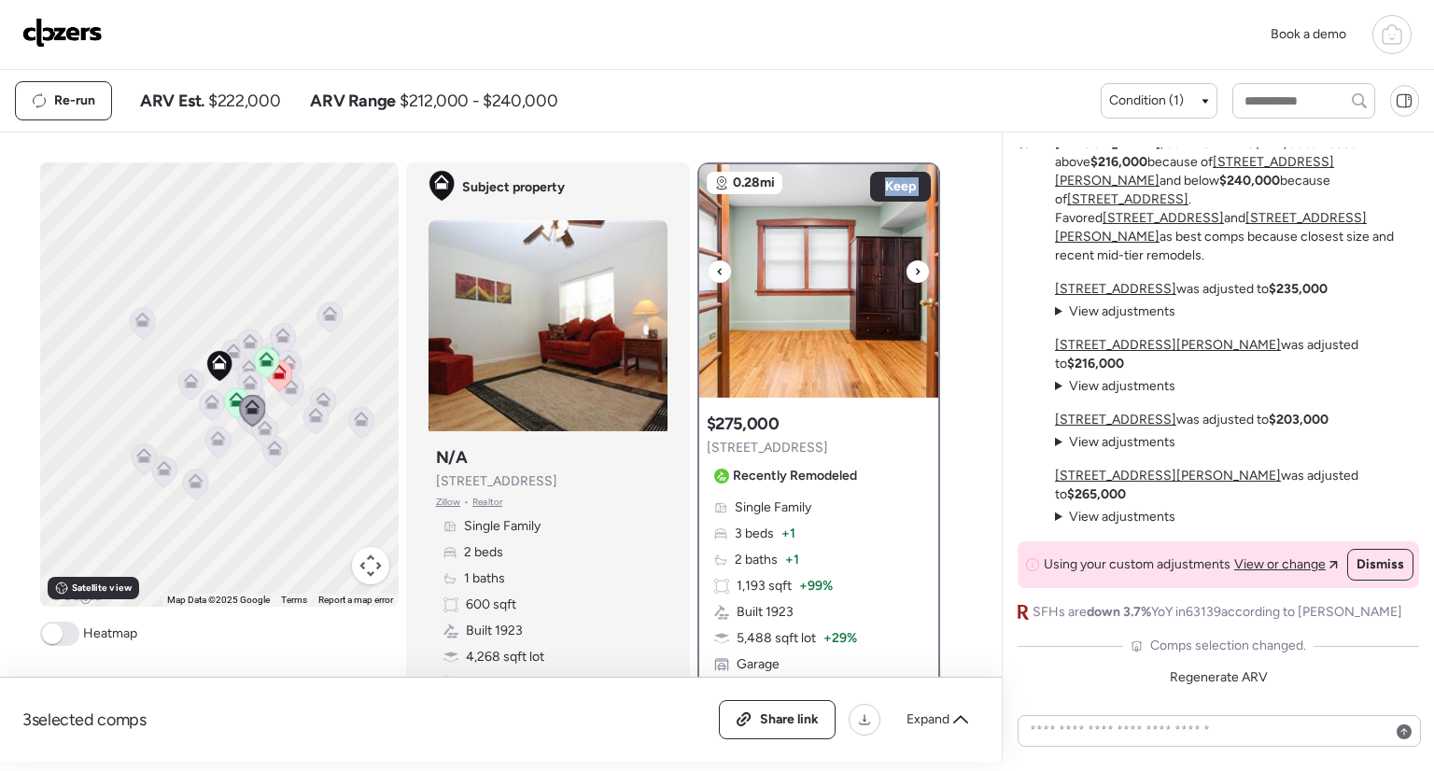
click at [915, 268] on div at bounding box center [918, 272] width 22 height 22
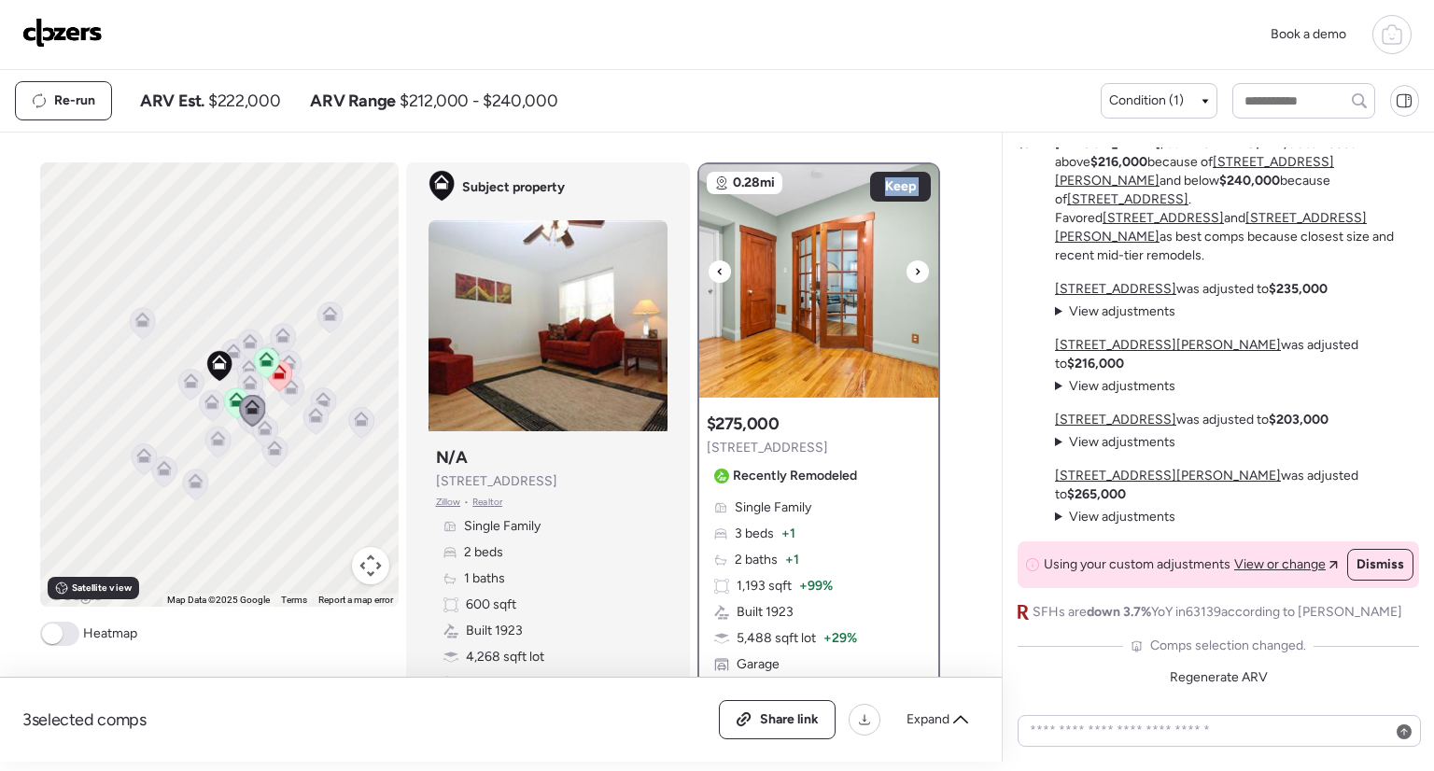
click at [915, 268] on div at bounding box center [918, 272] width 22 height 22
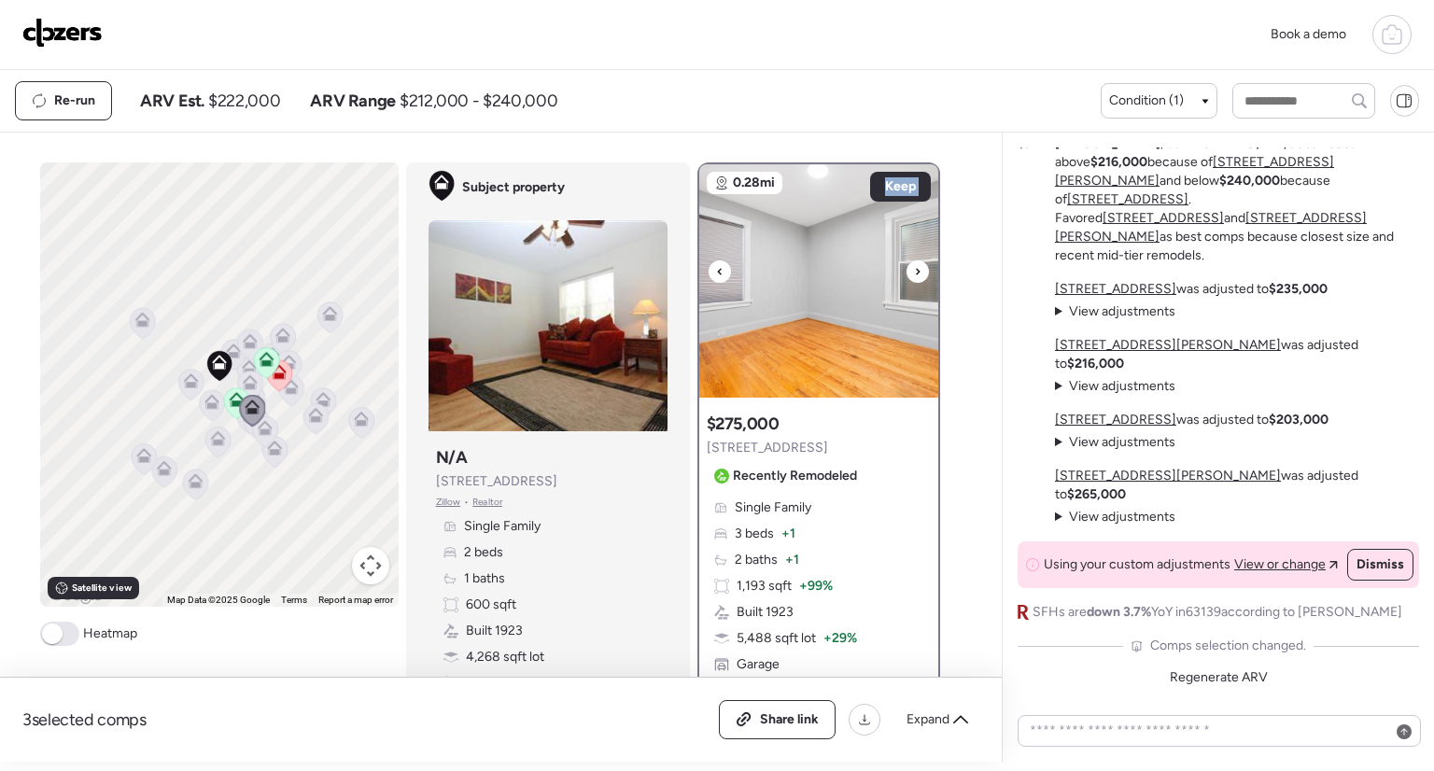
click at [915, 268] on div at bounding box center [918, 272] width 22 height 22
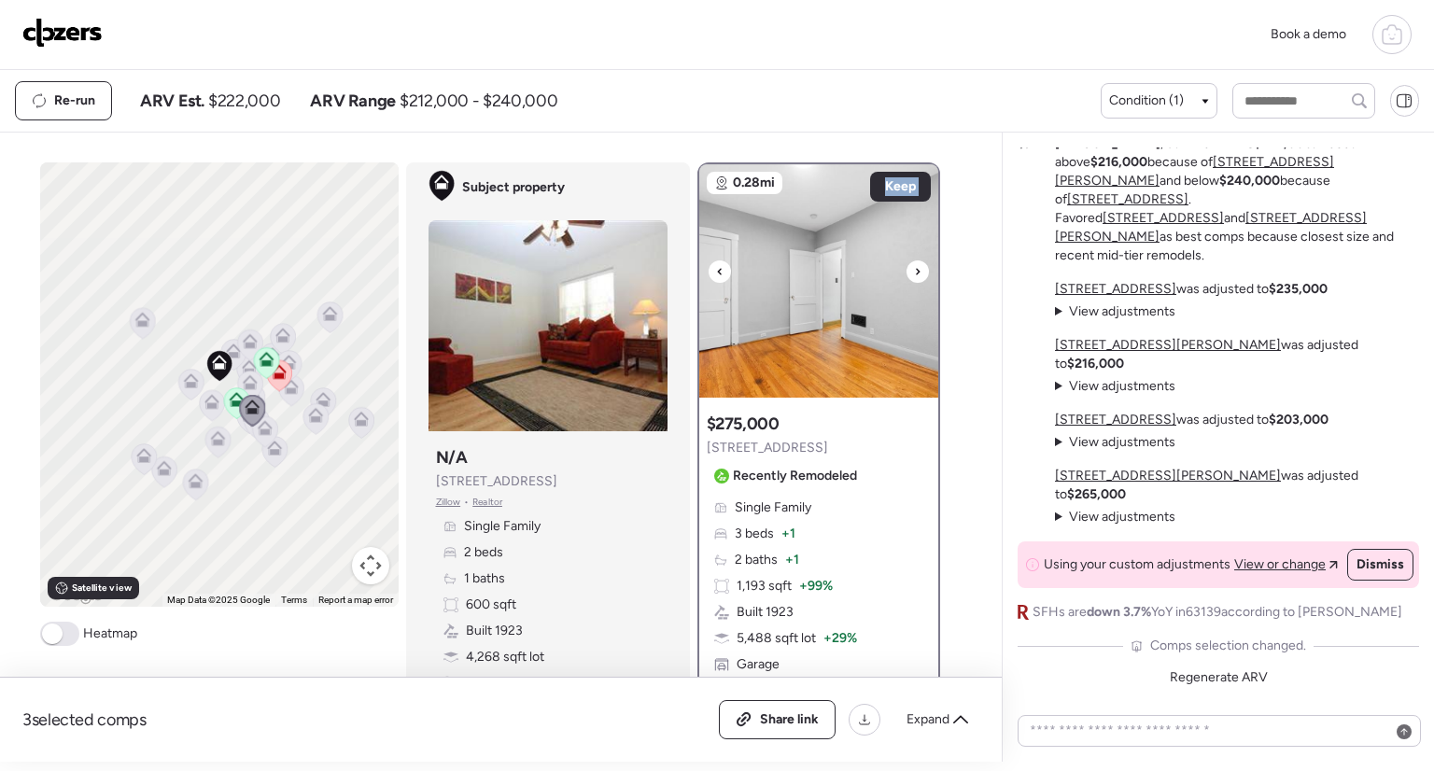
click at [915, 268] on div at bounding box center [918, 272] width 22 height 22
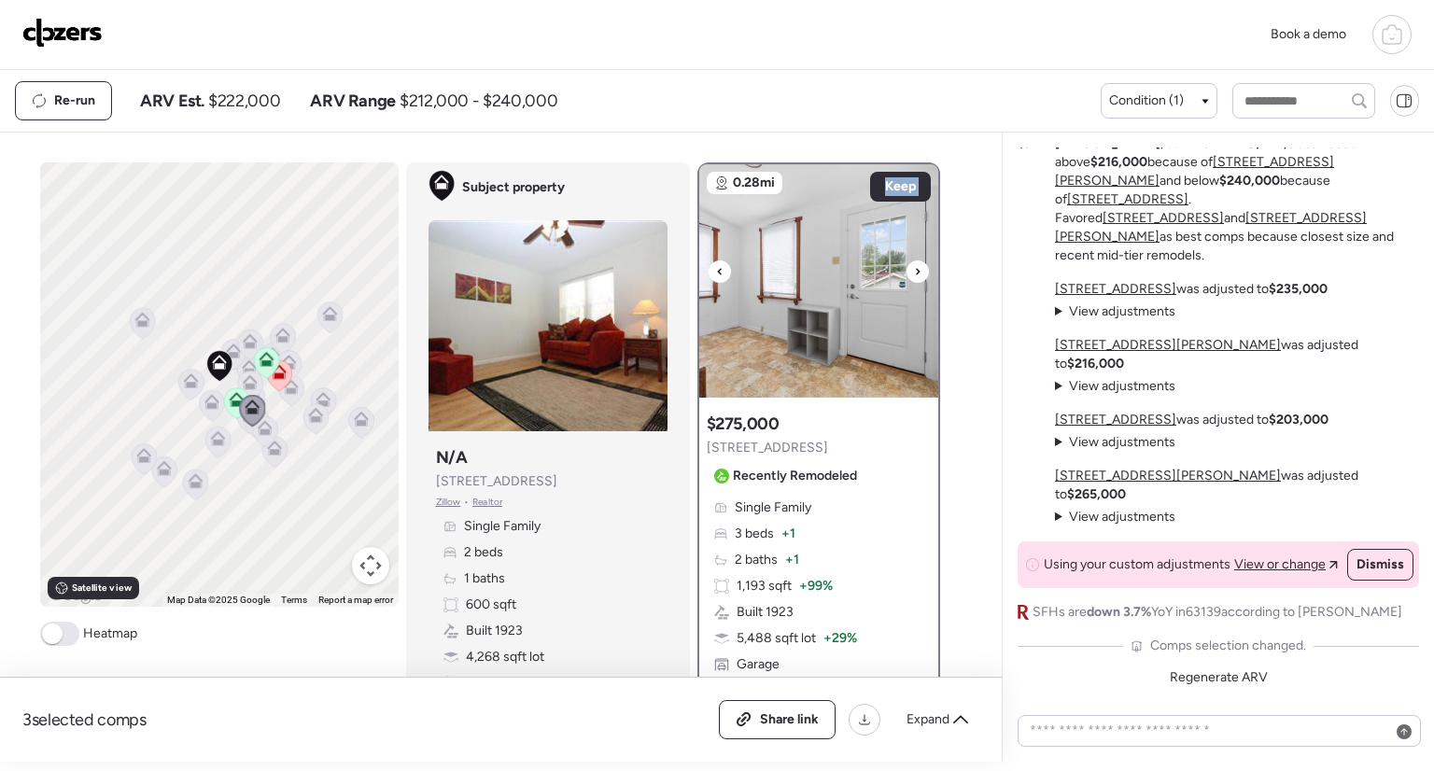
click at [915, 268] on div at bounding box center [918, 272] width 22 height 22
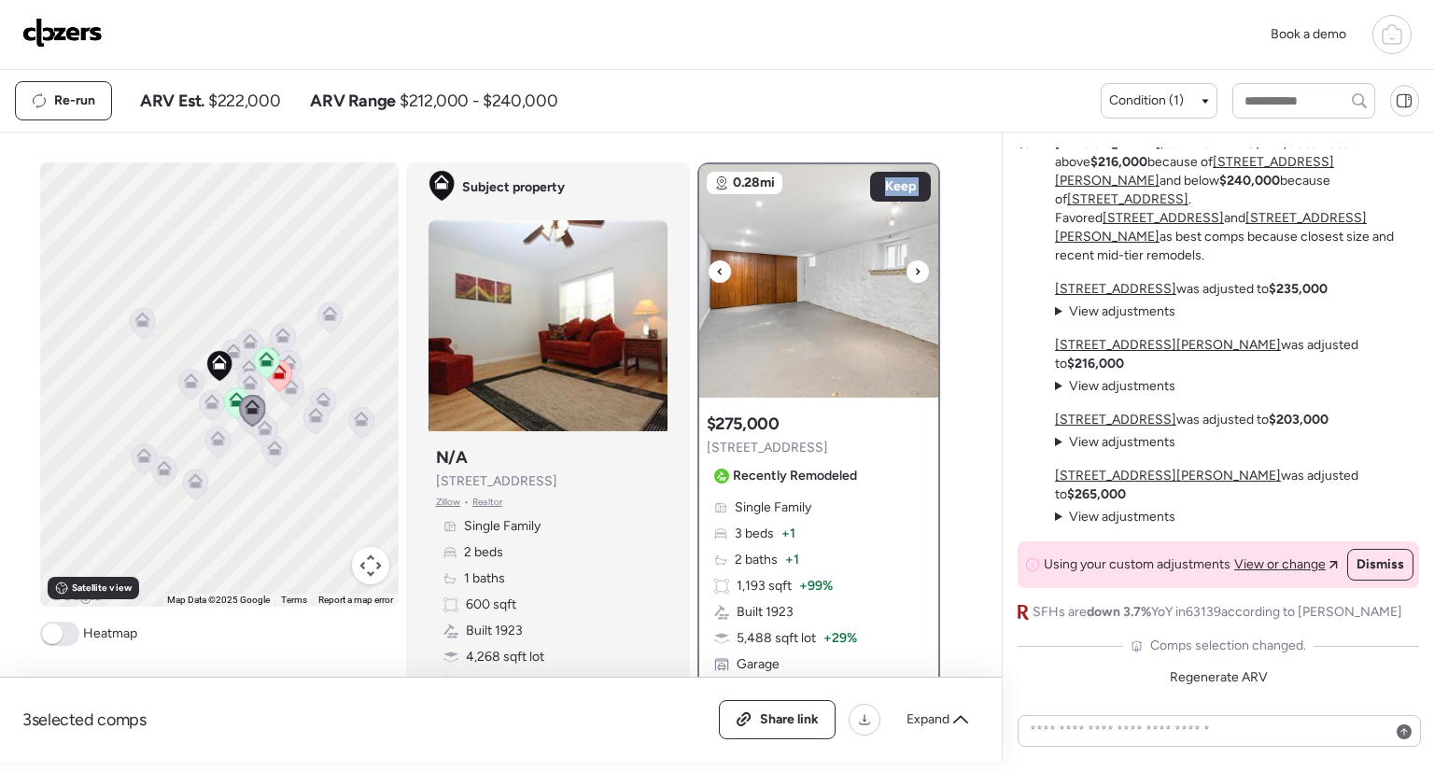
click at [915, 268] on div at bounding box center [918, 272] width 22 height 22
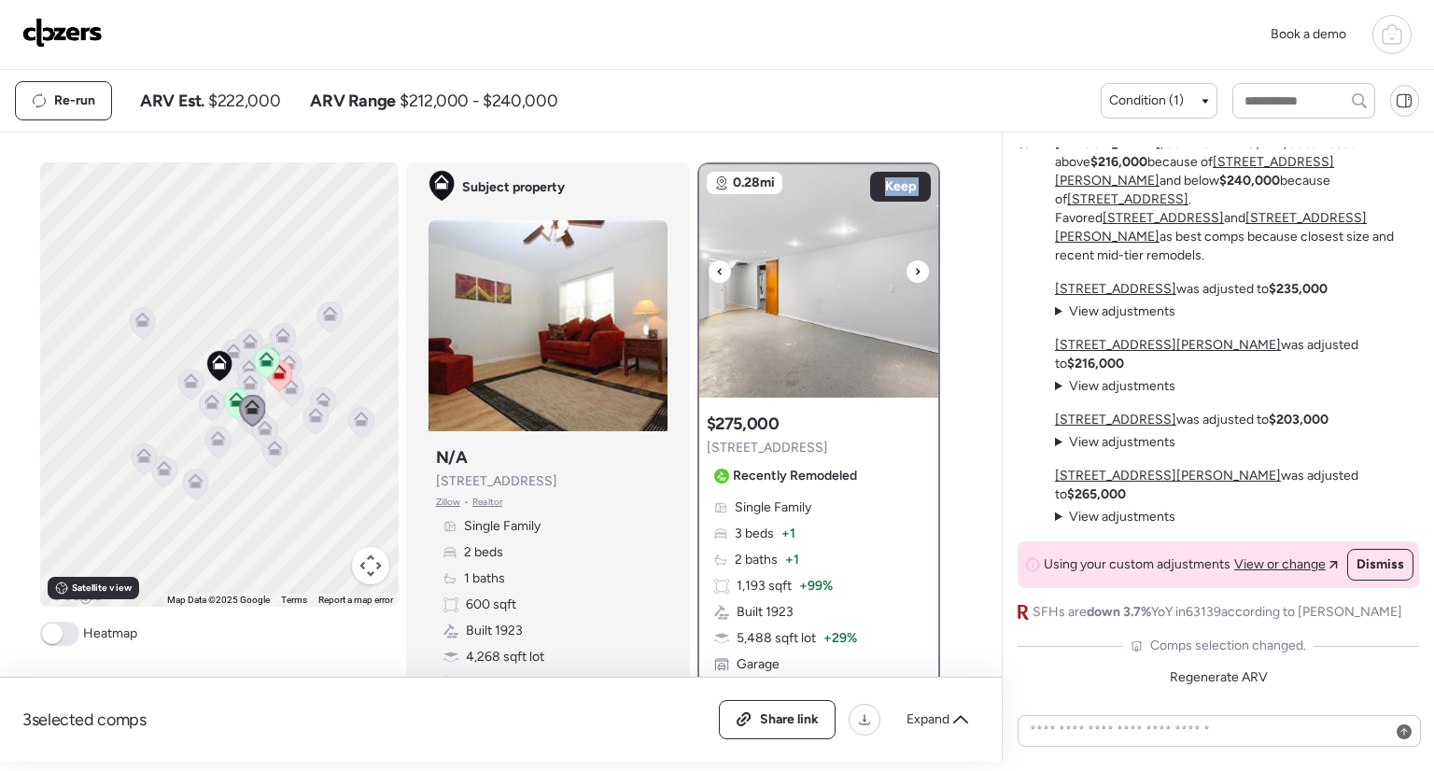
click at [915, 268] on div at bounding box center [918, 272] width 22 height 22
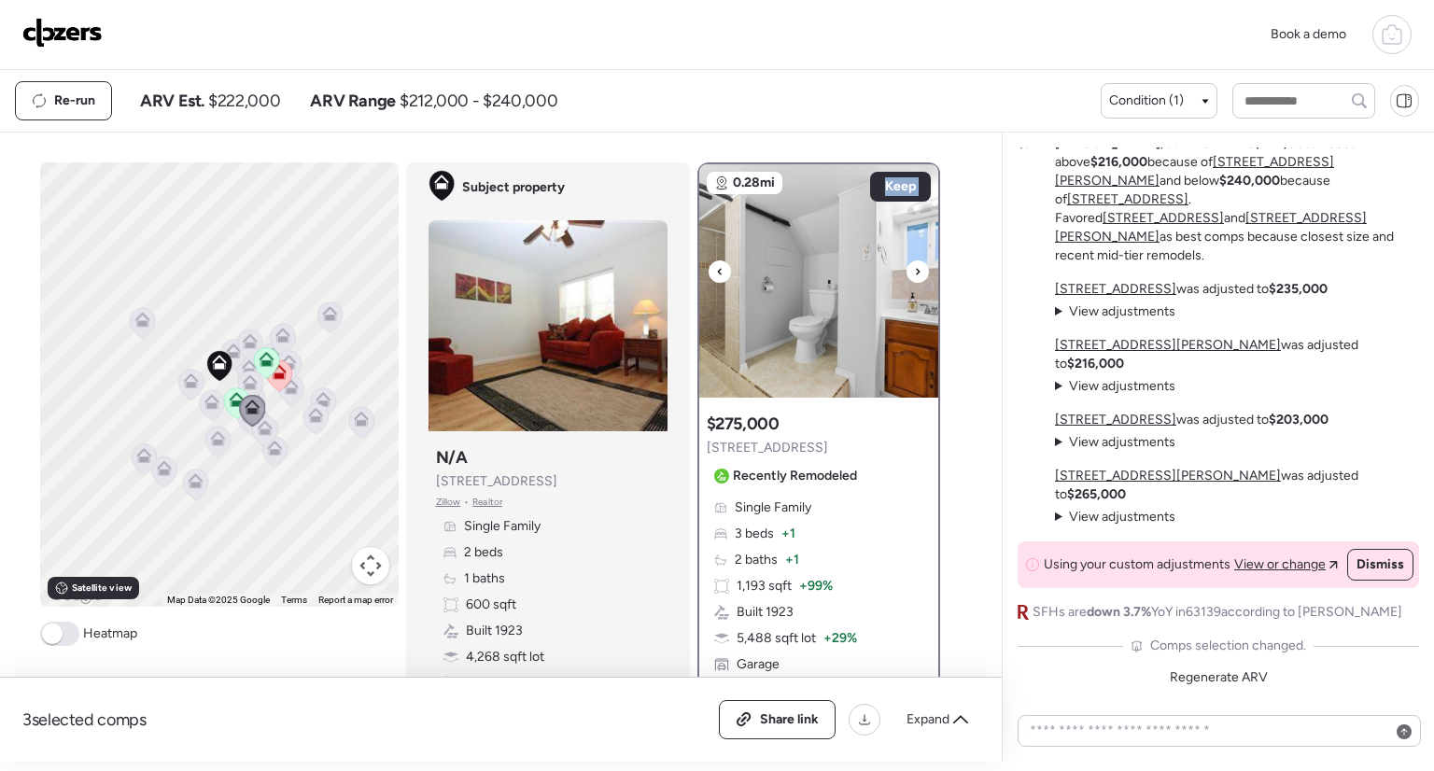
click at [915, 268] on div at bounding box center [918, 272] width 22 height 22
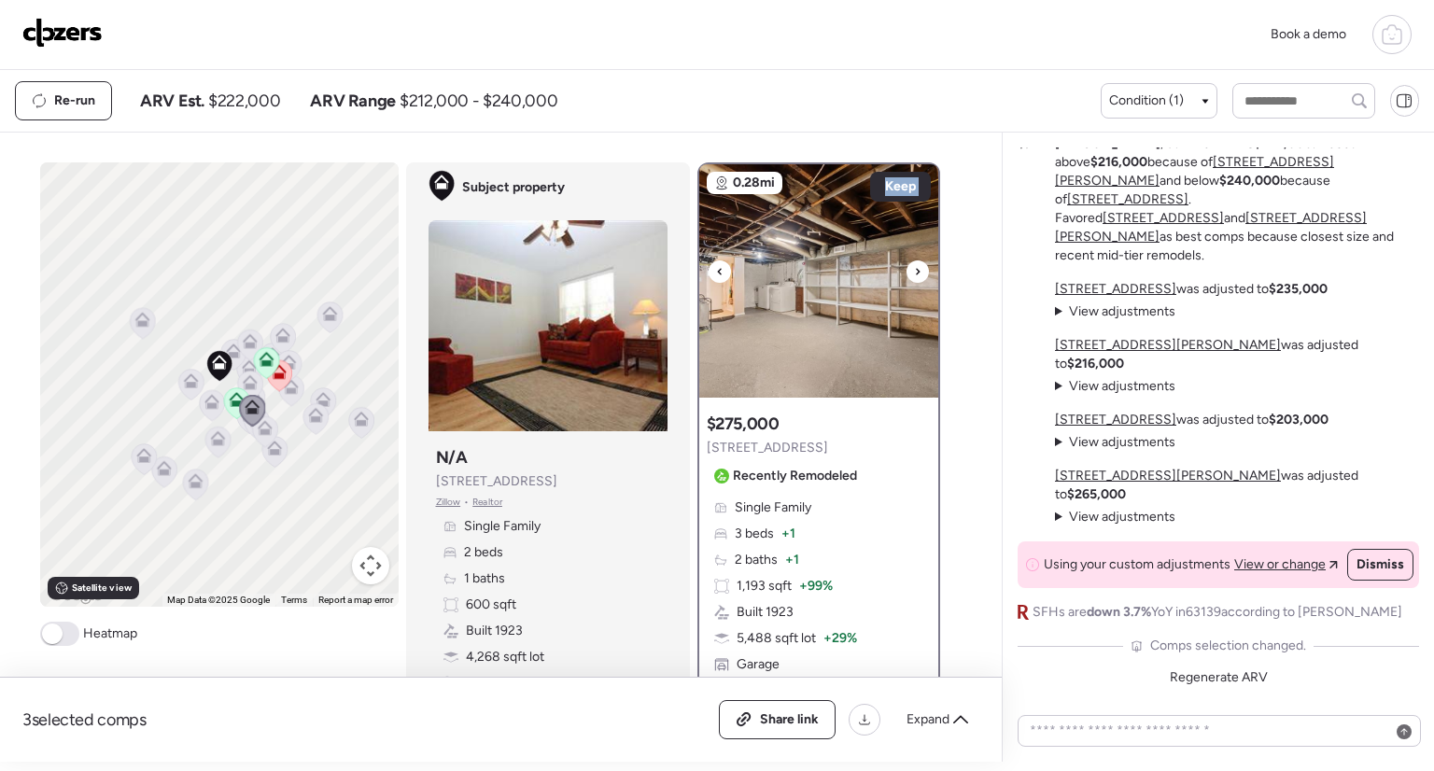
click at [915, 268] on div at bounding box center [918, 272] width 22 height 22
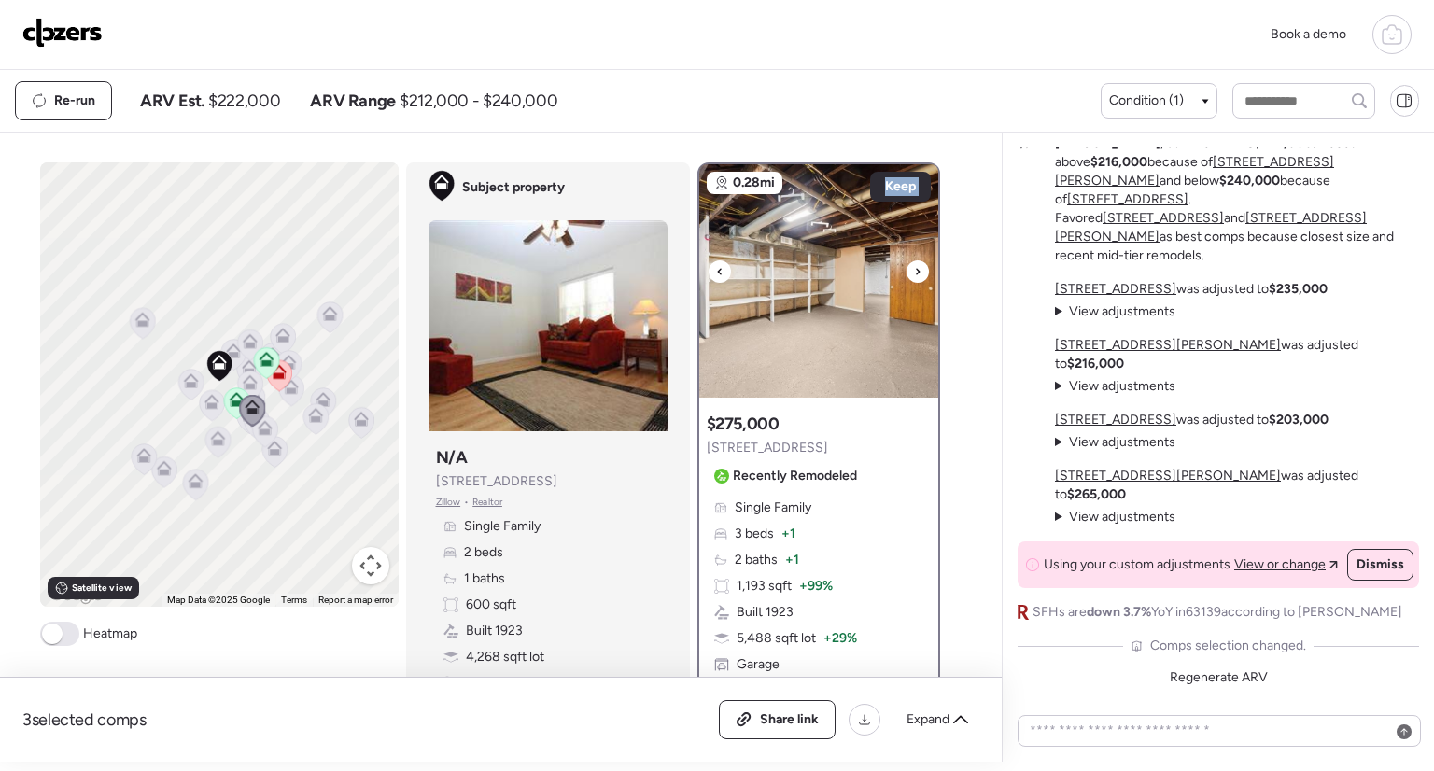
click at [915, 268] on div at bounding box center [918, 272] width 22 height 22
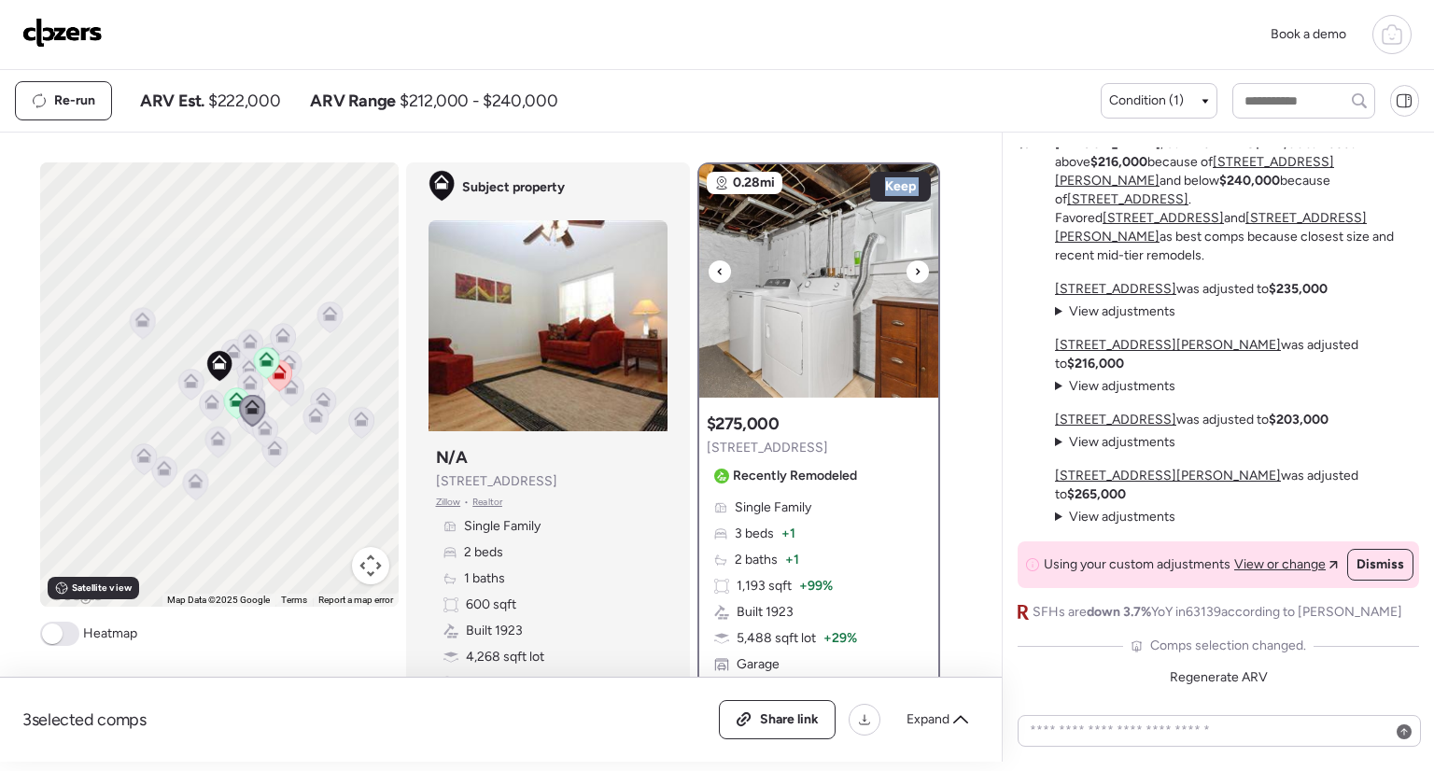
click at [915, 268] on div at bounding box center [918, 272] width 22 height 22
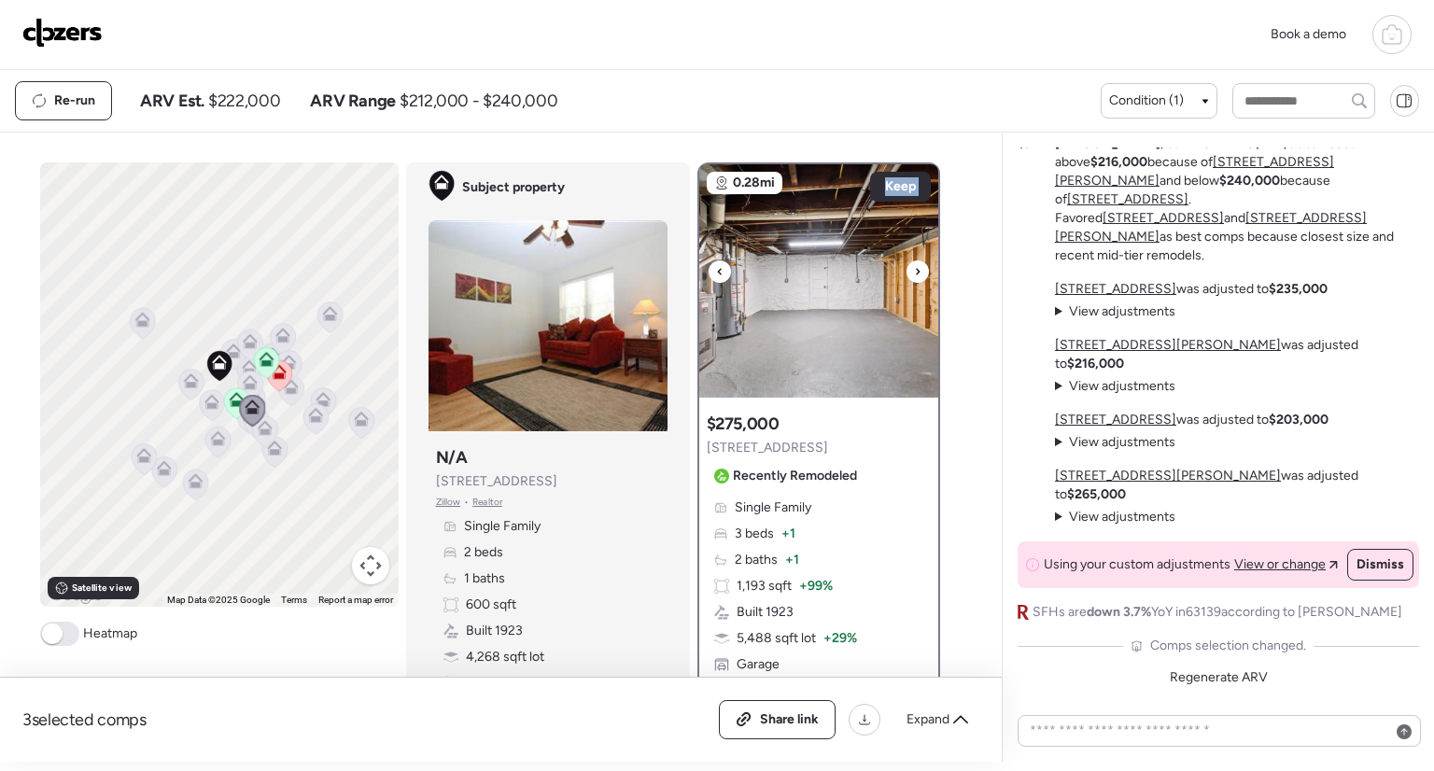
click at [915, 268] on div at bounding box center [918, 272] width 22 height 22
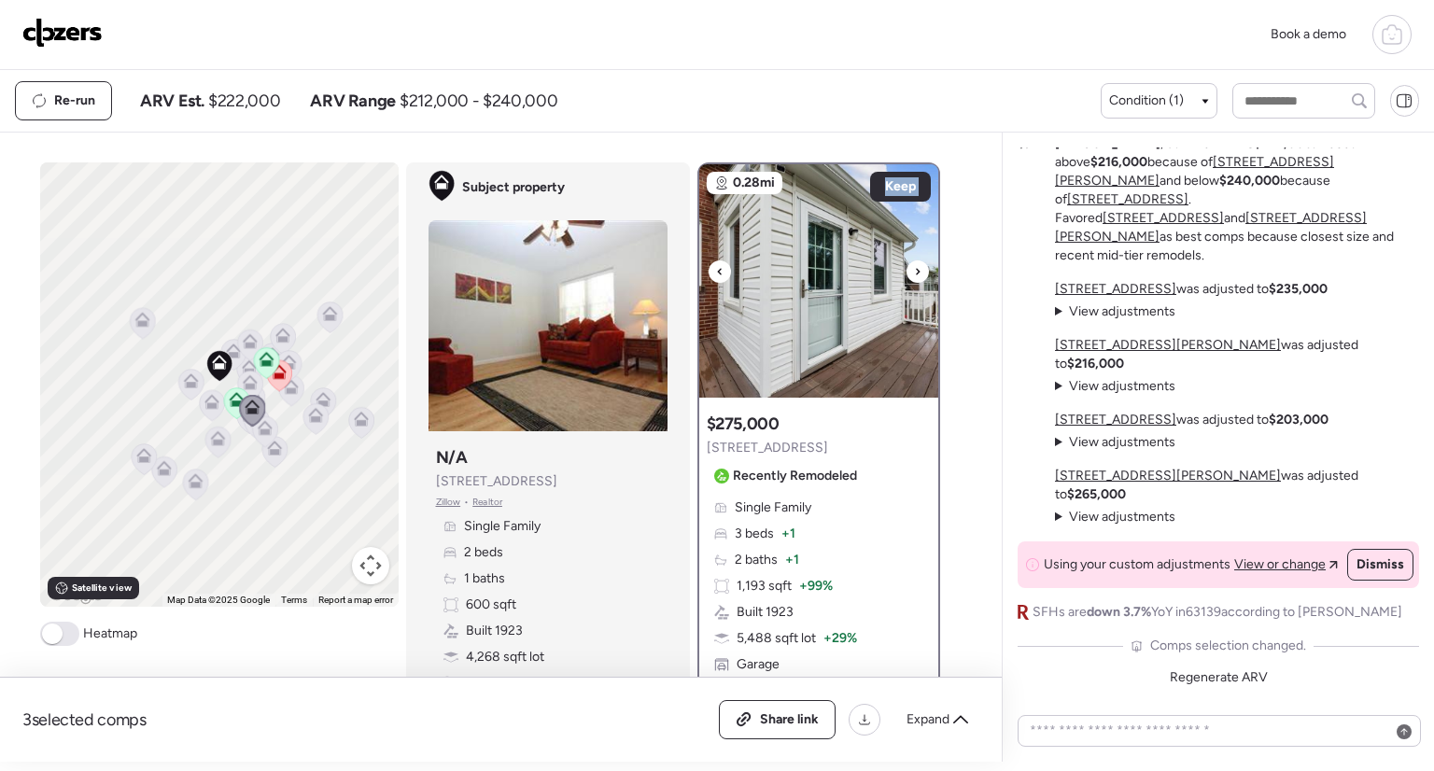
click at [915, 268] on div at bounding box center [918, 272] width 22 height 22
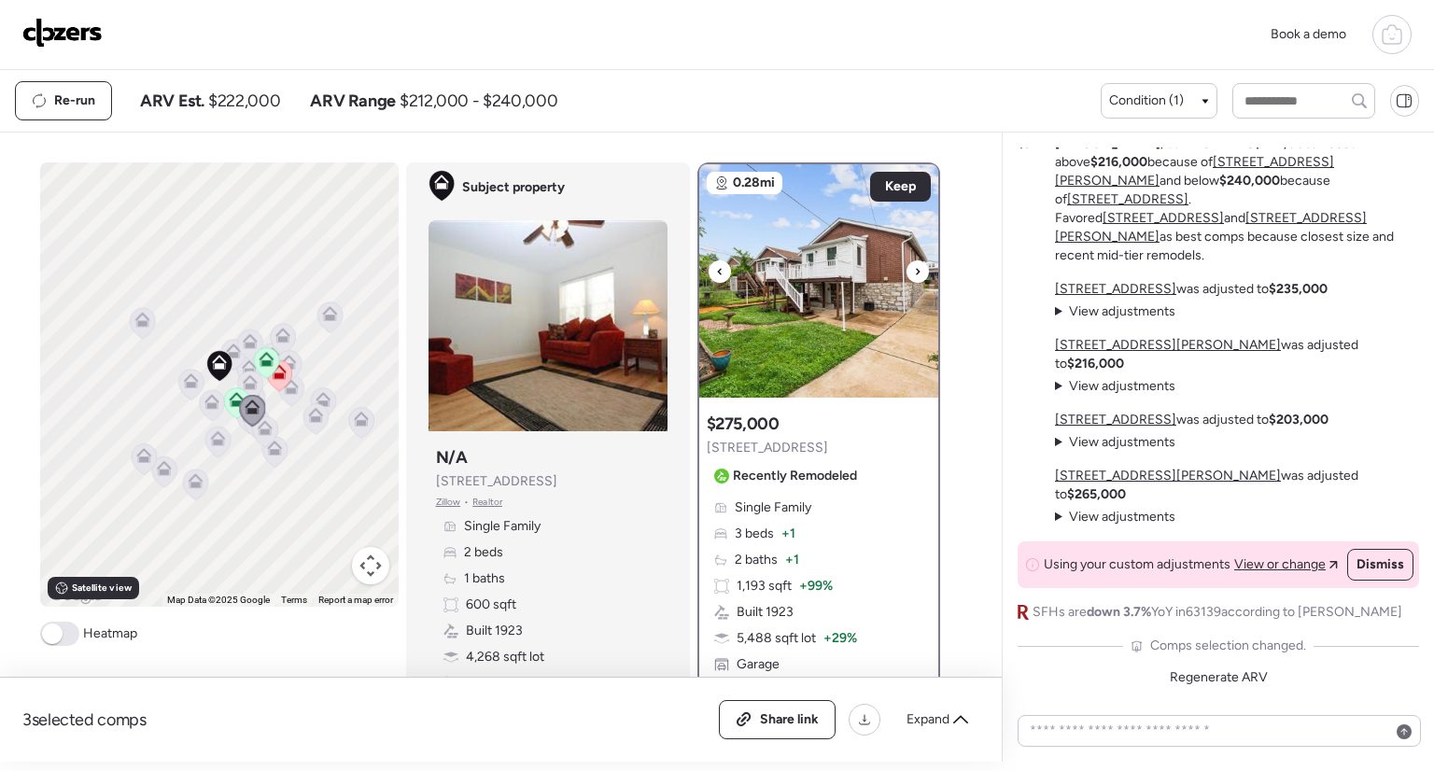
click at [915, 268] on div at bounding box center [918, 272] width 22 height 22
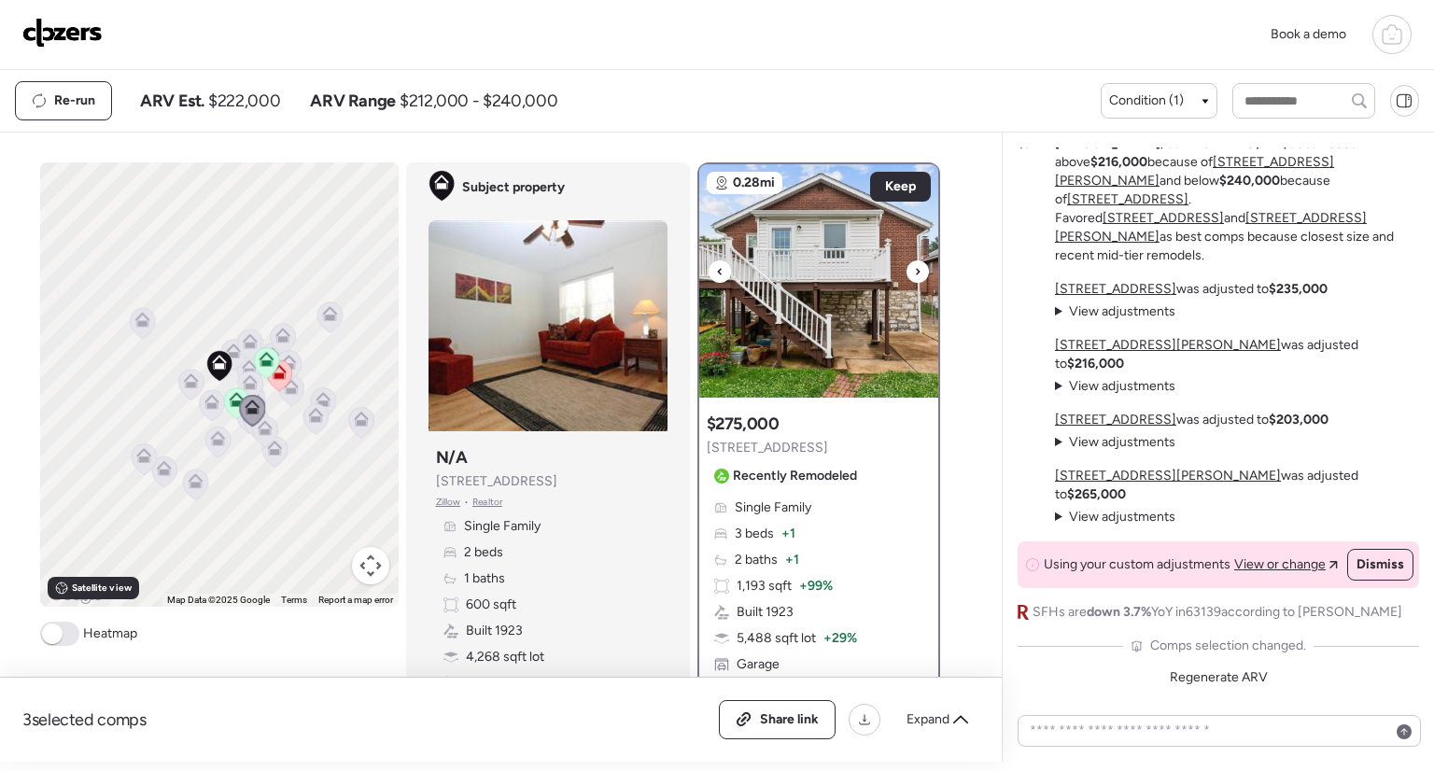
click at [915, 268] on div at bounding box center [918, 272] width 22 height 22
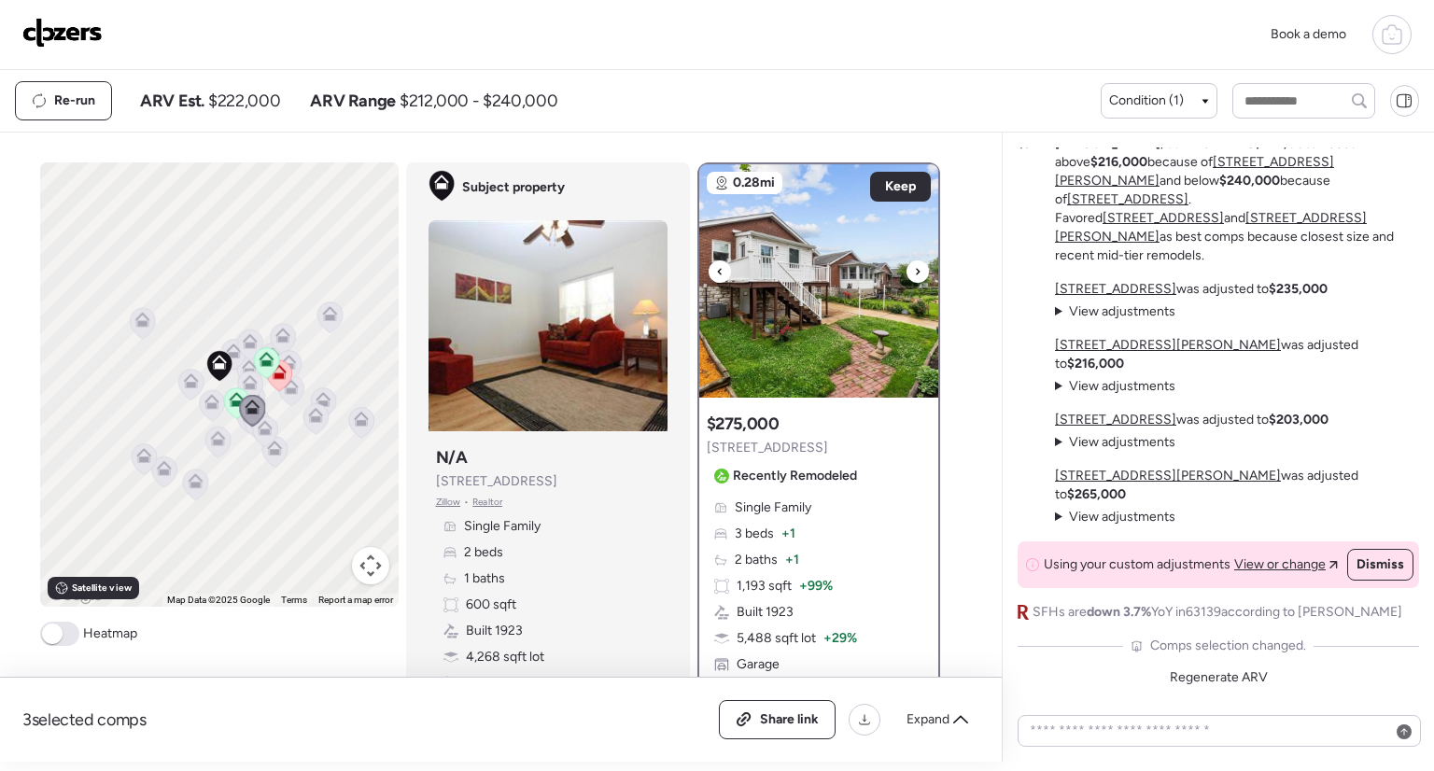
click at [915, 268] on div at bounding box center [918, 272] width 22 height 22
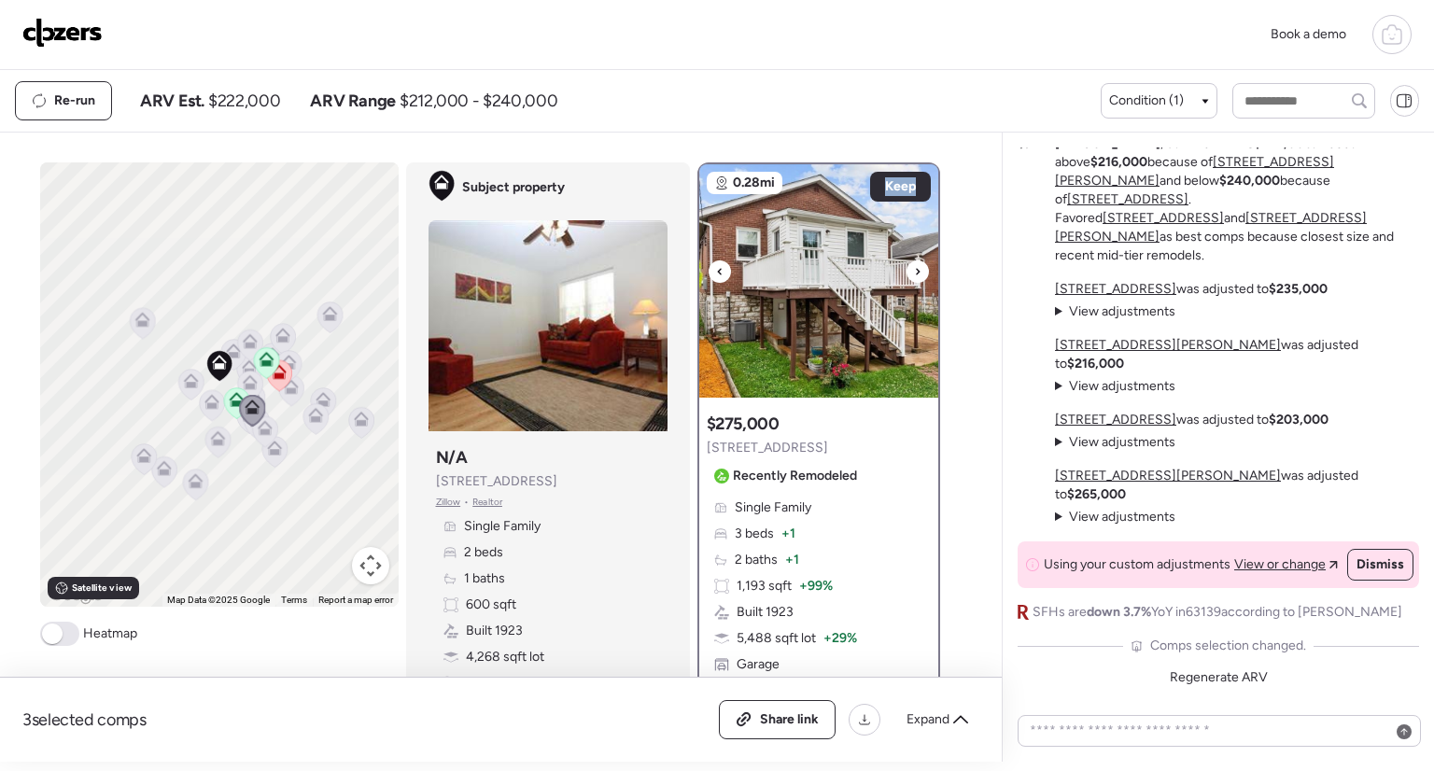
click at [915, 268] on div at bounding box center [918, 272] width 22 height 22
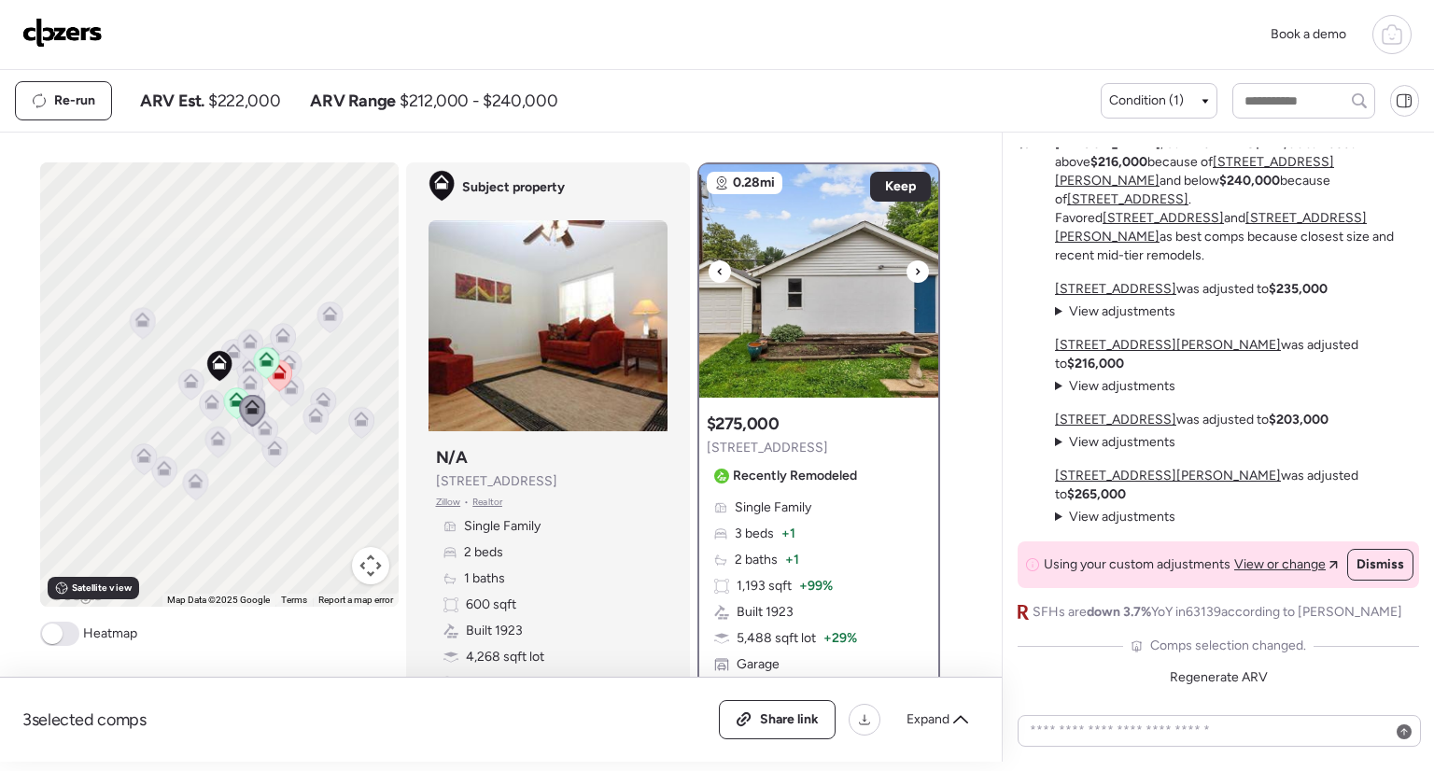
click at [915, 268] on div at bounding box center [918, 272] width 22 height 22
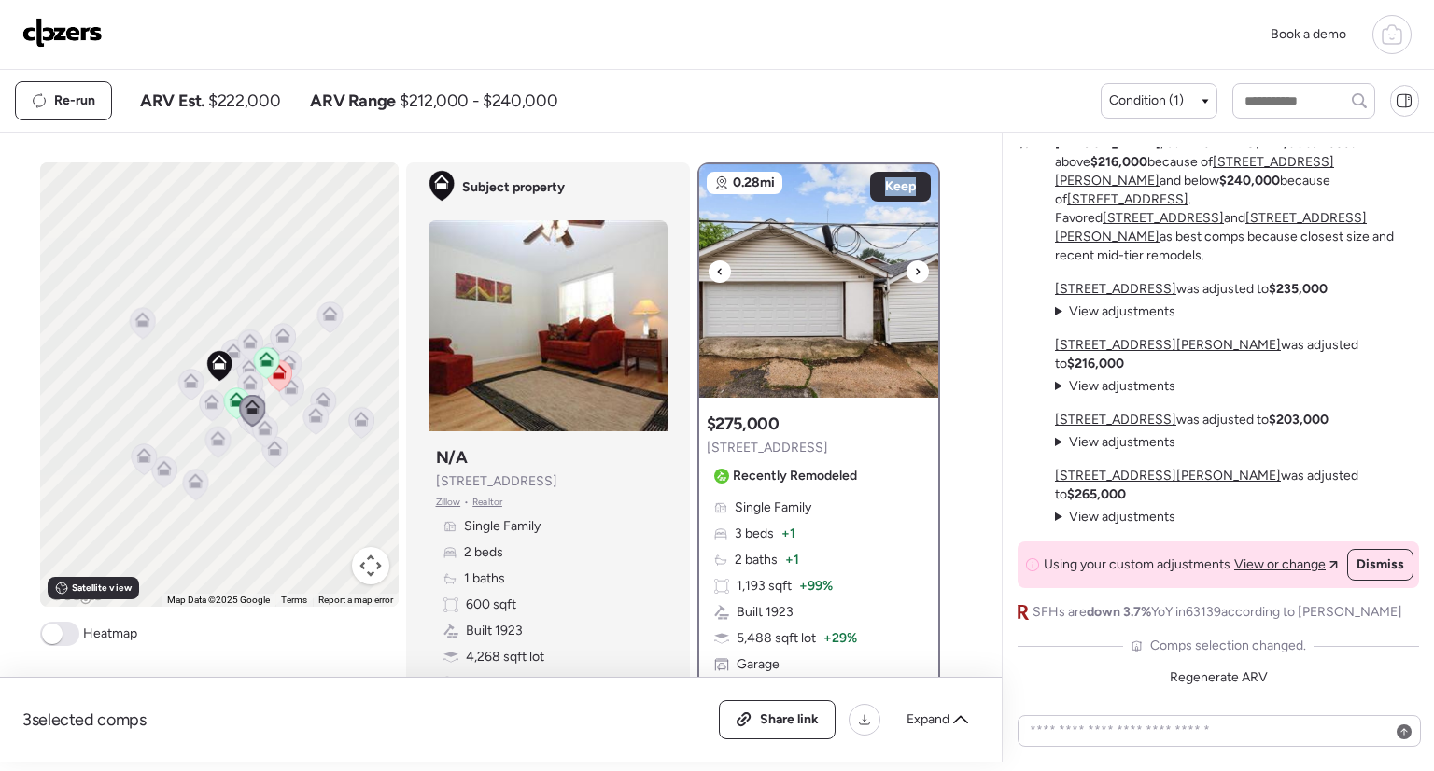
click at [915, 268] on div at bounding box center [918, 272] width 22 height 22
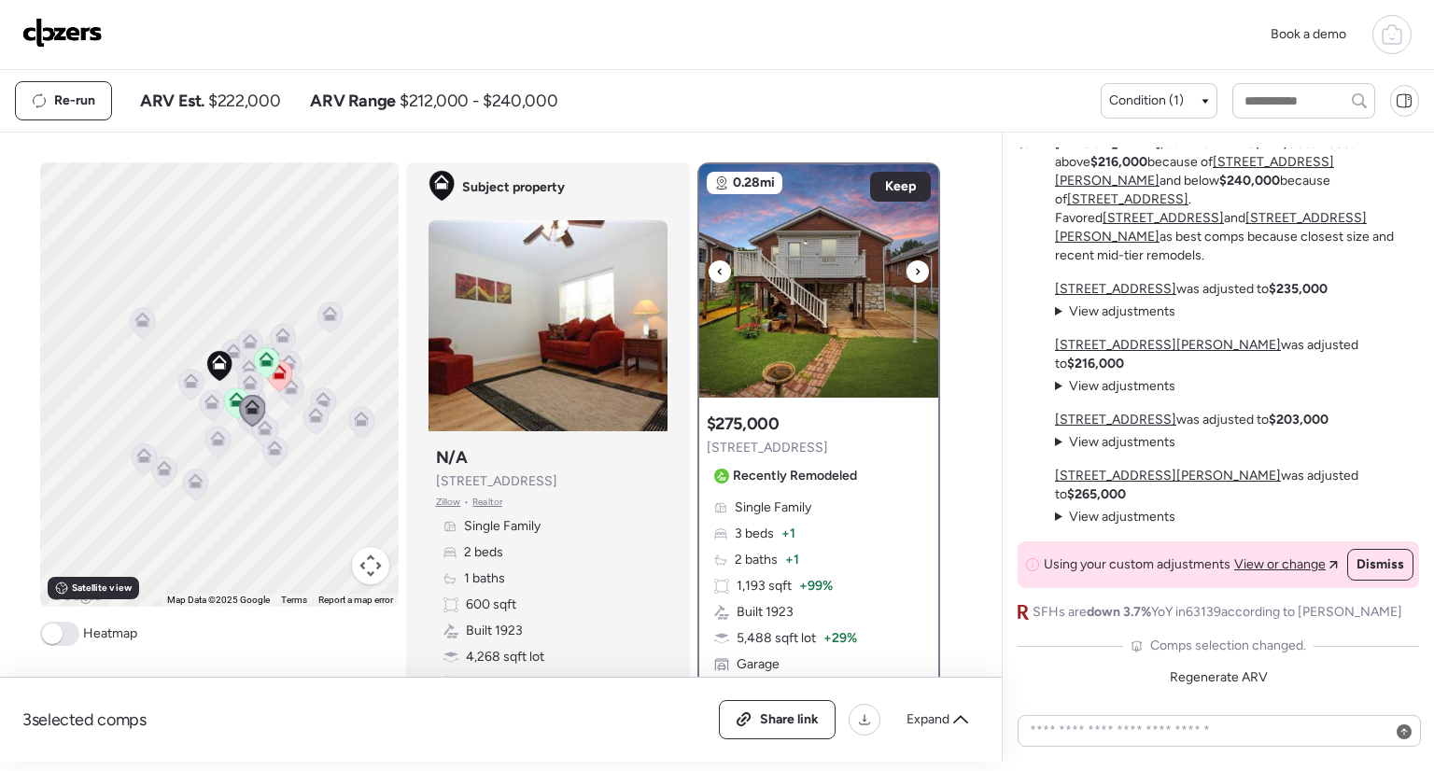
click at [915, 268] on div at bounding box center [918, 272] width 22 height 22
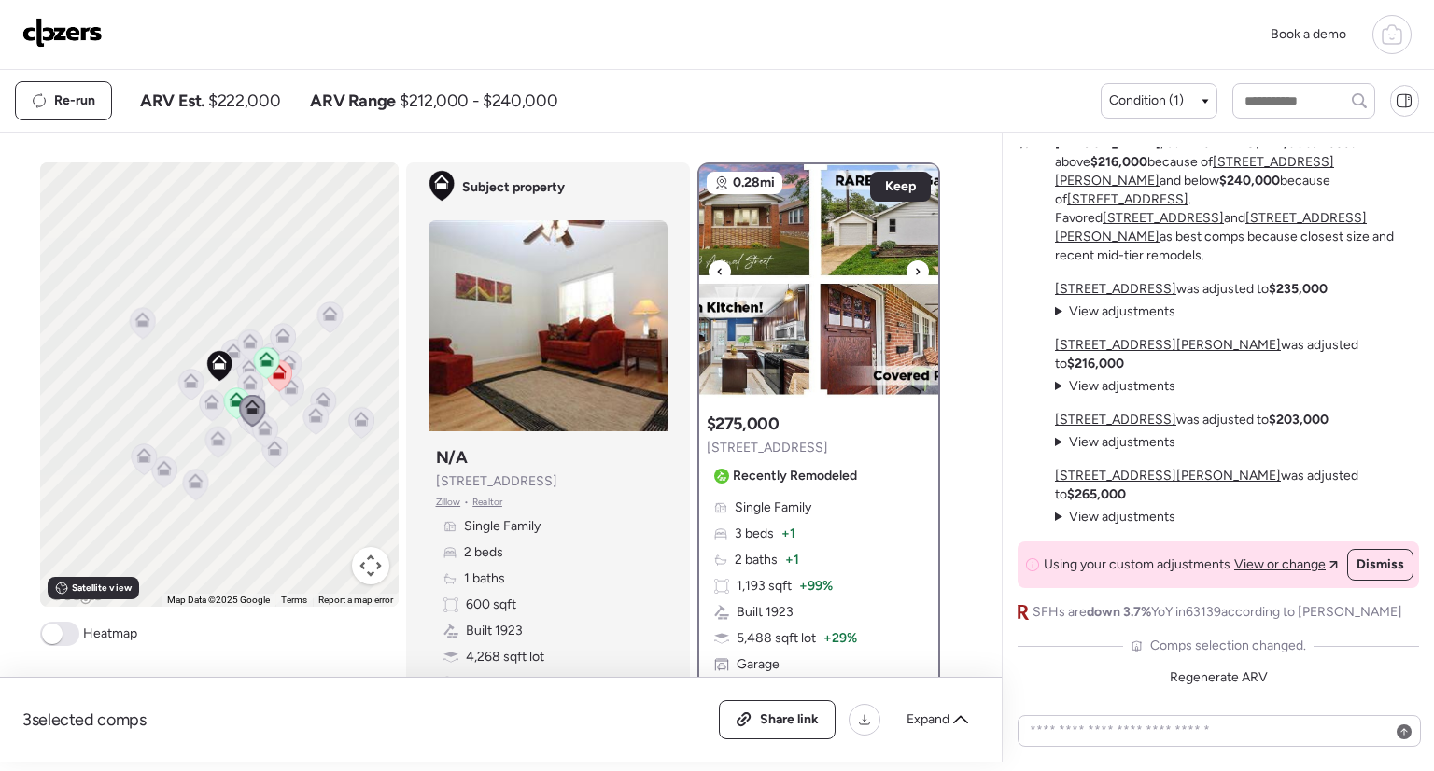
click at [915, 268] on div at bounding box center [918, 272] width 22 height 22
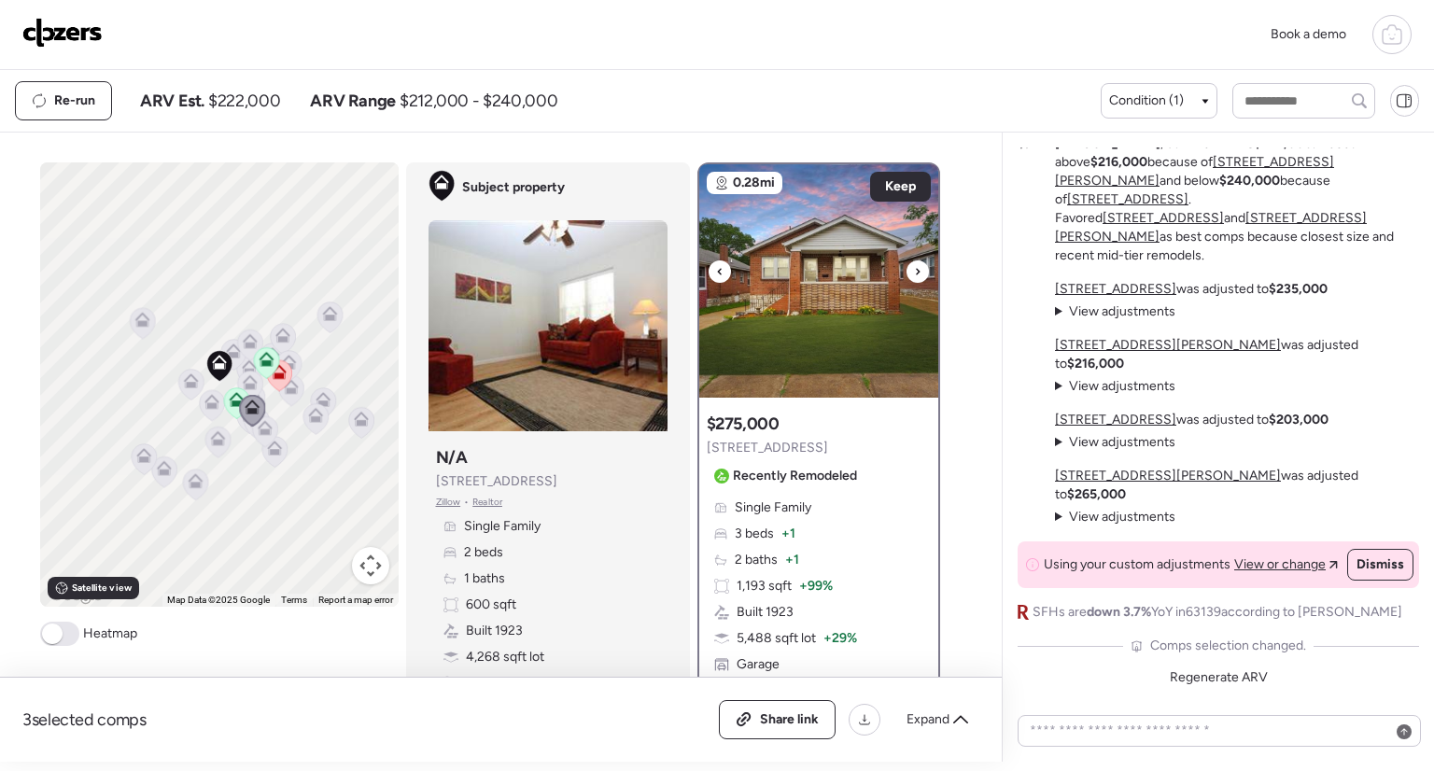
click at [915, 268] on div at bounding box center [918, 272] width 22 height 22
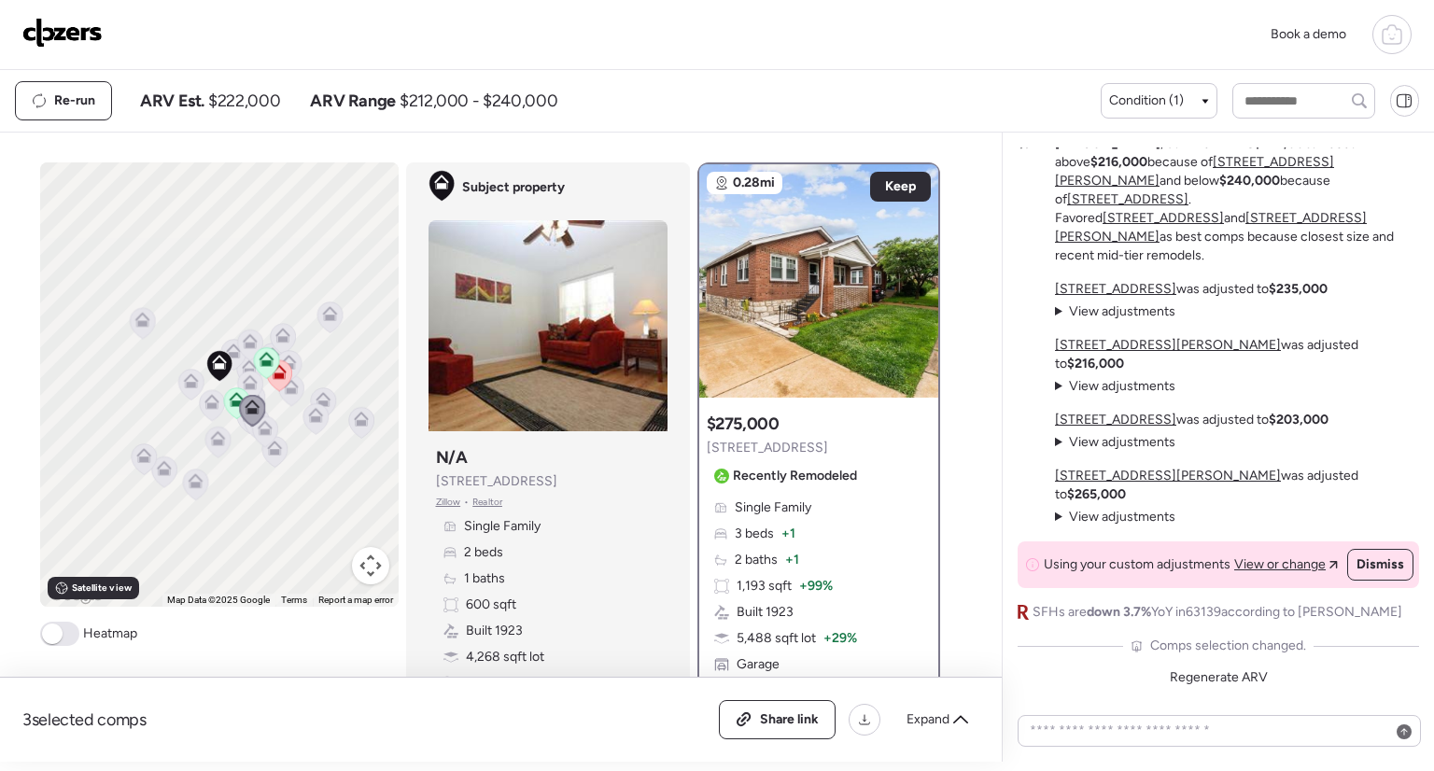
click at [280, 338] on icon at bounding box center [282, 335] width 15 height 15
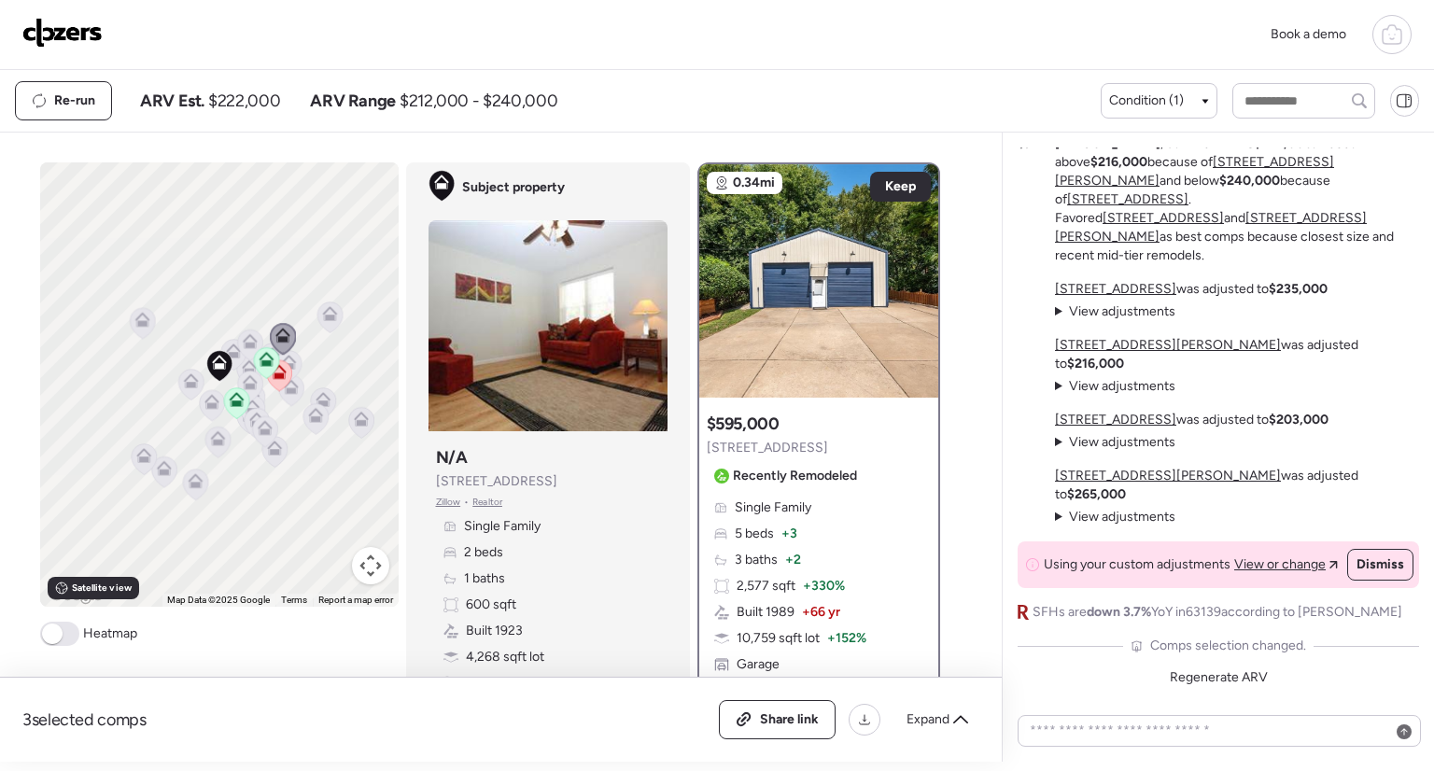
click at [329, 323] on icon at bounding box center [329, 318] width 25 height 31
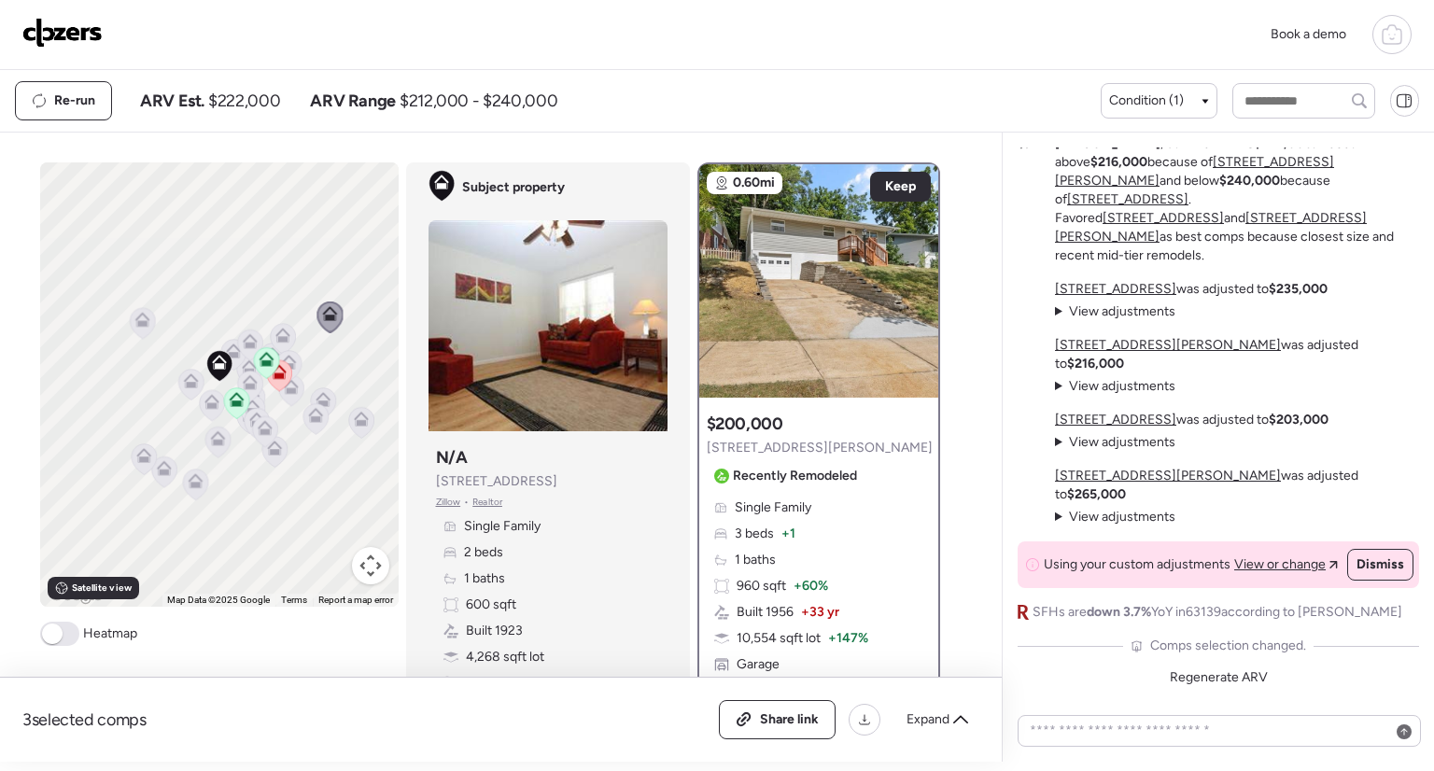
click at [281, 384] on icon at bounding box center [279, 376] width 26 height 32
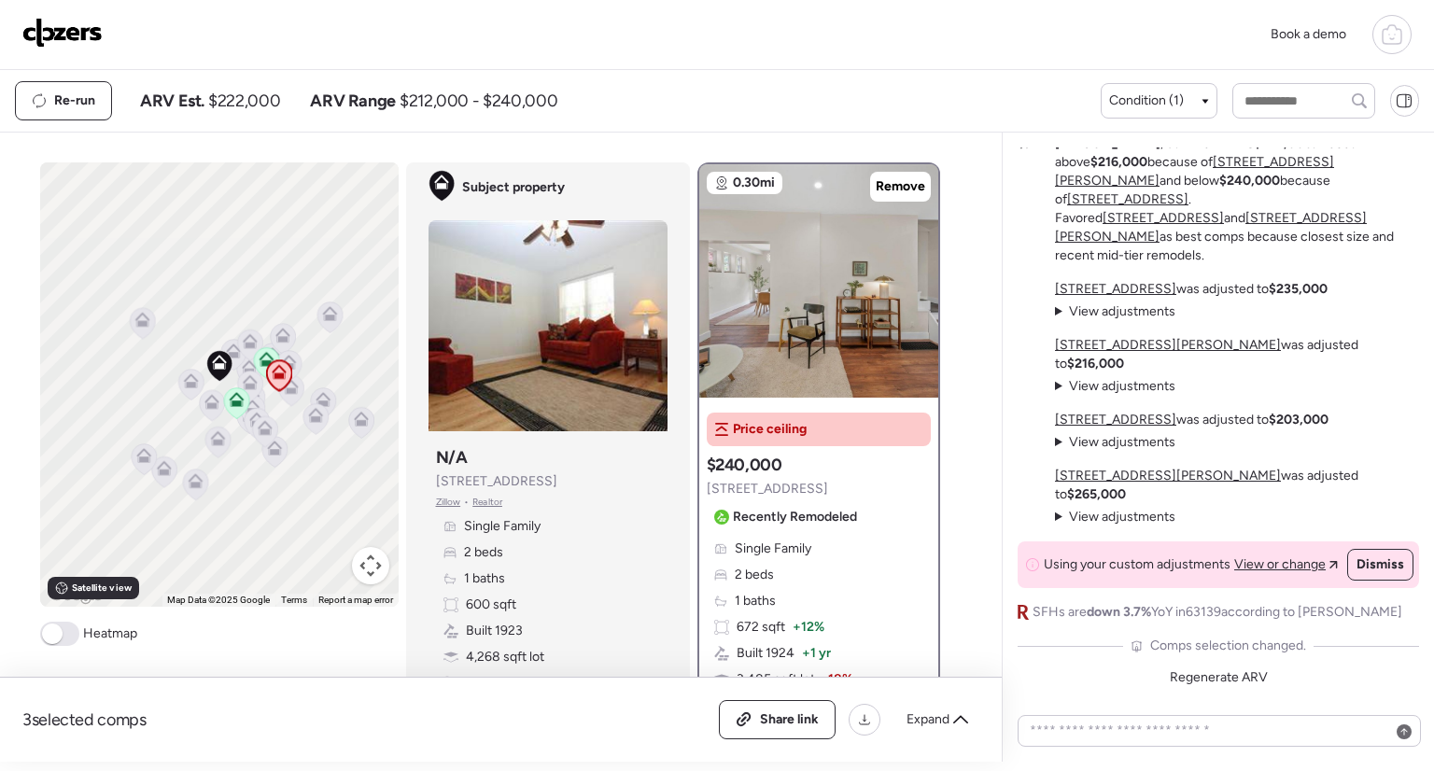
click at [283, 394] on icon at bounding box center [290, 390] width 25 height 31
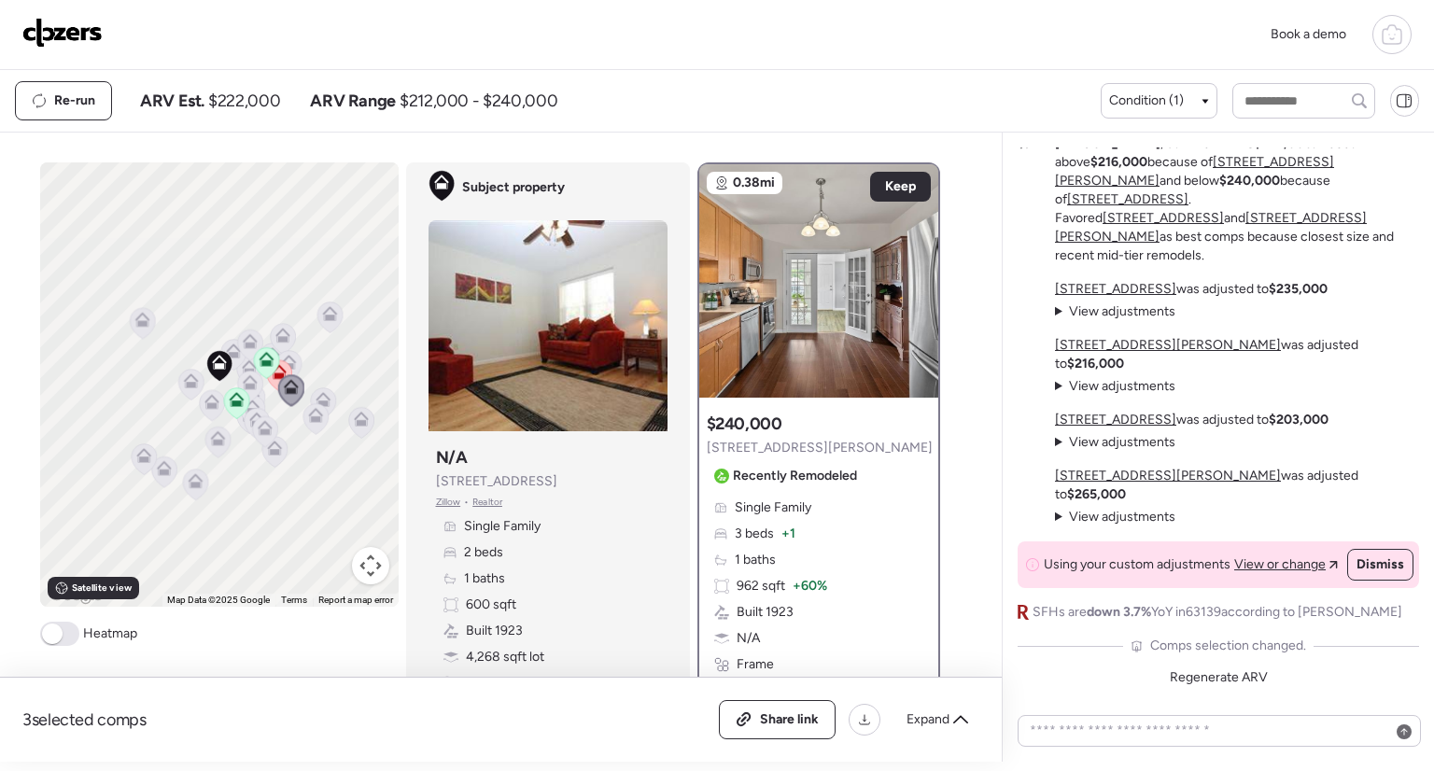
click at [279, 360] on icon at bounding box center [279, 376] width 26 height 32
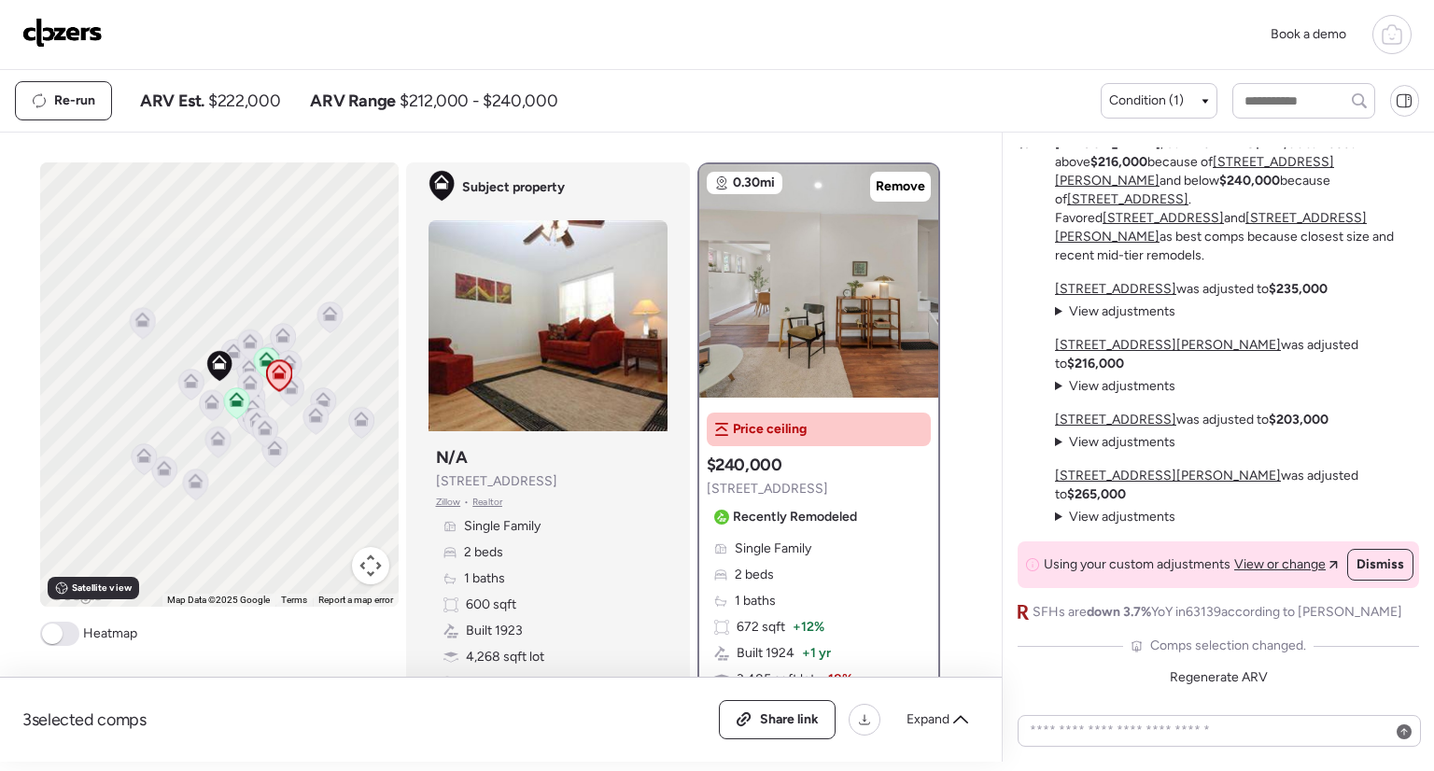
click at [243, 369] on icon at bounding box center [249, 372] width 12 height 6
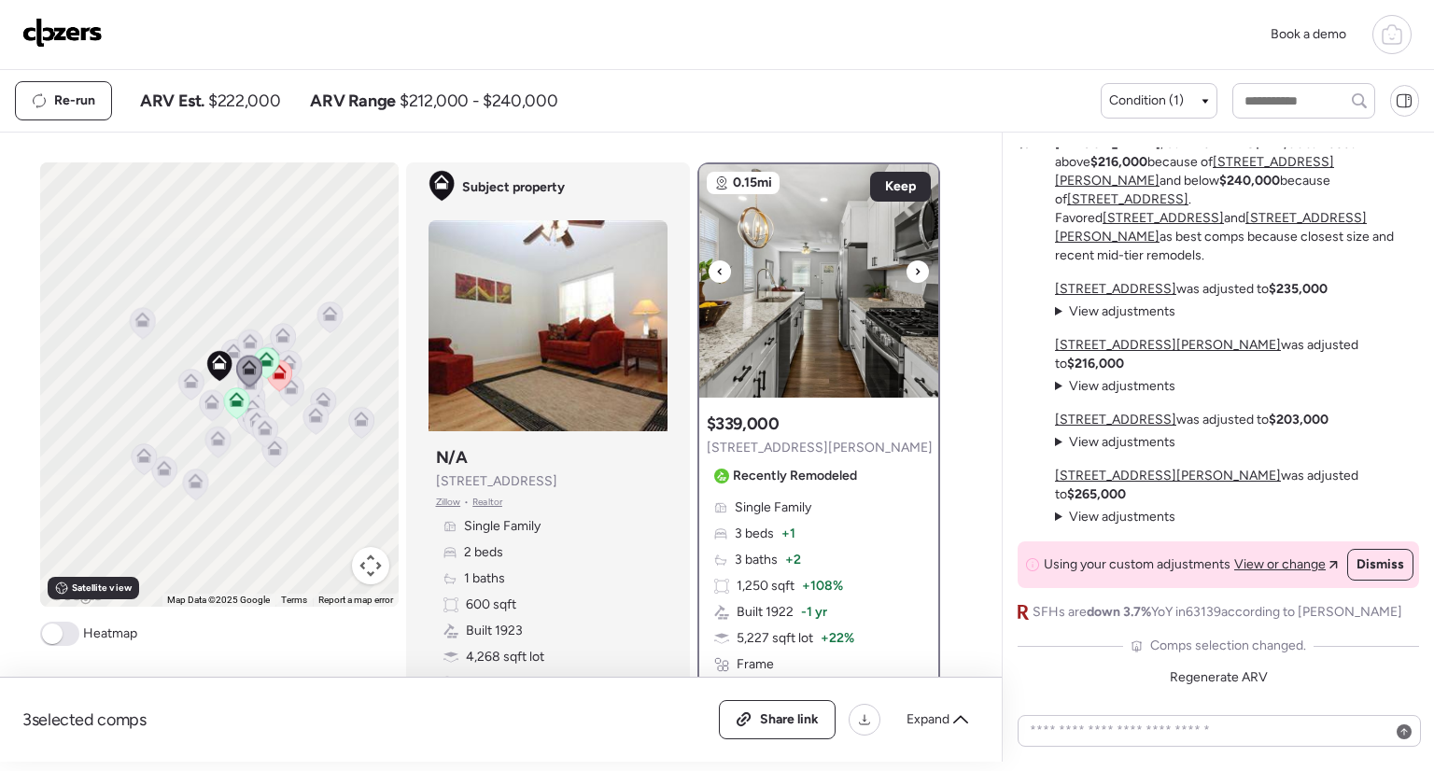
click at [716, 267] on icon at bounding box center [719, 272] width 7 height 22
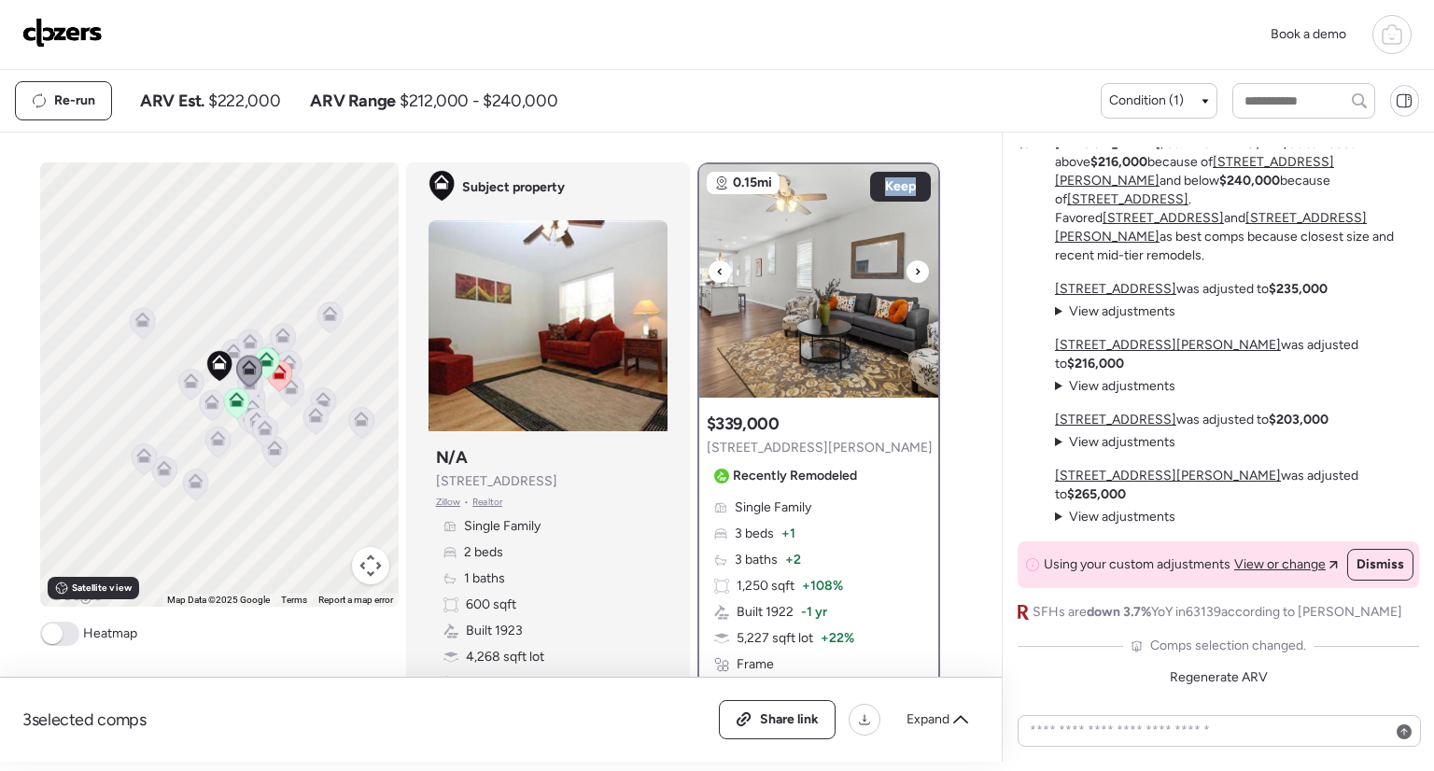
click at [716, 267] on icon at bounding box center [719, 272] width 7 height 22
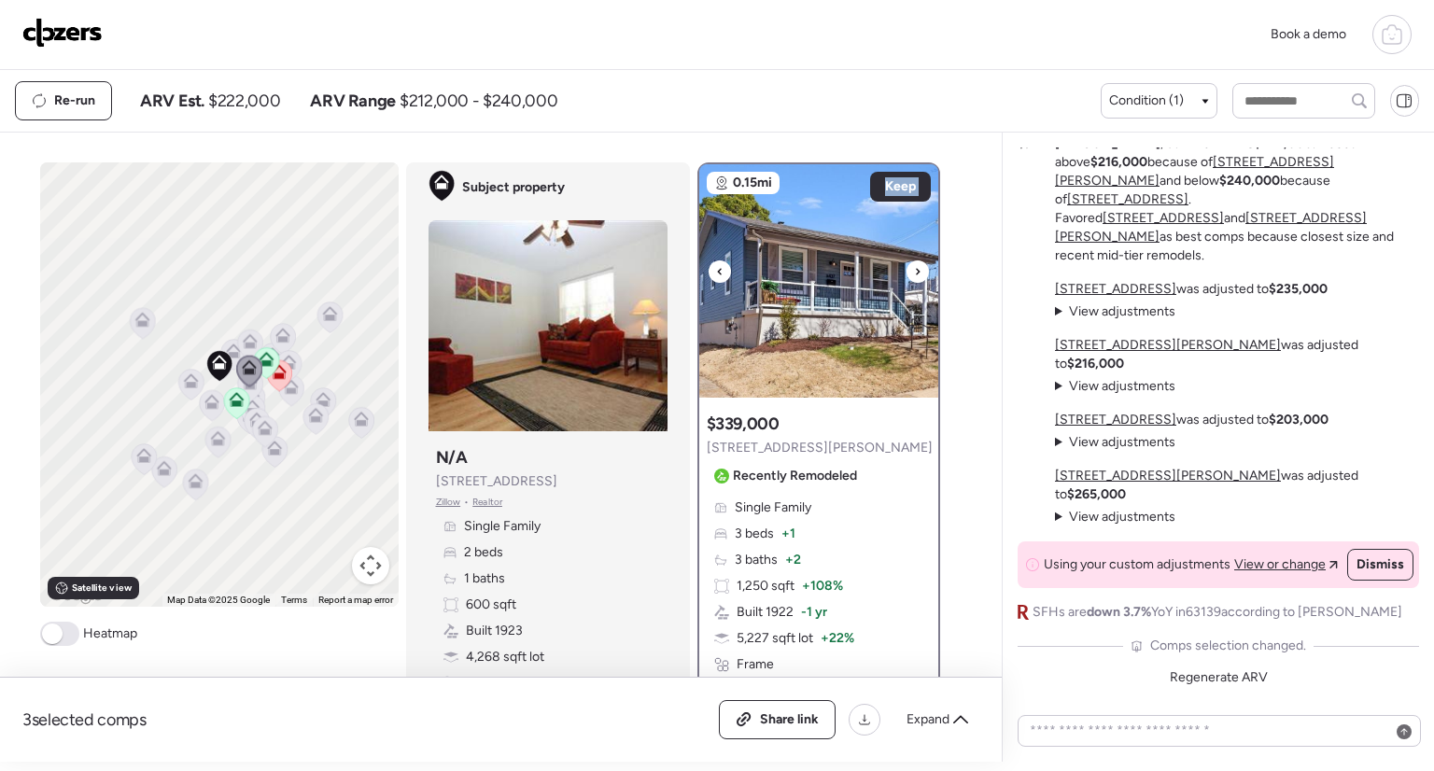
click at [716, 267] on icon at bounding box center [719, 272] width 7 height 22
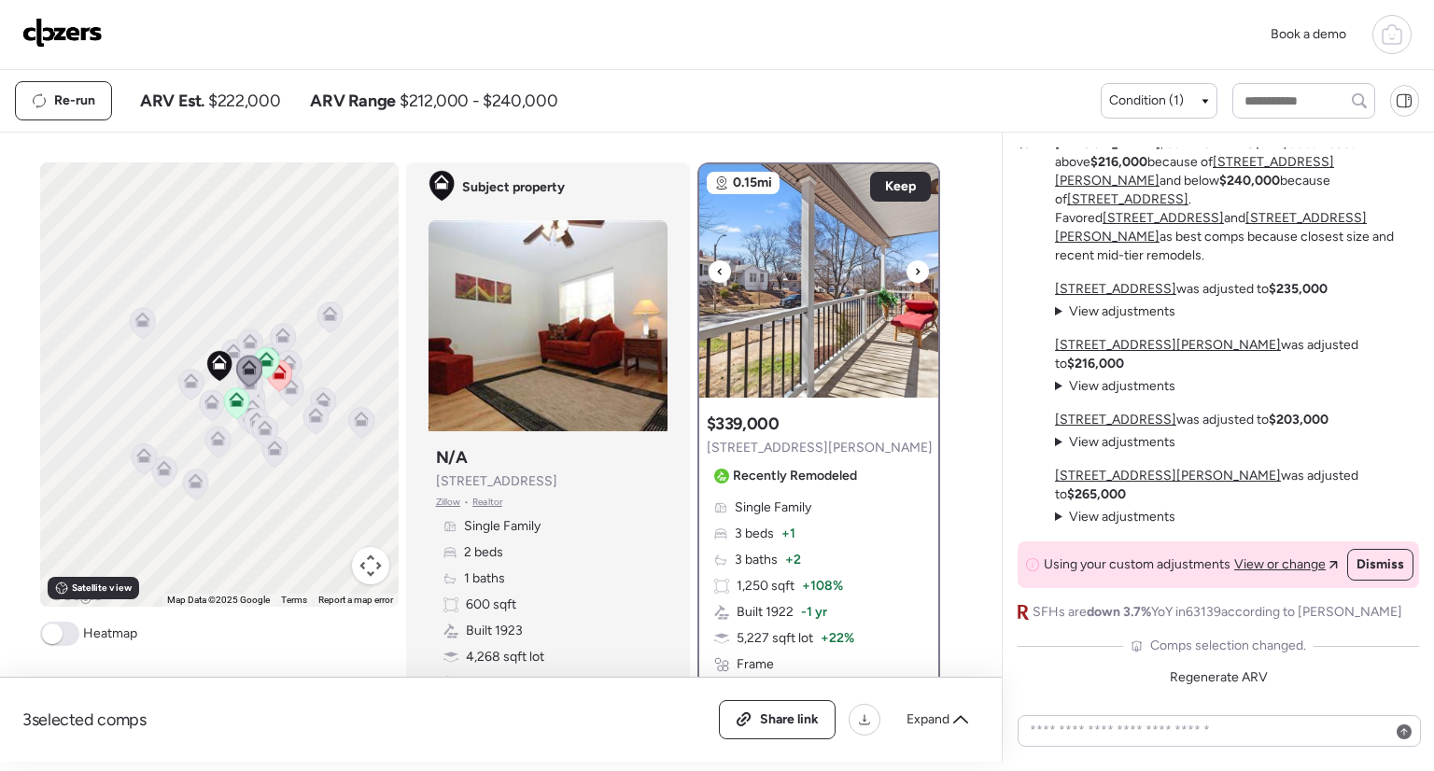
click at [914, 270] on icon at bounding box center [917, 272] width 7 height 22
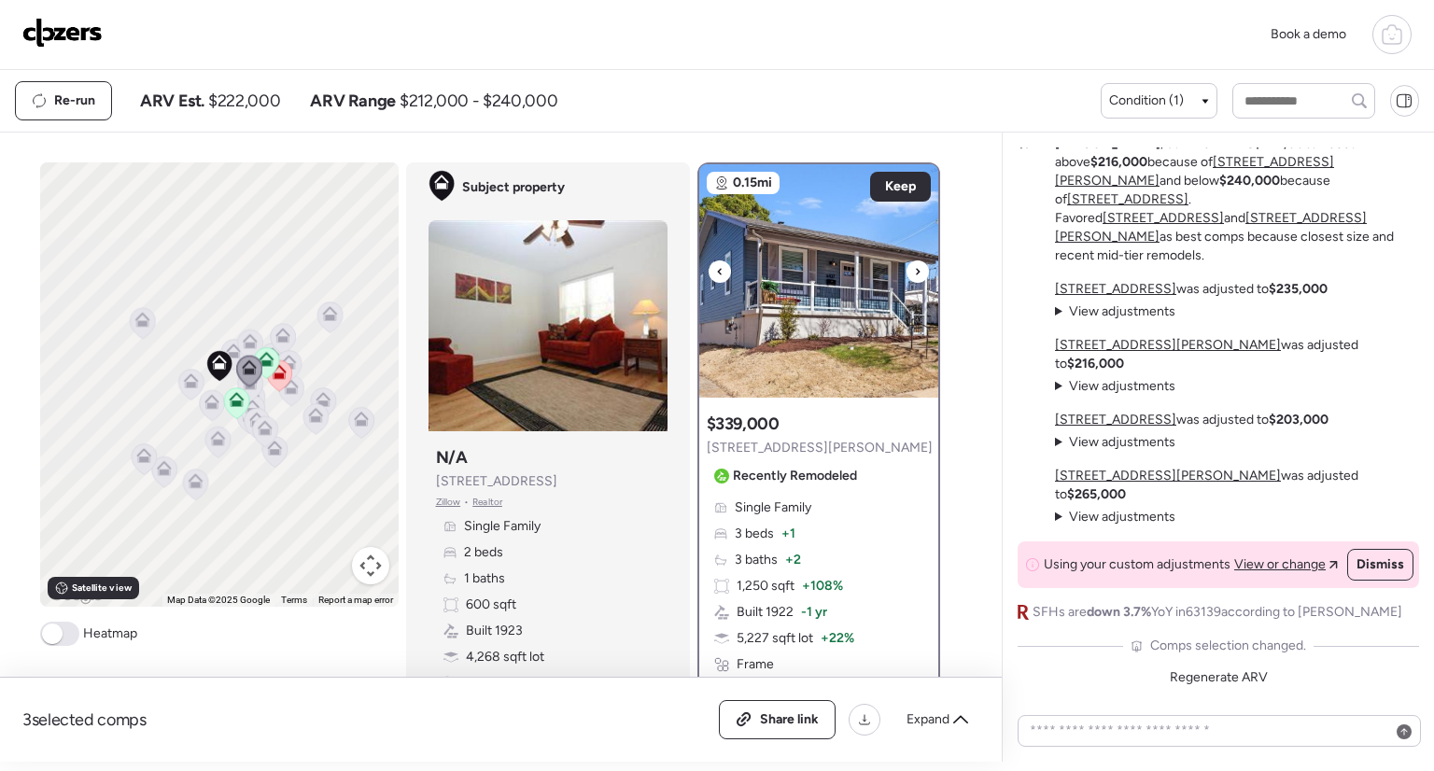
click at [717, 273] on icon at bounding box center [719, 271] width 4 height 7
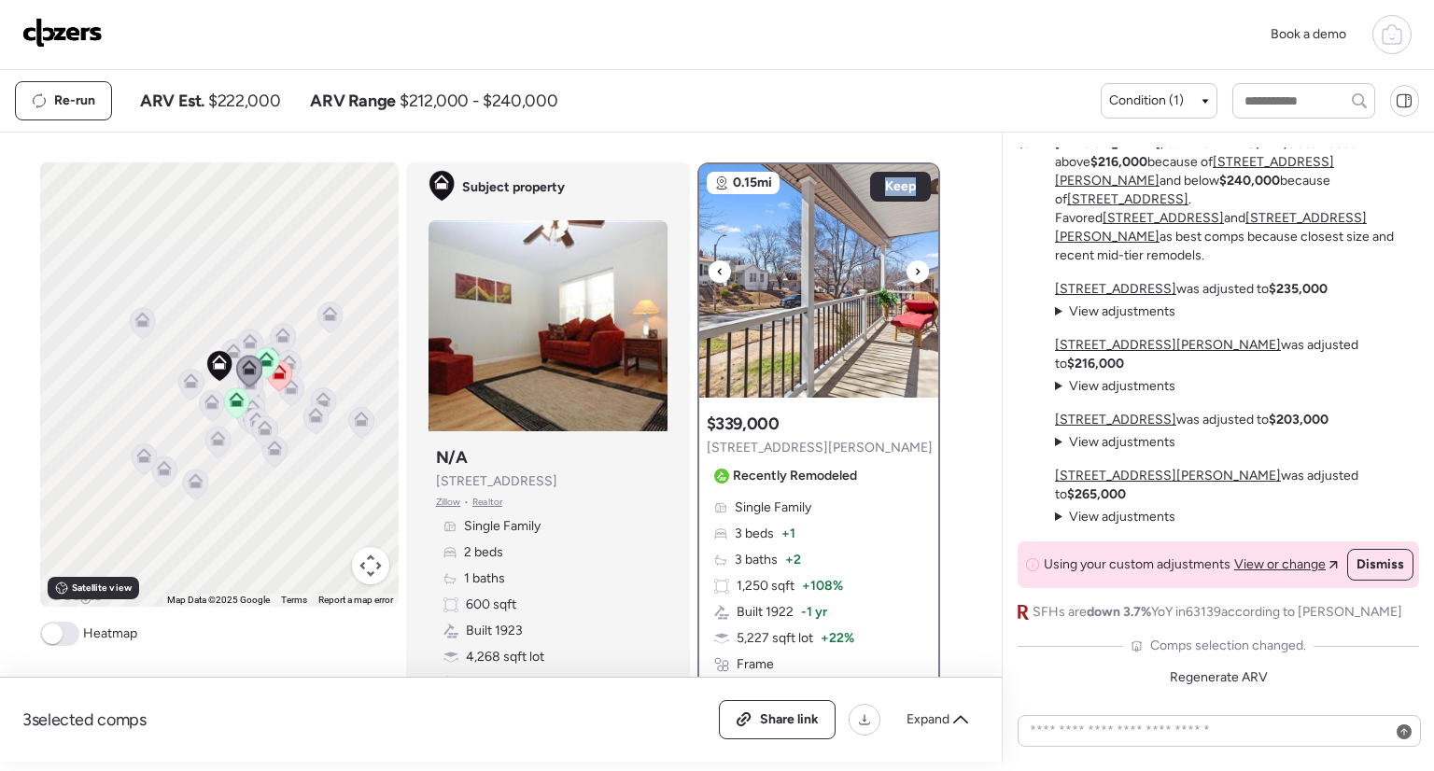
click at [717, 273] on icon at bounding box center [719, 271] width 4 height 7
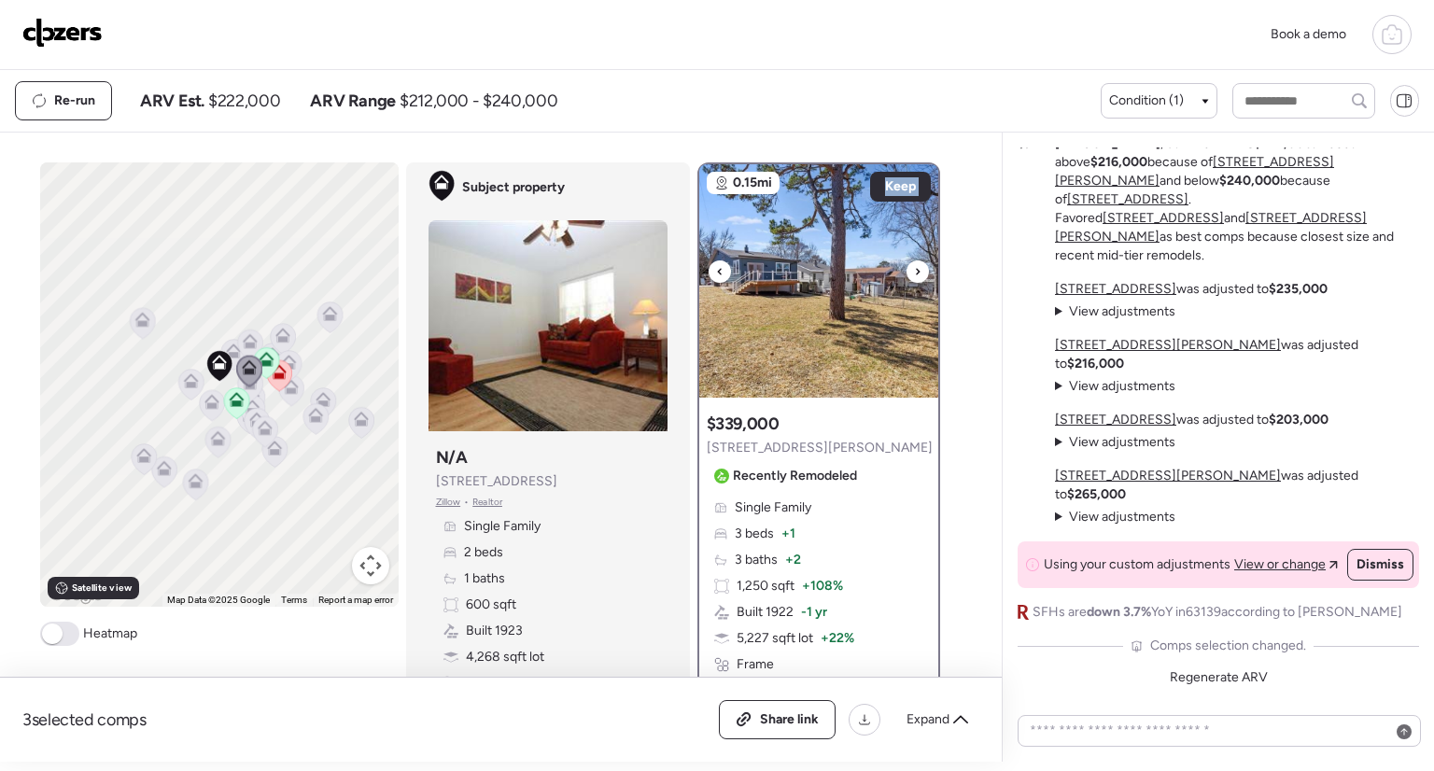
click at [717, 273] on icon at bounding box center [719, 271] width 4 height 7
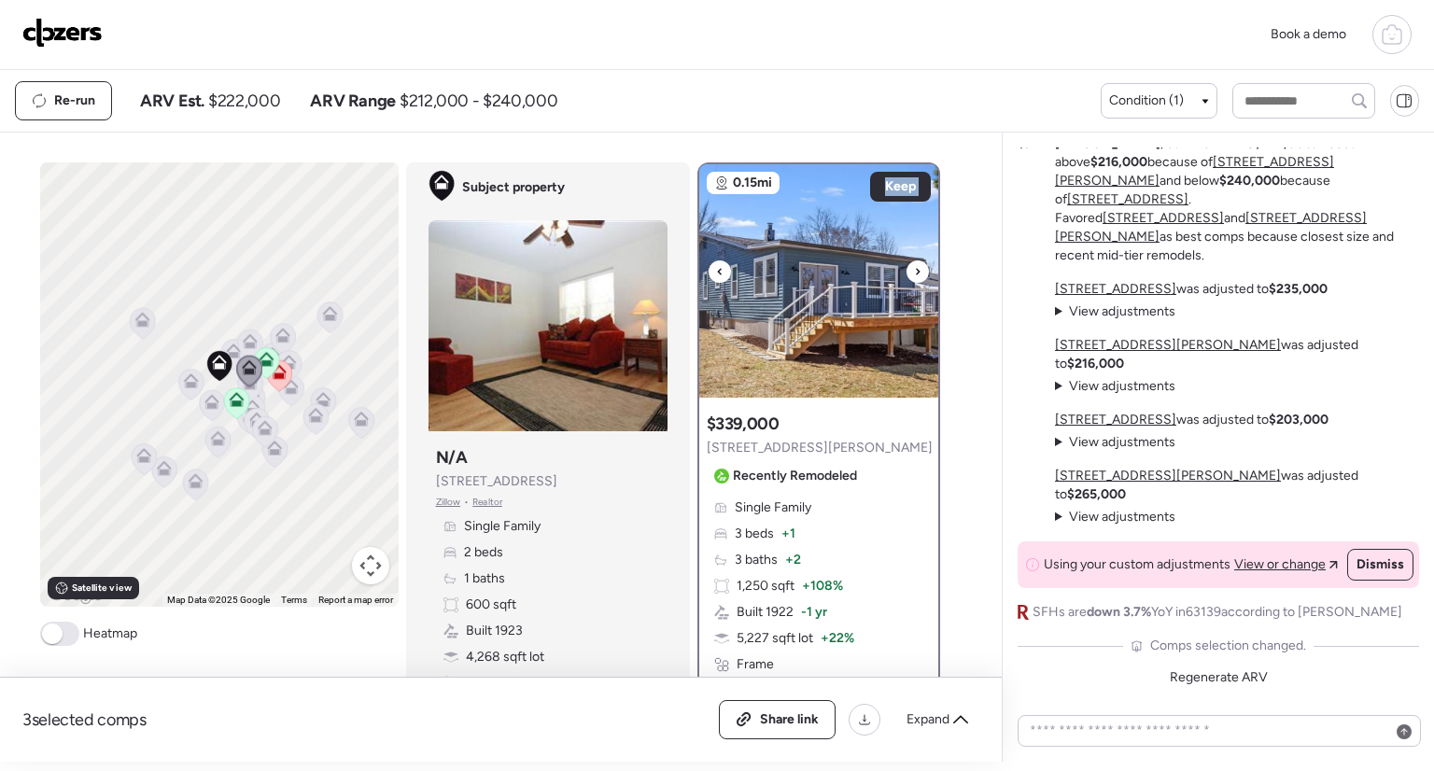
click at [717, 273] on icon at bounding box center [719, 271] width 4 height 7
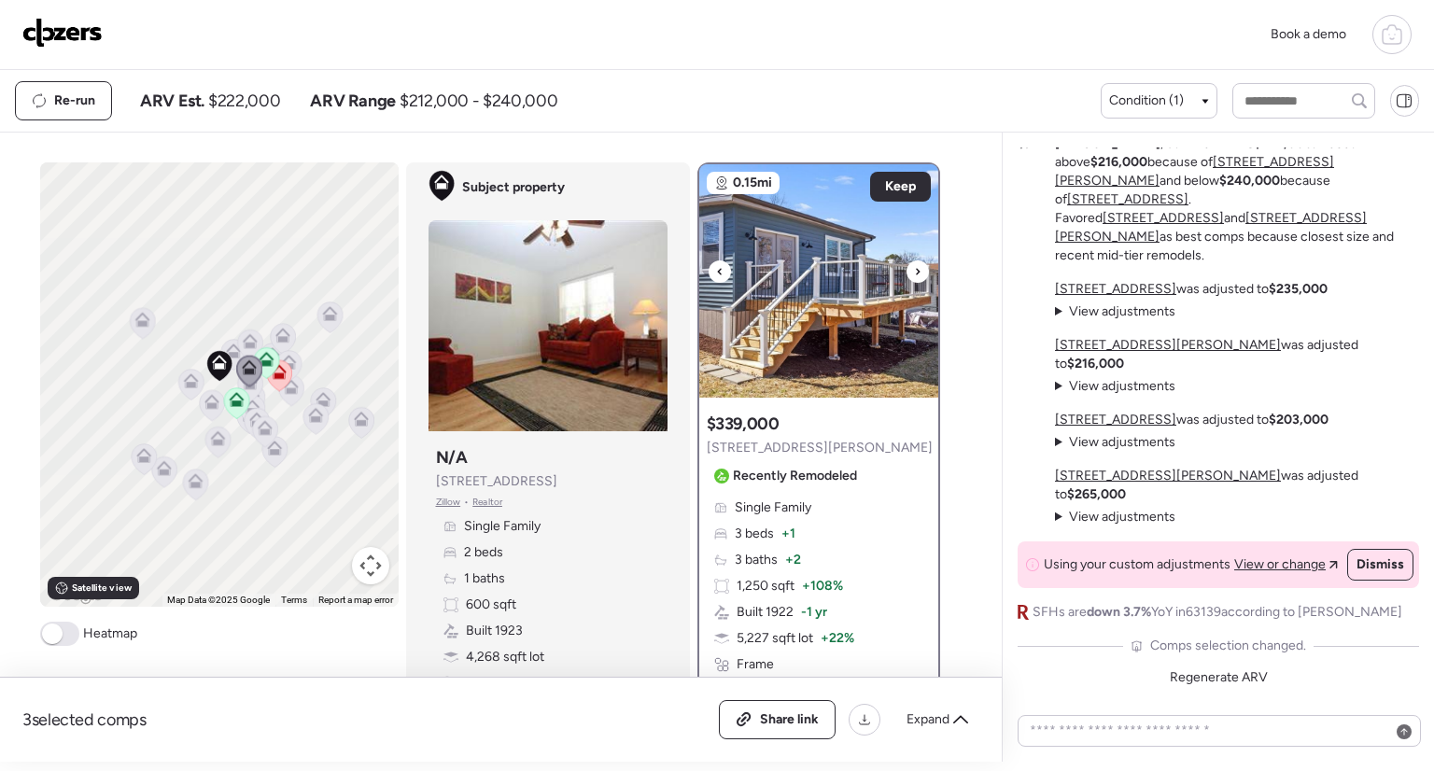
click at [717, 273] on icon at bounding box center [719, 271] width 4 height 7
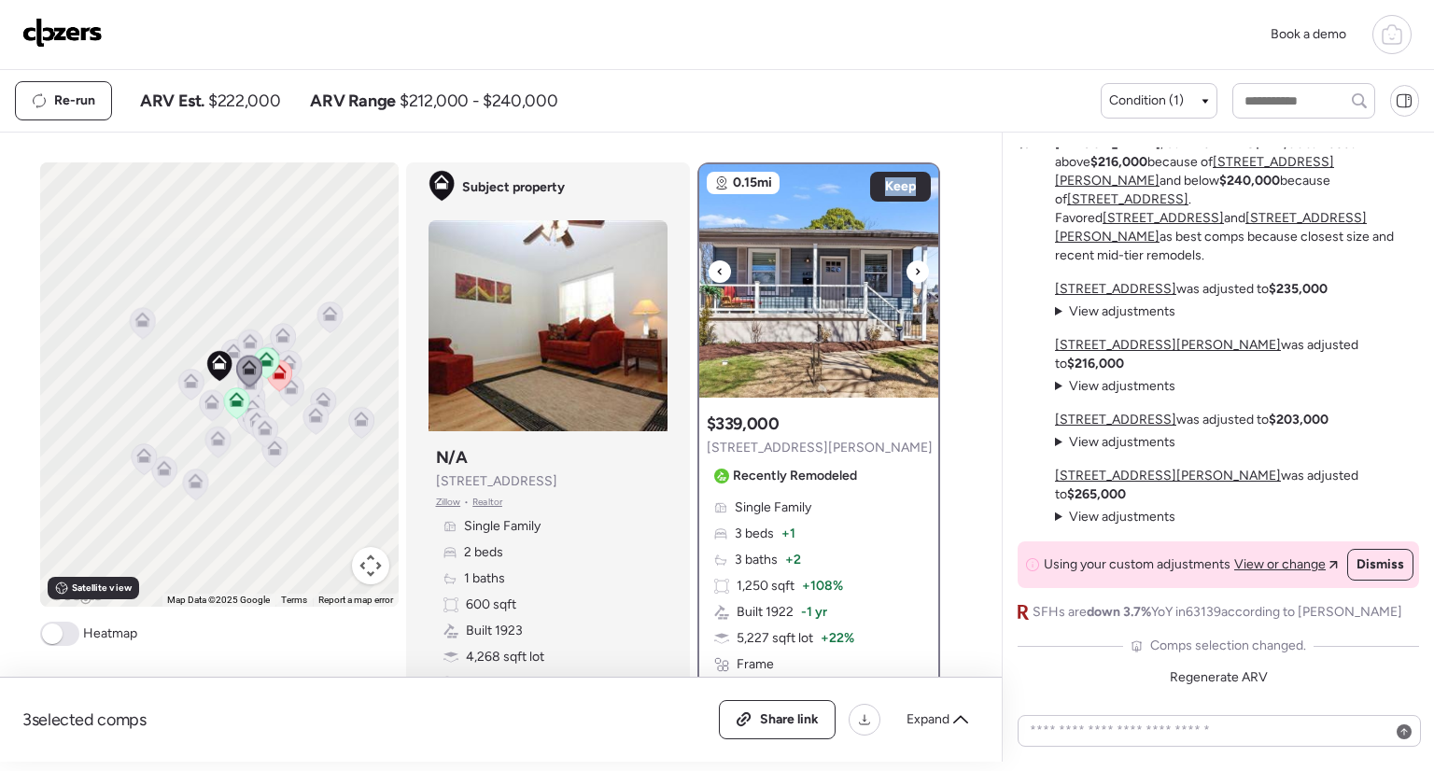
click at [717, 273] on icon at bounding box center [719, 271] width 4 height 7
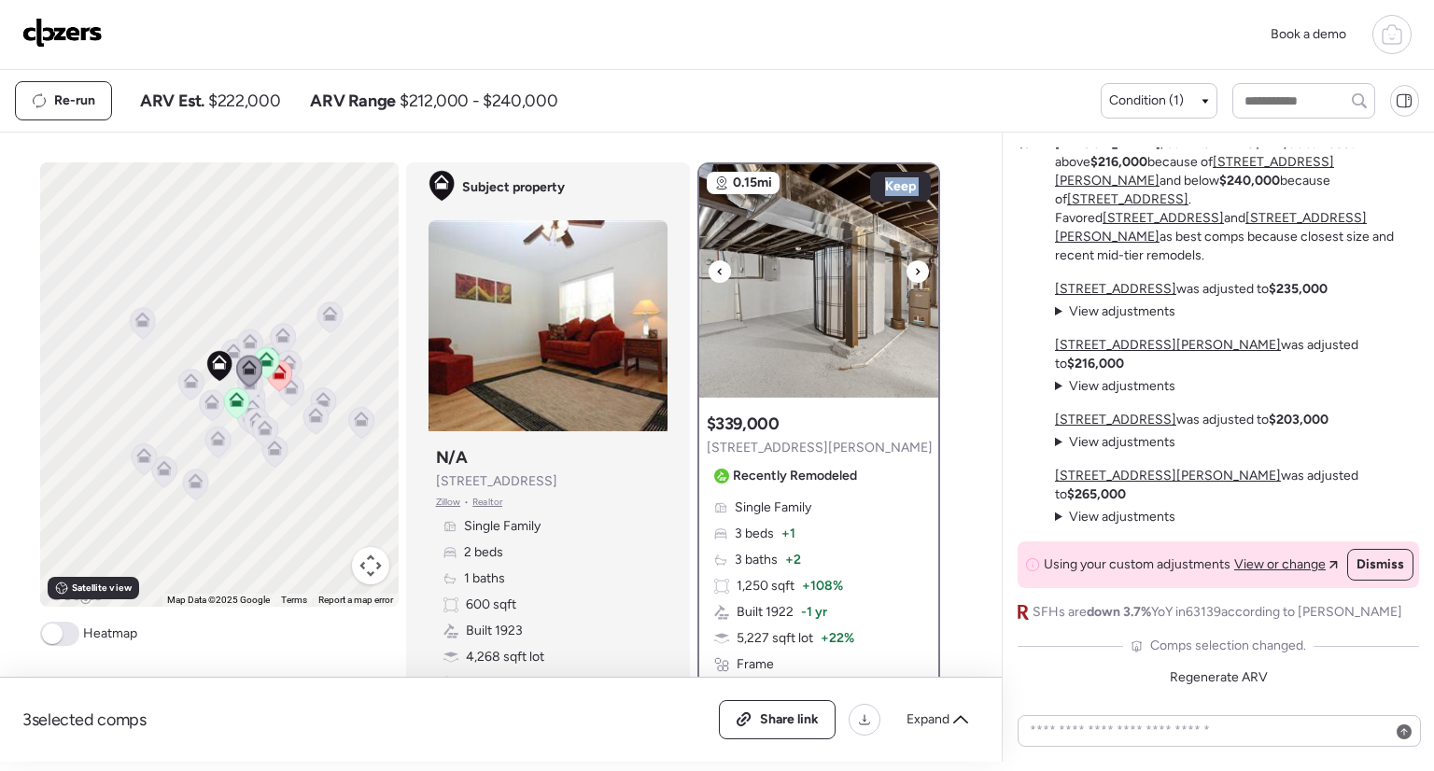
click at [717, 273] on icon at bounding box center [719, 271] width 4 height 7
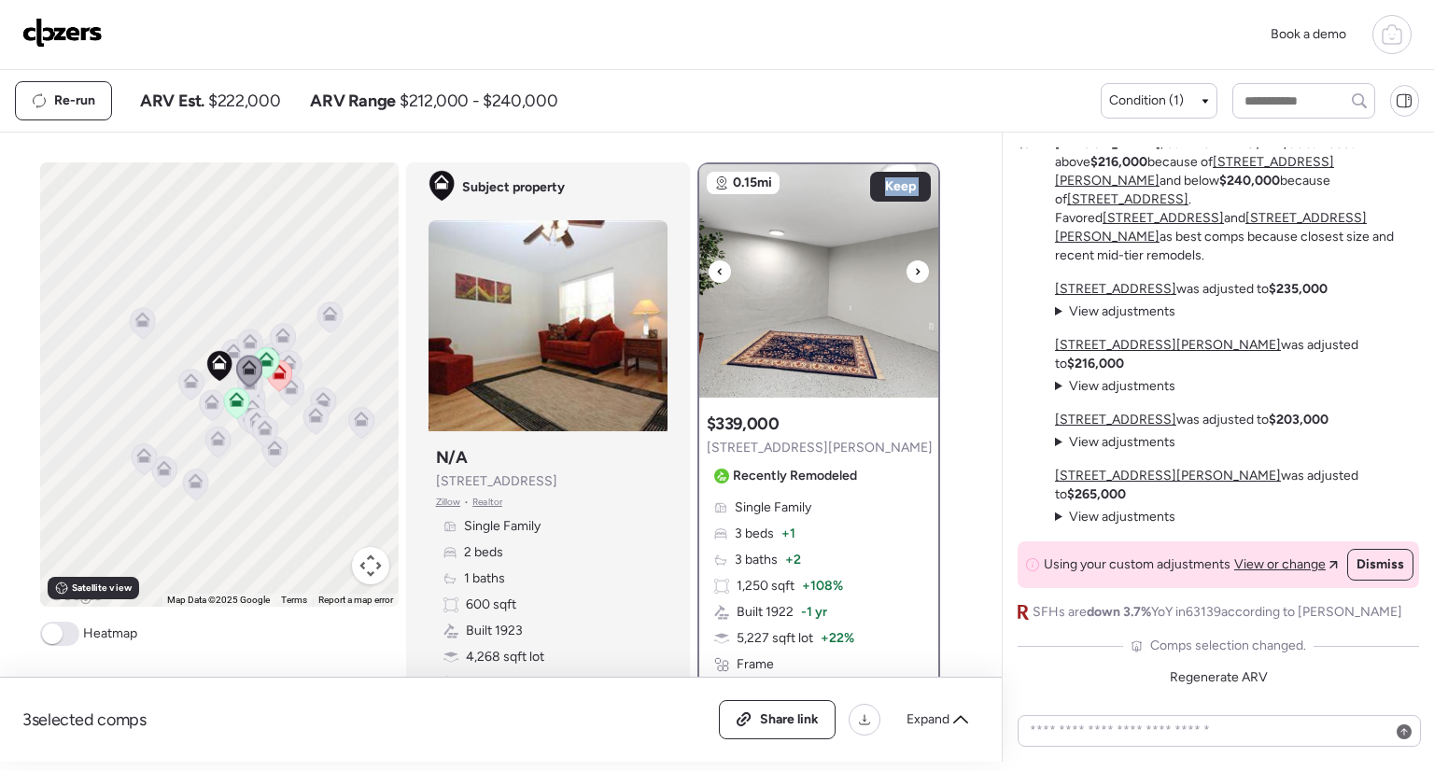
click at [717, 273] on icon at bounding box center [719, 271] width 4 height 7
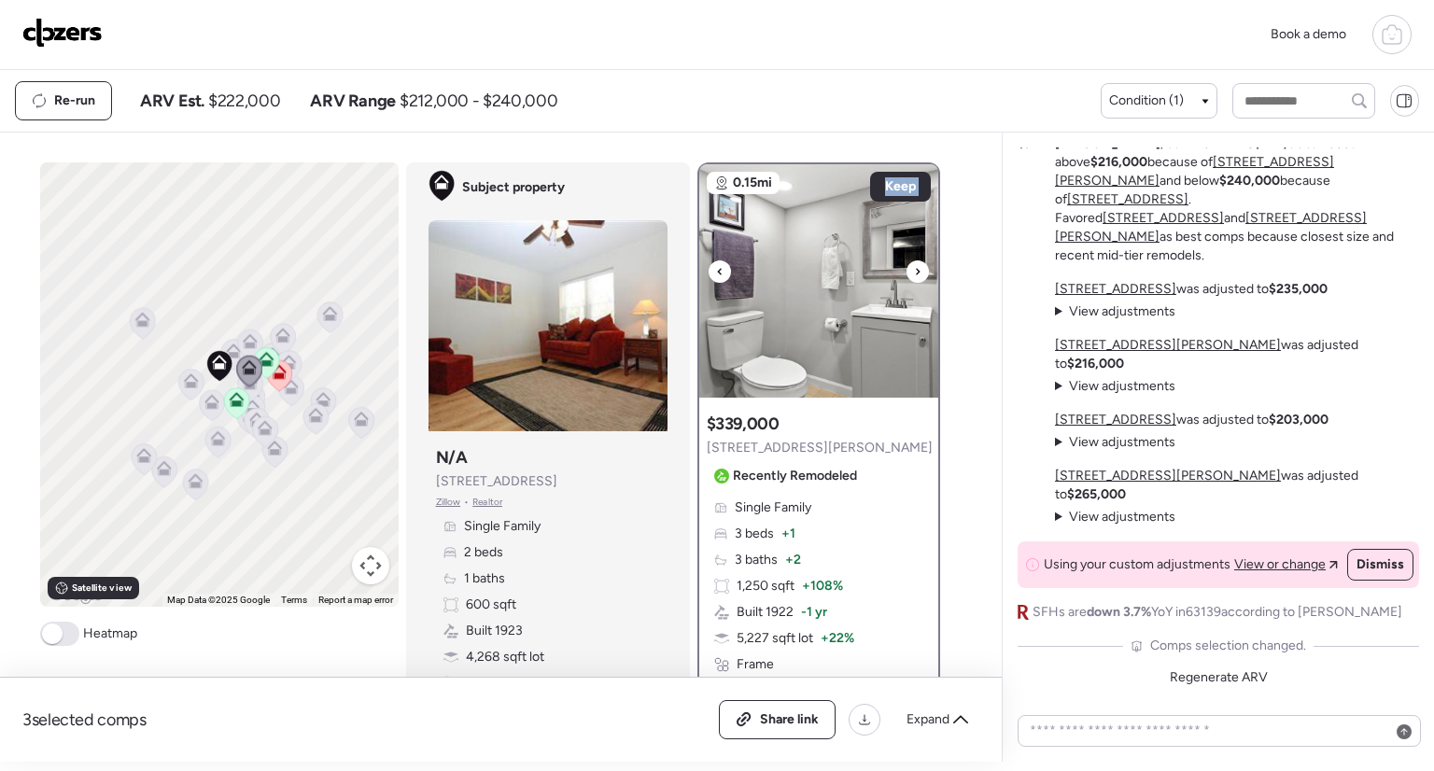
click at [717, 273] on icon at bounding box center [719, 271] width 4 height 7
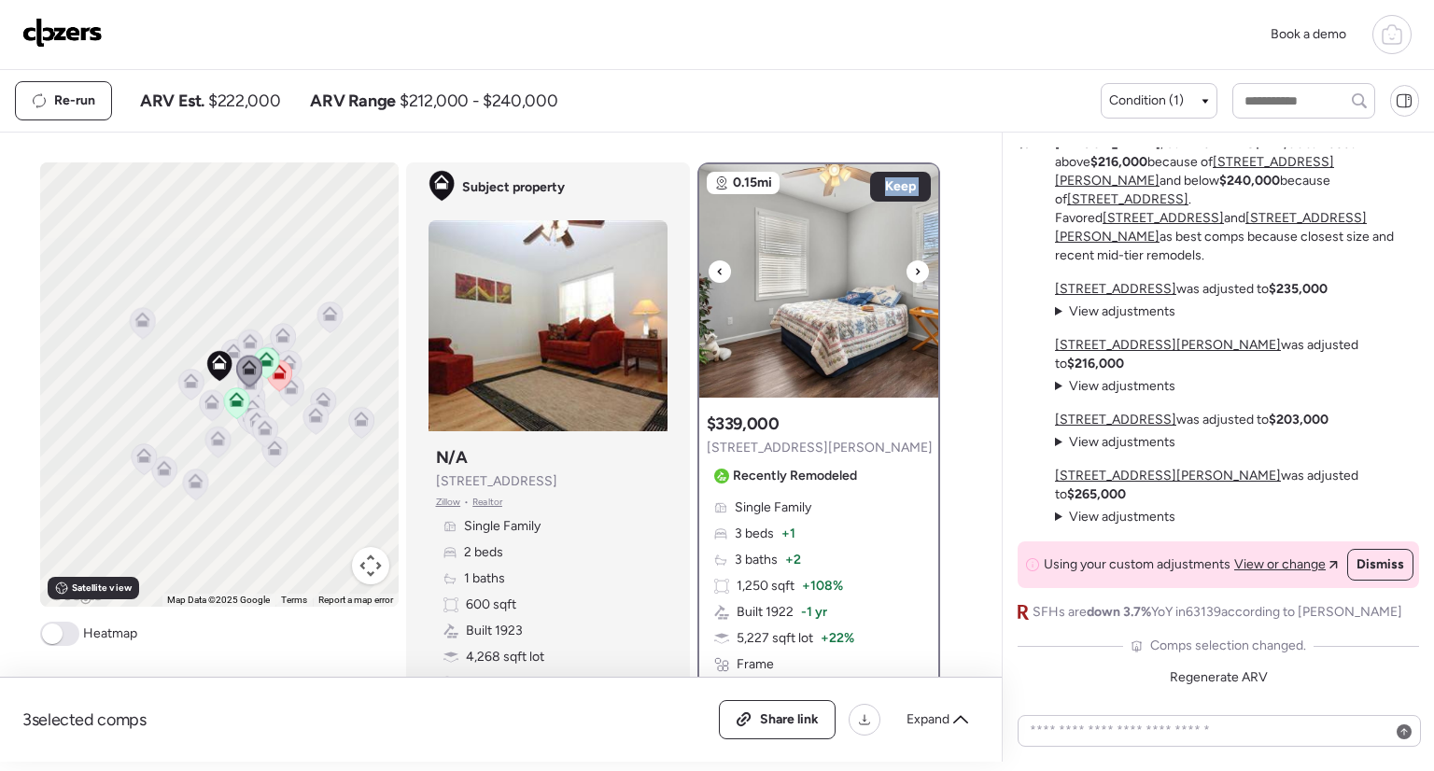
click at [717, 273] on icon at bounding box center [719, 271] width 4 height 7
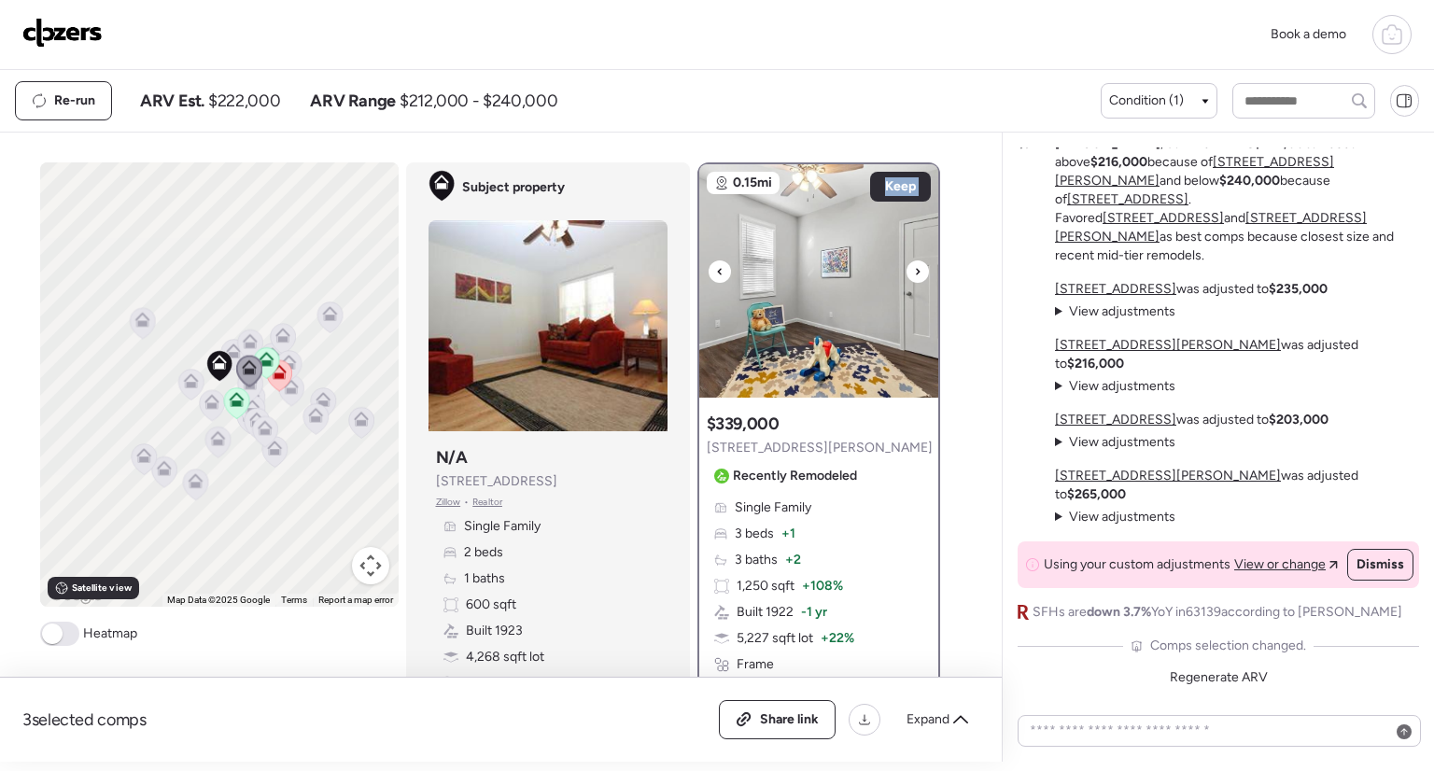
click at [717, 273] on icon at bounding box center [719, 271] width 4 height 7
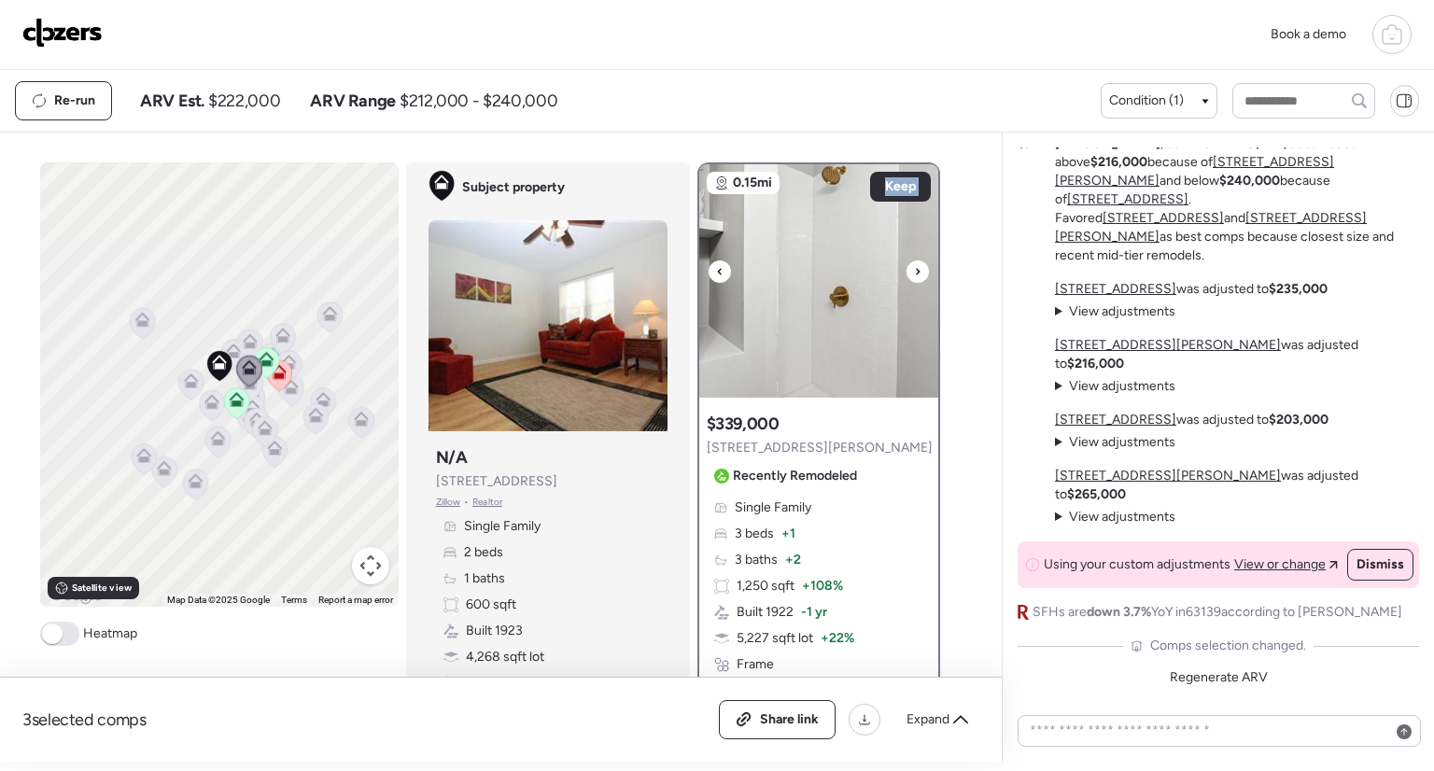
click at [717, 273] on icon at bounding box center [719, 271] width 4 height 7
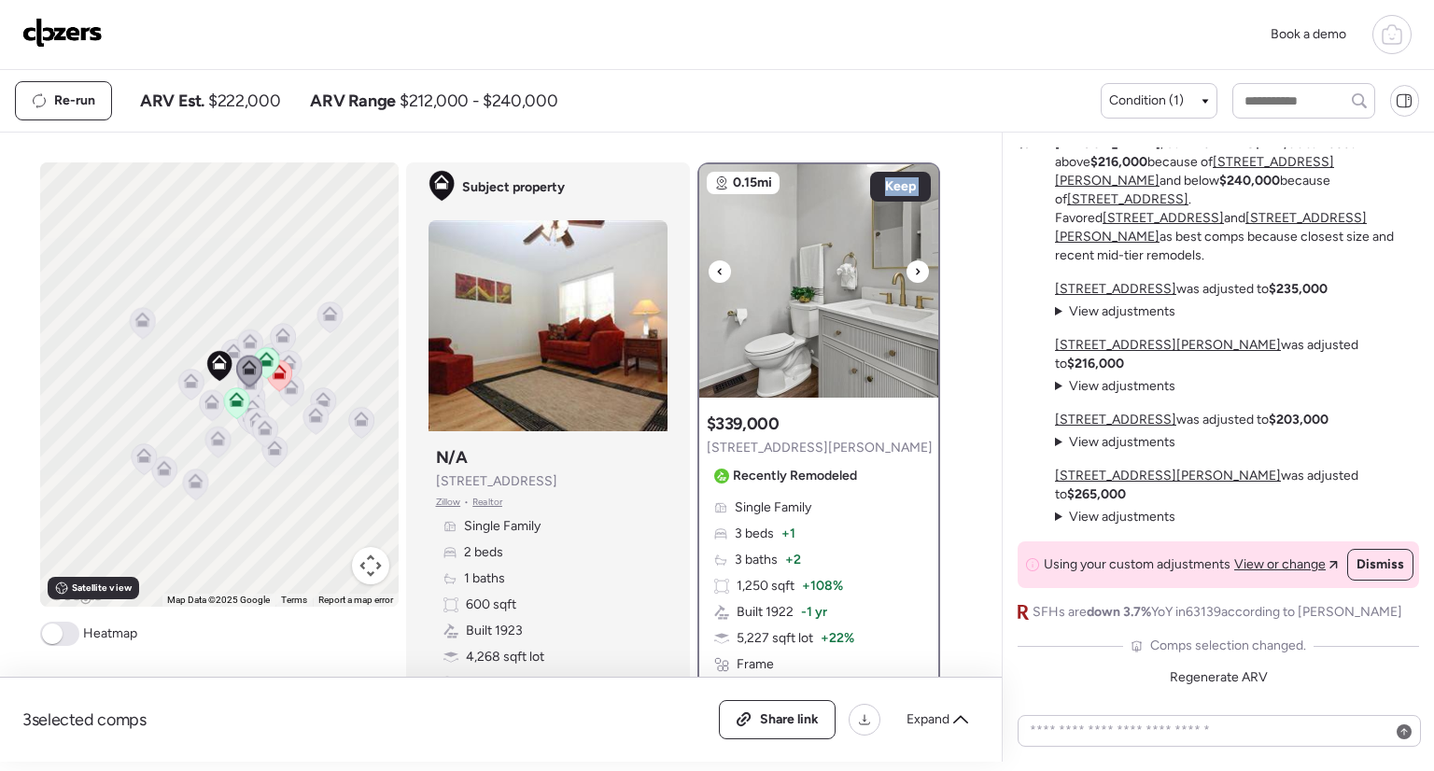
click at [717, 273] on icon at bounding box center [719, 271] width 4 height 7
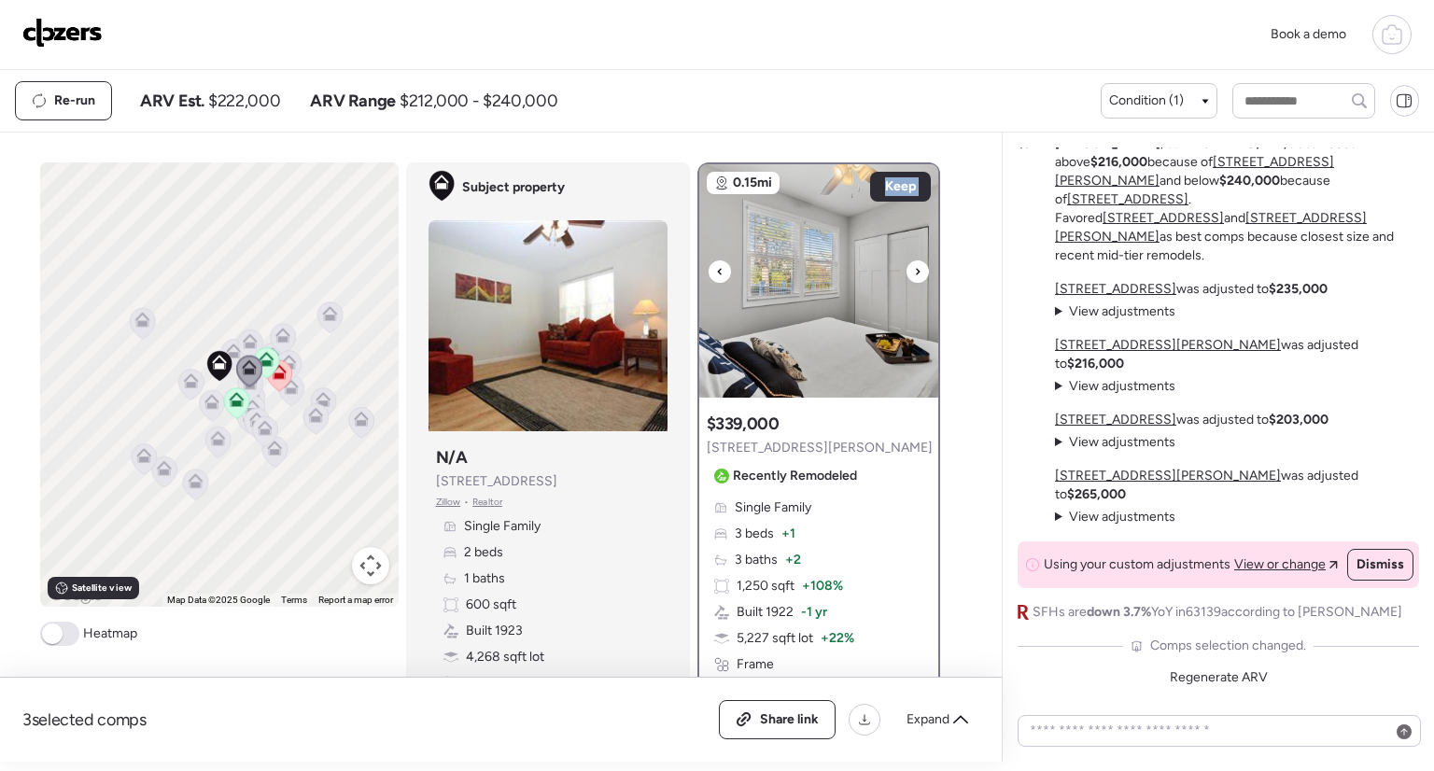
click at [717, 273] on icon at bounding box center [719, 271] width 4 height 7
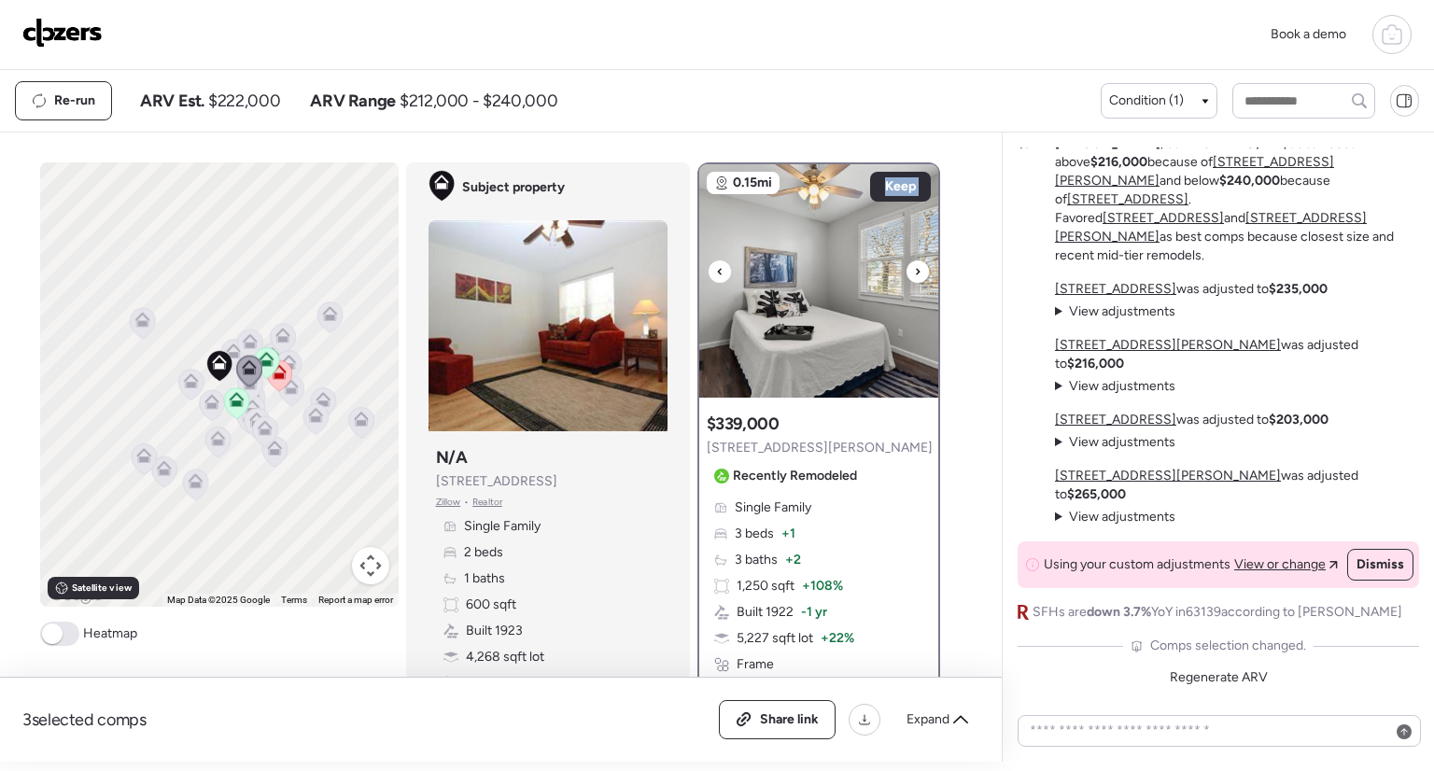
click at [717, 273] on icon at bounding box center [719, 271] width 4 height 7
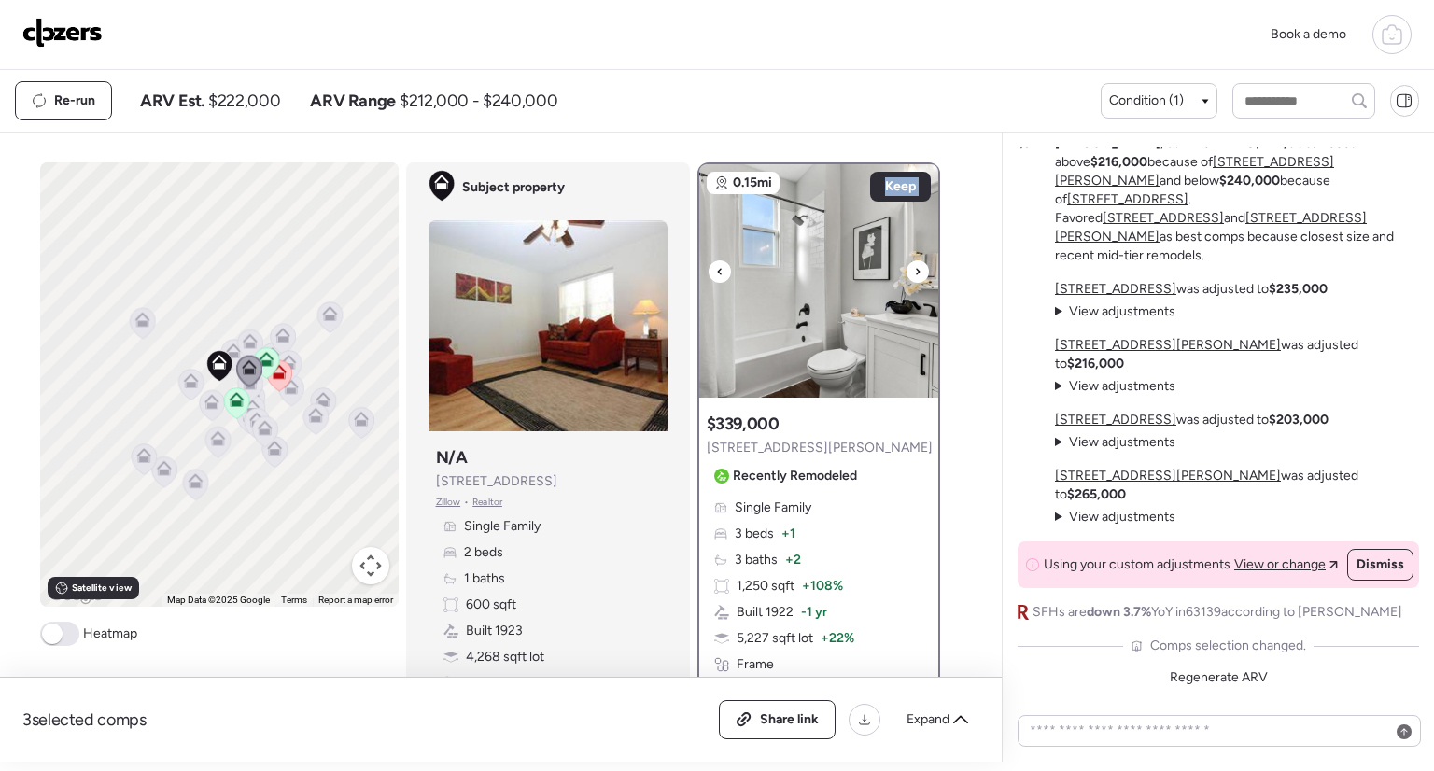
click at [717, 273] on icon at bounding box center [719, 271] width 4 height 7
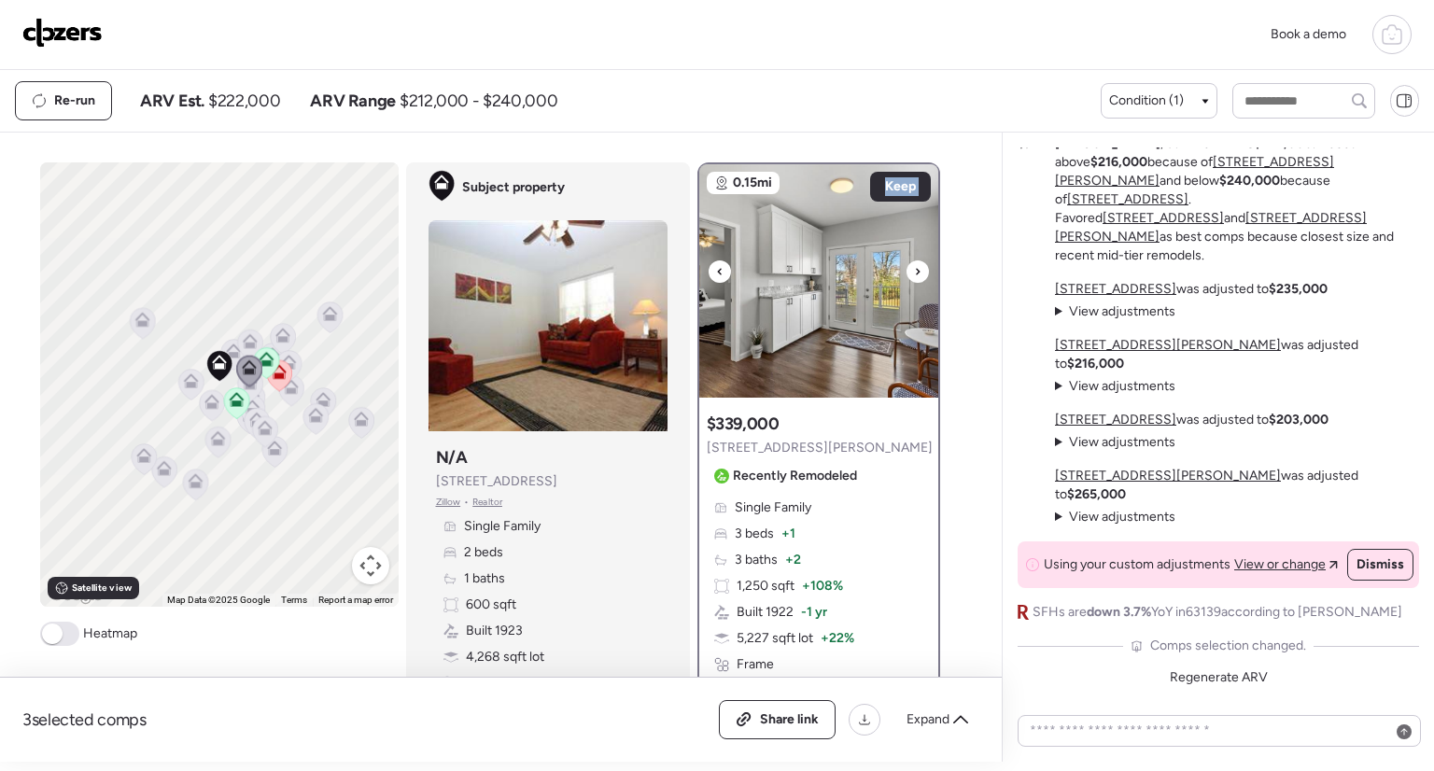
click at [717, 273] on icon at bounding box center [719, 271] width 4 height 7
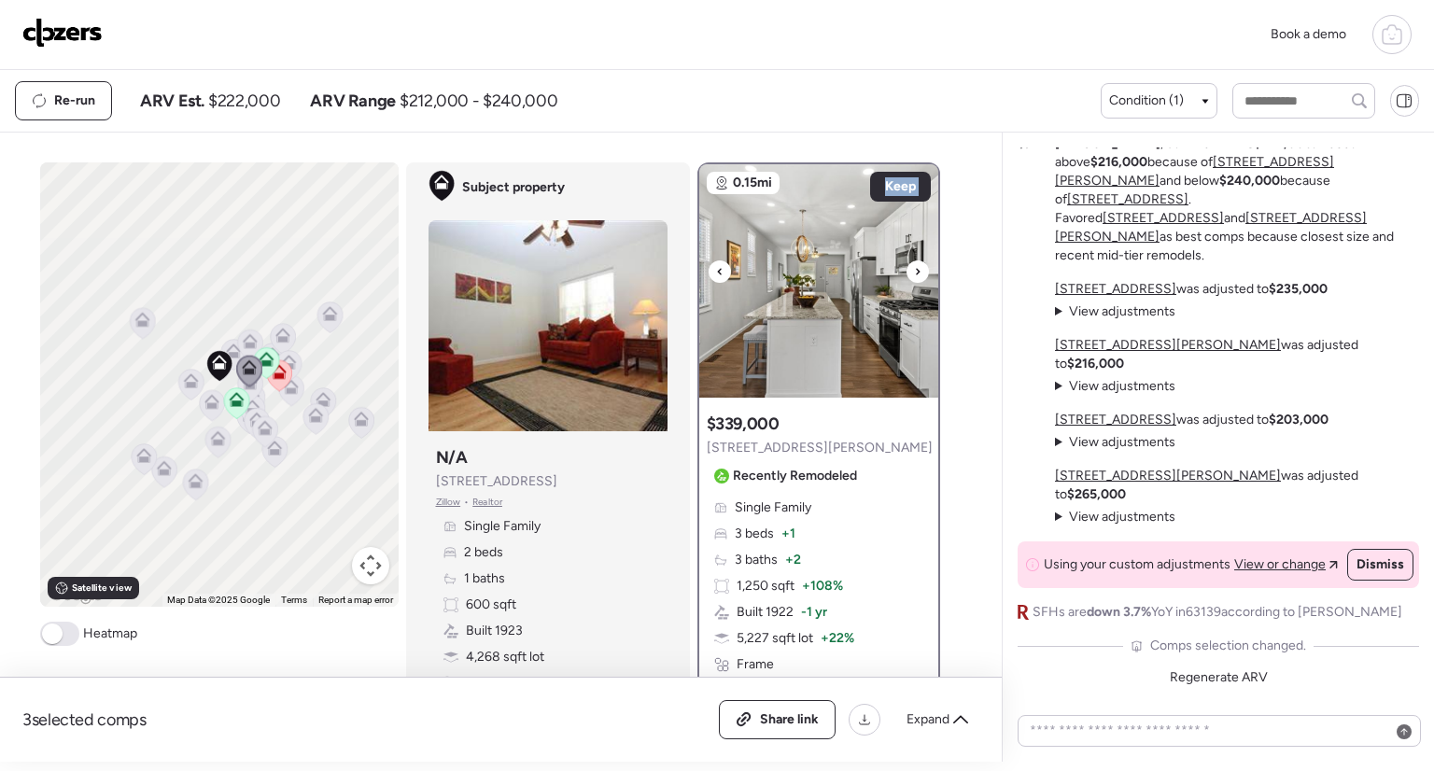
click at [717, 273] on icon at bounding box center [719, 271] width 4 height 7
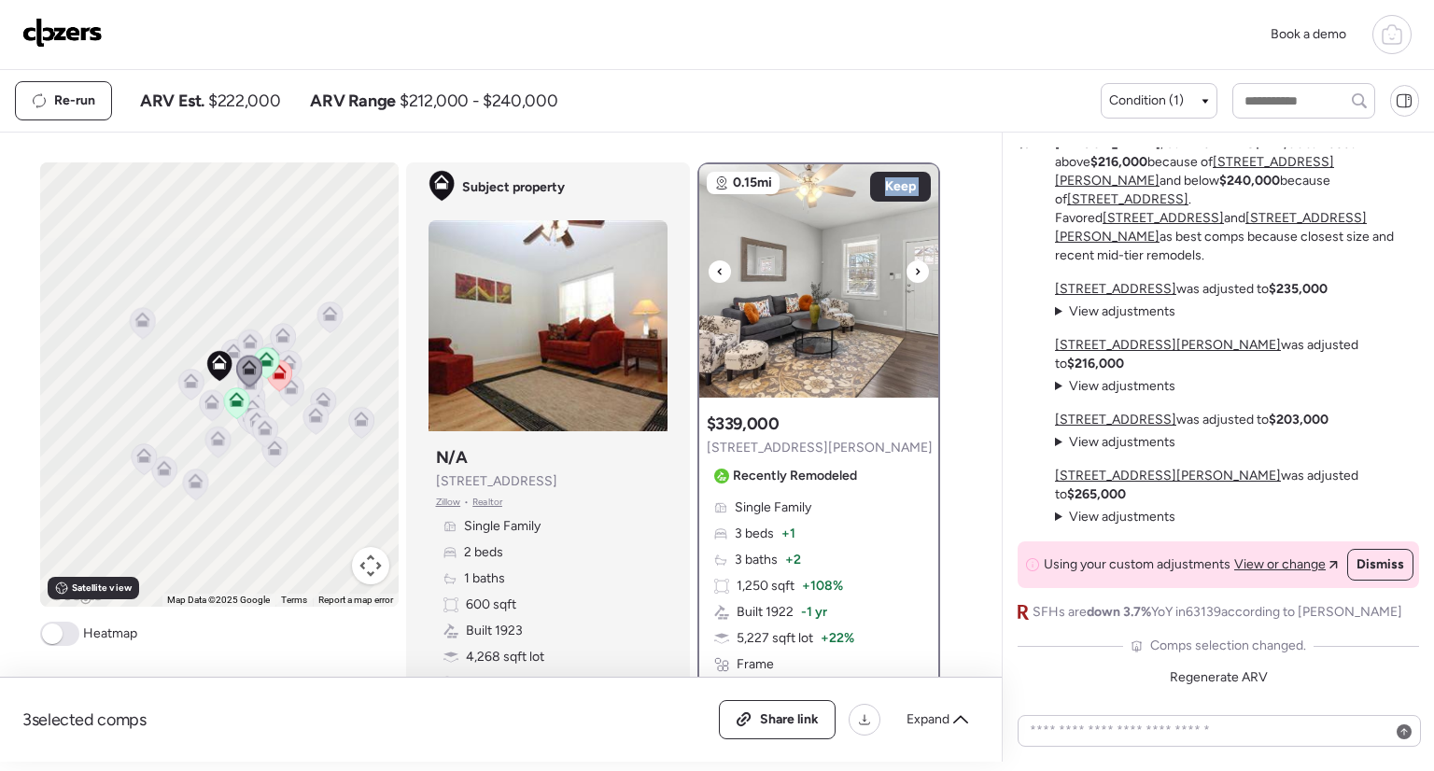
click at [717, 273] on icon at bounding box center [719, 271] width 4 height 7
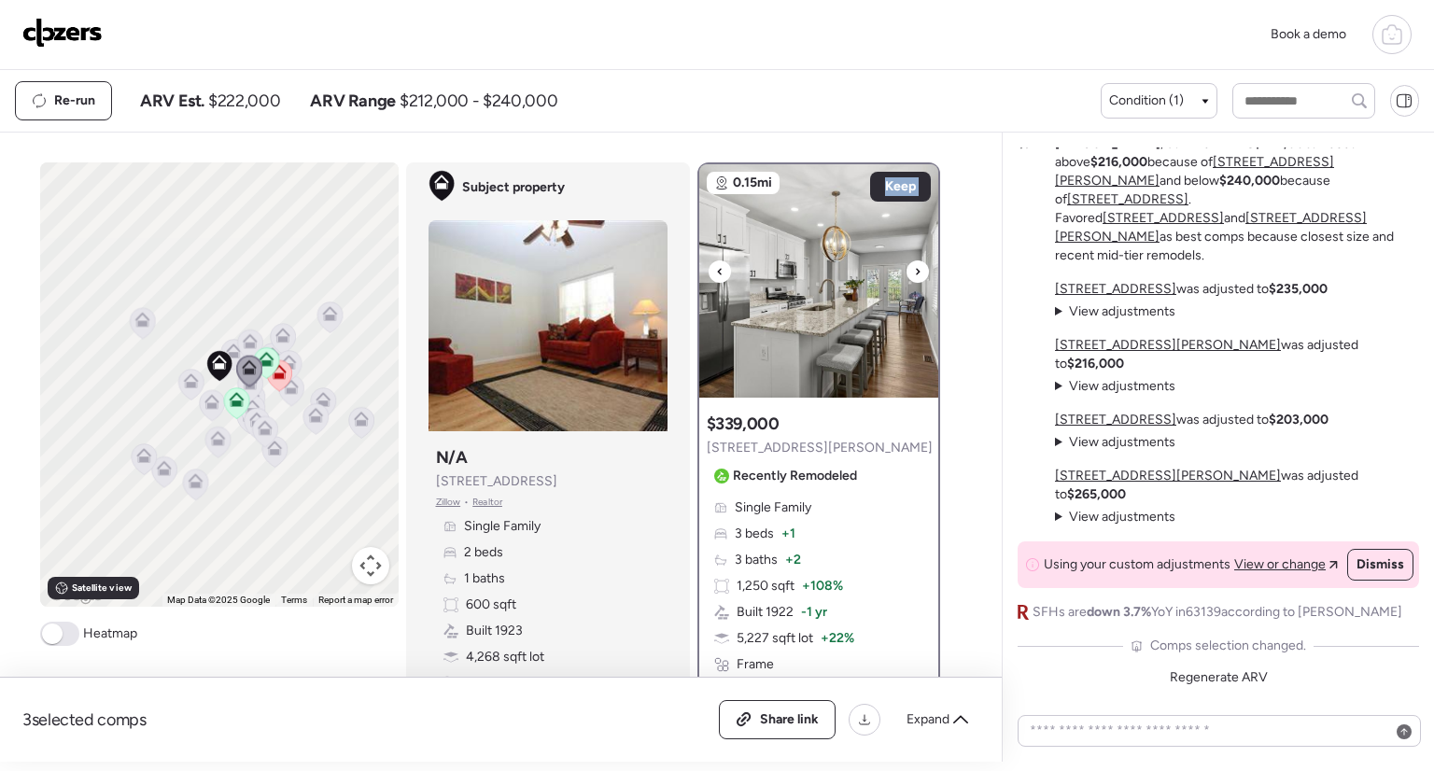
click at [717, 273] on icon at bounding box center [719, 271] width 4 height 7
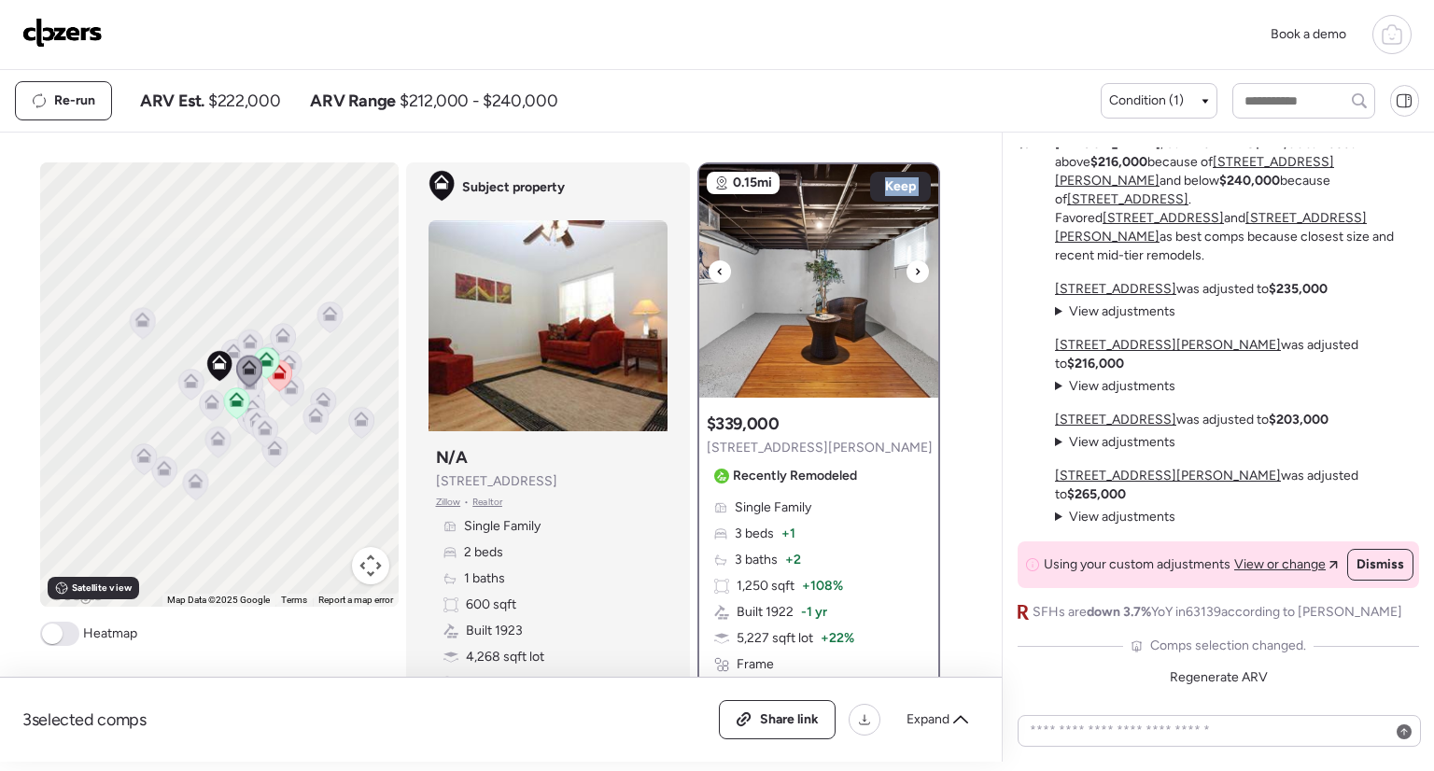
click at [717, 273] on icon at bounding box center [719, 271] width 4 height 7
click at [894, 180] on span "Keep" at bounding box center [900, 186] width 31 height 19
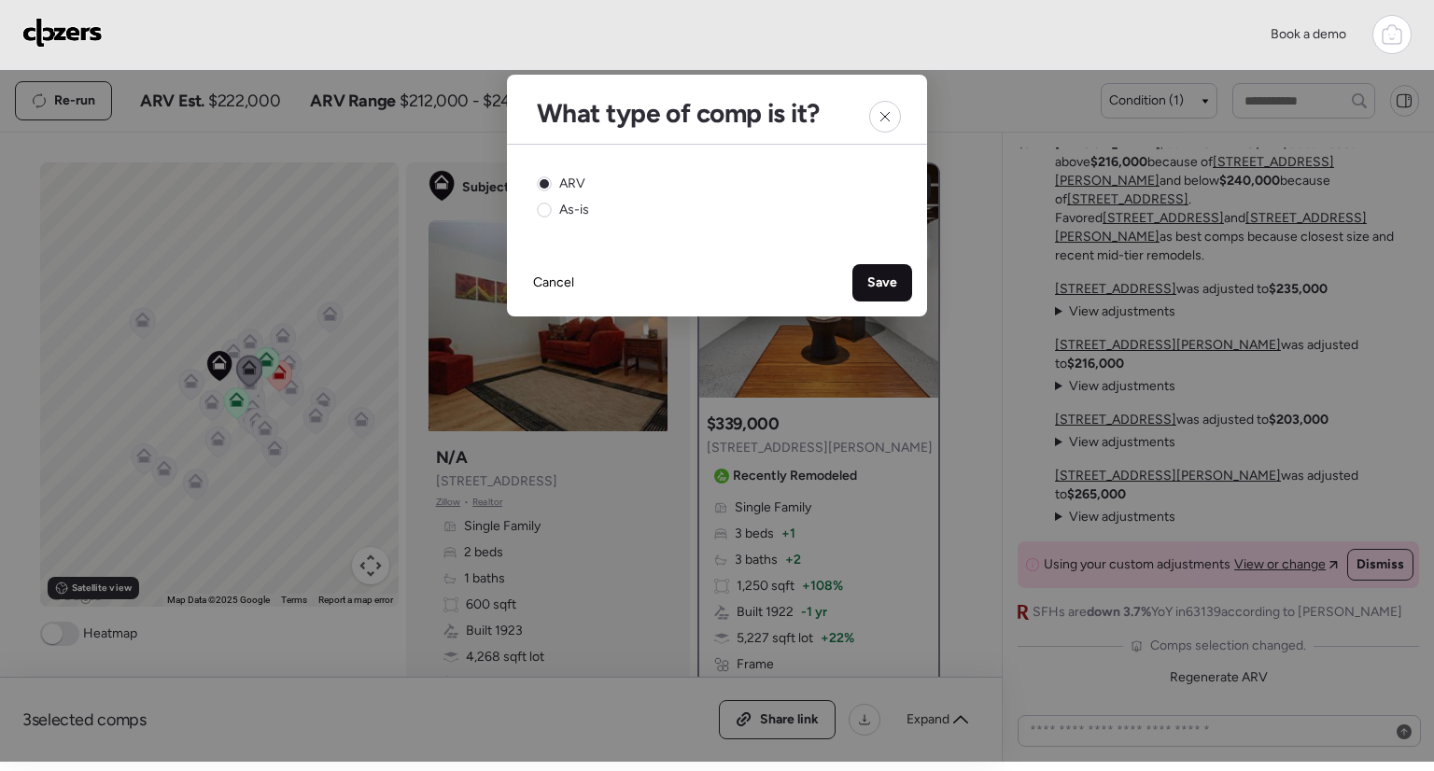
click at [875, 273] on div "Save" at bounding box center [883, 282] width 60 height 37
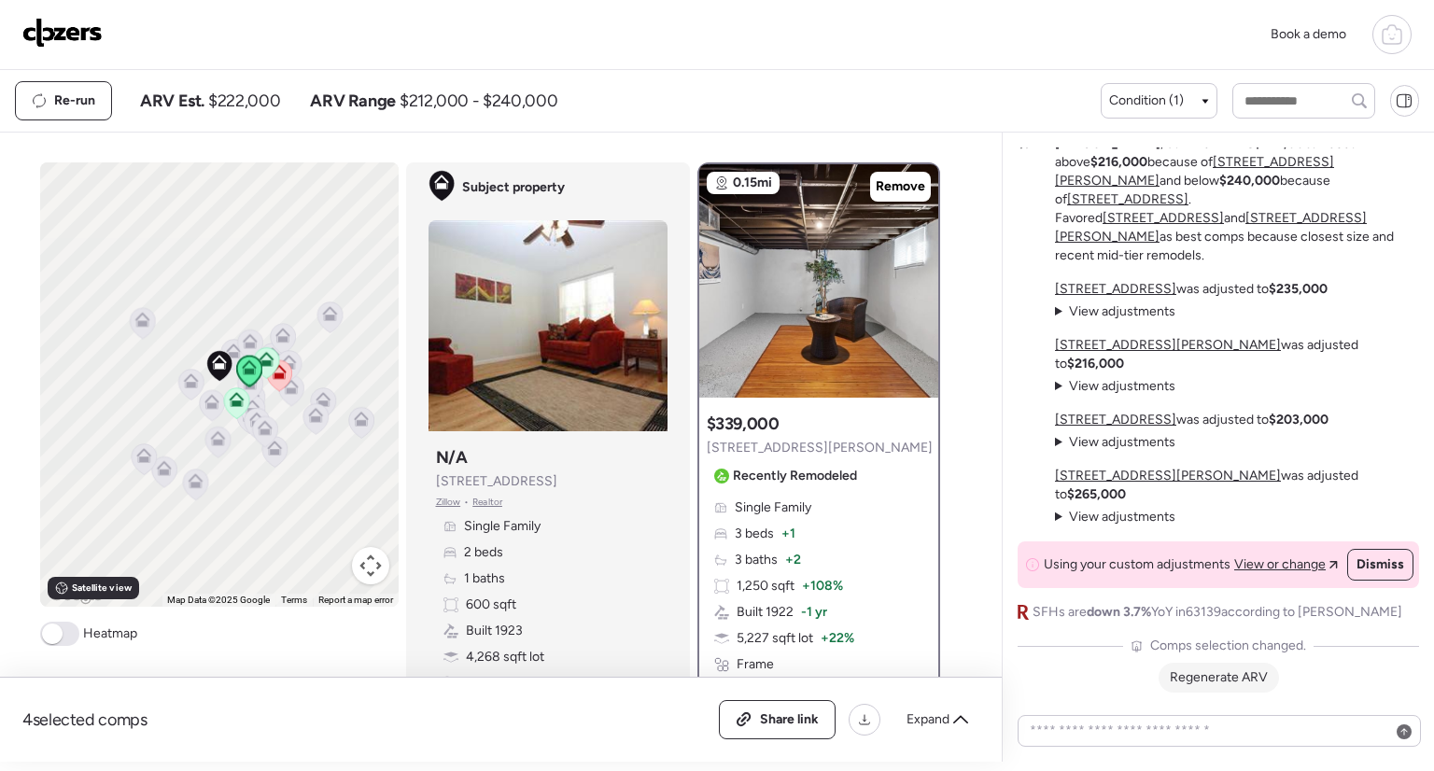
click at [1236, 674] on span "Regenerate ARV" at bounding box center [1219, 678] width 98 height 16
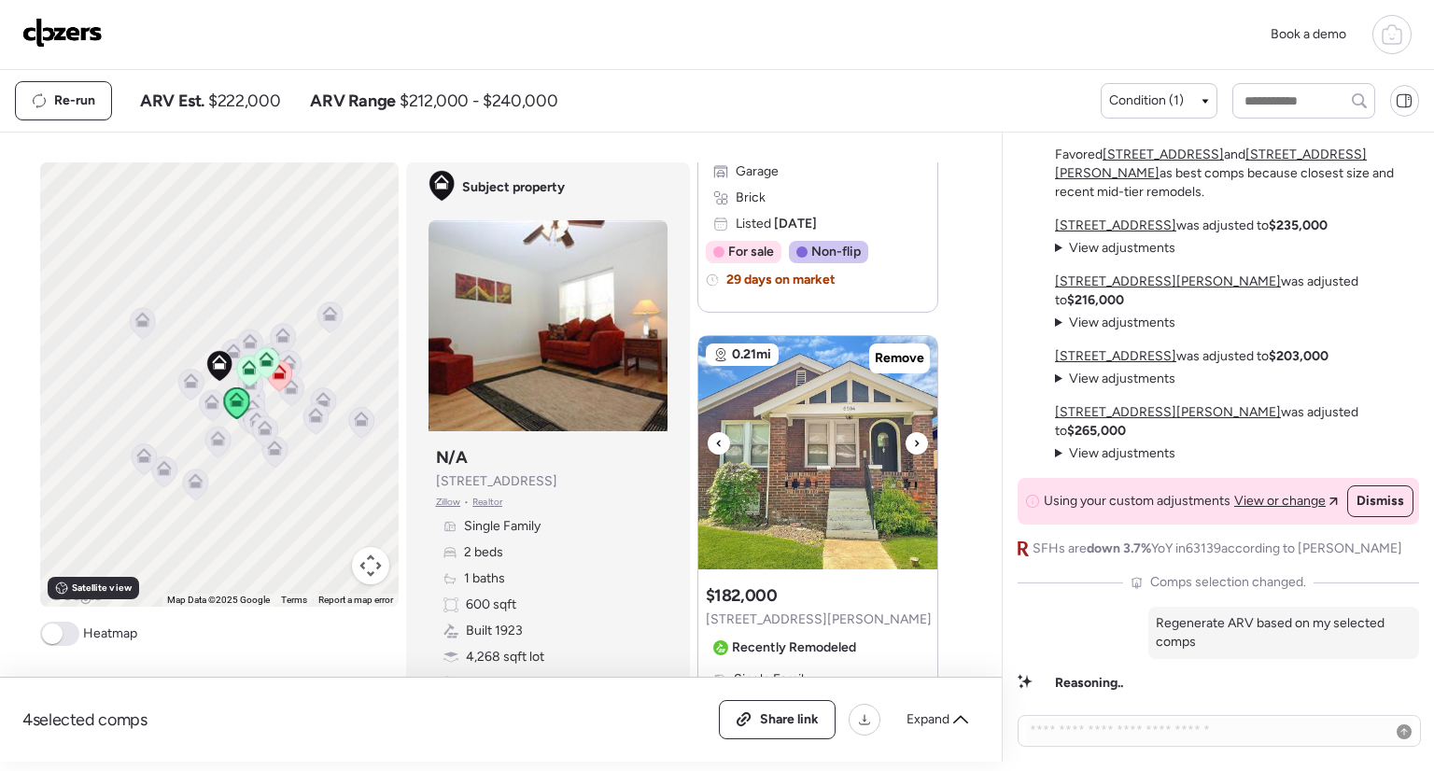
scroll to position [2178, 0]
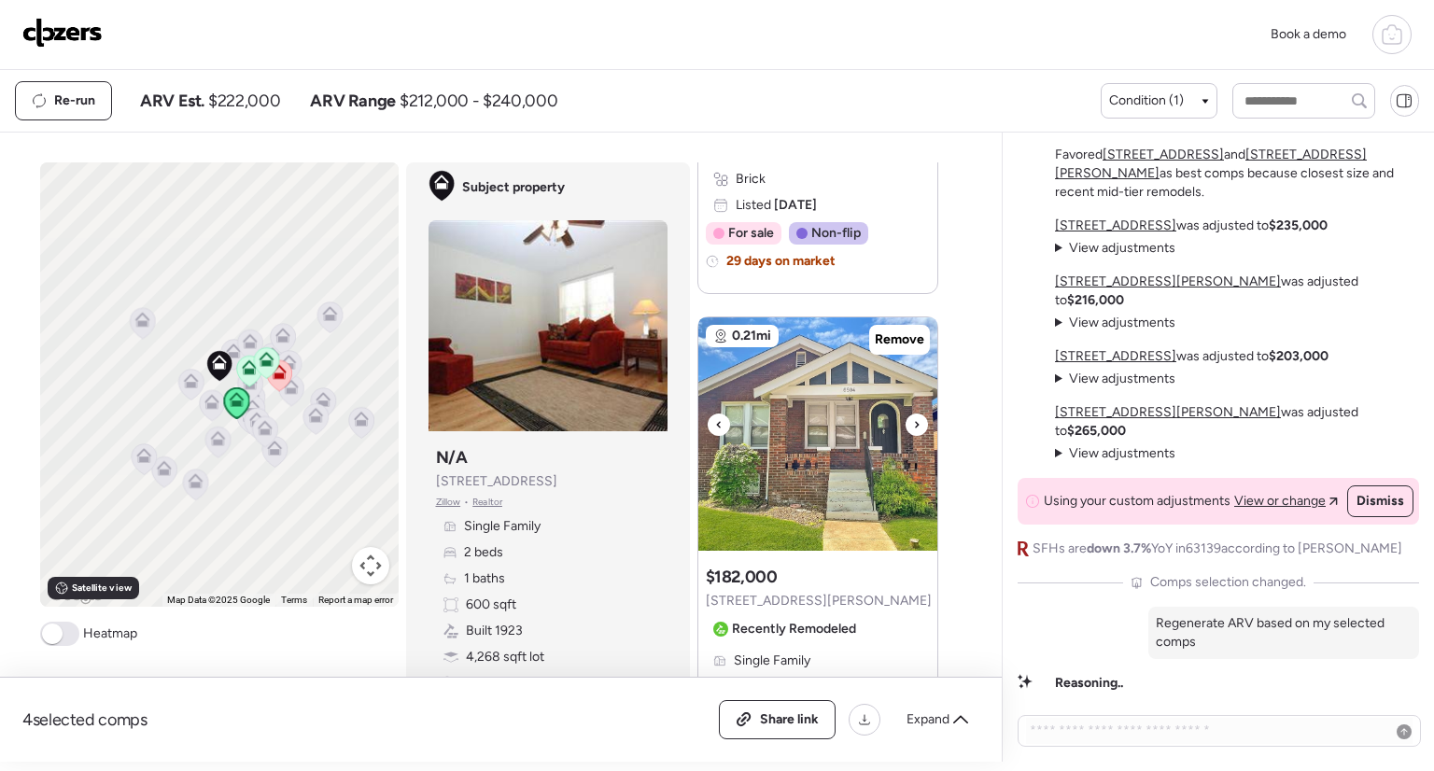
click at [722, 422] on div at bounding box center [719, 425] width 22 height 22
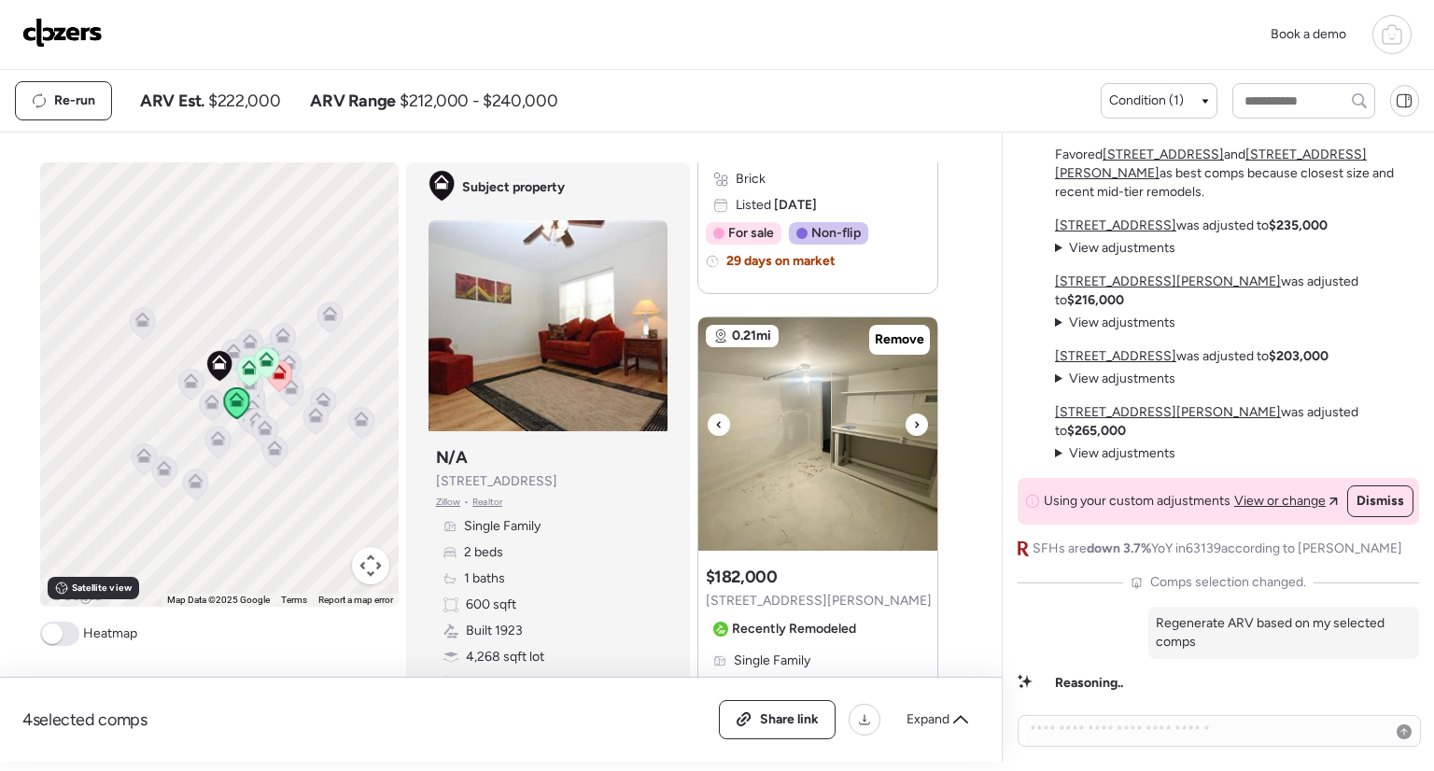
click at [721, 421] on div at bounding box center [719, 425] width 22 height 22
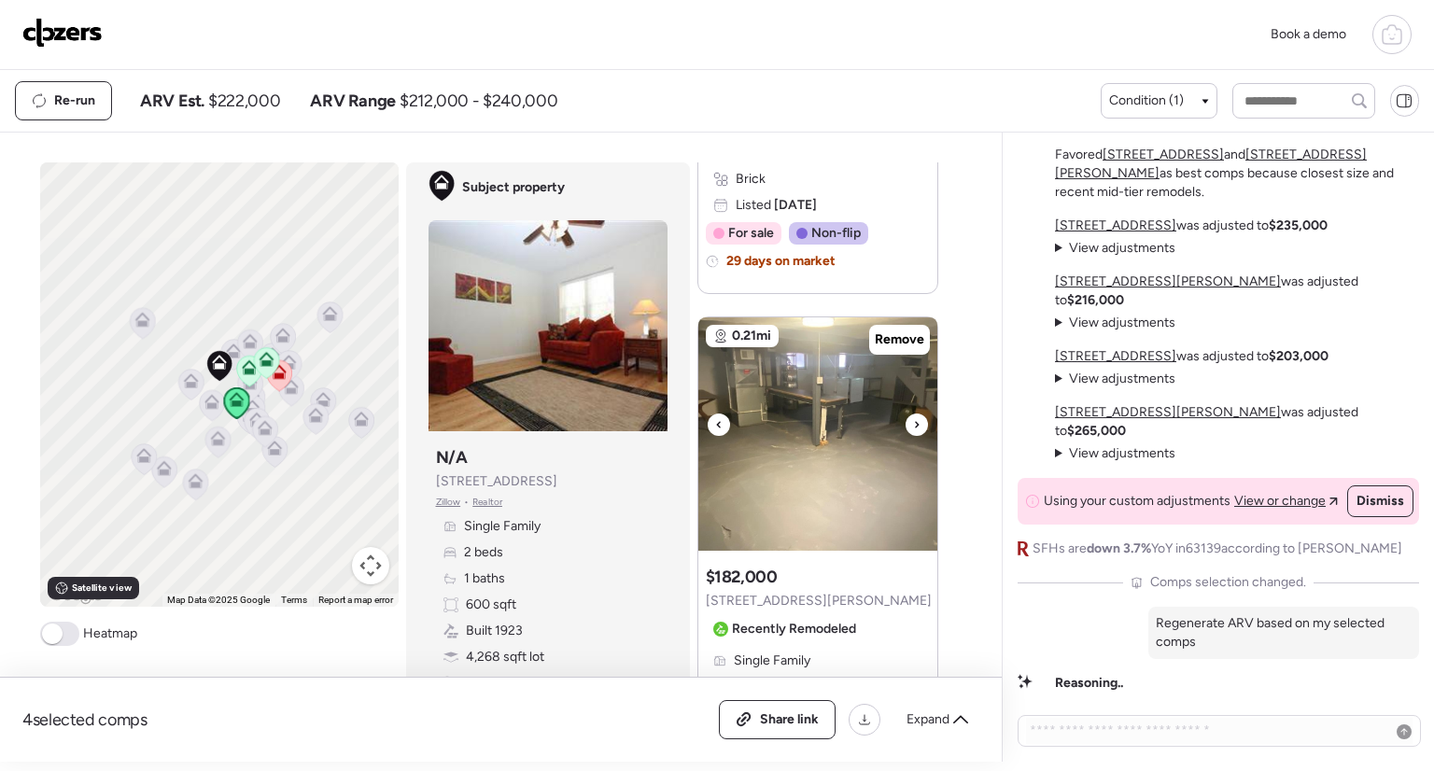
click at [721, 421] on div at bounding box center [719, 425] width 22 height 22
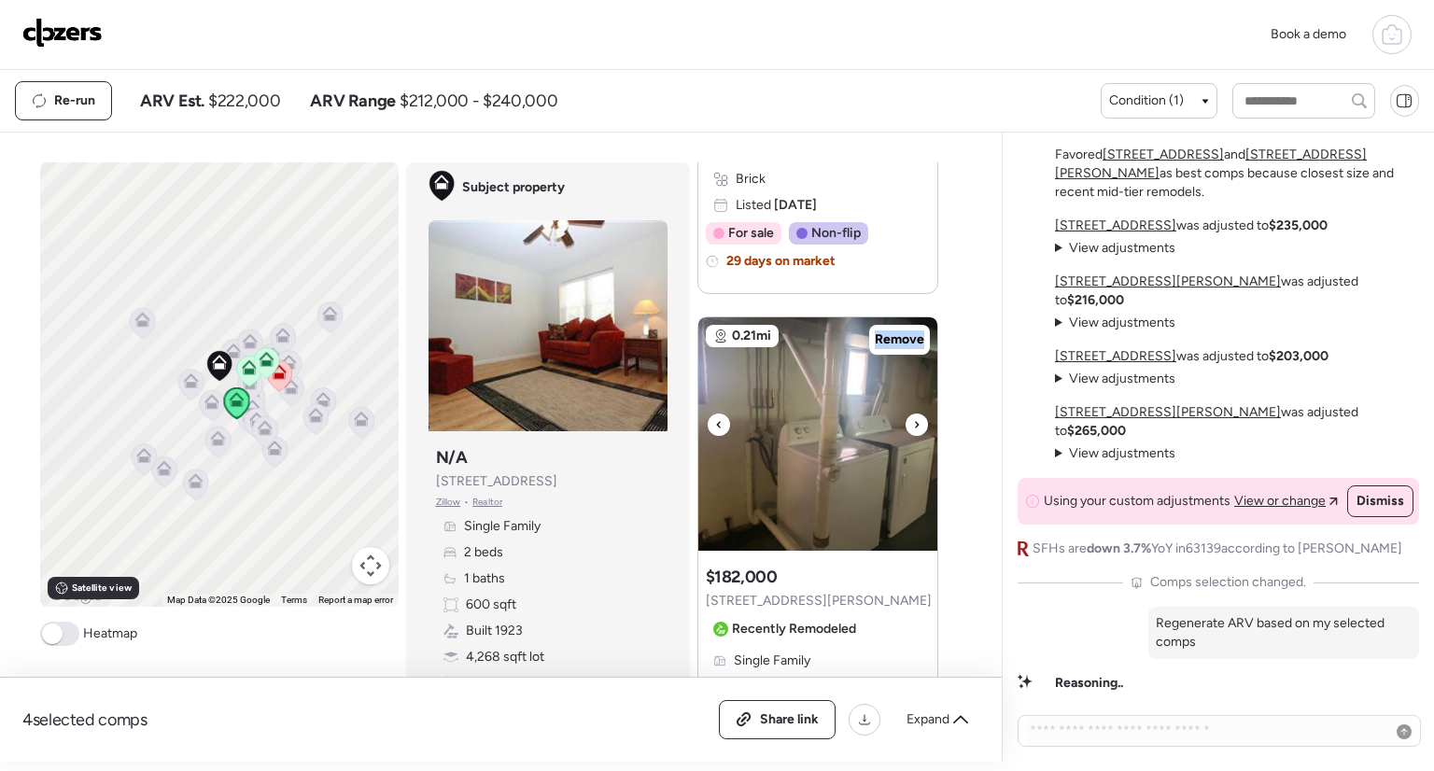
click at [721, 421] on div at bounding box center [719, 425] width 22 height 22
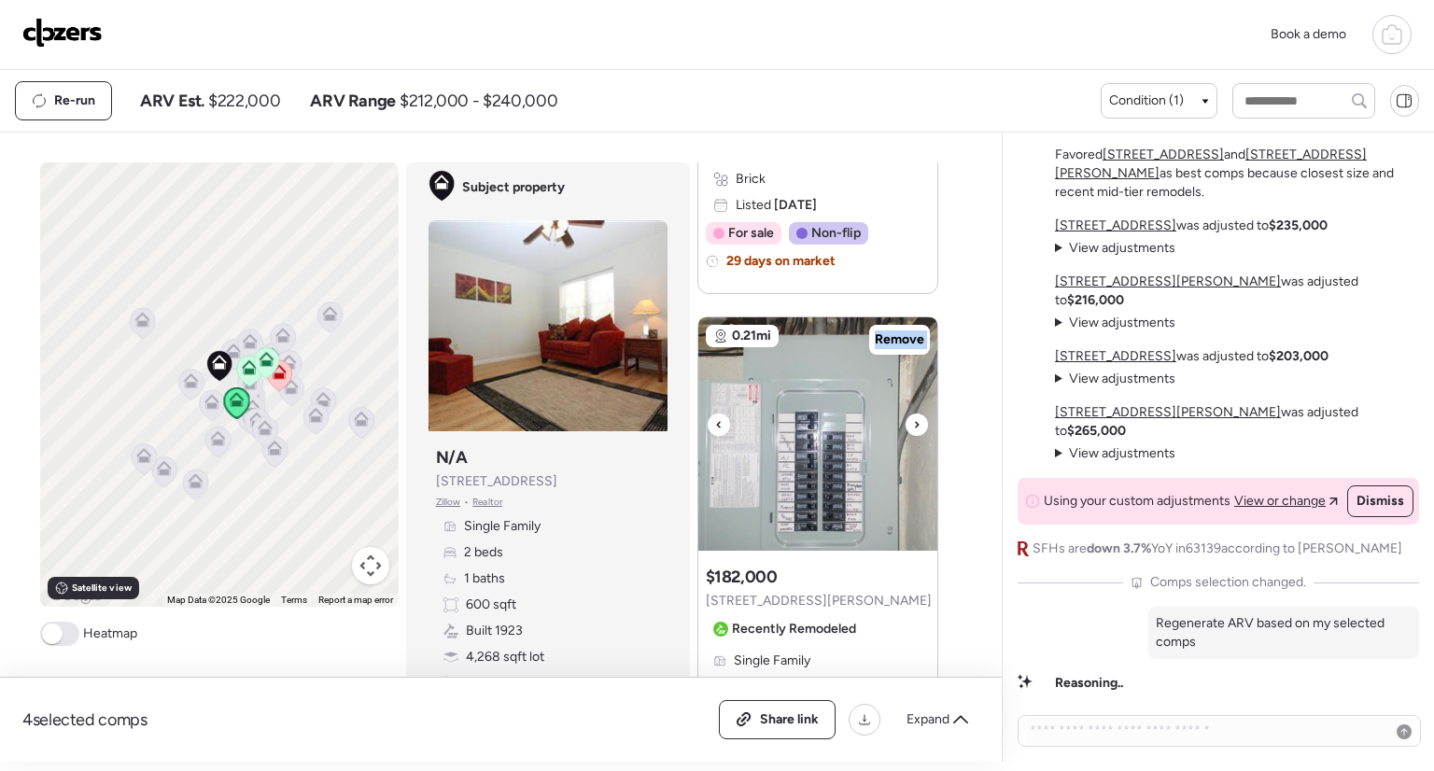
click at [721, 421] on div at bounding box center [719, 425] width 22 height 22
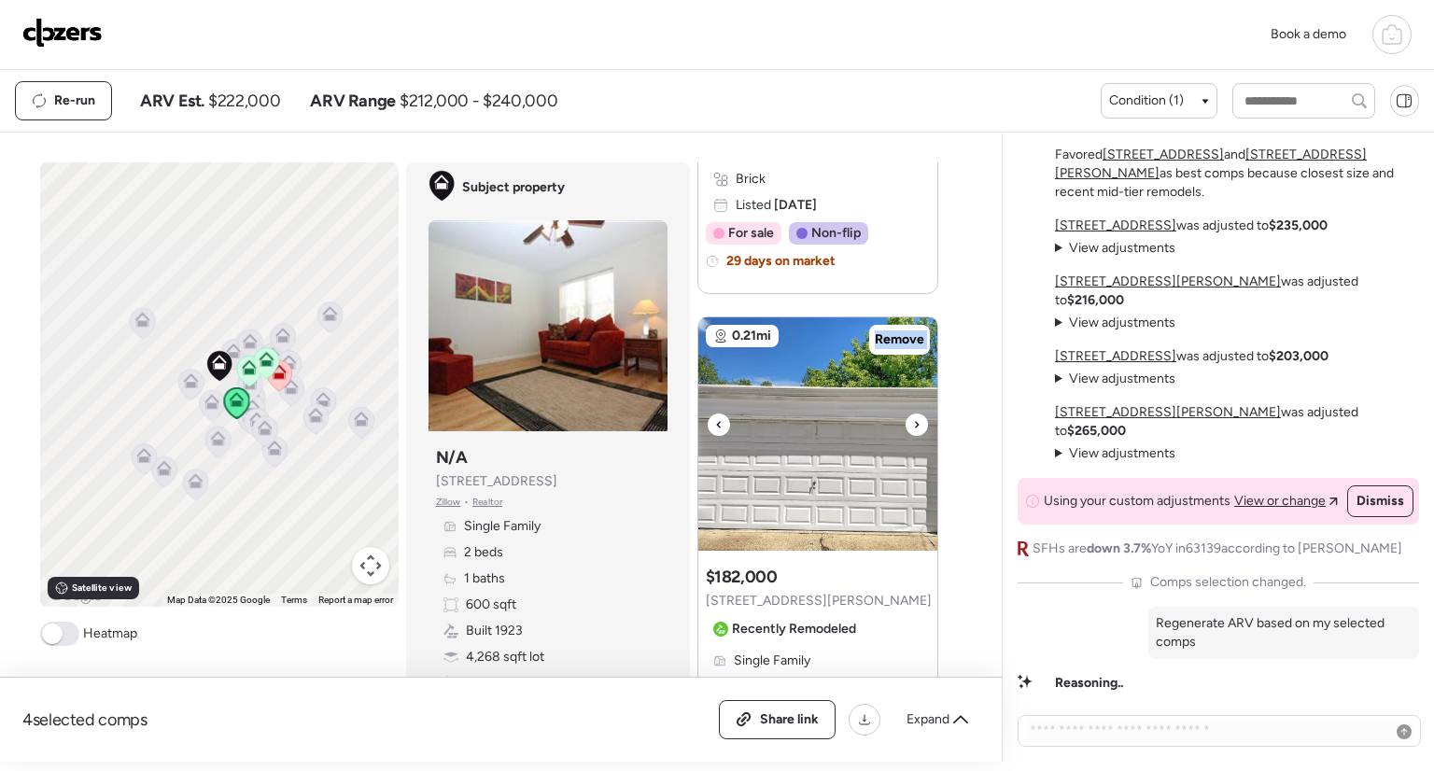
click at [721, 421] on div at bounding box center [719, 425] width 22 height 22
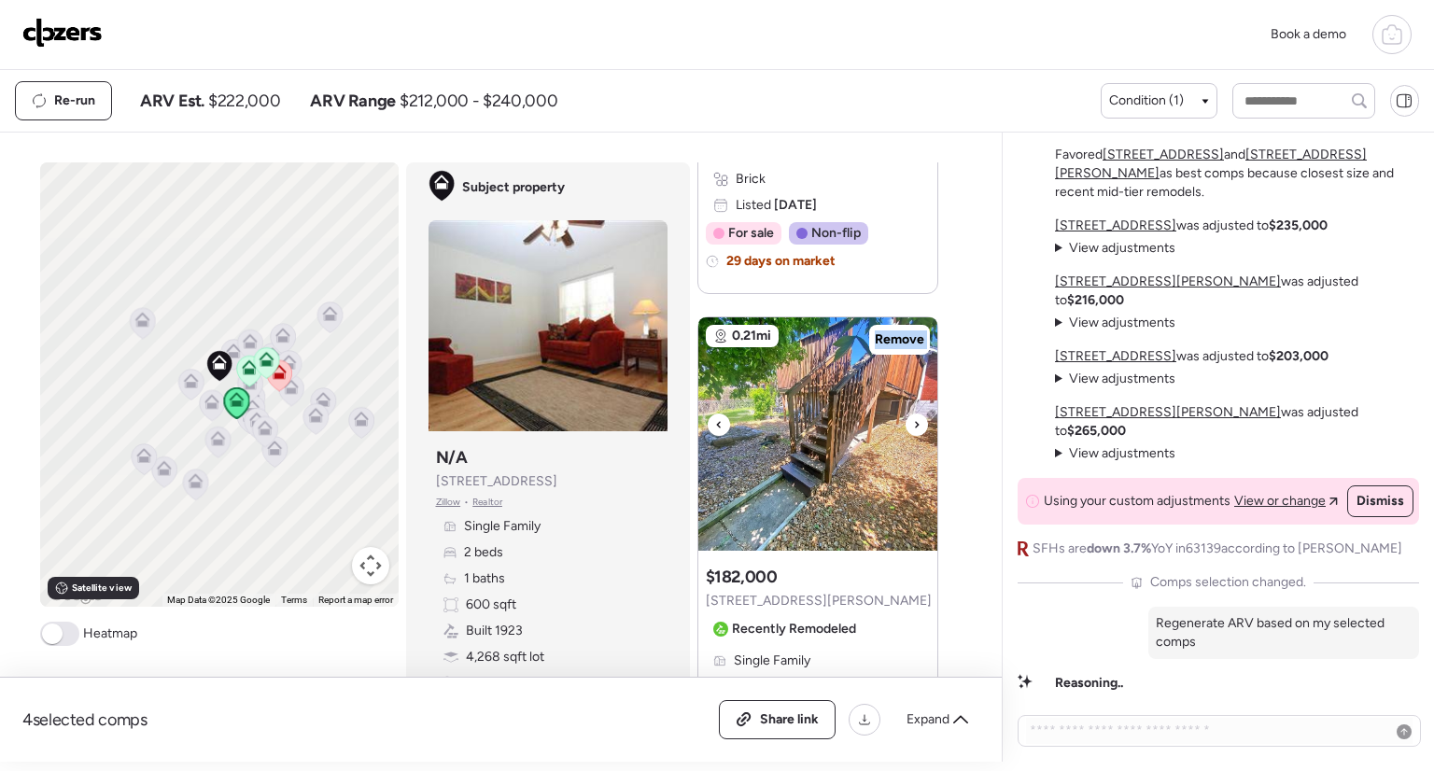
click at [721, 421] on div at bounding box center [719, 425] width 22 height 22
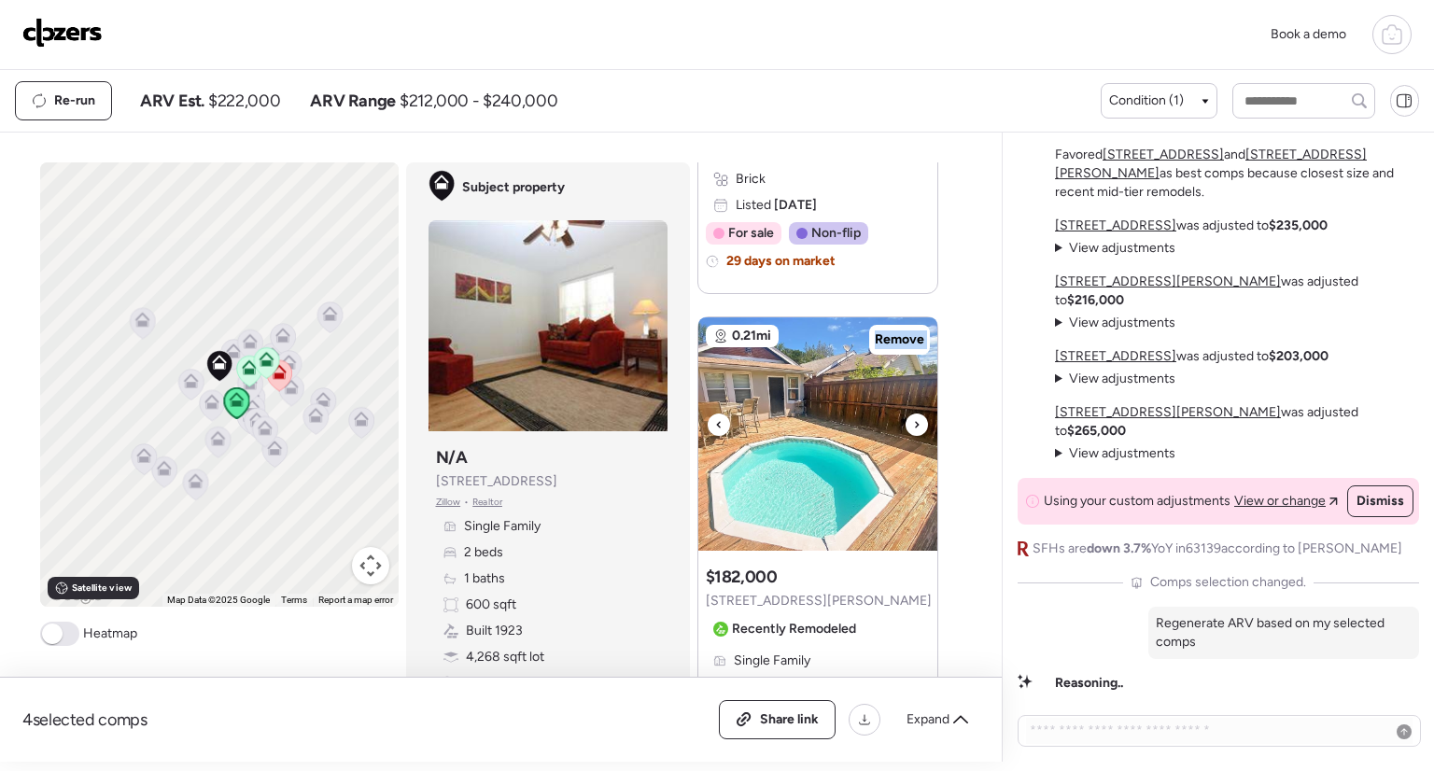
click at [721, 421] on div at bounding box center [719, 425] width 22 height 22
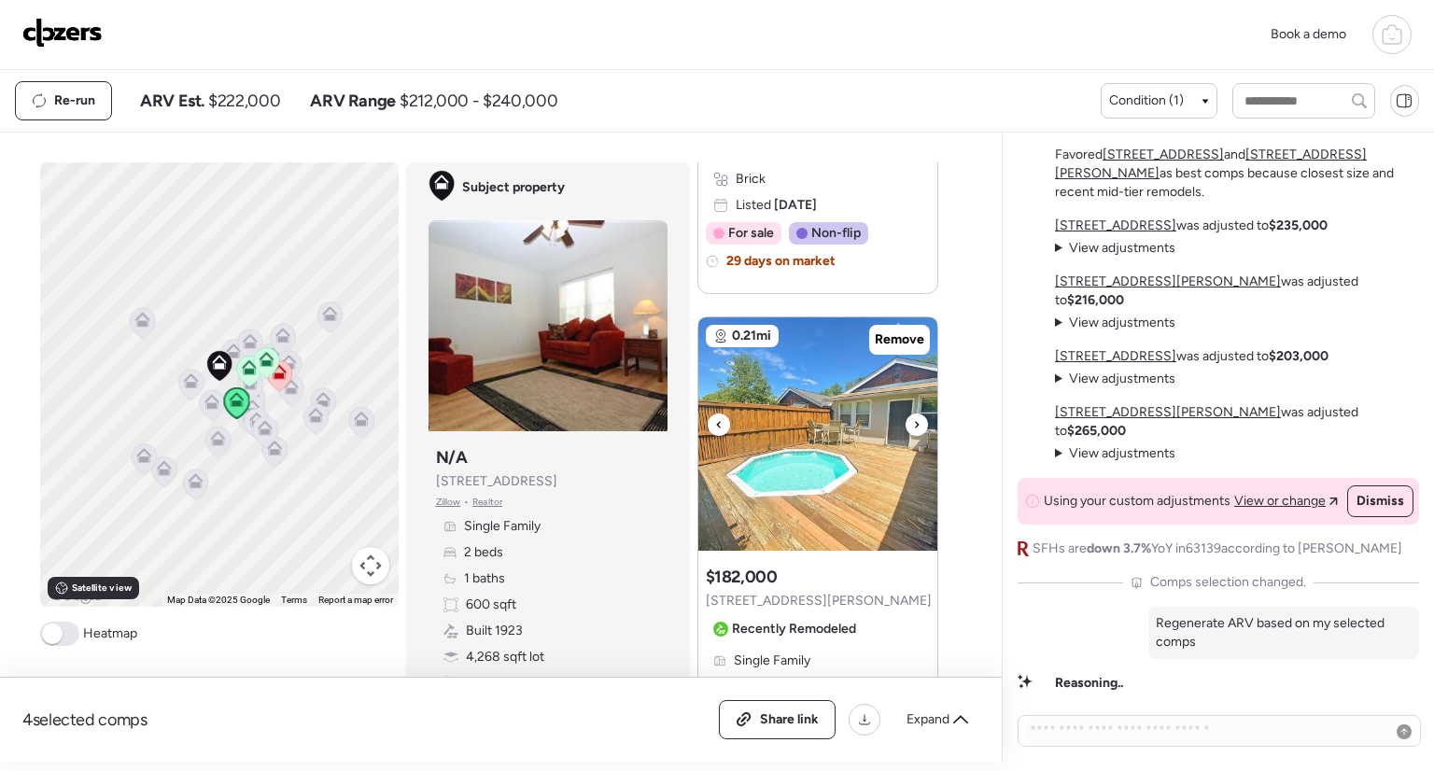
click at [717, 420] on div at bounding box center [719, 425] width 22 height 22
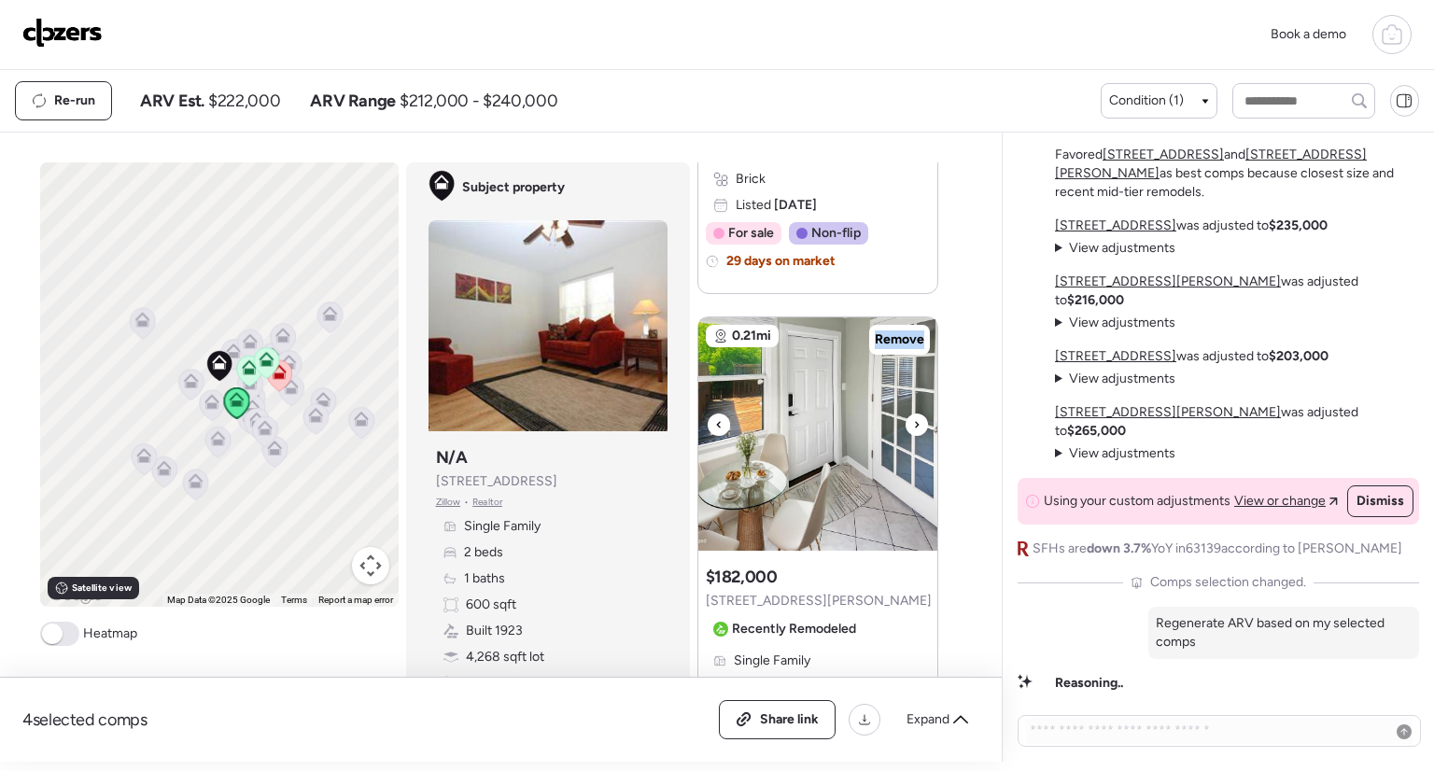
click at [717, 420] on div at bounding box center [719, 425] width 22 height 22
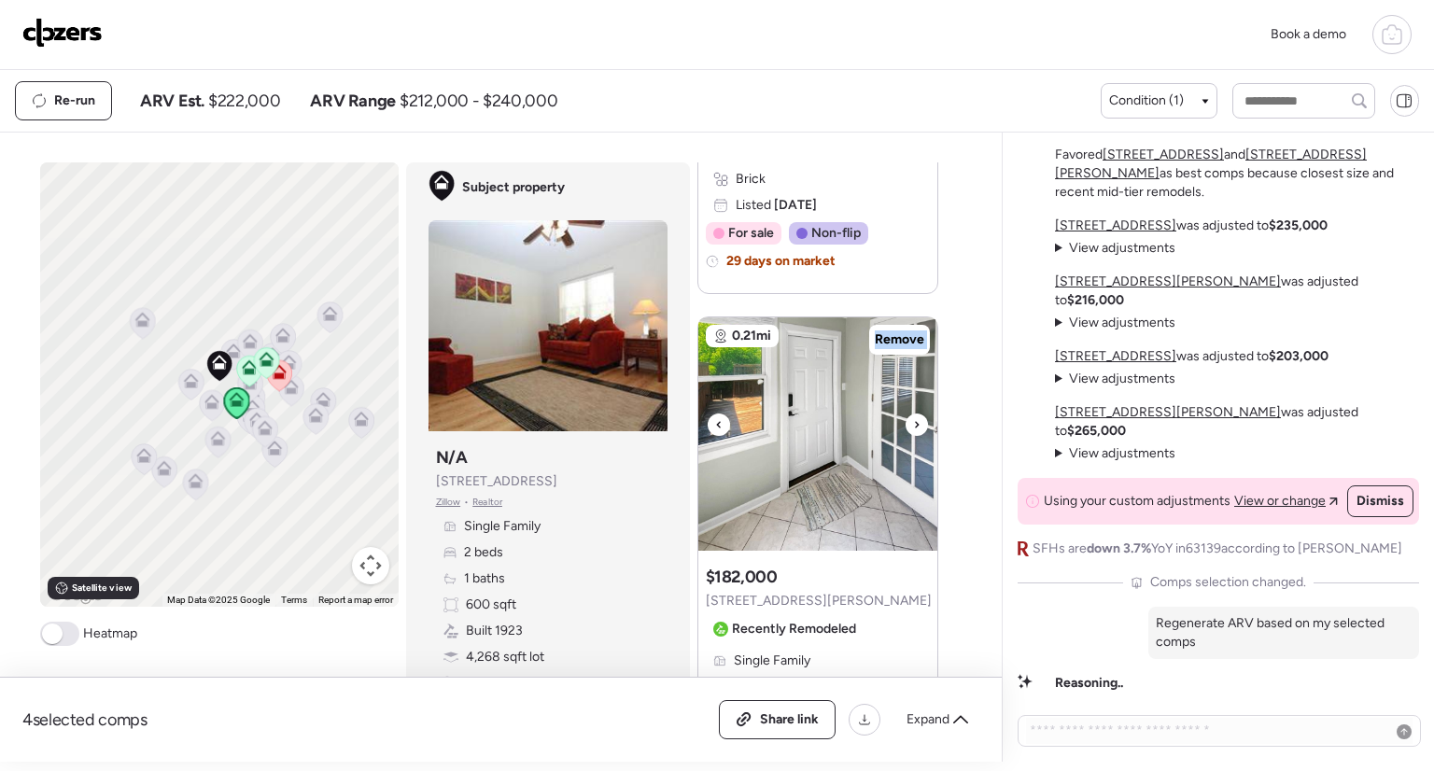
click at [717, 420] on div at bounding box center [719, 425] width 22 height 22
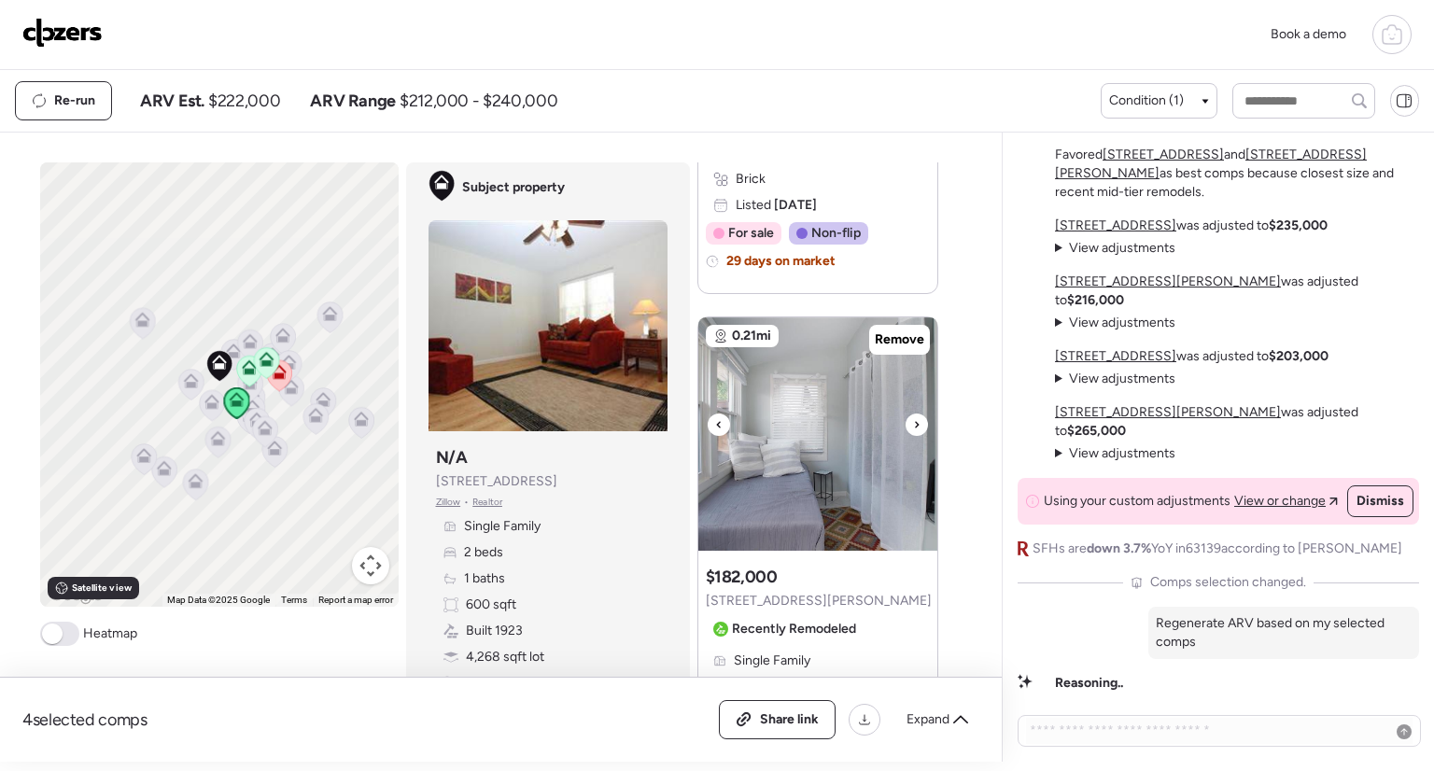
click at [717, 420] on div at bounding box center [719, 425] width 22 height 22
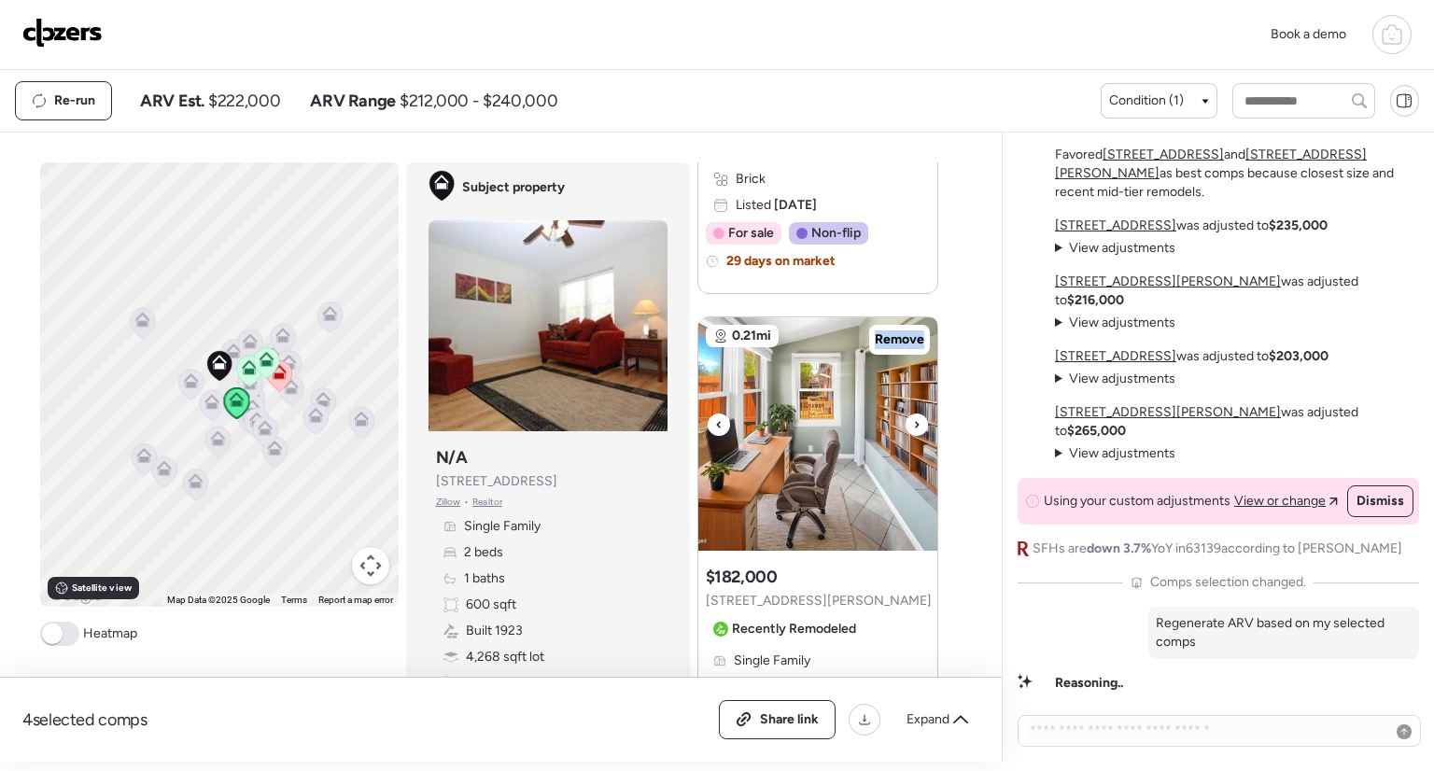
click at [717, 420] on div at bounding box center [719, 425] width 22 height 22
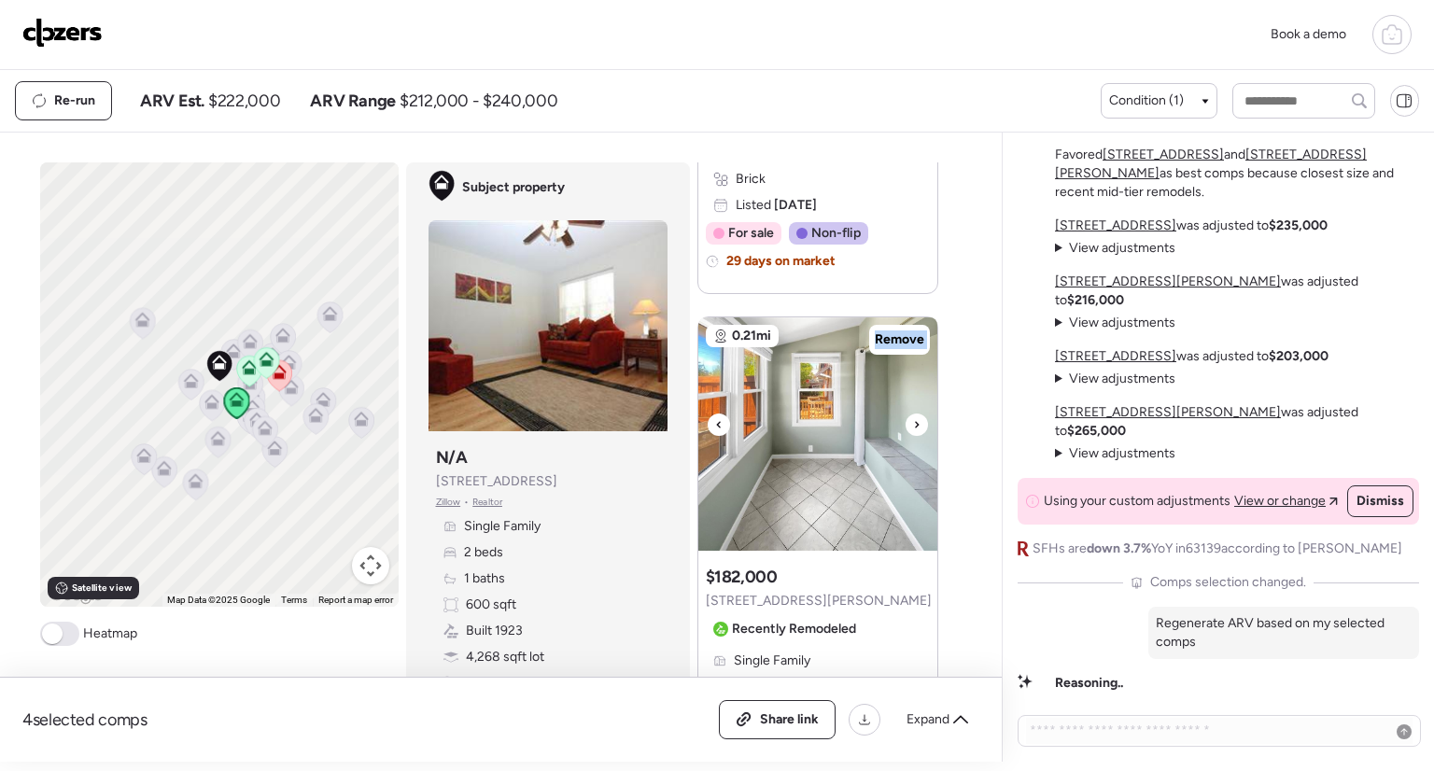
click at [717, 420] on div at bounding box center [719, 425] width 22 height 22
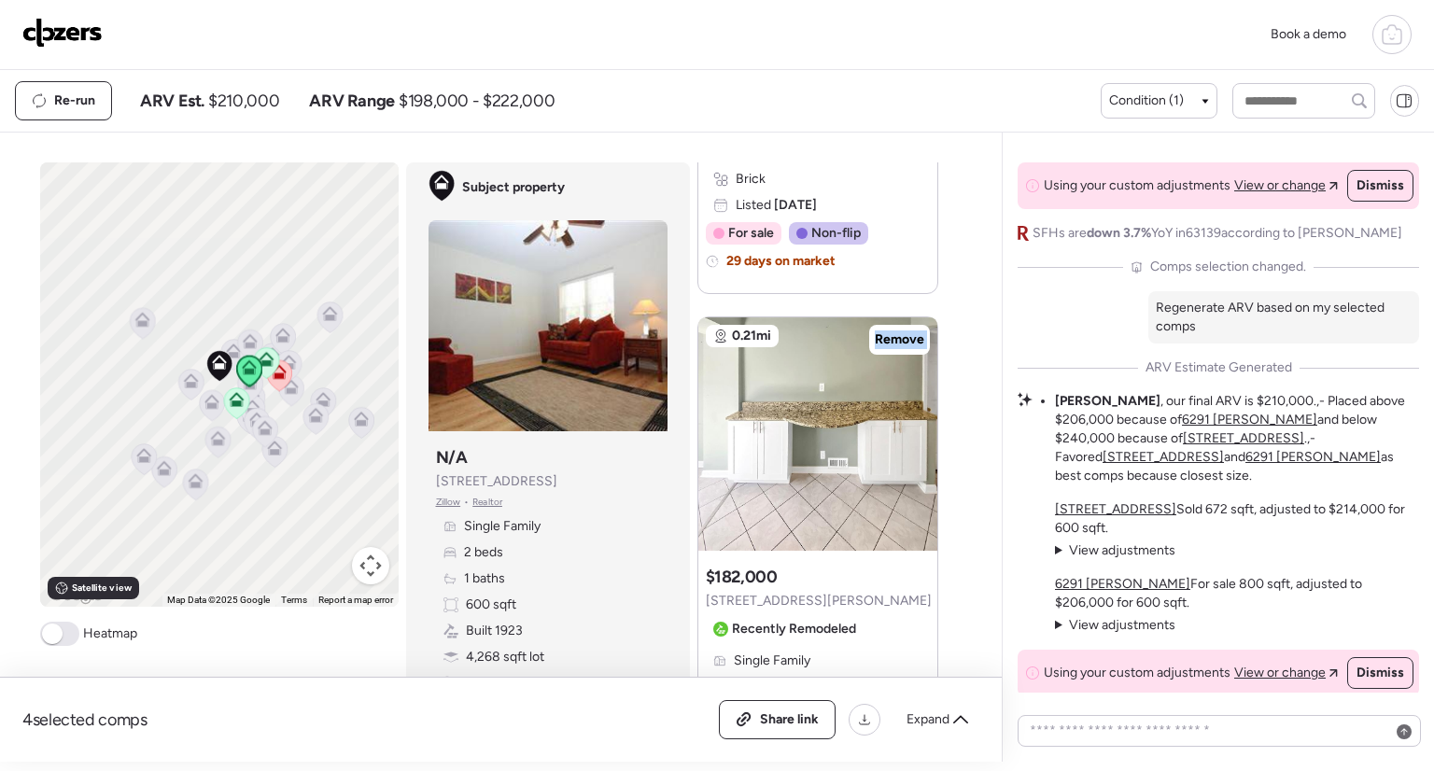
scroll to position [0, 0]
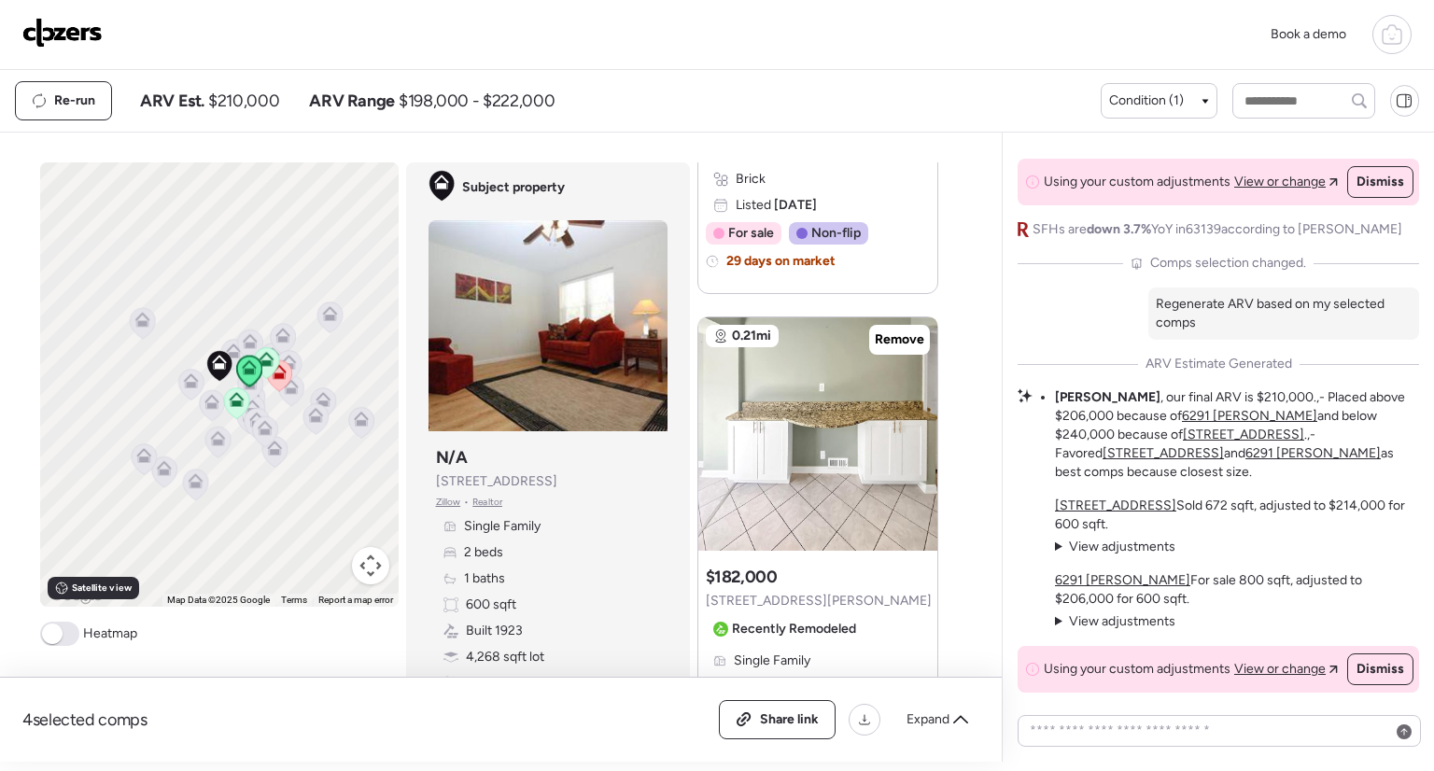
click at [1061, 540] on summary "View adjustments Hide adjustments" at bounding box center [1115, 547] width 120 height 19
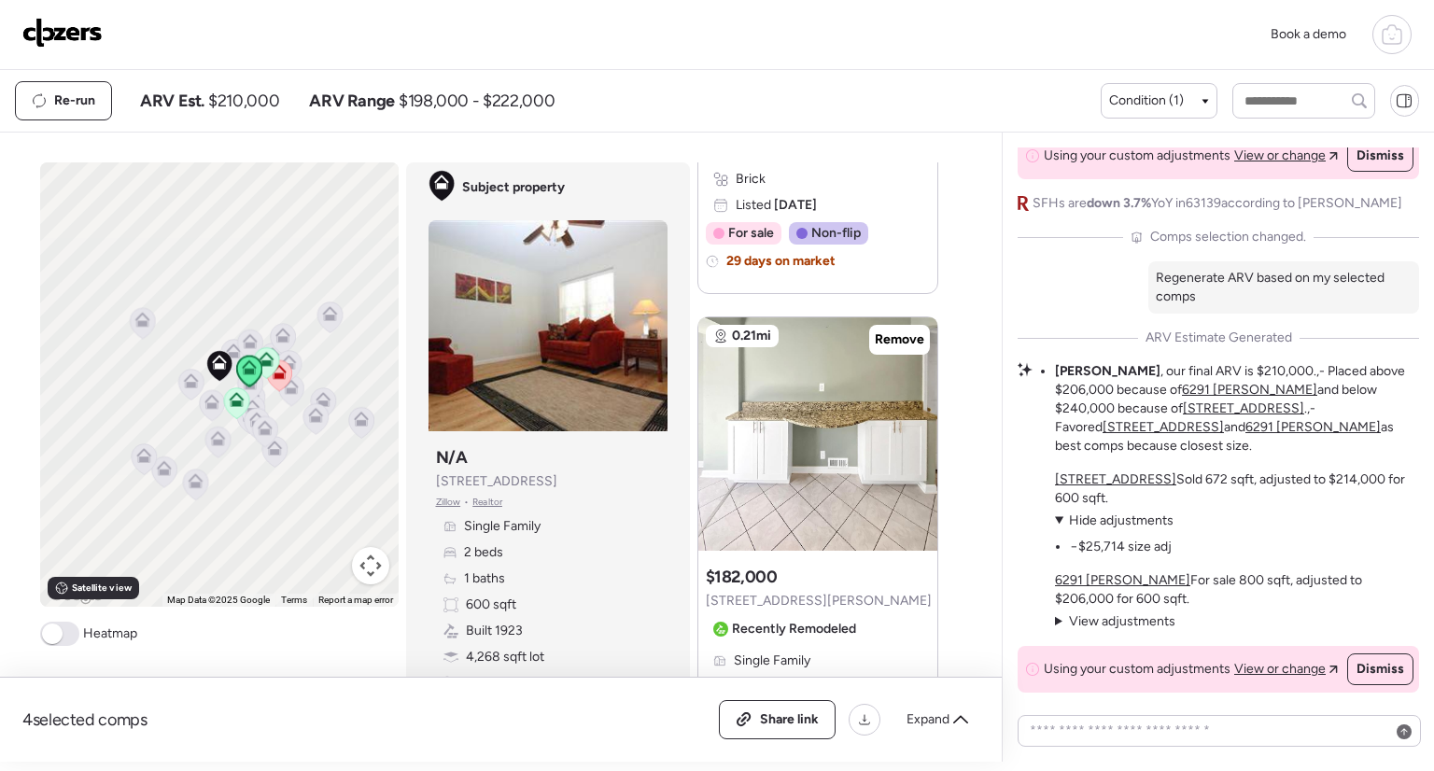
click at [1061, 613] on summary "View adjustments Hide adjustments" at bounding box center [1115, 622] width 120 height 19
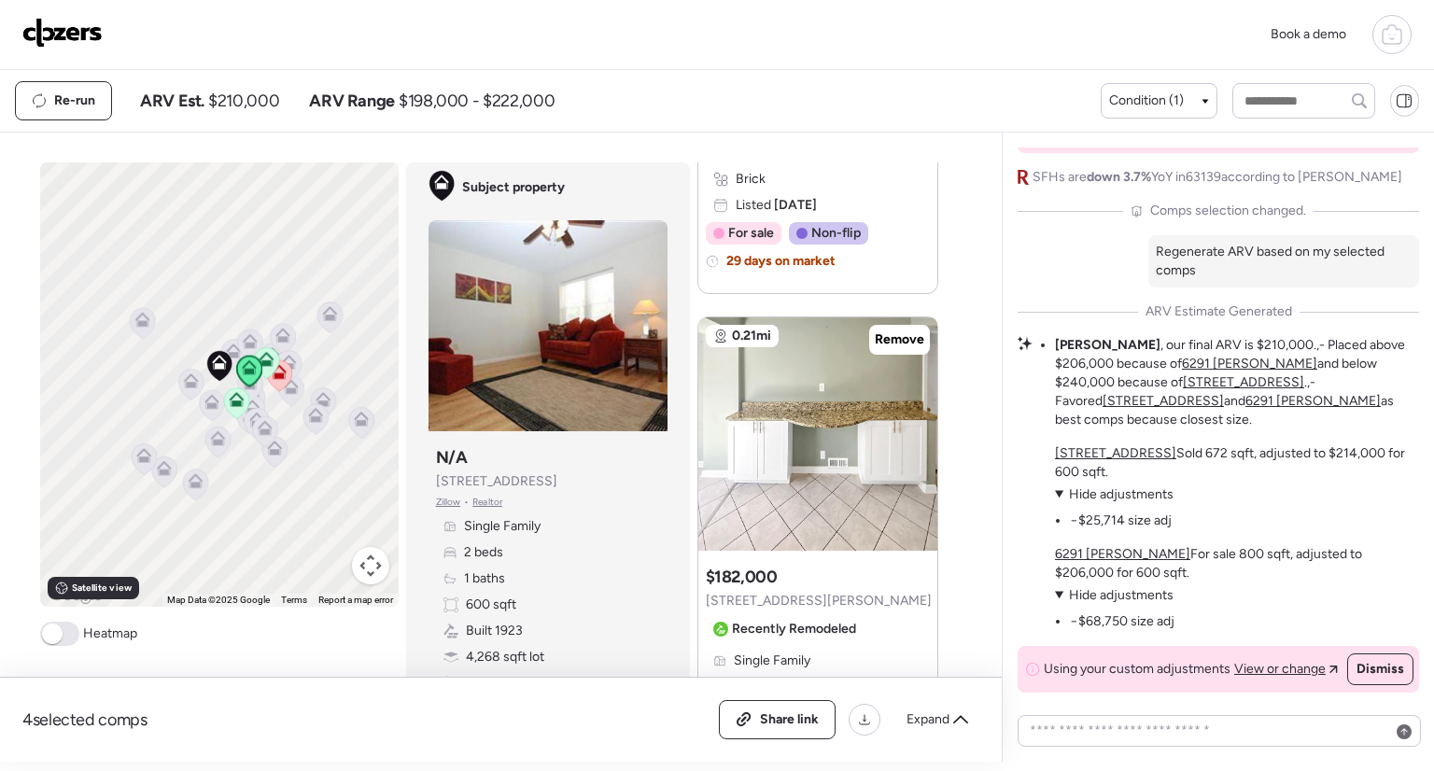
click at [1059, 594] on summary "View adjustments Hide adjustments" at bounding box center [1115, 595] width 120 height 19
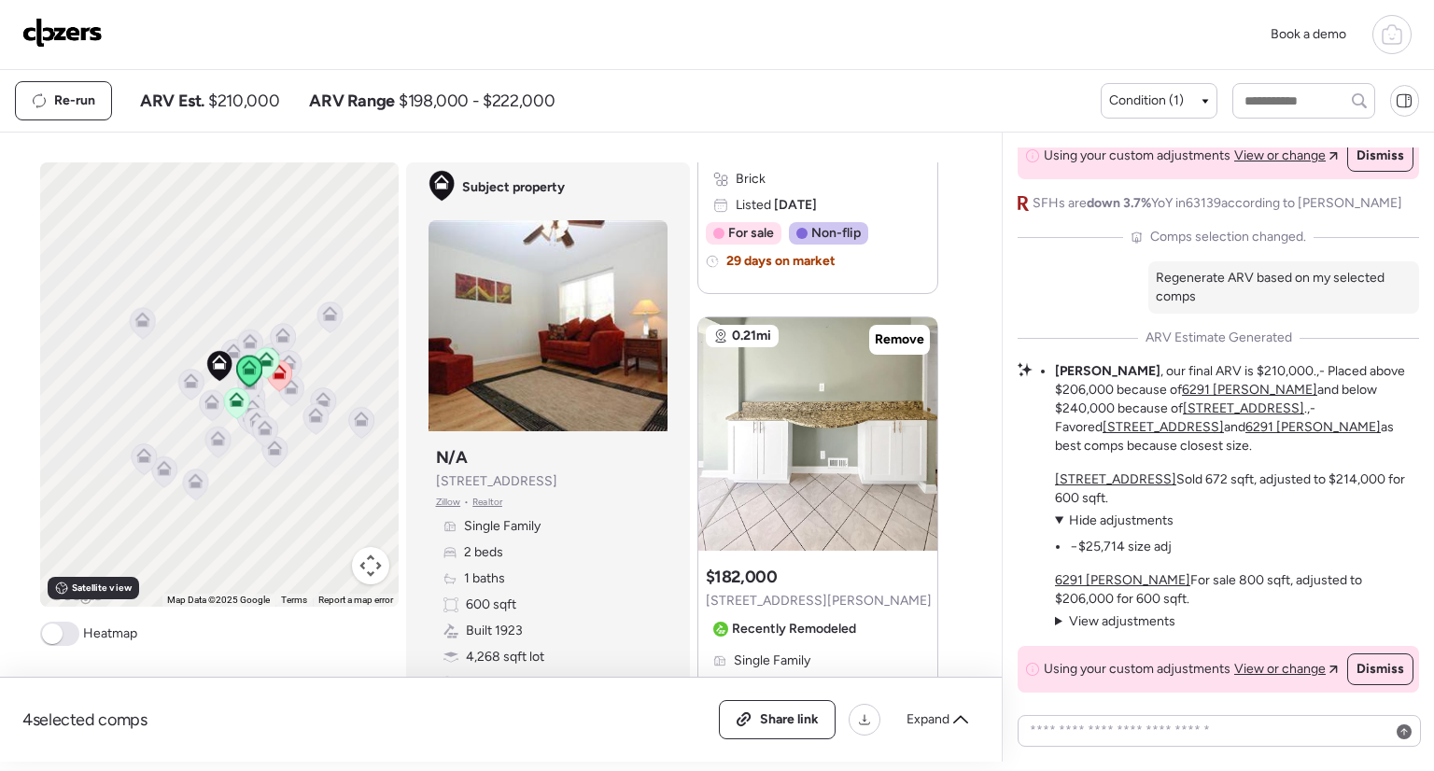
click at [1056, 614] on summary "View adjustments Hide adjustments" at bounding box center [1115, 622] width 120 height 19
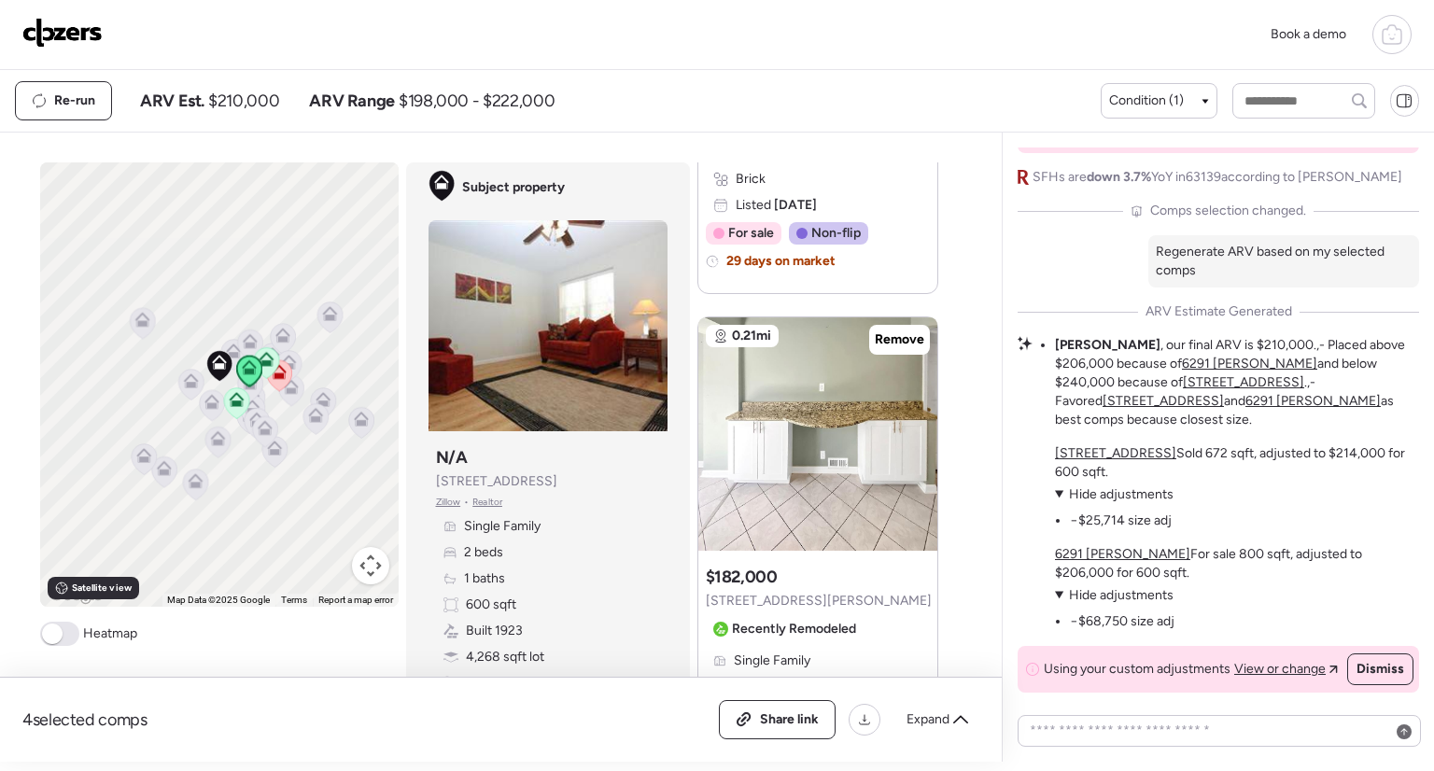
click at [1057, 577] on div "6291 [PERSON_NAME] For sale 800 sqft, adjusted to $206,000 for 600 sqft. View a…" at bounding box center [1237, 588] width 364 height 86
